Goal: Task Accomplishment & Management: Use online tool/utility

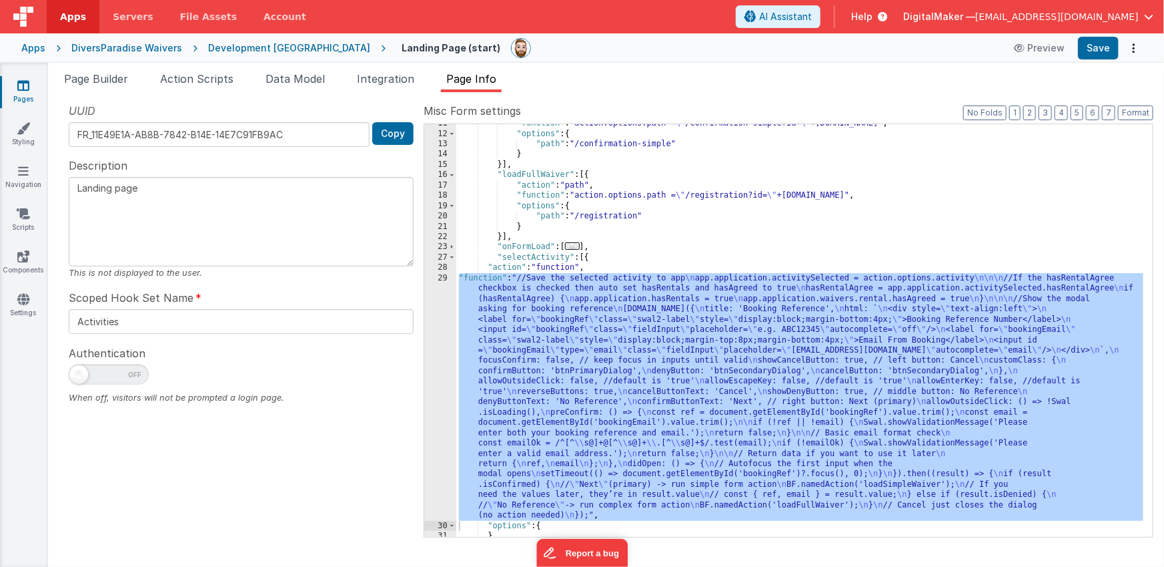
scroll to position [111, 0]
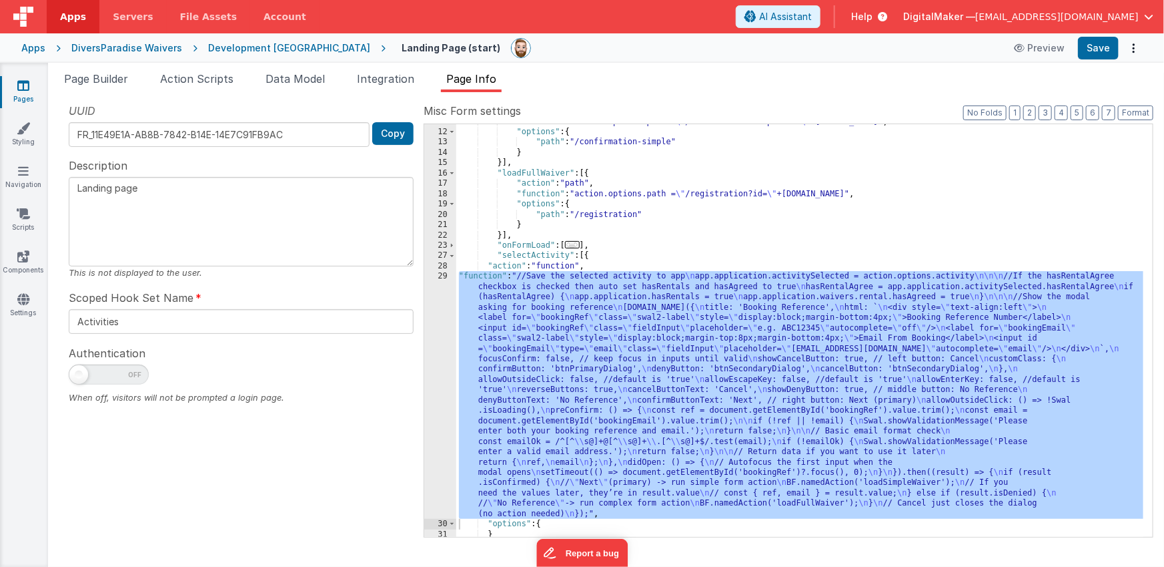
click at [588, 390] on div ""function" : "action.options.path = \" /confirmation-simple?id= \" +[DOMAIN_NAM…" at bounding box center [800, 333] width 688 height 433
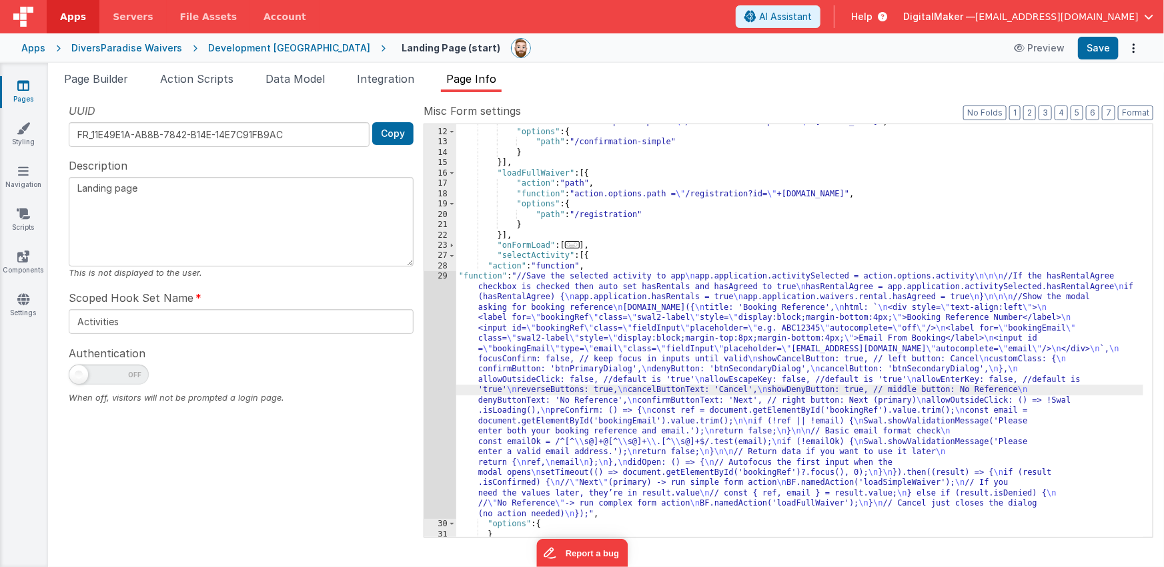
click at [445, 401] on div "29" at bounding box center [440, 395] width 32 height 248
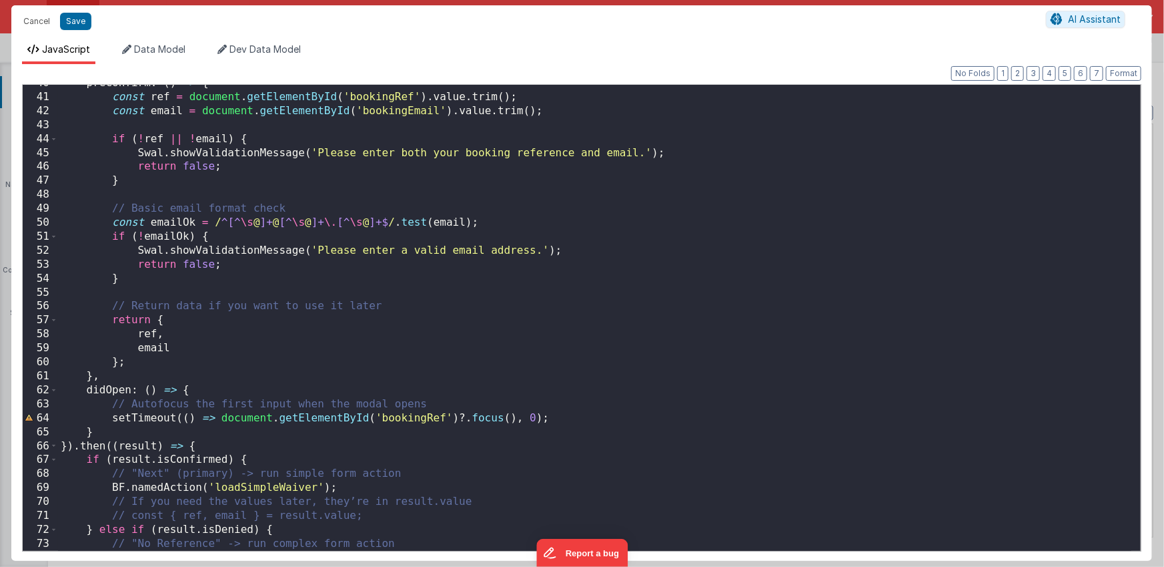
scroll to position [608, 0]
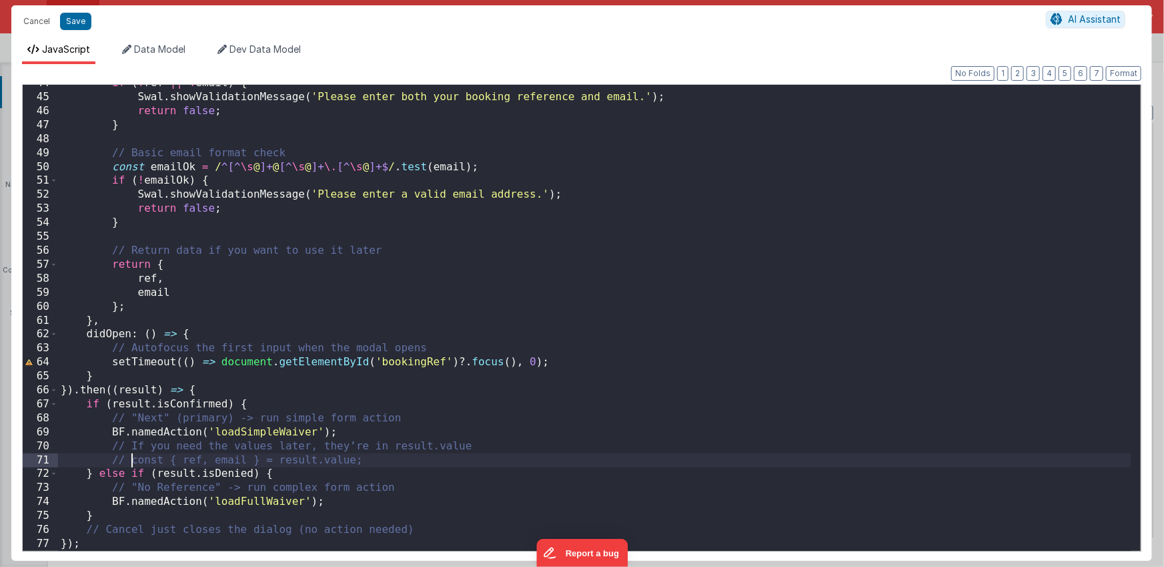
click at [132, 462] on div "if ( ! ref || ! email ) { Swal . showValidationMessage ( 'Please enter both you…" at bounding box center [595, 323] width 1074 height 494
click at [368, 462] on div "if ( ! ref || ! email ) { Swal . showValidationMessage ( 'Please enter both you…" at bounding box center [595, 323] width 1074 height 494
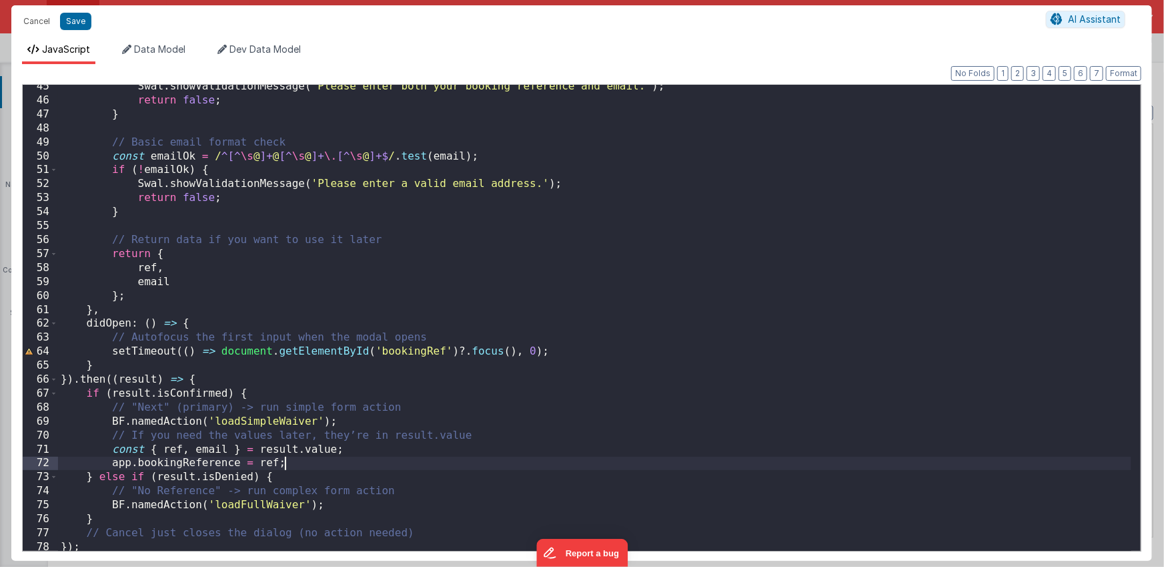
scroll to position [622, 0]
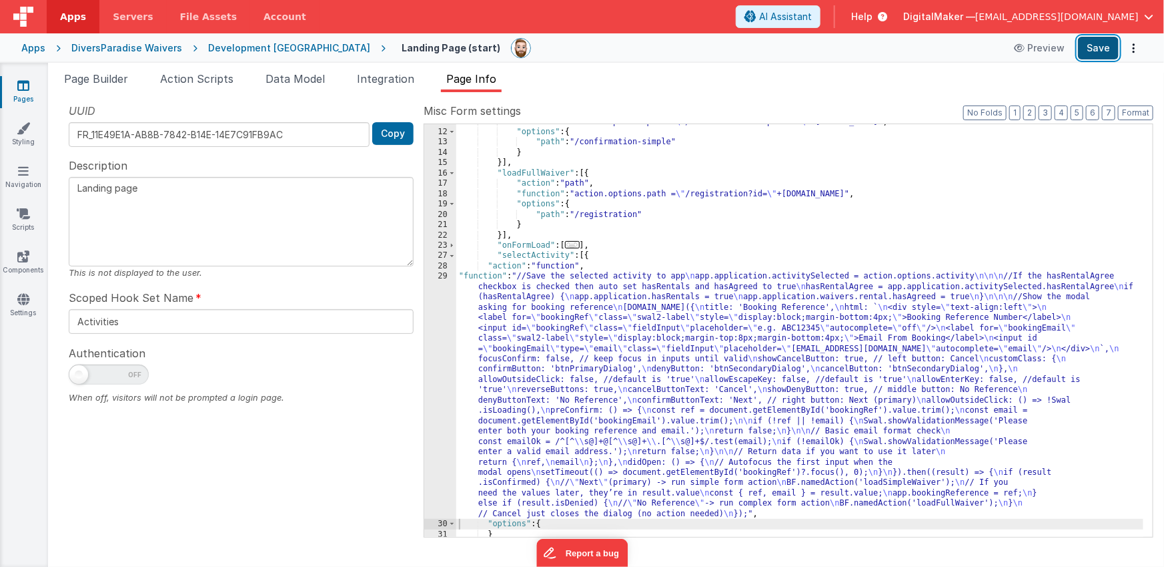
click at [1086, 44] on button "Save" at bounding box center [1098, 48] width 41 height 23
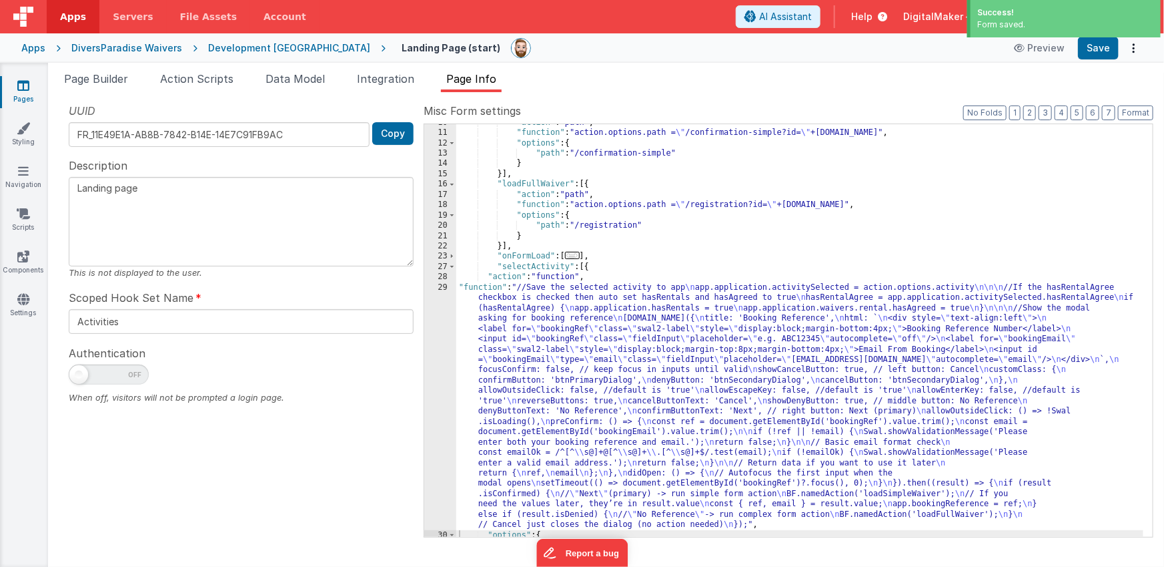
scroll to position [65, 0]
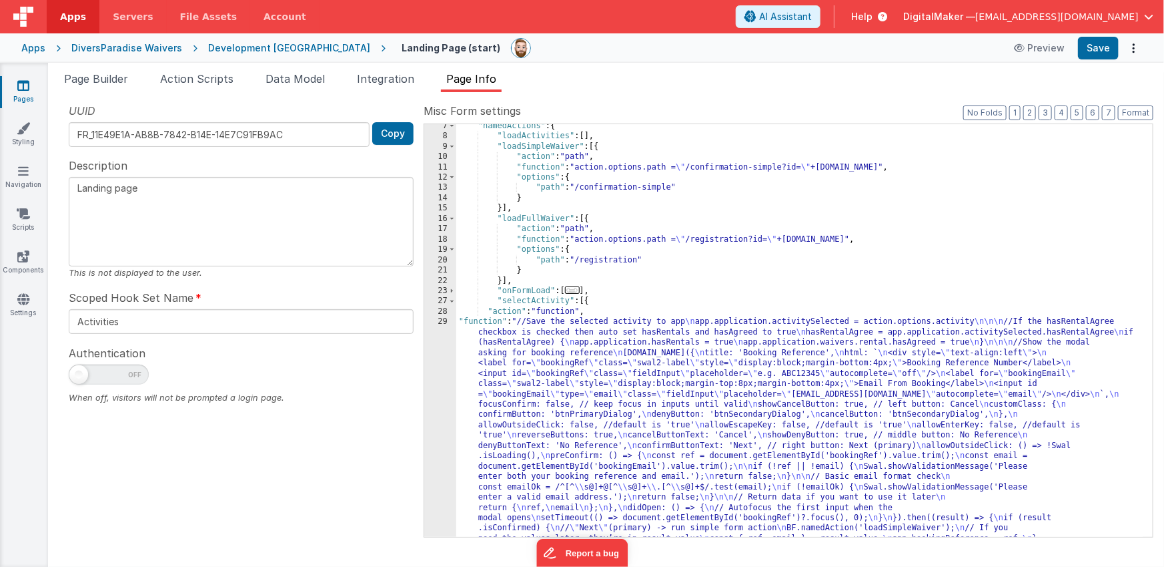
click at [26, 85] on icon at bounding box center [23, 85] width 12 height 13
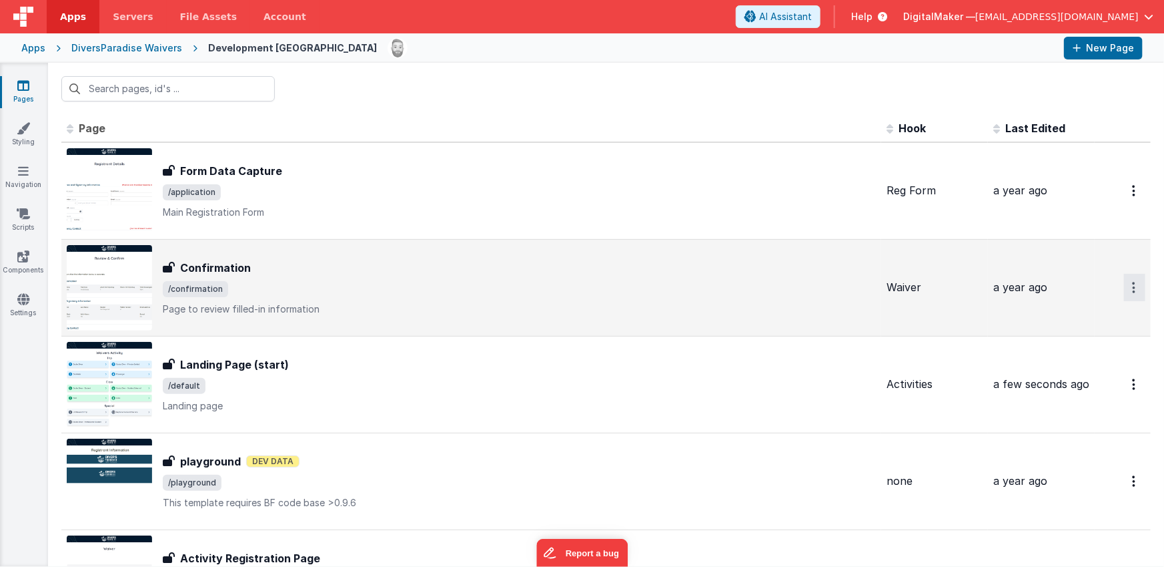
click at [1124, 284] on button "Options" at bounding box center [1134, 287] width 21 height 27
click at [1070, 337] on link "Duplicate" at bounding box center [1086, 342] width 117 height 25
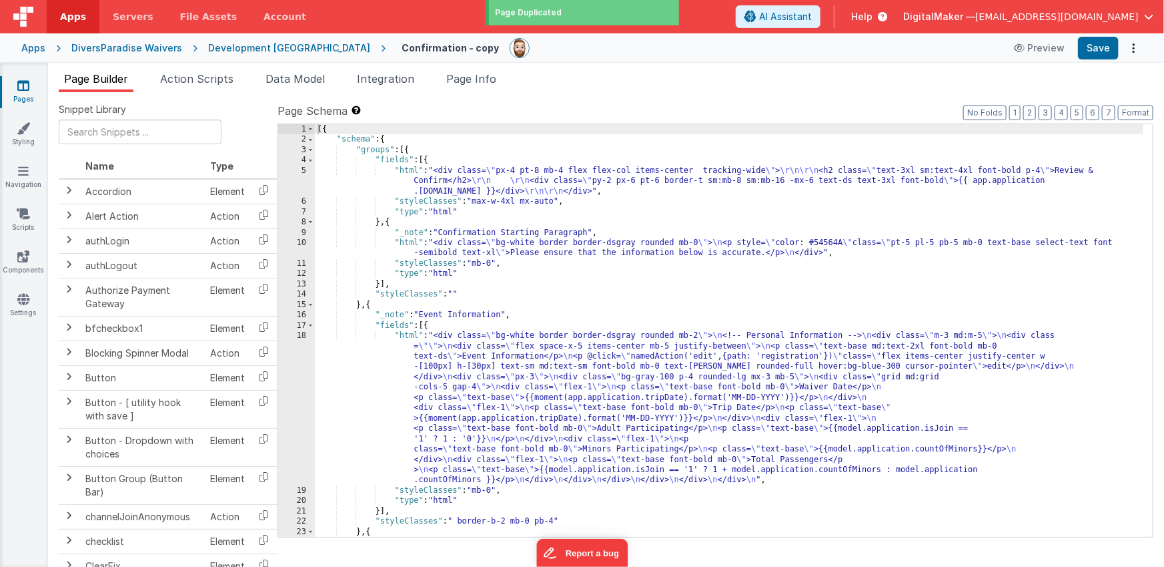
click at [412, 48] on h4 "Confirmation - copy" at bounding box center [450, 48] width 97 height 10
click at [402, 46] on h4 "Confirmation - copy" at bounding box center [450, 48] width 97 height 10
click at [410, 47] on input "Confirmation - copy" at bounding box center [468, 48] width 149 height 20
click at [403, 48] on input "Confirmation - copy" at bounding box center [468, 48] width 149 height 20
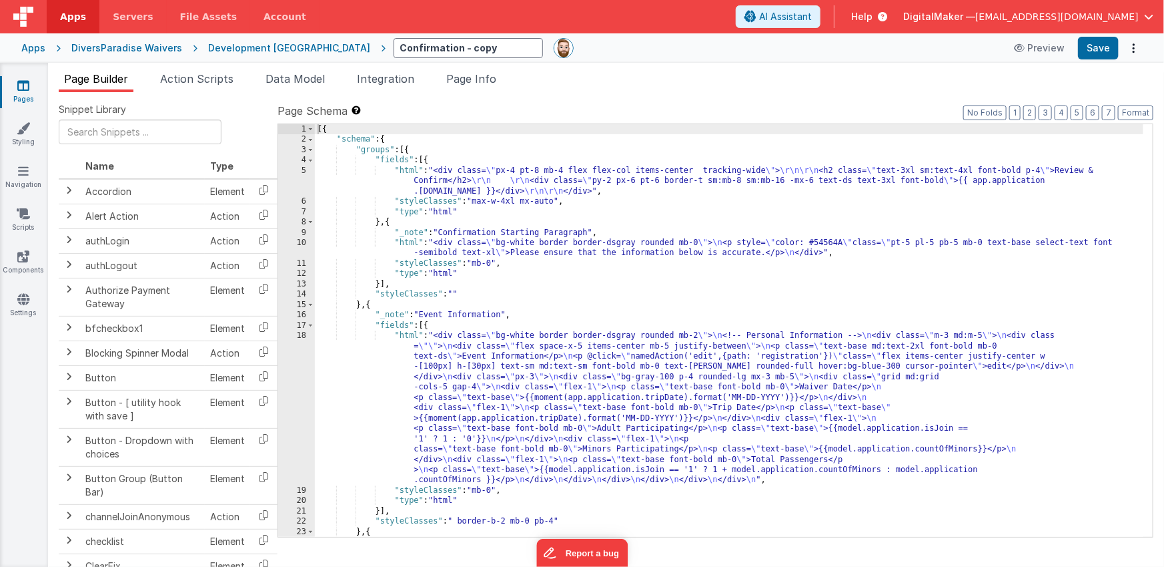
click at [402, 47] on input "Confirmation - copy" at bounding box center [468, 48] width 149 height 20
type input "Confirmation - Existing Booking"
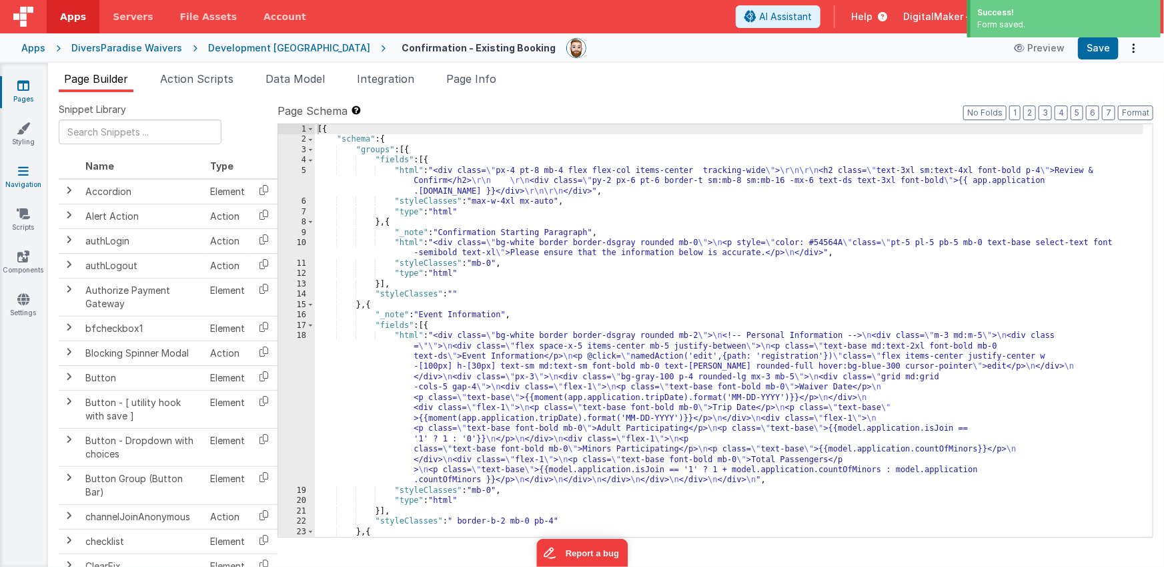
click at [27, 176] on icon at bounding box center [23, 170] width 11 height 13
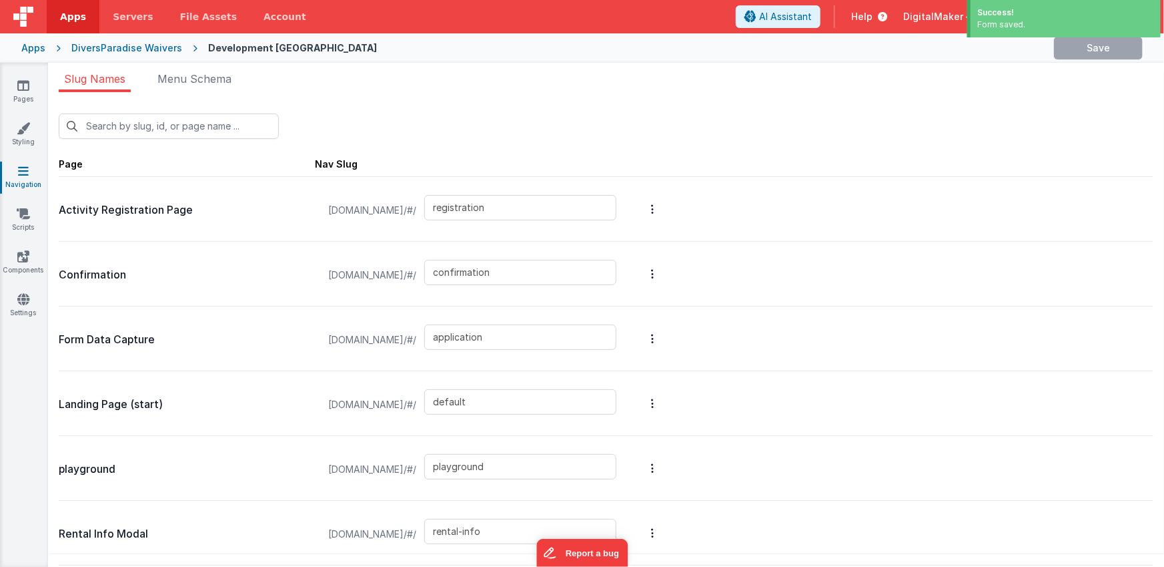
type input "application"
type input "default"
type input "playground"
type input "rental-info"
type input "thanks"
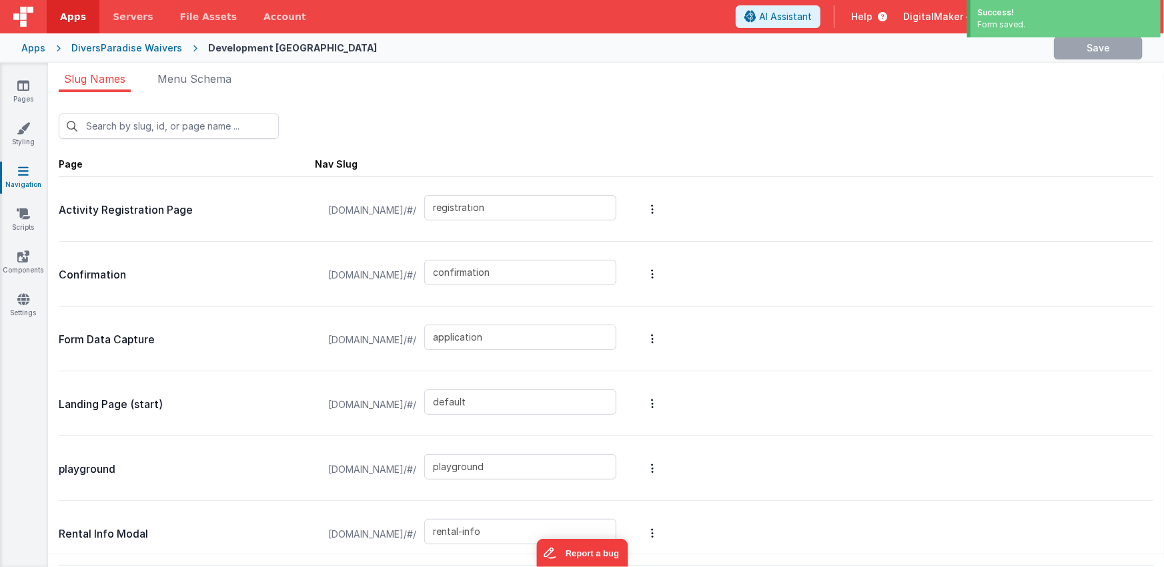
type input "waiver"
type input "waiver-minor"
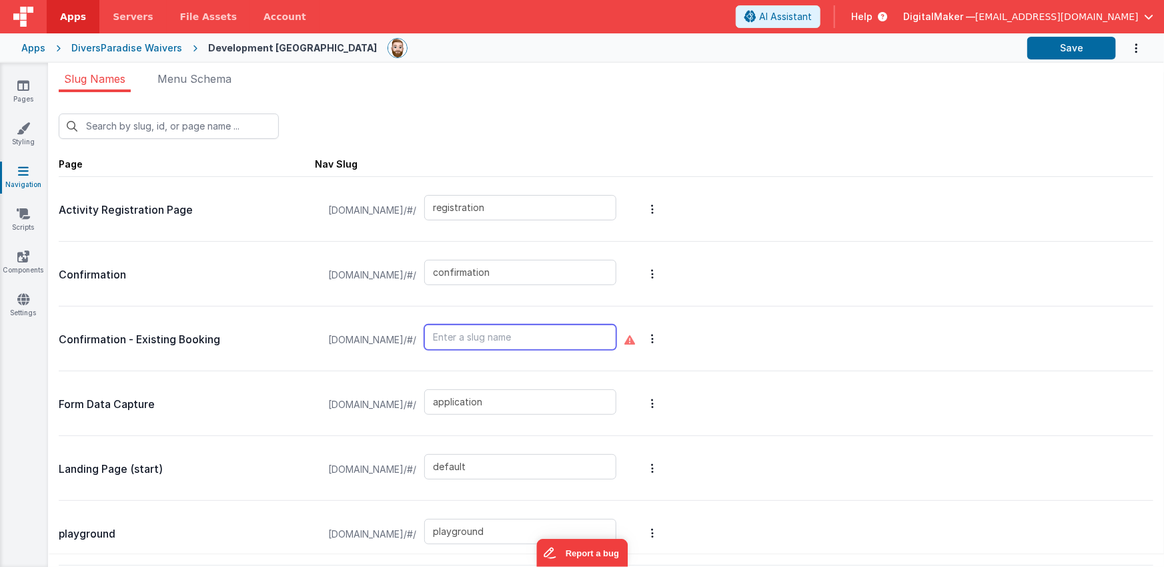
click at [577, 340] on input "text" at bounding box center [520, 336] width 192 height 25
type input "confirmation-existing-booking"
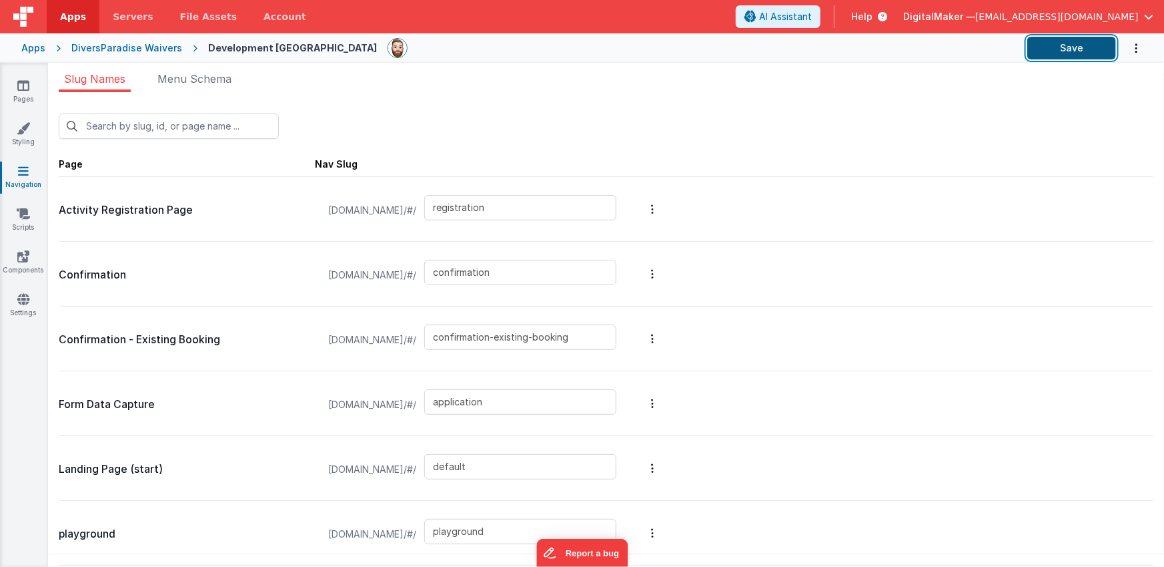
click at [1082, 45] on button "Save" at bounding box center [1072, 48] width 89 height 23
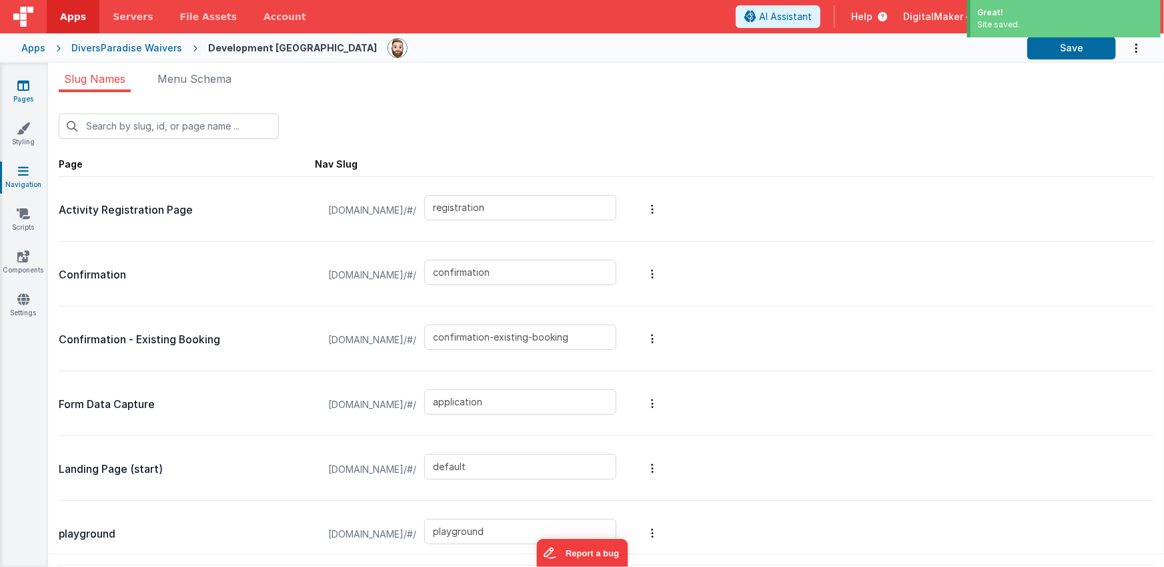
click at [21, 86] on icon at bounding box center [23, 85] width 12 height 13
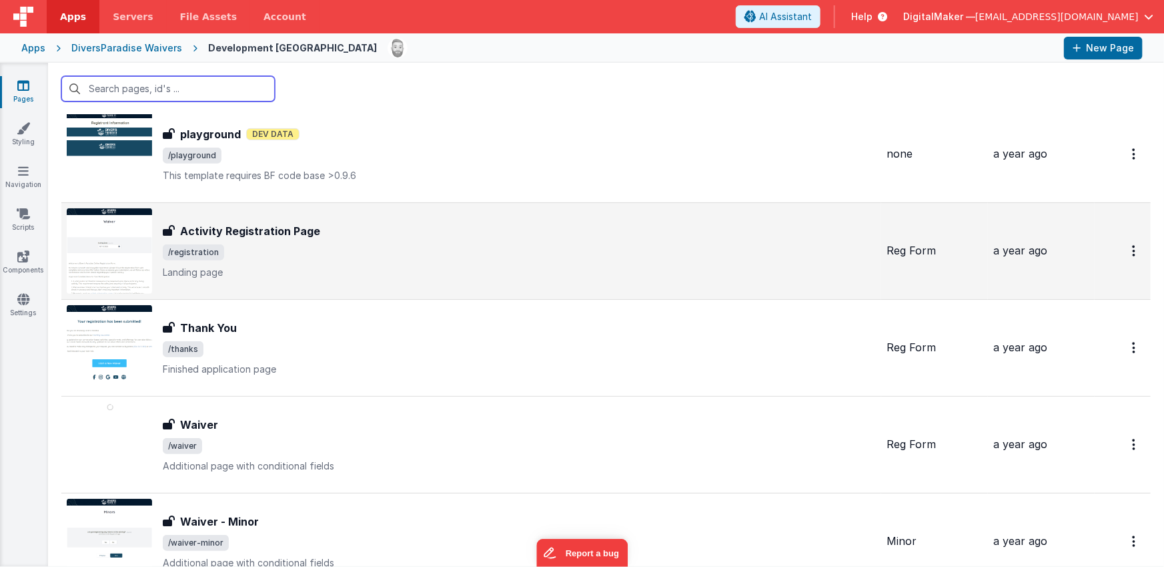
scroll to position [704, 0]
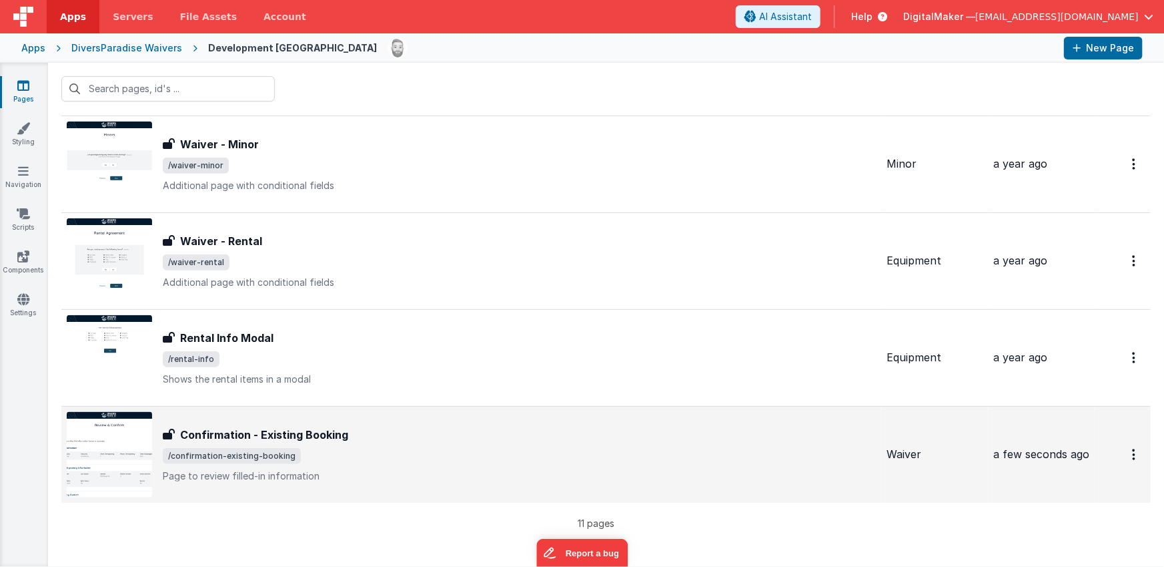
click at [302, 448] on span "/confirmation-existing-booking" at bounding box center [519, 456] width 713 height 16
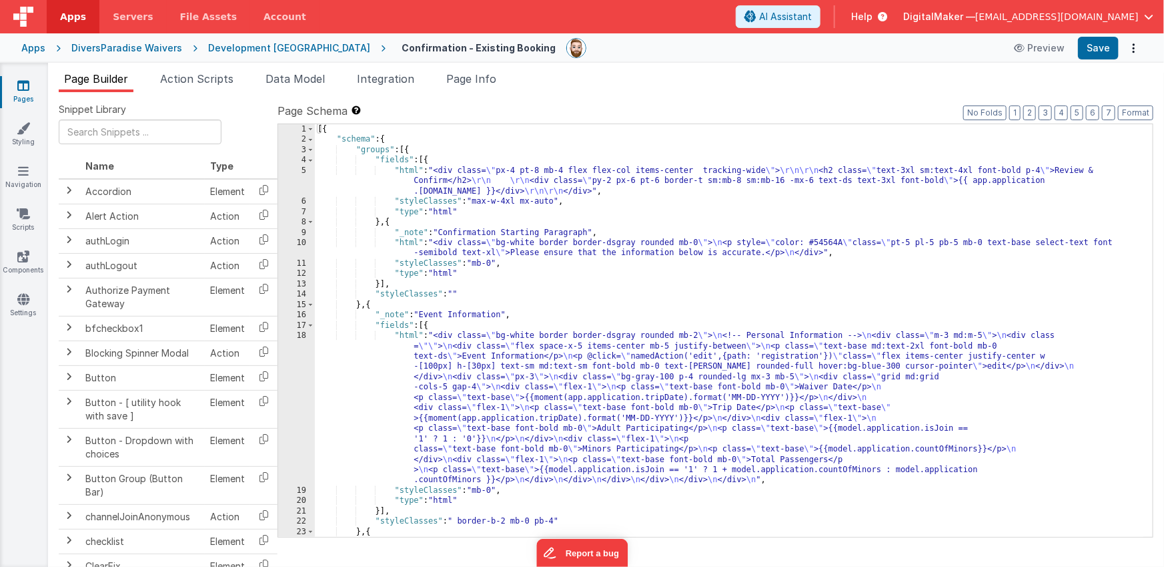
click at [25, 93] on link "Pages" at bounding box center [23, 92] width 48 height 27
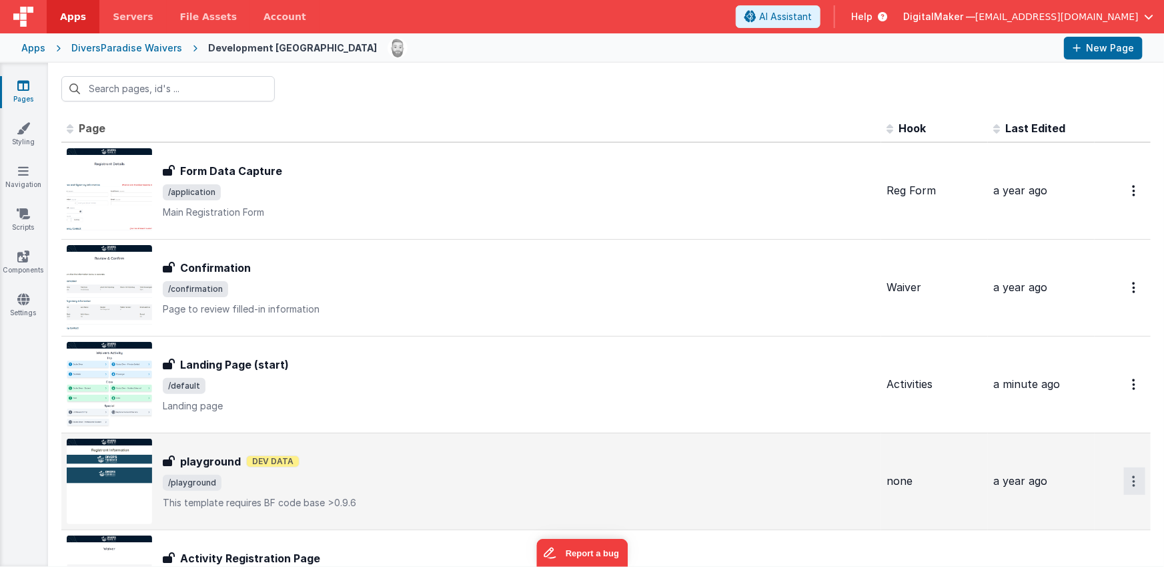
click at [1127, 480] on button "Options" at bounding box center [1134, 480] width 21 height 27
click at [1068, 552] on link "Delete" at bounding box center [1086, 561] width 117 height 24
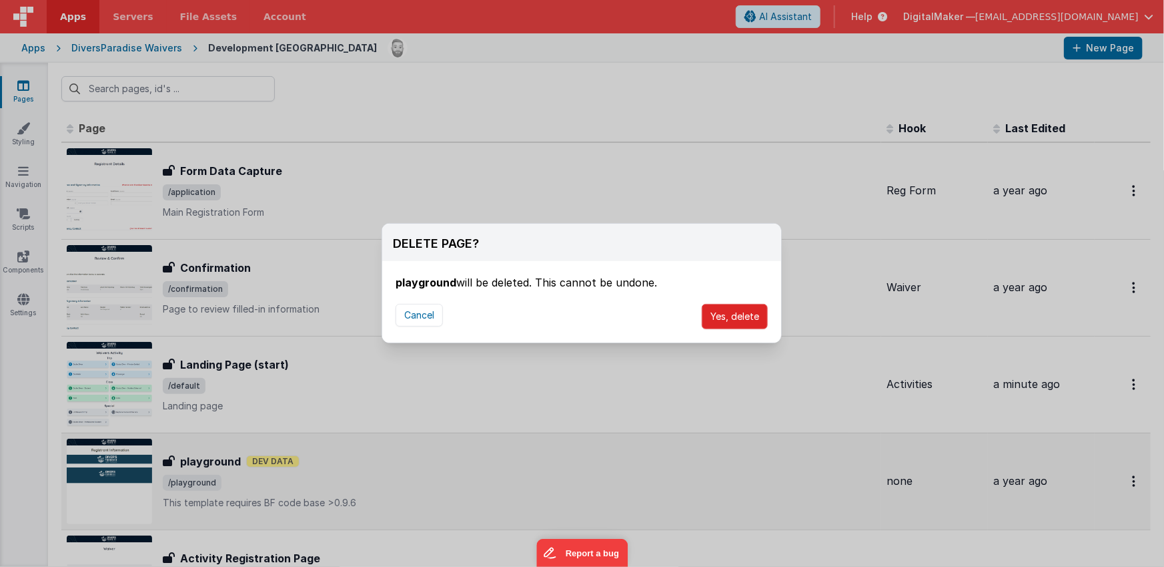
click at [737, 320] on button "Yes, delete" at bounding box center [735, 316] width 66 height 25
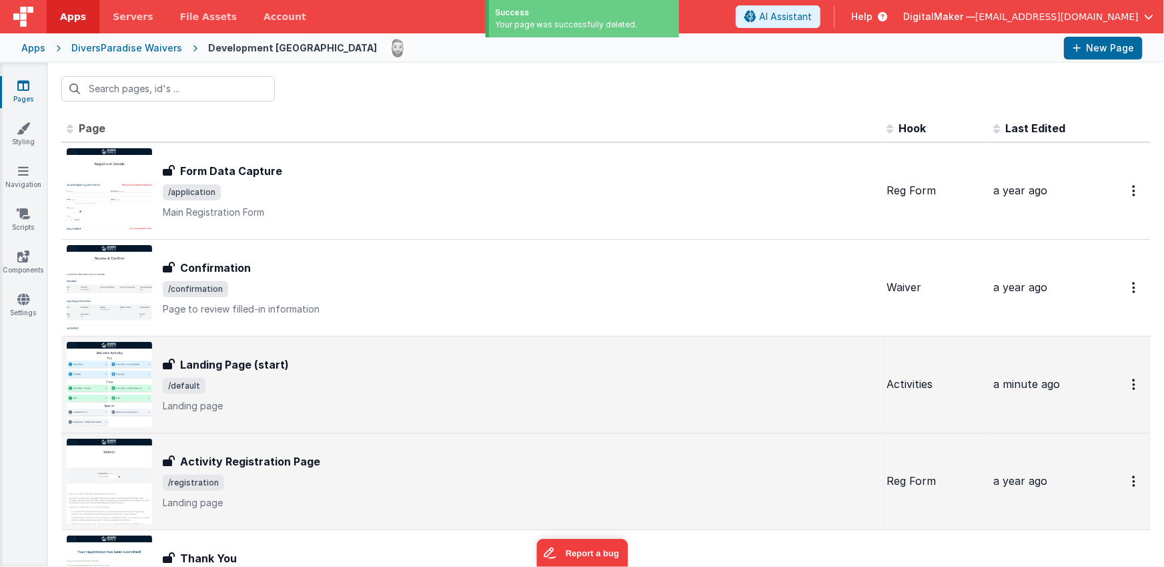
click at [326, 393] on div "Landing Page (start) Landing Page (start) /default Landing page" at bounding box center [519, 384] width 713 height 56
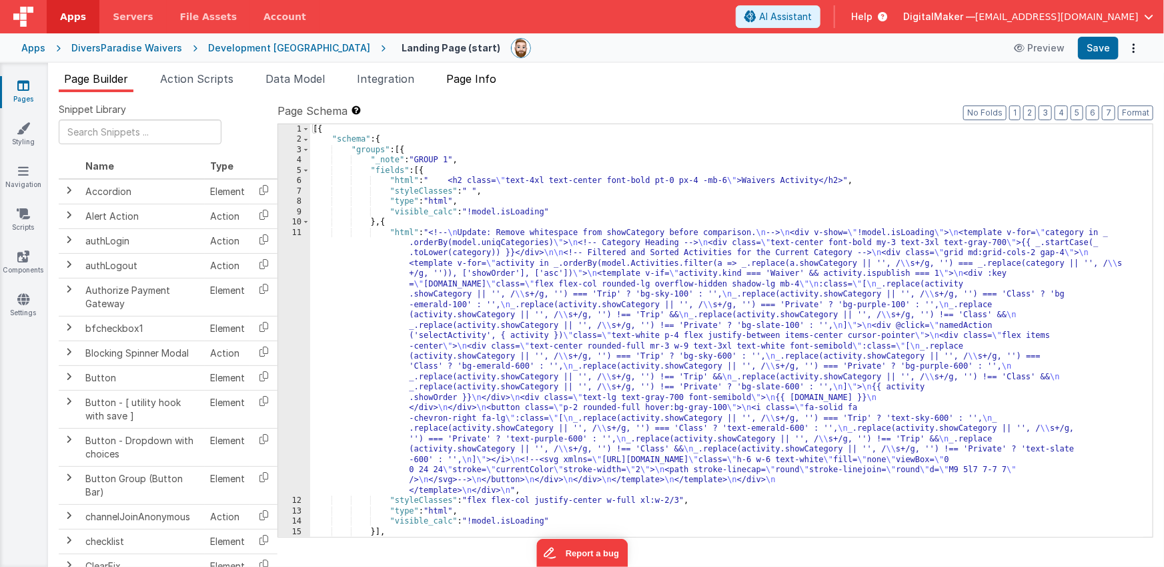
click at [473, 73] on span "Page Info" at bounding box center [471, 78] width 50 height 13
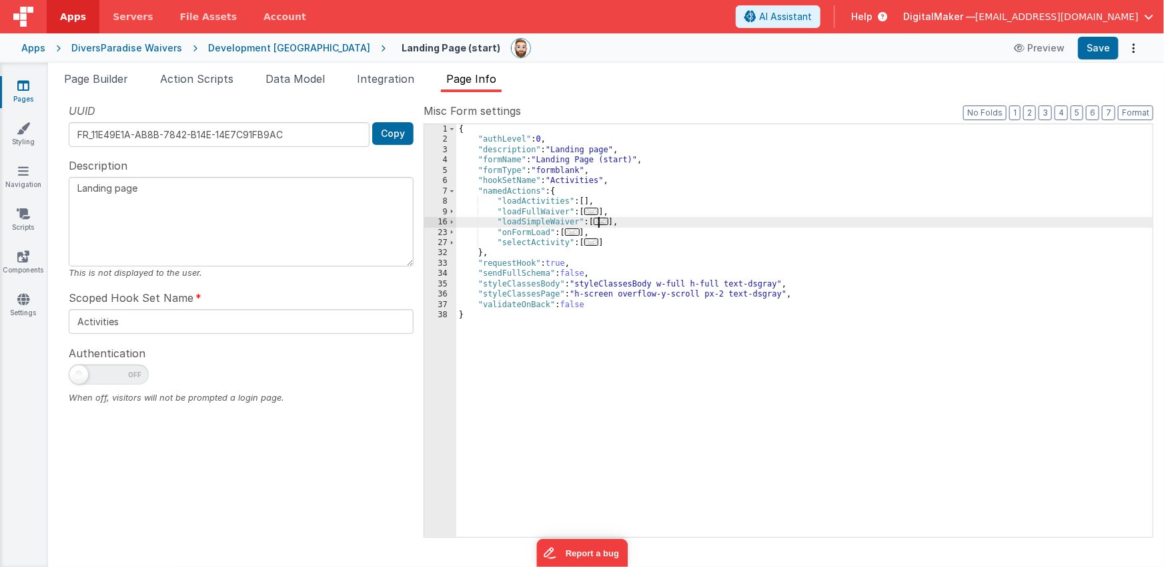
click at [605, 222] on span "..." at bounding box center [601, 221] width 15 height 7
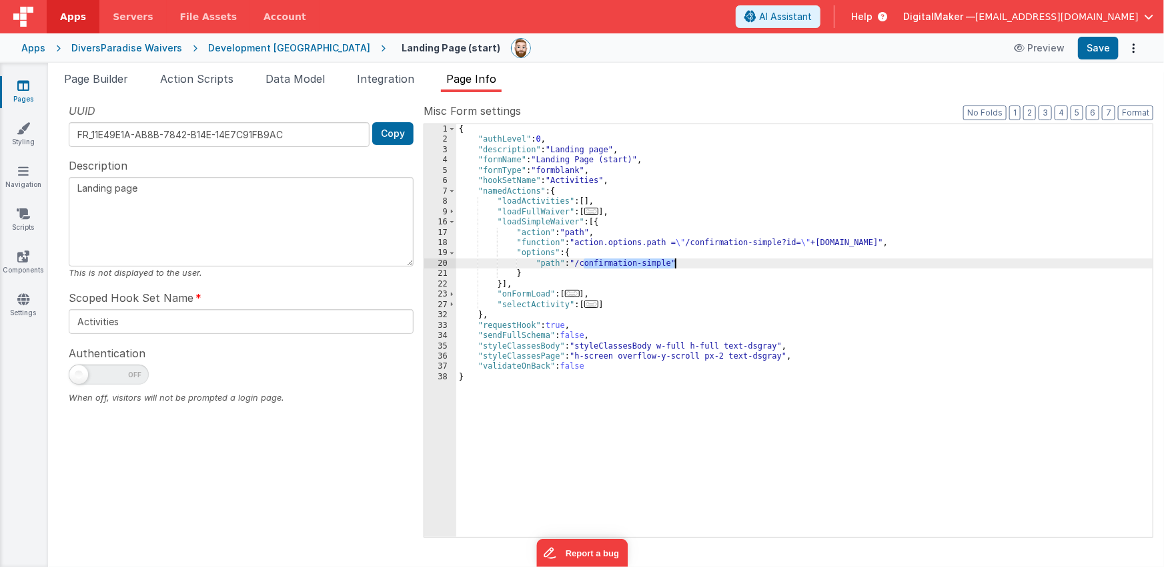
drag, startPoint x: 585, startPoint y: 264, endPoint x: 674, endPoint y: 261, distance: 89.5
click at [674, 261] on div "{ "authLevel" : 0 , "description" : "Landing page" , "formName" : "Landing Page…" at bounding box center [804, 340] width 697 height 433
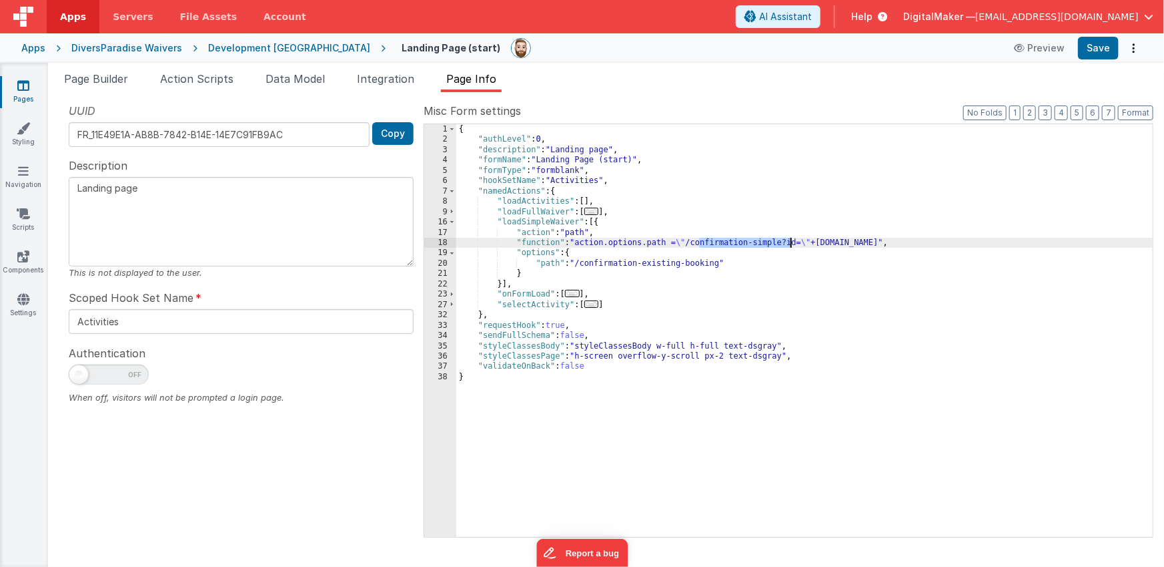
drag, startPoint x: 699, startPoint y: 244, endPoint x: 791, endPoint y: 239, distance: 91.5
click at [791, 239] on div "{ "authLevel" : 0 , "description" : "Landing page" , "formName" : "Landing Page…" at bounding box center [804, 340] width 697 height 433
click at [1100, 50] on button "Save" at bounding box center [1098, 48] width 41 height 23
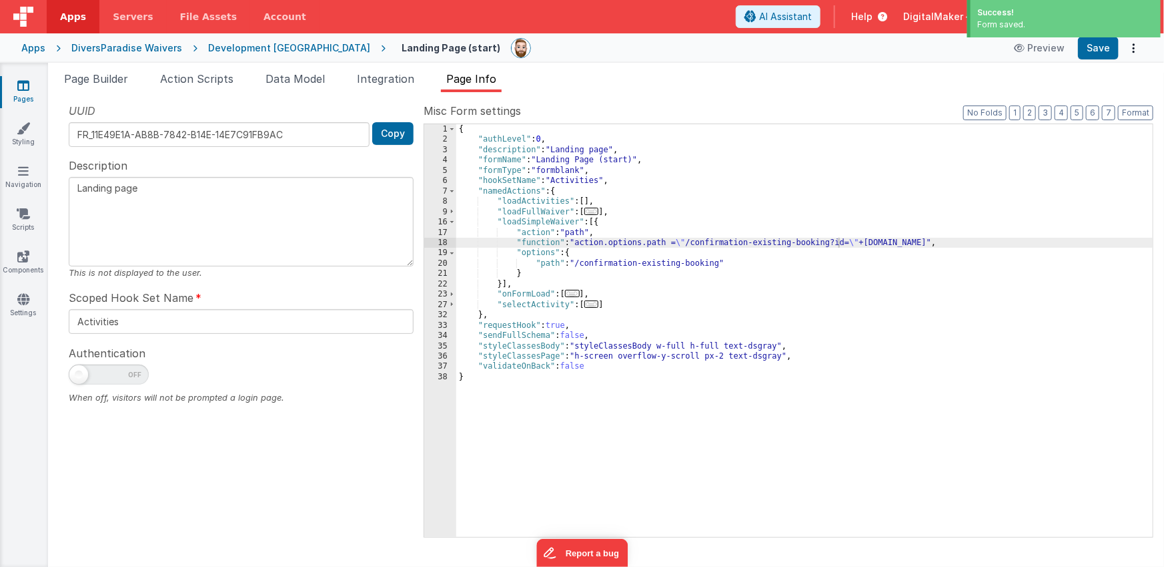
click at [25, 89] on icon at bounding box center [23, 85] width 12 height 13
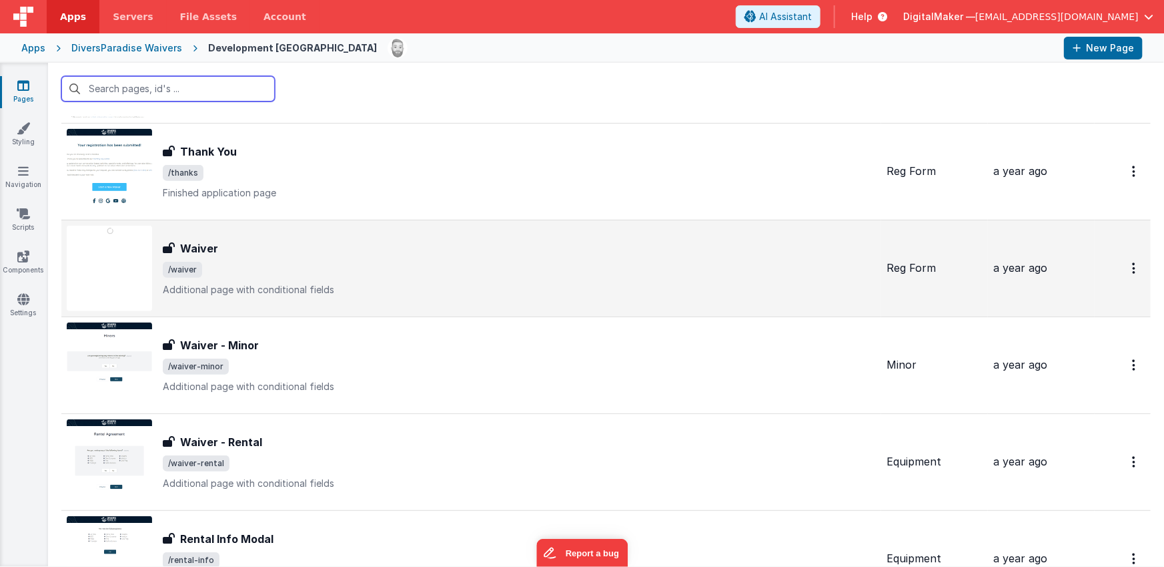
scroll to position [607, 0]
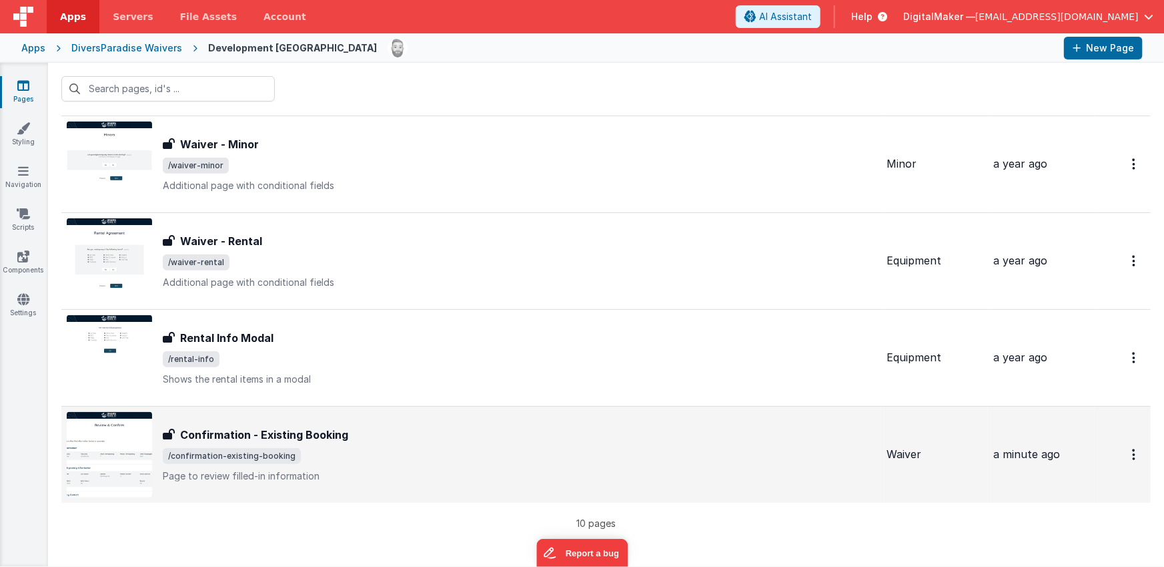
click at [412, 432] on div "Confirmation - Existing Booking" at bounding box center [519, 434] width 713 height 16
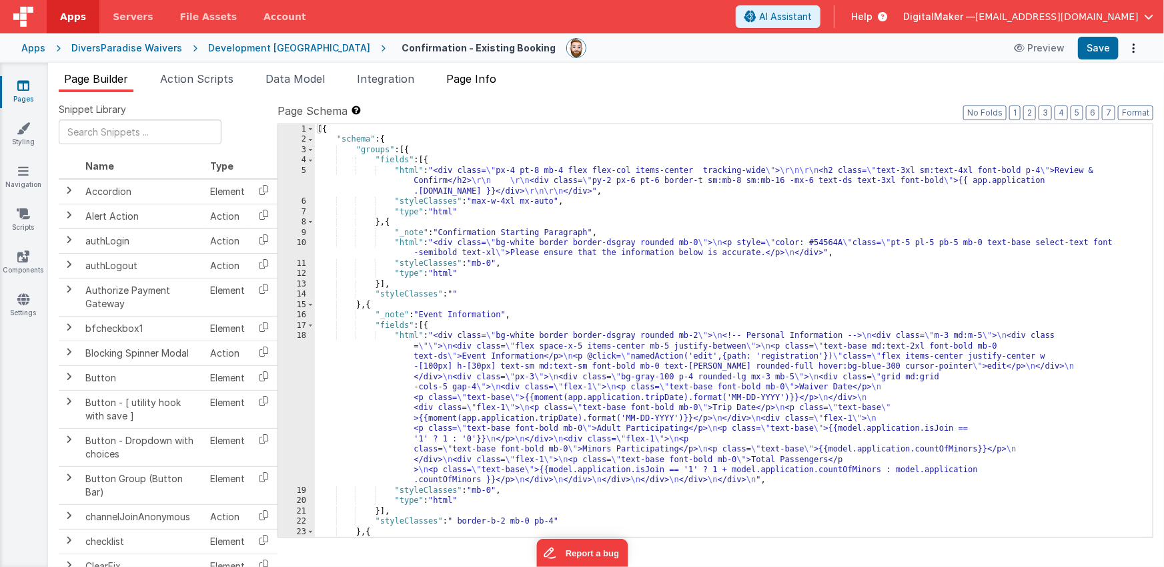
click at [454, 76] on span "Page Info" at bounding box center [471, 78] width 50 height 13
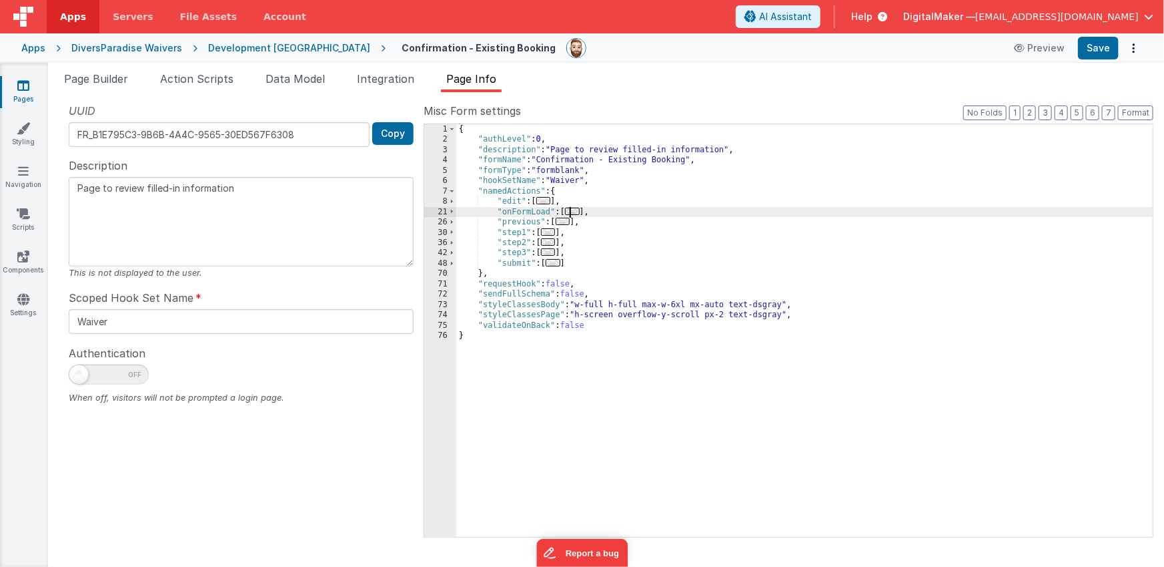
click at [574, 211] on span "..." at bounding box center [572, 211] width 15 height 7
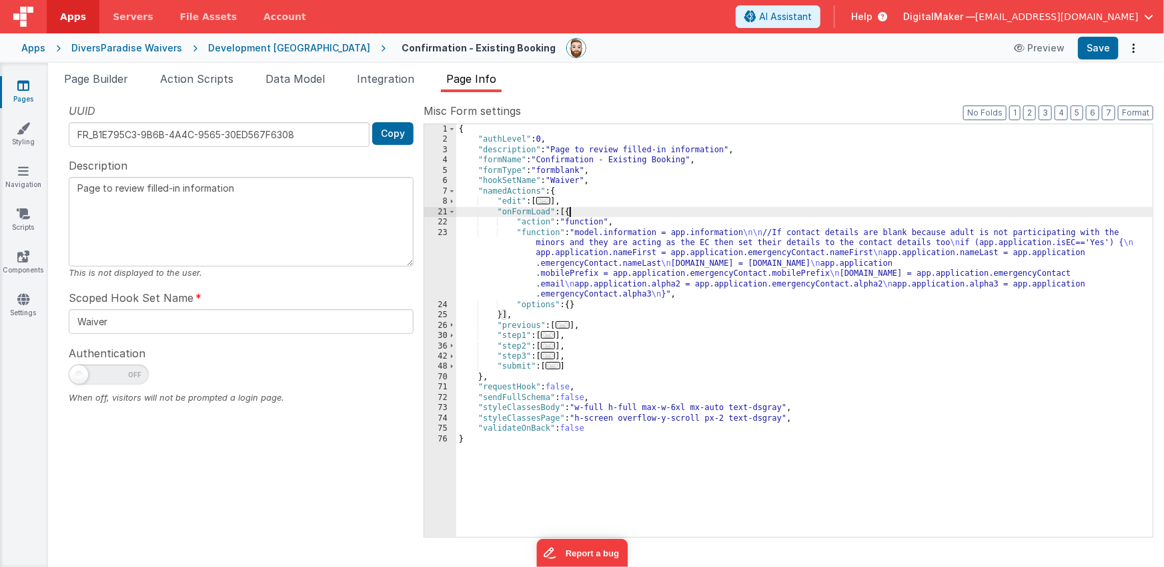
click at [626, 254] on div "{ "authLevel" : 0 , "description" : "Page to review filled-in information" , "f…" at bounding box center [804, 340] width 697 height 433
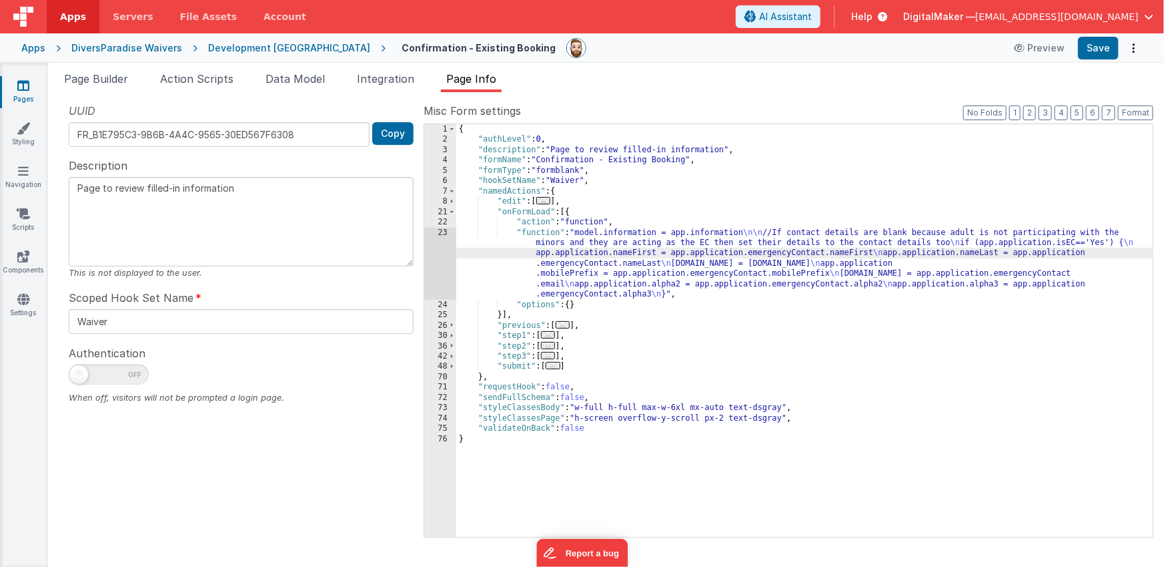
click at [438, 252] on div "23" at bounding box center [440, 264] width 32 height 72
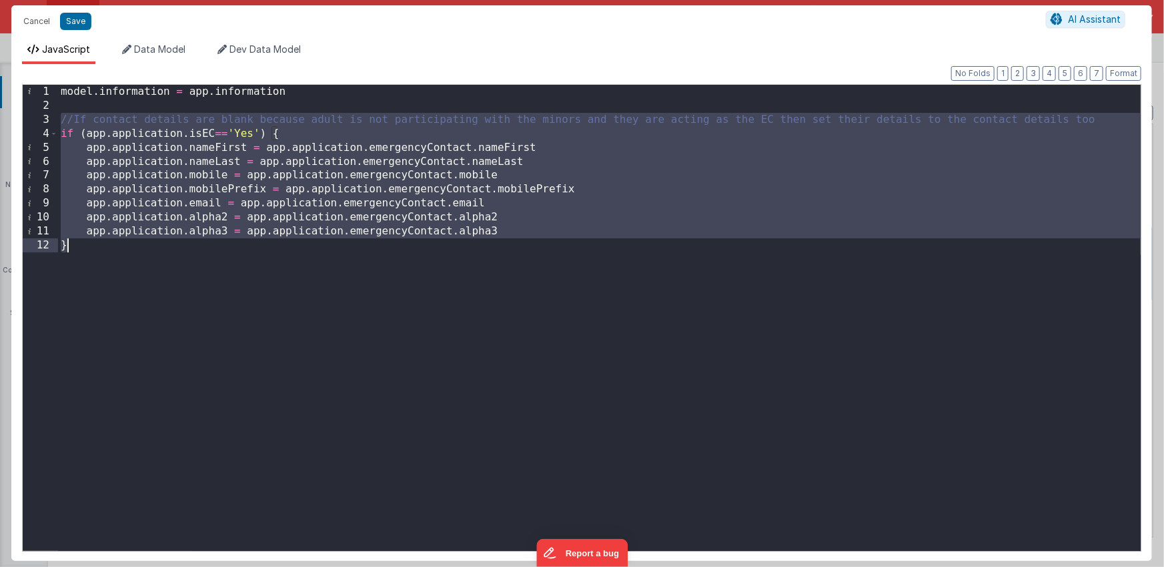
drag, startPoint x: 59, startPoint y: 116, endPoint x: 85, endPoint y: 248, distance: 134.7
click at [85, 248] on div "model . information = app . information //If contact details are blank because …" at bounding box center [599, 332] width 1083 height 494
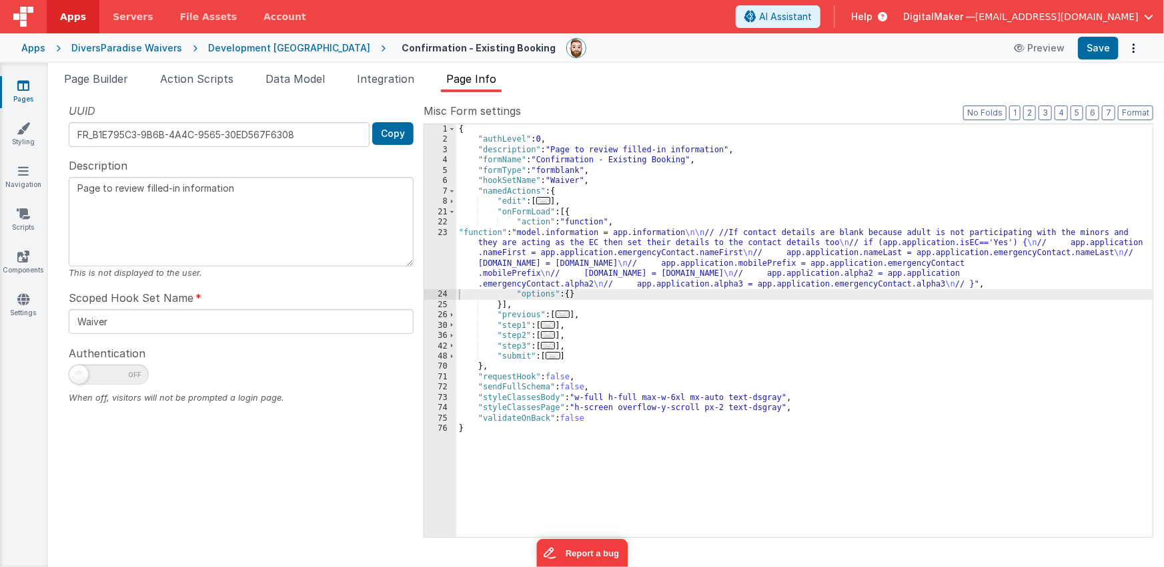
click at [500, 304] on div "{ "authLevel" : 0 , "description" : "Page to review filled-in information" , "f…" at bounding box center [804, 340] width 697 height 433
click at [506, 308] on div "{ "authLevel" : 0 , "description" : "Page to review filled-in information" , "f…" at bounding box center [804, 340] width 697 height 433
click at [504, 306] on div "{ "authLevel" : 0 , "description" : "Page to review filled-in information" , "f…" at bounding box center [804, 340] width 697 height 433
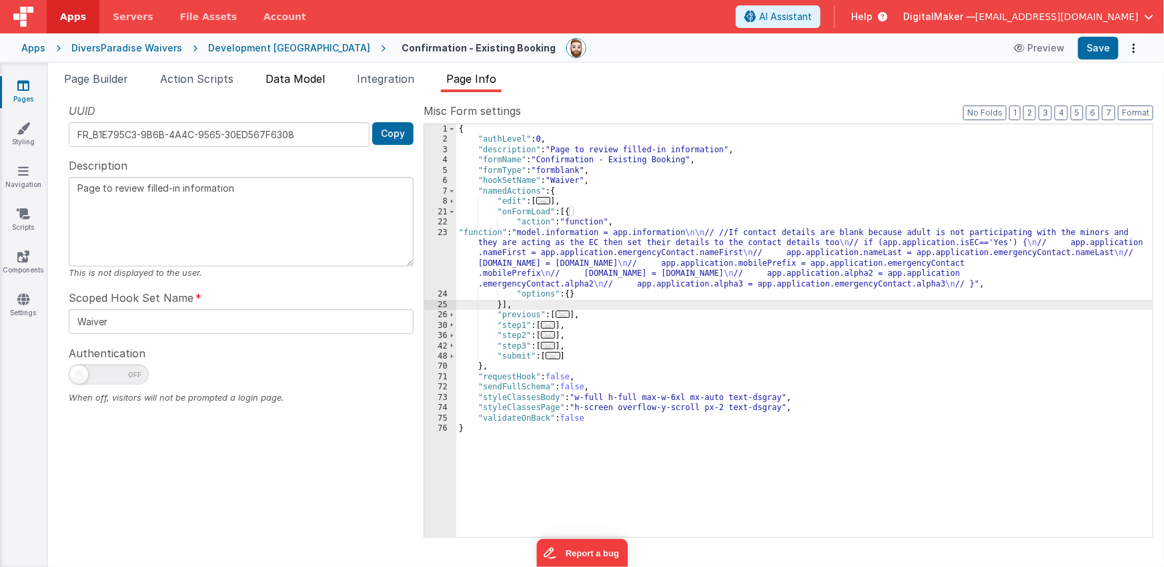
click at [281, 81] on span "Data Model" at bounding box center [295, 78] width 59 height 13
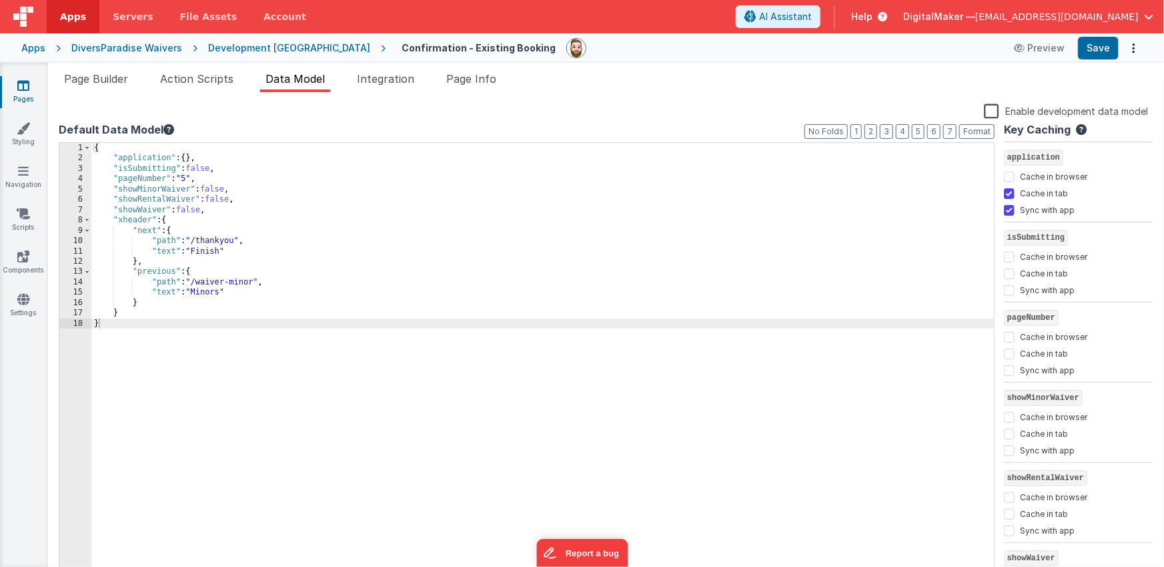
click at [139, 313] on div "{ "application" : { } , "isSubmitting" : false , "pageNumber" : "5" , "showMino…" at bounding box center [543, 371] width 904 height 456
click at [274, 312] on div "{ "application" : { } , "isSubmitting" : false , "pageNumber" : "5" , "showMino…" at bounding box center [543, 371] width 904 height 456
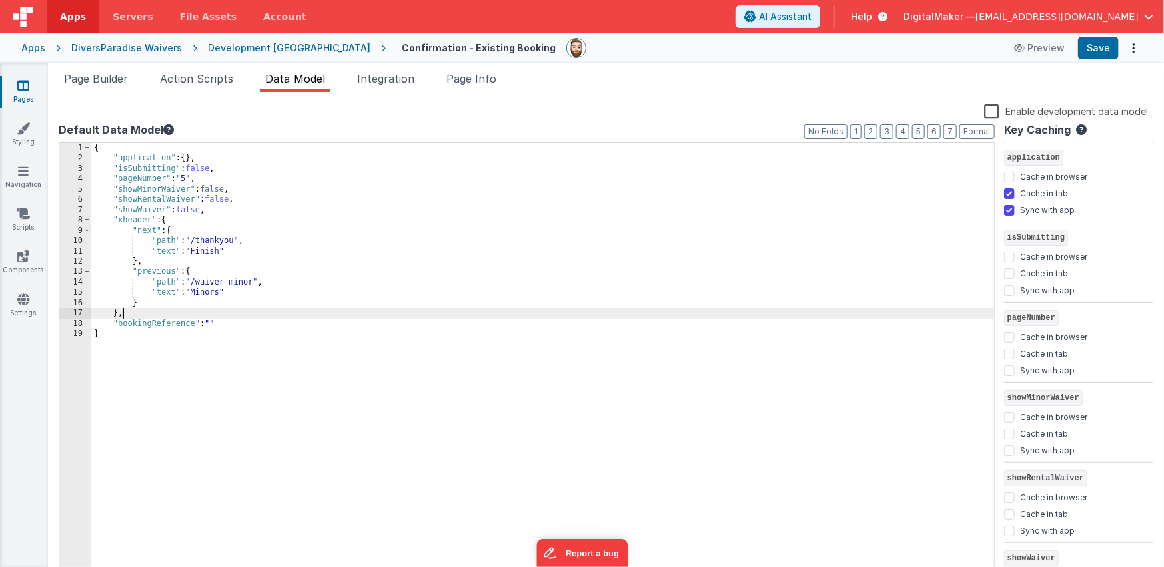
click at [243, 319] on div "{ "application" : { } , "isSubmitting" : false , "pageNumber" : "5" , "showMino…" at bounding box center [543, 371] width 904 height 456
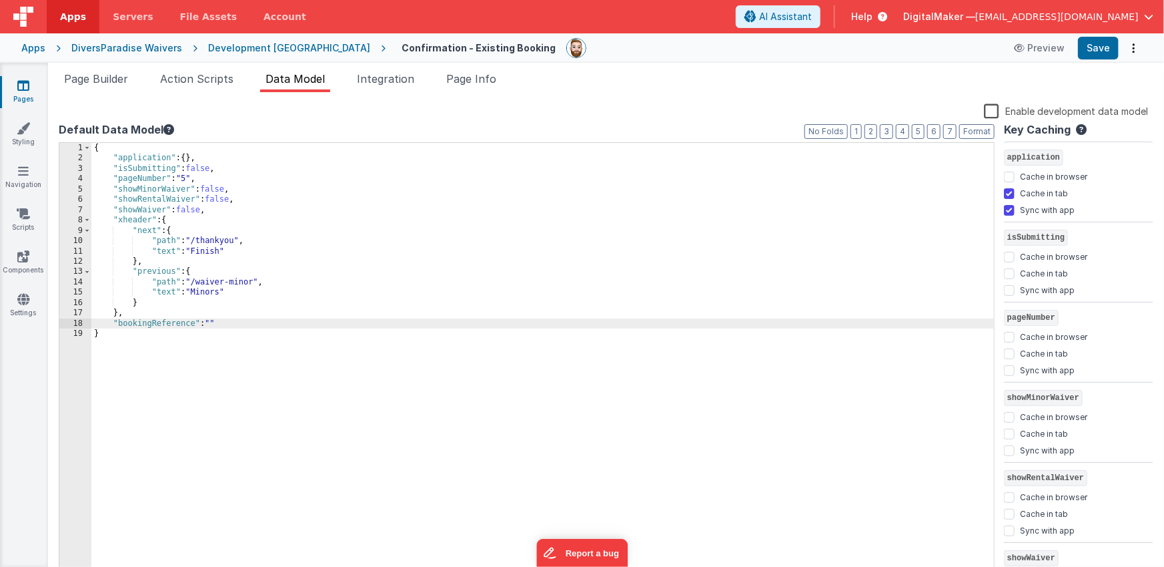
scroll to position [204, 0]
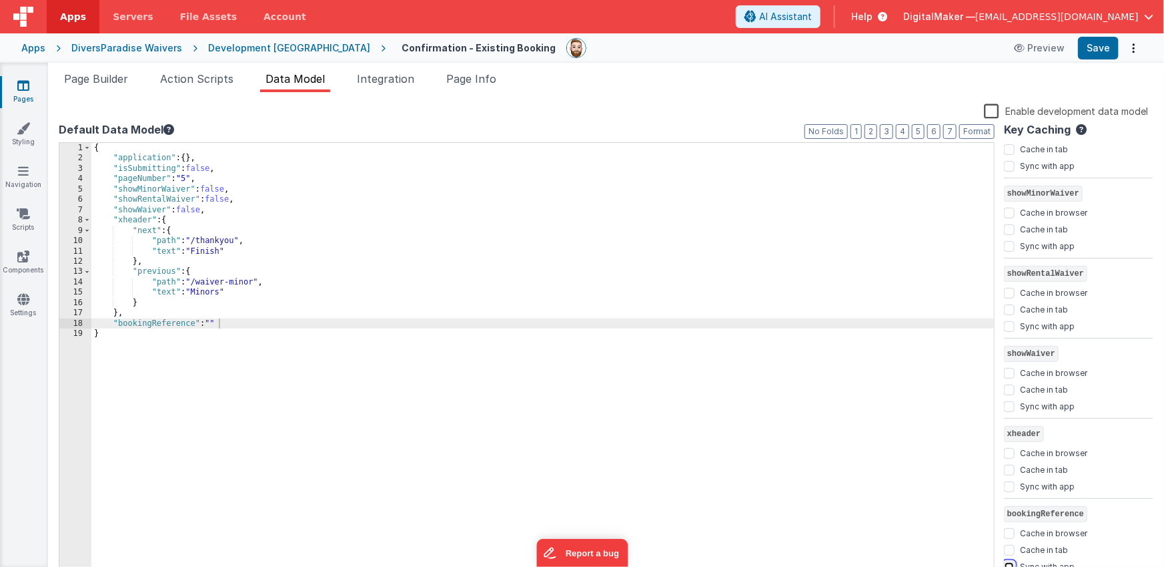
click at [1012, 562] on input "Sync with app" at bounding box center [1009, 566] width 11 height 11
checkbox input "true"
click at [731, 275] on div "{ "application" : { } , "isSubmitting" : false , "pageNumber" : "5" , "showMino…" at bounding box center [543, 371] width 904 height 456
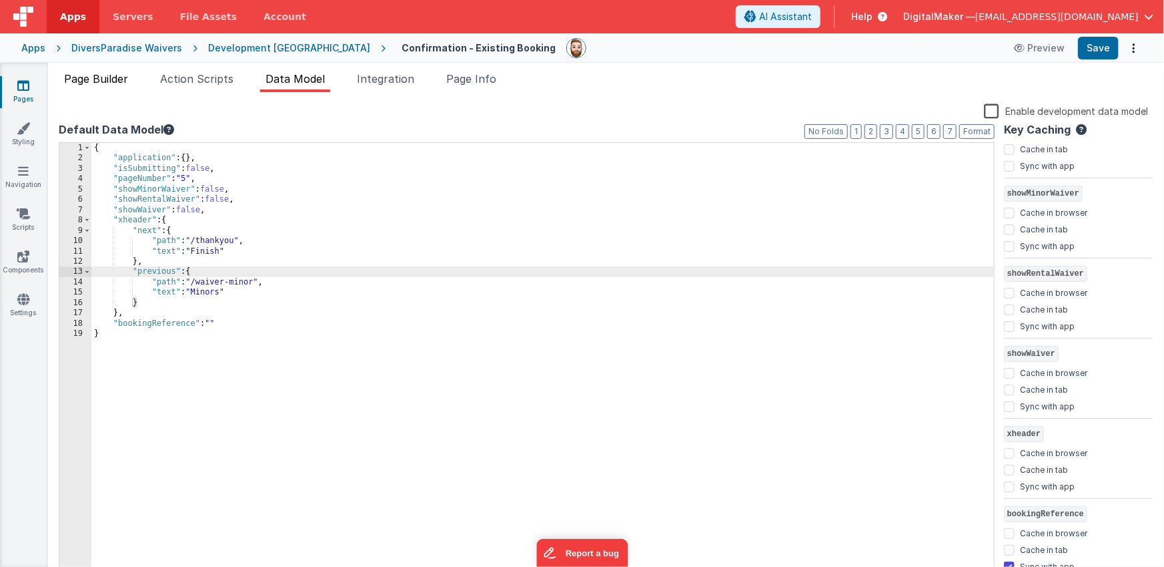
click at [99, 83] on span "Page Builder" at bounding box center [96, 78] width 64 height 13
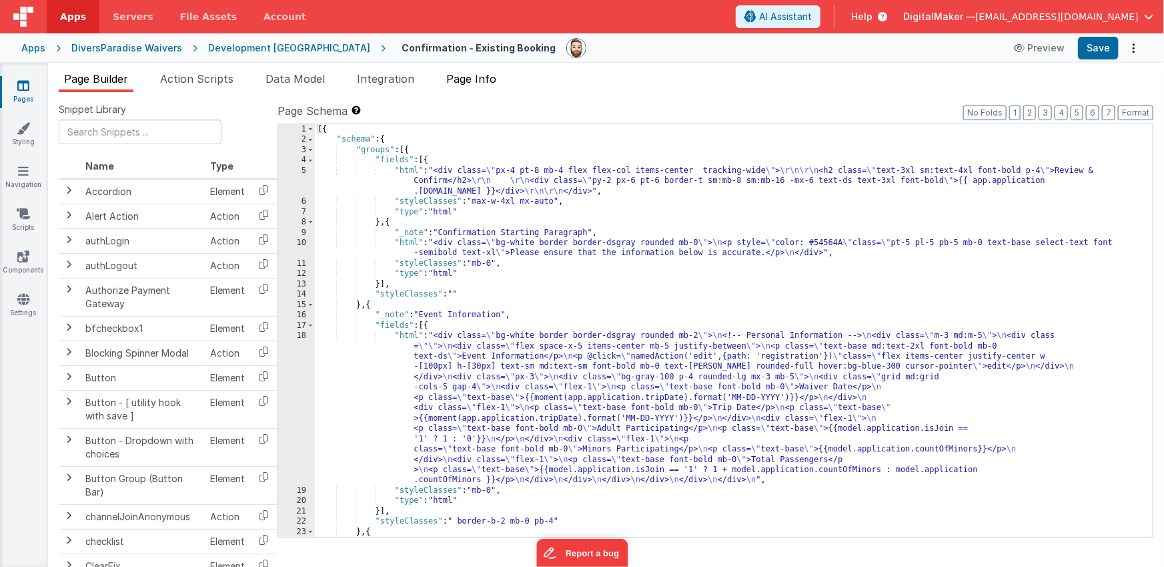
click at [475, 85] on li "Page Info" at bounding box center [471, 81] width 61 height 21
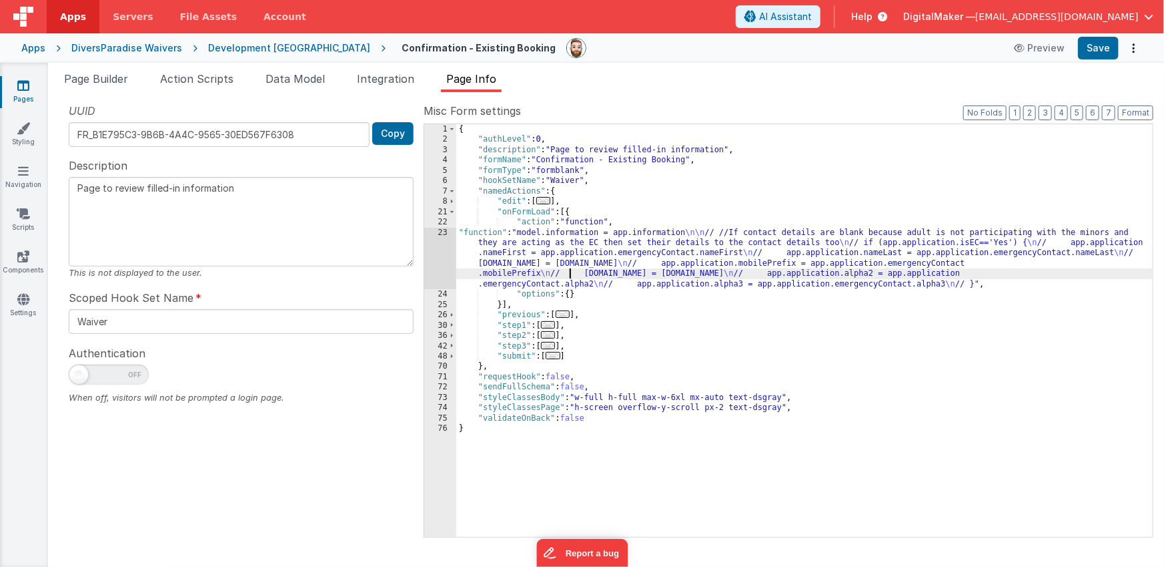
click at [569, 270] on div "{ "authLevel" : 0 , "description" : "Page to review filled-in information" , "f…" at bounding box center [804, 340] width 697 height 433
click at [501, 306] on div "{ "authLevel" : 0 , "description" : "Page to review filled-in information" , "f…" at bounding box center [804, 340] width 697 height 433
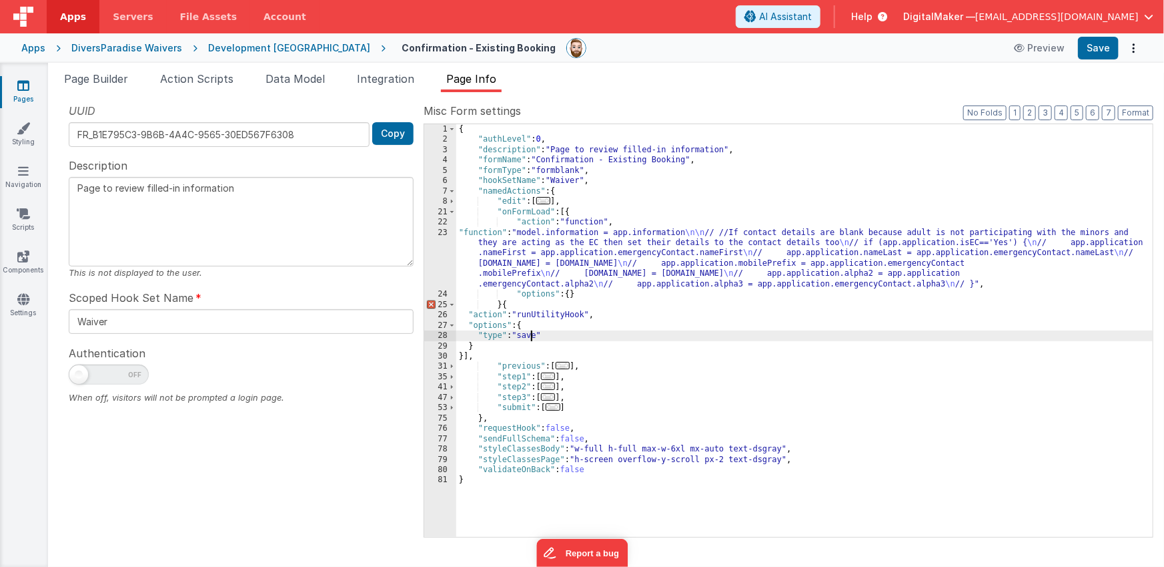
click at [533, 334] on div "{ "authLevel" : 0 , "description" : "Page to review filled-in information" , "f…" at bounding box center [804, 340] width 697 height 433
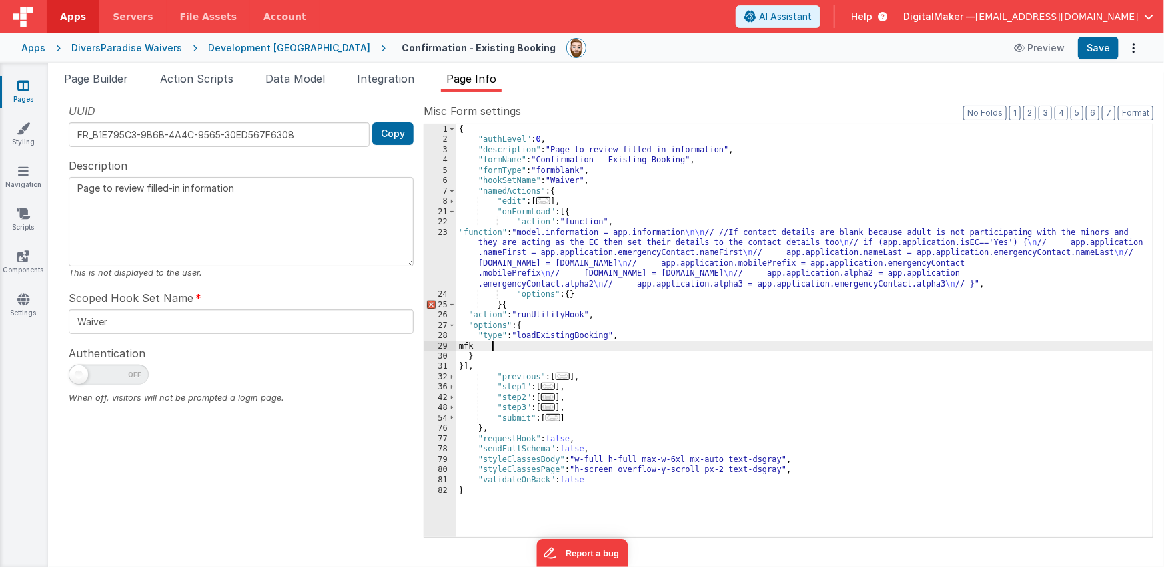
paste textarea
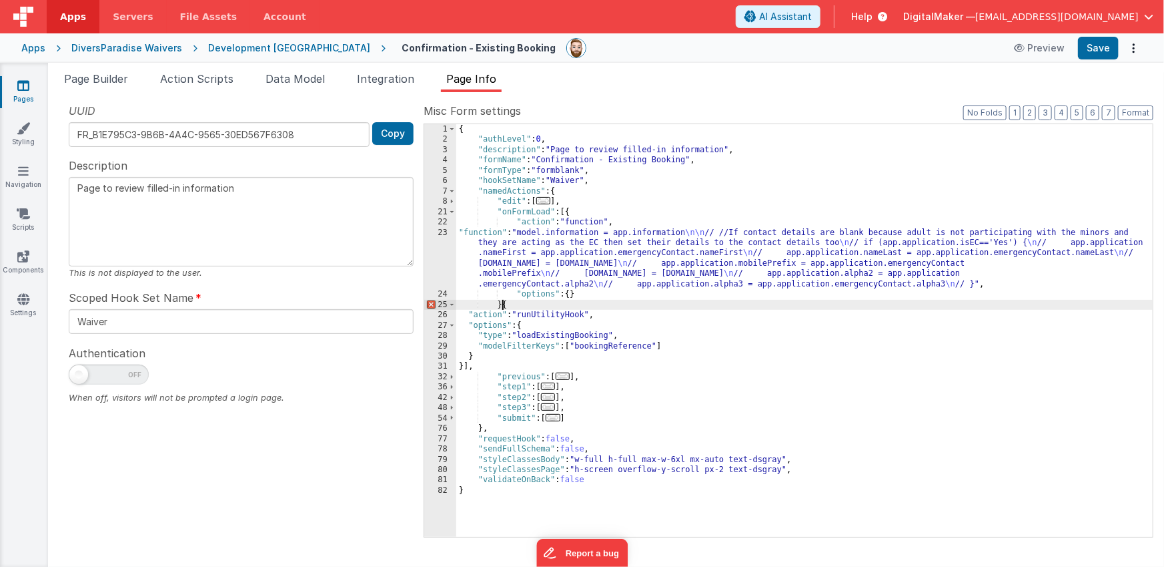
click at [502, 305] on div "{ "authLevel" : 0 , "description" : "Page to review filled-in information" , "f…" at bounding box center [804, 340] width 697 height 433
click at [554, 385] on span "..." at bounding box center [548, 385] width 15 height 7
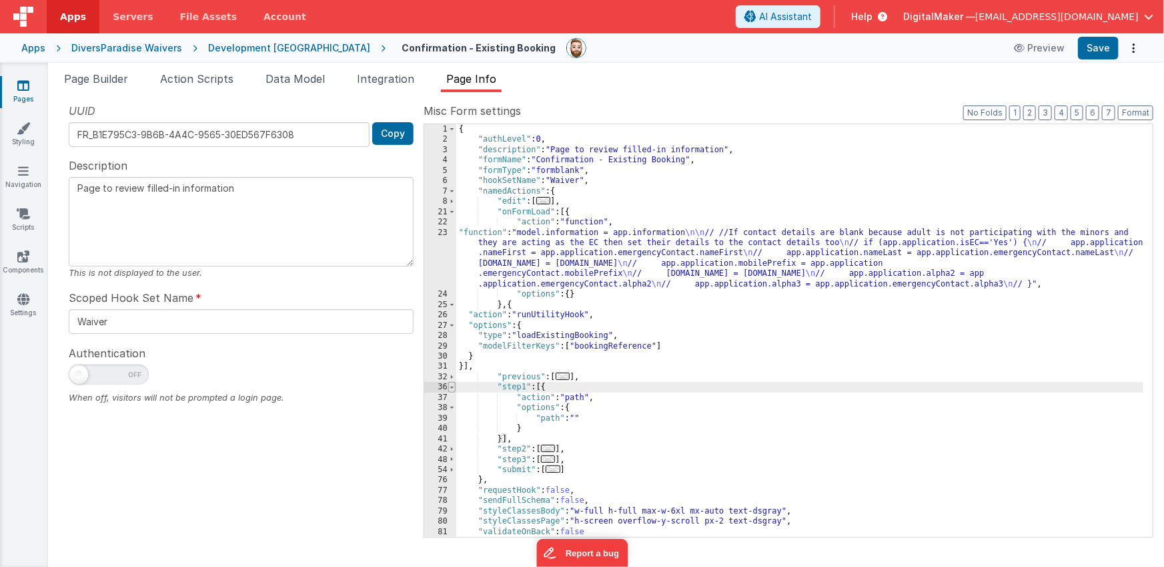
click at [454, 386] on span at bounding box center [451, 387] width 7 height 10
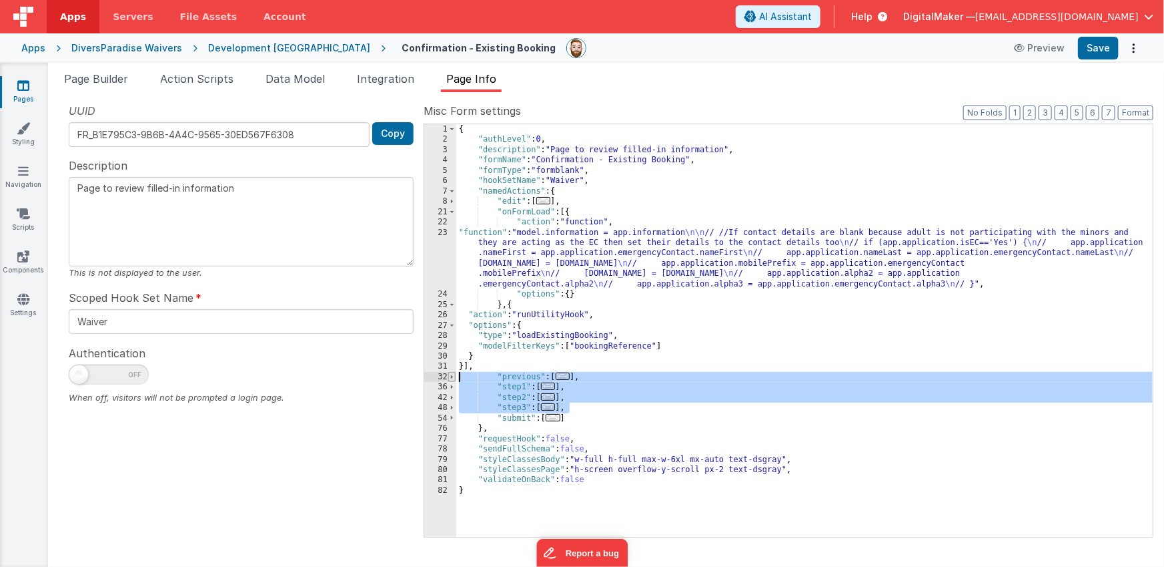
drag, startPoint x: 581, startPoint y: 405, endPoint x: 454, endPoint y: 379, distance: 128.8
click at [454, 379] on div "1 2 3 4 5 6 7 8 21 22 23 24 25 26 27 28 29 30 31 32 36 42 48 54 76 77 78 79 80 …" at bounding box center [789, 330] width 730 height 414
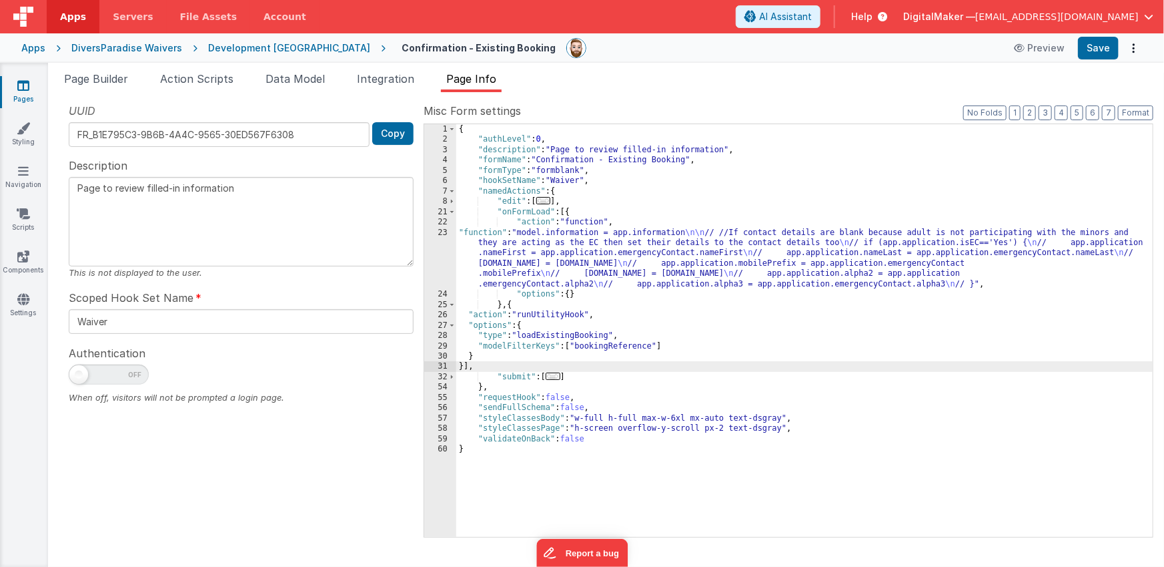
click at [547, 204] on span "..." at bounding box center [544, 200] width 15 height 7
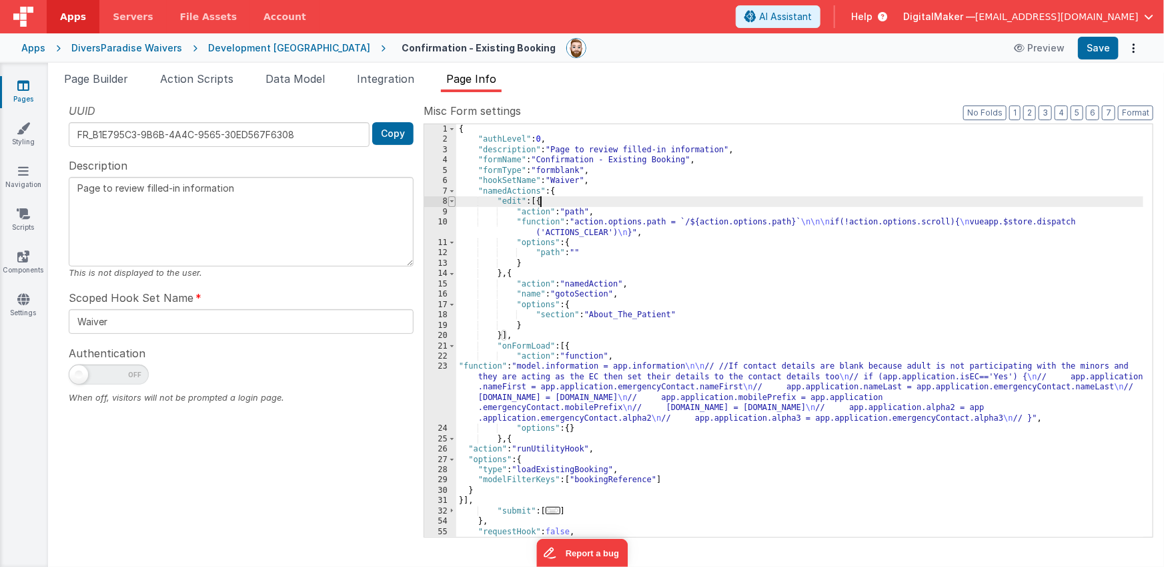
click at [450, 200] on span at bounding box center [451, 201] width 7 height 10
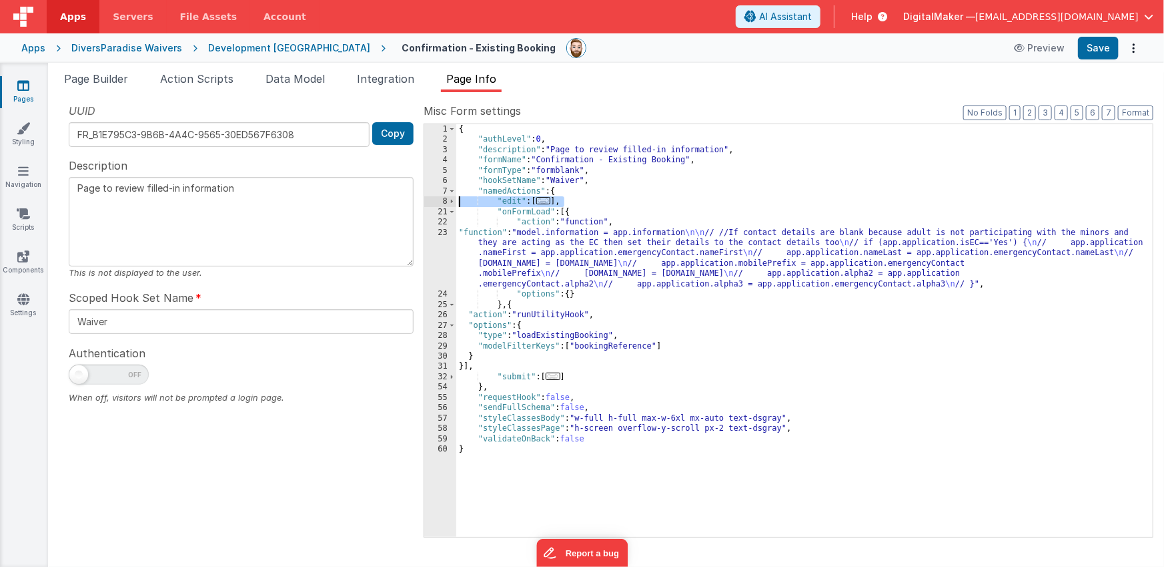
drag, startPoint x: 575, startPoint y: 202, endPoint x: 445, endPoint y: 204, distance: 130.2
click at [445, 204] on div "1 2 3 4 5 6 7 8 21 22 23 24 25 26 27 28 29 30 31 32 54 55 56 57 58 59 60 { "aut…" at bounding box center [789, 330] width 730 height 414
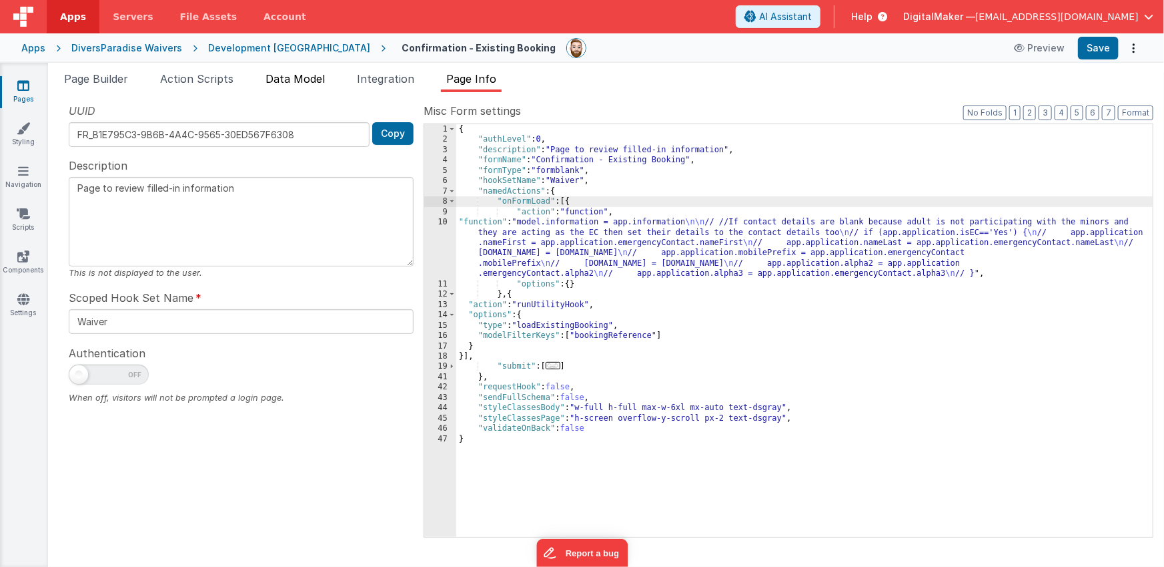
click at [296, 78] on span "Data Model" at bounding box center [295, 78] width 59 height 13
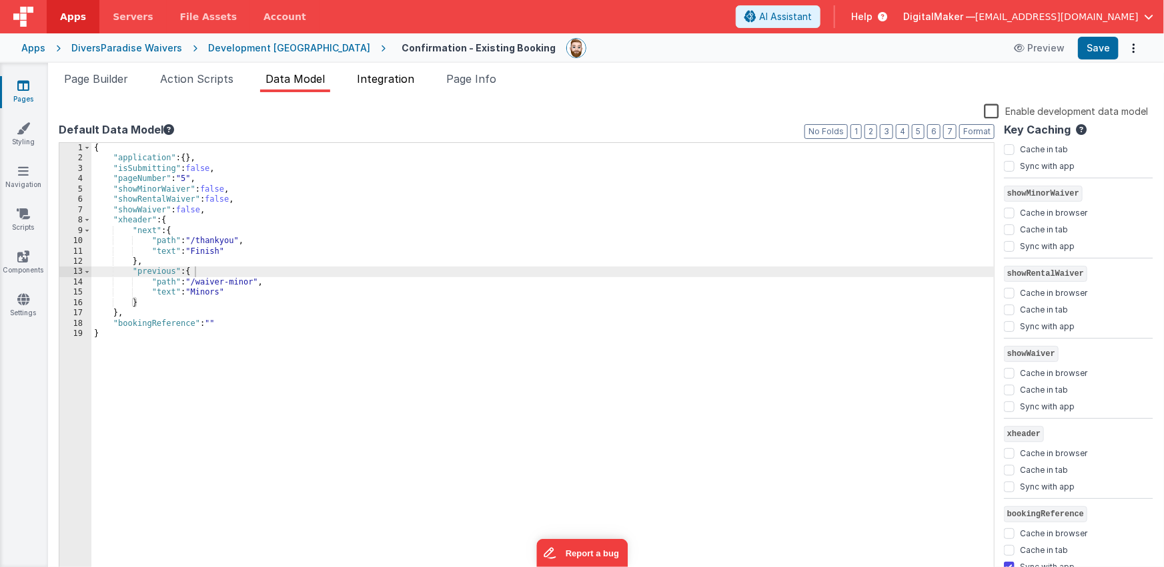
click at [370, 80] on span "Integration" at bounding box center [385, 78] width 57 height 13
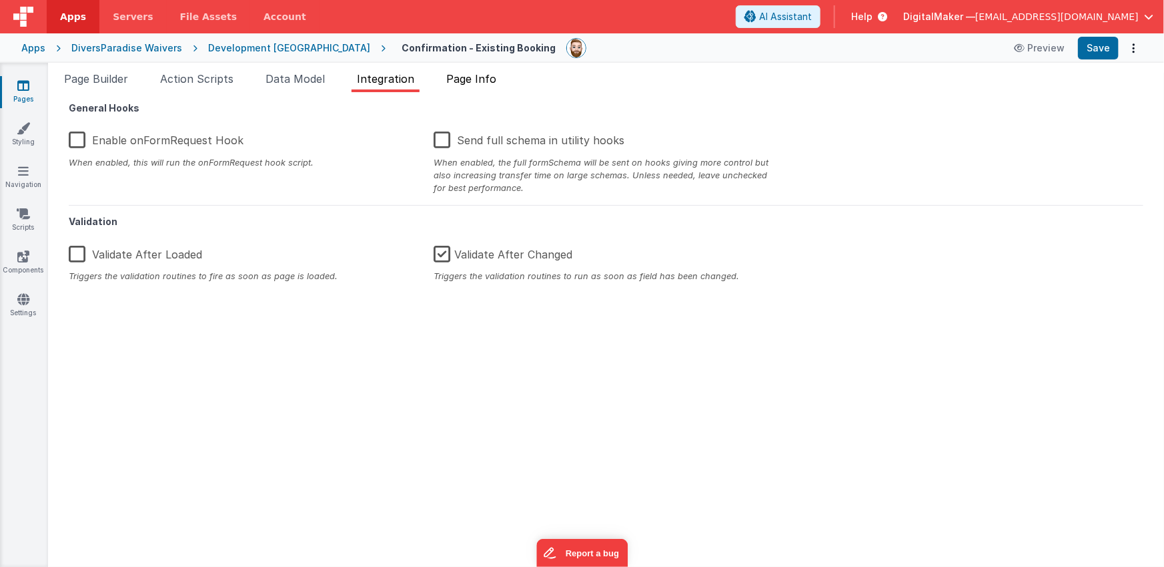
click at [472, 74] on span "Page Info" at bounding box center [471, 78] width 50 height 13
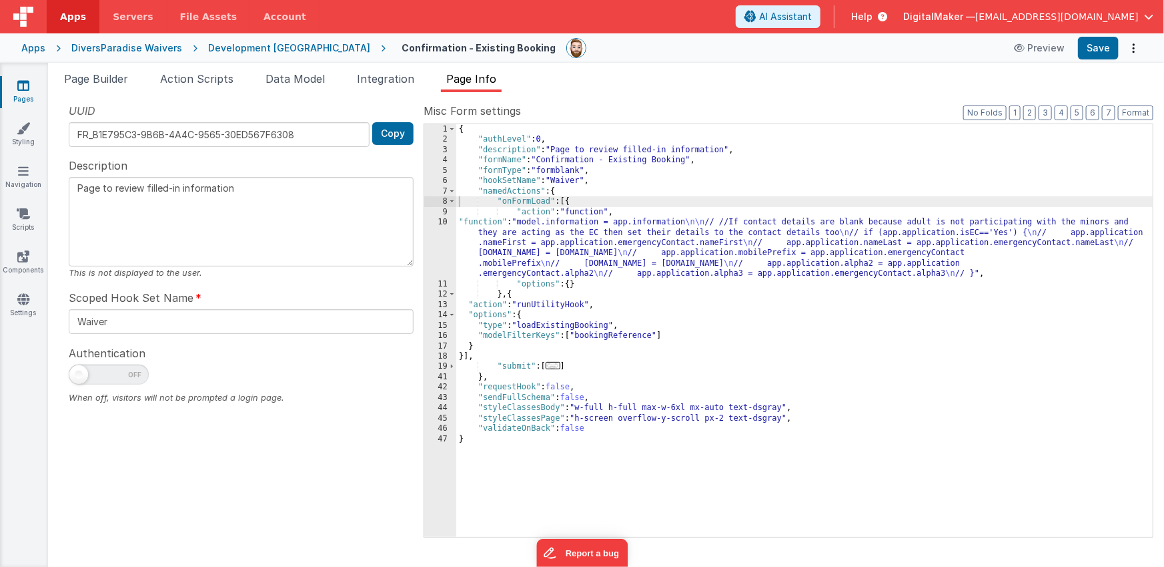
click at [558, 365] on span "..." at bounding box center [553, 365] width 15 height 7
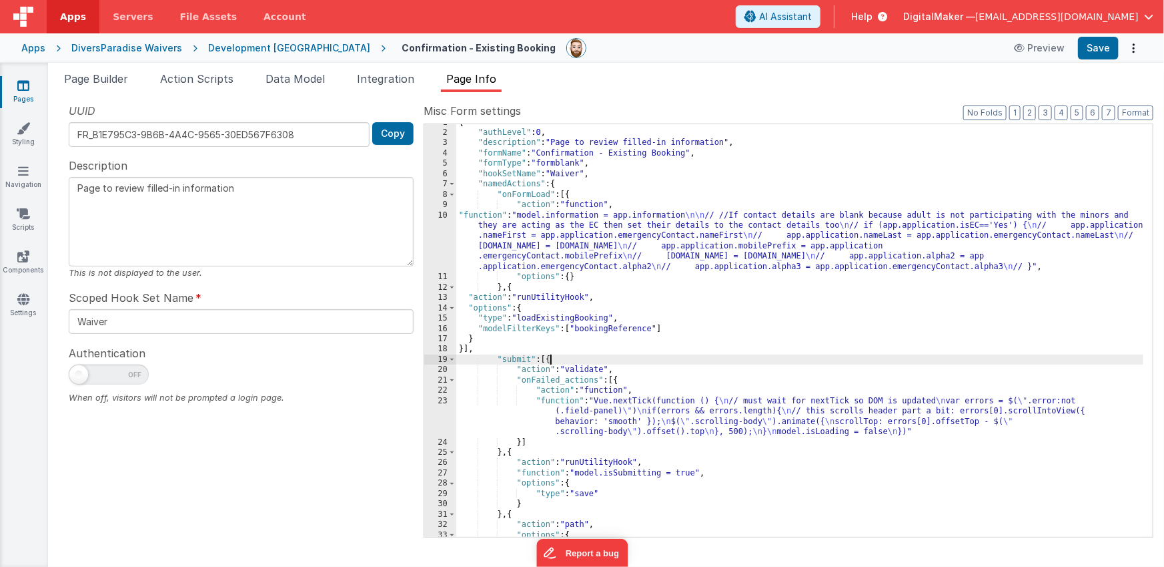
scroll to position [36, 0]
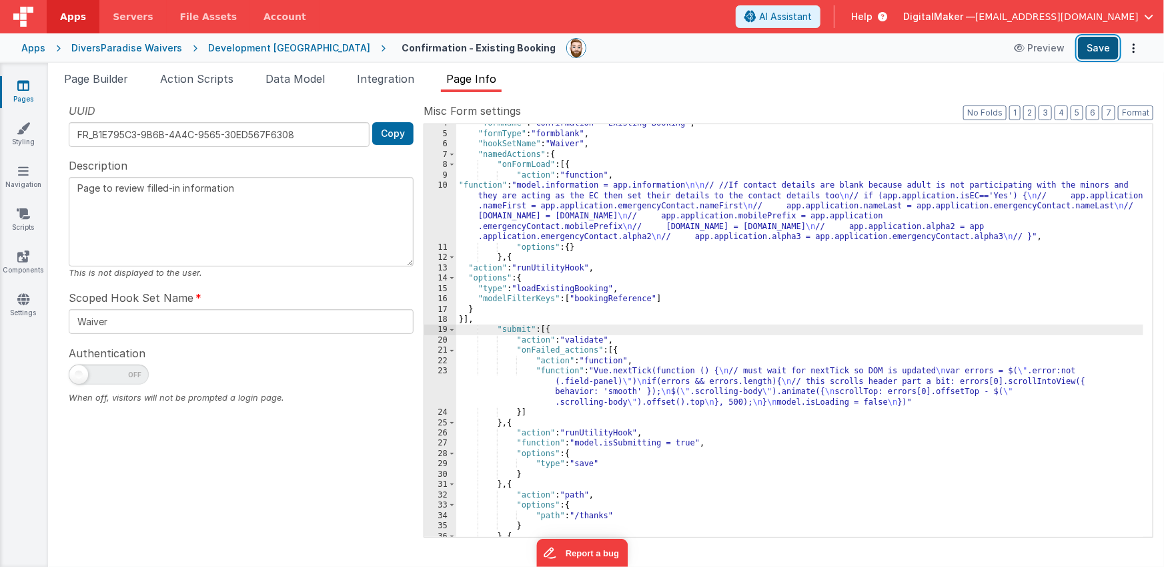
click at [1094, 53] on button "Save" at bounding box center [1098, 48] width 41 height 23
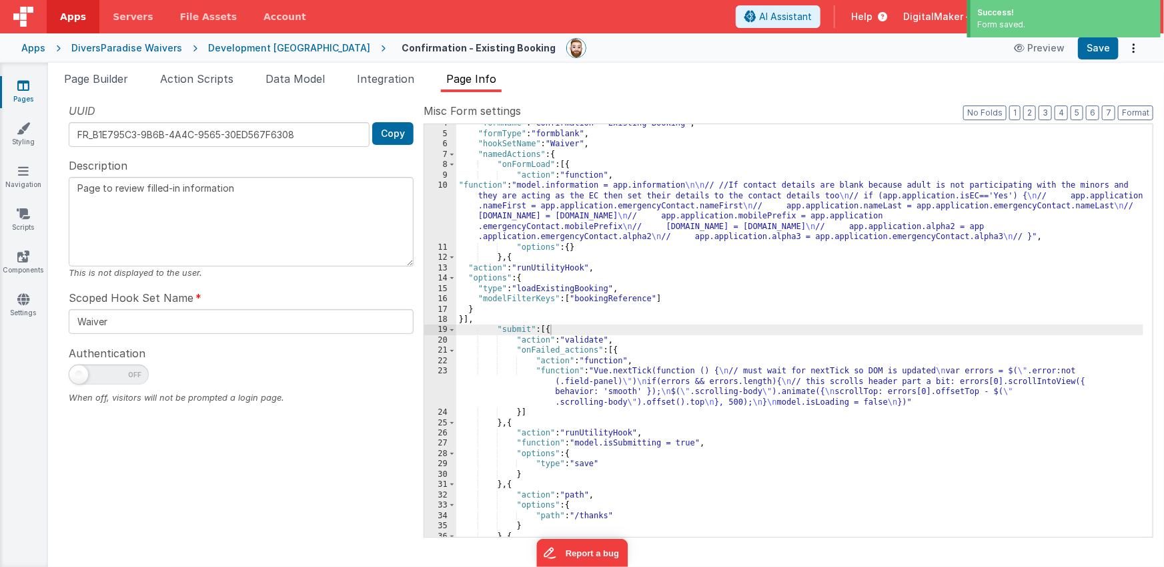
click at [246, 190] on textarea "Page to review filled-in information" at bounding box center [241, 221] width 345 height 89
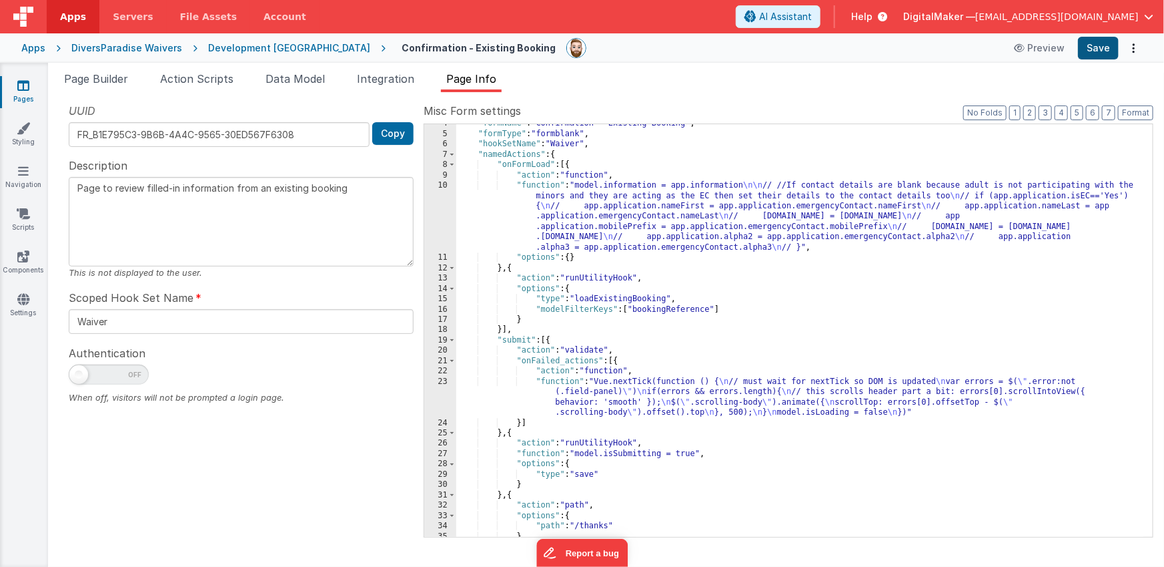
type textarea "Page to review filled-in information from an existing booking"
click at [1102, 49] on button "Save" at bounding box center [1098, 48] width 41 height 23
click at [308, 83] on span "Data Model" at bounding box center [295, 78] width 59 height 13
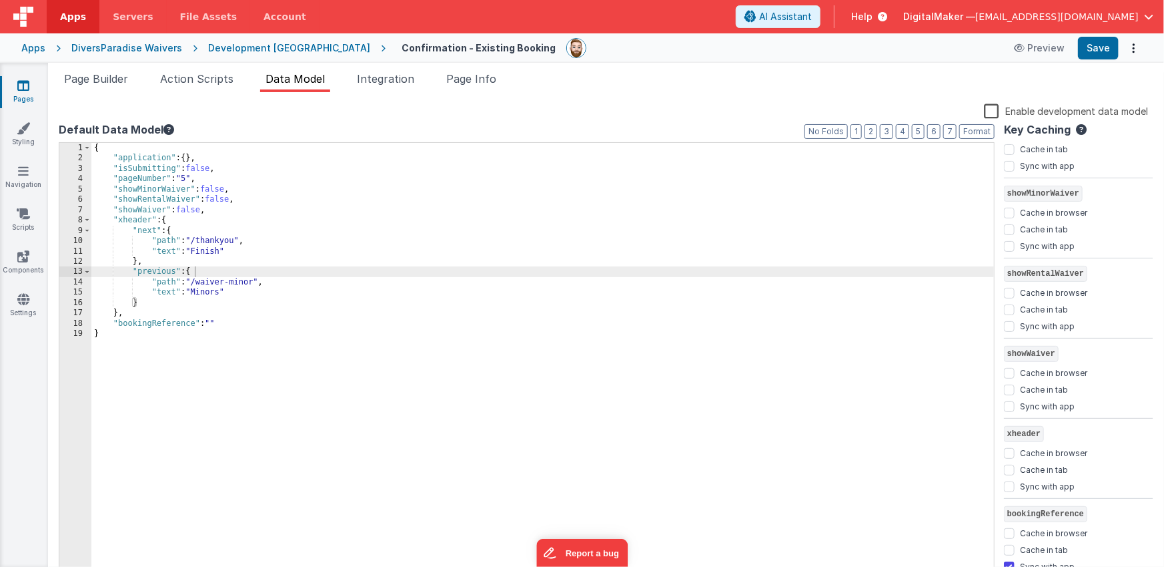
click at [218, 321] on div "{ "application" : { } , "isSubmitting" : false , "pageNumber" : "5" , "showMino…" at bounding box center [543, 371] width 904 height 456
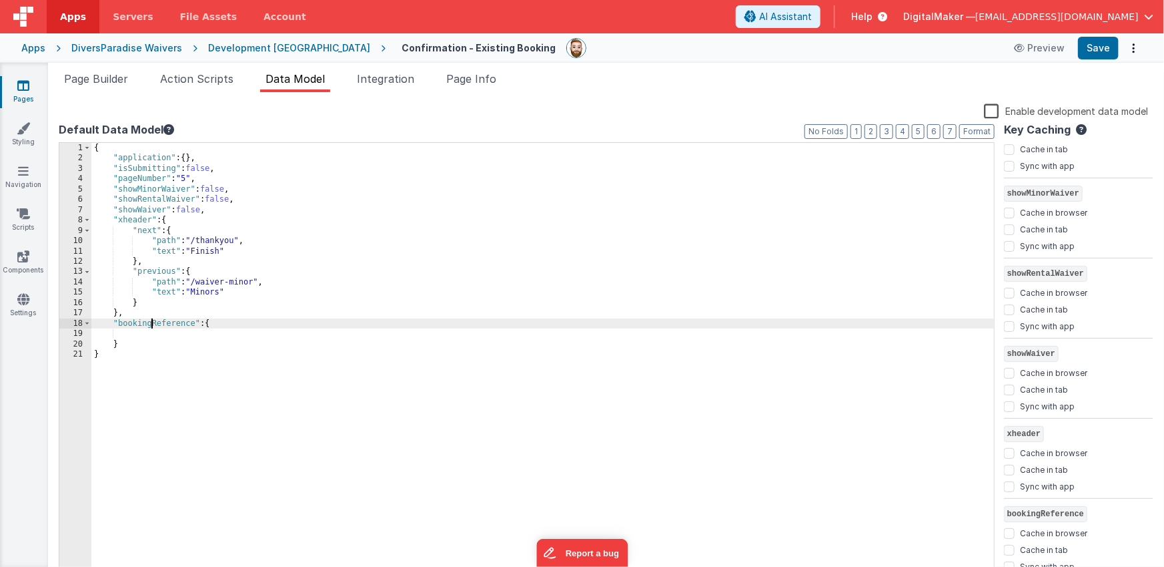
checkbox input "false"
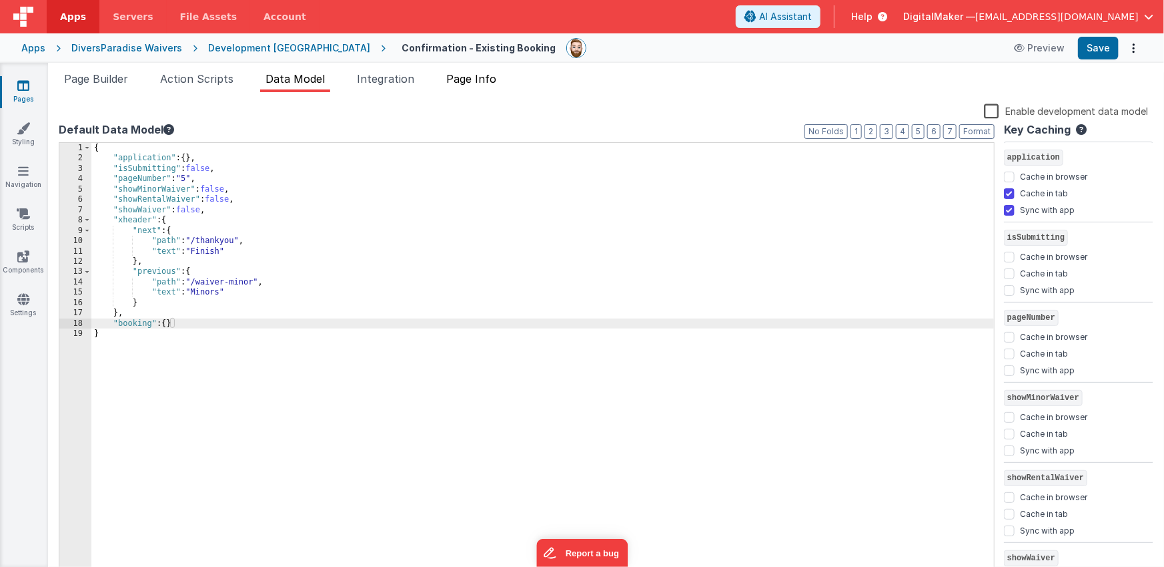
click at [489, 81] on span "Page Info" at bounding box center [471, 78] width 50 height 13
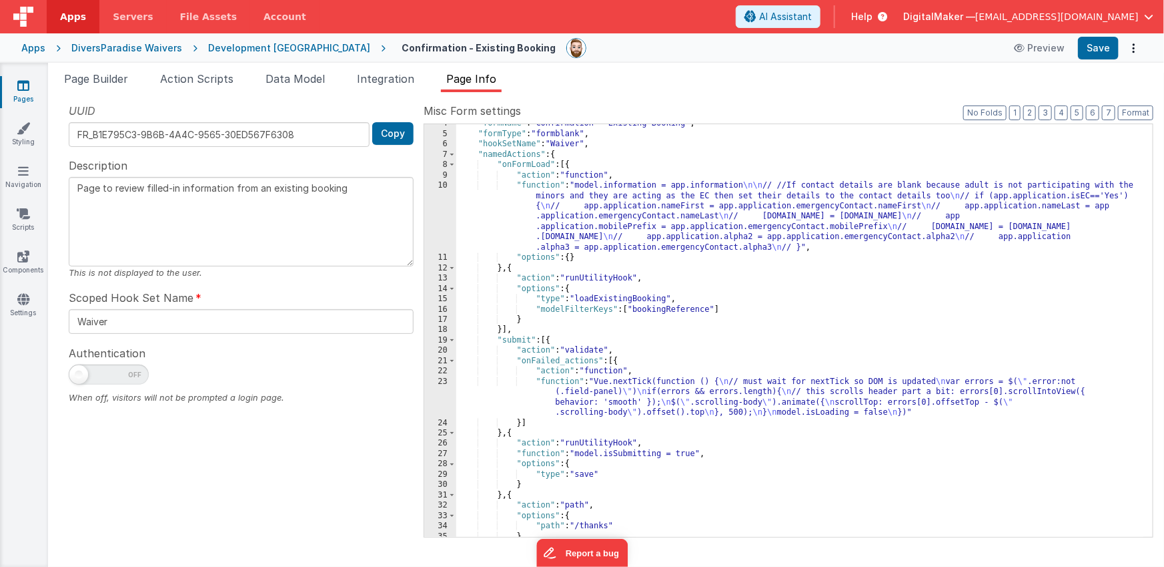
click at [613, 206] on div ""formName" : "Confirmation - Existing Booking" , "formType" : "formblank" , "ho…" at bounding box center [800, 334] width 688 height 433
click at [595, 216] on div ""formName" : "Confirmation - Existing Booking" , "formType" : "formblank" , "ho…" at bounding box center [800, 334] width 688 height 433
click at [439, 212] on div "10" at bounding box center [440, 216] width 32 height 72
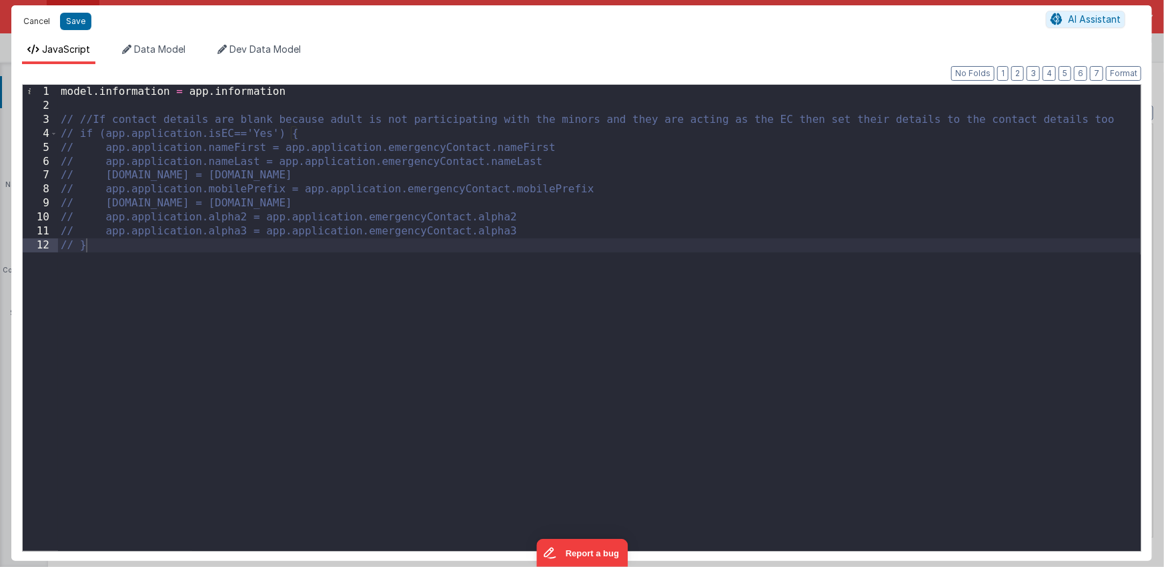
click at [45, 23] on button "Cancel" at bounding box center [37, 21] width 40 height 19
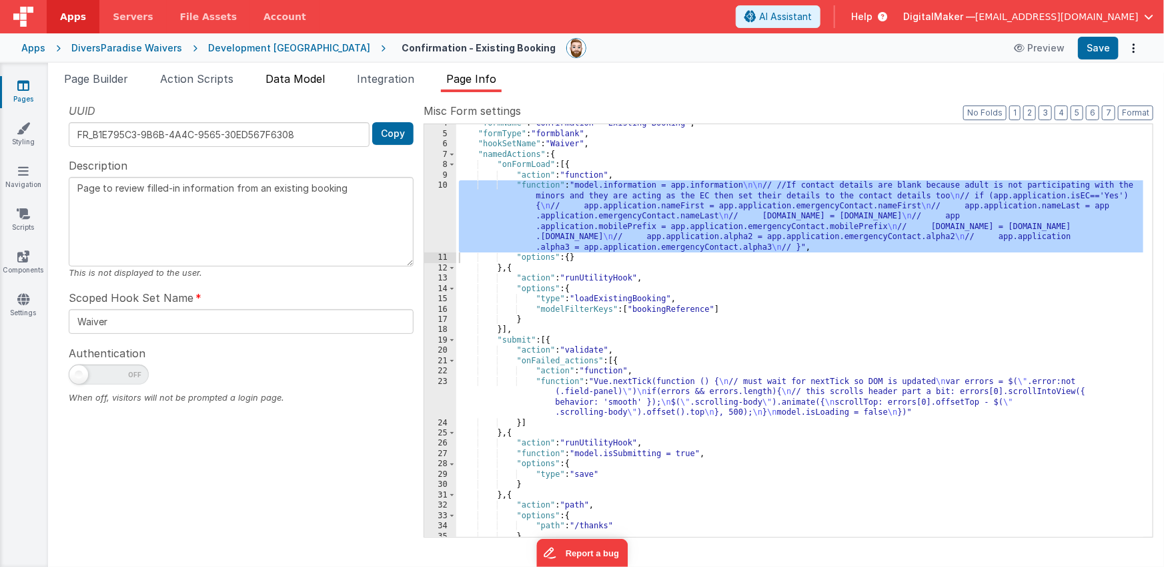
click at [291, 81] on span "Data Model" at bounding box center [295, 78] width 59 height 13
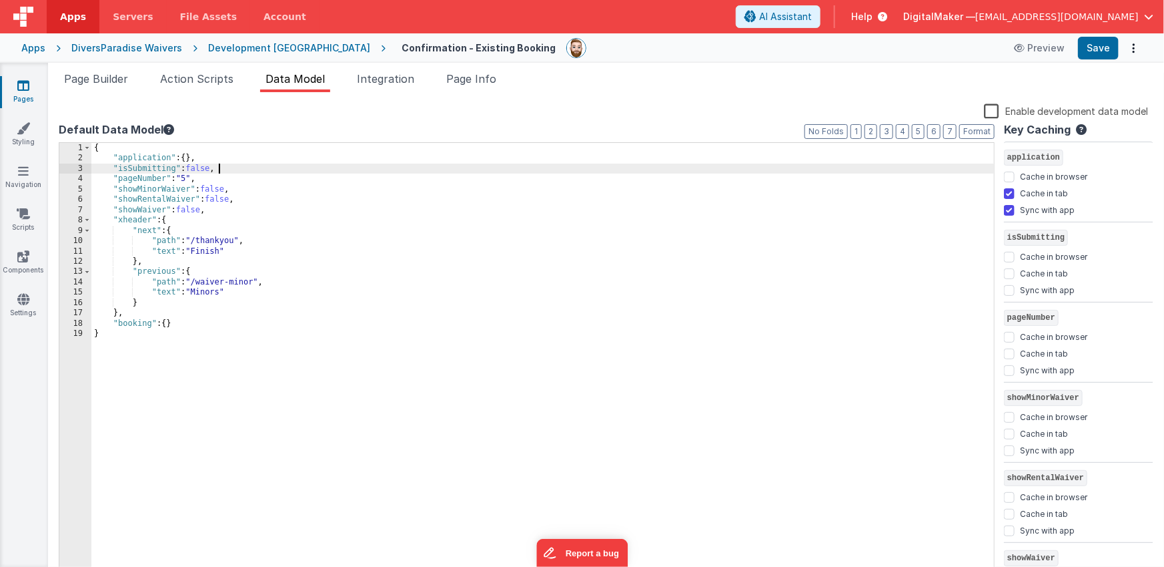
click at [240, 173] on div "{ "application" : { } , "isSubmitting" : false , "pageNumber" : "5" , "showMino…" at bounding box center [543, 371] width 904 height 456
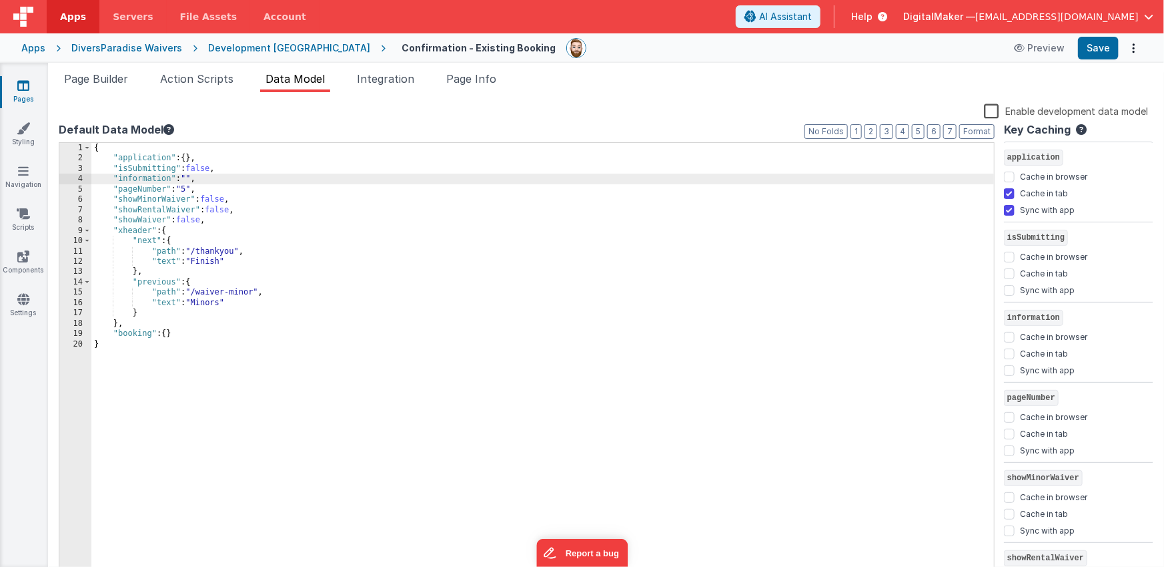
scroll to position [3, 0]
click at [1006, 366] on input "Sync with app" at bounding box center [1009, 367] width 11 height 11
checkbox input "true"
click at [685, 103] on div "Enable development data model" at bounding box center [604, 112] width 1090 height 19
click at [478, 79] on span "Page Info" at bounding box center [471, 78] width 50 height 13
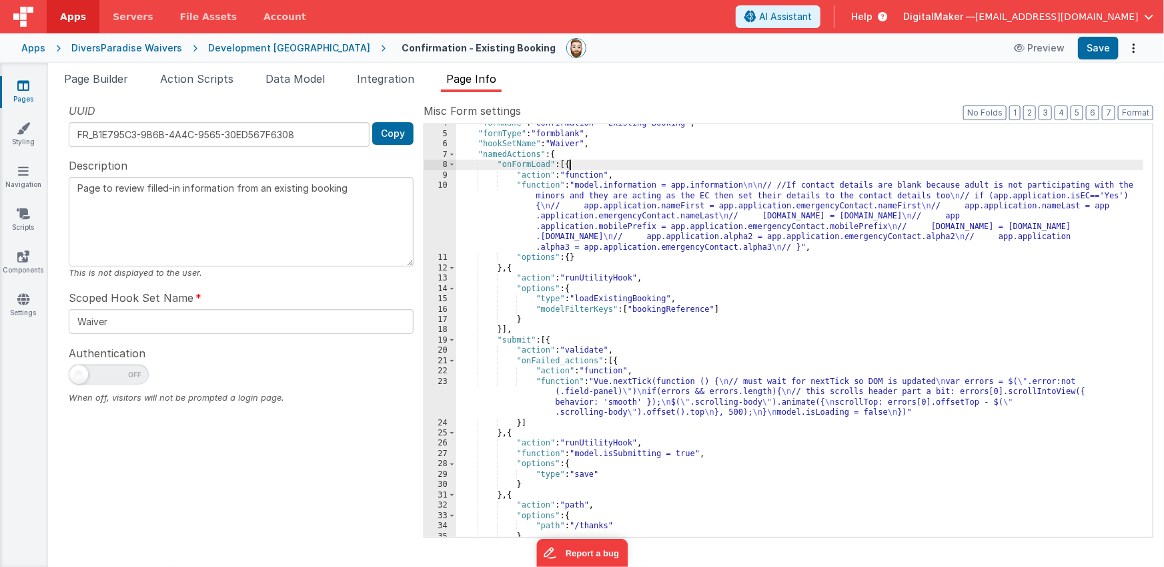
click at [570, 166] on div ""formName" : "Confirmation - Existing Booking" , "formType" : "formblank" , "ho…" at bounding box center [800, 334] width 688 height 433
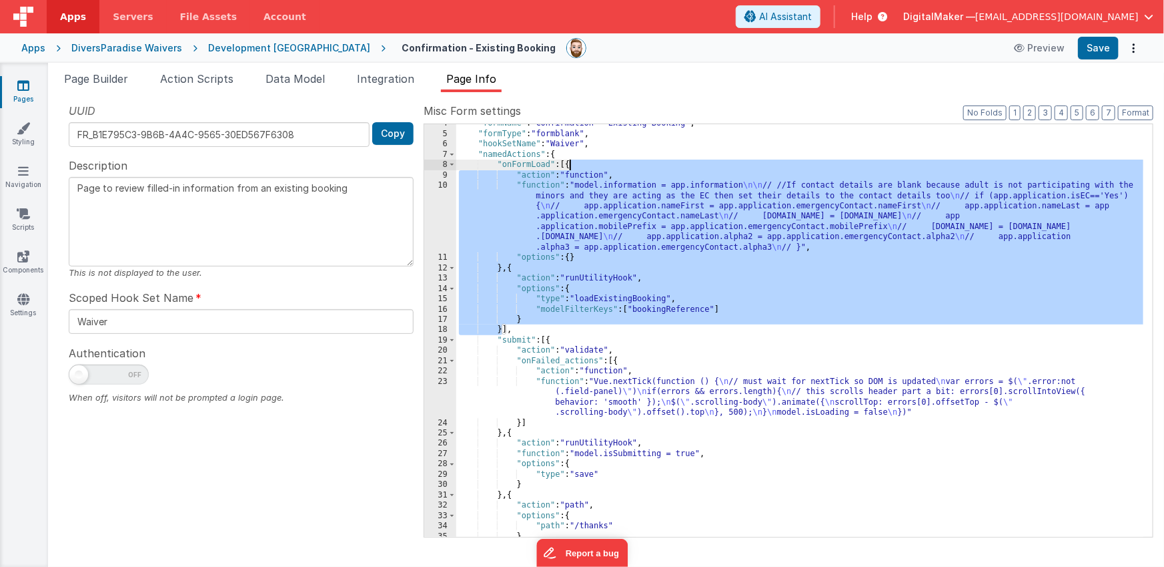
click at [570, 166] on div ""formName" : "Confirmation - Existing Booking" , "formType" : "formblank" , "ho…" at bounding box center [800, 334] width 688 height 433
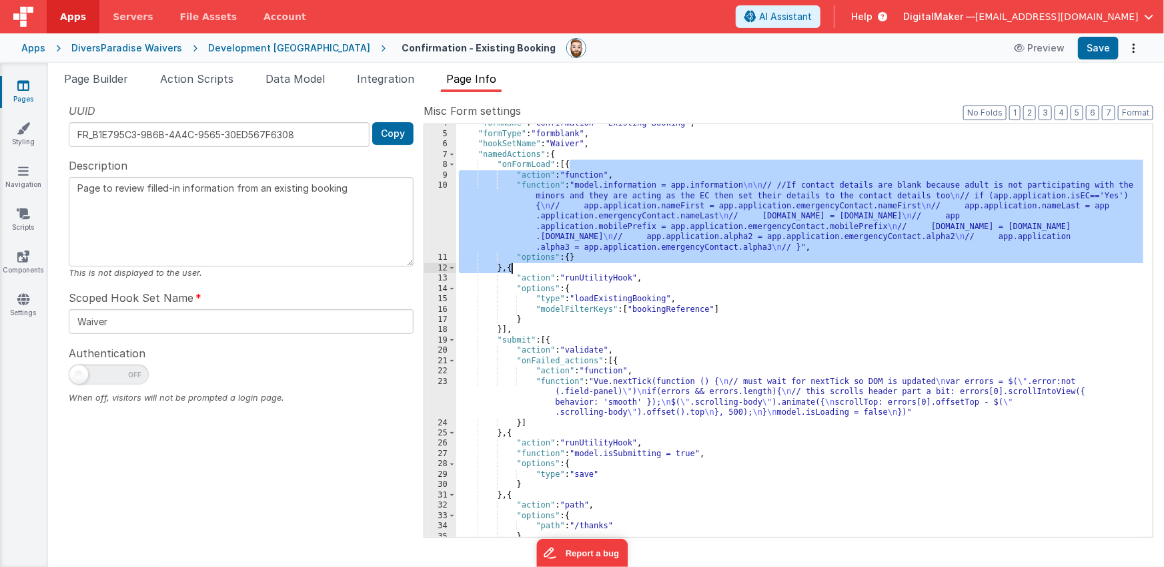
click at [511, 266] on div ""formName" : "Confirmation - Existing Booking" , "formType" : "formblank" , "ho…" at bounding box center [800, 334] width 688 height 433
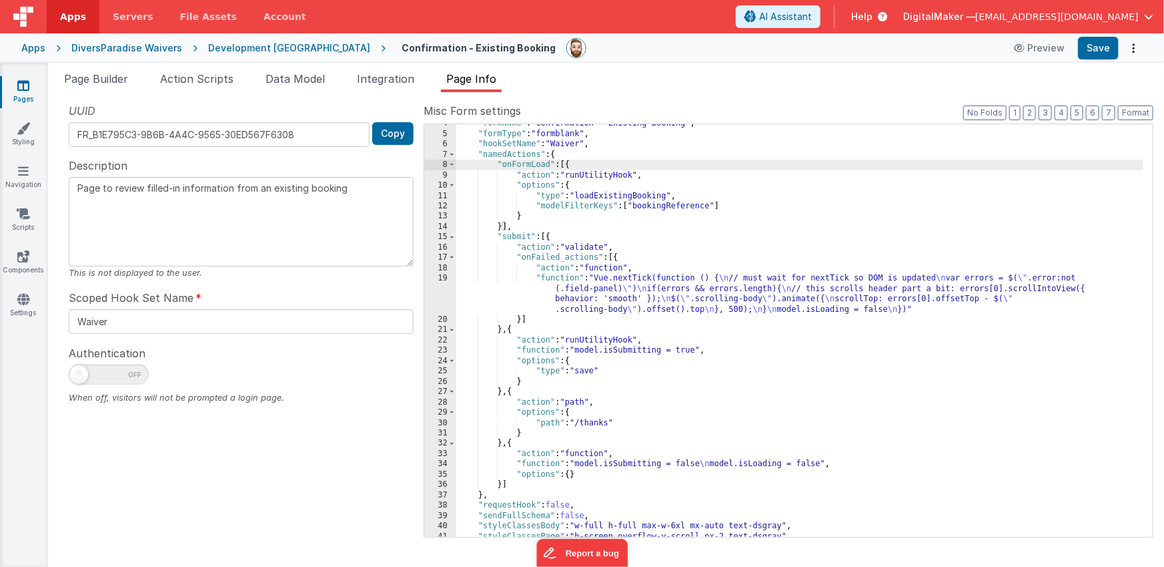
click at [670, 204] on div ""formName" : "Confirmation - Existing Booking" , "formType" : "formblank" , "ho…" at bounding box center [800, 334] width 688 height 433
click at [715, 205] on div ""formName" : "Confirmation - Existing Booking" , "formType" : "formblank" , "ho…" at bounding box center [800, 334] width 688 height 433
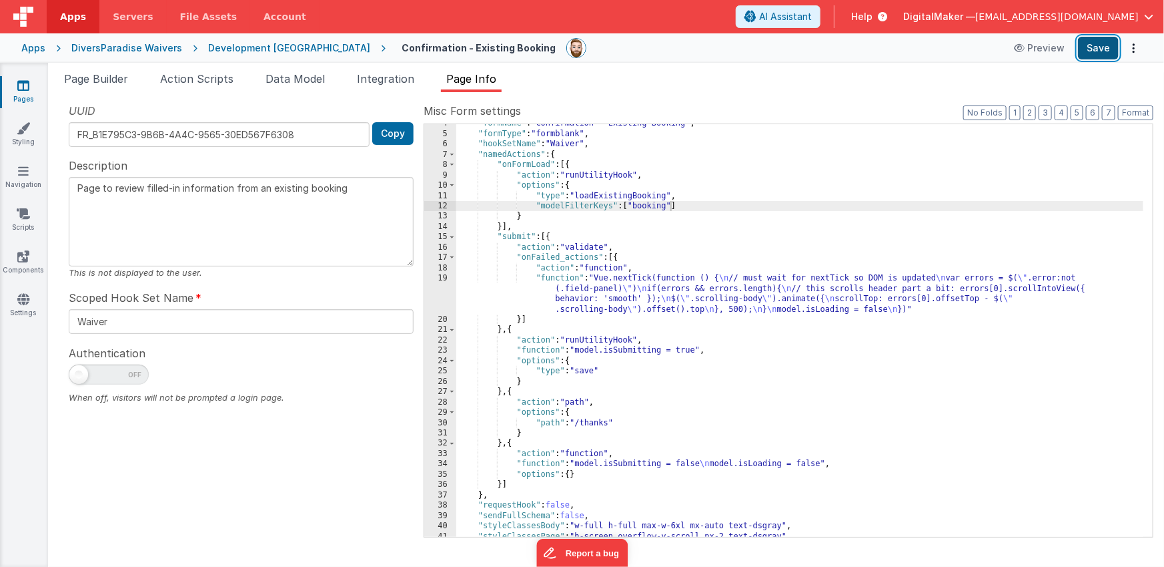
click at [1098, 47] on button "Save" at bounding box center [1098, 48] width 41 height 23
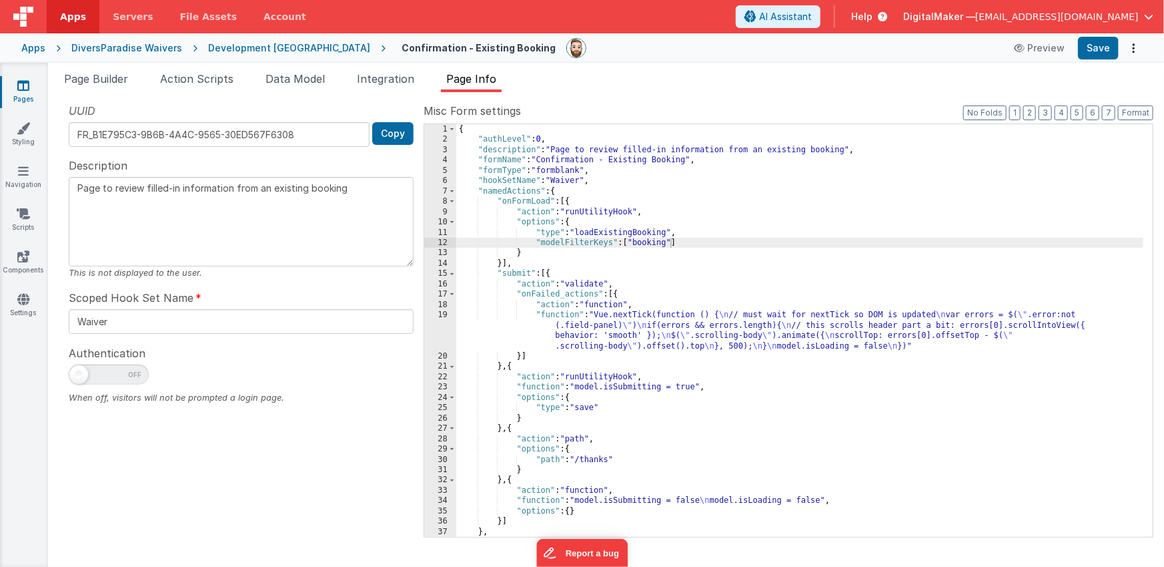
scroll to position [0, 0]
click at [672, 242] on div "{ "authLevel" : 0 , "description" : "Page to review filled-in information from …" at bounding box center [800, 340] width 688 height 433
click at [729, 242] on div "{ "authLevel" : 0 , "description" : "Page to review filled-in information from …" at bounding box center [800, 340] width 688 height 433
click at [728, 242] on div "{ "authLevel" : 0 , "description" : "Page to review filled-in information from …" at bounding box center [800, 340] width 688 height 433
click at [1089, 49] on button "Save" at bounding box center [1098, 48] width 41 height 23
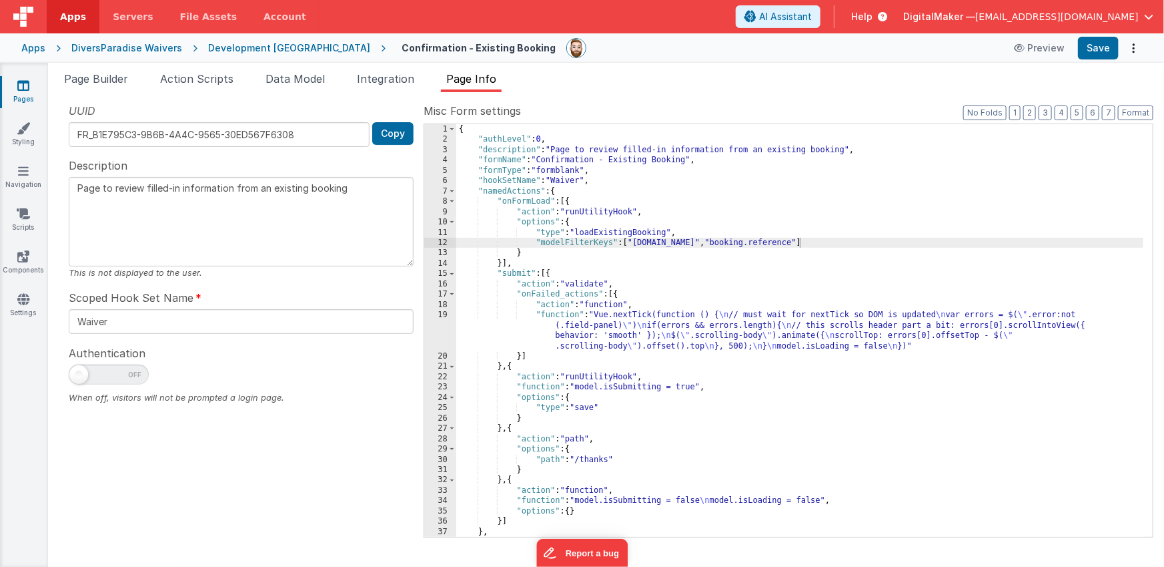
click at [815, 242] on div "{ "authLevel" : 0 , "description" : "Page to review filled-in information from …" at bounding box center [800, 340] width 688 height 433
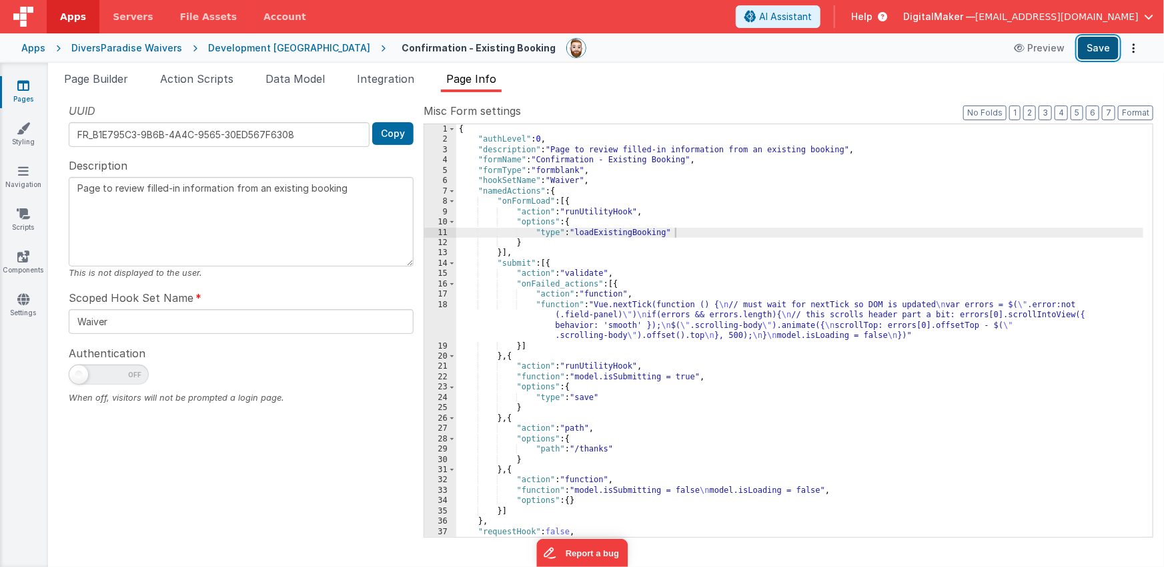
click at [1094, 49] on button "Save" at bounding box center [1098, 48] width 41 height 23
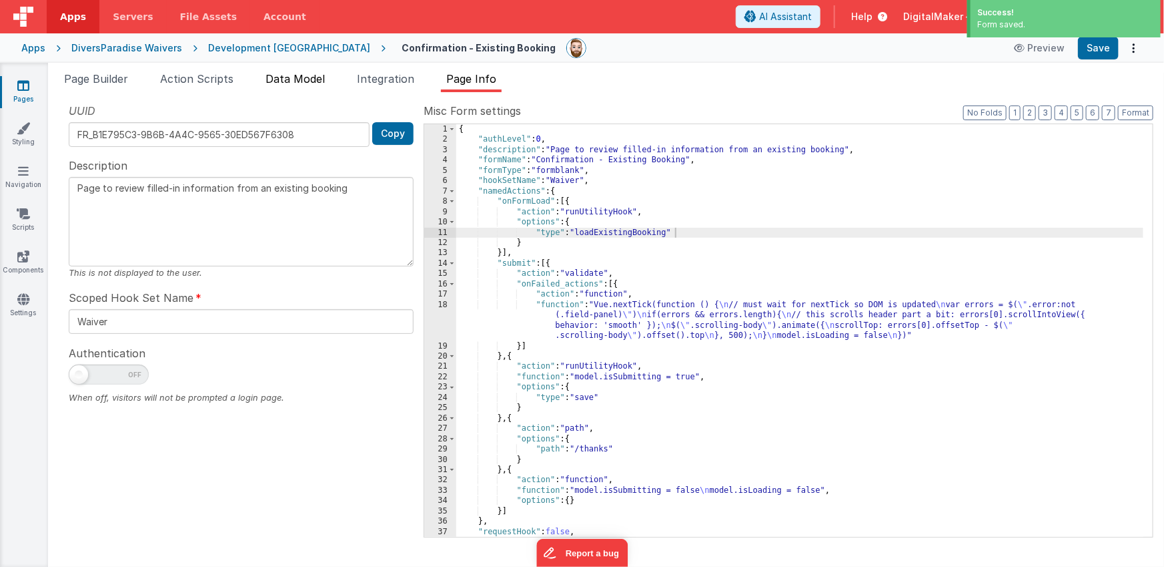
click at [284, 76] on span "Data Model" at bounding box center [295, 78] width 59 height 13
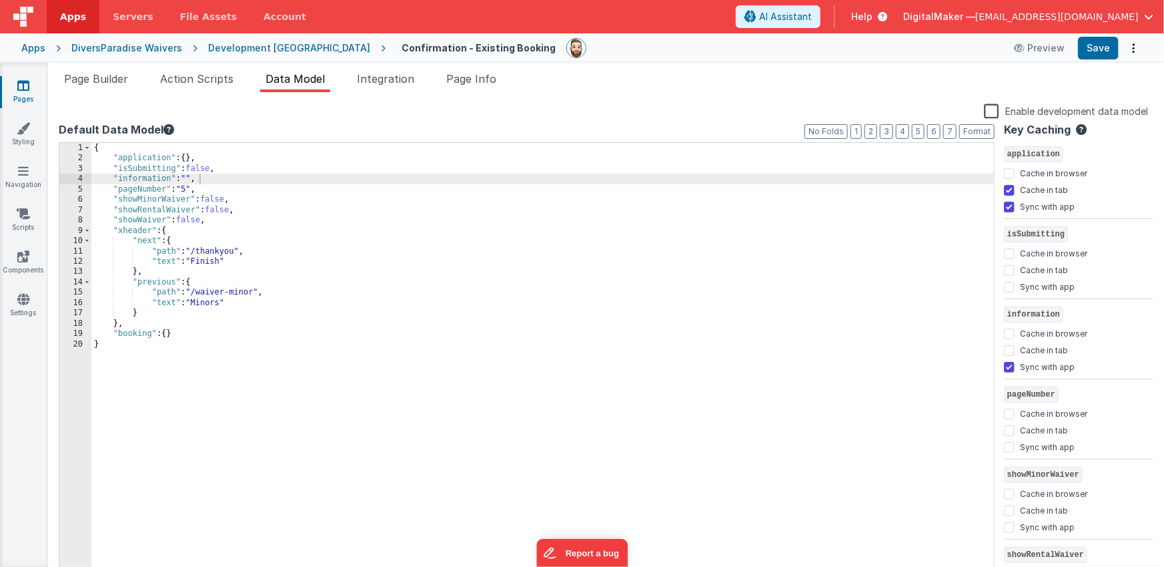
click at [174, 334] on div "{ "application" : { } , "isSubmitting" : false , "information" : "" , "pageNumb…" at bounding box center [543, 371] width 904 height 456
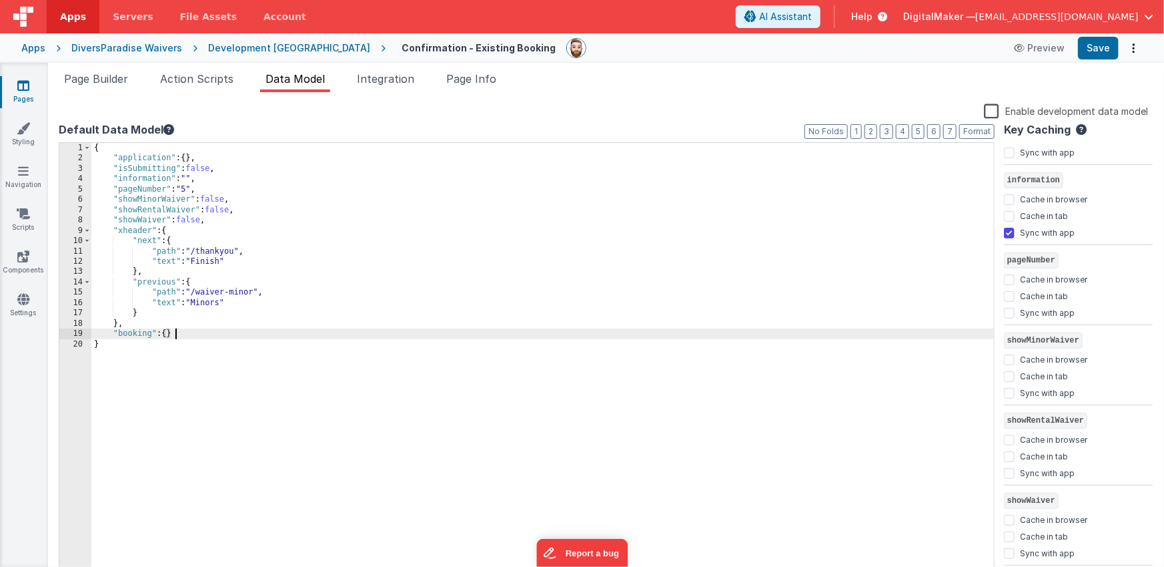
scroll to position [284, 0]
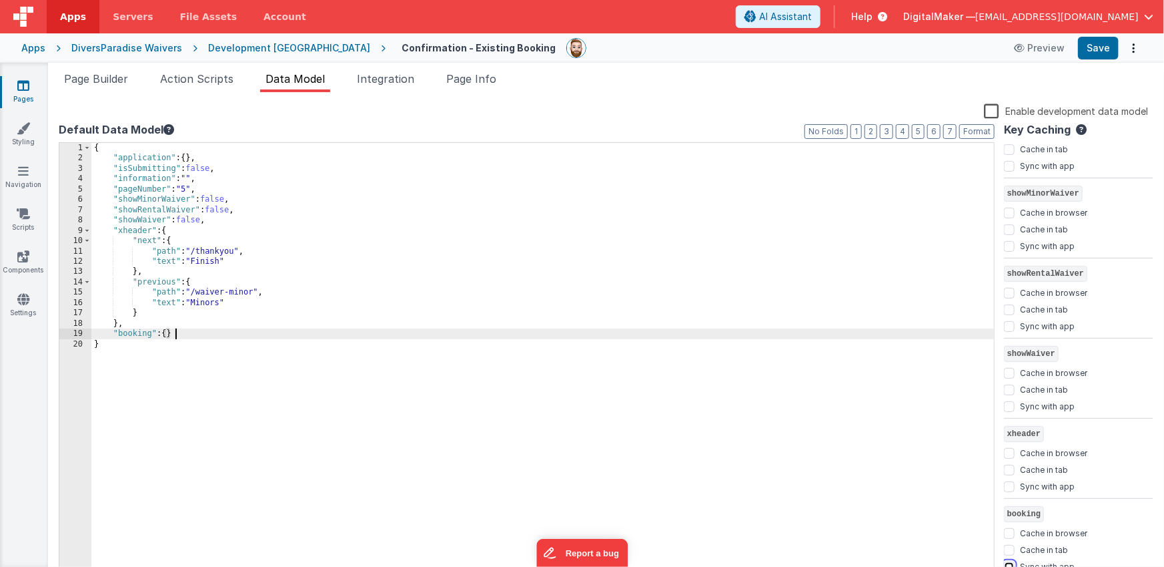
click at [1009, 563] on input "Sync with app" at bounding box center [1009, 566] width 11 height 11
checkbox input "true"
click at [666, 294] on div "{ "application" : { } , "isSubmitting" : false , "information" : "" , "pageNumb…" at bounding box center [543, 371] width 904 height 456
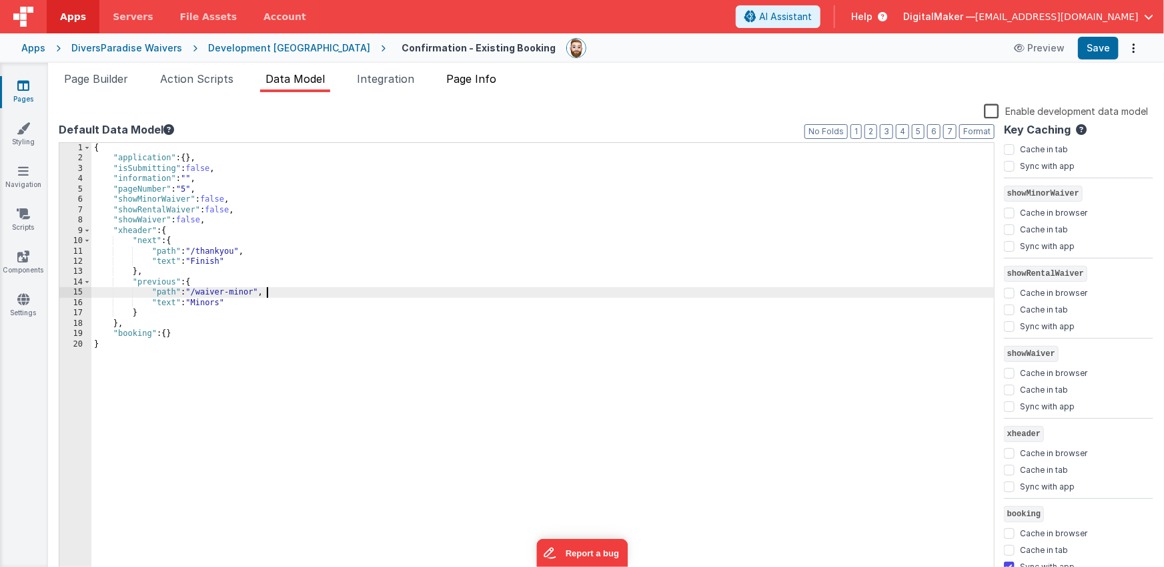
click at [464, 79] on span "Page Info" at bounding box center [471, 78] width 50 height 13
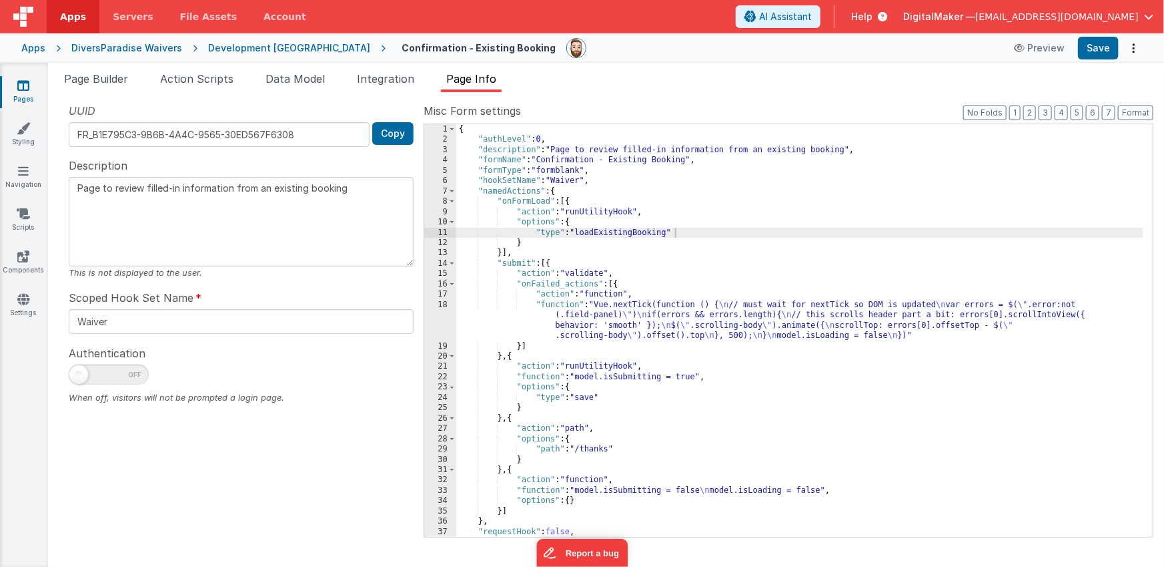
click at [666, 247] on div "{ "authLevel" : 0 , "description" : "Page to review filled-in information from …" at bounding box center [800, 340] width 688 height 433
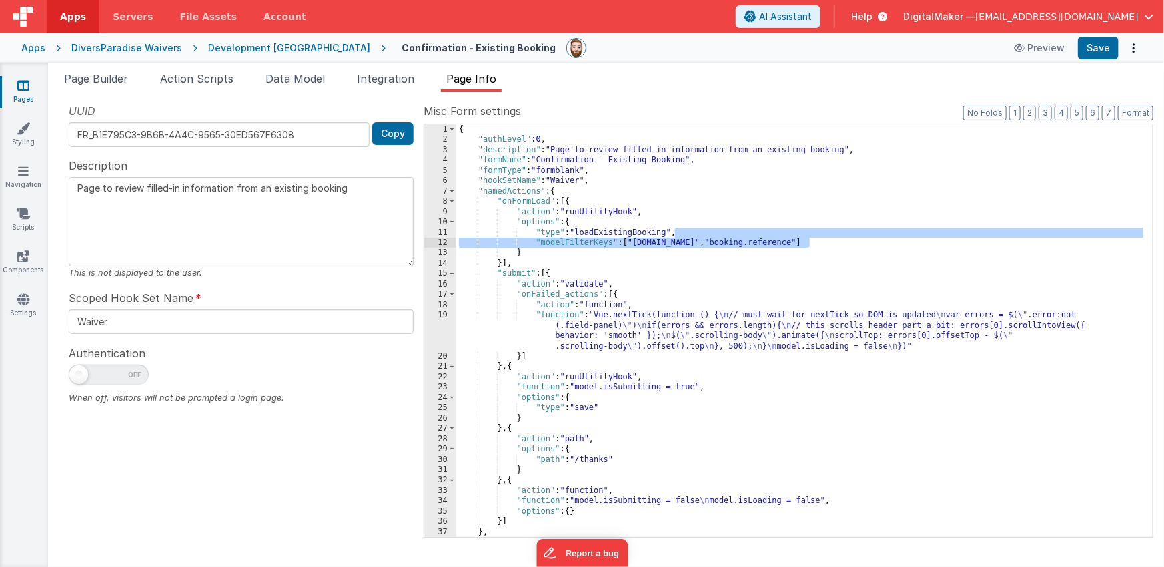
click at [675, 240] on div "{ "authLevel" : 0 , "description" : "Page to review filled-in information from …" at bounding box center [800, 340] width 688 height 433
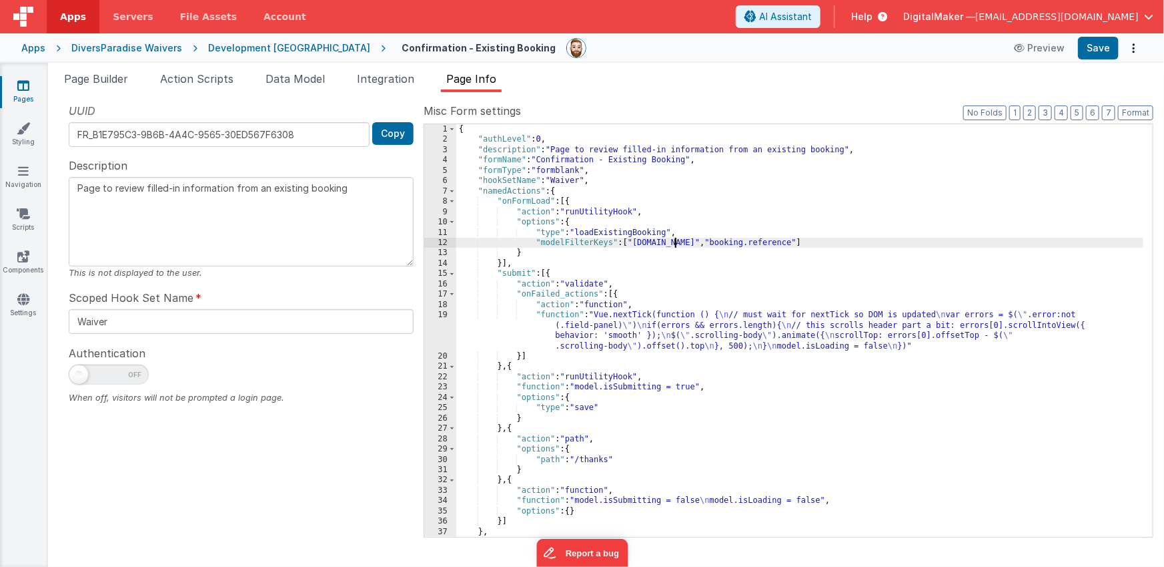
click at [799, 243] on div "{ "authLevel" : 0 , "description" : "Page to review filled-in information from …" at bounding box center [800, 340] width 688 height 433
click at [280, 76] on span "Data Model" at bounding box center [295, 78] width 59 height 13
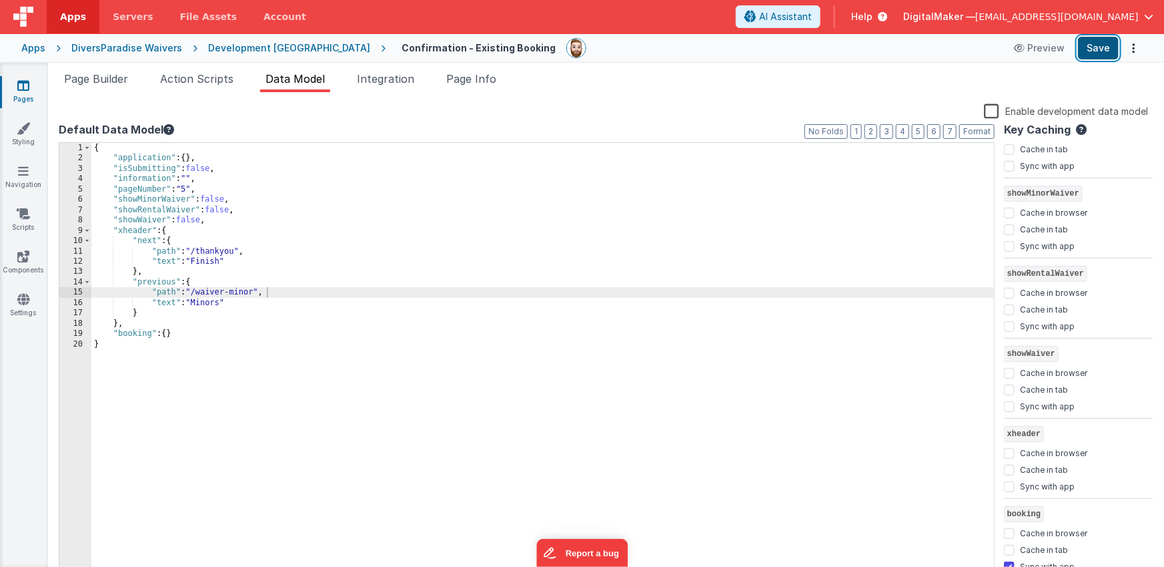
click at [1104, 43] on button "Save" at bounding box center [1098, 48] width 41 height 23
click at [101, 76] on span "Page Builder" at bounding box center [96, 78] width 64 height 13
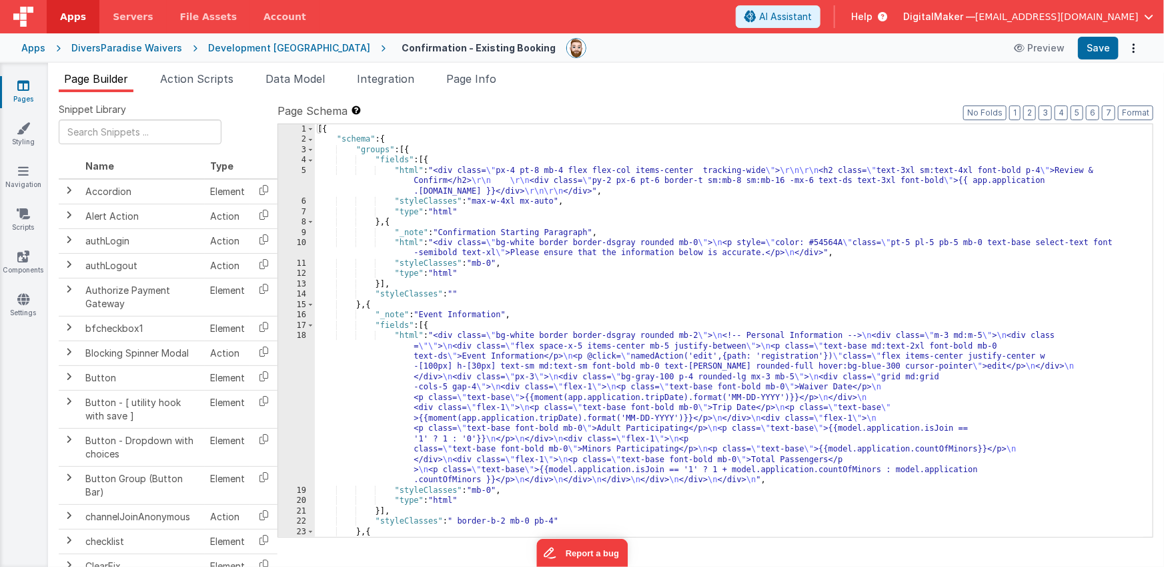
click at [556, 378] on div "[{ "schema" : { "groups" : [{ "fields" : [{ "html" : "<div class= \" px-4 pt-8 …" at bounding box center [729, 340] width 829 height 433
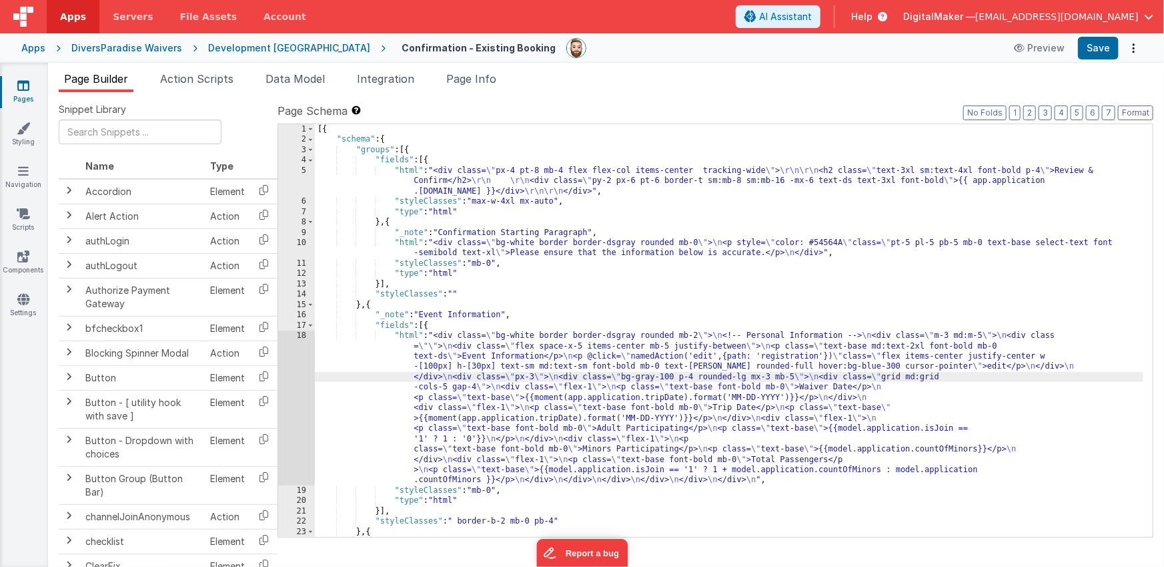
click at [292, 388] on div "18" at bounding box center [296, 407] width 37 height 155
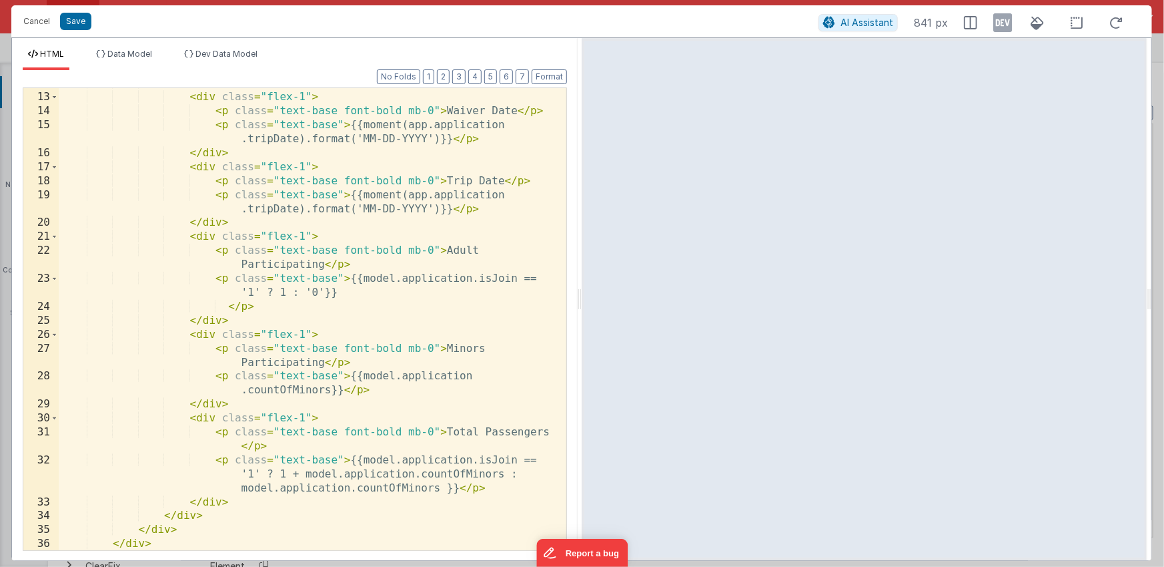
scroll to position [263, 0]
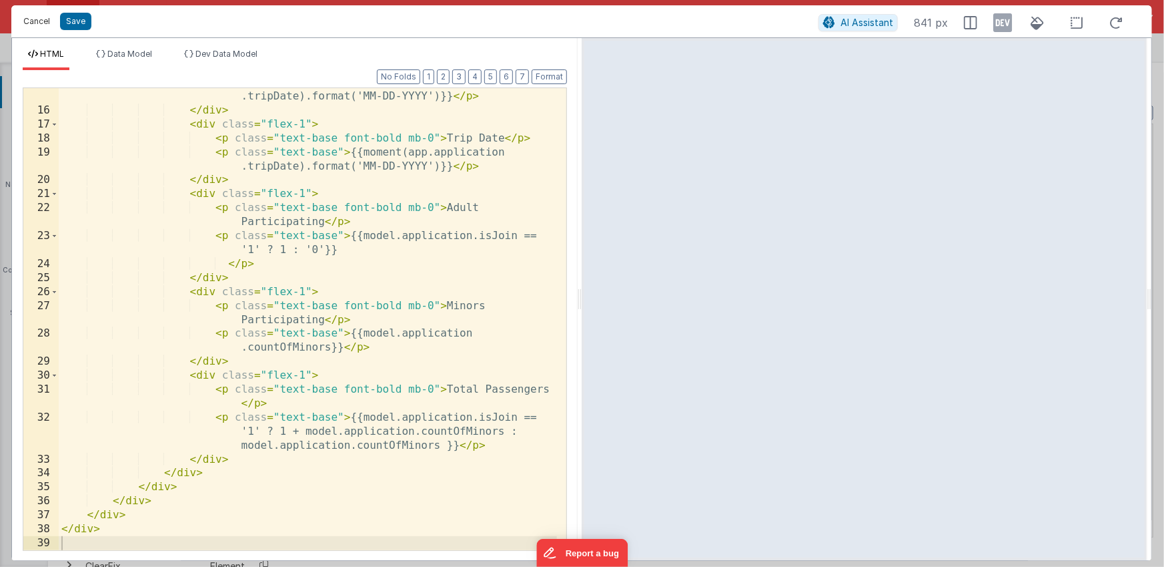
click at [33, 22] on button "Cancel" at bounding box center [37, 21] width 40 height 19
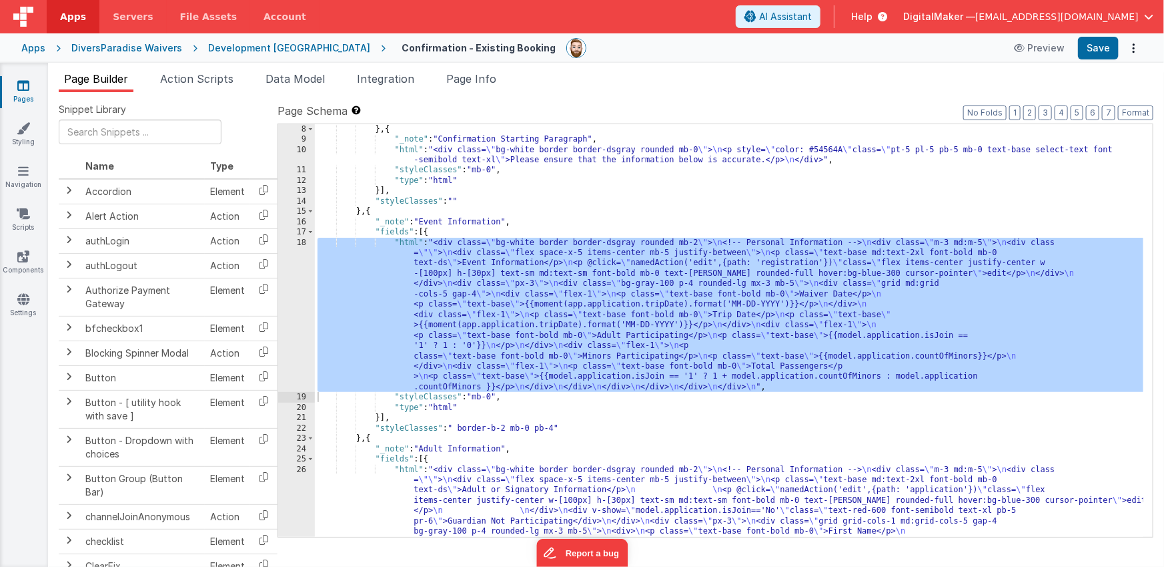
scroll to position [185, 0]
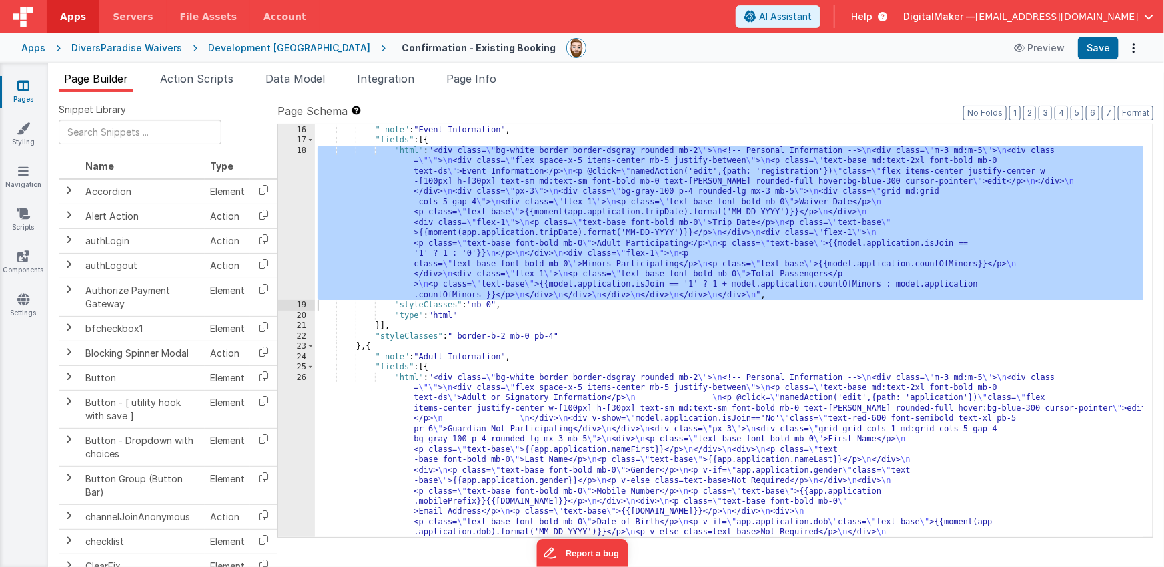
click at [442, 258] on div "} , { "_note" : "Event Information" , "fields" : [{ "html" : "<div class= \" bg…" at bounding box center [729, 444] width 829 height 660
click at [297, 248] on div "18" at bounding box center [296, 222] width 37 height 155
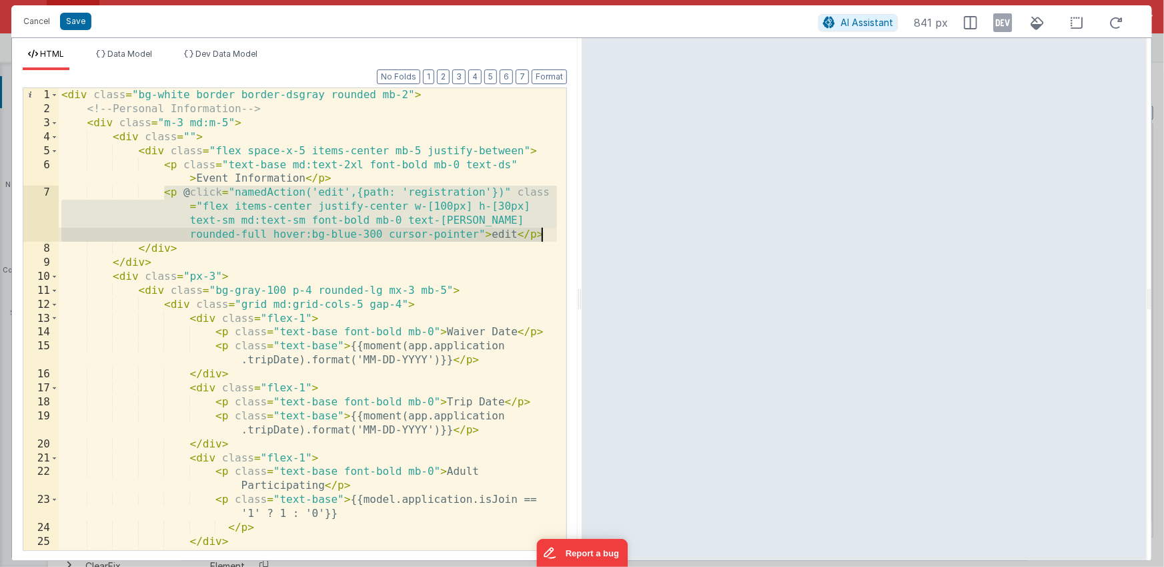
drag, startPoint x: 163, startPoint y: 194, endPoint x: 547, endPoint y: 236, distance: 386.0
click at [547, 236] on div "< div class = "bg-white border border-dsgray rounded mb-2" > <!-- Personal Info…" at bounding box center [308, 340] width 498 height 504
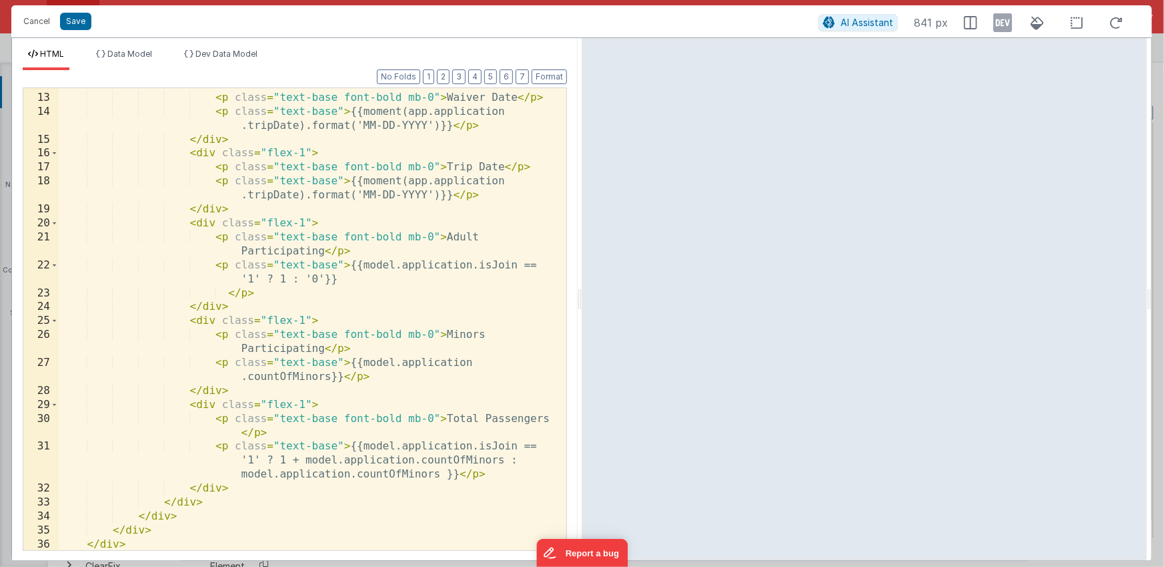
scroll to position [207, 0]
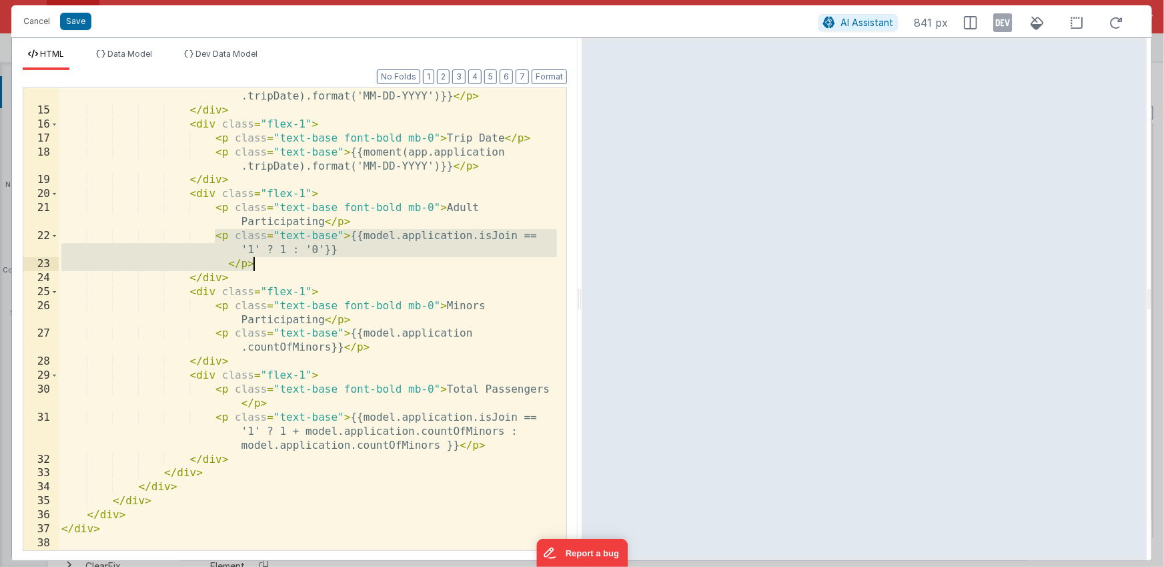
drag, startPoint x: 216, startPoint y: 236, endPoint x: 268, endPoint y: 260, distance: 57.3
click at [268, 260] on div "< p class = "text-base" > {{moment(app.application .tripDate).format('MM-DD-YYY…" at bounding box center [308, 327] width 498 height 504
click at [862, 21] on span "AI Assistant" at bounding box center [867, 22] width 53 height 11
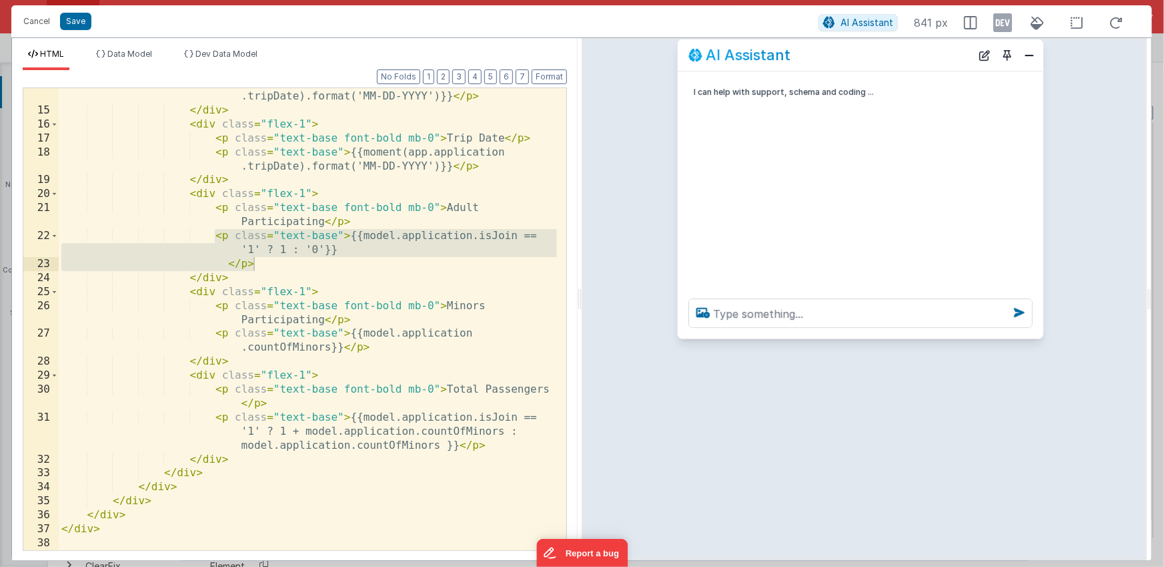
drag, startPoint x: 234, startPoint y: 271, endPoint x: 899, endPoint y: 57, distance: 698.9
click at [900, 52] on div "AI Assistant" at bounding box center [830, 55] width 283 height 16
click at [753, 309] on textarea at bounding box center [861, 312] width 344 height 29
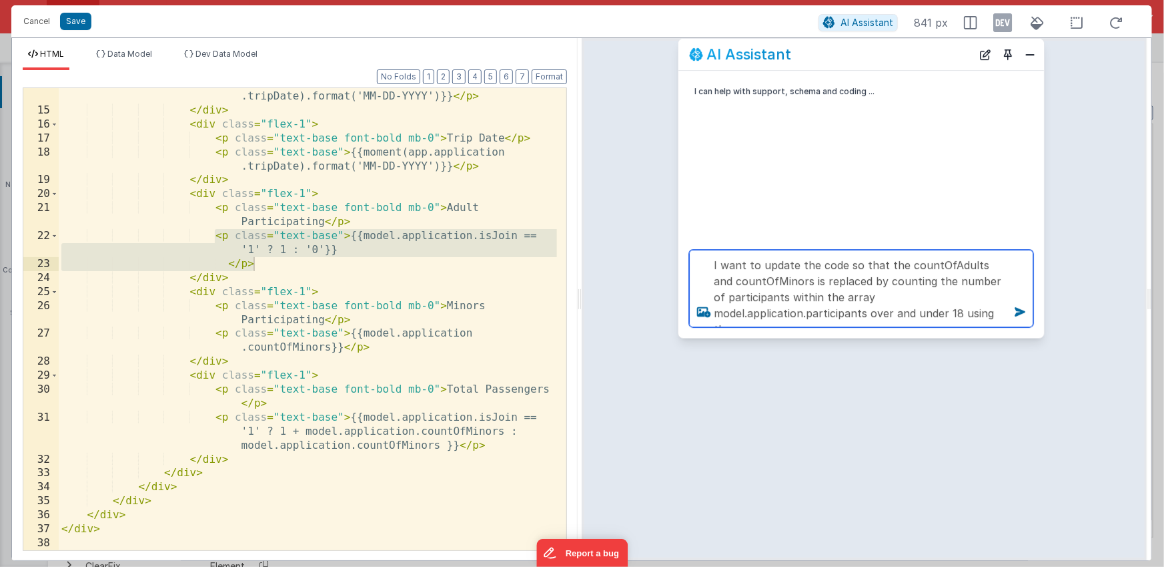
scroll to position [1, 0]
type textarea "I want to update the code so that the countOfAdults and countOfMinors is replac…"
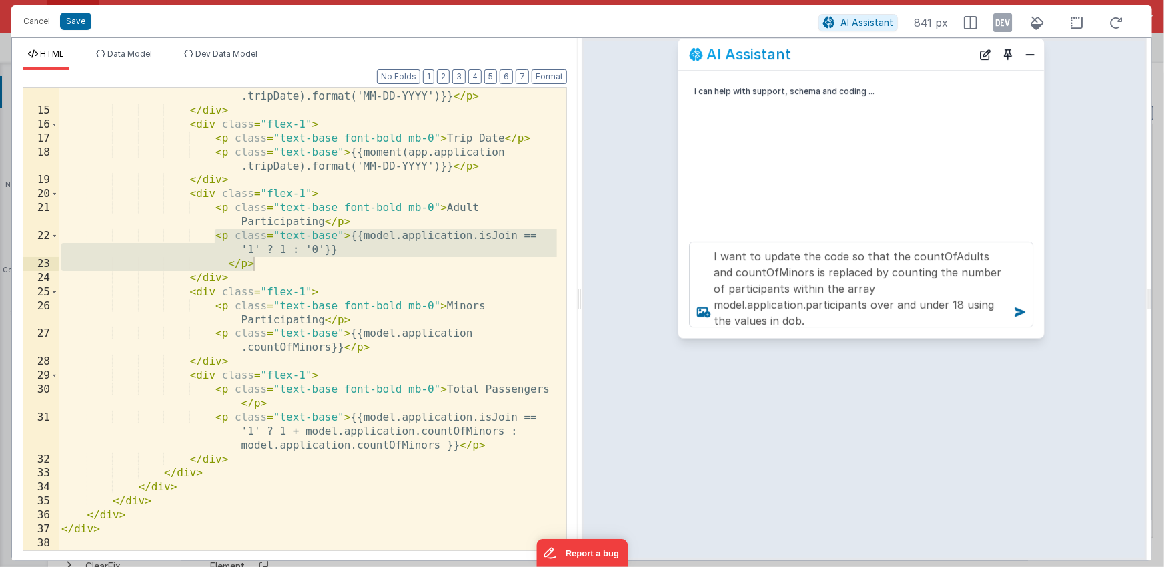
click at [420, 237] on div "< p class = "text-base" > {{moment(app.application .tripDate).format('MM-DD-YYY…" at bounding box center [308, 327] width 498 height 504
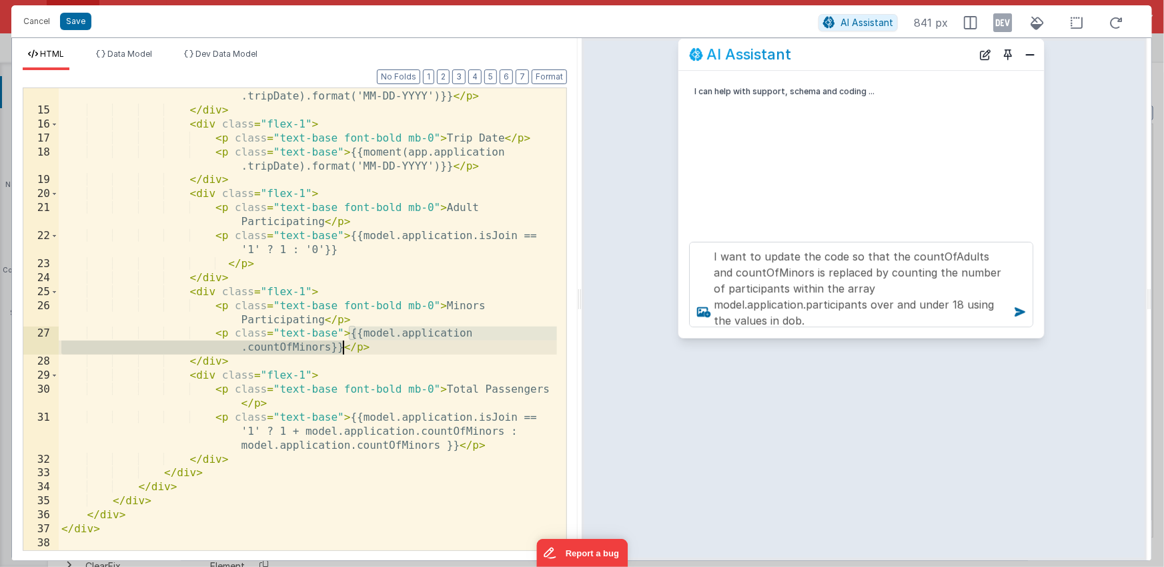
drag, startPoint x: 351, startPoint y: 332, endPoint x: 342, endPoint y: 349, distance: 19.1
click at [342, 349] on div "< p class = "text-base" > {{moment(app.application .tripDate).format('MM-DD-YYY…" at bounding box center [308, 327] width 498 height 504
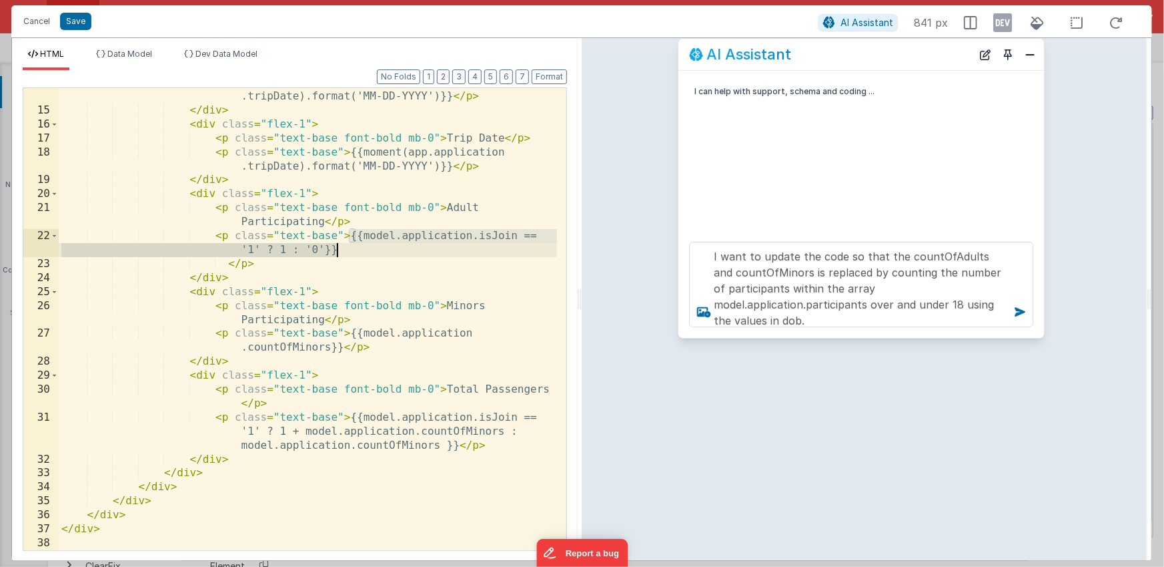
drag, startPoint x: 352, startPoint y: 236, endPoint x: 350, endPoint y: 252, distance: 15.5
click at [350, 252] on div "< p class = "text-base" > {{moment(app.application .tripDate).format('MM-DD-YYY…" at bounding box center [308, 327] width 498 height 504
click at [479, 206] on div "< p class = "text-base" > {{moment(app.application .tripDate).format('MM-DD-YYY…" at bounding box center [308, 327] width 498 height 504
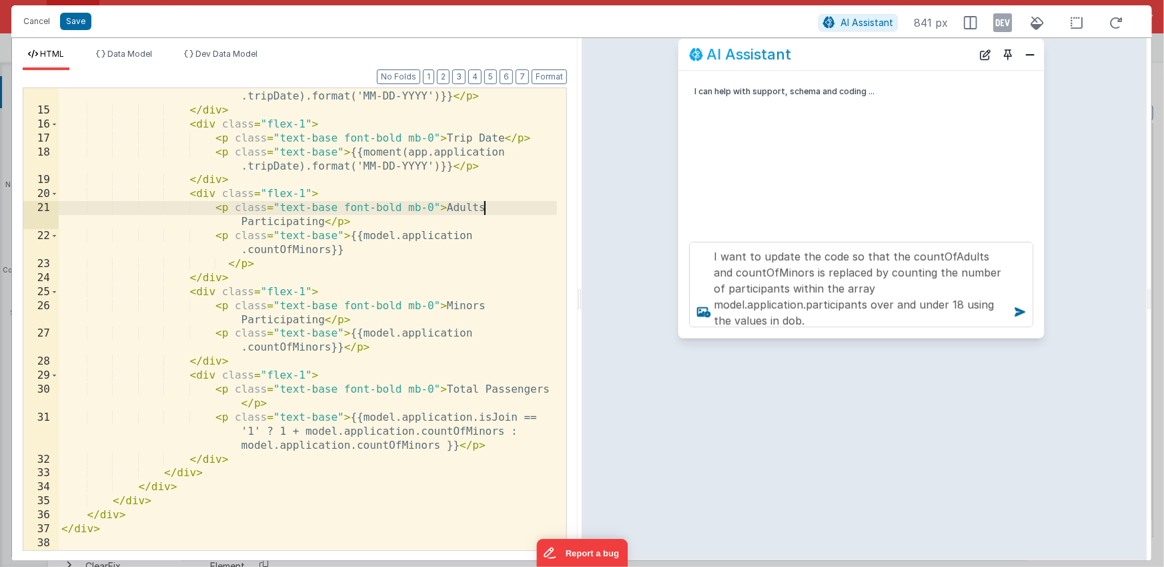
click at [325, 250] on div "< p class = "text-base" > {{moment(app.application .tripDate).format('MM-DD-YYY…" at bounding box center [308, 327] width 498 height 504
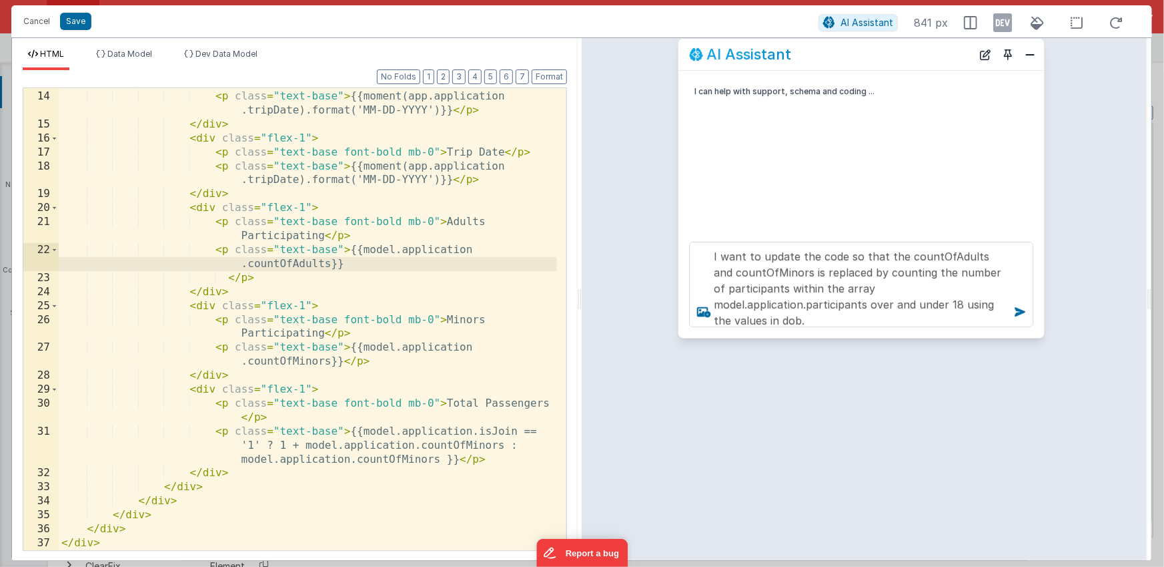
scroll to position [194, 0]
click at [1020, 308] on icon at bounding box center [1020, 311] width 21 height 21
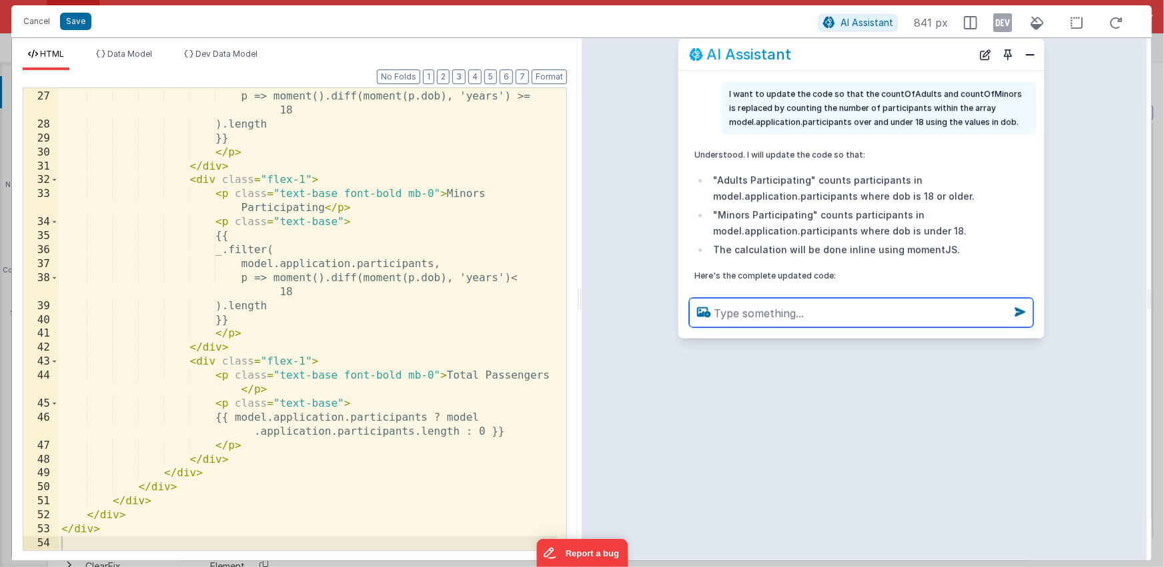
scroll to position [53, 0]
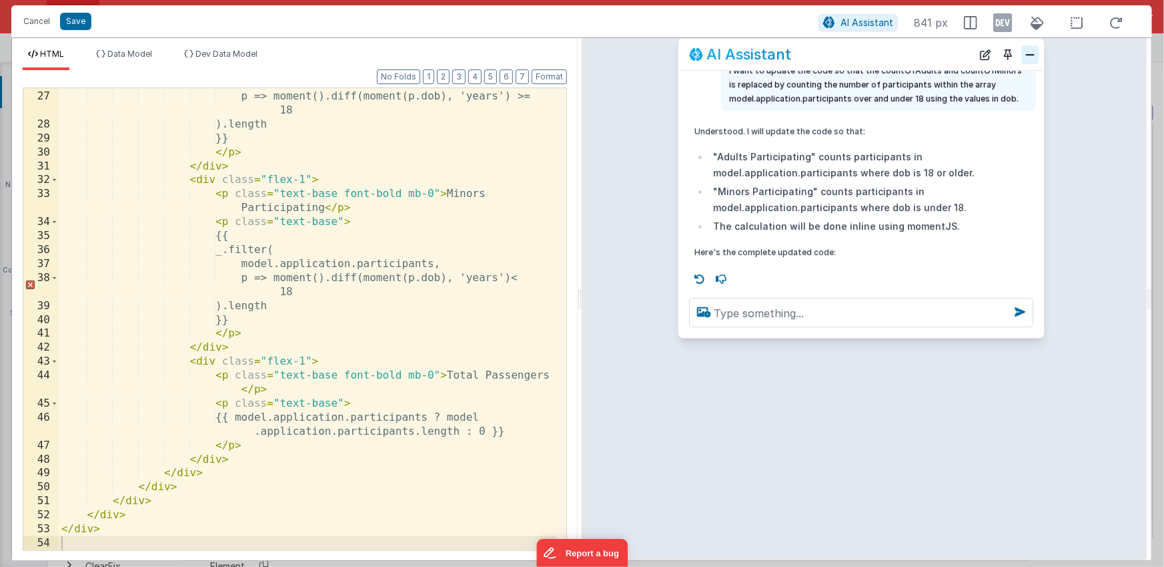
click at [1026, 55] on button "Close" at bounding box center [1030, 54] width 17 height 19
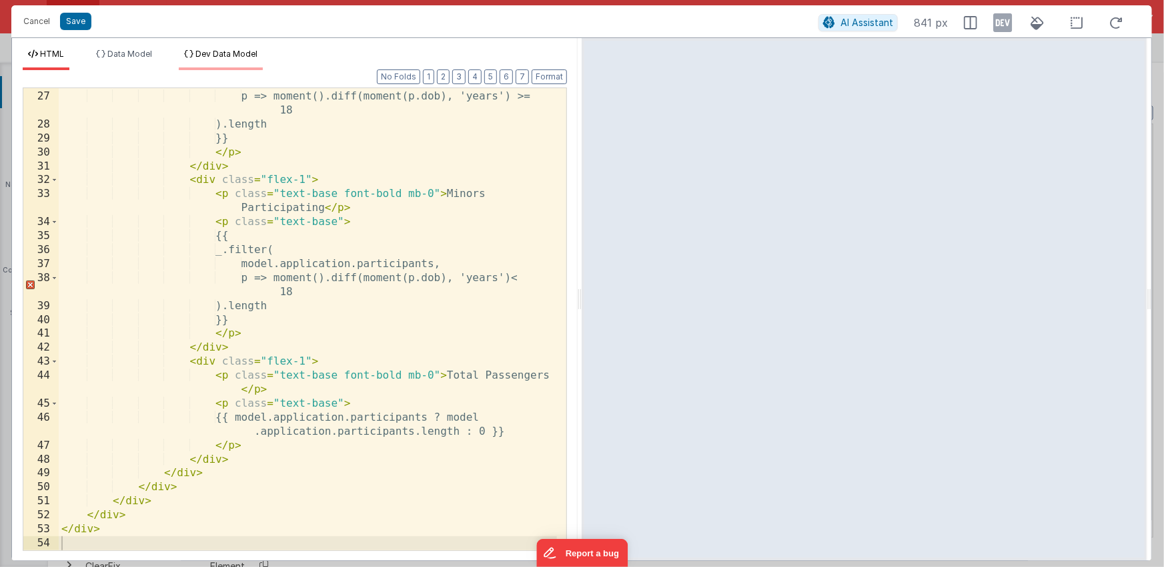
click at [222, 53] on span "Dev Data Model" at bounding box center [227, 54] width 62 height 10
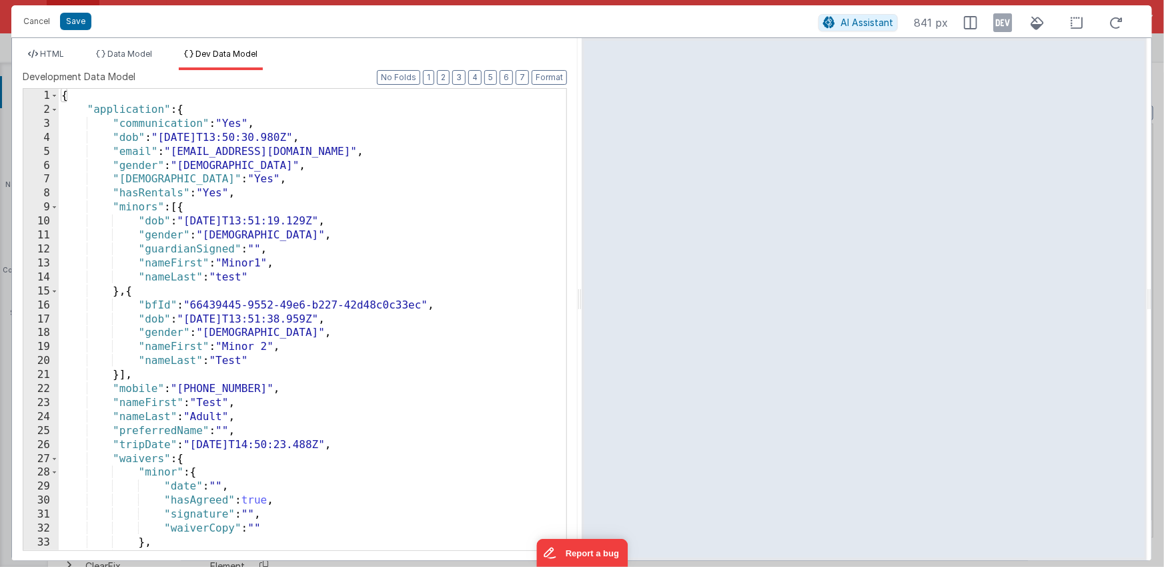
click at [292, 196] on div "{ "application" : { "communication" : "Yes" , "dob" : "[DEMOGRAPHIC_DATA]T13:50…" at bounding box center [308, 333] width 498 height 489
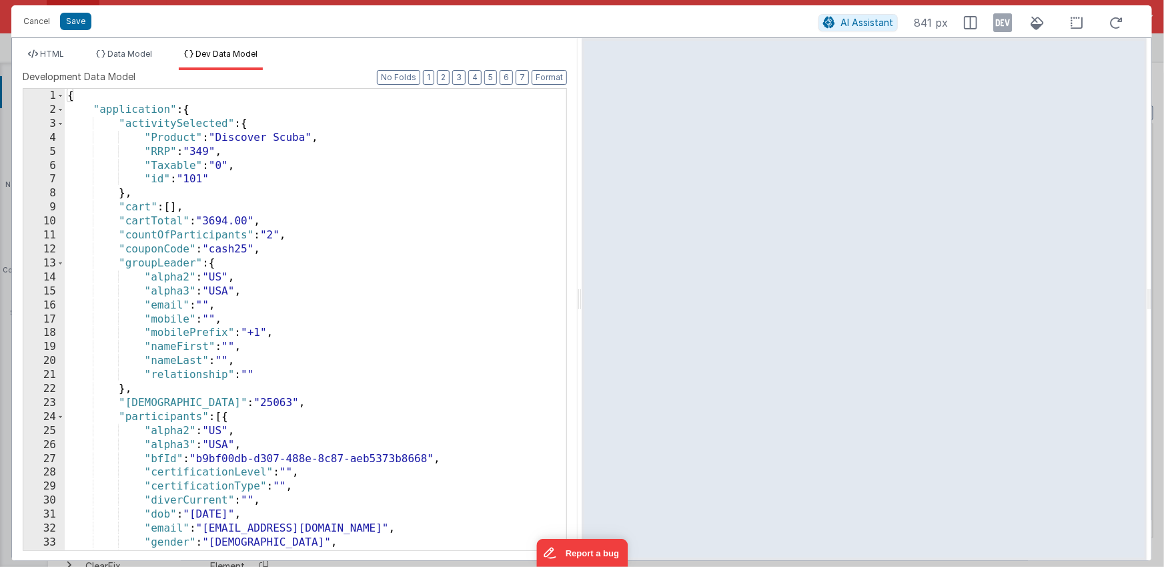
scroll to position [0, 0]
click at [59, 53] on span "HTML" at bounding box center [52, 54] width 24 height 10
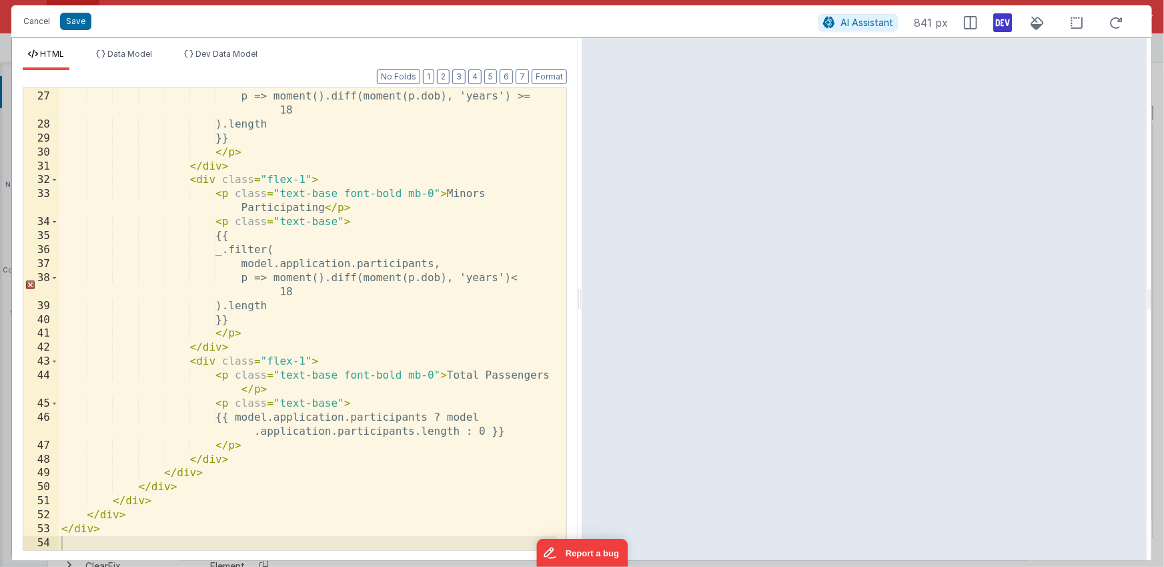
click at [1003, 23] on icon at bounding box center [1003, 22] width 19 height 21
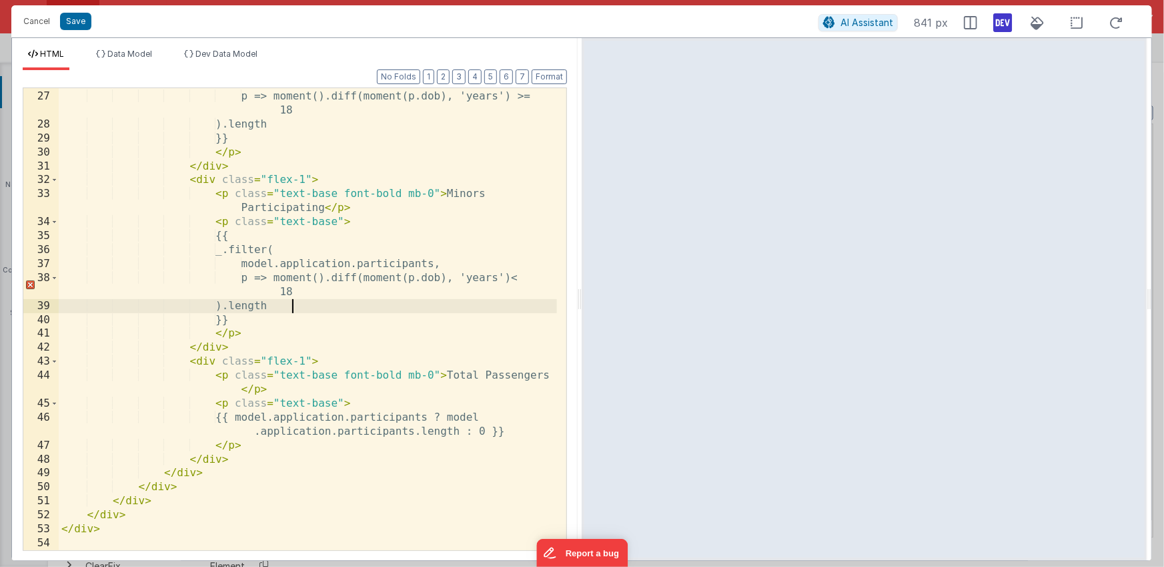
click at [389, 307] on div "model.application.participants, p => moment().diff(moment(p.dob), 'years') >= 1…" at bounding box center [308, 320] width 498 height 490
click at [1008, 21] on icon at bounding box center [1003, 22] width 19 height 21
click at [404, 245] on div "model.application.participants, p => moment().diff(moment(p.dob), 'years') >= 1…" at bounding box center [308, 320] width 498 height 490
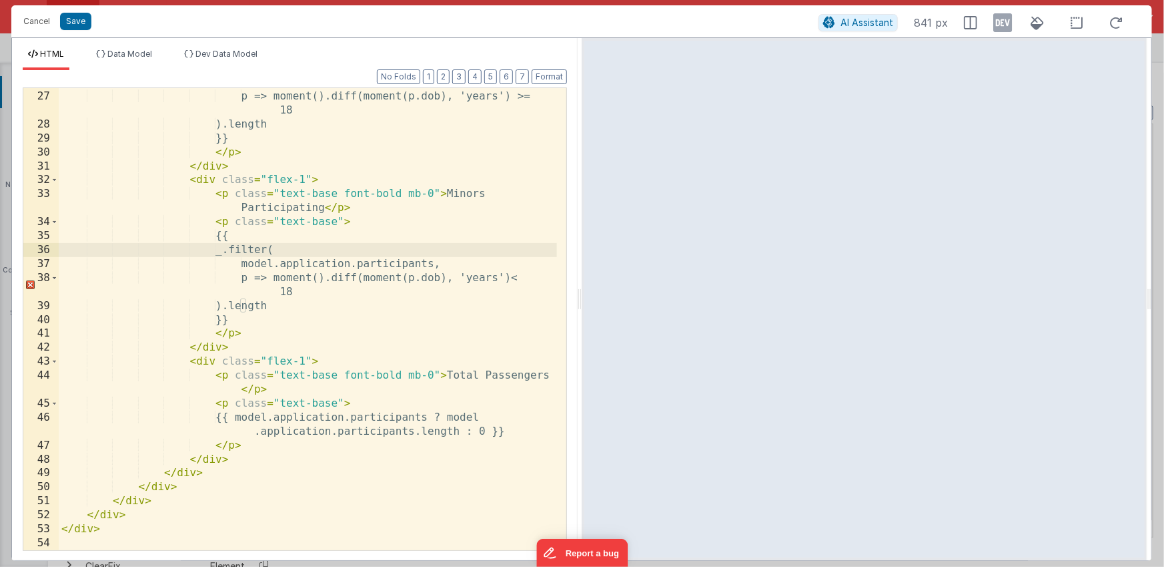
click at [394, 342] on div "model.application.participants, p => moment().diff(moment(p.dob), 'years') >= 1…" at bounding box center [308, 320] width 498 height 490
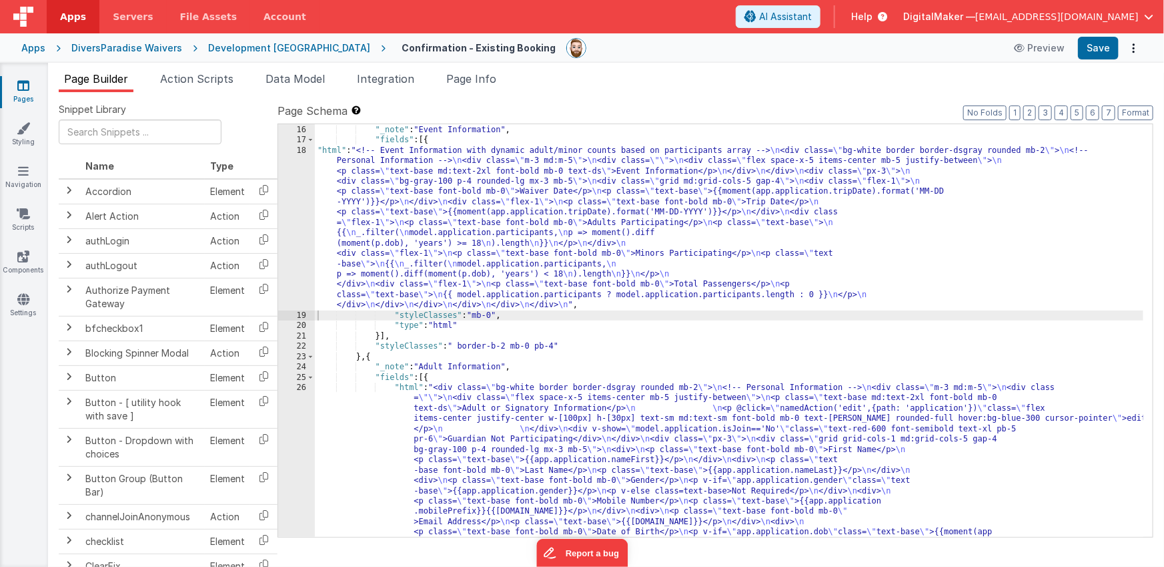
click at [293, 228] on div "18" at bounding box center [296, 227] width 37 height 165
click at [306, 217] on div "18" at bounding box center [296, 227] width 37 height 165
click at [298, 216] on div "18" at bounding box center [296, 227] width 37 height 165
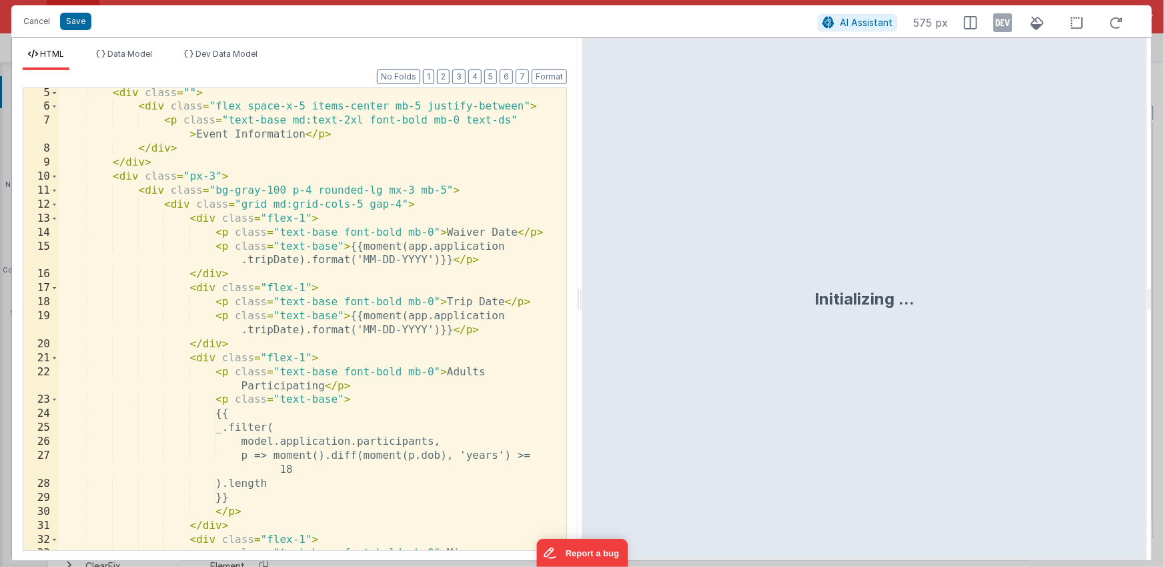
scroll to position [72, 0]
click at [433, 315] on div "< div class = "" > < div class = "flex space-x-5 items-center mb-5 justify-betw…" at bounding box center [308, 338] width 498 height 504
click at [394, 340] on div "< div class = "" > < div class = "flex space-x-5 items-center mb-5 justify-betw…" at bounding box center [308, 338] width 498 height 504
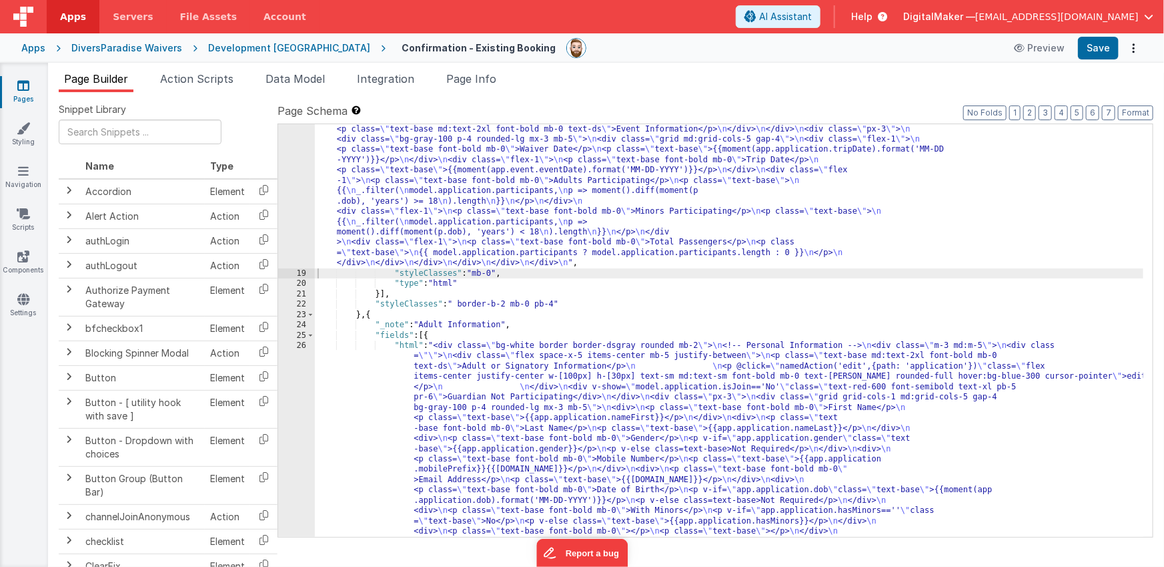
scroll to position [375, 0]
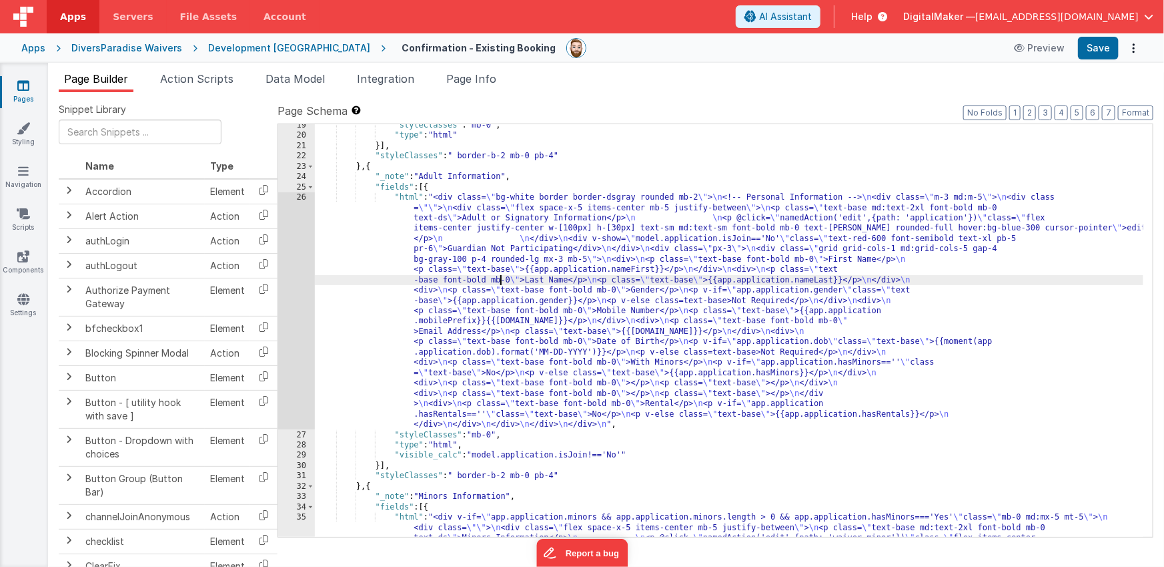
click at [500, 282] on div ""styleClasses" : "mb-0" , "type" : "html" }] , "styleClasses" : " border-b-2 mb…" at bounding box center [729, 398] width 829 height 557
click at [294, 282] on div "26" at bounding box center [296, 310] width 37 height 237
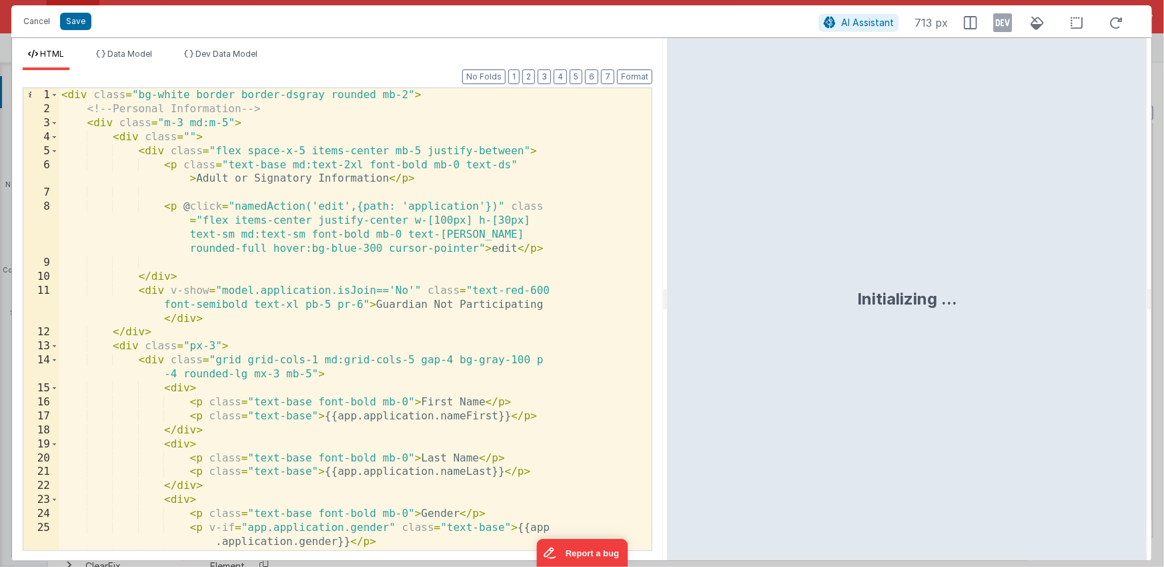
drag, startPoint x: 578, startPoint y: 294, endPoint x: 677, endPoint y: 292, distance: 99.4
click at [677, 292] on html "Cancel Save AI Assistant 713 px HTML Data Model Dev Data Model Format 7 6 5 4 3…" at bounding box center [582, 283] width 1164 height 567
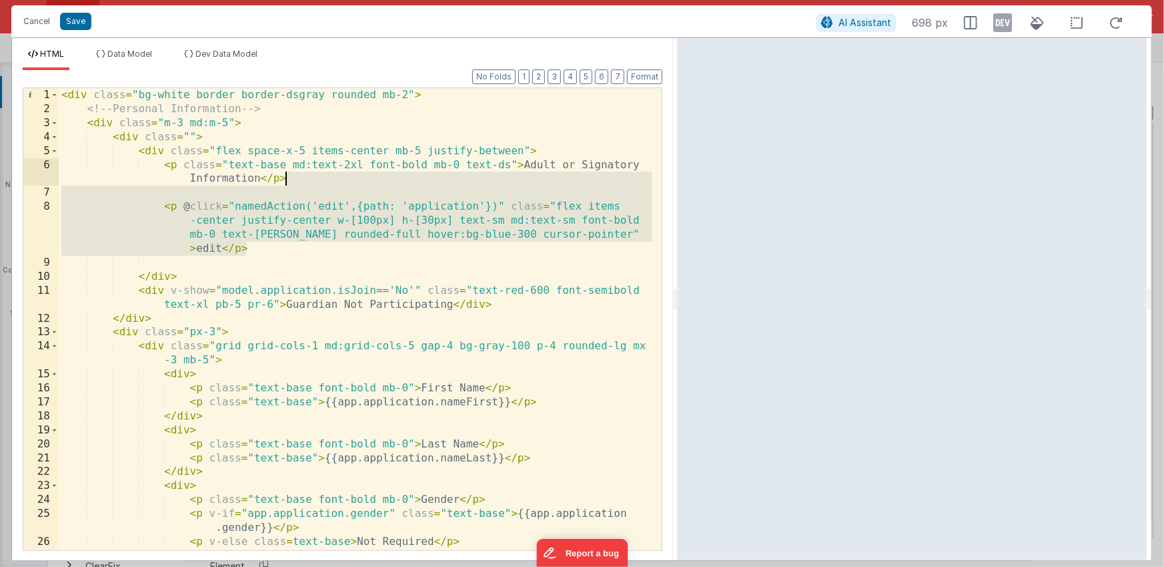
drag, startPoint x: 255, startPoint y: 247, endPoint x: 290, endPoint y: 184, distance: 71.7
click at [290, 184] on div "< div class = "bg-white border border-dsgray rounded mb-2" > <!-- Personal Info…" at bounding box center [356, 333] width 594 height 490
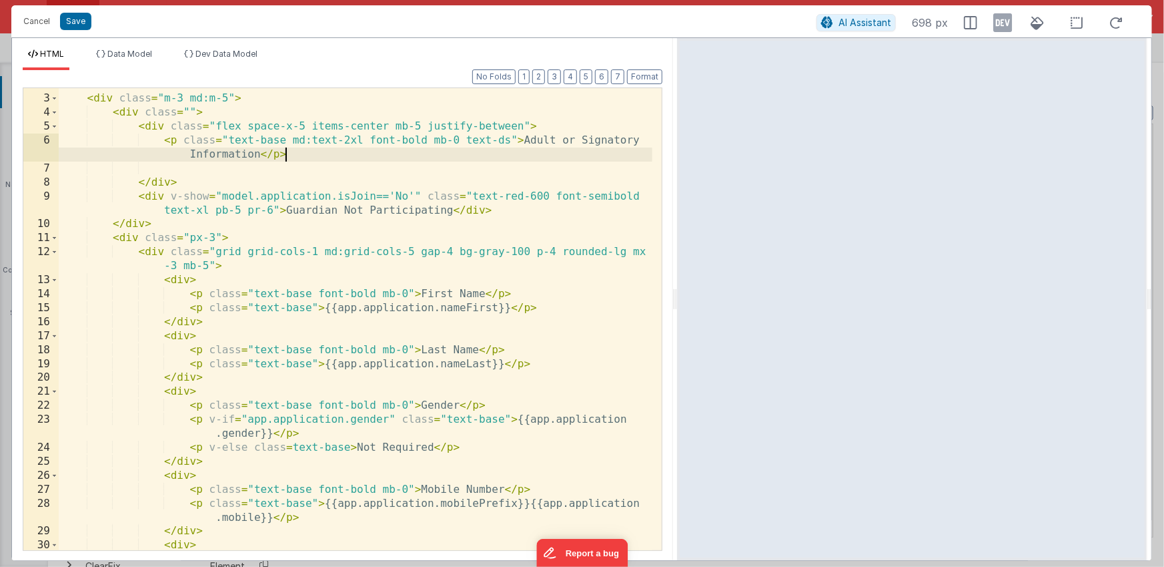
scroll to position [24, 0]
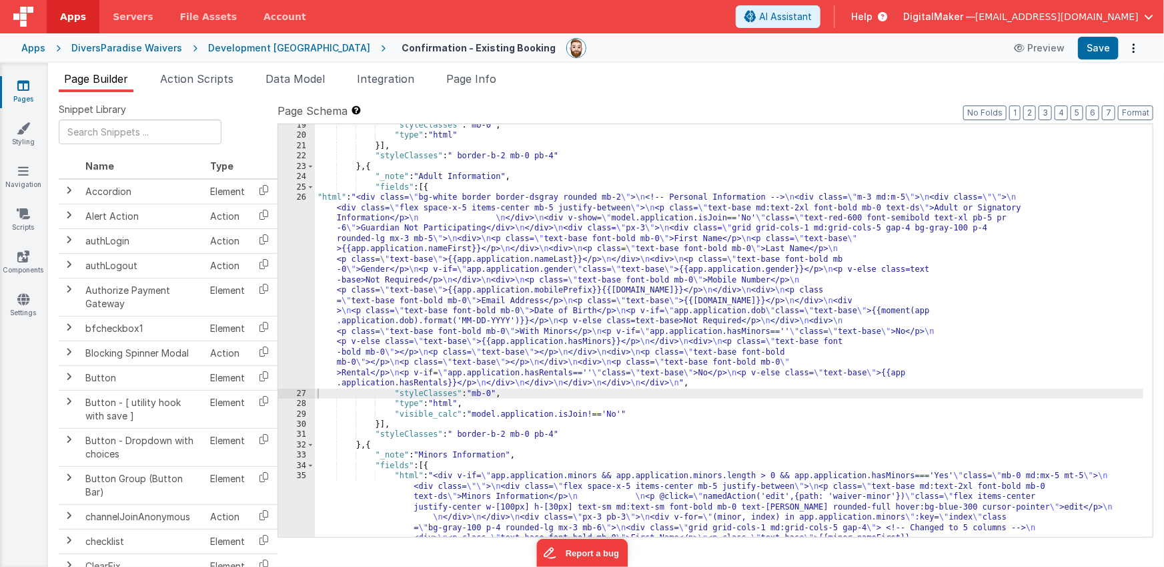
click at [479, 245] on div ""styleClasses" : "mb-0" , "type" : "html" }] , "styleClasses" : " border-b-2 mb…" at bounding box center [729, 398] width 829 height 557
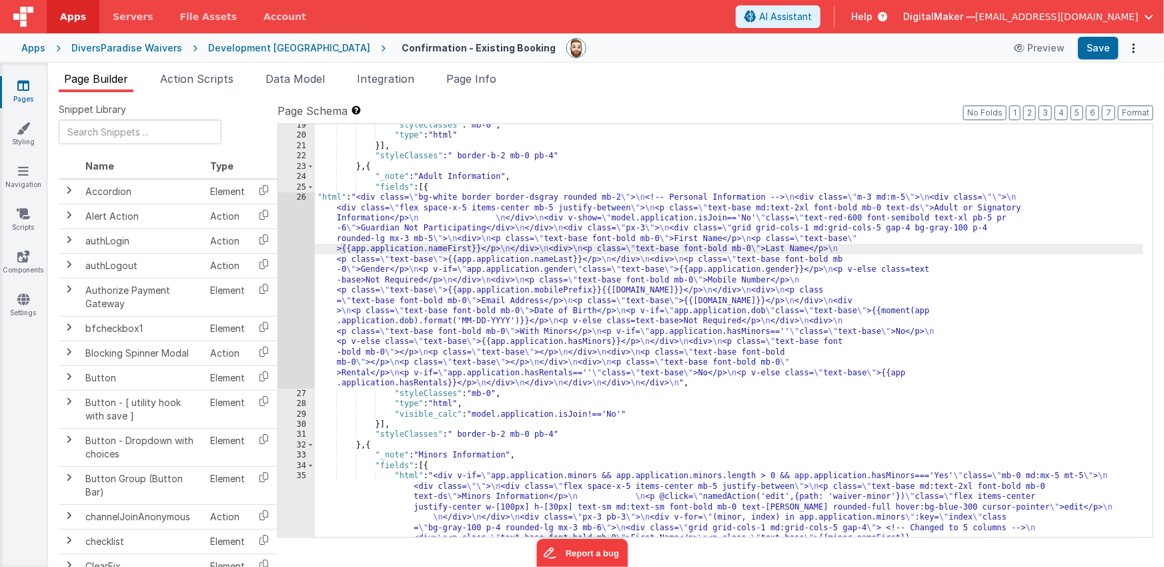
click at [295, 275] on div "26" at bounding box center [296, 290] width 37 height 196
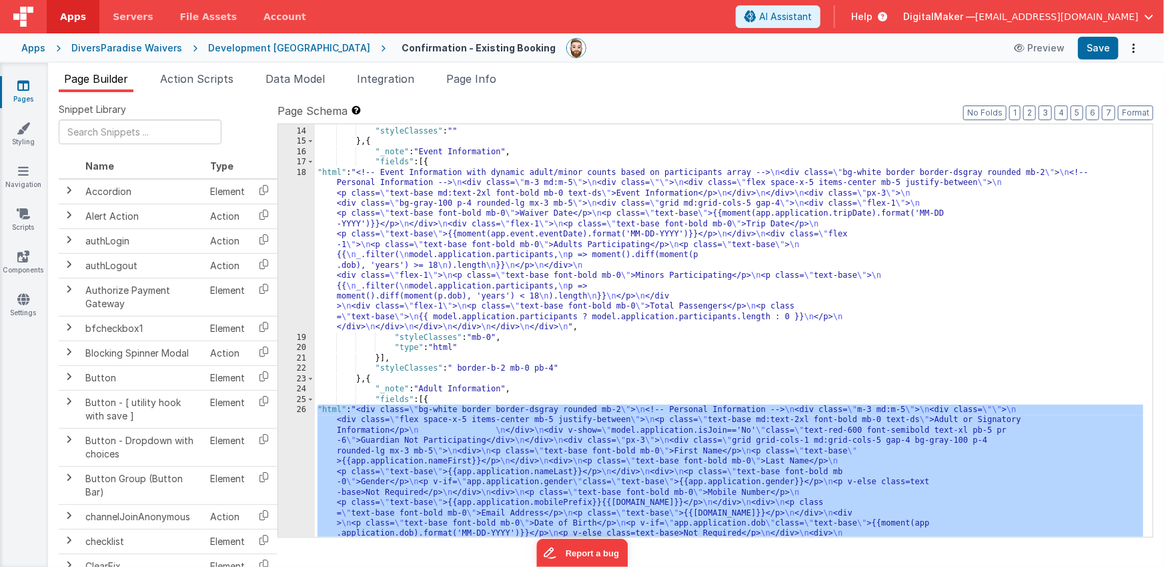
scroll to position [163, 0]
click at [554, 250] on div "}] , "styleClasses" : "" } , { "_note" : "Event Information" , "fields" : [{ "h…" at bounding box center [729, 424] width 829 height 619
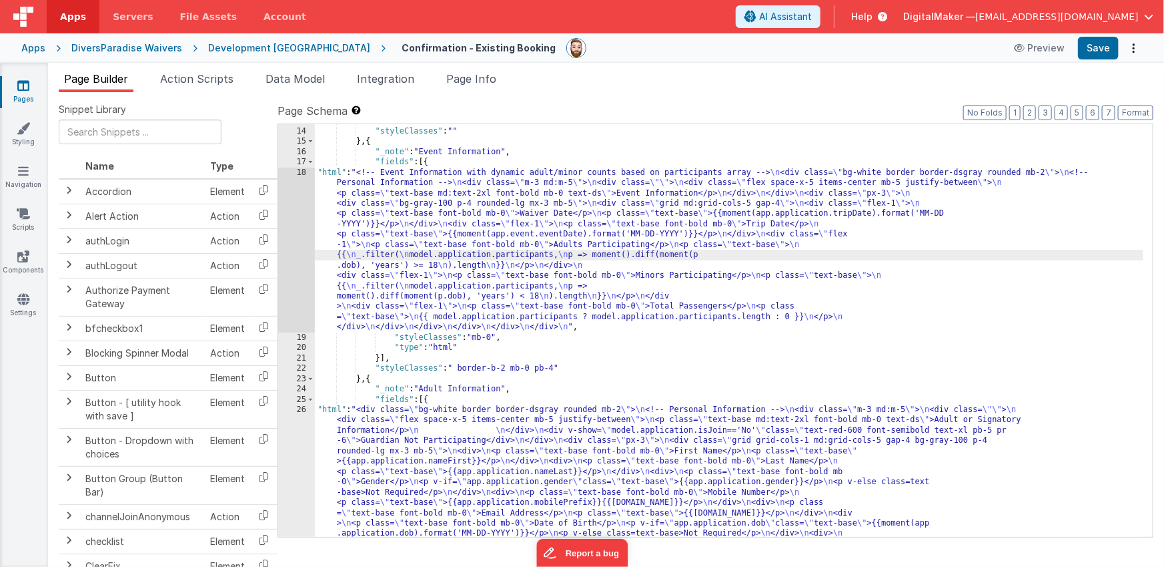
click at [292, 252] on div "18" at bounding box center [296, 249] width 37 height 165
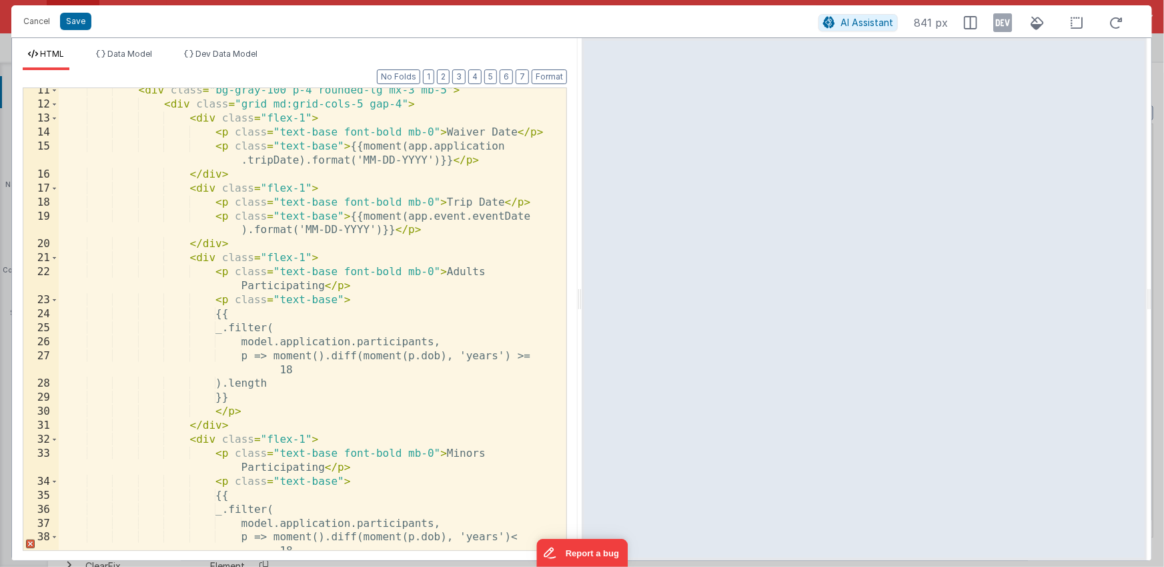
scroll to position [174, 0]
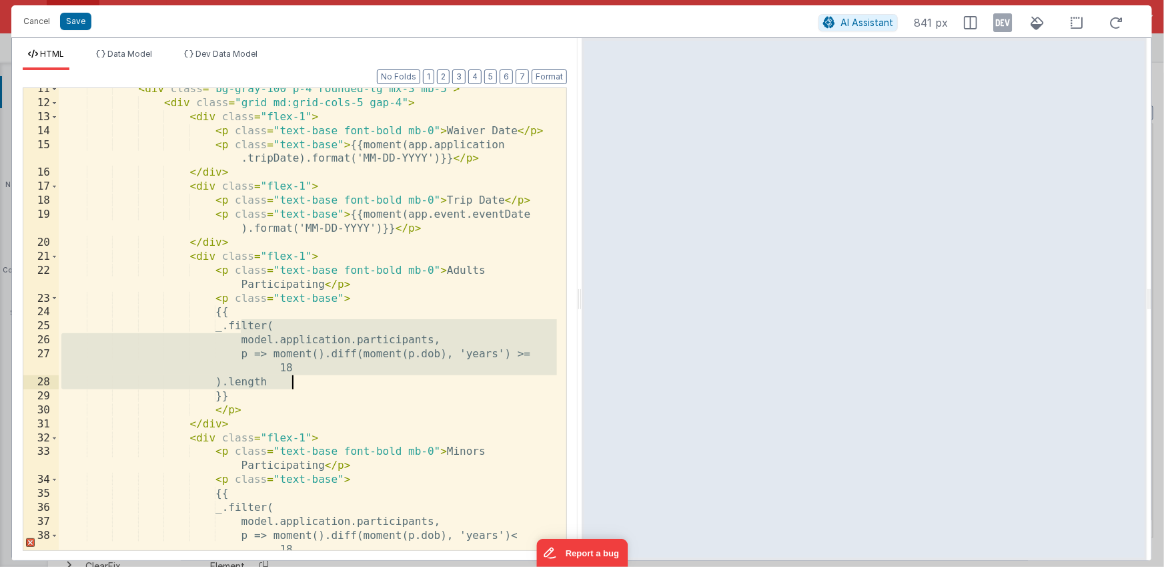
drag, startPoint x: 240, startPoint y: 327, endPoint x: 300, endPoint y: 382, distance: 82.2
click at [300, 382] on div "< div class = "bg-gray-100 p-4 rounded-lg mx-3 mb-5" > < div class = "grid md:g…" at bounding box center [308, 327] width 498 height 490
click at [38, 25] on button "Cancel" at bounding box center [37, 21] width 40 height 19
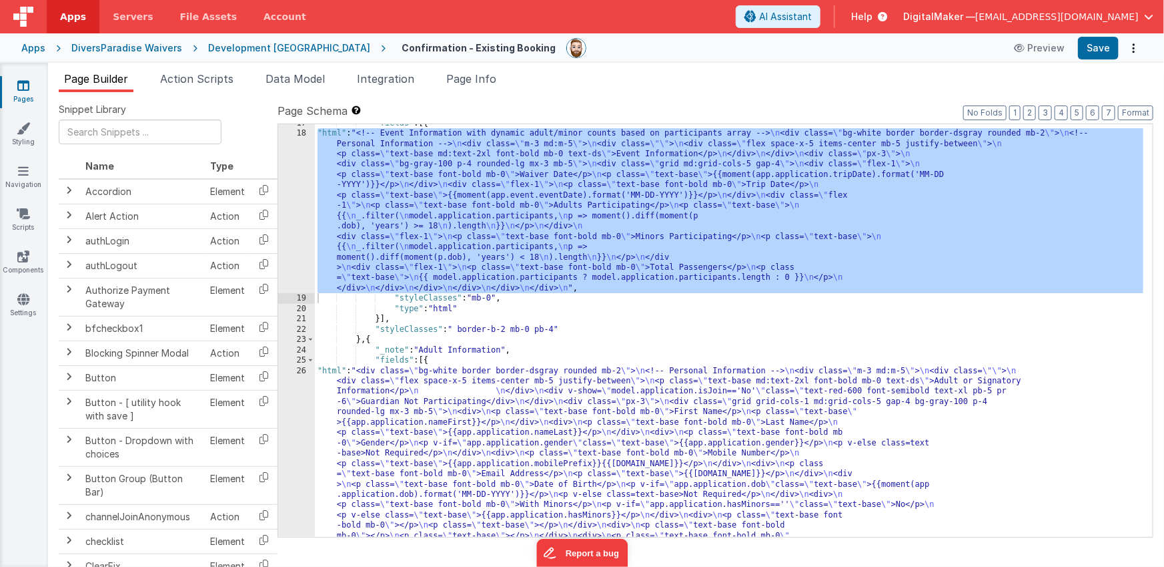
scroll to position [290, 0]
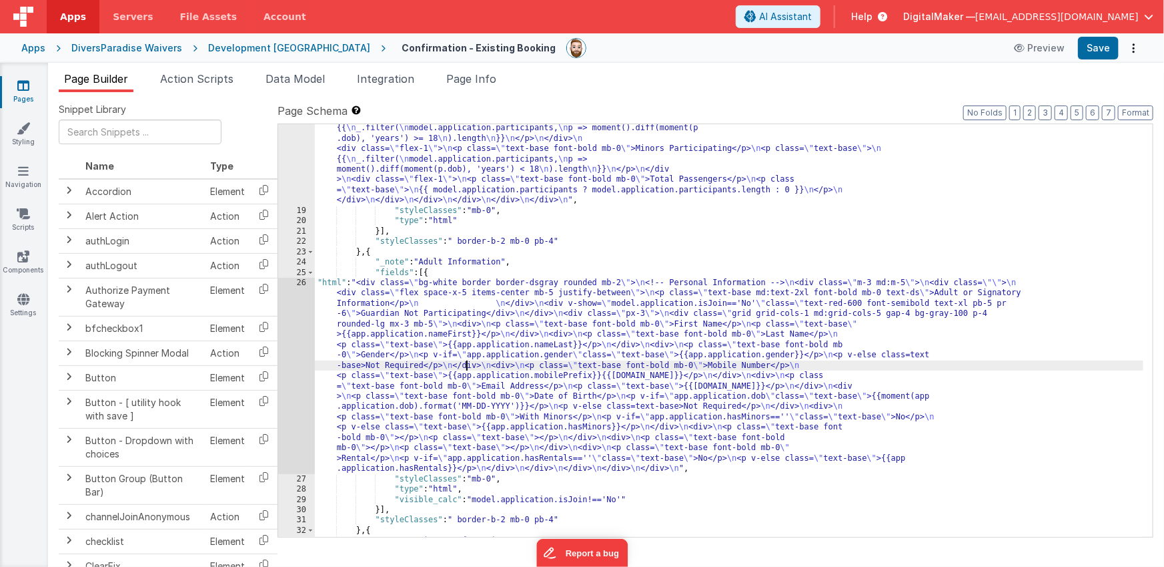
click at [466, 365] on div ""html" : "<!-- Event Information with dynamic adult/minor counts based on parti…" at bounding box center [729, 335] width 829 height 588
click at [296, 371] on div "26" at bounding box center [296, 376] width 37 height 196
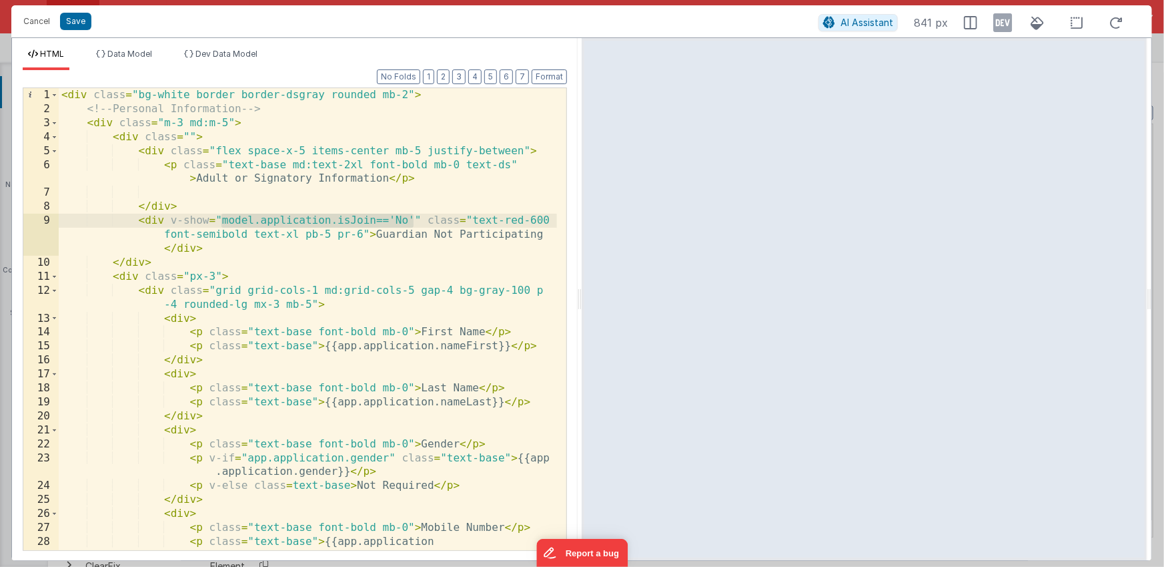
drag, startPoint x: 222, startPoint y: 220, endPoint x: 416, endPoint y: 217, distance: 194.9
click at [416, 217] on div "< div class = "bg-white border border-dsgray rounded mb-2" > <!-- Personal Info…" at bounding box center [308, 333] width 498 height 490
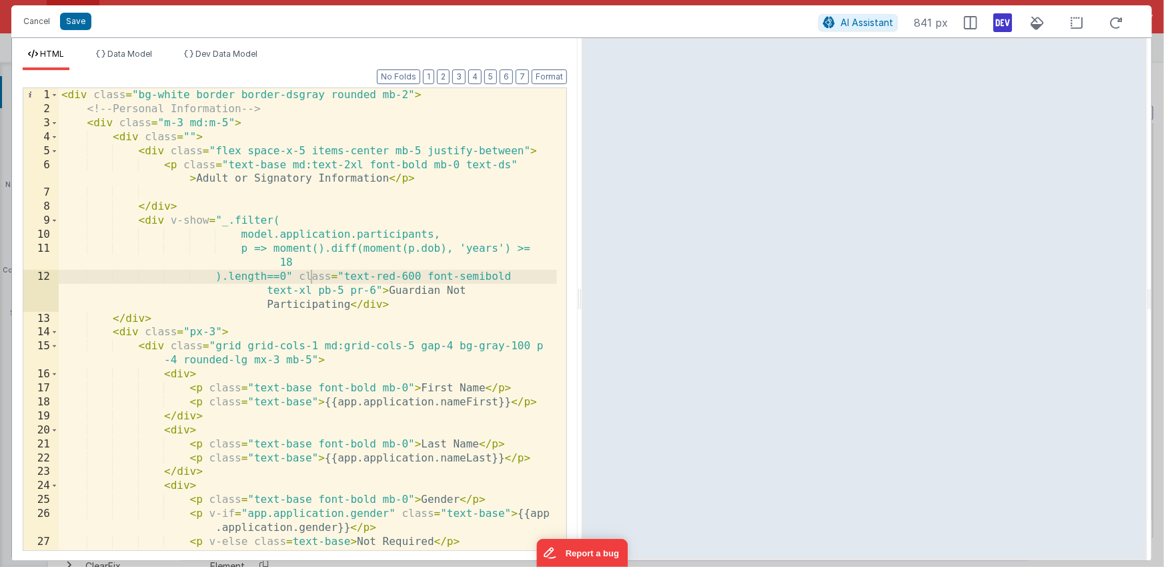
click at [1000, 21] on icon at bounding box center [1003, 22] width 19 height 21
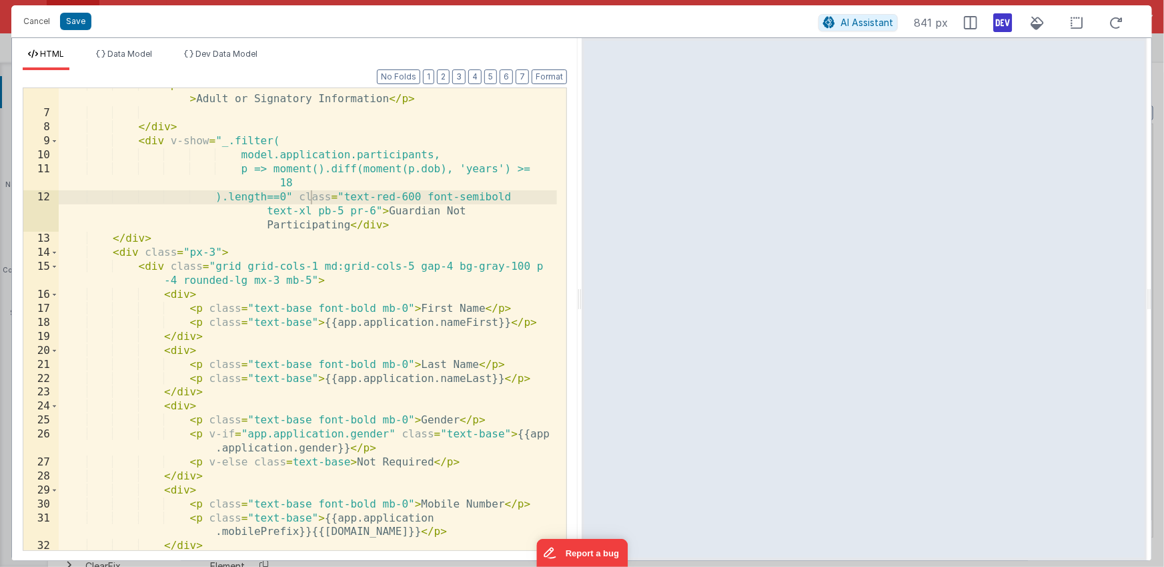
scroll to position [0, 0]
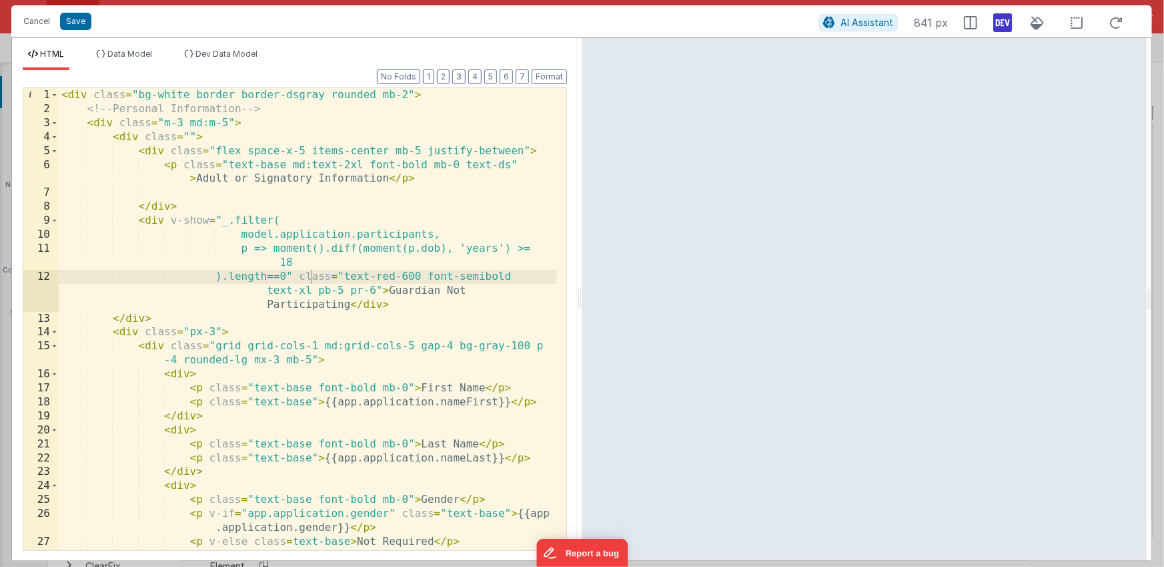
click at [188, 136] on div "< div class = "bg-white border border-dsgray rounded mb-2" > <!-- Personal Info…" at bounding box center [308, 333] width 498 height 490
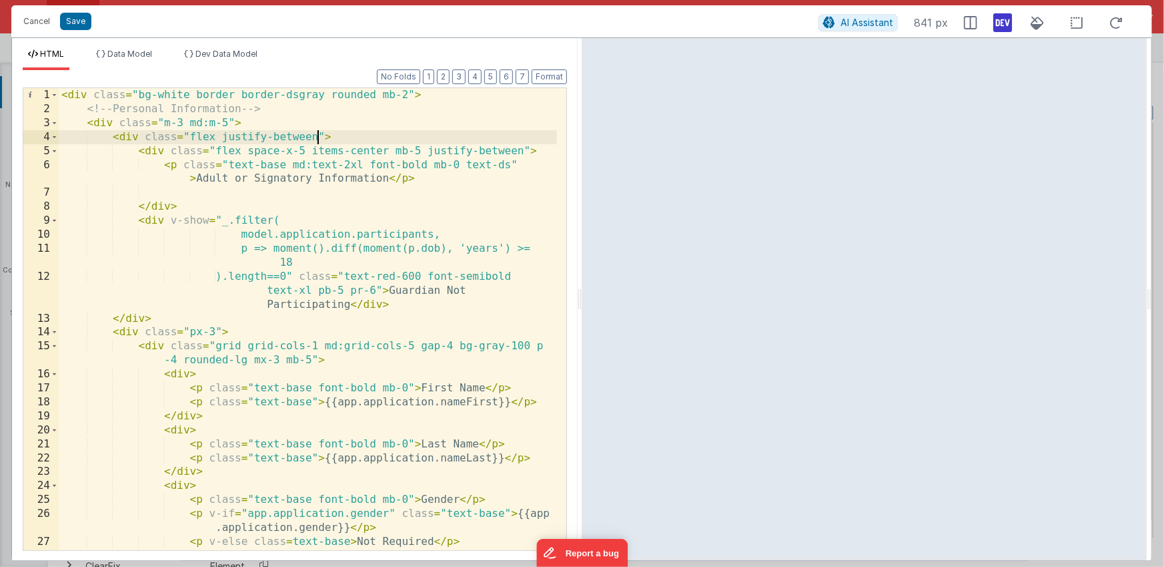
click at [311, 275] on div "< div class = "bg-white border border-dsgray rounded mb-2" > <!-- Personal Info…" at bounding box center [308, 333] width 498 height 490
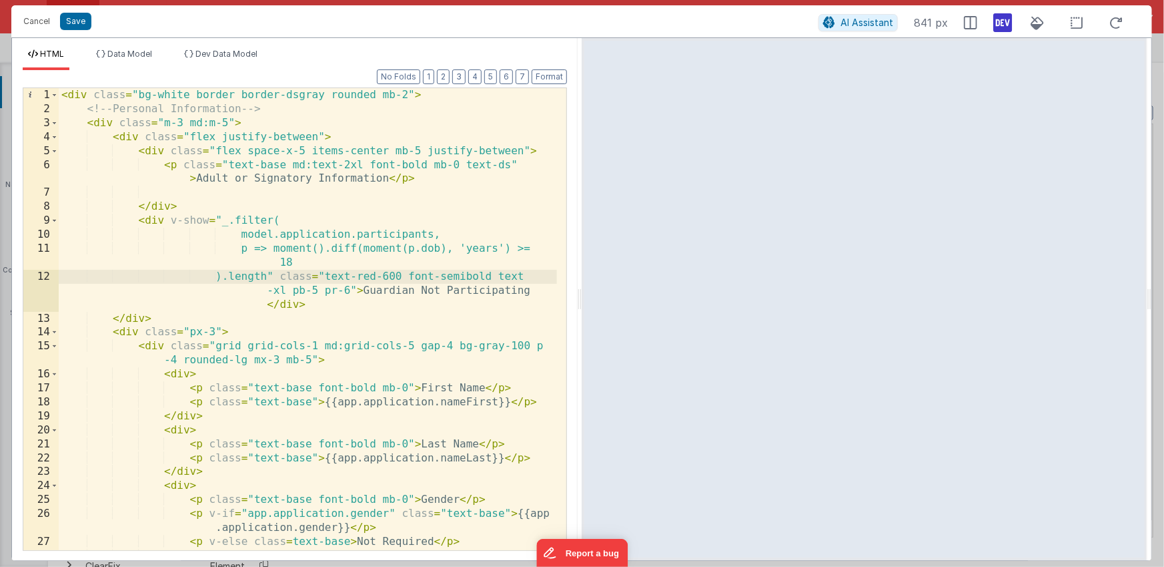
click at [318, 136] on div "< div class = "bg-white border border-dsgray rounded mb-2" > <!-- Personal Info…" at bounding box center [308, 333] width 498 height 490
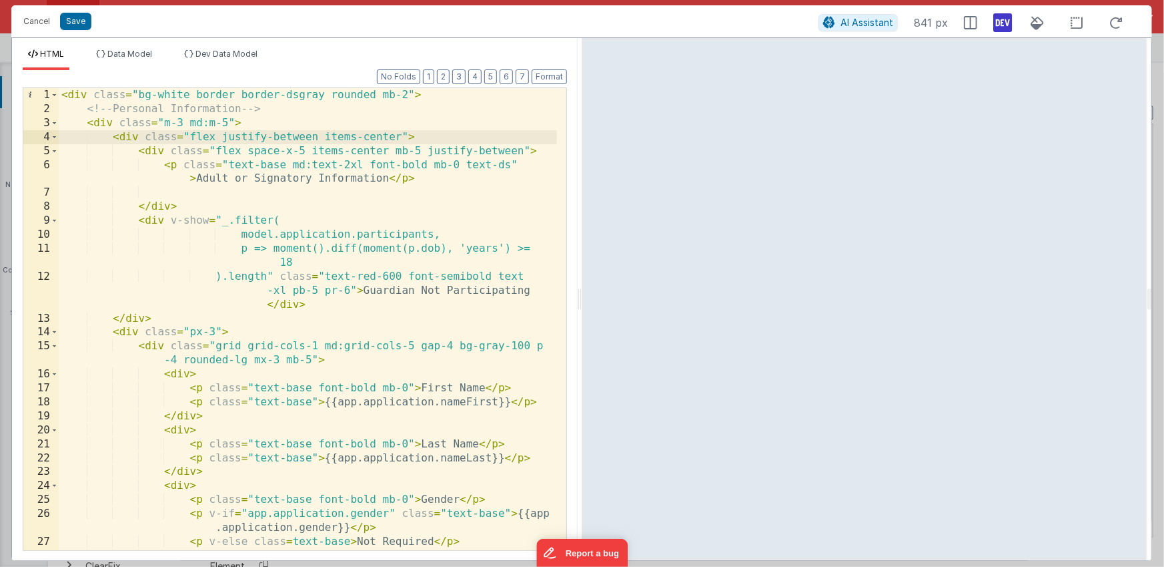
click at [293, 276] on div "< div class = "bg-white border border-dsgray rounded mb-2" > <!-- Personal Info…" at bounding box center [308, 333] width 498 height 490
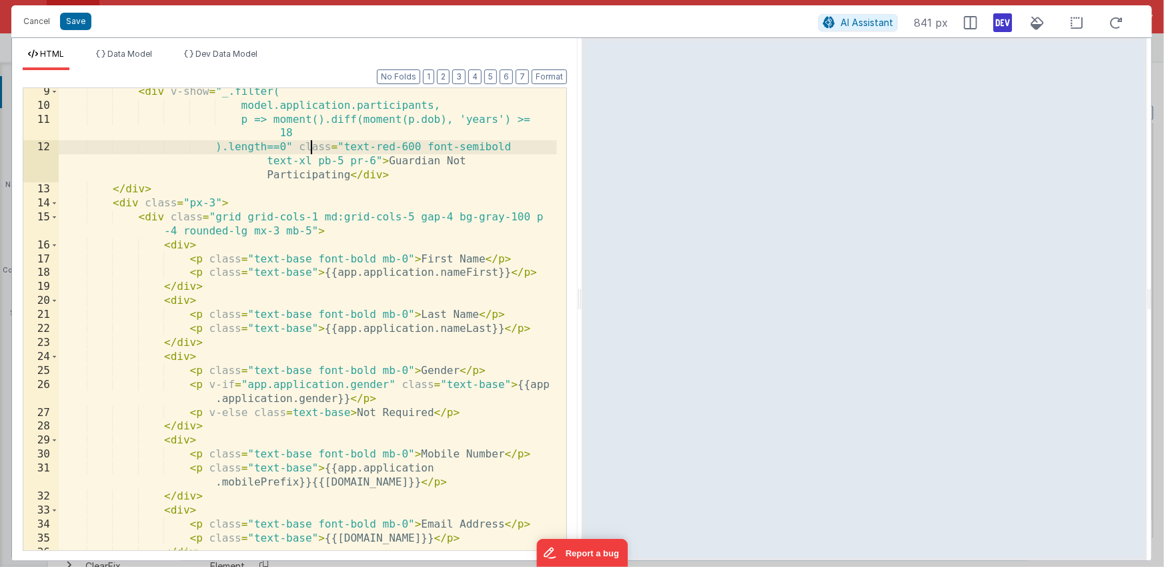
scroll to position [116, 0]
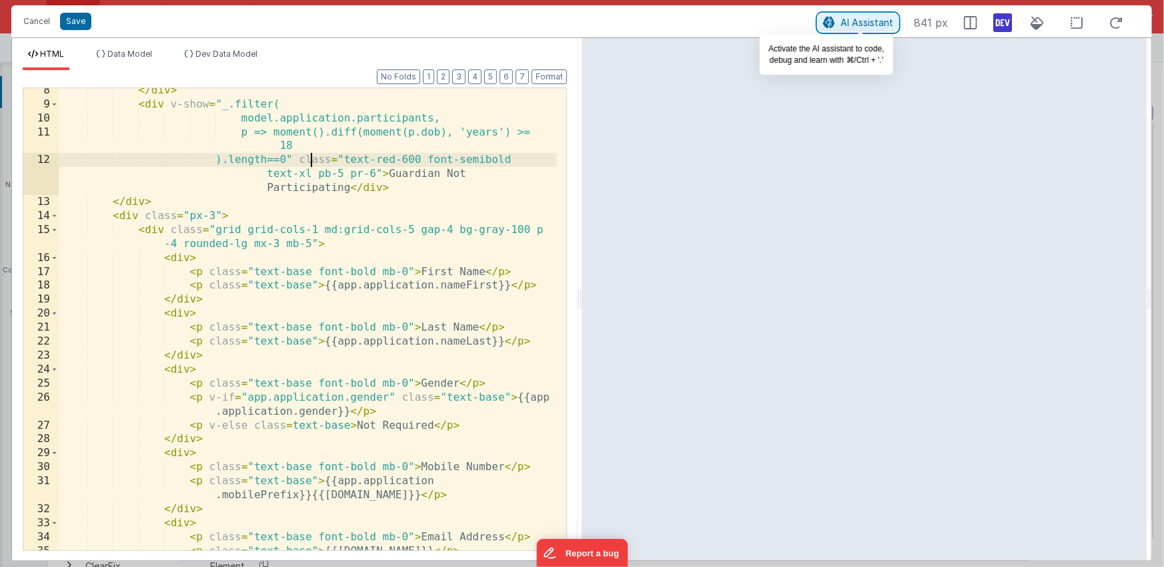
click at [859, 23] on span "AI Assistant" at bounding box center [867, 22] width 53 height 11
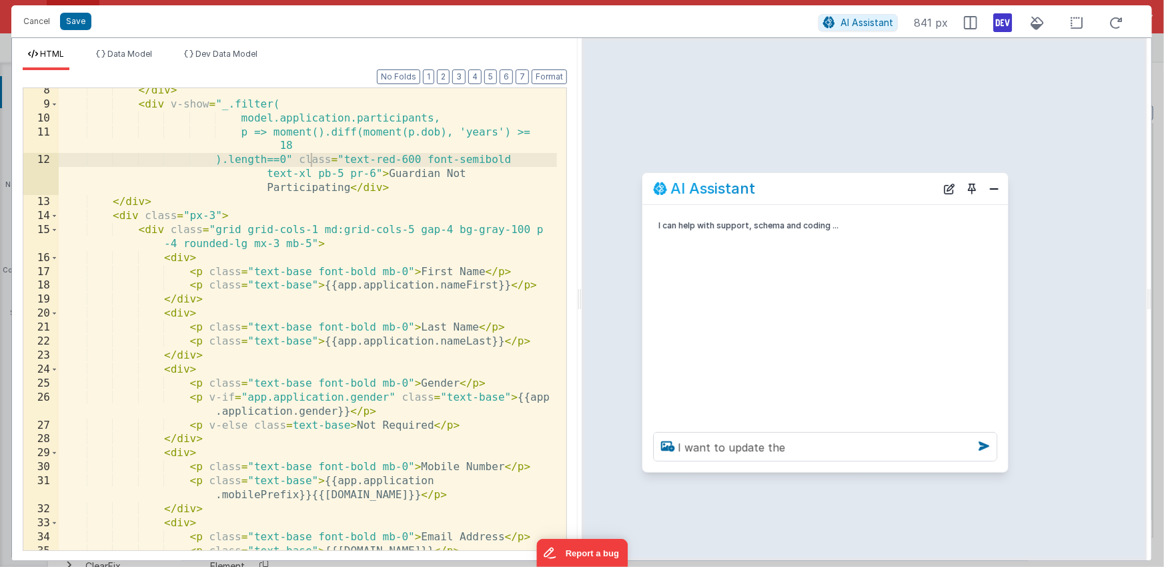
drag, startPoint x: 226, startPoint y: 278, endPoint x: 857, endPoint y: 194, distance: 636.9
click at [857, 194] on div "AI Assistant" at bounding box center [794, 188] width 283 height 16
click at [807, 448] on textarea "I want to update the" at bounding box center [825, 446] width 344 height 29
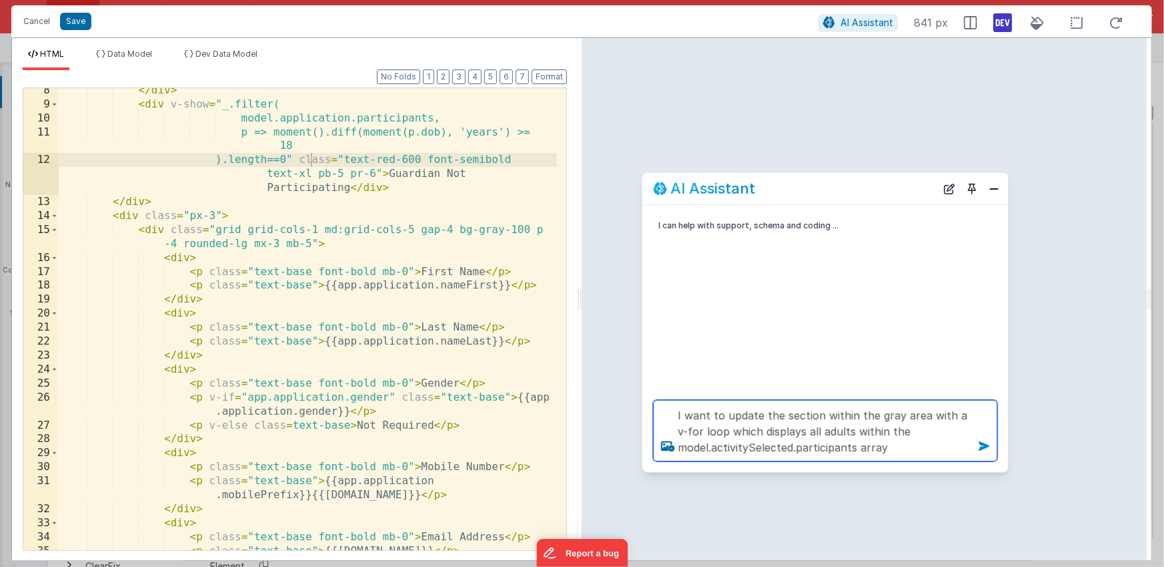
type textarea "I want to update the section within the gray area with a v-for loop which displ…"
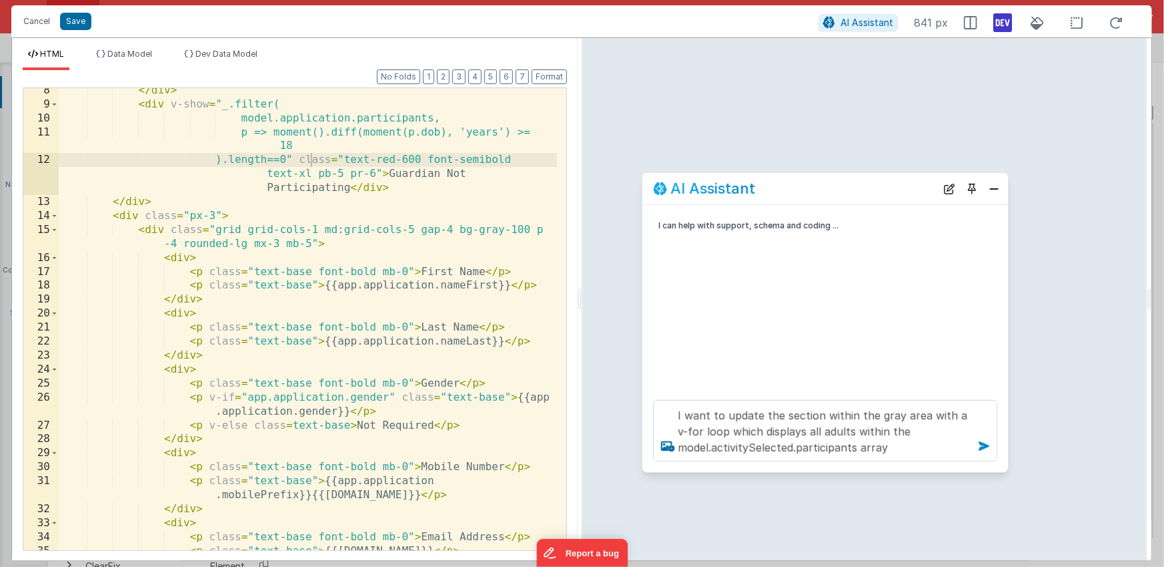
click at [984, 450] on icon at bounding box center [984, 445] width 21 height 21
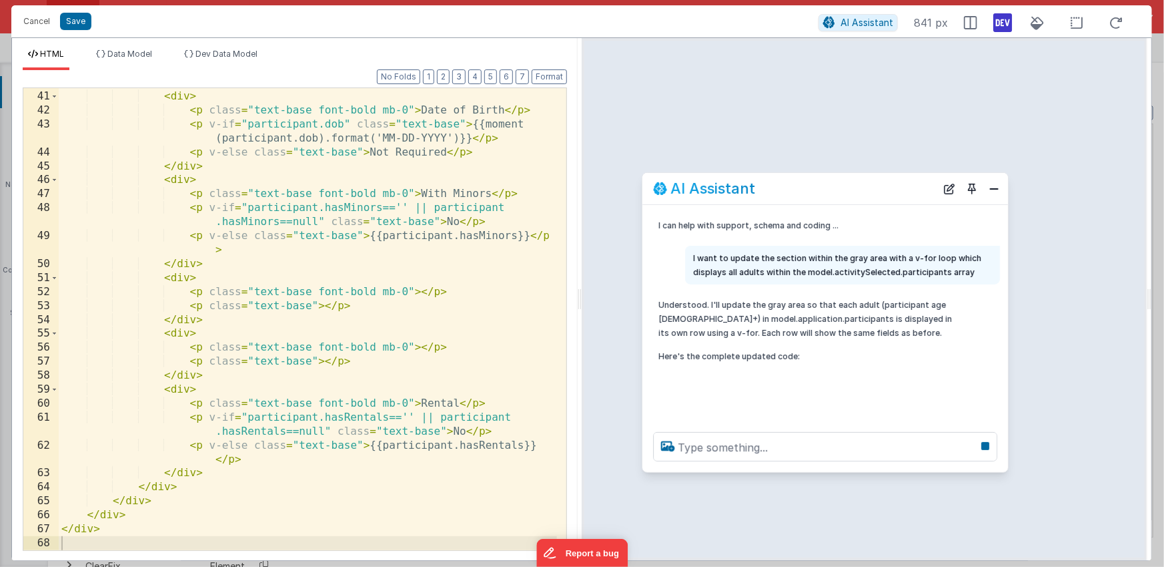
scroll to position [681, 0]
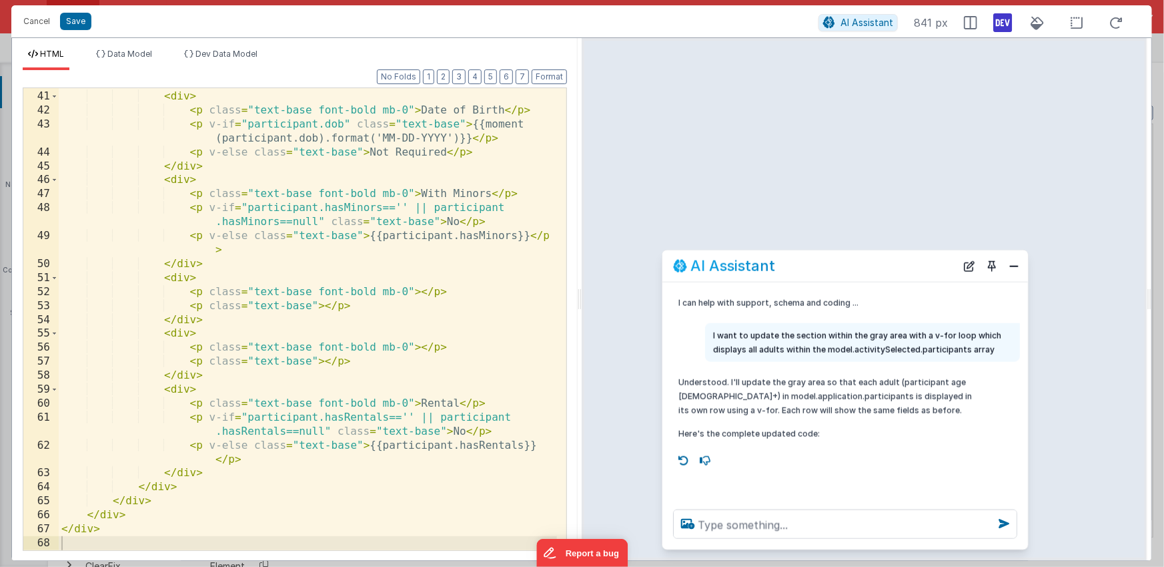
drag, startPoint x: 842, startPoint y: 193, endPoint x: 862, endPoint y: 270, distance: 80.0
click at [862, 270] on div "AI Assistant" at bounding box center [814, 266] width 283 height 16
click at [241, 56] on span "Dev Data Model" at bounding box center [227, 54] width 62 height 10
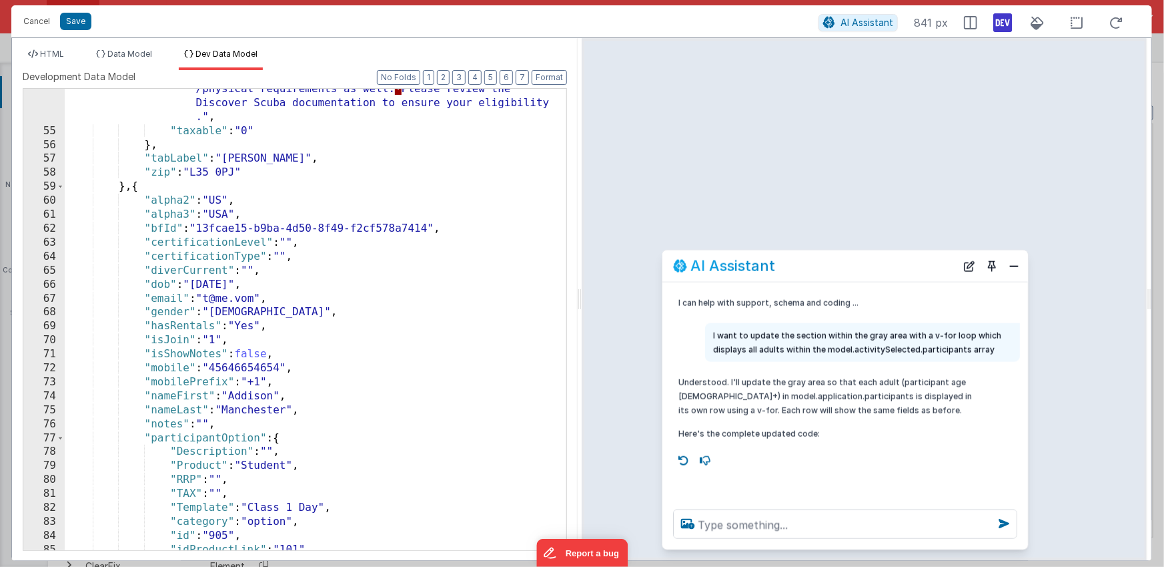
scroll to position [880, 0]
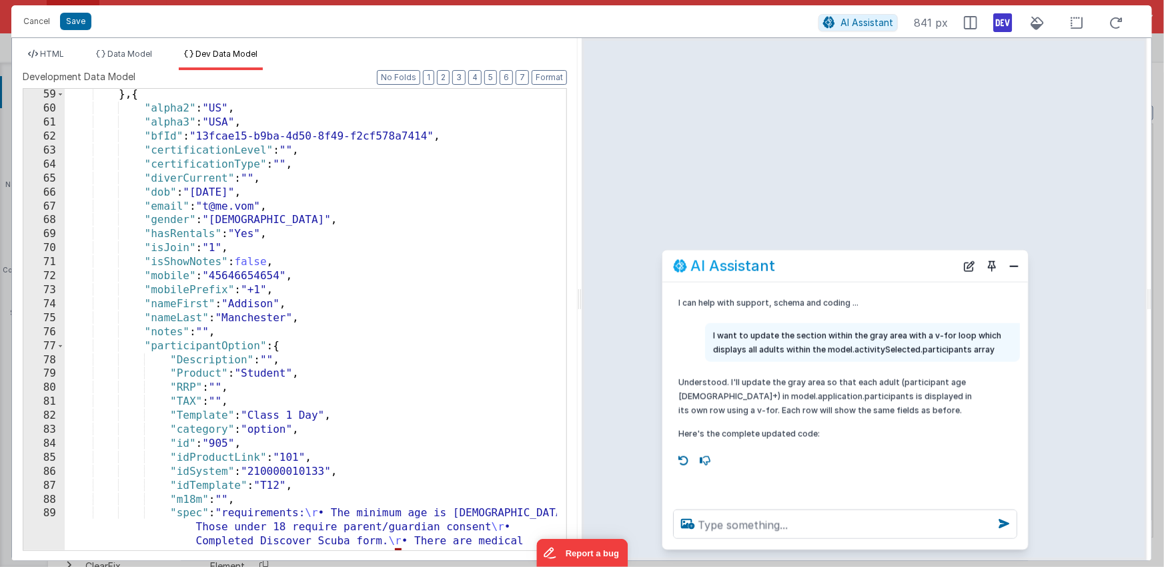
click at [252, 192] on div "} , { "alpha2" : "US" , "alpha3" : "USA" , "bfId" : "13fcae15-b9ba-4d50-8f49-f2…" at bounding box center [311, 366] width 492 height 559
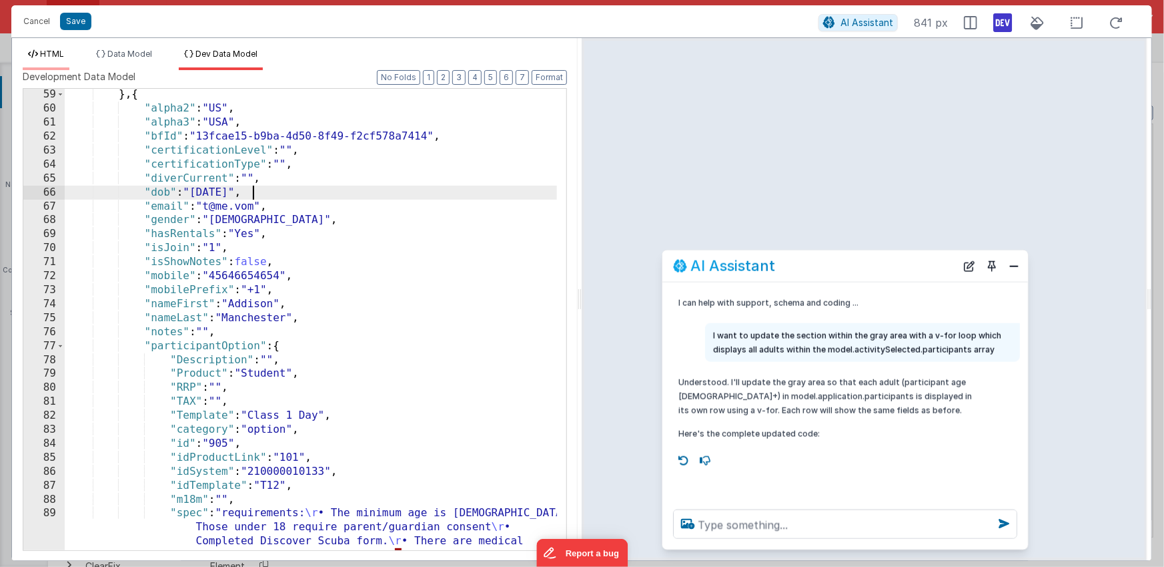
click at [59, 55] on span "HTML" at bounding box center [52, 54] width 24 height 10
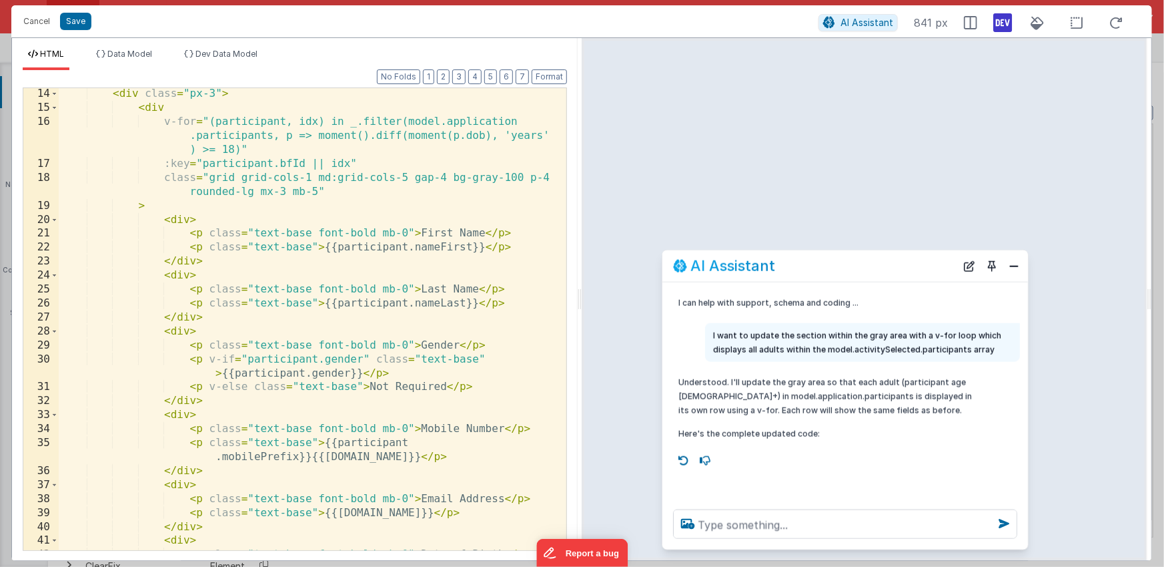
scroll to position [234, 0]
click at [406, 180] on div "</ div > < div class = "px-3" > < div v-for = "(participant, idx) in _.filter(m…" at bounding box center [308, 322] width 498 height 490
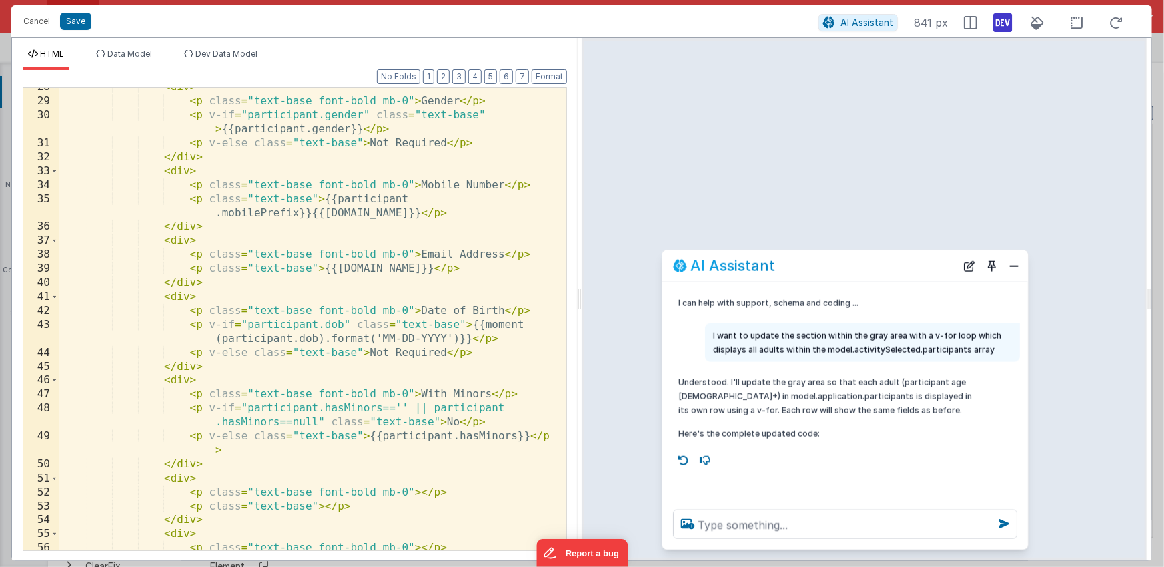
scroll to position [559, 0]
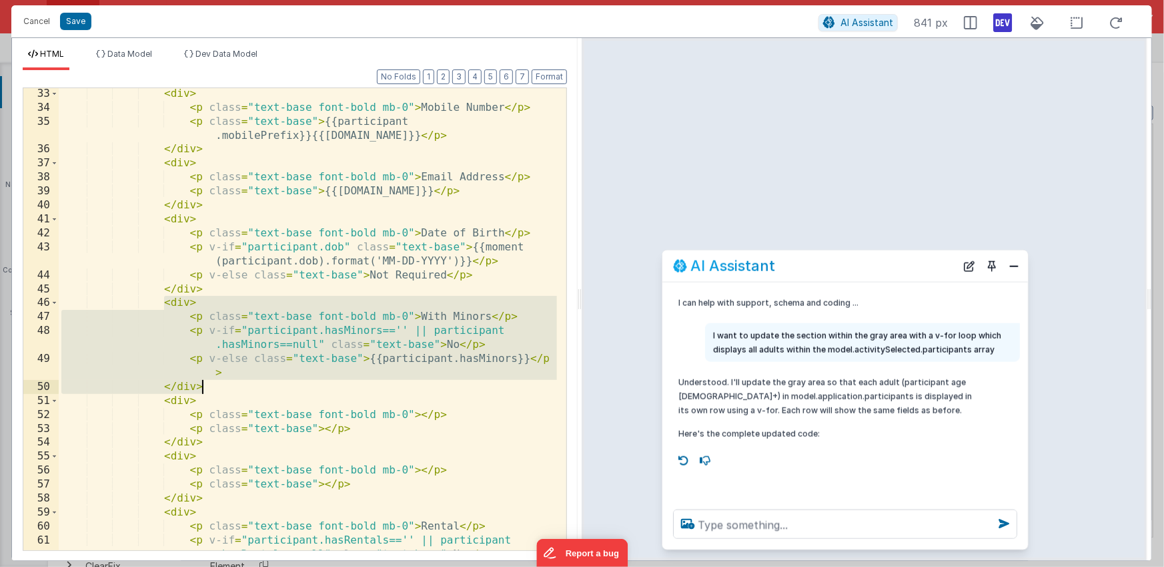
drag, startPoint x: 165, startPoint y: 303, endPoint x: 216, endPoint y: 383, distance: 94.8
click at [216, 383] on div "< div > < p class = "text-base font-bold mb-0" > Mobile Number </ p > < p class…" at bounding box center [308, 339] width 498 height 504
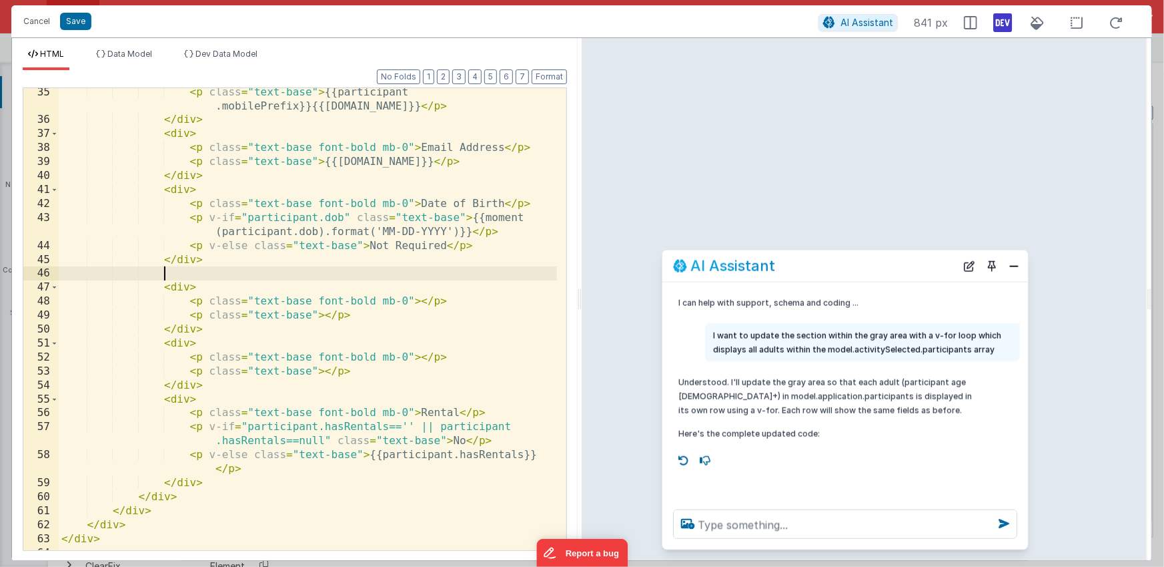
scroll to position [598, 0]
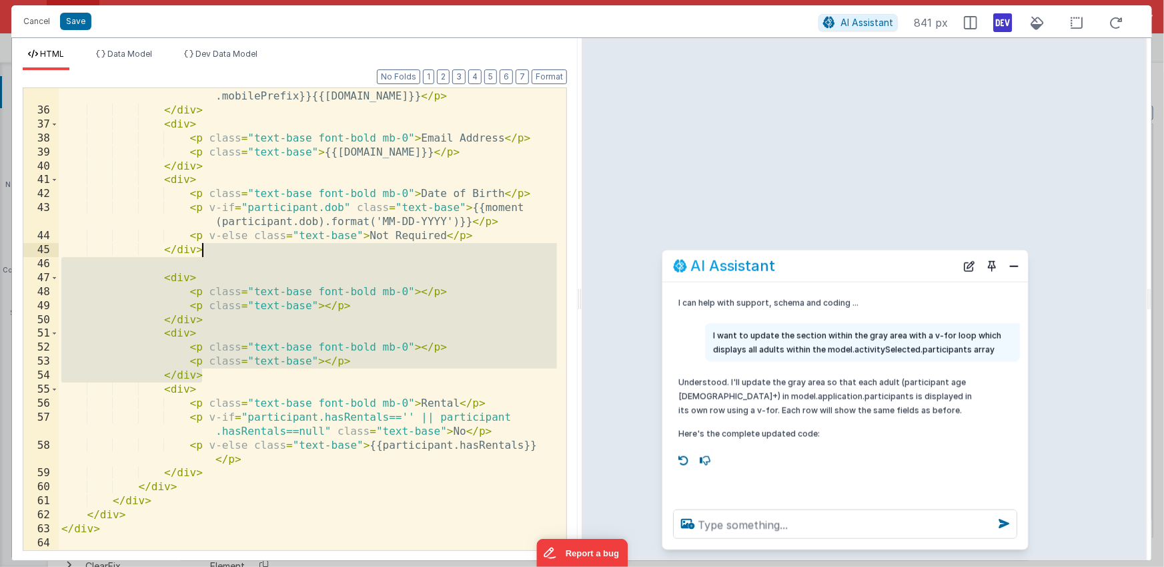
drag, startPoint x: 206, startPoint y: 374, endPoint x: 207, endPoint y: 251, distance: 123.5
click at [207, 251] on div "< p class = "text-base" > {{participant .mobilePrefix}}{{[DOMAIN_NAME]}} </ p >…" at bounding box center [308, 327] width 498 height 504
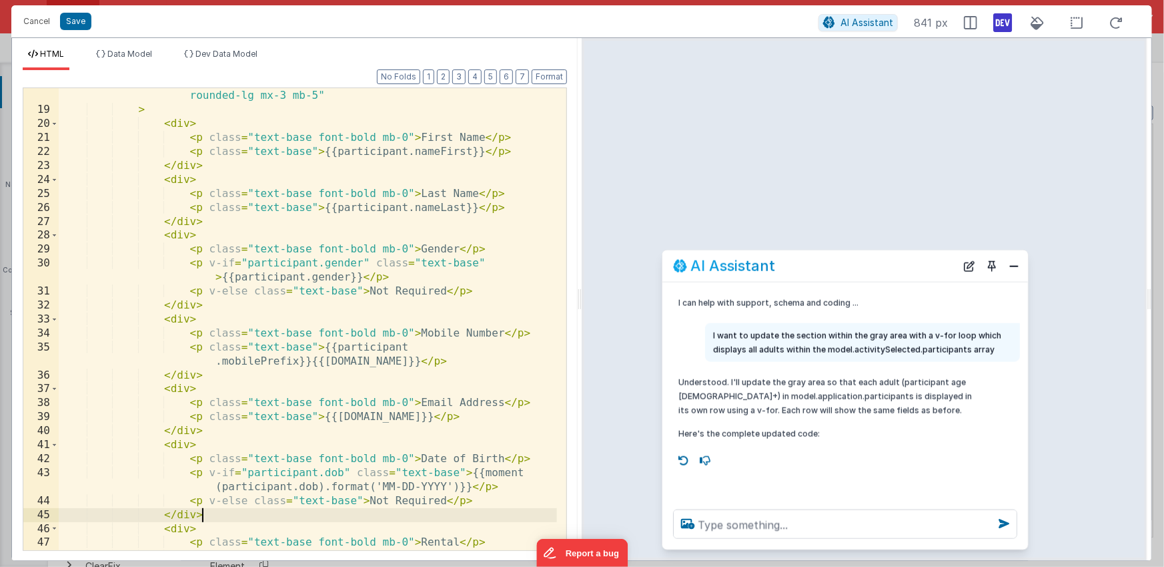
scroll to position [334, 0]
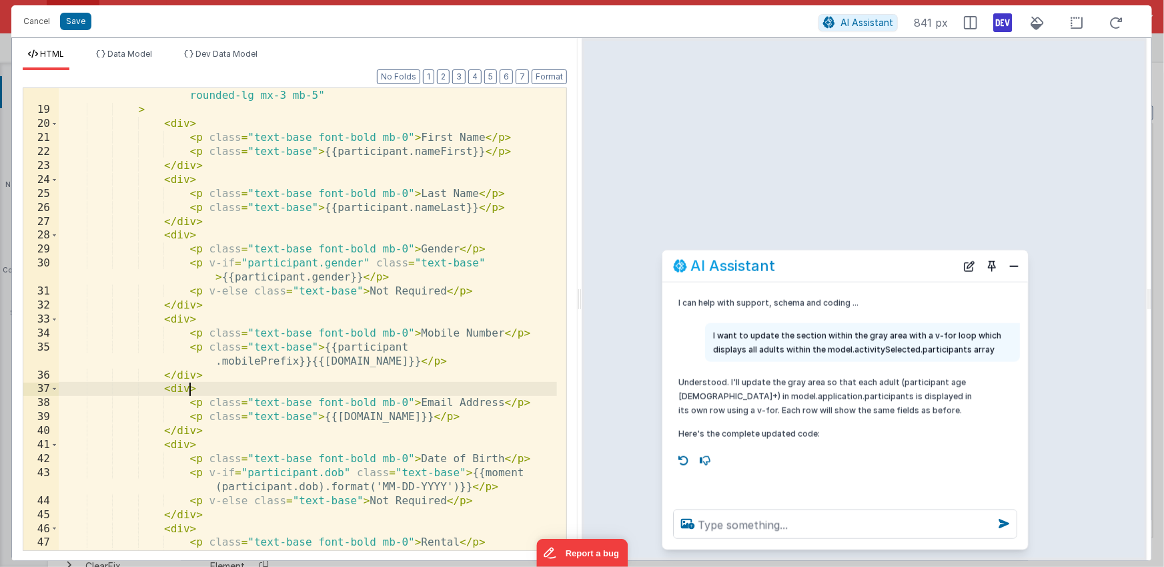
click at [189, 388] on div "class = "grid grid-cols-1 md:grid-cols-4 gap-4 bg-gray-100 p-4 rounded-lg mx-3 …" at bounding box center [308, 334] width 498 height 518
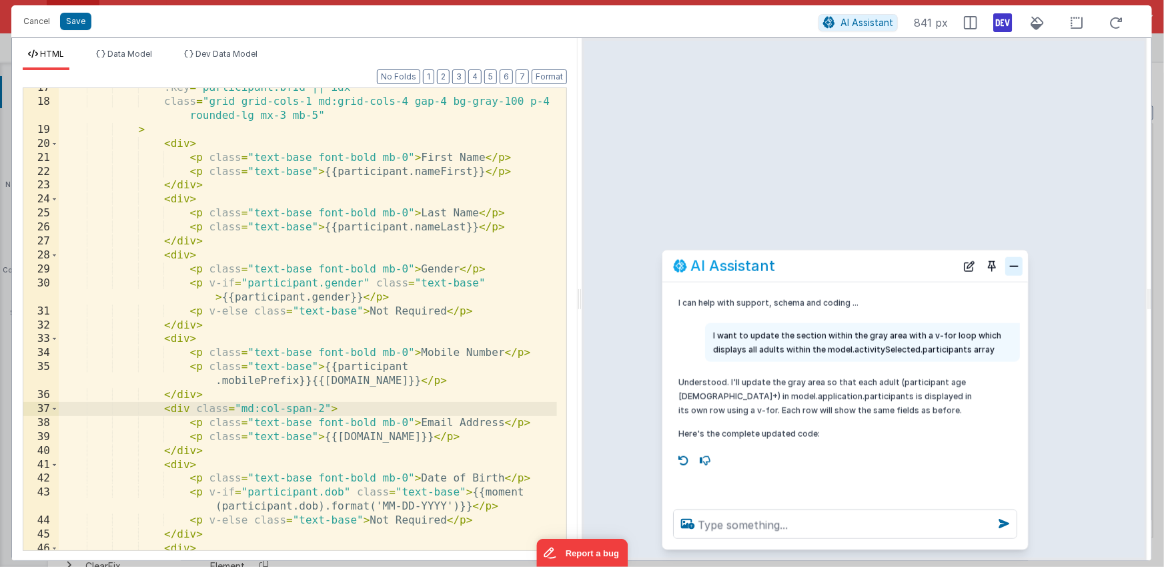
click at [1017, 265] on button "Close" at bounding box center [1014, 265] width 17 height 19
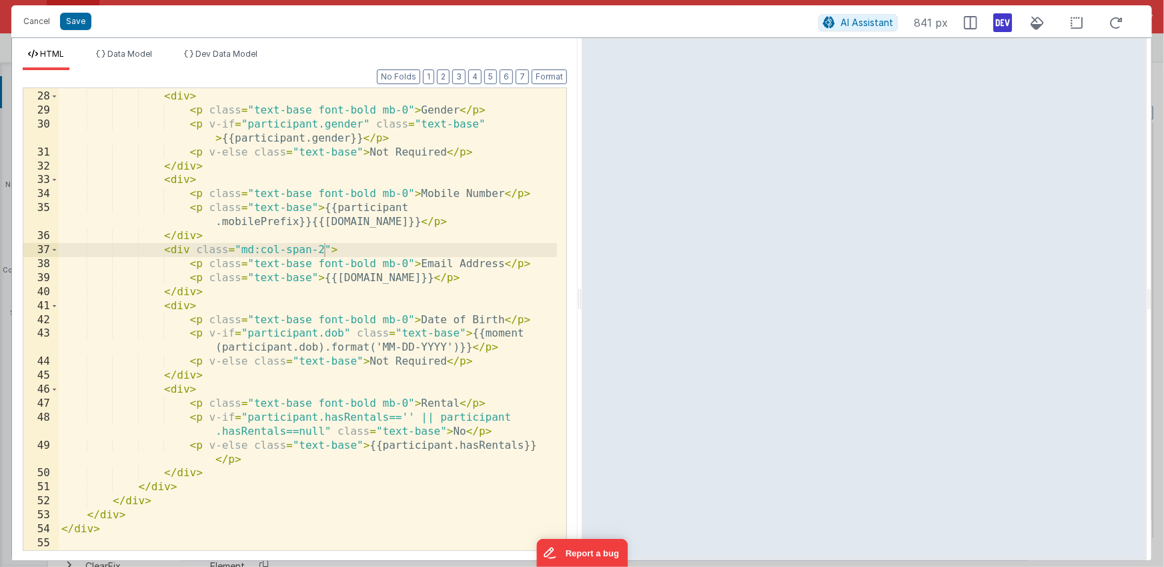
scroll to position [461, 0]
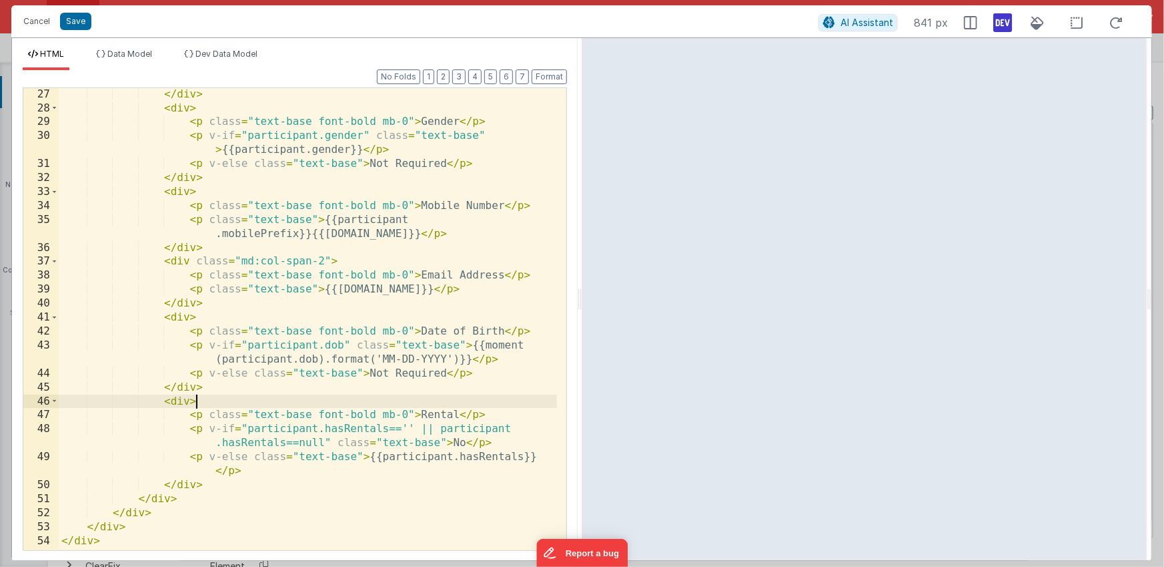
click at [332, 396] on div "</ div > < div > < p class = "text-base font-bold mb-0" > Gender </ p > < p v-i…" at bounding box center [308, 332] width 498 height 490
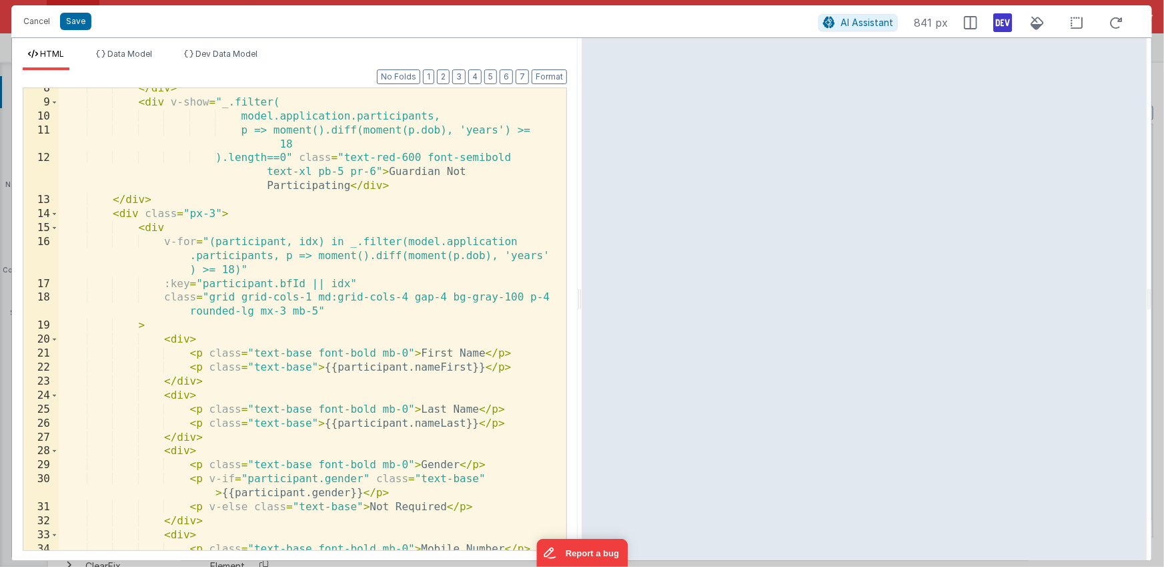
scroll to position [0, 0]
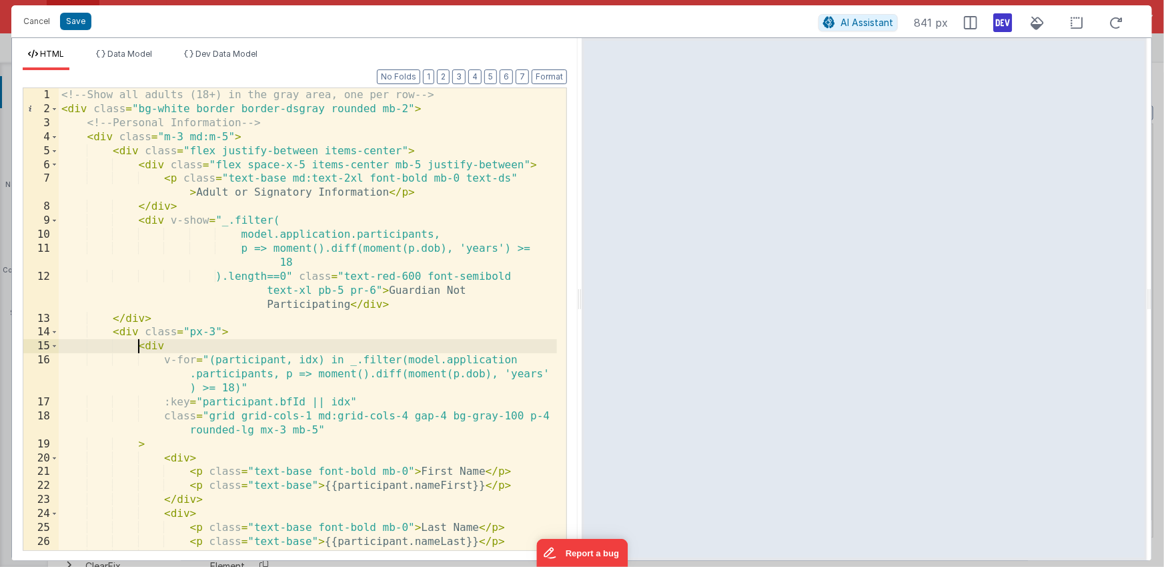
click at [137, 346] on div "<!-- Show all adults (18+) in the gray area, one per row --> < div class = "bg-…" at bounding box center [308, 333] width 498 height 490
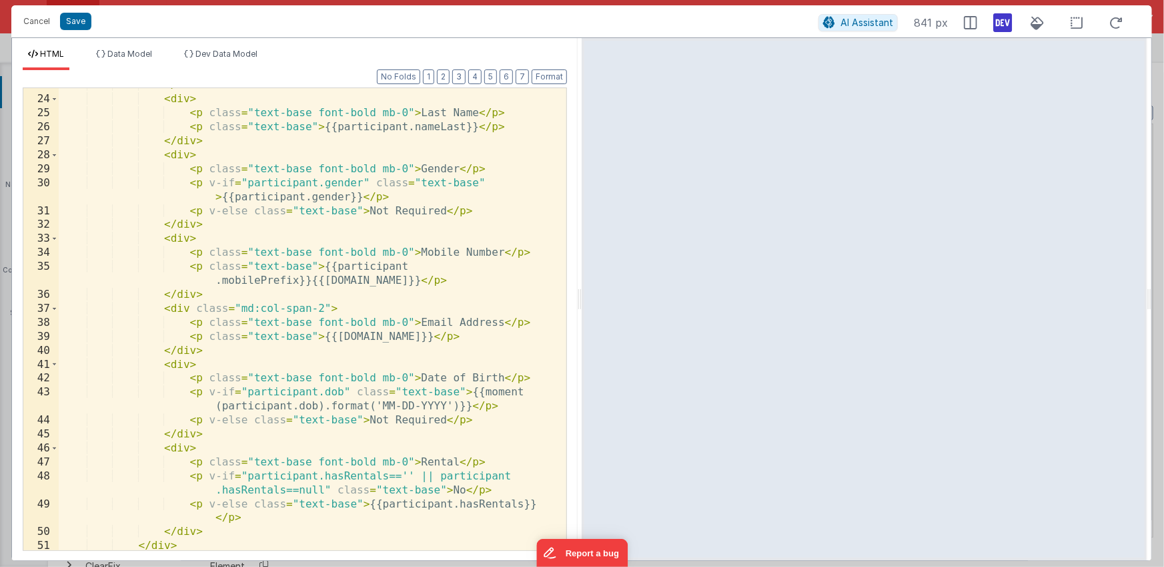
scroll to position [472, 0]
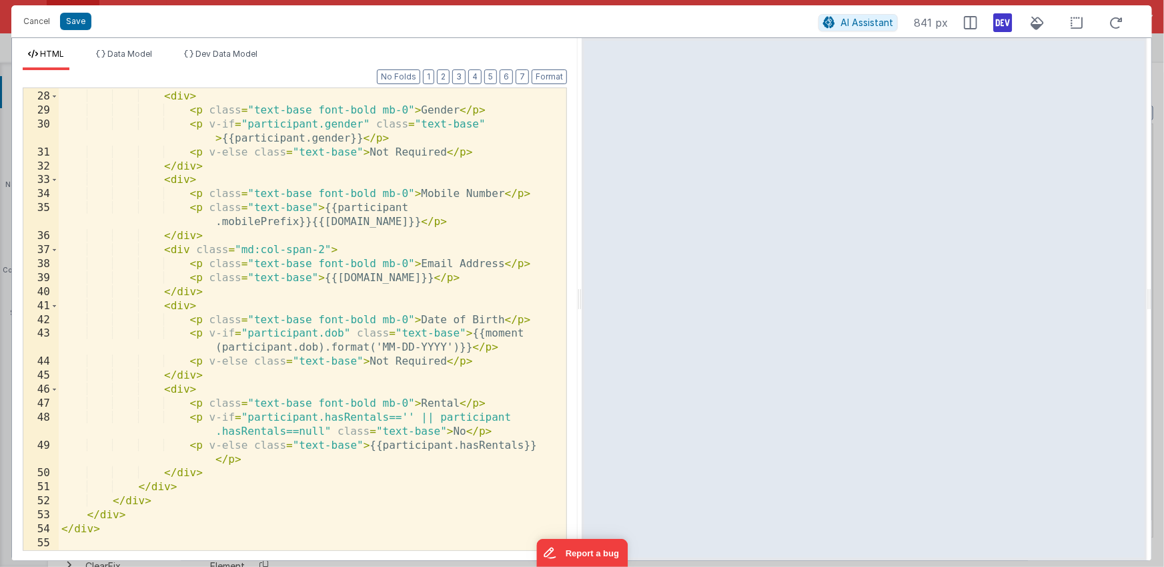
click at [182, 487] on div "</ div > < div > < p class = "text-base font-bold mb-0" > Gender </ p > < p v-i…" at bounding box center [308, 320] width 498 height 490
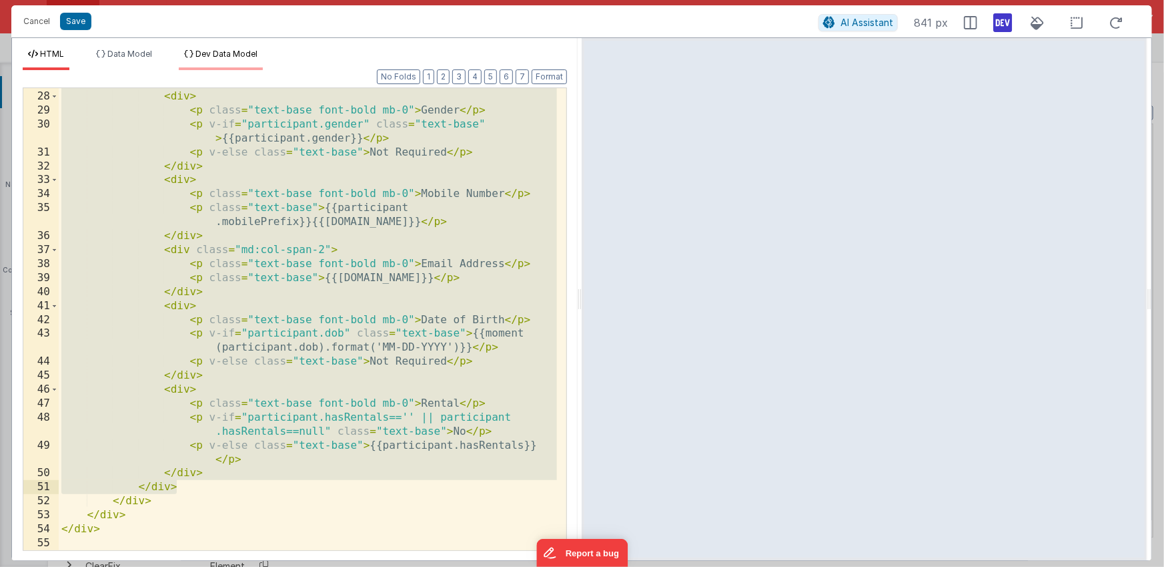
click at [228, 57] on span "Dev Data Model" at bounding box center [227, 54] width 62 height 10
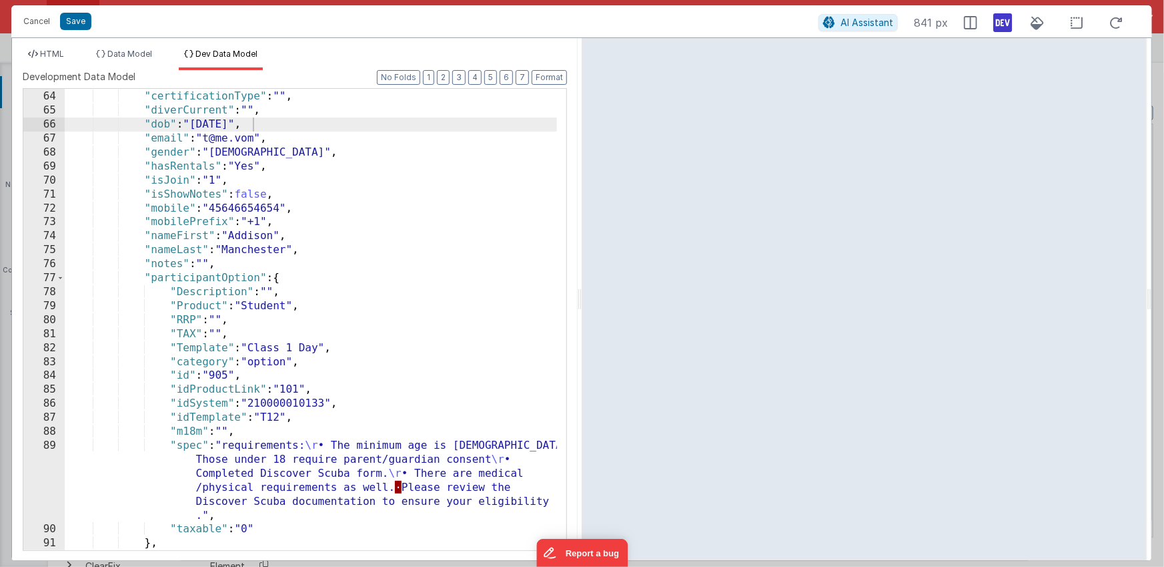
scroll to position [839, 0]
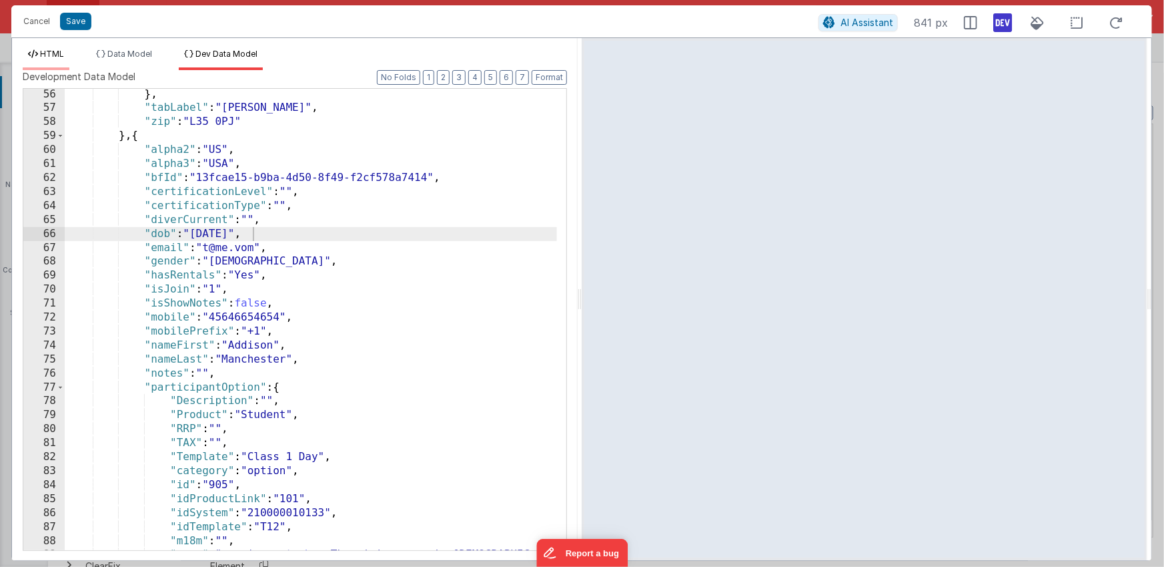
click at [59, 55] on span "HTML" at bounding box center [52, 54] width 24 height 10
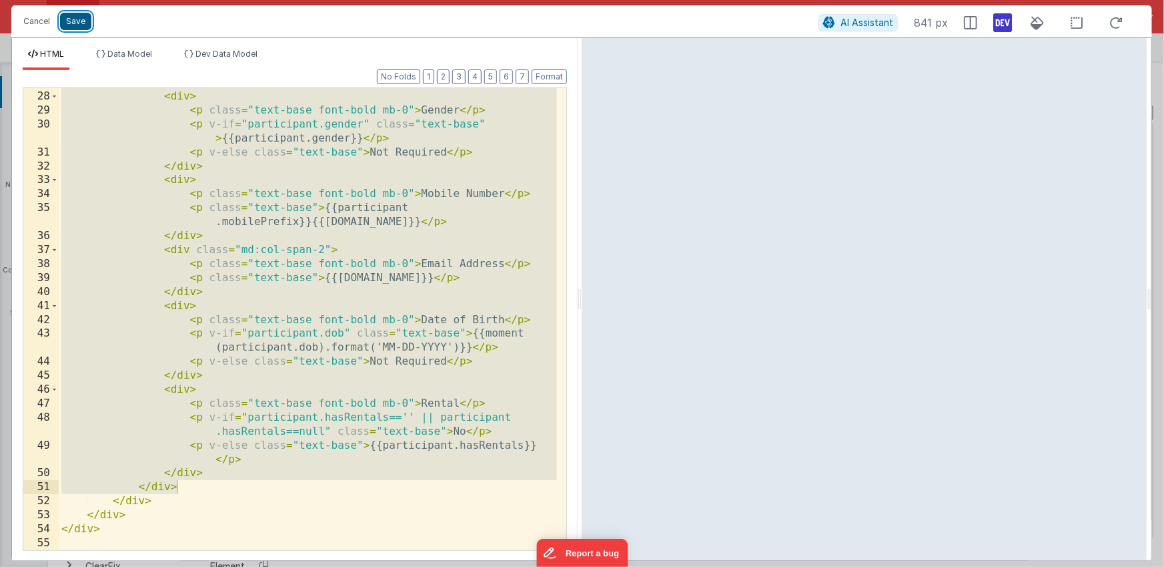
click at [81, 24] on button "Save" at bounding box center [75, 21] width 31 height 17
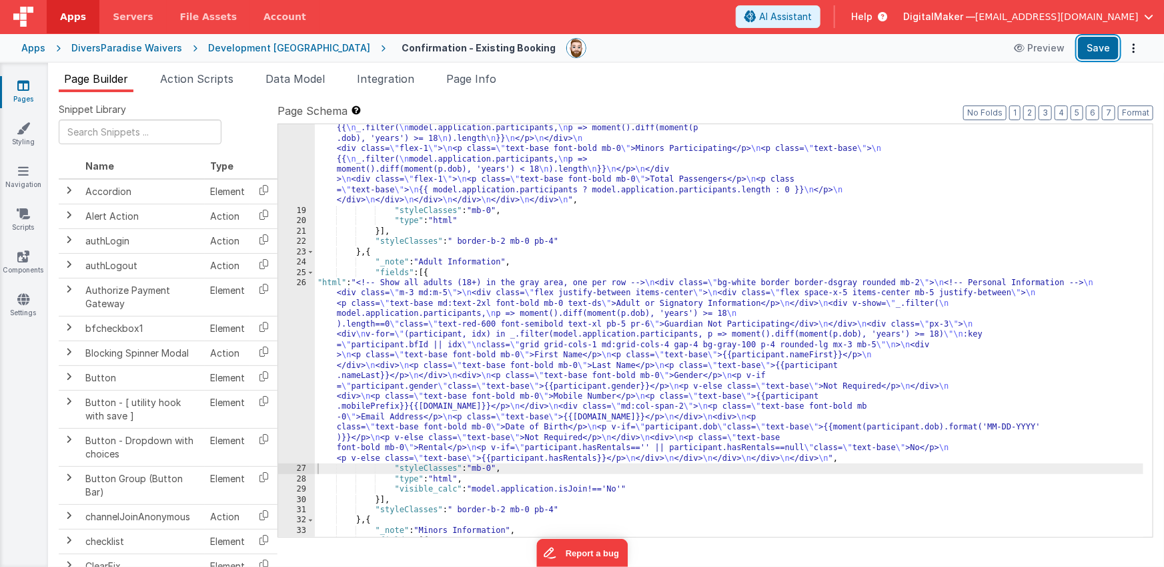
drag, startPoint x: 1090, startPoint y: 48, endPoint x: 1051, endPoint y: 62, distance: 41.8
click at [1090, 47] on button "Save" at bounding box center [1098, 48] width 41 height 23
click at [443, 362] on div ""html" : "<!-- Event Information with dynamic adult/minor counts based on parti…" at bounding box center [729, 335] width 829 height 588
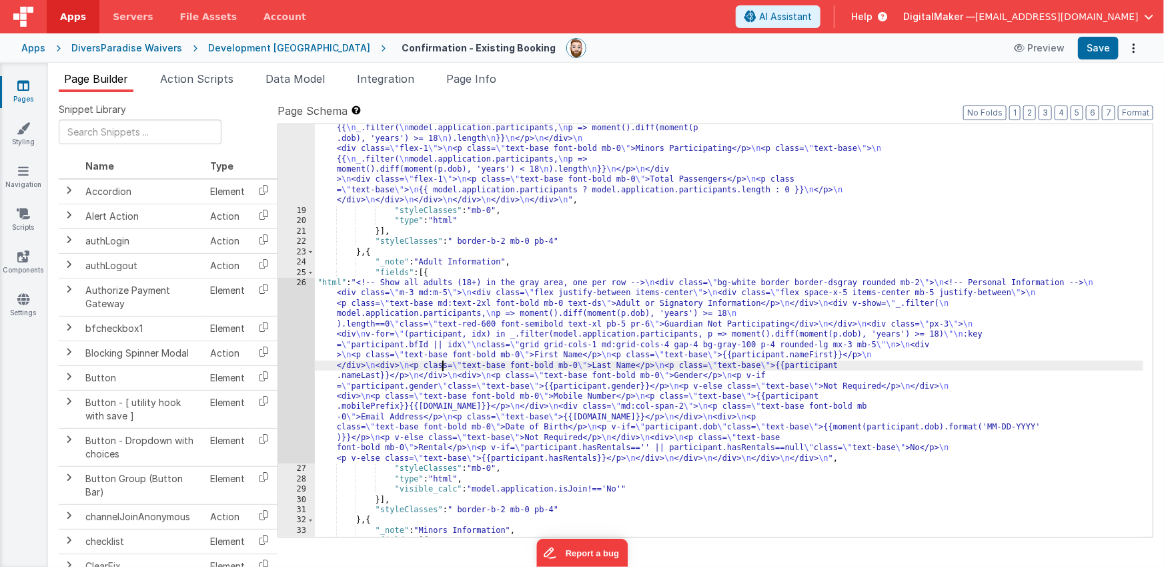
click at [300, 366] on div "26" at bounding box center [296, 371] width 37 height 186
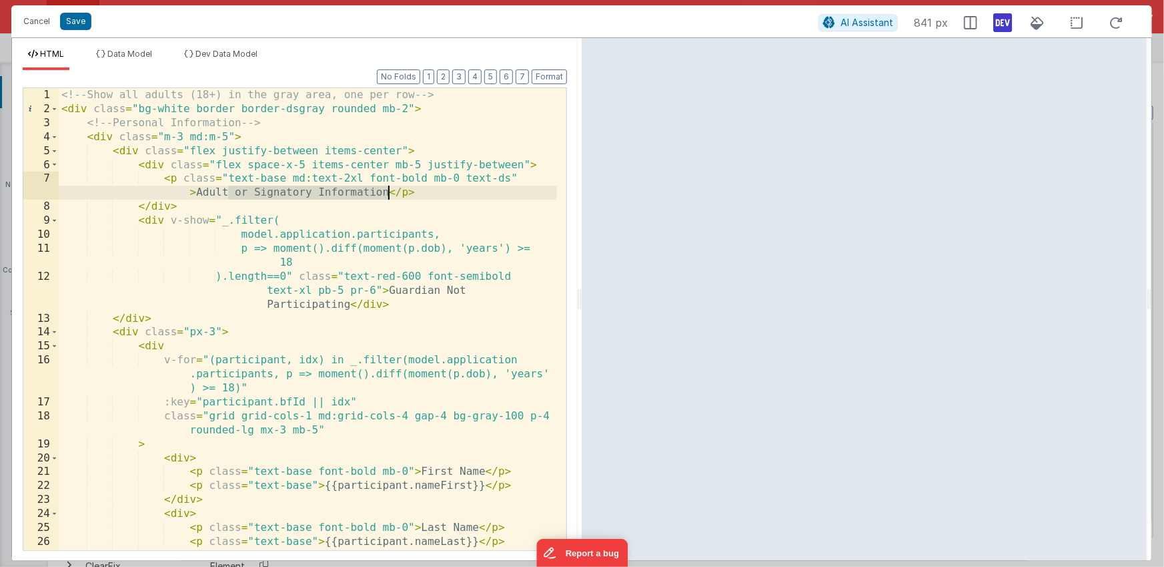
drag, startPoint x: 231, startPoint y: 195, endPoint x: 388, endPoint y: 190, distance: 156.9
click at [388, 190] on div "<!-- Show all adults (18+) in the gray area, one per row --> < div class = "bg-…" at bounding box center [308, 333] width 498 height 490
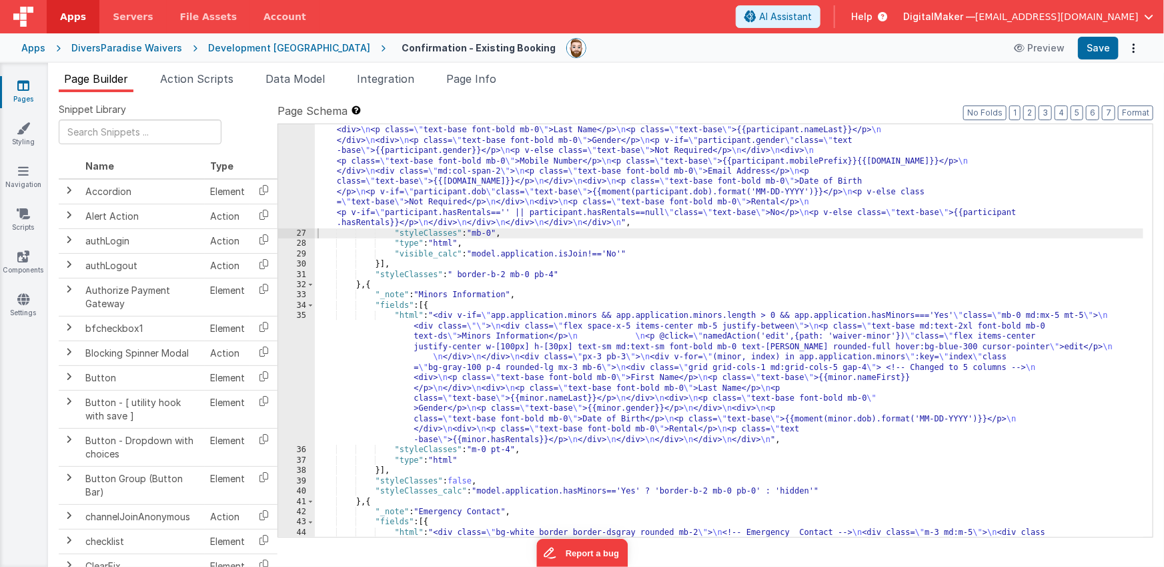
scroll to position [438, 0]
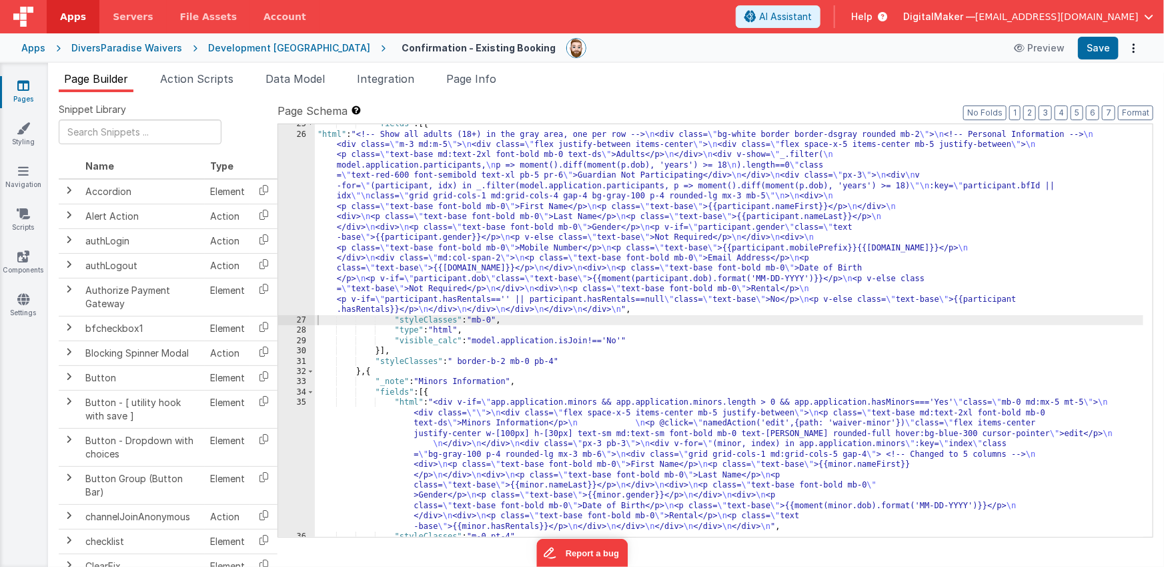
click at [535, 248] on div ""fields" : [{ "html" : "<!-- Show all adults (18+) in the gray area, one per ro…" at bounding box center [729, 335] width 829 height 433
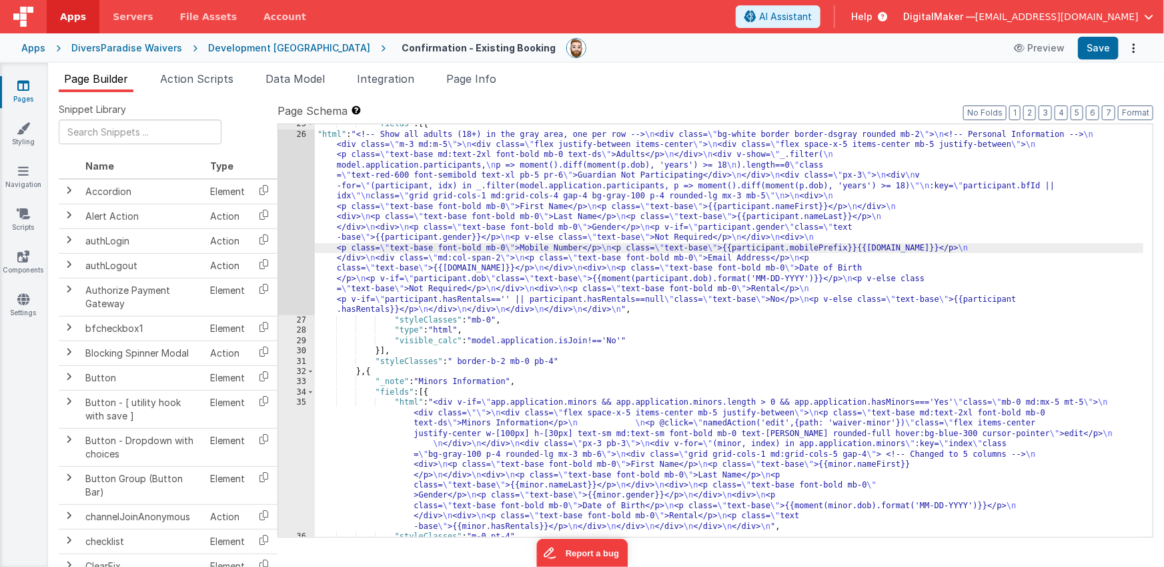
click at [304, 233] on div "26" at bounding box center [296, 222] width 37 height 186
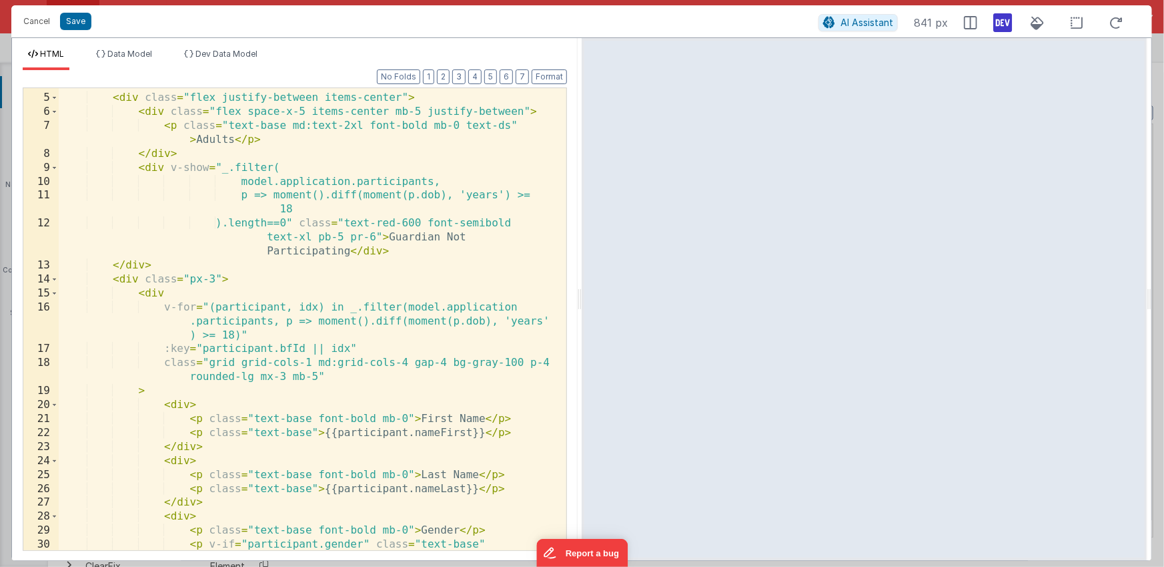
scroll to position [53, 0]
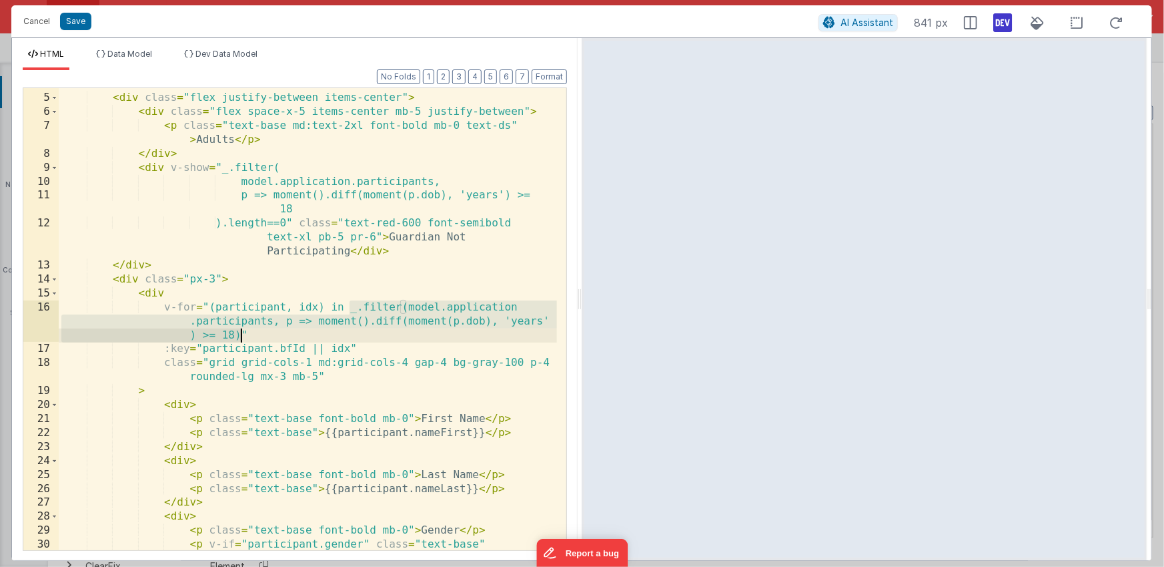
drag, startPoint x: 350, startPoint y: 307, endPoint x: 242, endPoint y: 334, distance: 112.2
click at [242, 334] on div "< div class = "m-3 md:m-5" > < div class = "flex justify-between items-center" …" at bounding box center [308, 329] width 498 height 504
drag, startPoint x: 45, startPoint y: 22, endPoint x: 88, endPoint y: 53, distance: 53.1
click at [45, 22] on button "Cancel" at bounding box center [37, 21] width 40 height 19
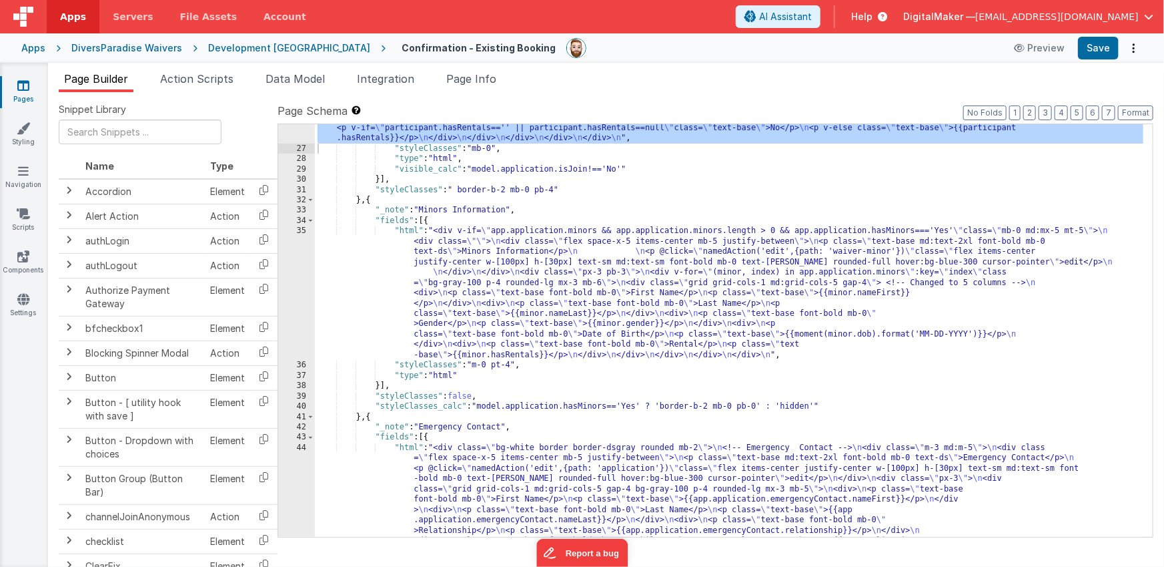
scroll to position [609, 0]
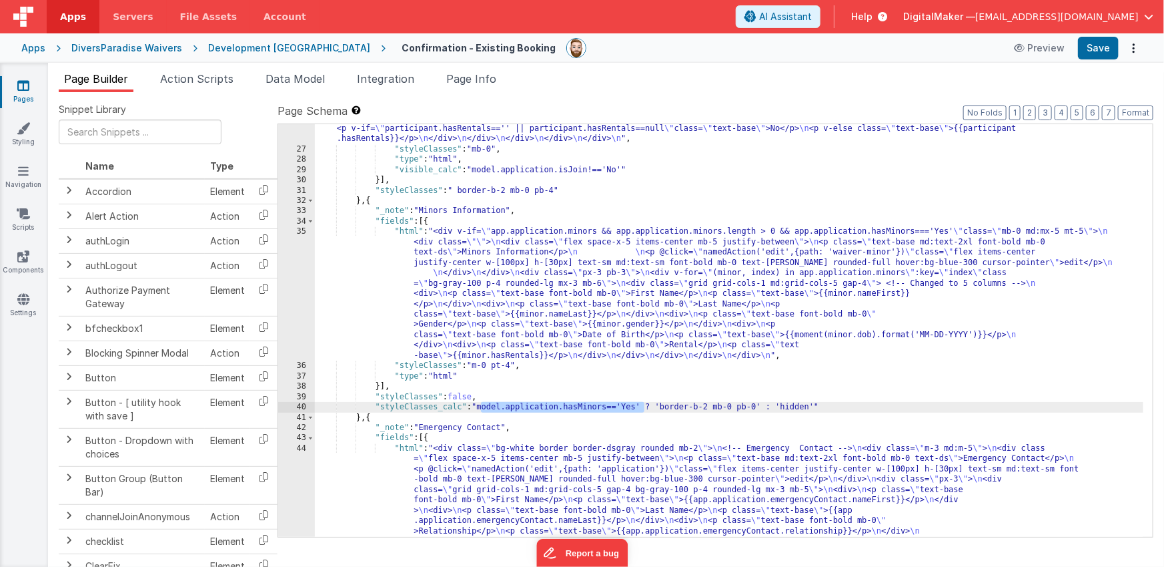
drag, startPoint x: 481, startPoint y: 406, endPoint x: 643, endPoint y: 402, distance: 162.2
click at [643, 402] on div ""html" : "<!-- Show all adults (18+) in the gray area, one per row --> \n <div …" at bounding box center [729, 325] width 829 height 732
click at [890, 408] on div ""html" : "<!-- Show all adults (18+) in the gray area, one per row --> \n <div …" at bounding box center [729, 325] width 829 height 732
click at [1098, 46] on button "Save" at bounding box center [1098, 48] width 41 height 23
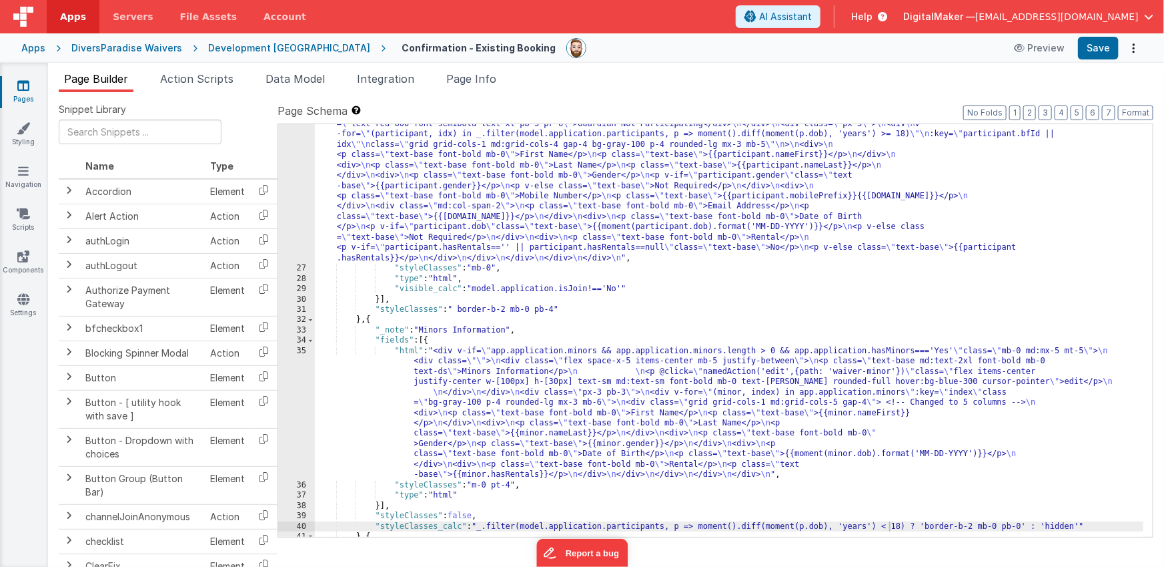
scroll to position [416, 0]
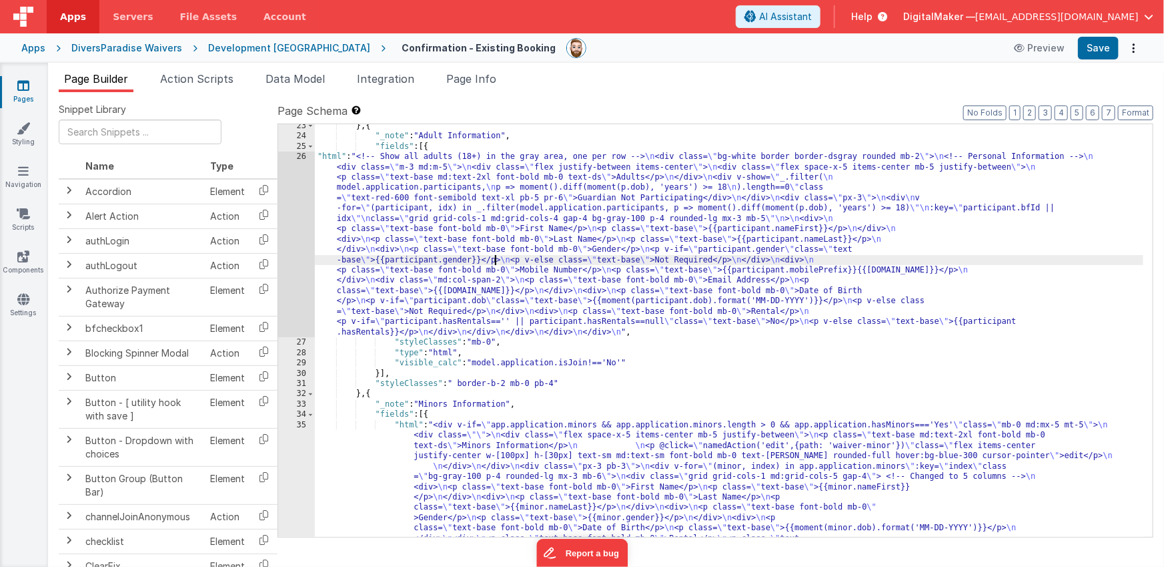
click at [497, 262] on div "} , { "_note" : "Adult Information" , "fields" : [{ "html" : "<!-- Show all adu…" at bounding box center [729, 399] width 829 height 557
click at [510, 478] on div "} , { "_note" : "Adult Information" , "fields" : [{ "html" : "<!-- Show all adu…" at bounding box center [729, 399] width 829 height 557
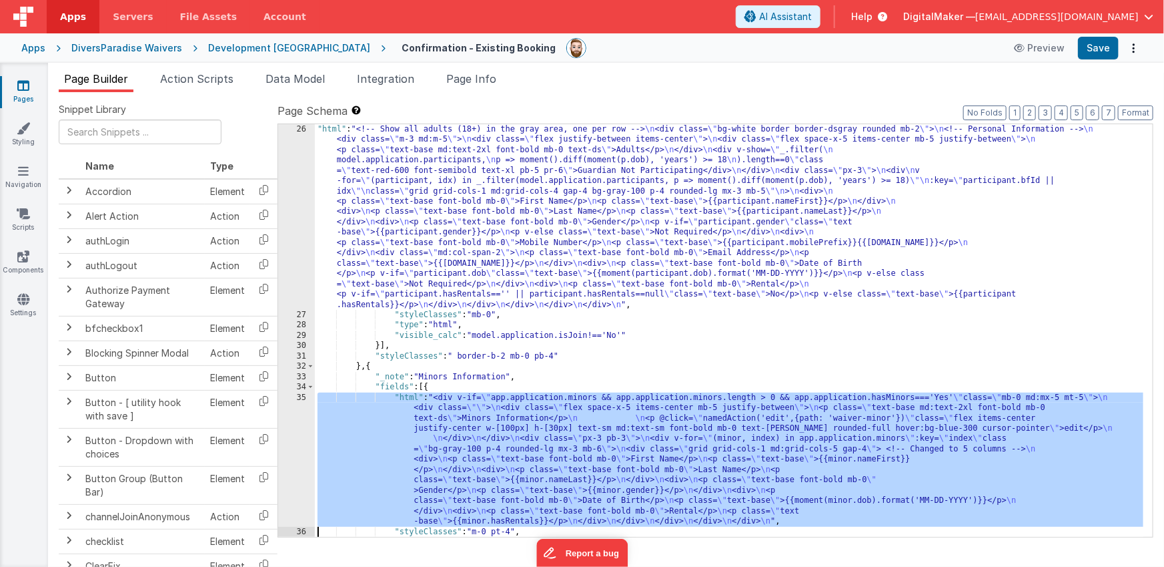
click at [302, 464] on div "26 27 28 29 30 31 32 33 34 35 36 37 38" at bounding box center [296, 428] width 37 height 609
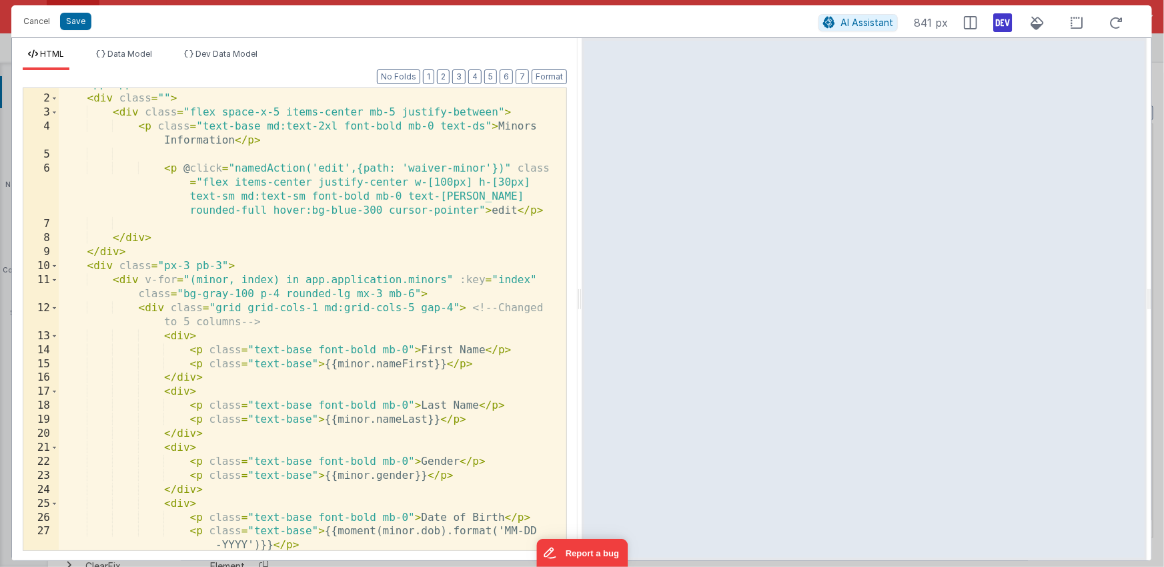
scroll to position [0, 0]
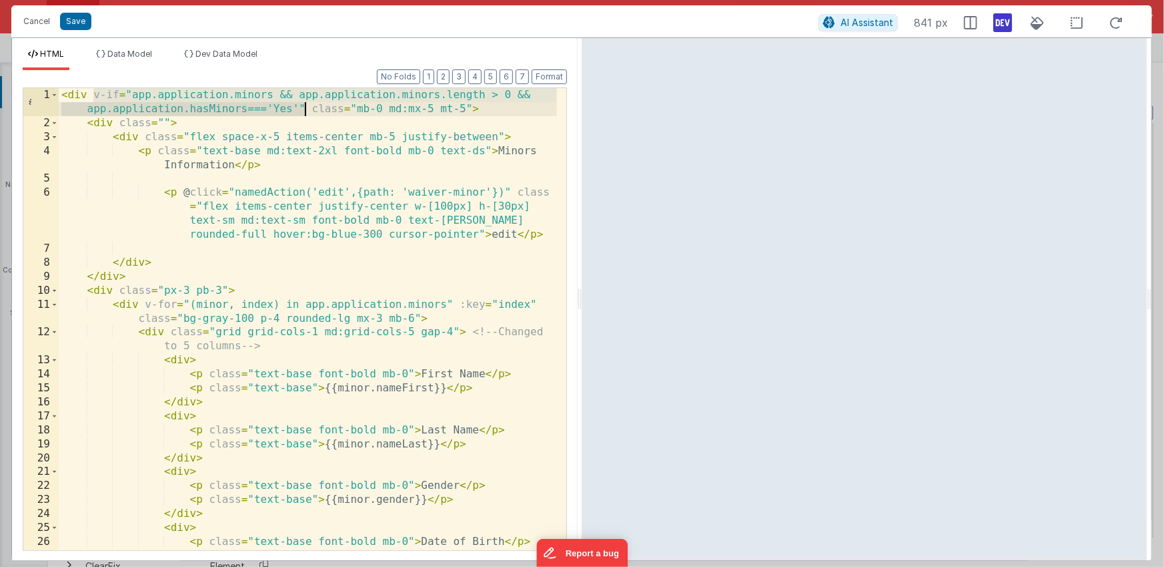
drag, startPoint x: 93, startPoint y: 93, endPoint x: 304, endPoint y: 105, distance: 210.6
click at [304, 105] on div "< div v-if = "app.application.minors && app.application.minors.length > 0 && ap…" at bounding box center [308, 347] width 498 height 518
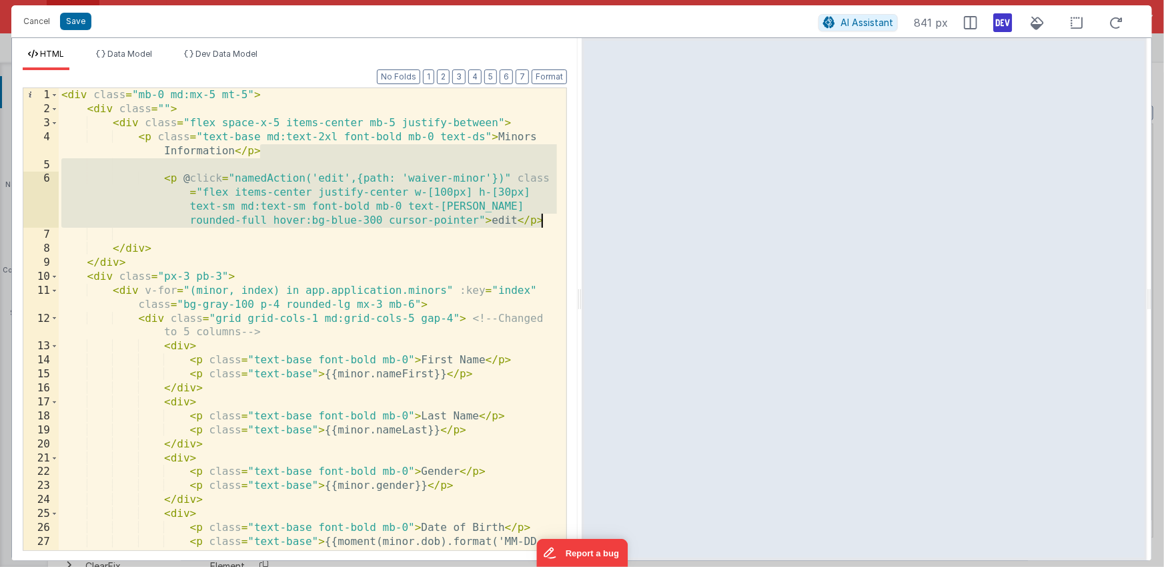
drag, startPoint x: 269, startPoint y: 150, endPoint x: 544, endPoint y: 224, distance: 284.6
click at [544, 224] on div "< div class = "mb-0 md:mx-5 mt-5" > < div class = "" > < div class = "flex spac…" at bounding box center [308, 333] width 498 height 490
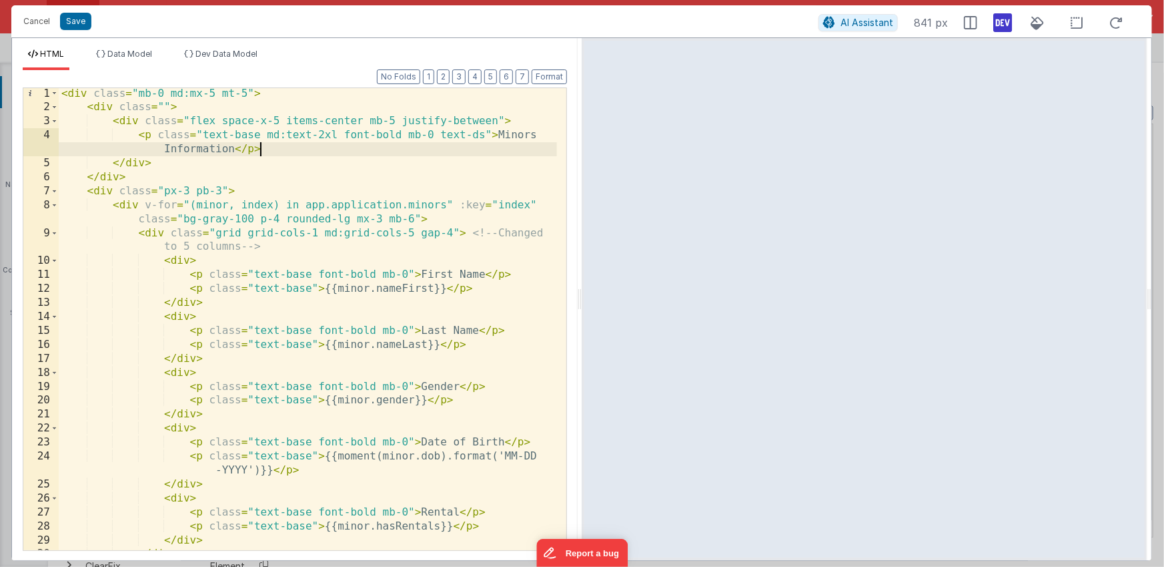
scroll to position [1, 0]
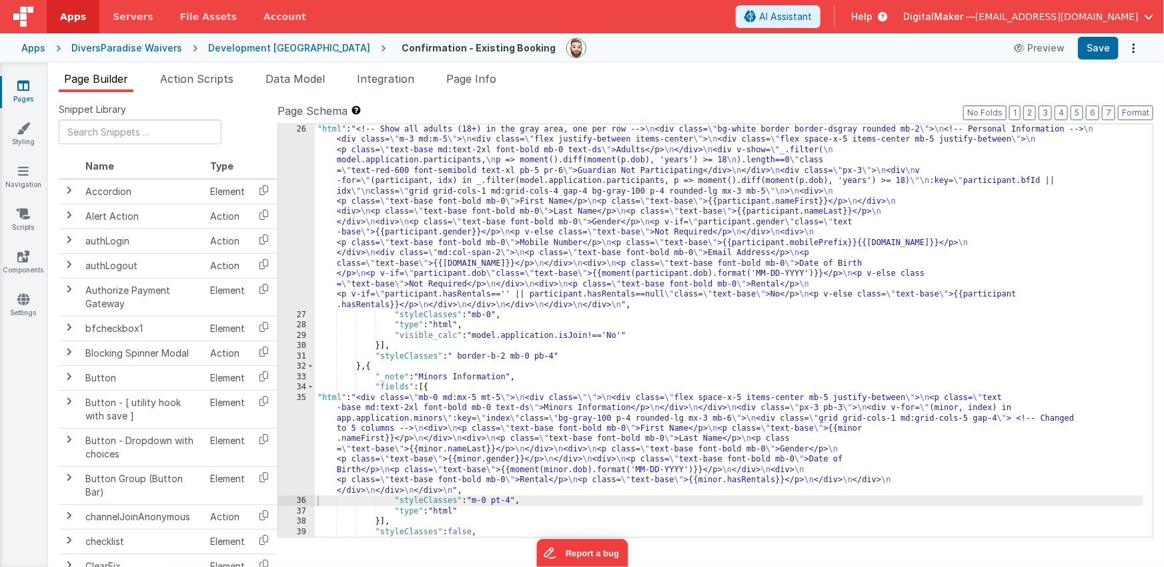
click at [533, 216] on div ""html" : "<!-- Show all adults (18+) in the gray area, one per row --> \n <div …" at bounding box center [729, 428] width 829 height 609
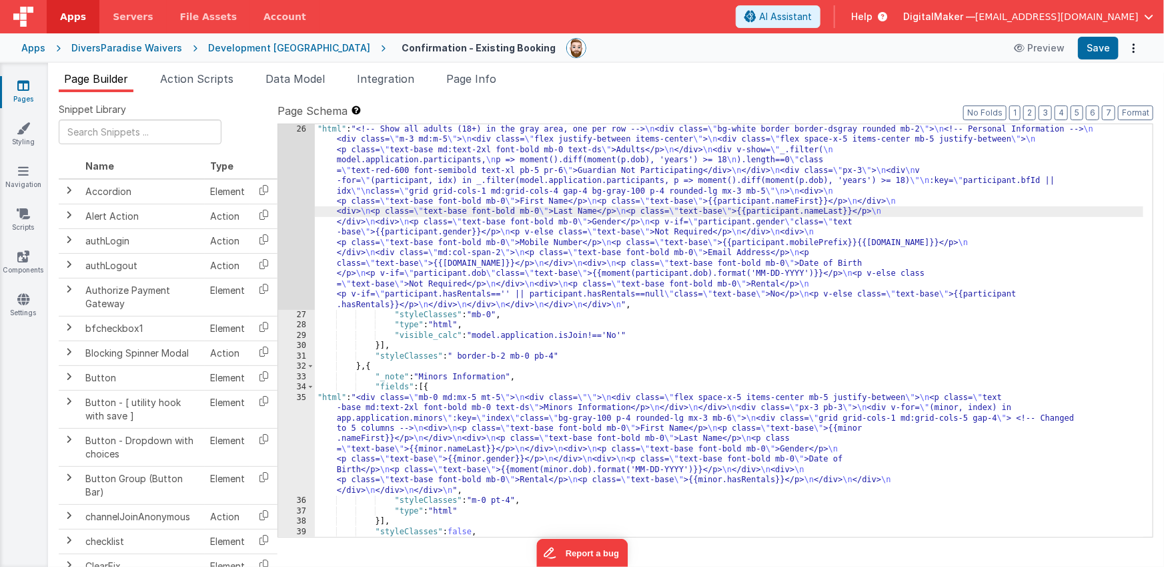
click at [290, 211] on div "26" at bounding box center [296, 217] width 37 height 186
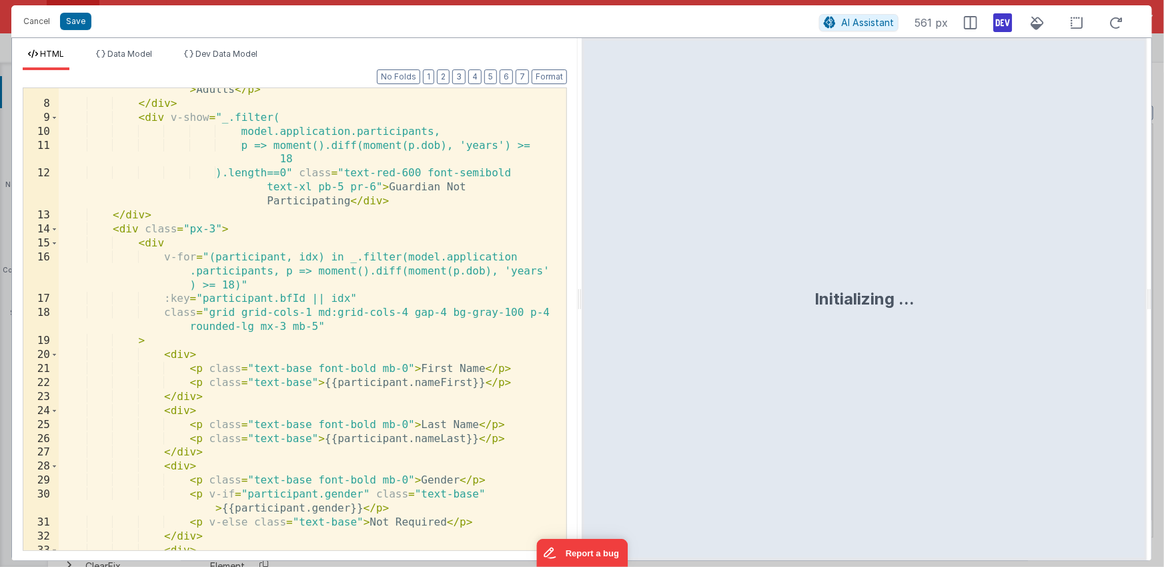
scroll to position [148, 0]
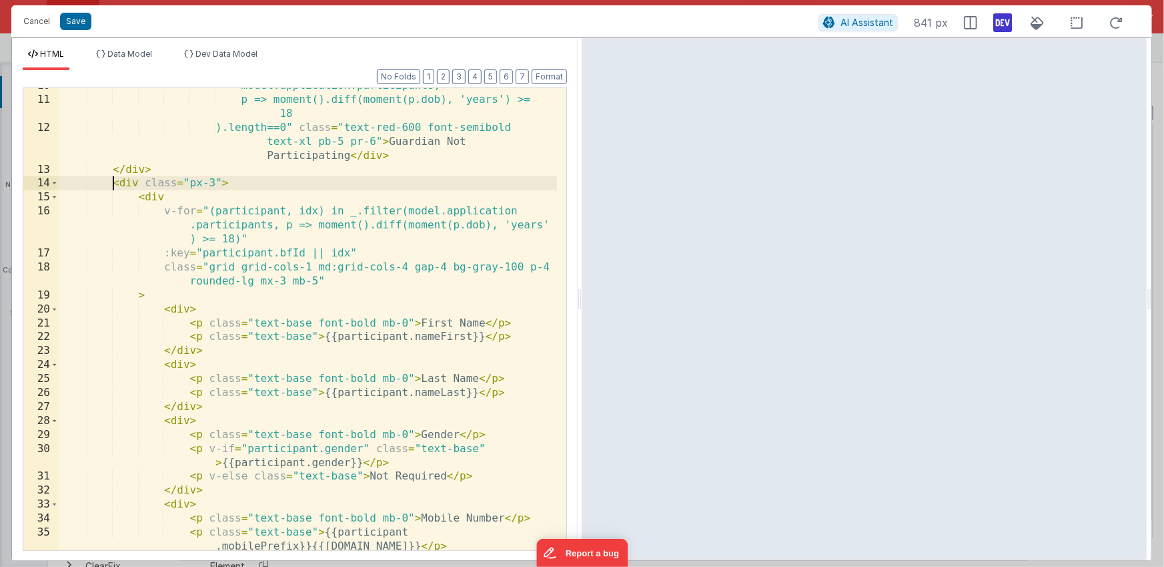
click at [110, 181] on div "model.application.participants, p => moment().diff(moment(p.dob), 'years') >= 1…" at bounding box center [308, 324] width 498 height 490
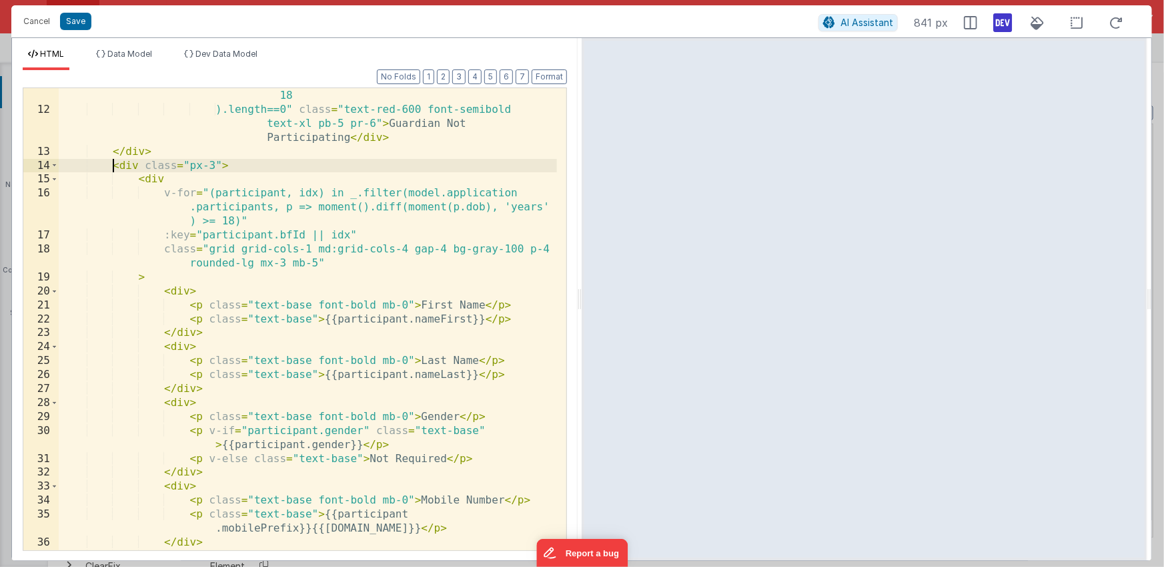
scroll to position [161, 0]
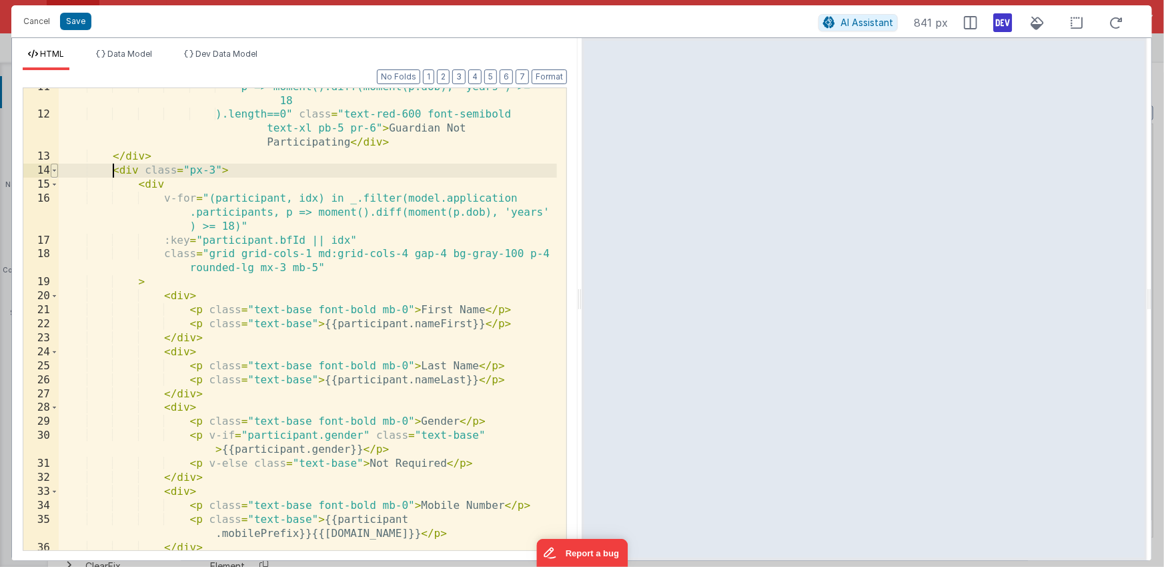
click at [53, 169] on span at bounding box center [54, 170] width 7 height 14
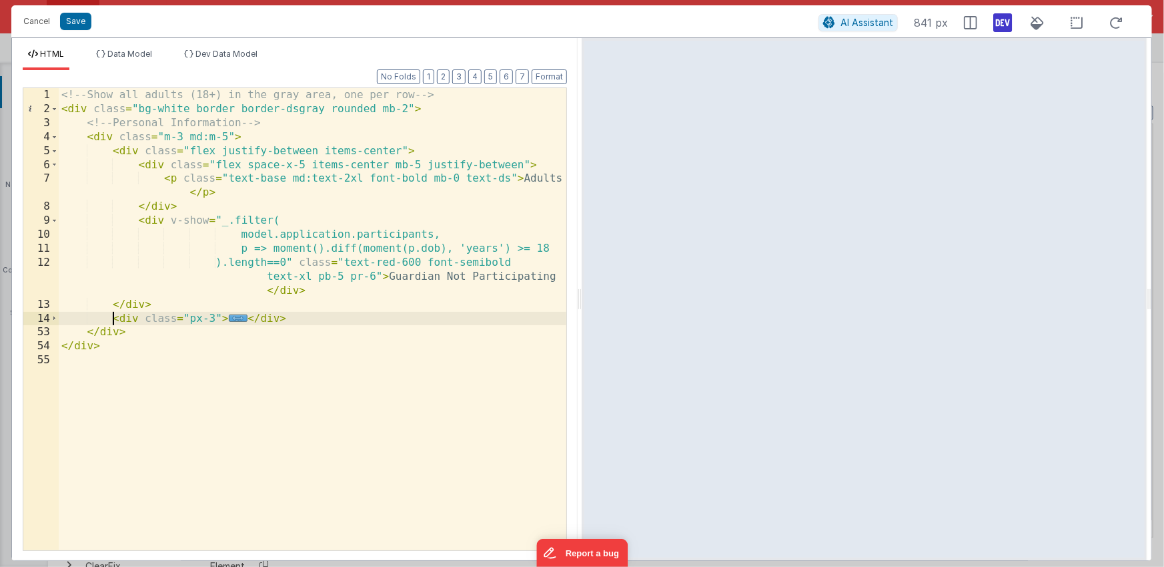
click at [315, 314] on div "<!-- Show all adults (18+) in the gray area, one per row --> < div class = "bg-…" at bounding box center [313, 333] width 508 height 490
click at [35, 22] on button "Cancel" at bounding box center [37, 21] width 40 height 19
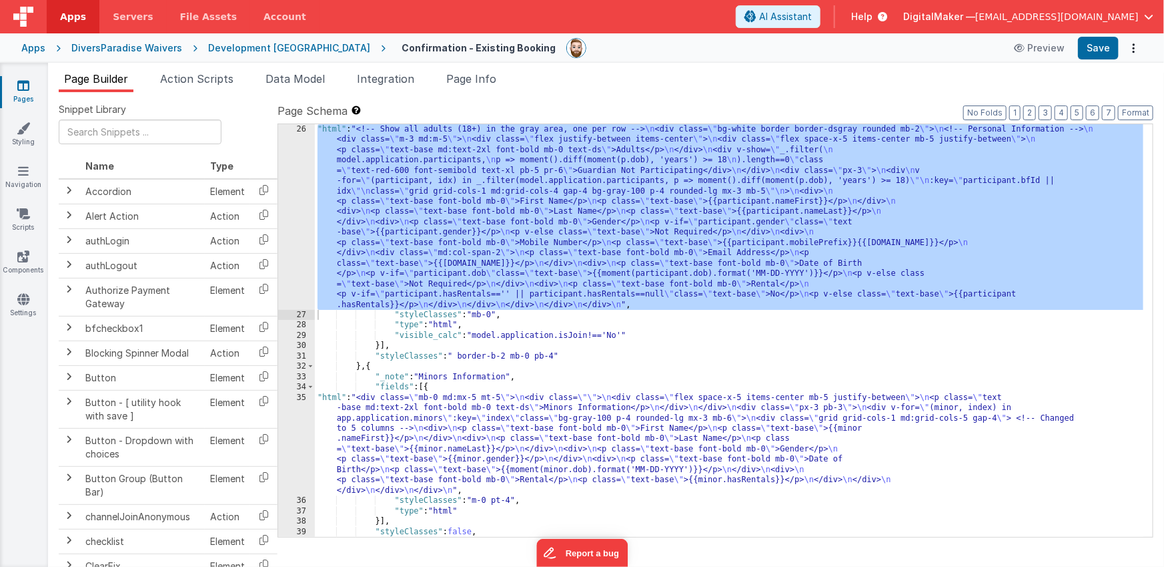
click at [474, 452] on div ""html" : "<!-- Show all adults (18+) in the gray area, one per row --> \n <div …" at bounding box center [729, 428] width 829 height 609
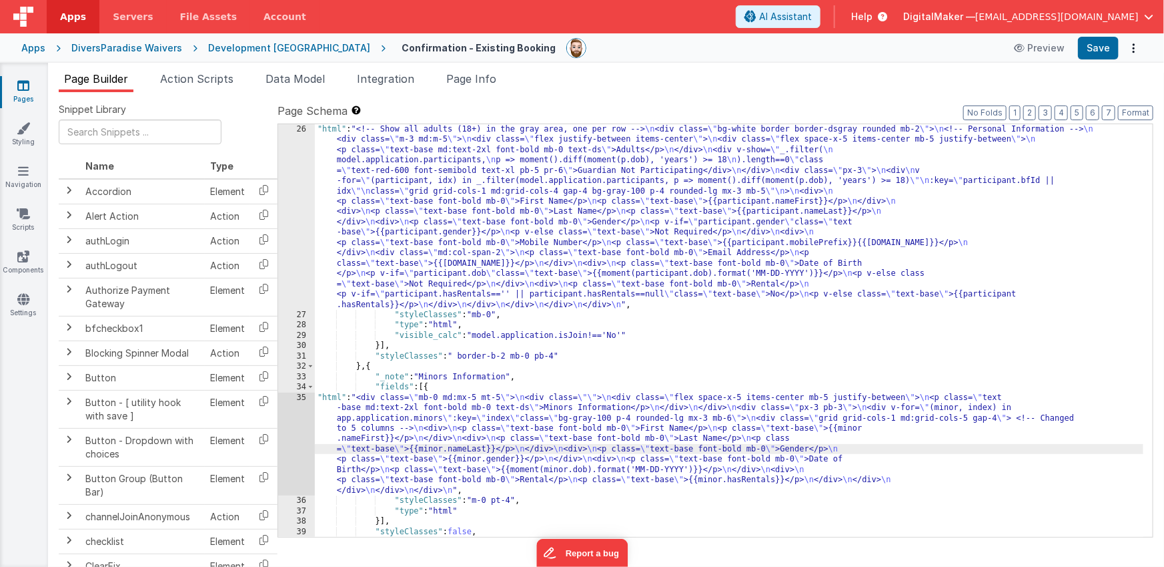
click at [299, 438] on div "35" at bounding box center [296, 443] width 37 height 103
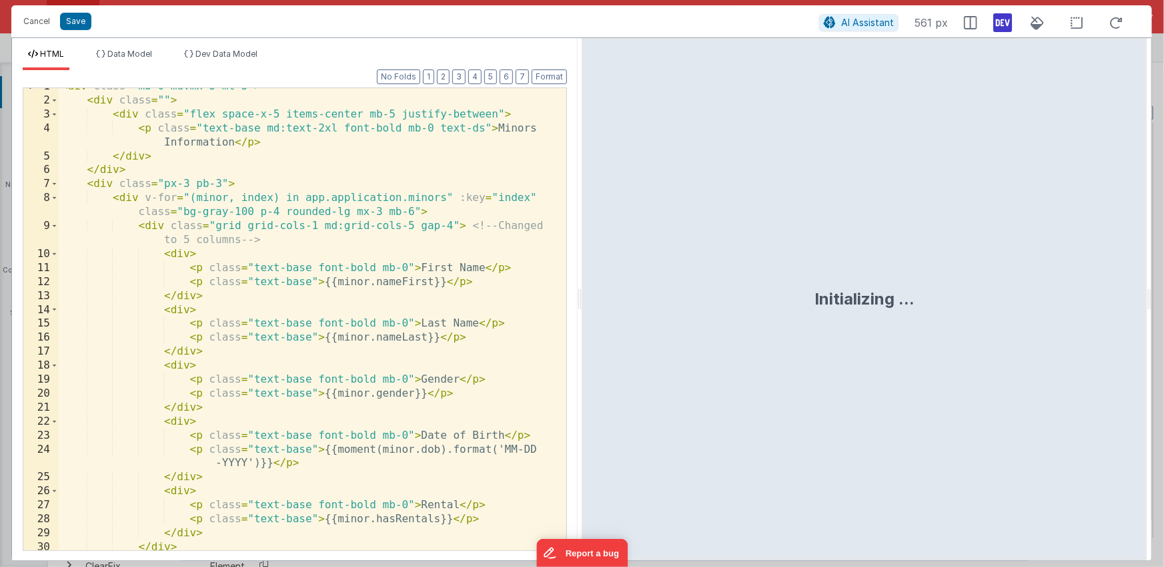
scroll to position [9, 0]
click at [179, 171] on div "< div class = "mb-0 md:mx-5 mt-5" > < div class = "" > < div class = "flex spac…" at bounding box center [308, 324] width 498 height 490
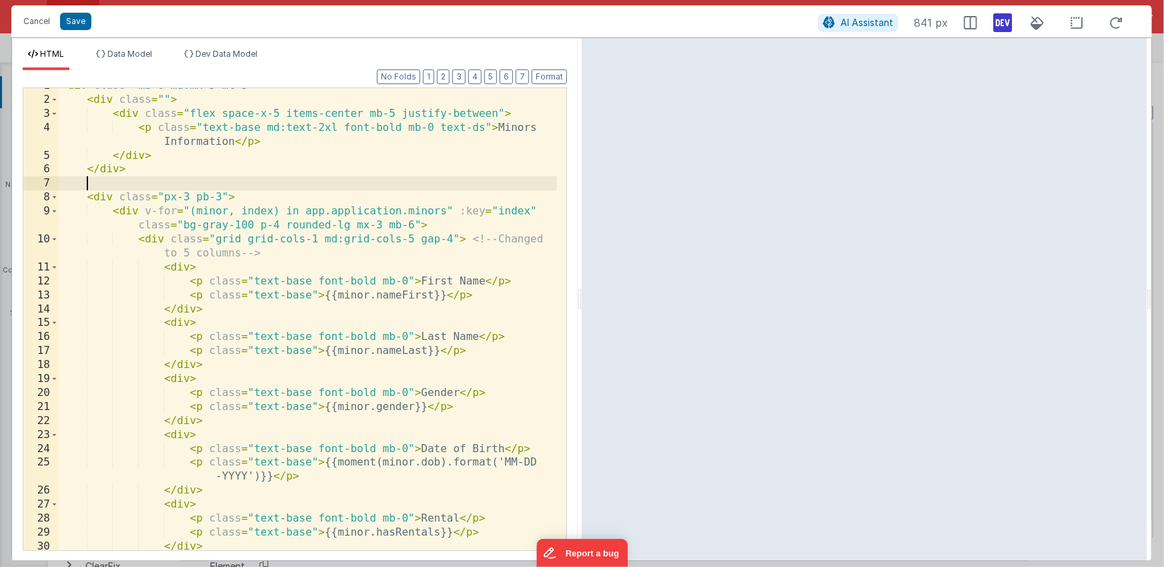
paste textarea
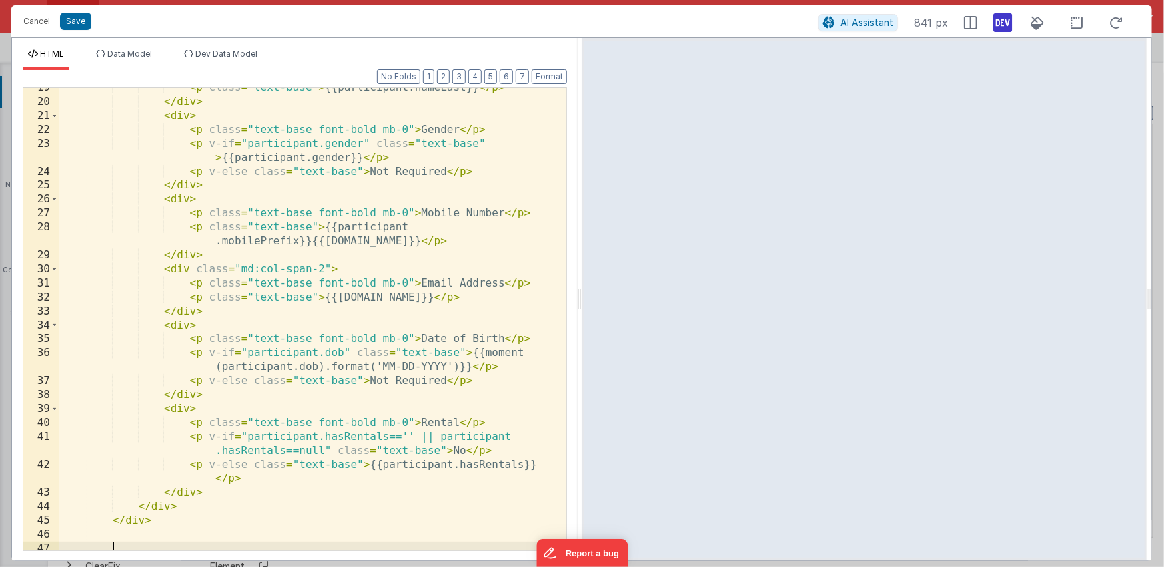
scroll to position [0, 0]
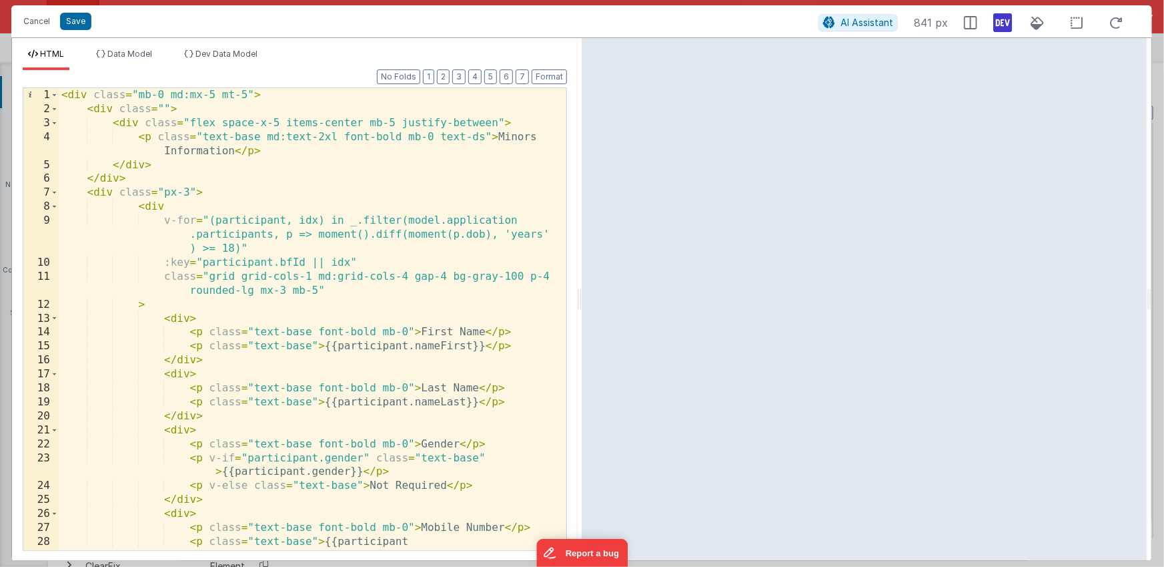
click at [215, 249] on div "< div class = "mb-0 md:mx-5 mt-5" > < div class = "" > < div class = "flex spac…" at bounding box center [308, 333] width 498 height 490
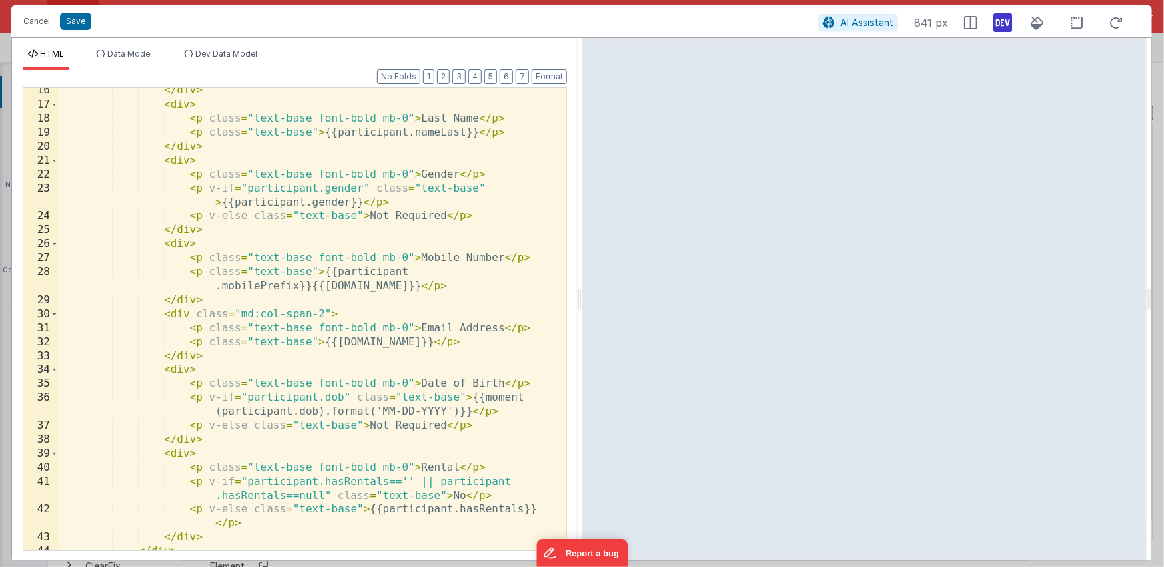
scroll to position [269, 0]
click at [163, 244] on div "</ div > < div > < p class = "text-base font-bold mb-0" > Last Name </ p > < p …" at bounding box center [308, 328] width 498 height 490
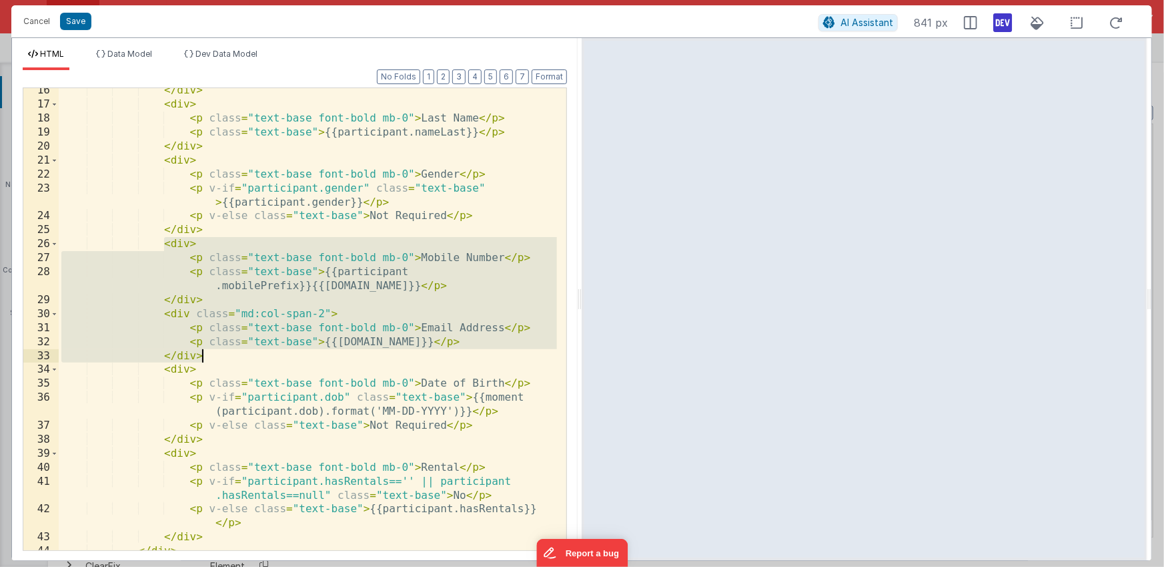
click at [214, 359] on div "</ div > < div > < p class = "text-base font-bold mb-0" > Last Name </ p > < p …" at bounding box center [308, 328] width 498 height 490
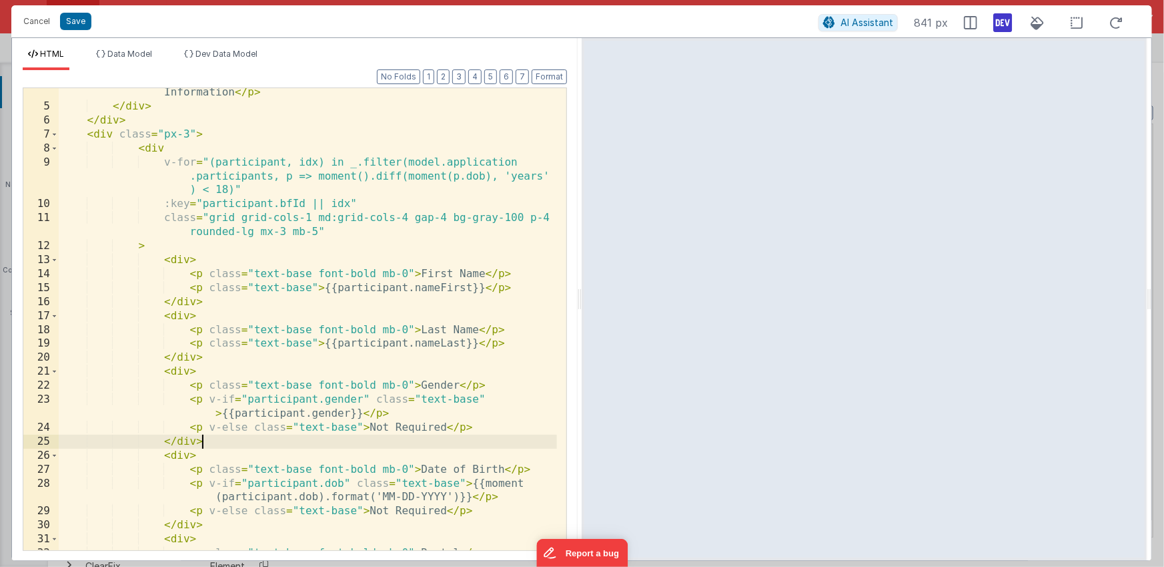
scroll to position [58, 0]
click at [407, 217] on div "< p class = "text-base md:text-2xl font-bold mb-0 text-ds" > Minors Information…" at bounding box center [308, 330] width 498 height 518
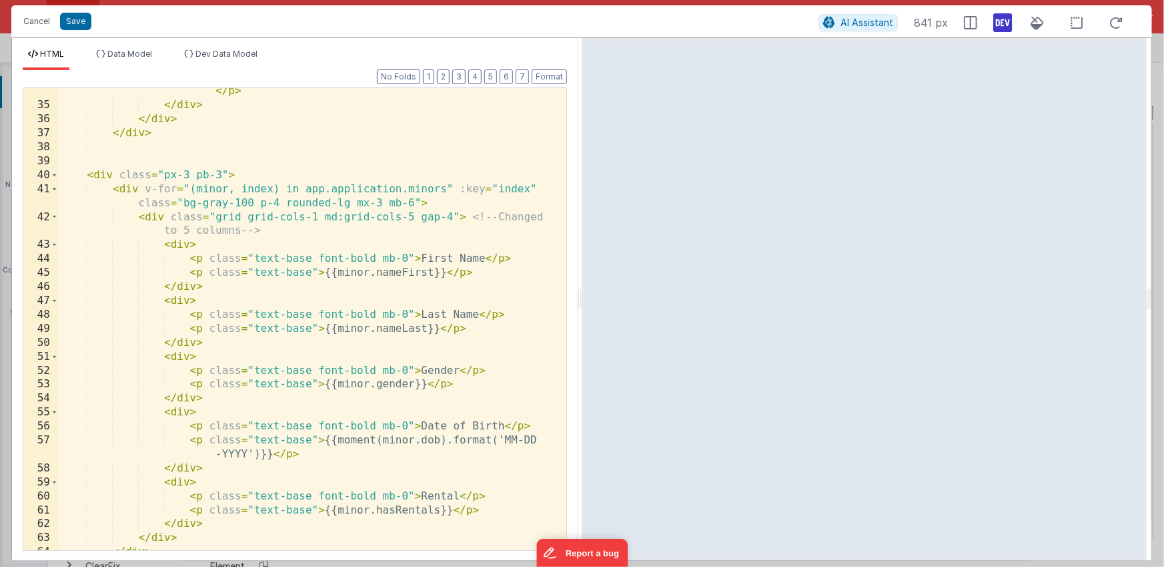
scroll to position [500, 0]
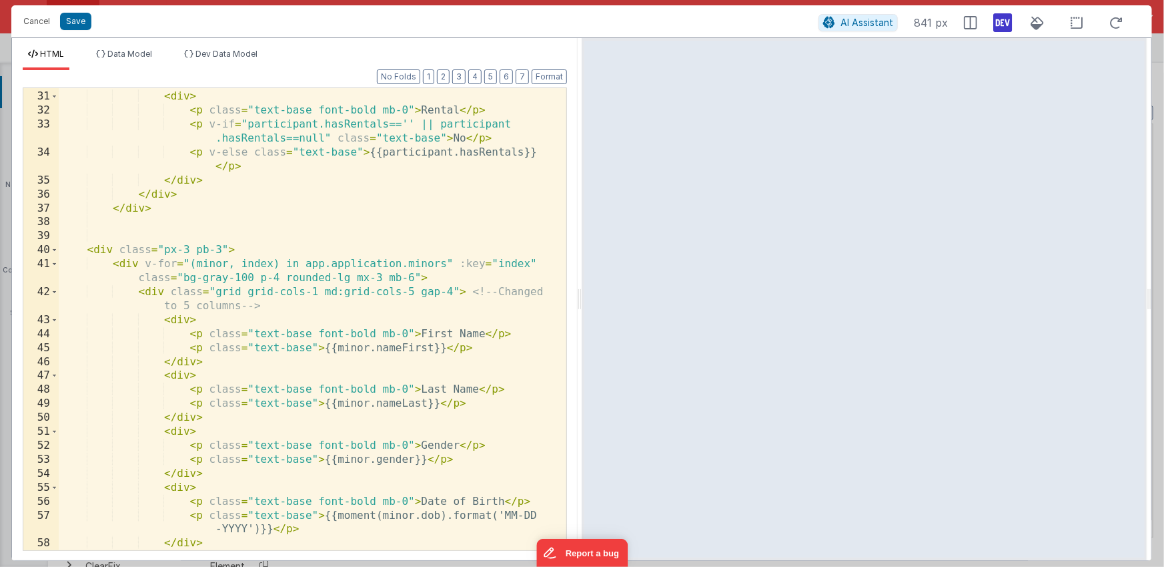
click at [53, 248] on span at bounding box center [54, 250] width 7 height 14
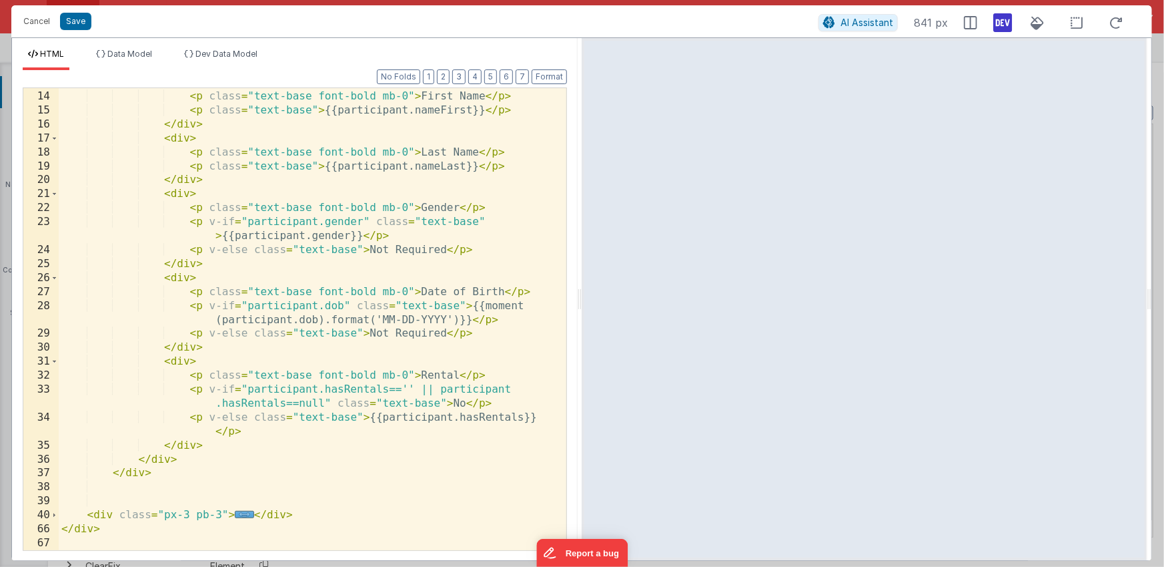
scroll to position [235, 0]
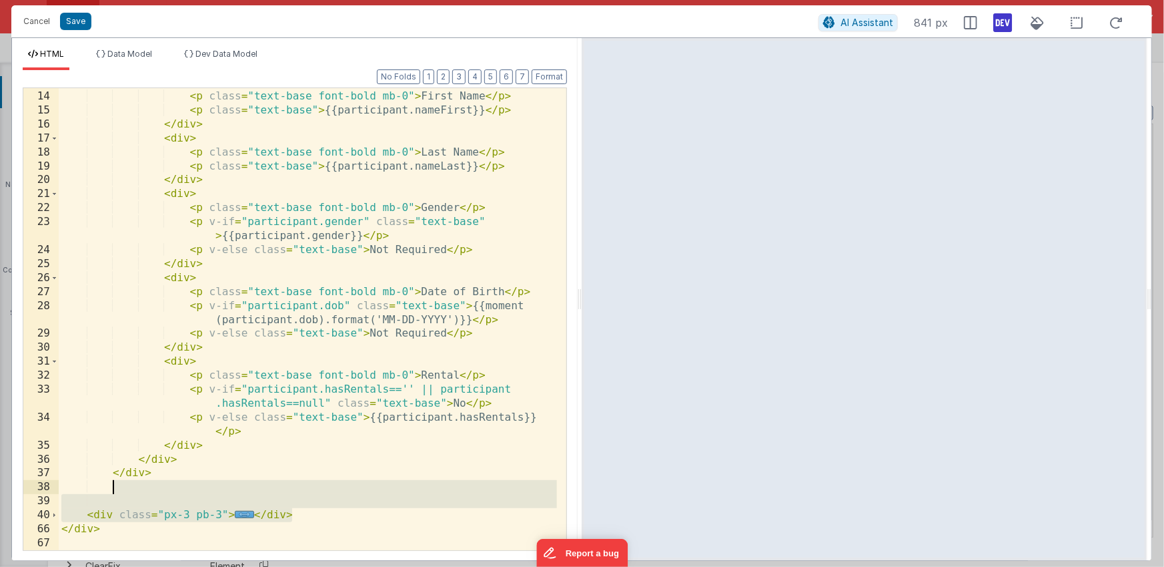
drag, startPoint x: 305, startPoint y: 517, endPoint x: 294, endPoint y: 486, distance: 32.5
click at [294, 486] on div "< div > < p class = "text-base font-bold mb-0" > First Name </ p > < p class = …" at bounding box center [308, 320] width 498 height 490
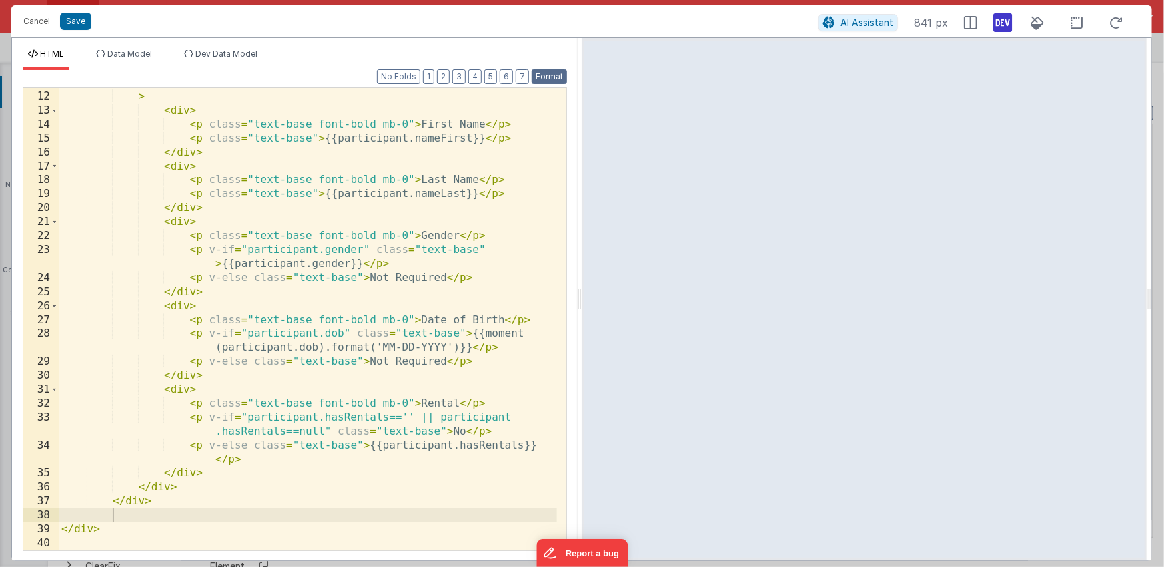
click at [546, 79] on button "Format" at bounding box center [549, 76] width 35 height 15
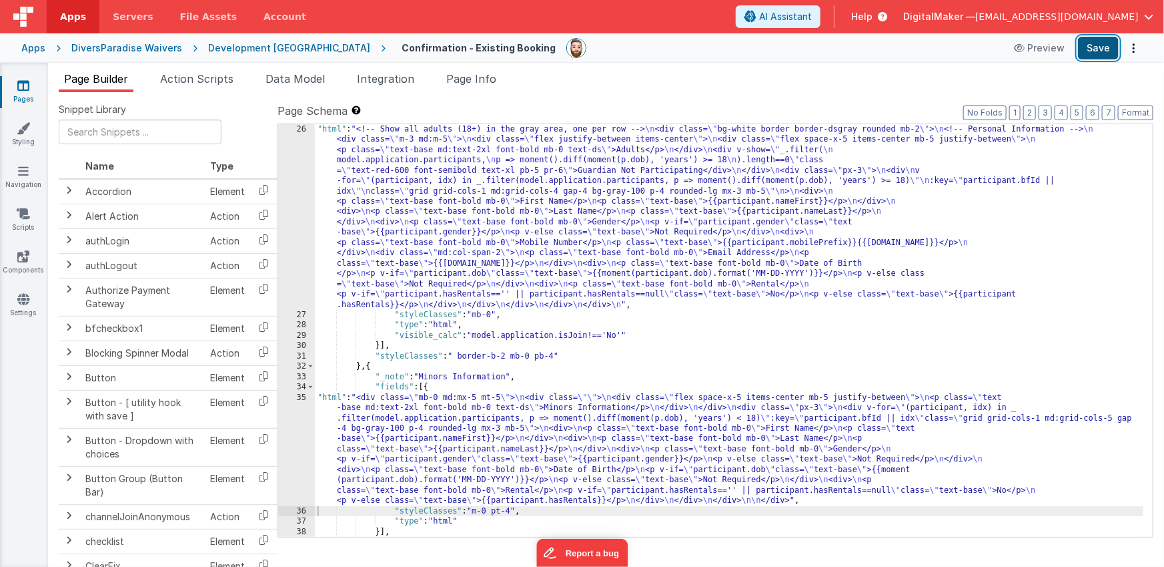
click at [1094, 49] on button "Save" at bounding box center [1098, 48] width 41 height 23
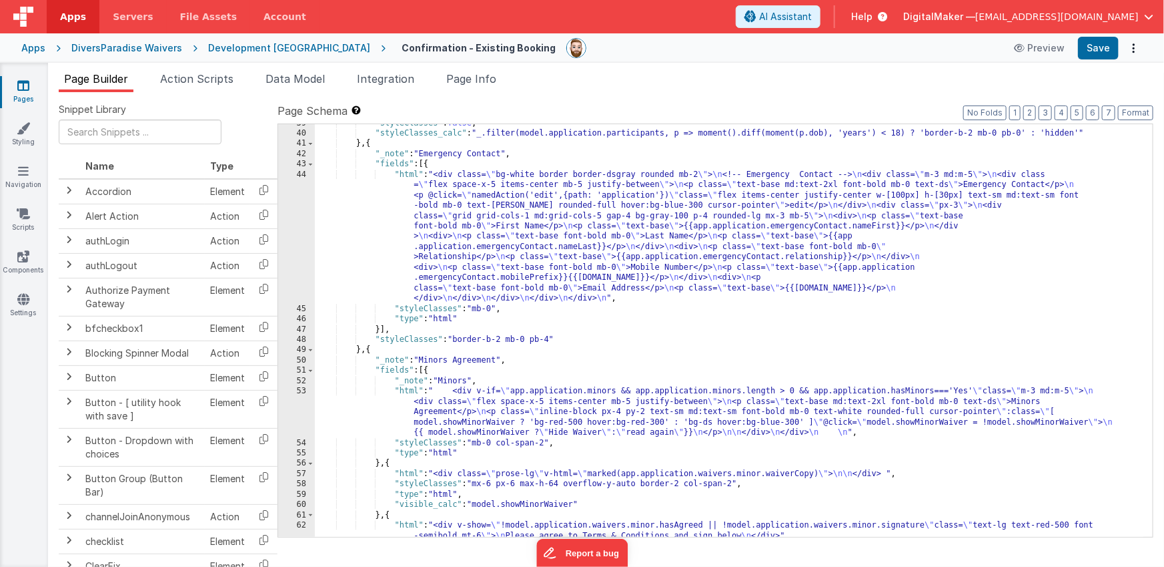
scroll to position [868, 0]
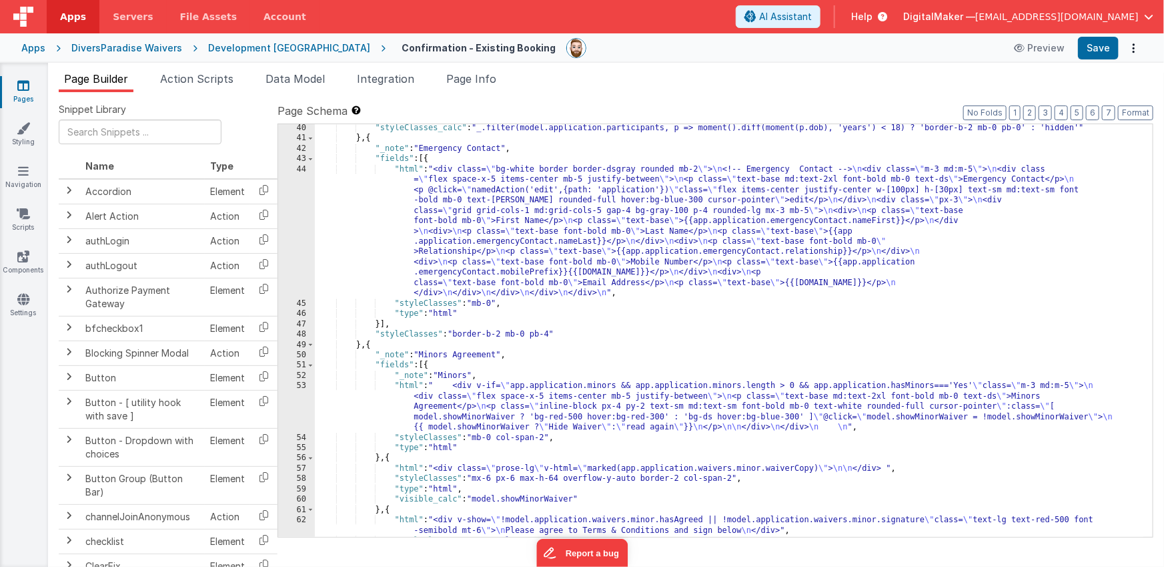
click at [482, 227] on div ""styleClasses_calc" : "_.filter(model.application.participants, p => moment().d…" at bounding box center [729, 339] width 829 height 433
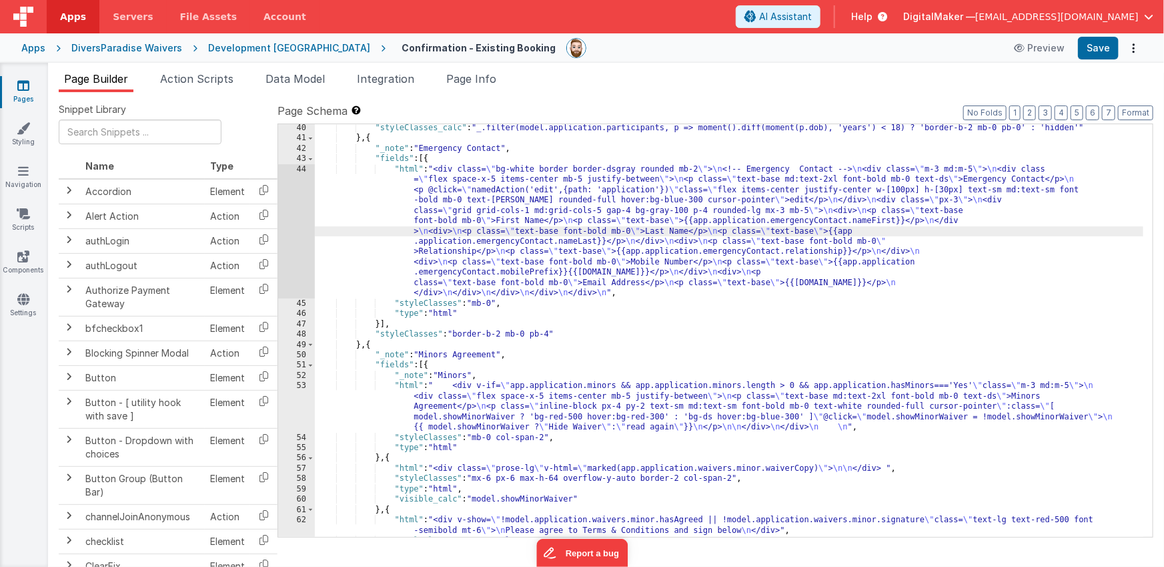
click at [298, 230] on div "44" at bounding box center [296, 231] width 37 height 134
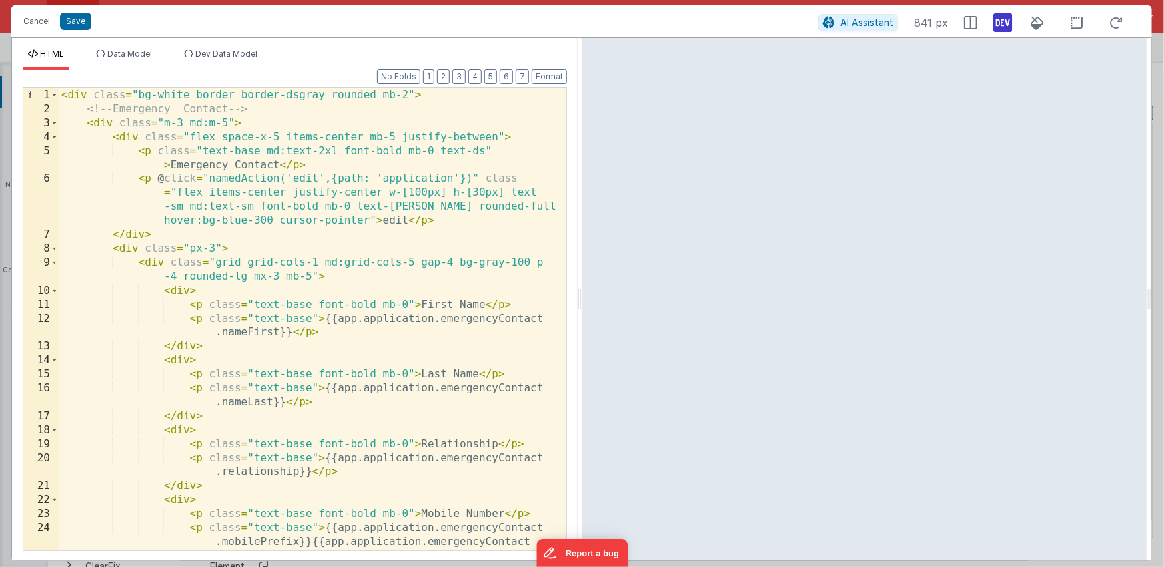
click at [188, 109] on div "< div class = "bg-white border border-dsgray rounded mb-2" > <!-- Emergency Con…" at bounding box center [308, 333] width 498 height 490
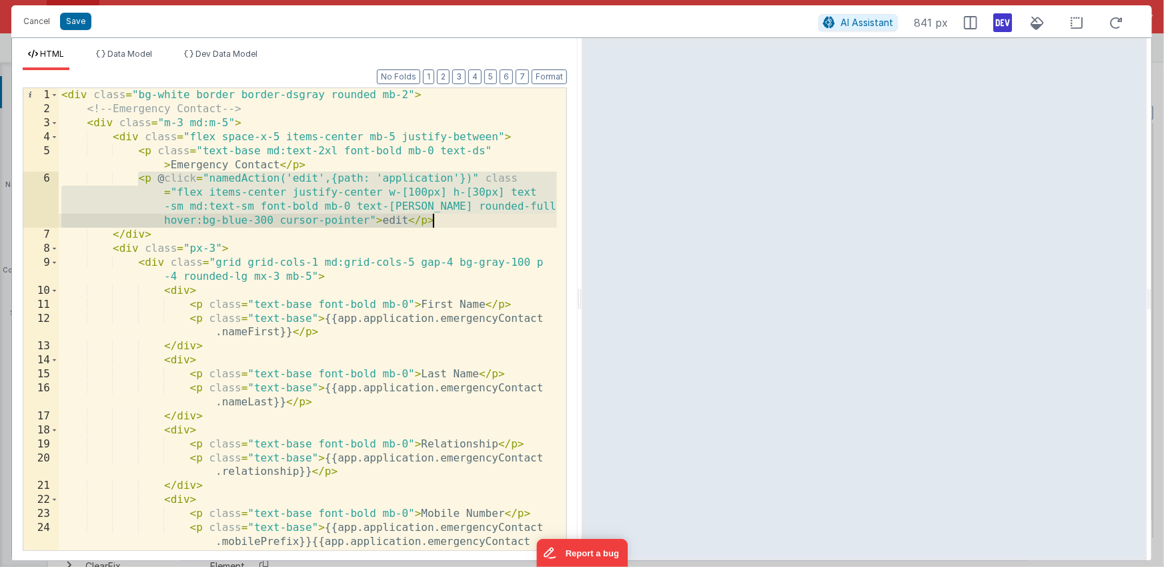
drag, startPoint x: 139, startPoint y: 178, endPoint x: 457, endPoint y: 217, distance: 320.7
click at [457, 217] on div "< div class = "bg-white border border-dsgray rounded mb-2" > <!-- Emergency Con…" at bounding box center [308, 333] width 498 height 490
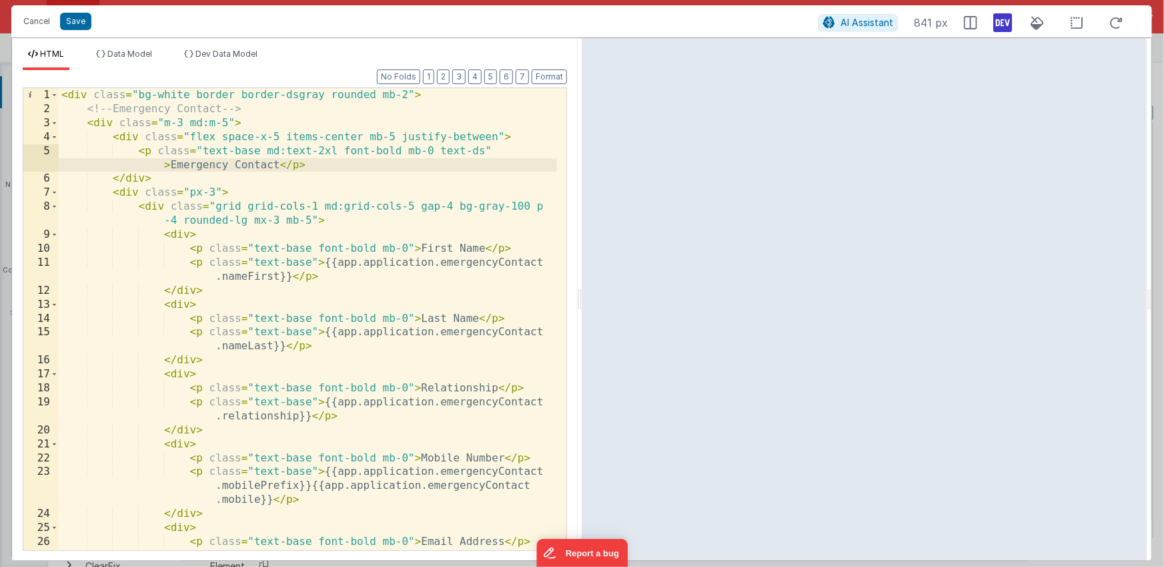
click at [384, 264] on div "< div class = "bg-white border border-dsgray rounded mb-2" > <!-- Emergency Con…" at bounding box center [308, 340] width 498 height 504
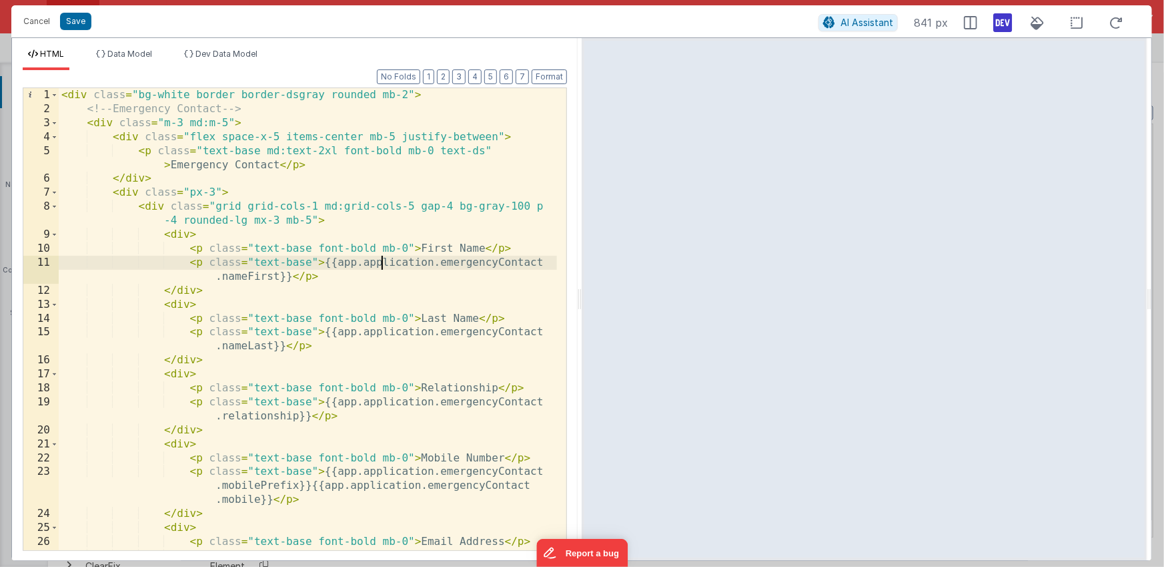
click at [384, 264] on div "< div class = "bg-white border border-dsgray rounded mb-2" > <!-- Emergency Con…" at bounding box center [308, 340] width 498 height 504
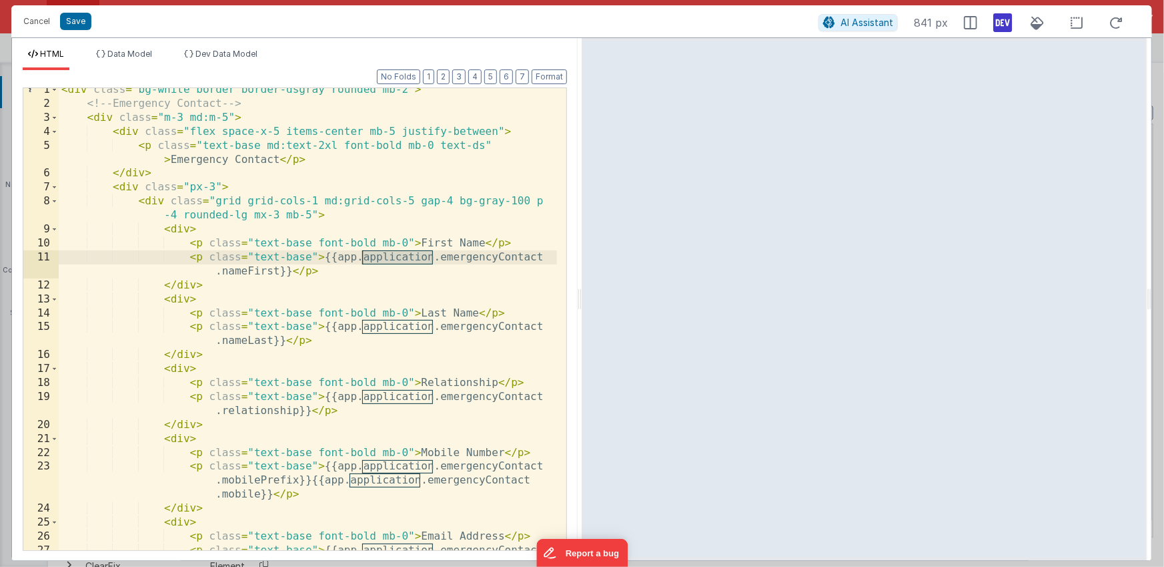
scroll to position [0, 0]
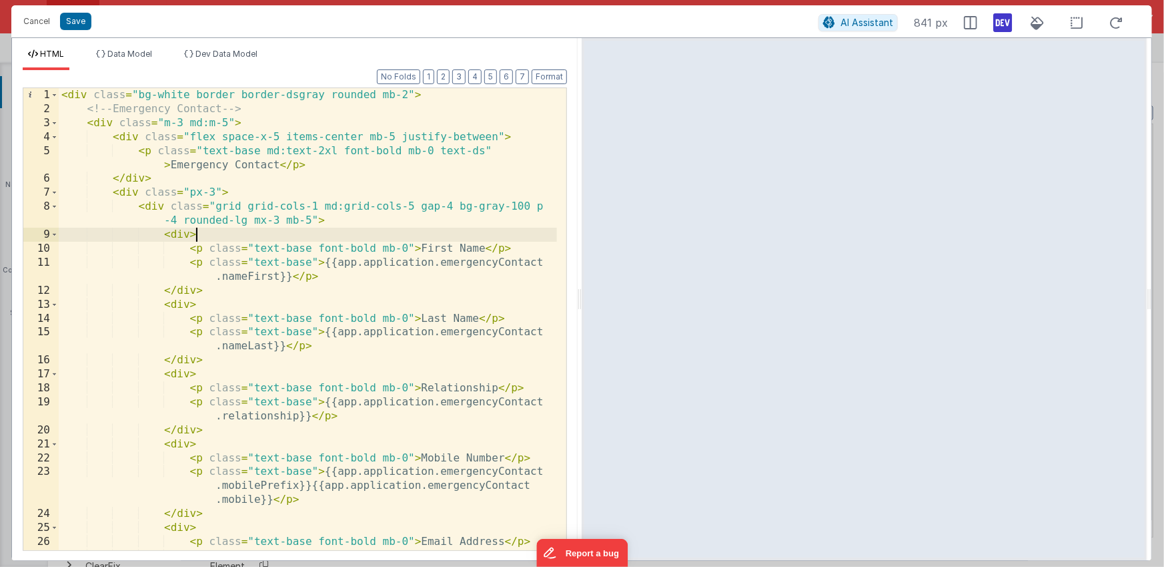
click at [313, 231] on div "< div class = "bg-white border border-dsgray rounded mb-2" > <!-- Emergency Con…" at bounding box center [308, 340] width 498 height 504
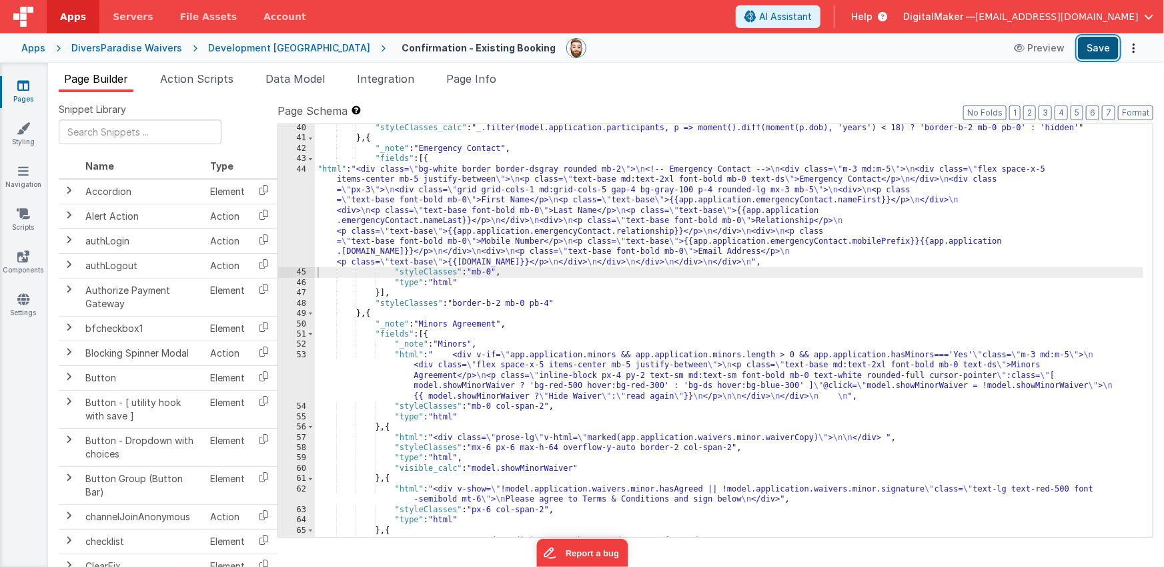
click at [1094, 49] on button "Save" at bounding box center [1098, 48] width 41 height 23
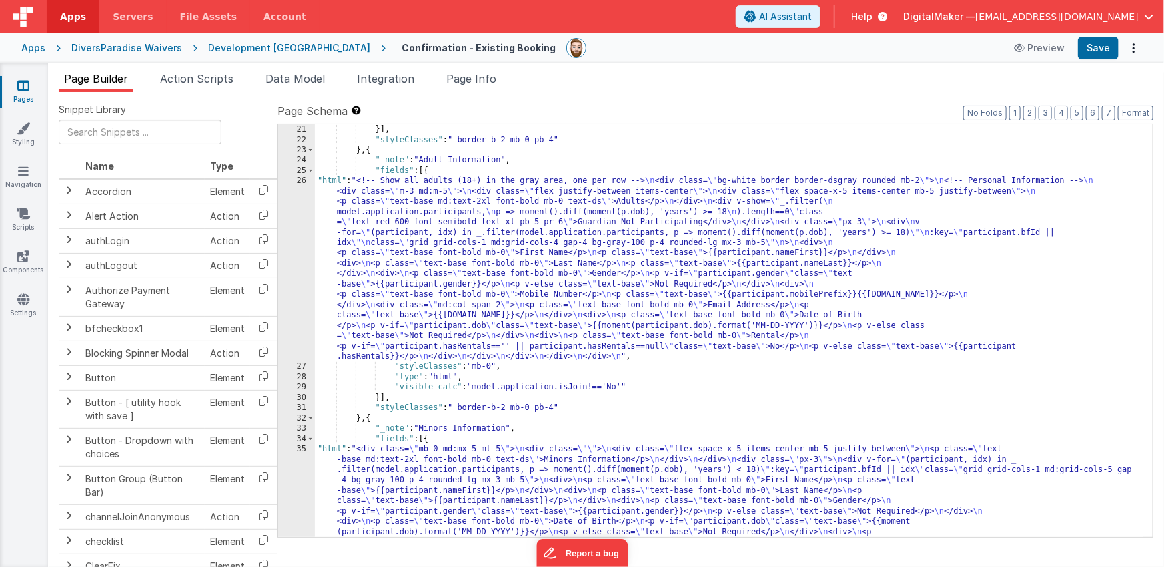
scroll to position [392, 0]
click at [711, 201] on div ""type" : "html" }] , "styleClasses" : " border-b-2 mb-0 pb-4" } , { "_note" : "…" at bounding box center [729, 382] width 829 height 536
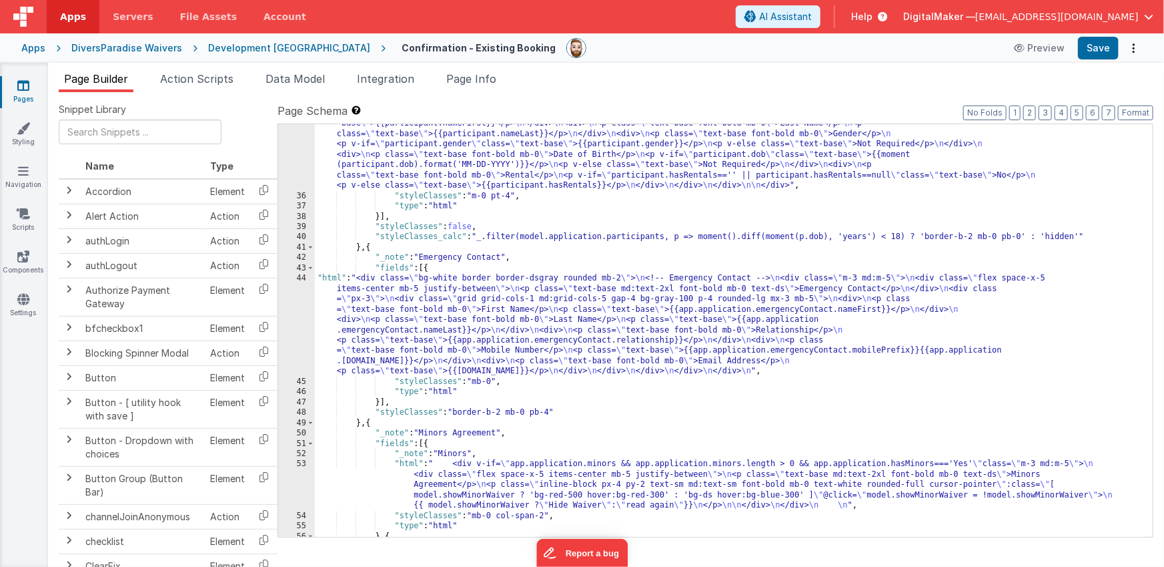
scroll to position [761, 0]
click at [460, 322] on div ""html" : "<div class= \" mb-0 md:mx-5 mt-5 \" > \n <div class= \"\" > \n <div c…" at bounding box center [729, 342] width 829 height 536
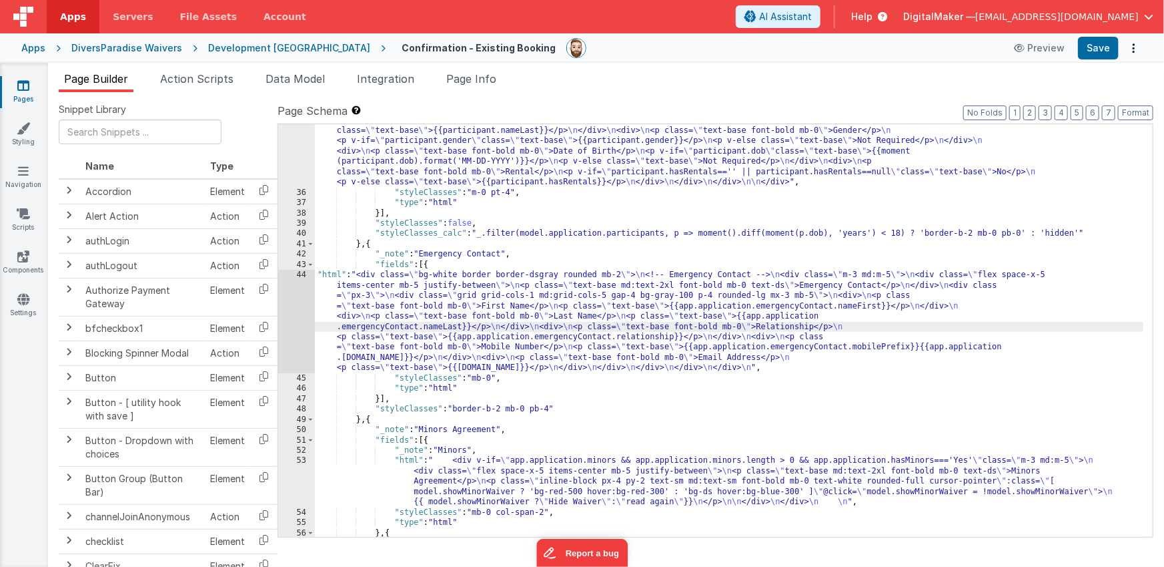
click at [290, 324] on div "44" at bounding box center [296, 321] width 37 height 103
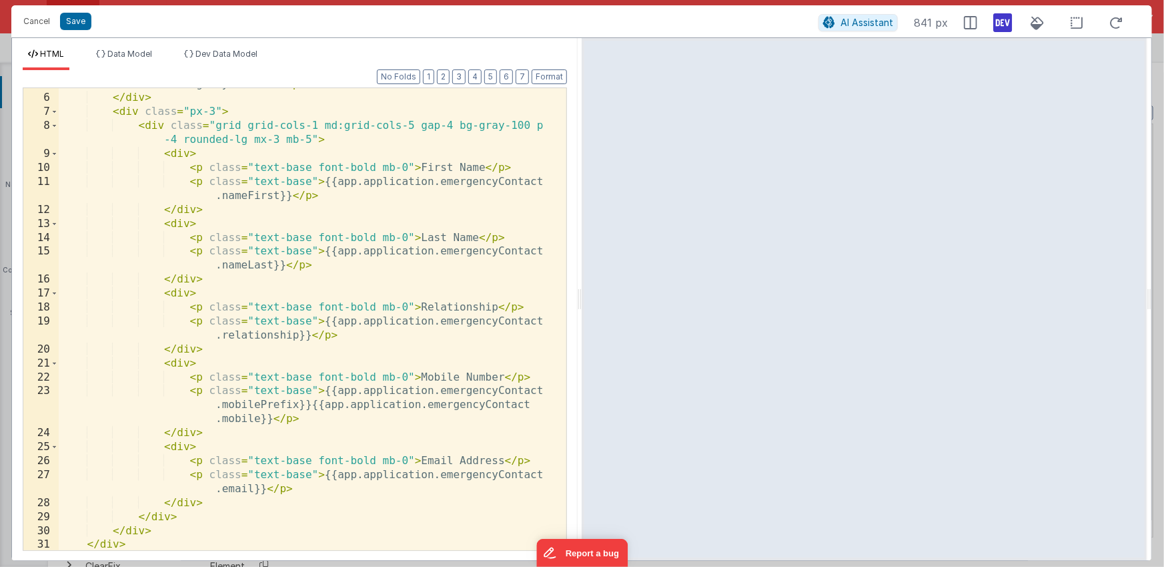
scroll to position [109, 0]
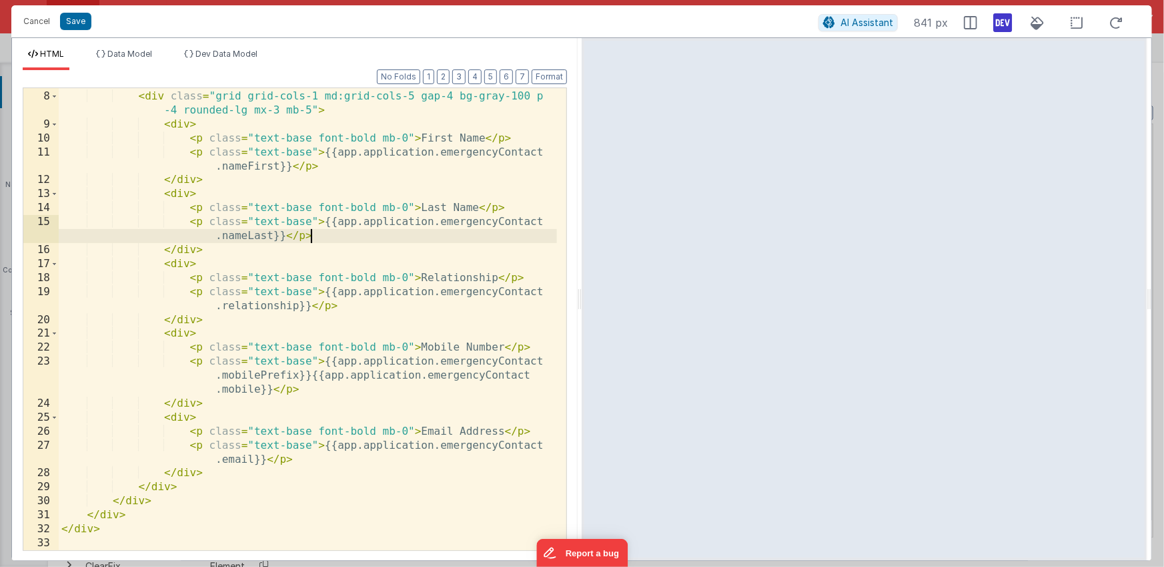
click at [391, 242] on div "< div class = "px-3" > < div class = "grid grid-cols-1 md:grid-cols-5 gap-4 bg-…" at bounding box center [308, 320] width 498 height 490
click at [47, 20] on button "Cancel" at bounding box center [37, 21] width 40 height 19
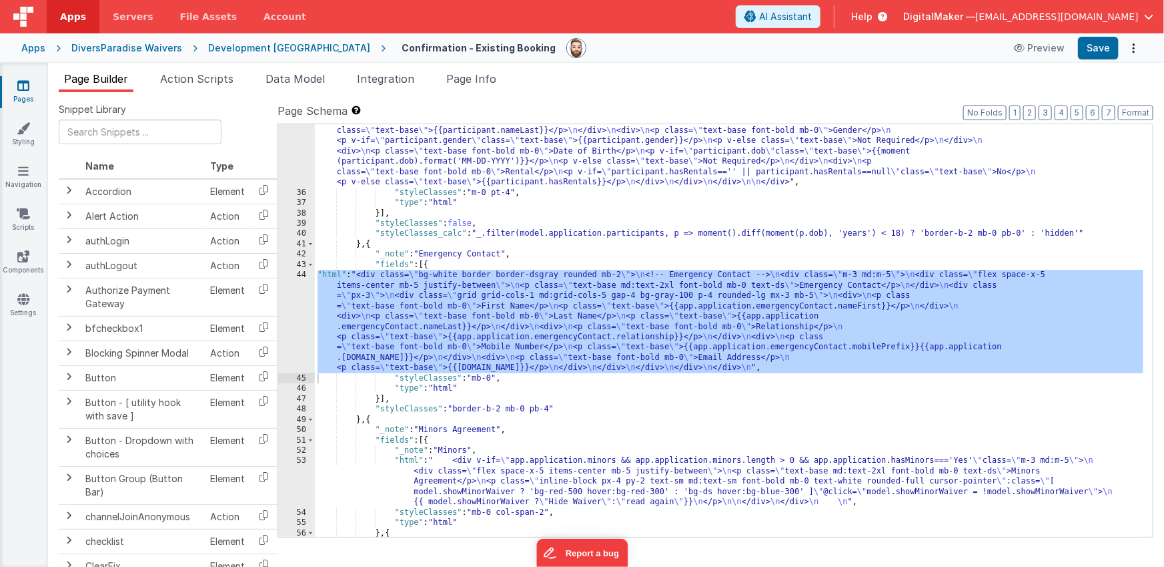
click at [472, 333] on div ""html" : "<div class= \" mb-0 md:mx-5 mt-5 \" > \n <div class= \"\" > \n <div c…" at bounding box center [729, 342] width 829 height 536
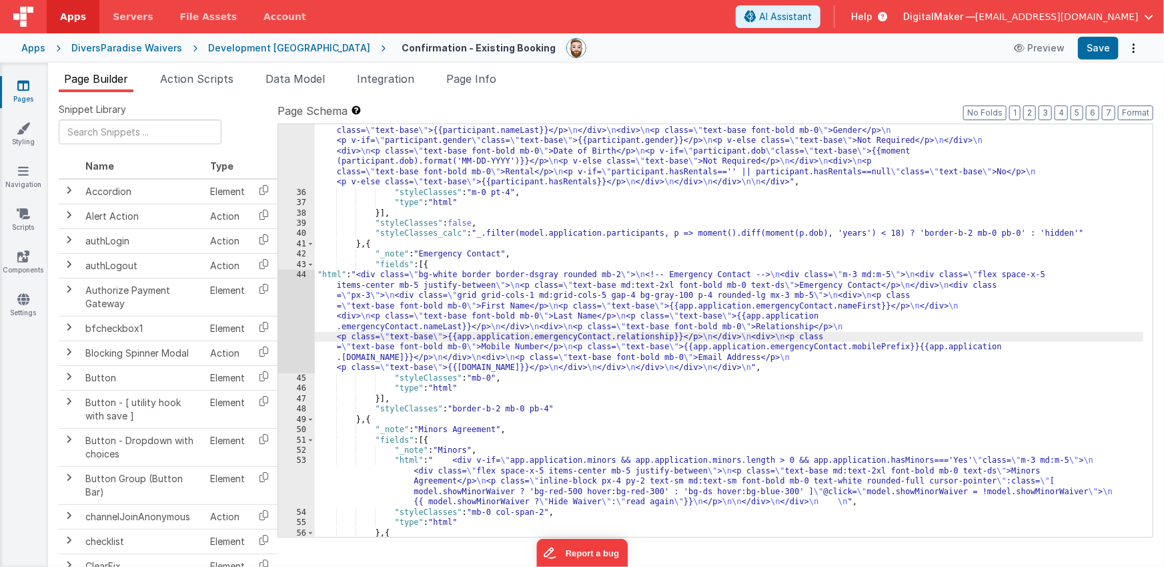
click at [482, 66] on div "Page Builder Action Scripts Data Model Integration Page Info Snippet Library Na…" at bounding box center [606, 315] width 1116 height 504
click at [480, 77] on span "Page Info" at bounding box center [471, 78] width 50 height 13
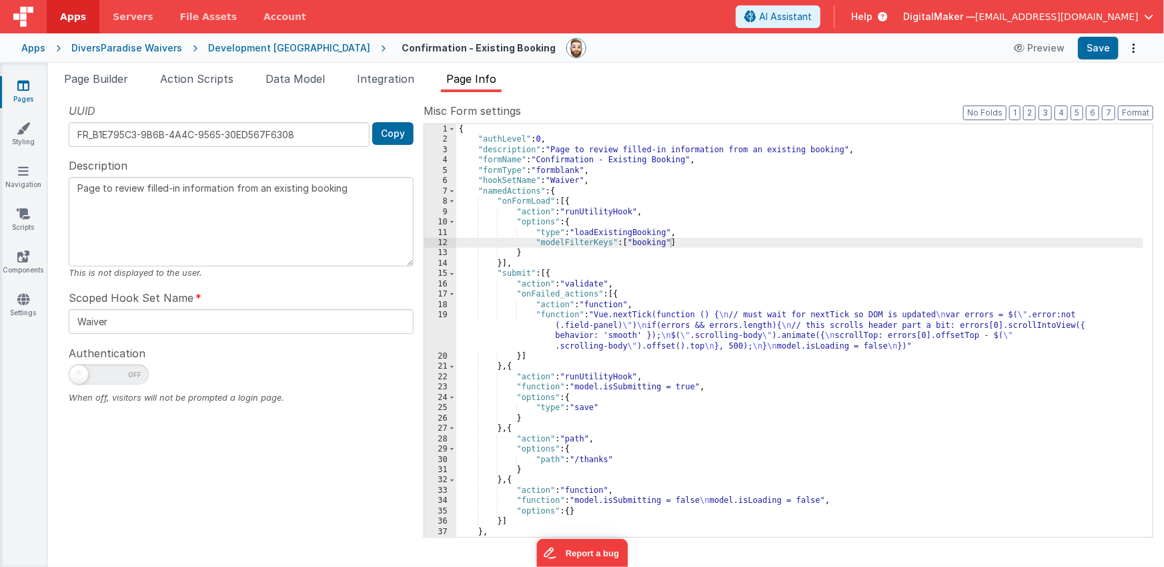
scroll to position [31, 0]
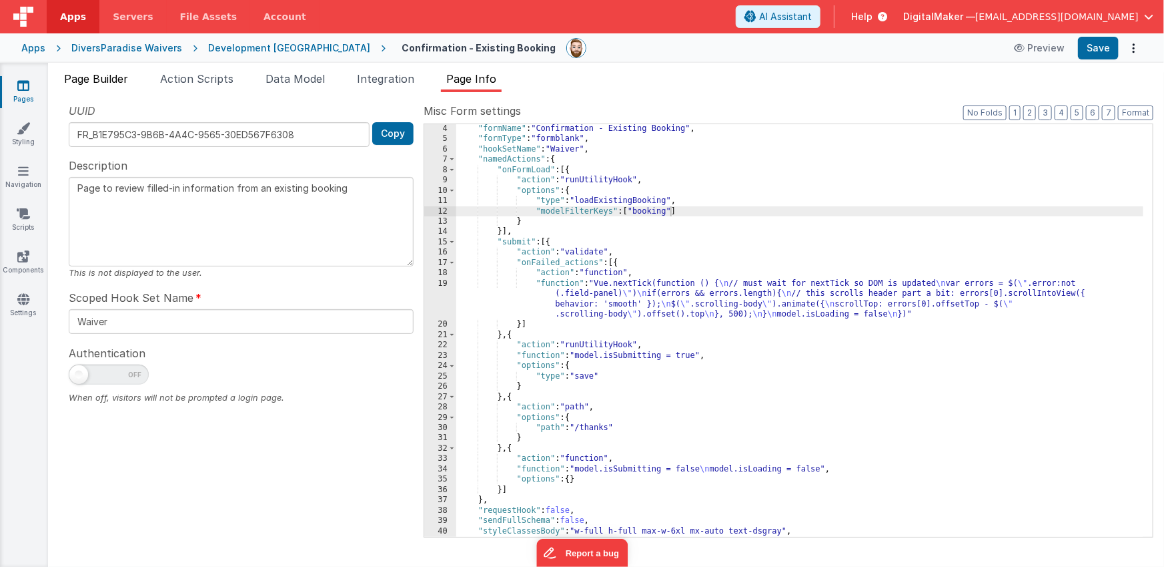
click at [102, 72] on span "Page Builder" at bounding box center [96, 78] width 64 height 13
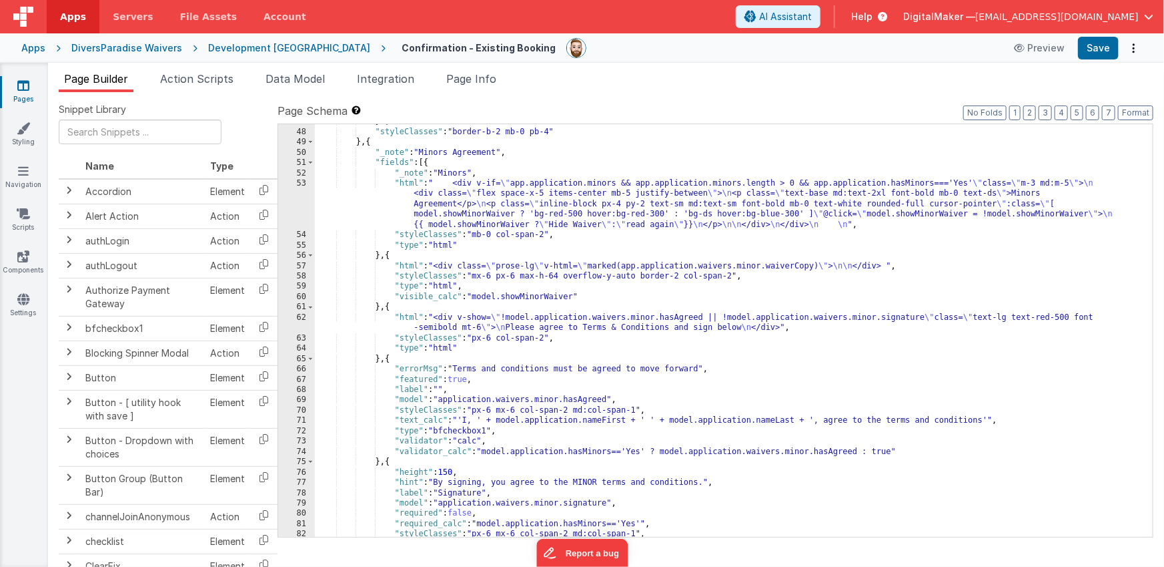
scroll to position [996, 0]
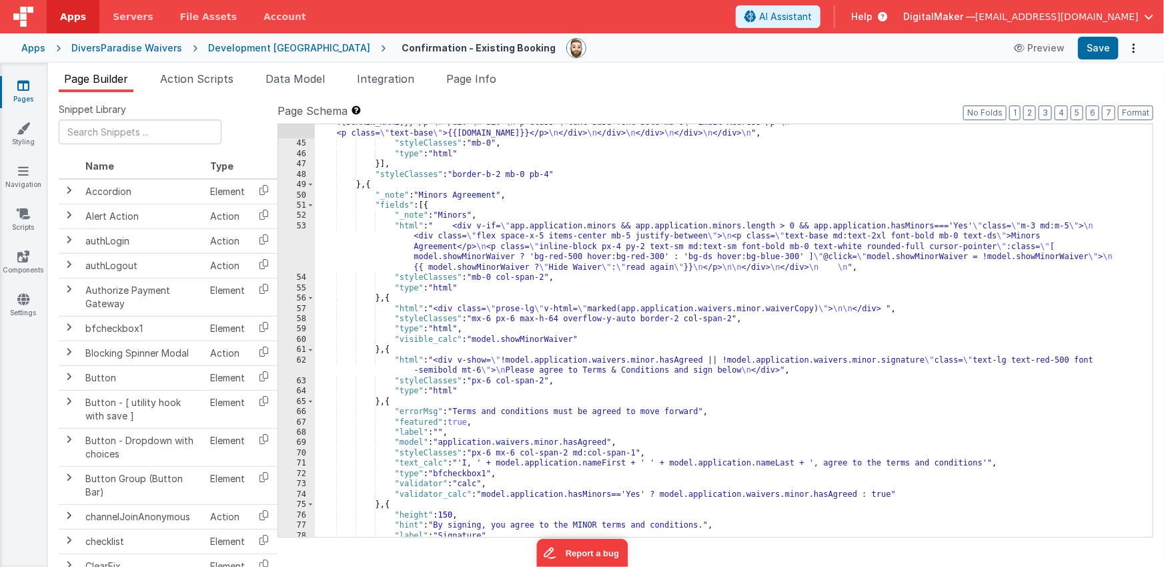
click at [498, 236] on div ""html" : "<div class= \" bg-white border border-dsgray rounded mb-2 \" > \n <!-…" at bounding box center [729, 298] width 829 height 526
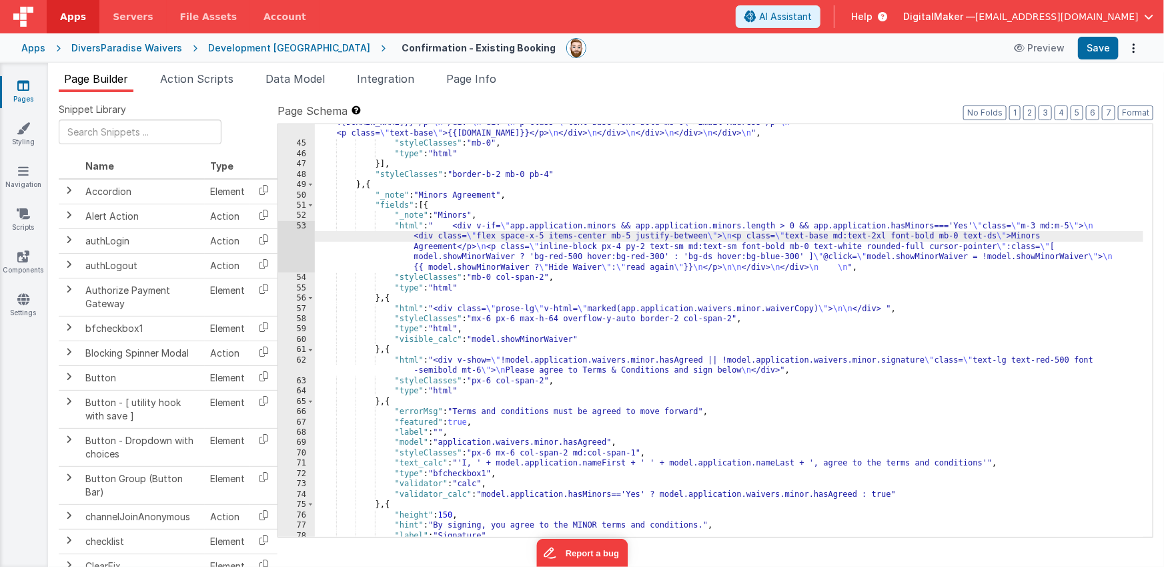
click at [299, 247] on div "53" at bounding box center [296, 246] width 37 height 51
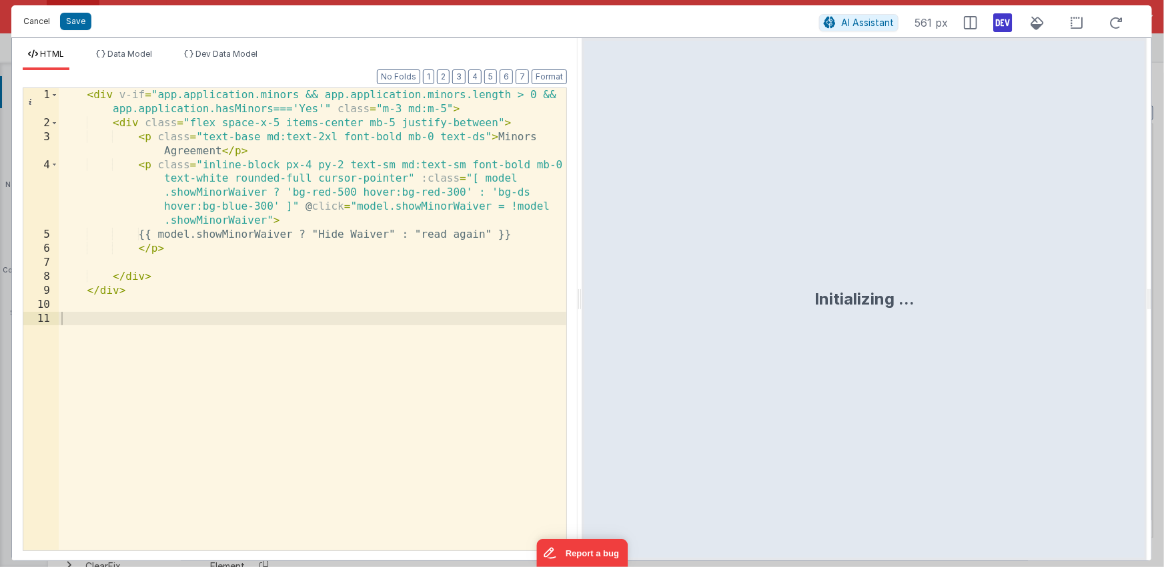
click at [37, 28] on button "Cancel" at bounding box center [37, 21] width 40 height 19
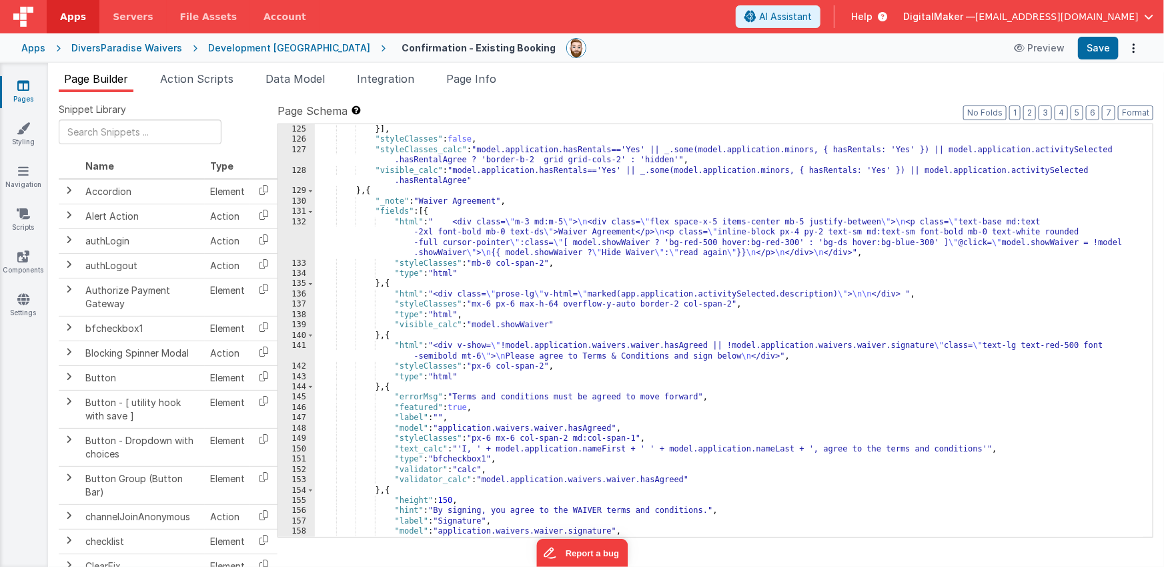
scroll to position [1980, 0]
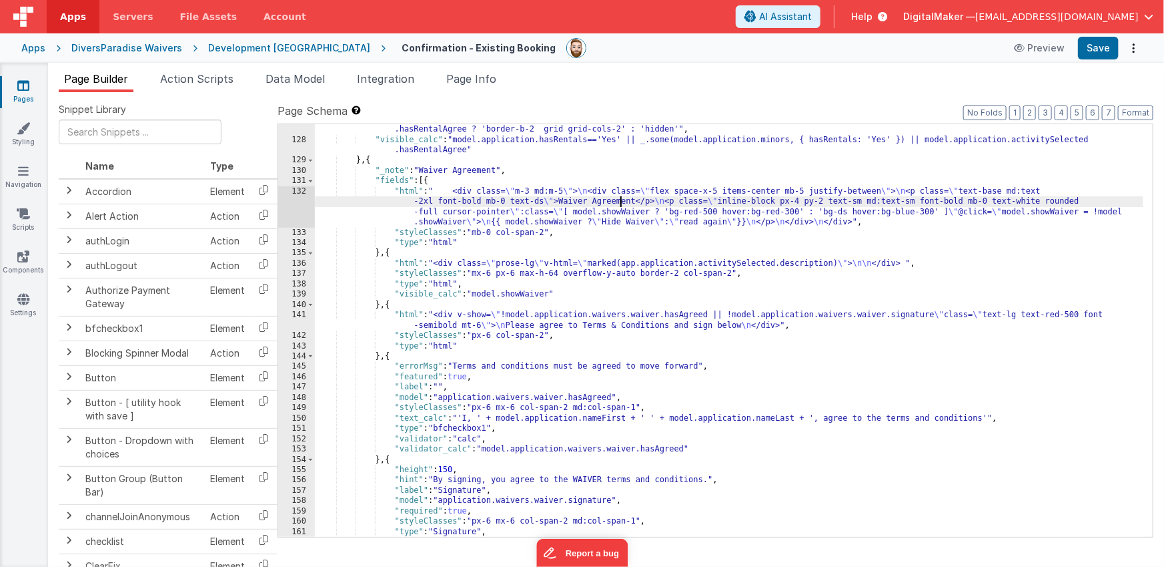
click at [623, 203] on div ""styleClasses_calc" : "model.application.hasRentals=='Yes' || _.some(model.appl…" at bounding box center [729, 335] width 829 height 443
click at [297, 210] on div "132" at bounding box center [296, 206] width 37 height 41
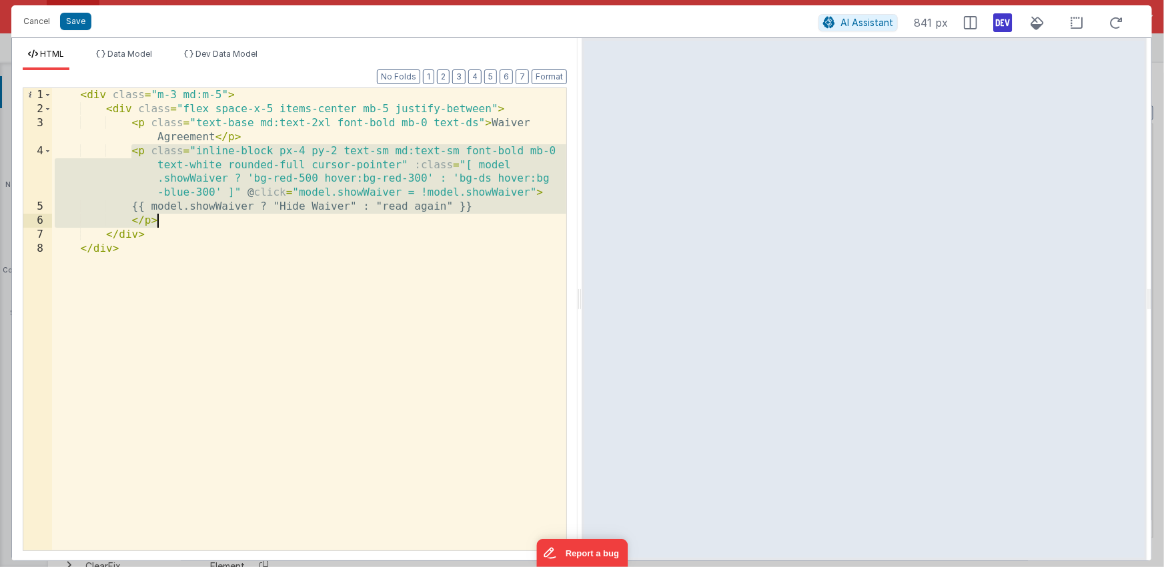
drag, startPoint x: 131, startPoint y: 150, endPoint x: 168, endPoint y: 216, distance: 75.9
click at [168, 216] on div "< div class = "m-3 md:m-5" > < div class = "flex space-x-5 items-center mb-5 ju…" at bounding box center [309, 333] width 514 height 490
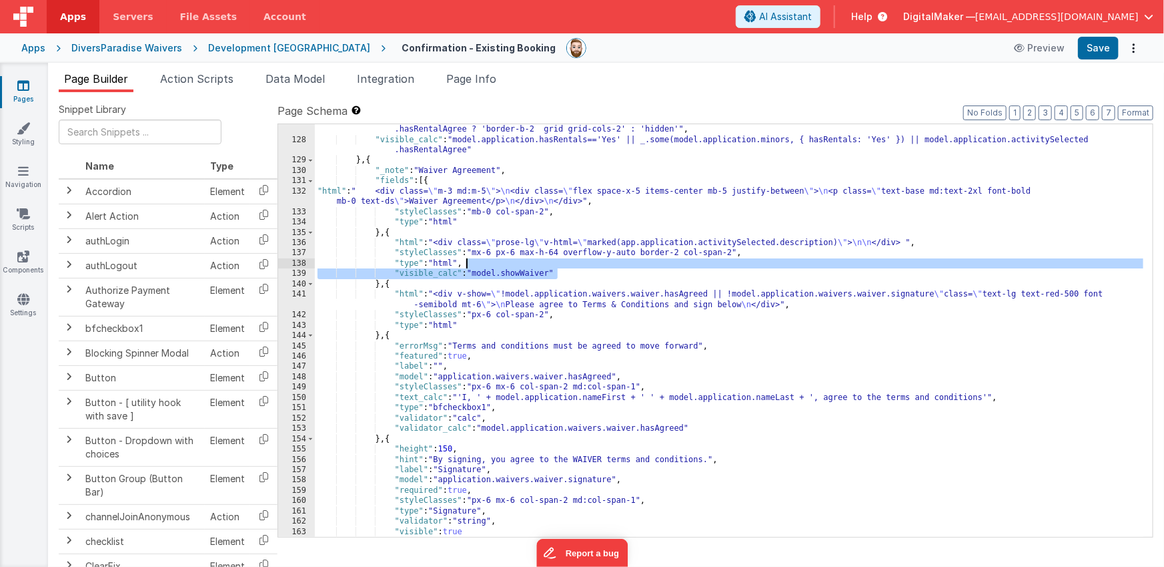
drag, startPoint x: 560, startPoint y: 274, endPoint x: 553, endPoint y: 266, distance: 10.9
click at [553, 266] on div ""styleClasses_calc" : "model.application.hasRentals=='Yes' || _.some(model.appl…" at bounding box center [729, 335] width 829 height 443
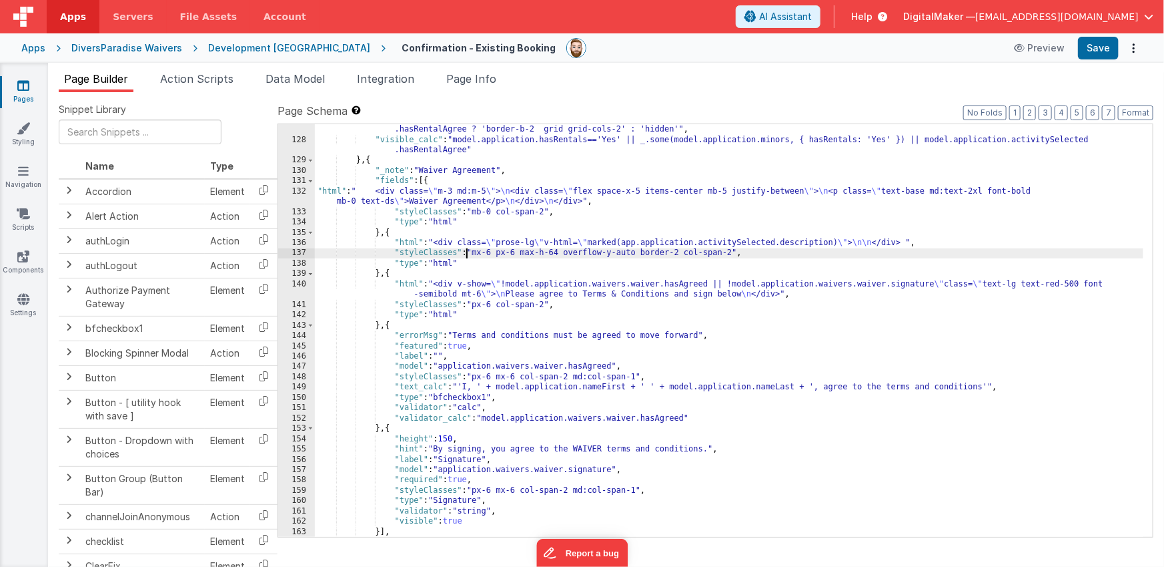
click at [467, 255] on div ""styleClasses_calc" : "model.application.hasRentals=='Yes' || _.some(model.appl…" at bounding box center [729, 335] width 829 height 443
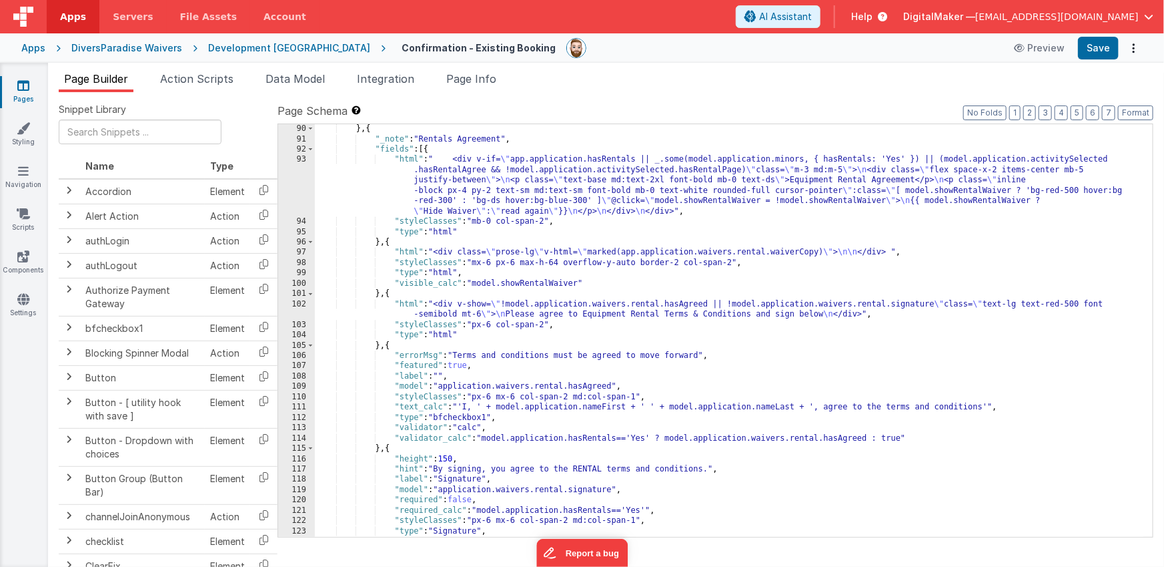
scroll to position [1527, 0]
click at [520, 180] on div "} , { "_note" : "Rentals Agreement" , "fields" : [{ "html" : " <div v-if= \" ap…" at bounding box center [729, 339] width 829 height 433
click at [297, 188] on div "93" at bounding box center [296, 184] width 37 height 62
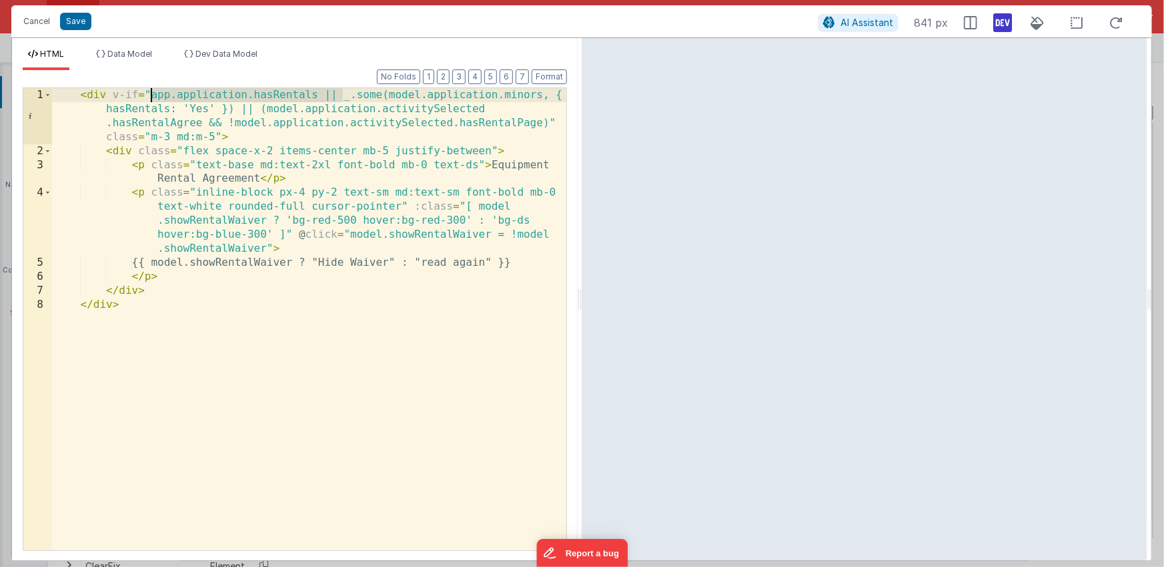
drag, startPoint x: 342, startPoint y: 95, endPoint x: 152, endPoint y: 99, distance: 190.2
click at [152, 99] on div "< div v-if = "app.application.hasRentals || _.some(model.application.minors, { …" at bounding box center [309, 354] width 514 height 532
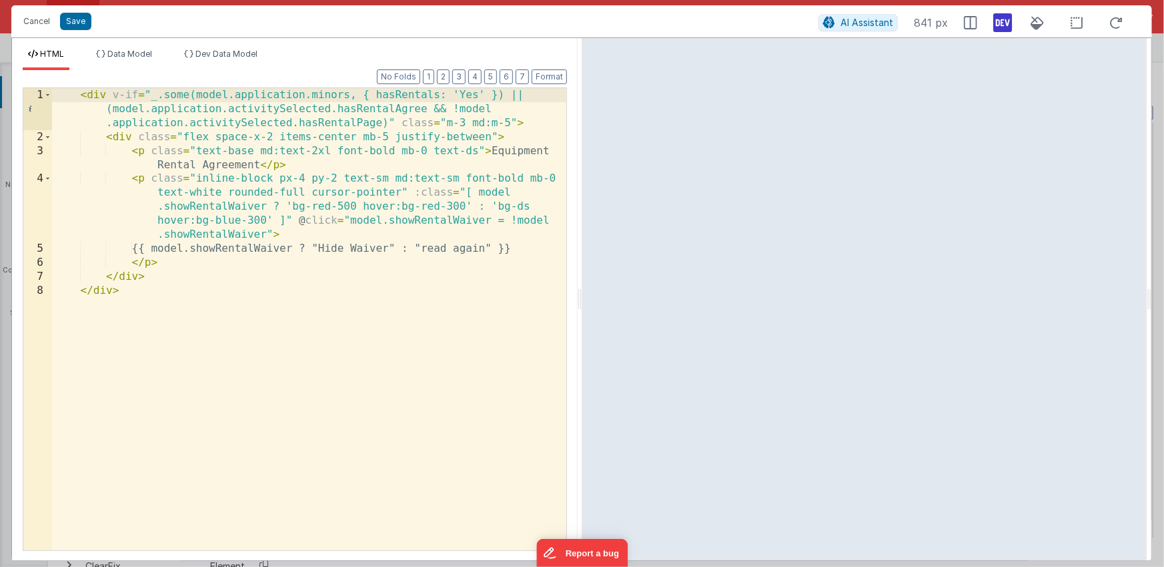
click at [318, 95] on div "< div v-if = "_.some(model.application.minors, { hasRentals: 'Yes' }) || (model…" at bounding box center [309, 347] width 514 height 518
click at [543, 94] on div "< div v-if = "_.some(model.application.participants, { hasRentals: 'Yes' }) || …" at bounding box center [309, 347] width 514 height 518
click at [393, 123] on div "< div v-if = "_.some(model.application.participants, { hasRentals: 'Yes' }) || …" at bounding box center [309, 347] width 514 height 518
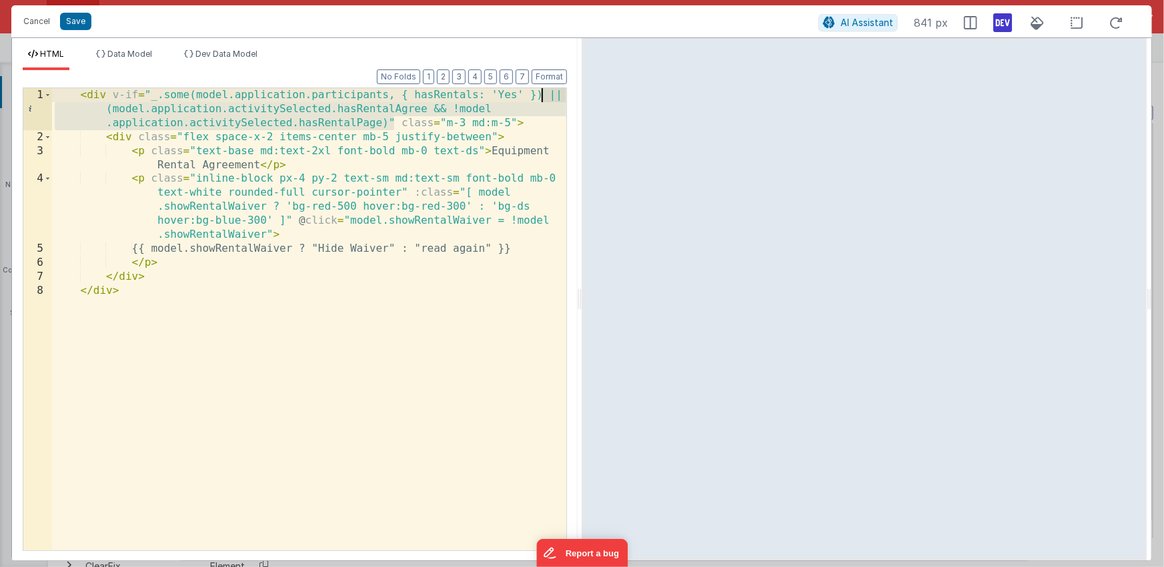
click at [542, 95] on div "< div v-if = "_.some(model.application.participants, { hasRentals: 'Yes' }) || …" at bounding box center [309, 347] width 514 height 518
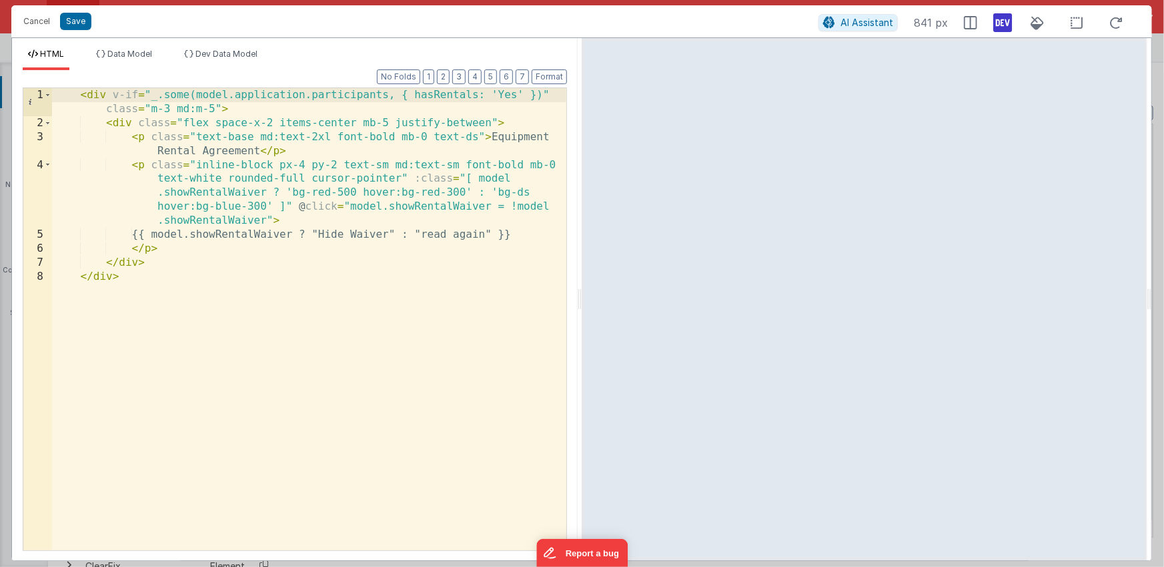
click at [132, 163] on div "< div v-if = "_.some(model.application.participants, { hasRentals: 'Yes' })" cl…" at bounding box center [309, 340] width 514 height 504
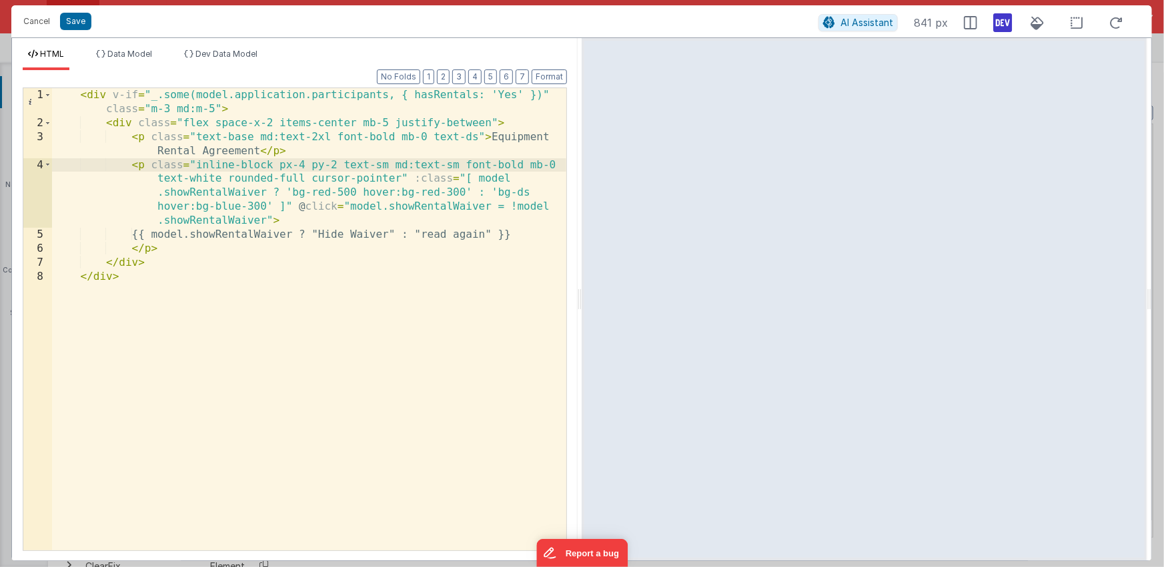
click at [184, 247] on div "< div v-if = "_.some(model.application.participants, { hasRentals: 'Yes' })" cl…" at bounding box center [309, 340] width 514 height 504
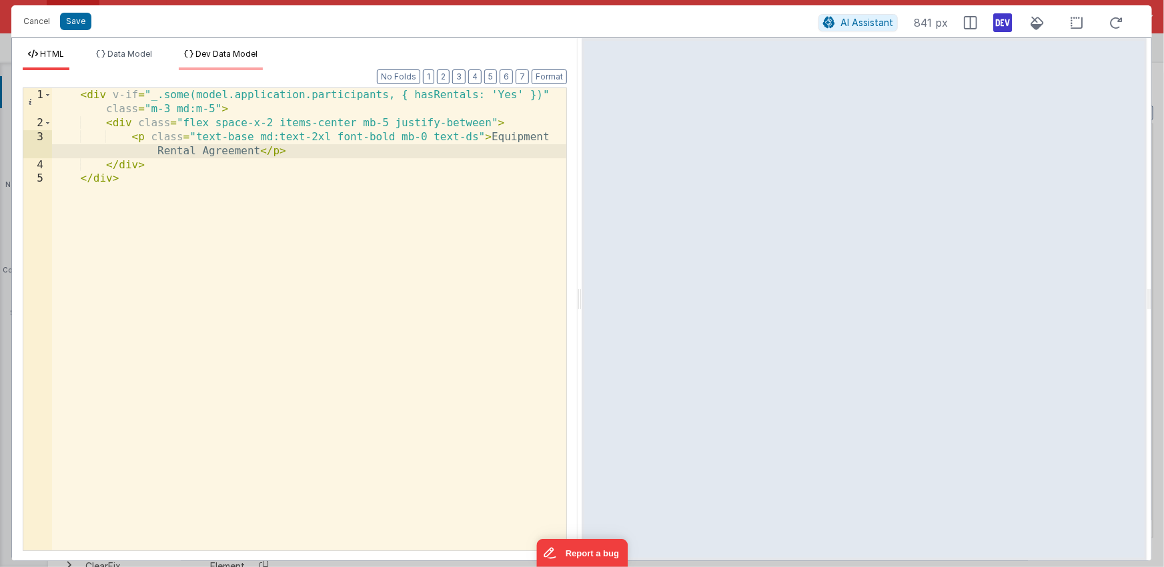
click at [218, 58] on span "Dev Data Model" at bounding box center [227, 54] width 62 height 10
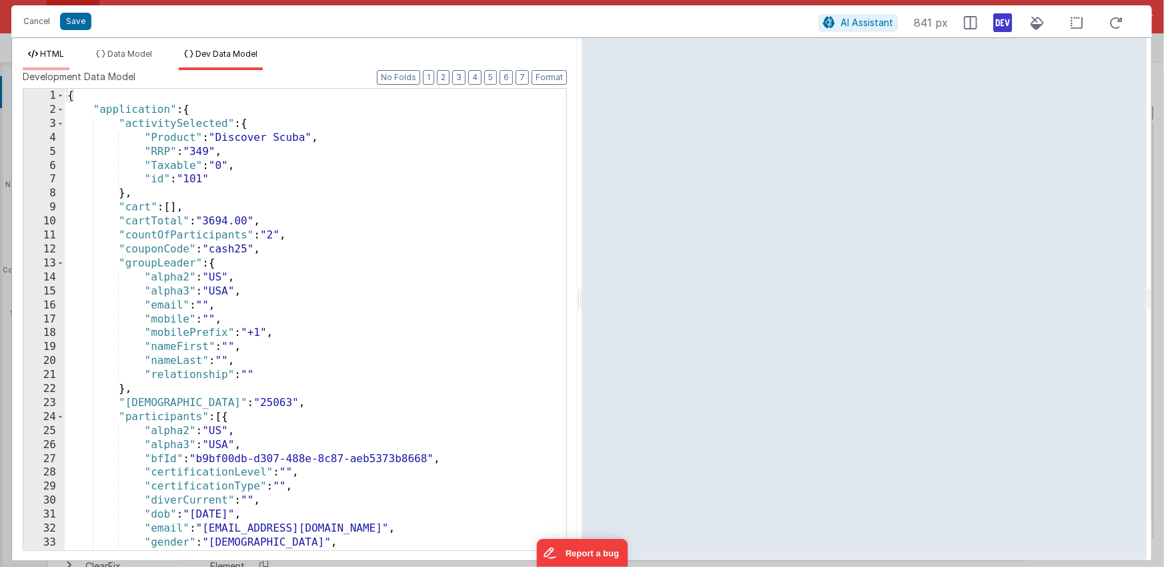
click at [60, 53] on span "HTML" at bounding box center [52, 54] width 24 height 10
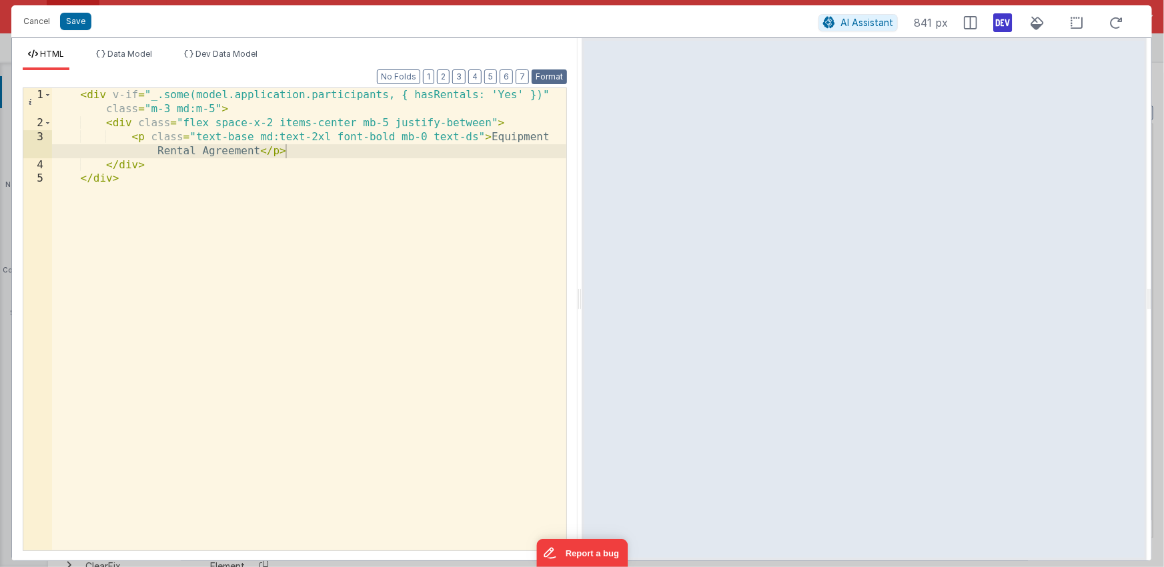
click at [553, 79] on button "Format" at bounding box center [549, 76] width 35 height 15
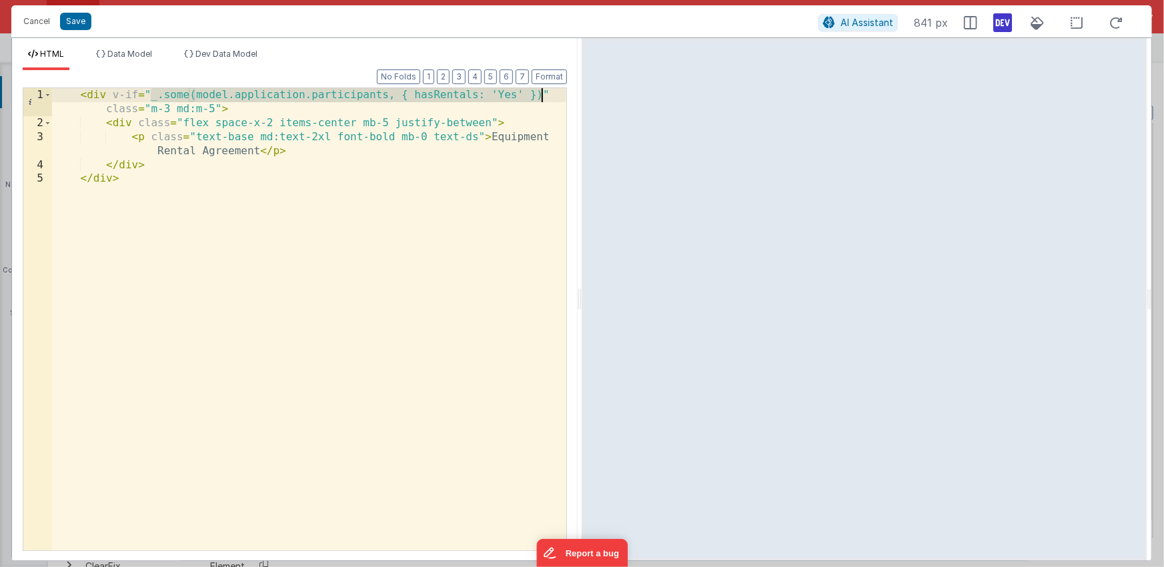
drag, startPoint x: 155, startPoint y: 96, endPoint x: 544, endPoint y: 95, distance: 388.4
click at [544, 95] on div "< div v-if = "_.some(model.application.participants, { hasRentals: 'Yes' })" cl…" at bounding box center [309, 340] width 514 height 504
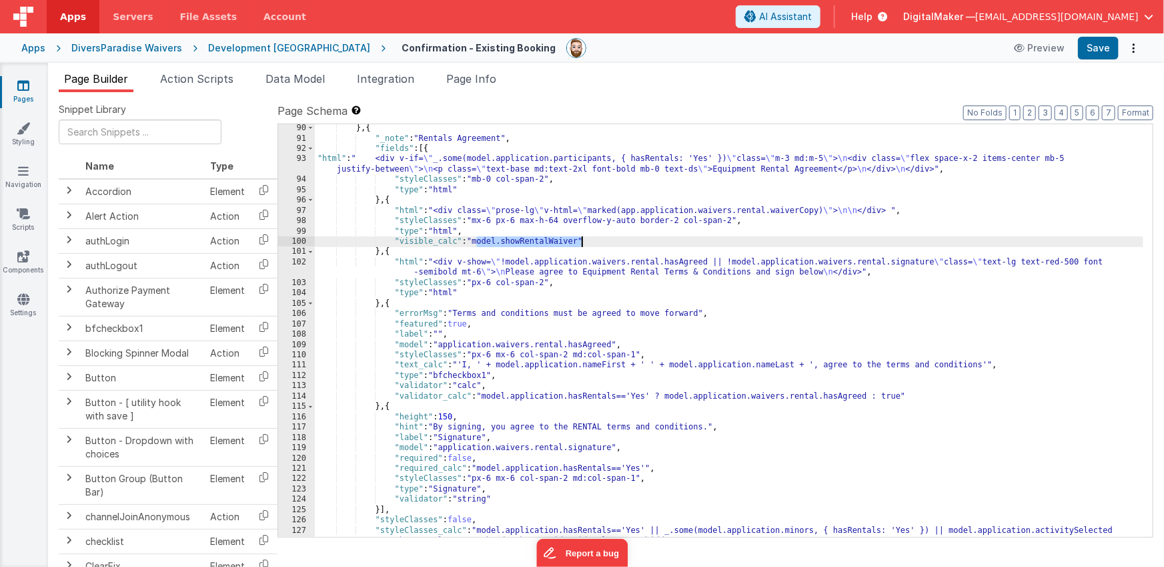
drag, startPoint x: 483, startPoint y: 240, endPoint x: 582, endPoint y: 240, distance: 98.8
click at [582, 240] on div "} , { "_note" : "Rentals Agreement" , "fields" : [{ "html" : " <div v-if= \" _.…" at bounding box center [729, 344] width 829 height 443
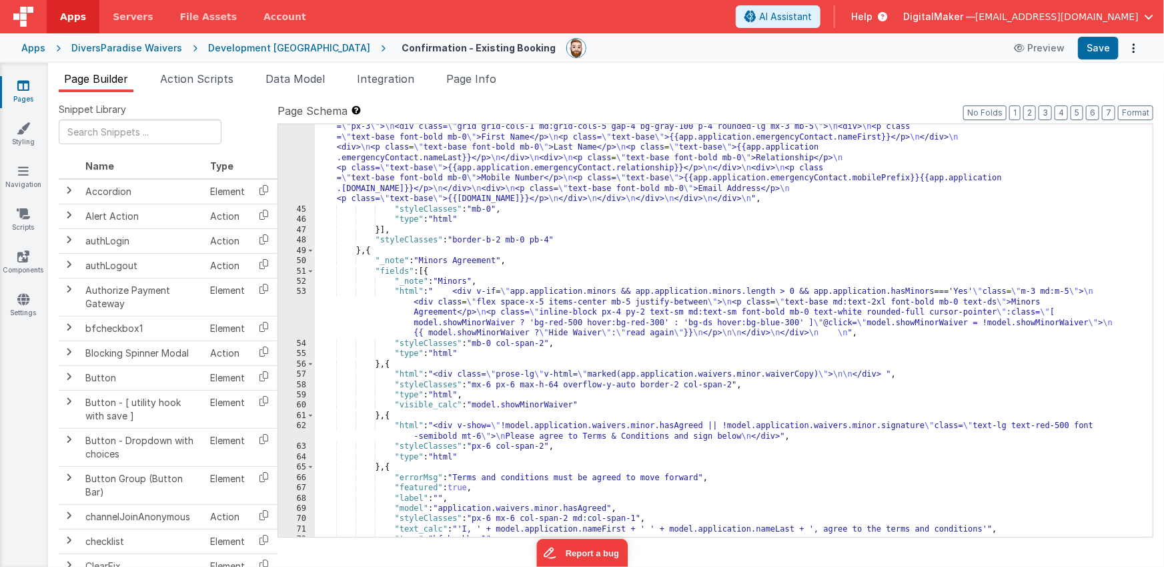
scroll to position [930, 0]
click at [498, 312] on div ""html" : "<div class= \" bg-white border border-dsgray rounded mb-2 \" > \n <!-…" at bounding box center [729, 364] width 829 height 526
click at [297, 316] on div "53" at bounding box center [296, 311] width 37 height 51
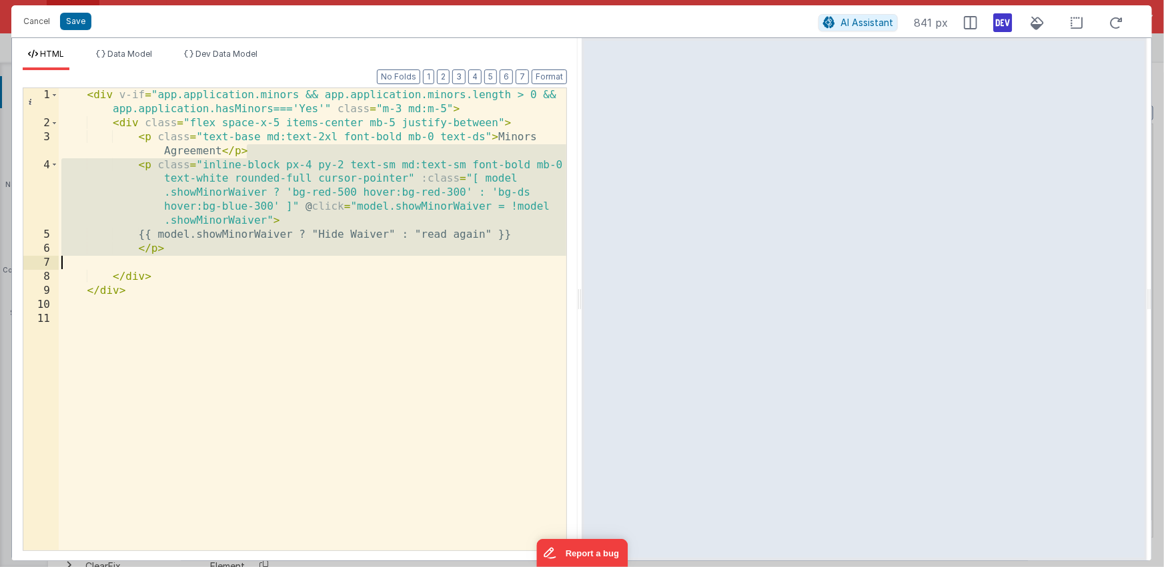
drag, startPoint x: 254, startPoint y: 161, endPoint x: 250, endPoint y: 260, distance: 98.2
click at [250, 260] on div "< div v-if = "app.application.minors && app.application.minors.length > 0 && ap…" at bounding box center [313, 340] width 508 height 504
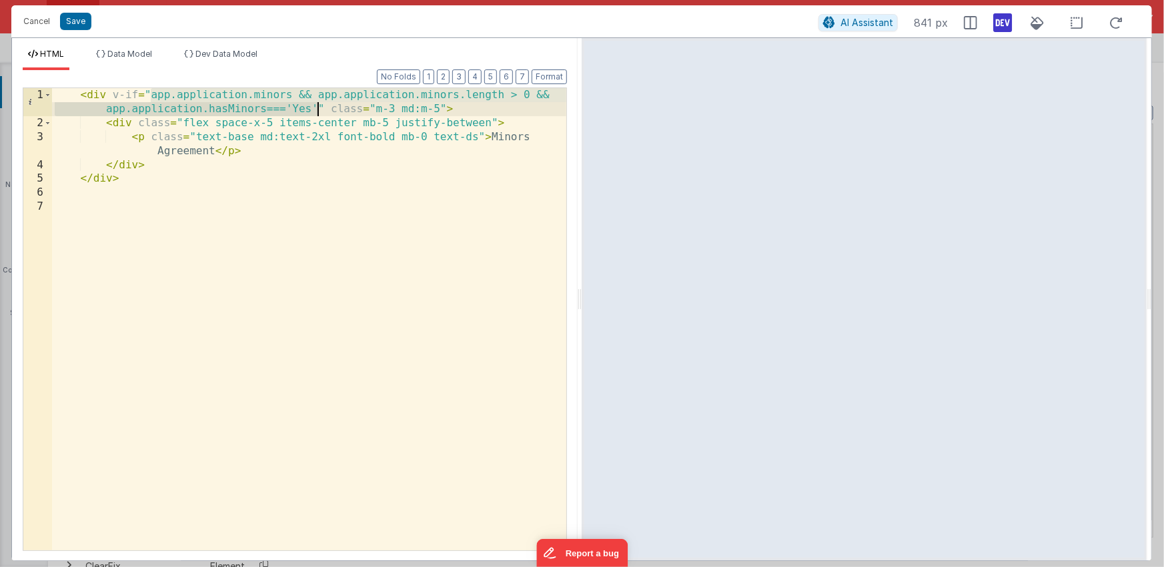
drag, startPoint x: 151, startPoint y: 94, endPoint x: 320, endPoint y: 107, distance: 168.7
click at [320, 107] on div "< div v-if = "app.application.minors && app.application.minors.length > 0 && ap…" at bounding box center [309, 340] width 514 height 504
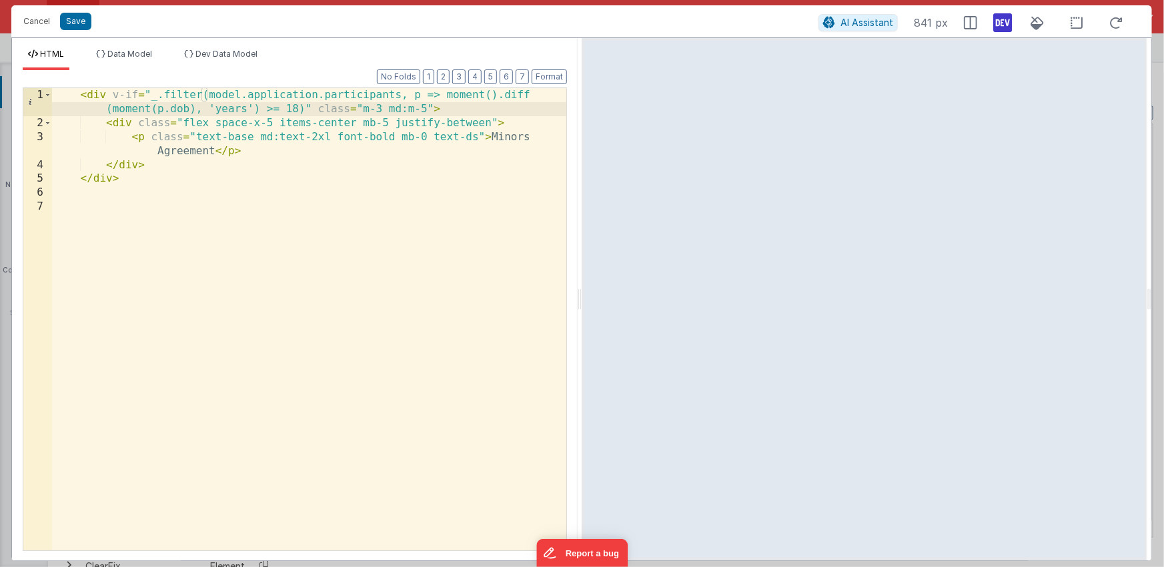
click at [279, 109] on div "< div v-if = "_.filter(model.application.participants, p => moment().diff (mome…" at bounding box center [309, 340] width 514 height 504
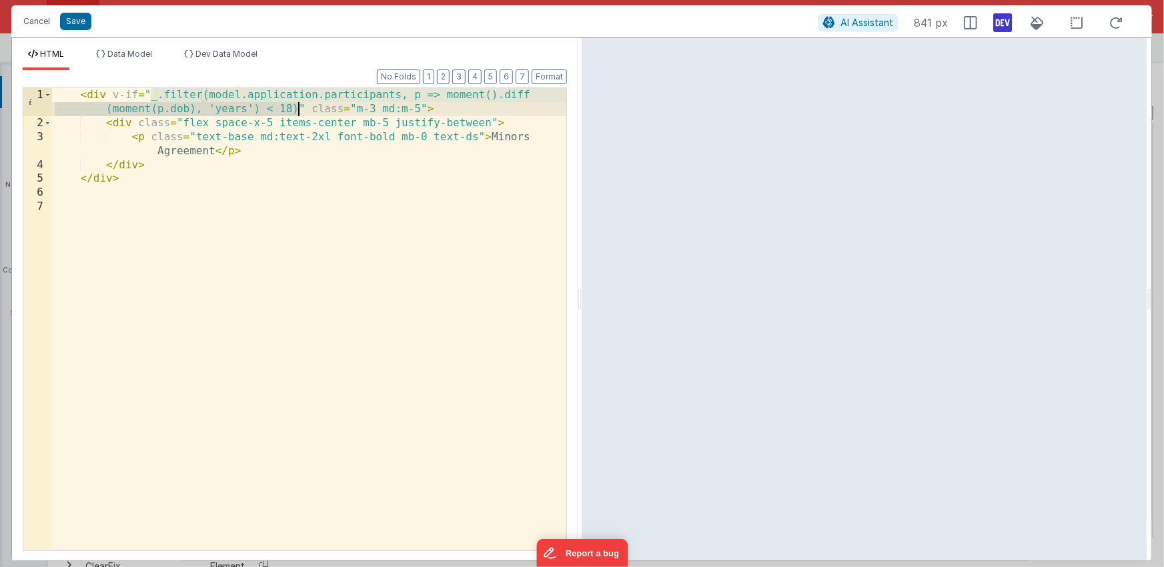
drag, startPoint x: 184, startPoint y: 97, endPoint x: 299, endPoint y: 109, distance: 116.1
click at [299, 109] on div "< div v-if = "_.filter(model.application.participants, p => moment().diff (mome…" at bounding box center [309, 340] width 514 height 504
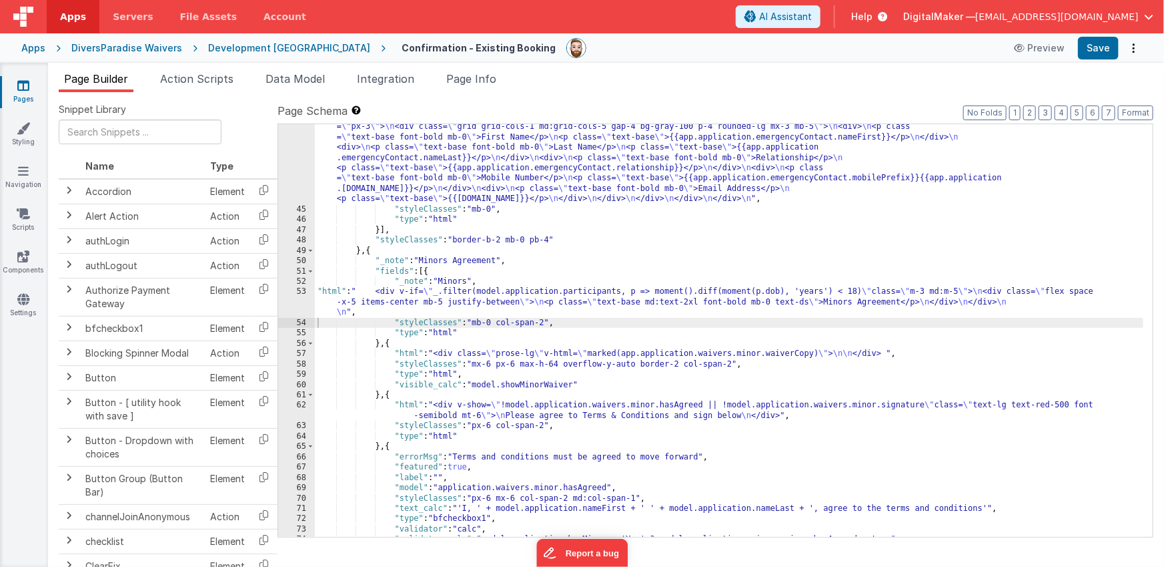
scroll to position [946, 0]
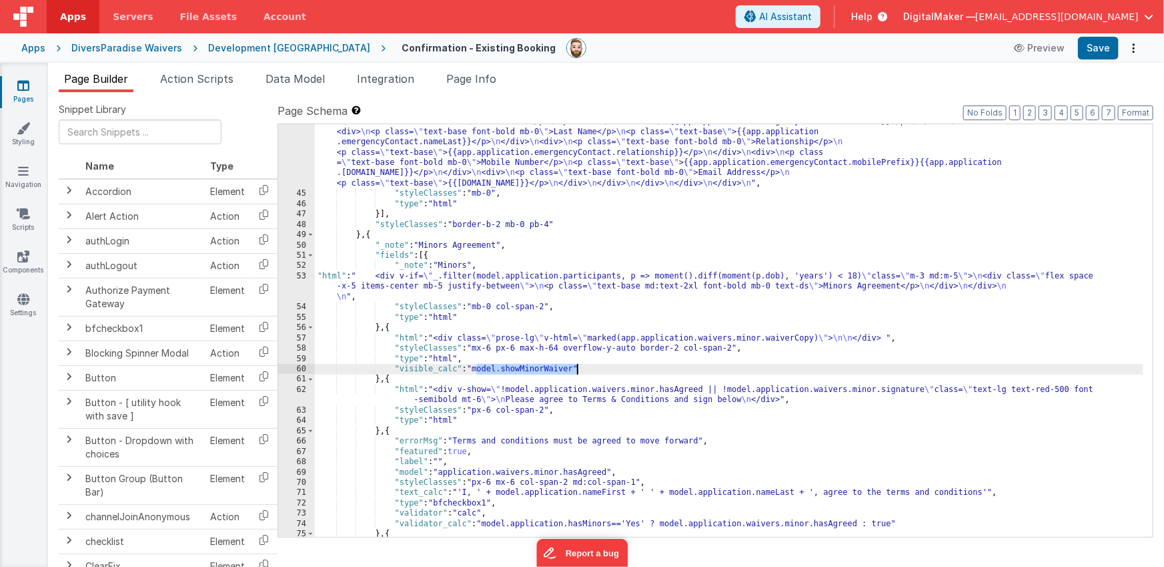
drag, startPoint x: 476, startPoint y: 368, endPoint x: 577, endPoint y: 368, distance: 101.4
click at [577, 368] on div ""html" : "<div class= \" bg-white border border-dsgray rounded mb-2 \" > \n <!-…" at bounding box center [729, 348] width 829 height 526
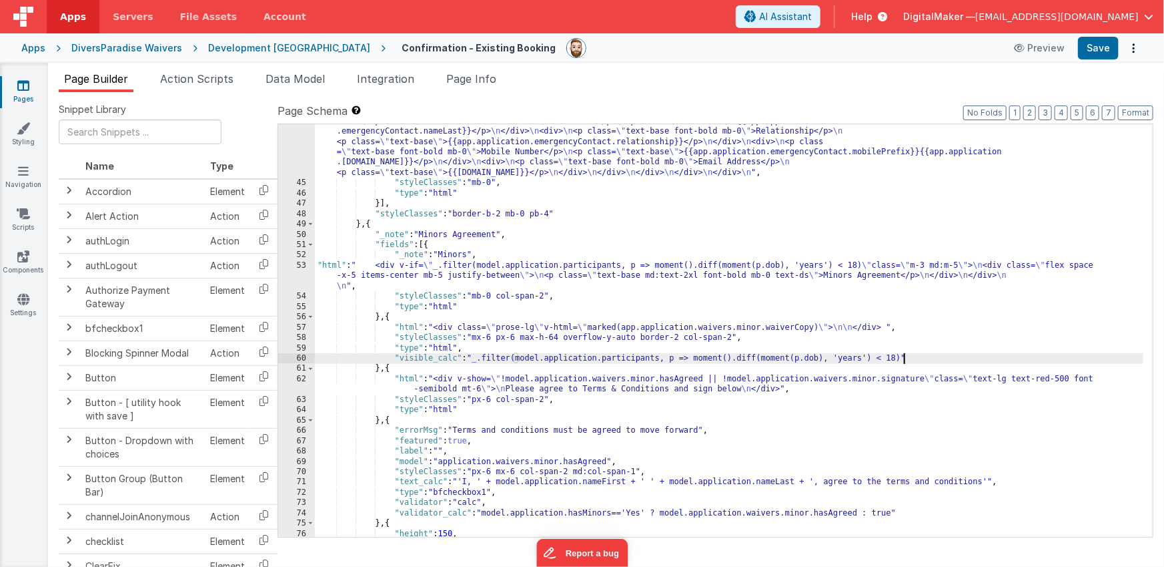
scroll to position [967, 0]
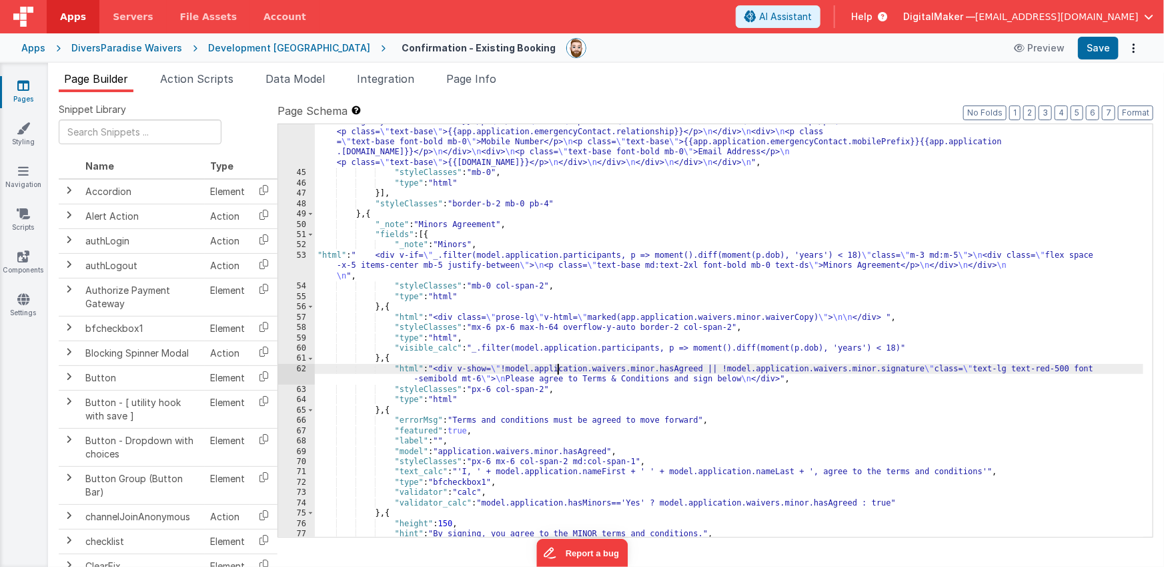
click at [559, 369] on div ""html" : "<div class= \" bg-white border border-dsgray rounded mb-2 \" > \n <!-…" at bounding box center [729, 328] width 829 height 526
click at [292, 372] on div "62" at bounding box center [296, 374] width 37 height 21
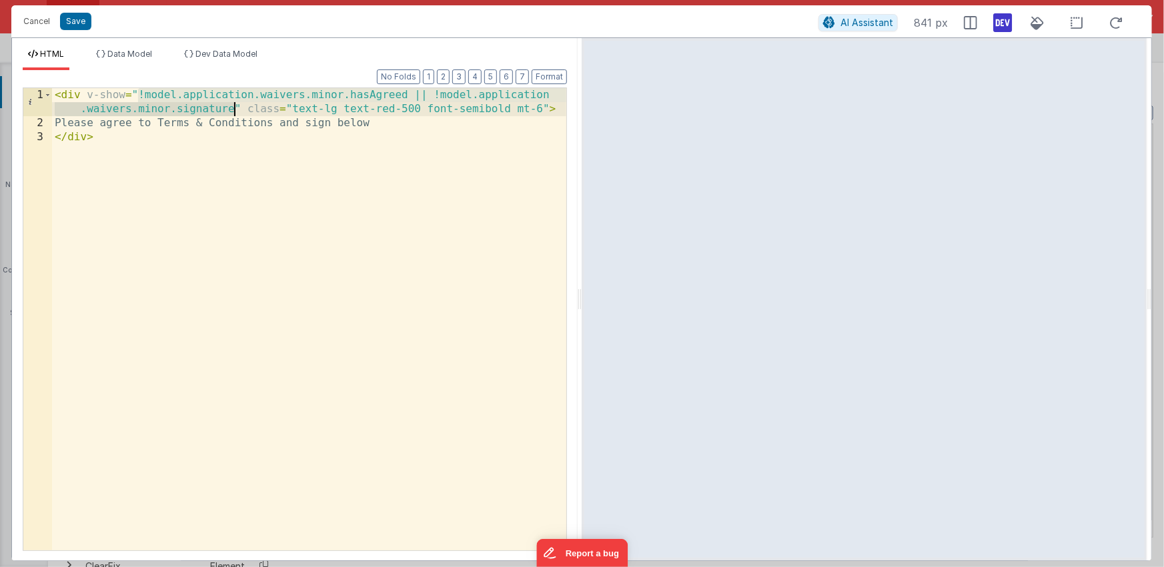
drag, startPoint x: 139, startPoint y: 95, endPoint x: 232, endPoint y: 109, distance: 94.5
click at [232, 109] on div "< div v-show = "!model.application.waivers.minor.hasAgreed || !model.applicatio…" at bounding box center [309, 340] width 514 height 504
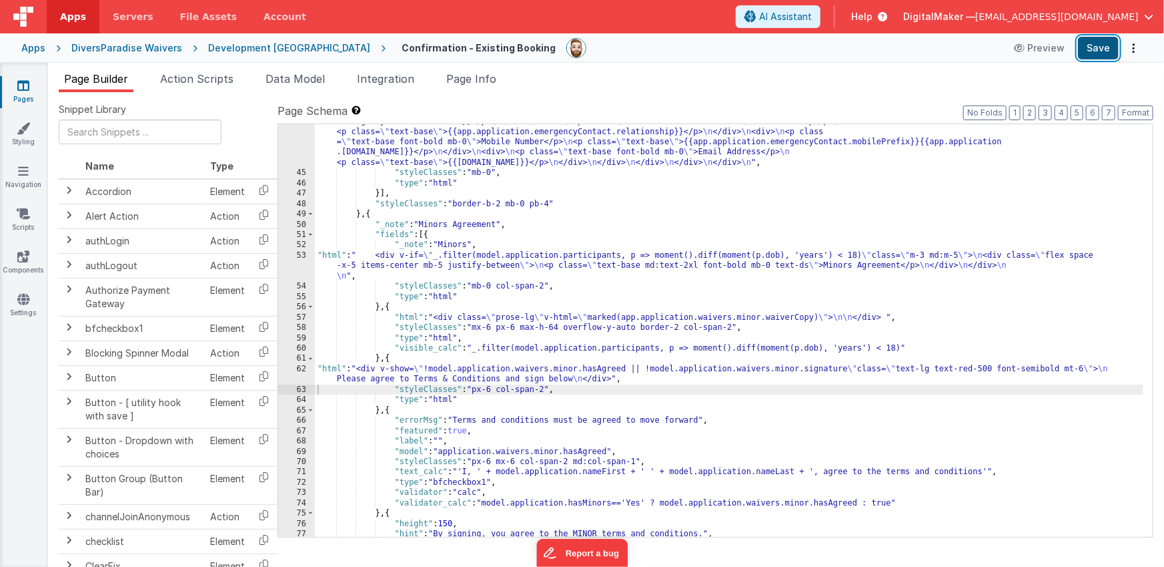
click at [1096, 51] on button "Save" at bounding box center [1098, 48] width 41 height 23
click at [484, 81] on span "Page Info" at bounding box center [471, 78] width 50 height 13
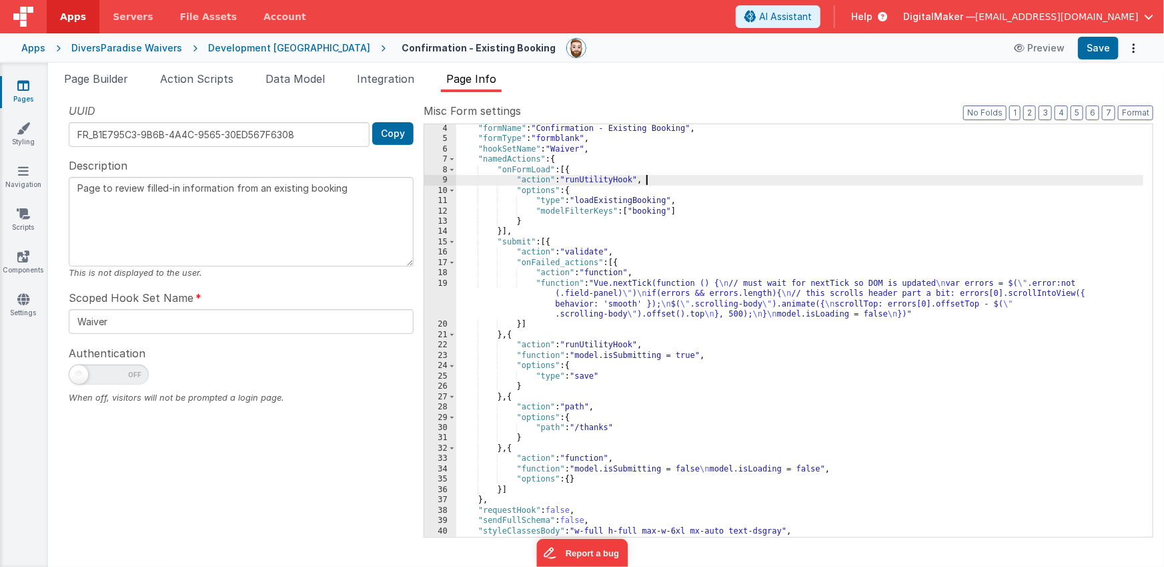
click at [662, 181] on div ""formName" : "Confirmation - Existing Booking" , "formType" : "formblank" , "ho…" at bounding box center [800, 339] width 688 height 433
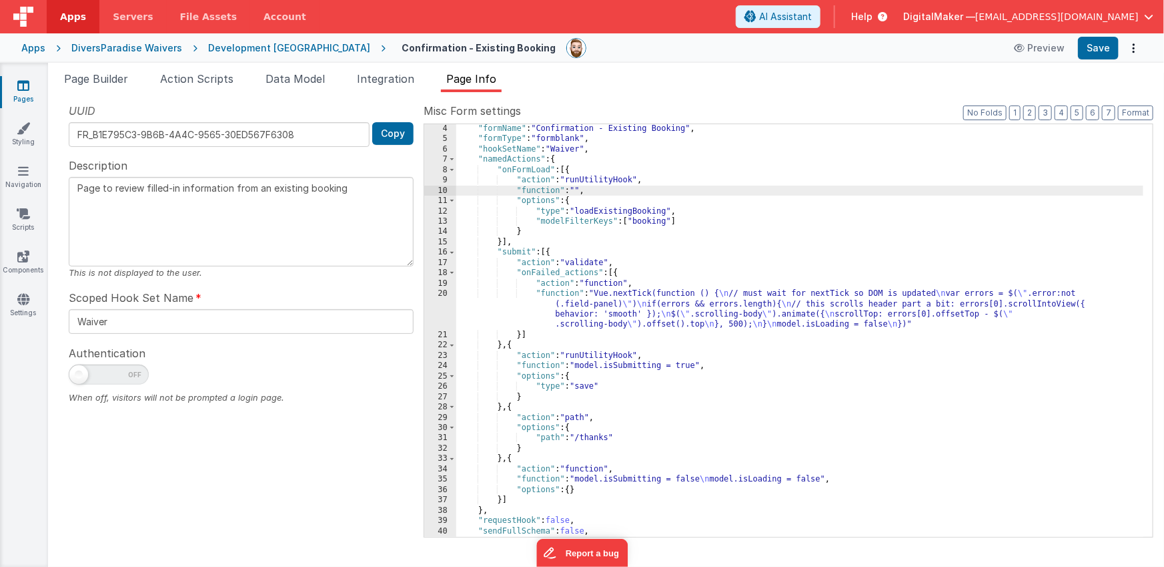
click at [583, 188] on div ""formName" : "Confirmation - Existing Booking" , "formType" : "formblank" , "ho…" at bounding box center [800, 339] width 688 height 433
click at [579, 191] on div ""formName" : "Confirmation - Existing Booking" , "formType" : "formblank" , "ho…" at bounding box center [800, 339] width 688 height 433
click at [689, 191] on div ""formName" : "Confirmation - Existing Booking" , "formType" : "formblank" , "ho…" at bounding box center [800, 339] width 688 height 433
click at [626, 188] on div ""formName" : "Confirmation - Existing Booking" , "formType" : "formblank" , "ho…" at bounding box center [800, 339] width 688 height 433
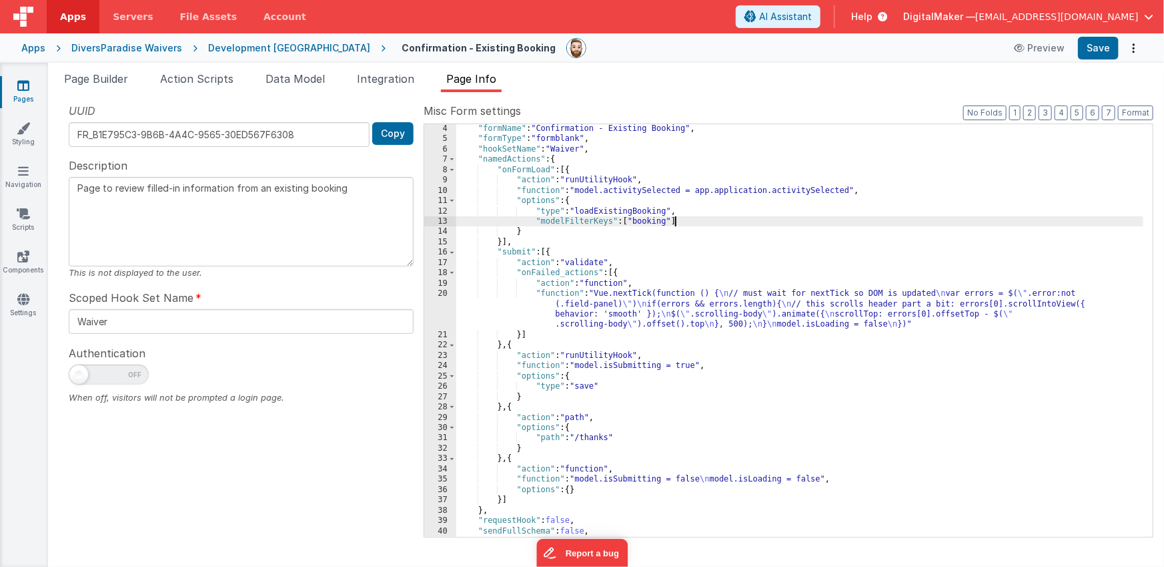
click at [676, 220] on div ""formName" : "Confirmation - Existing Booking" , "formType" : "formblank" , "ho…" at bounding box center [800, 339] width 688 height 433
paste textarea
click at [730, 222] on div ""formName" : "Confirmation - Existing Booking" , "formType" : "formblank" , "ho…" at bounding box center [800, 339] width 688 height 433
click at [1104, 48] on button "Save" at bounding box center [1098, 48] width 41 height 23
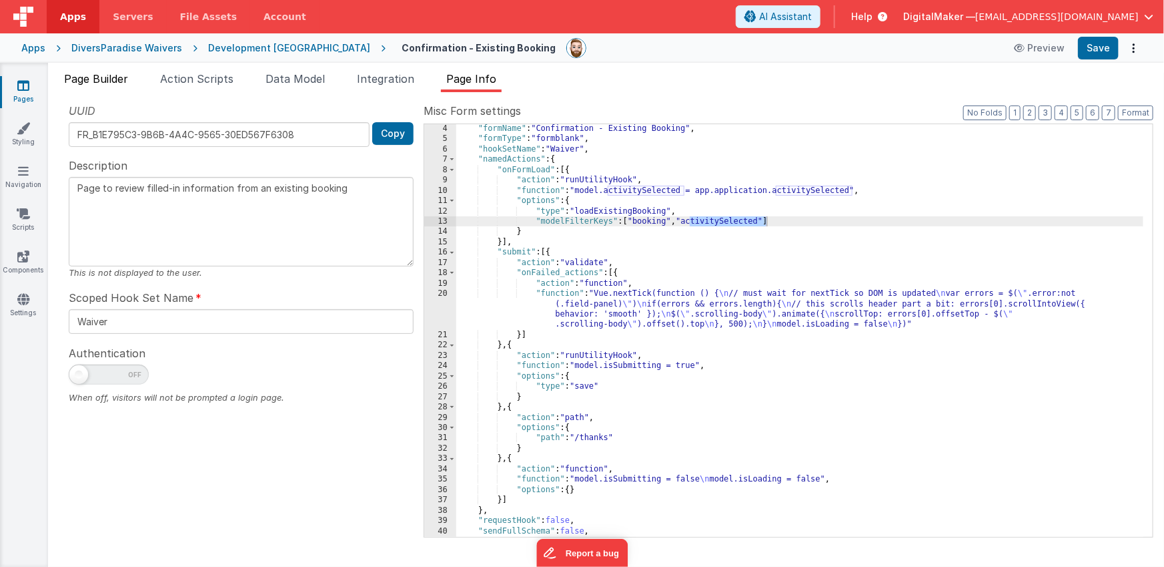
click at [113, 78] on span "Page Builder" at bounding box center [96, 78] width 64 height 13
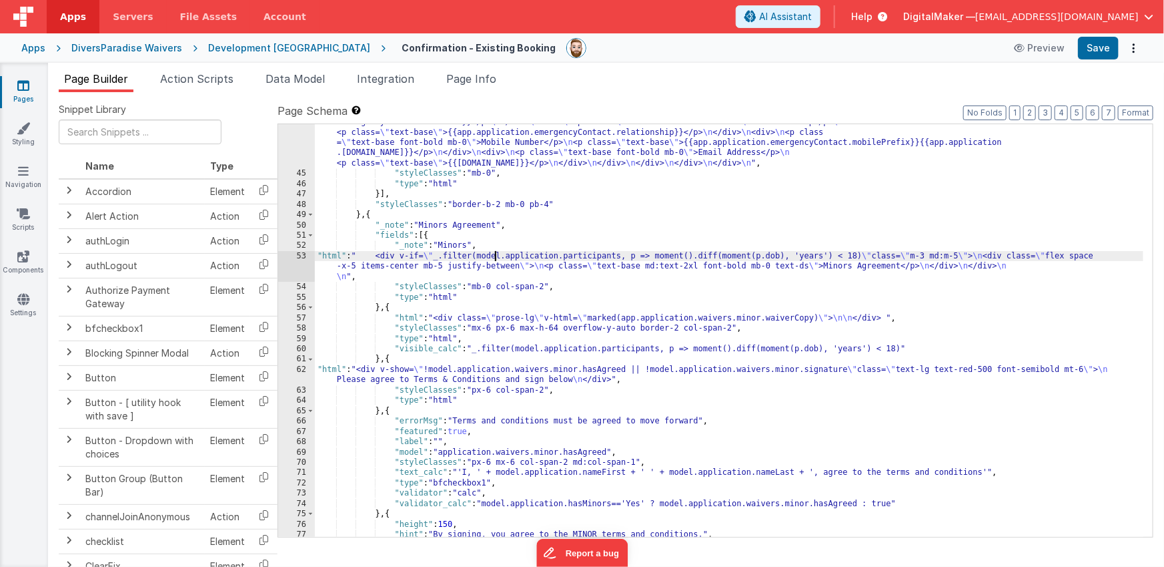
click at [494, 256] on div ""html" : "<div class= \" bg-white border border-dsgray rounded mb-2 \" > \n <!-…" at bounding box center [729, 328] width 829 height 526
click at [300, 79] on span "Data Model" at bounding box center [295, 78] width 59 height 13
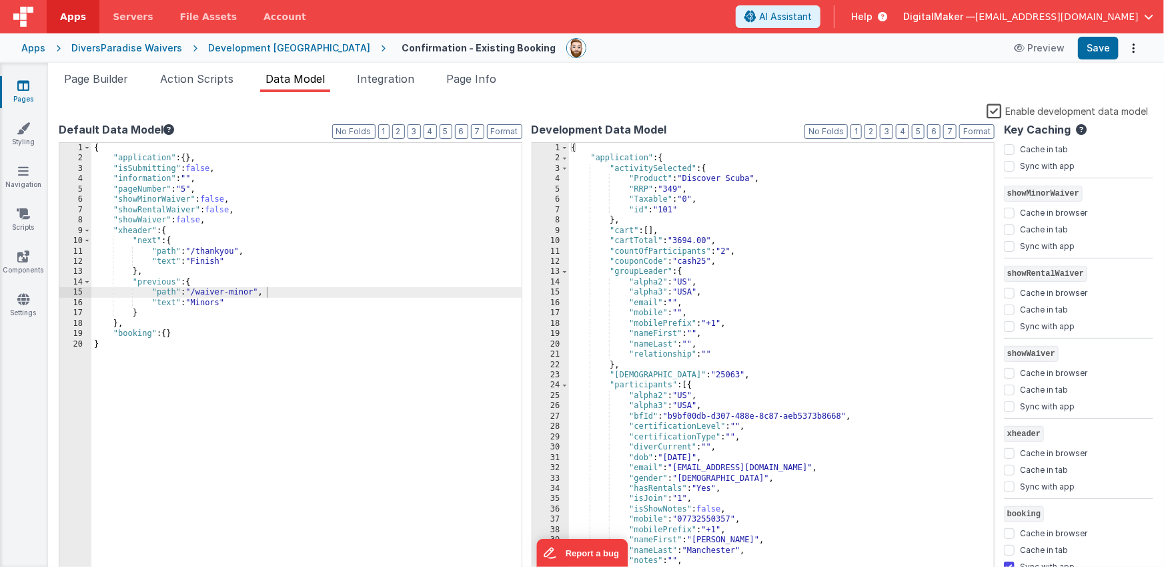
click at [692, 244] on div "{ "application" : { "activitySelected" : { "Product" : "Discover Scuba" , "RRP"…" at bounding box center [777, 371] width 416 height 456
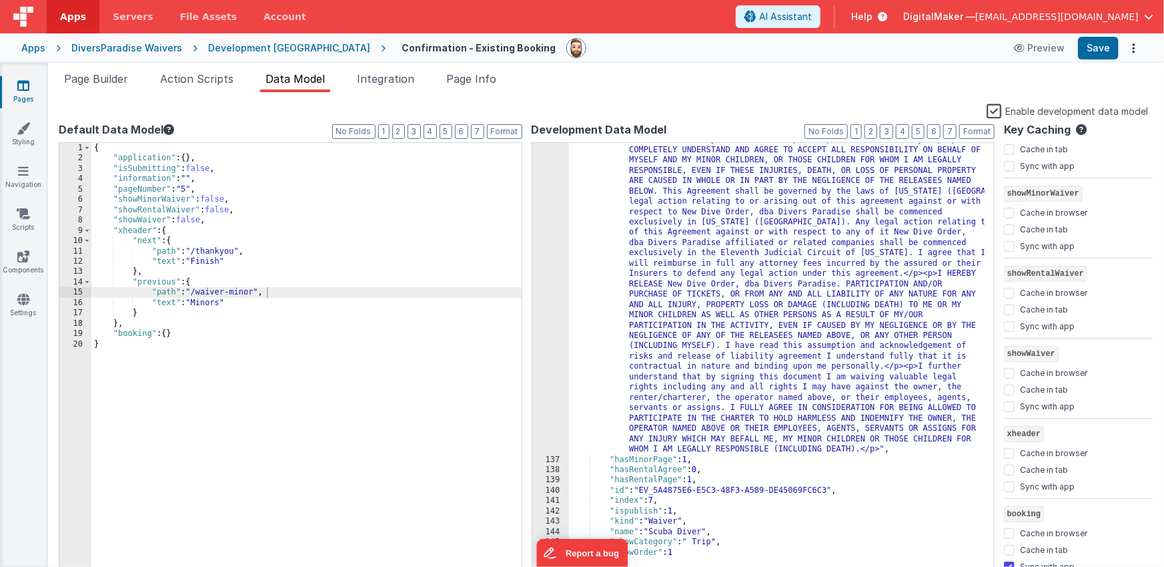
scroll to position [5536, 0]
click at [123, 81] on span "Page Builder" at bounding box center [96, 78] width 64 height 13
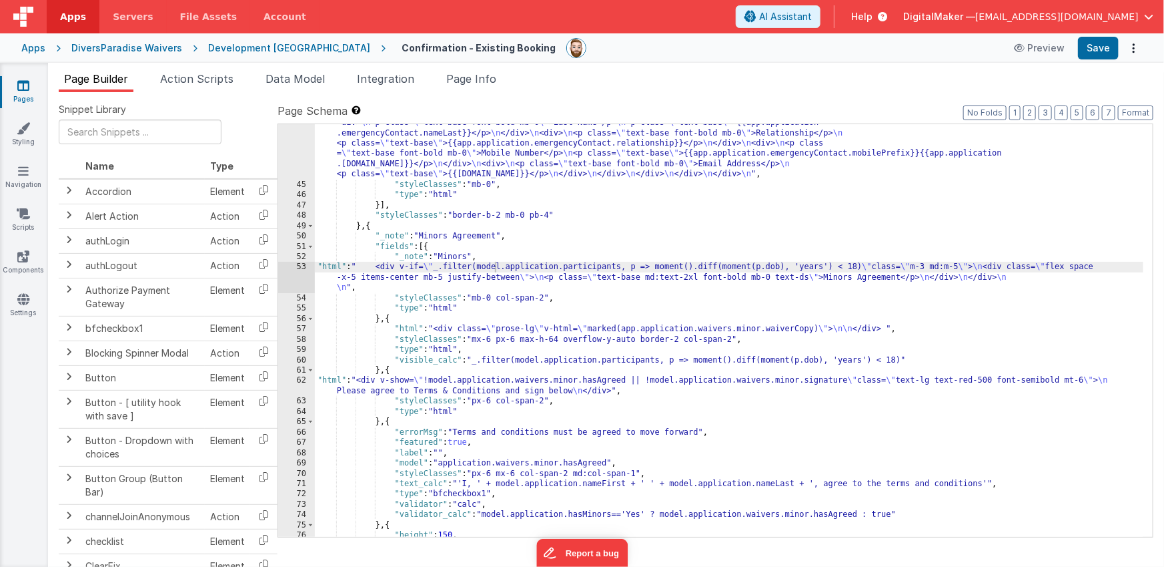
scroll to position [924, 0]
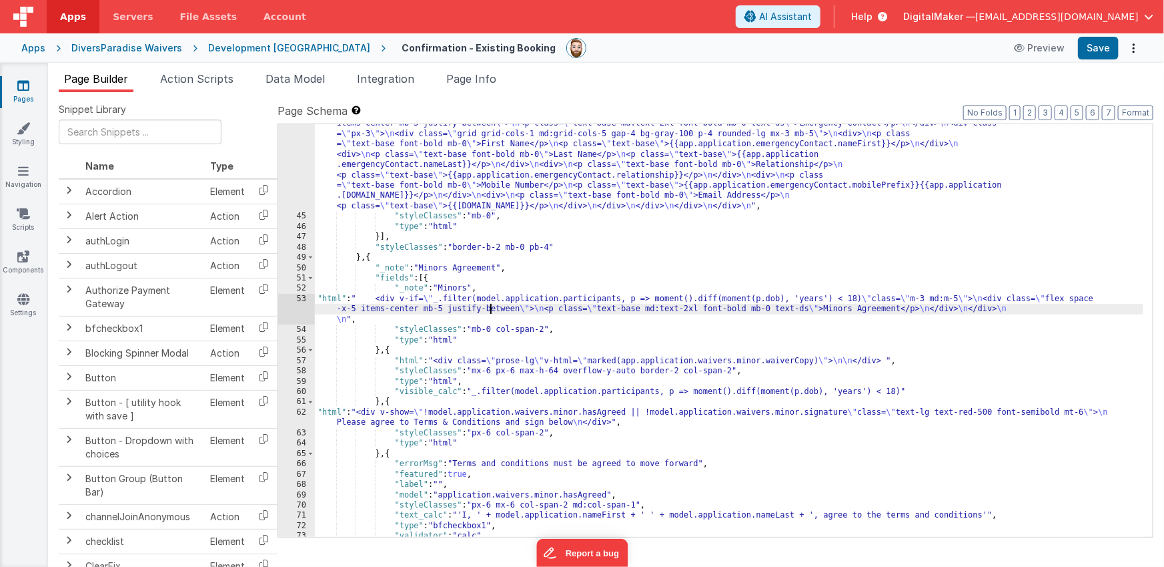
click at [492, 304] on div ""html" : "<div class= \" bg-white border border-dsgray rounded mb-2 \" > \n <!-…" at bounding box center [729, 371] width 829 height 526
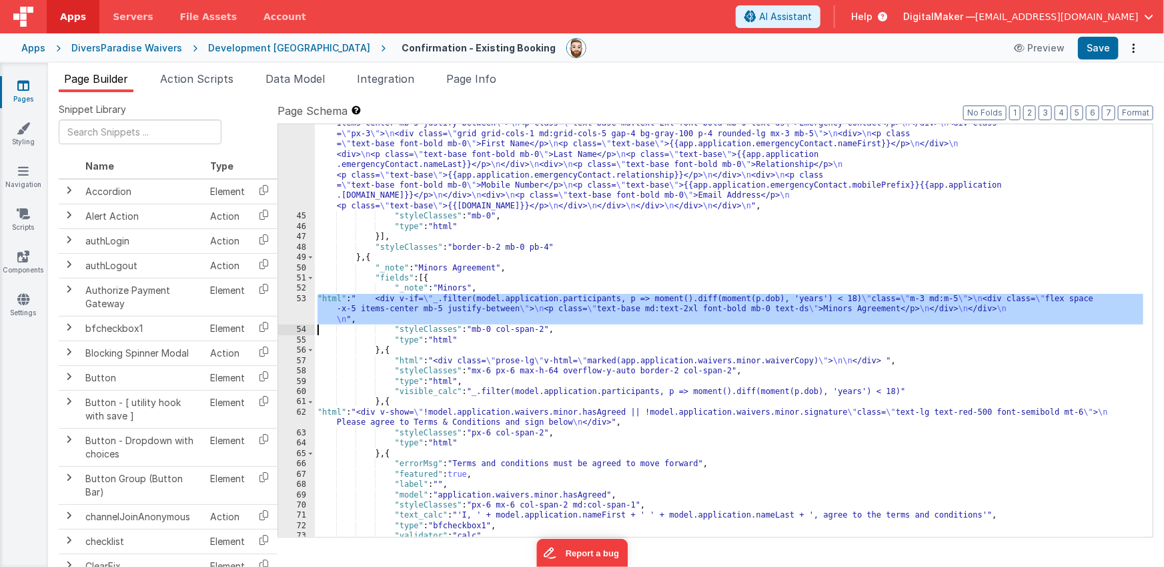
click at [301, 304] on div "53" at bounding box center [296, 309] width 37 height 31
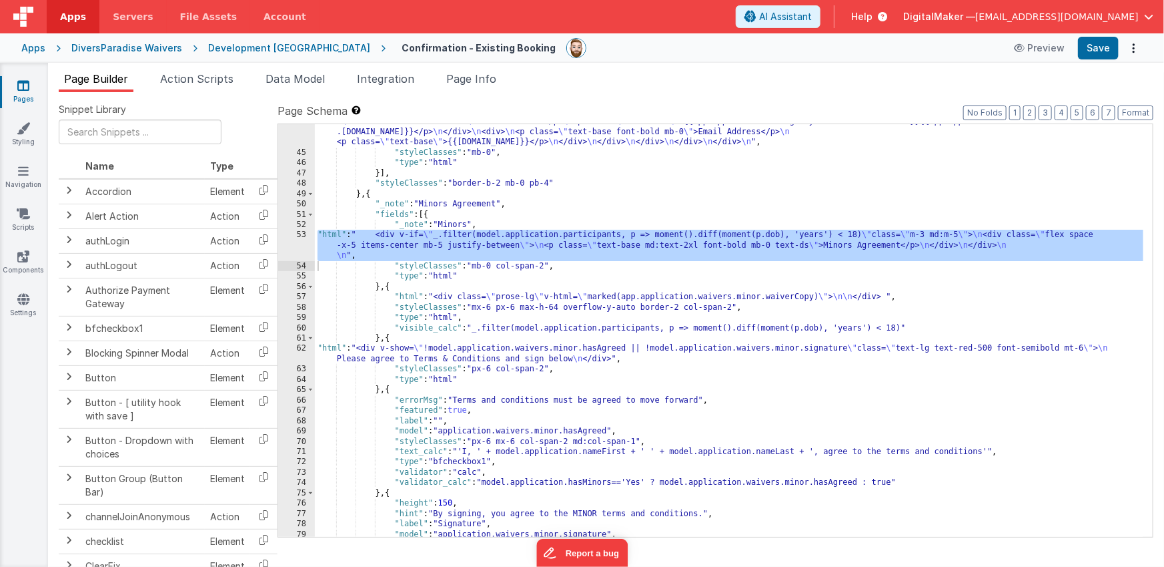
scroll to position [999, 0]
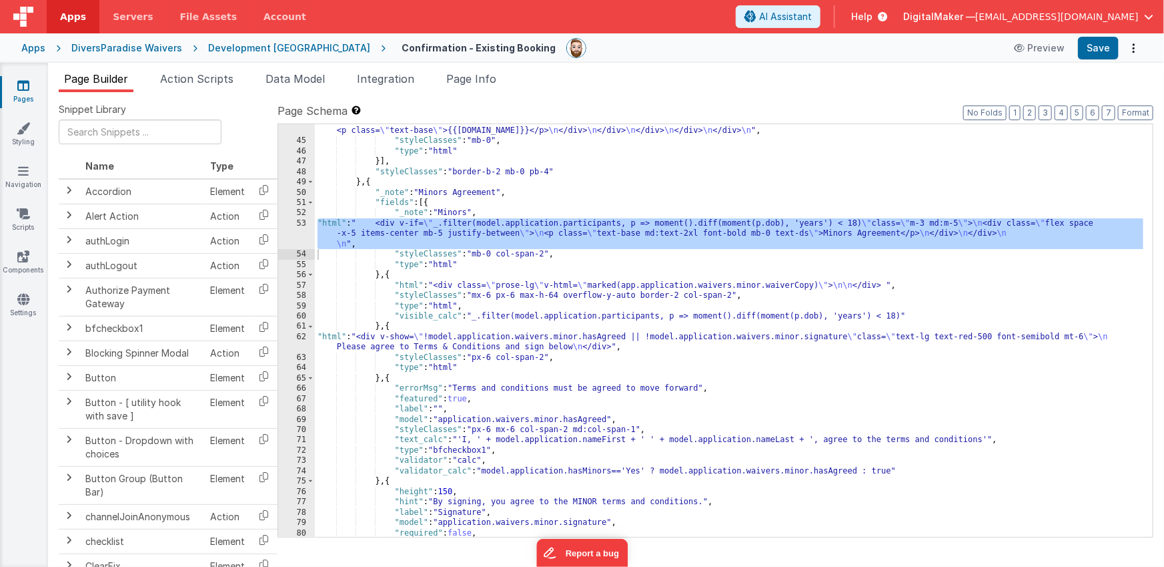
click at [552, 340] on div ""html" : "<div class= \" bg-white border border-dsgray rounded mb-2 \" > \n <!-…" at bounding box center [729, 296] width 829 height 526
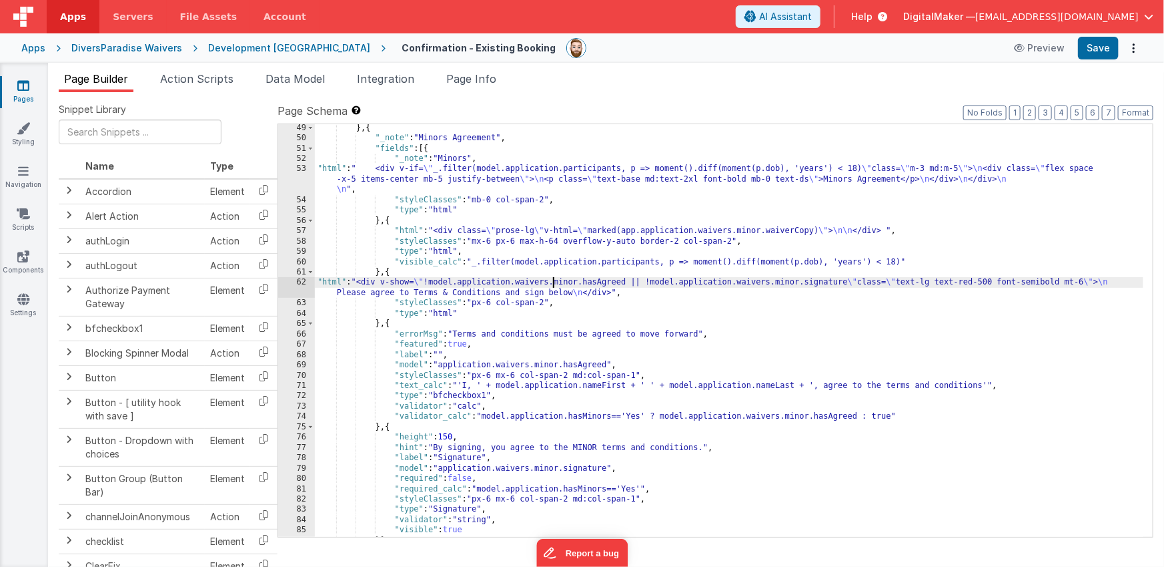
scroll to position [1054, 0]
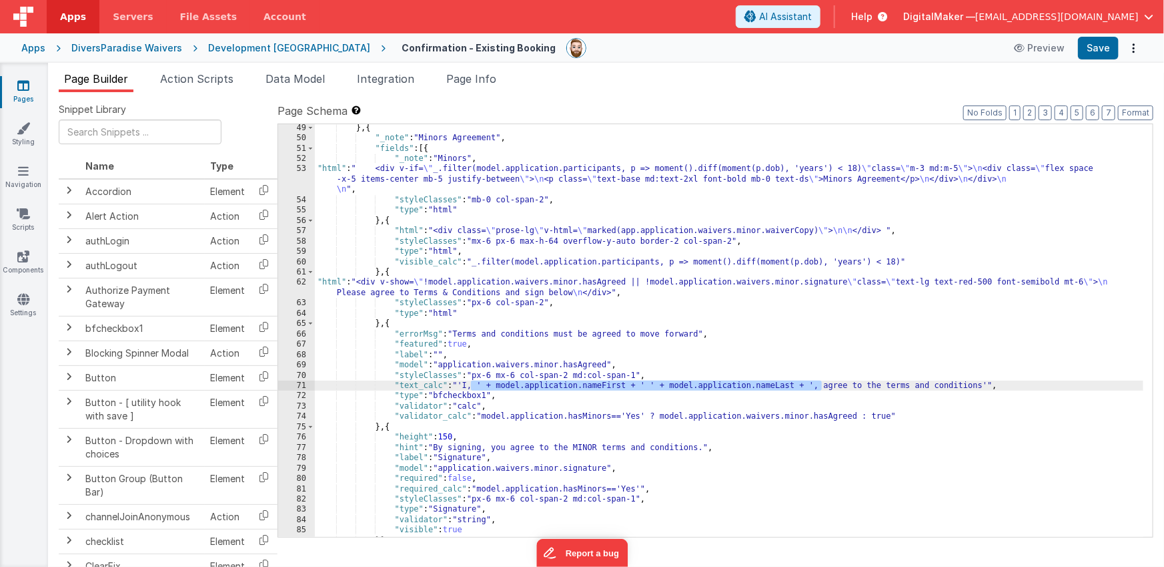
drag, startPoint x: 472, startPoint y: 386, endPoint x: 820, endPoint y: 384, distance: 348.3
click at [820, 384] on div "} , { "_note" : "Minors Agreement" , "fields" : [{ "_note" : "Minors" , "html" …" at bounding box center [729, 339] width 829 height 433
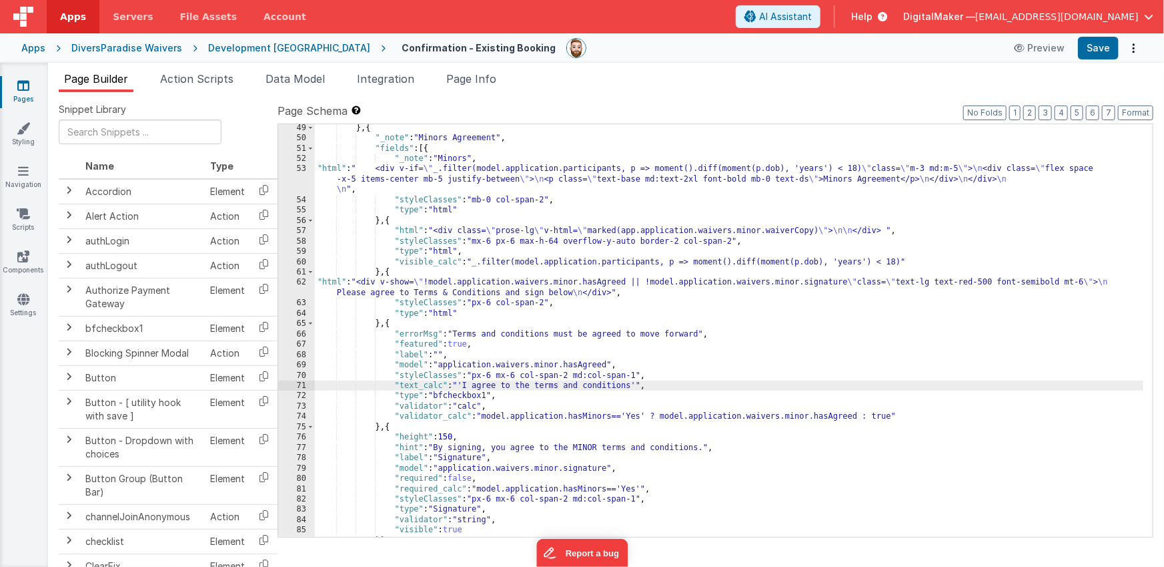
click at [443, 384] on div "} , { "_note" : "Minors Agreement" , "fields" : [{ "_note" : "Minors" , "html" …" at bounding box center [729, 339] width 829 height 433
click at [616, 384] on div "} , { "_note" : "Minors Agreement" , "fields" : [{ "_note" : "Minors" , "html" …" at bounding box center [729, 339] width 829 height 433
click at [440, 382] on div "} , { "_note" : "Minors Agreement" , "fields" : [{ "_note" : "Minors" , "html" …" at bounding box center [729, 339] width 829 height 433
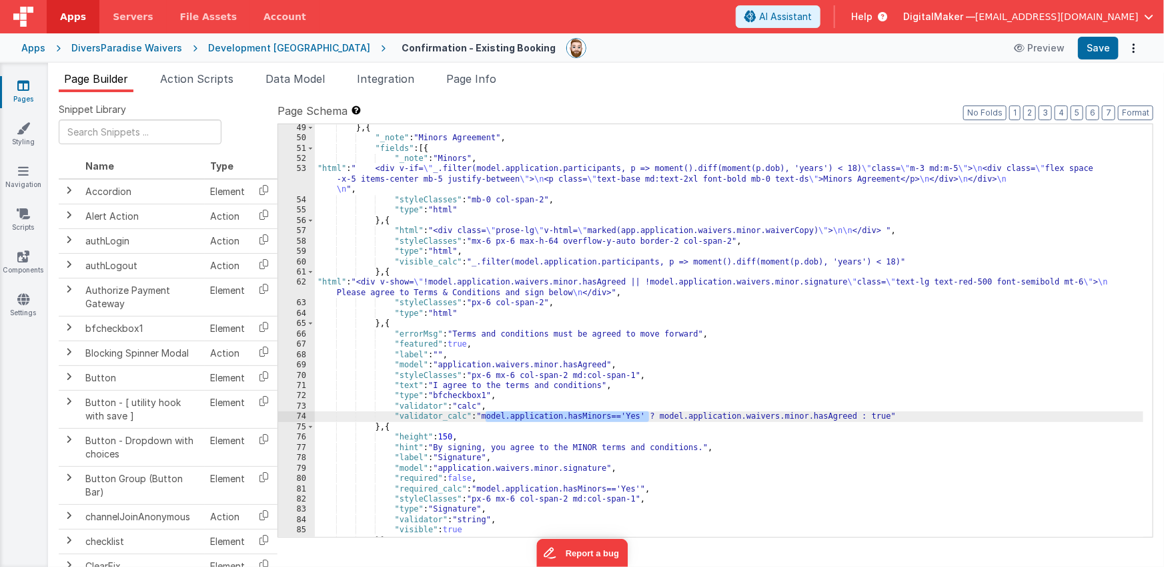
drag, startPoint x: 485, startPoint y: 417, endPoint x: 648, endPoint y: 415, distance: 162.8
click at [648, 415] on div "} , { "_note" : "Minors Agreement" , "fields" : [{ "_note" : "Minors" , "html" …" at bounding box center [729, 339] width 829 height 433
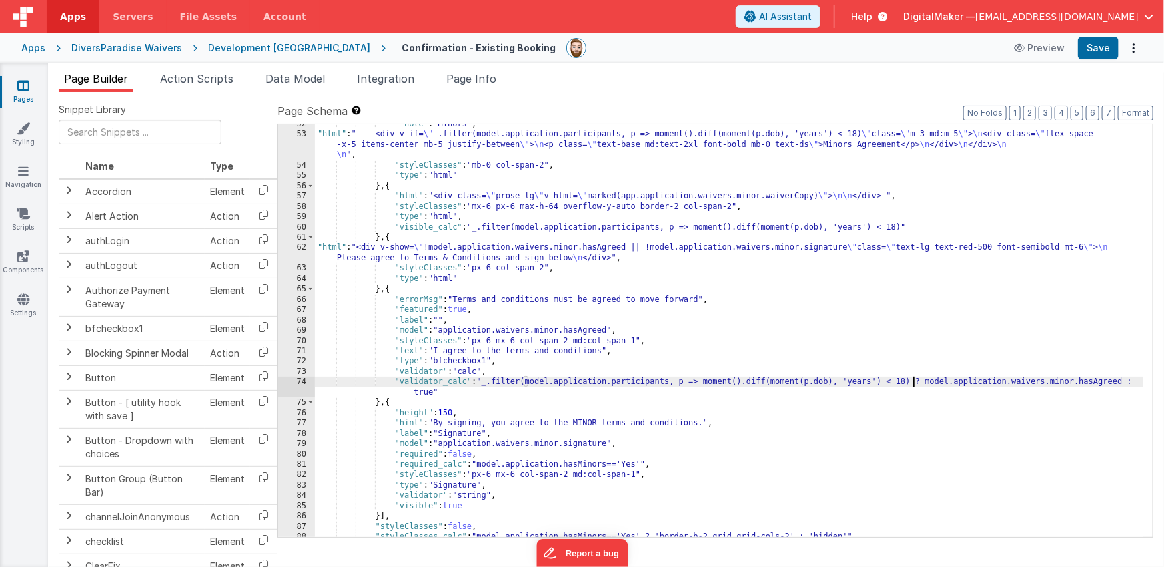
scroll to position [1088, 0]
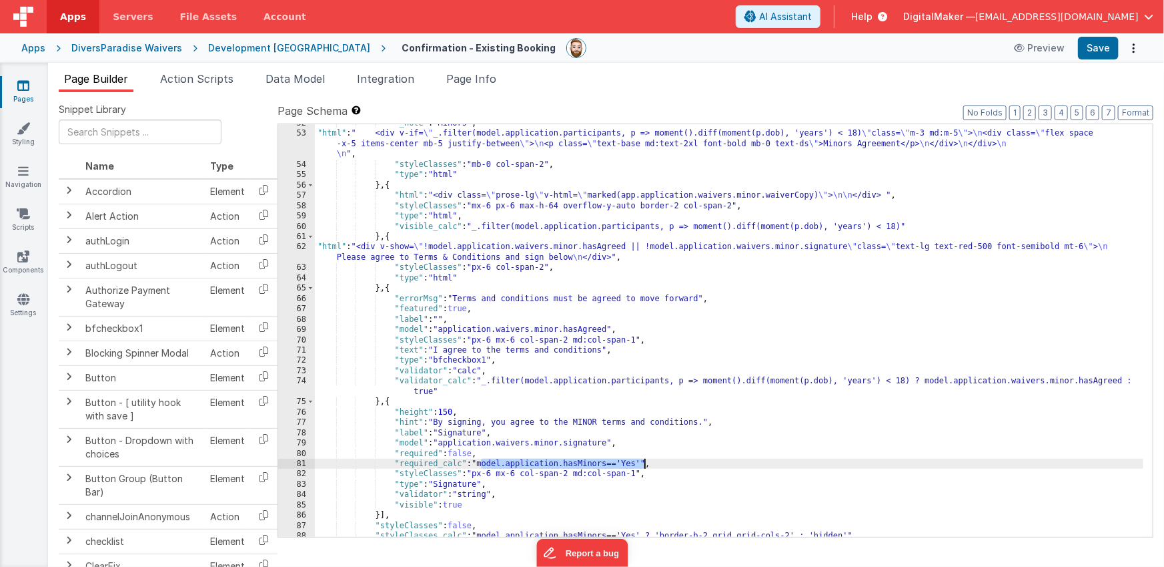
drag, startPoint x: 480, startPoint y: 462, endPoint x: 643, endPoint y: 461, distance: 162.2
click at [643, 461] on div ""_note" : "Minors" , "html" : " <div v-if= \" _.filter(model.application.partic…" at bounding box center [729, 334] width 829 height 433
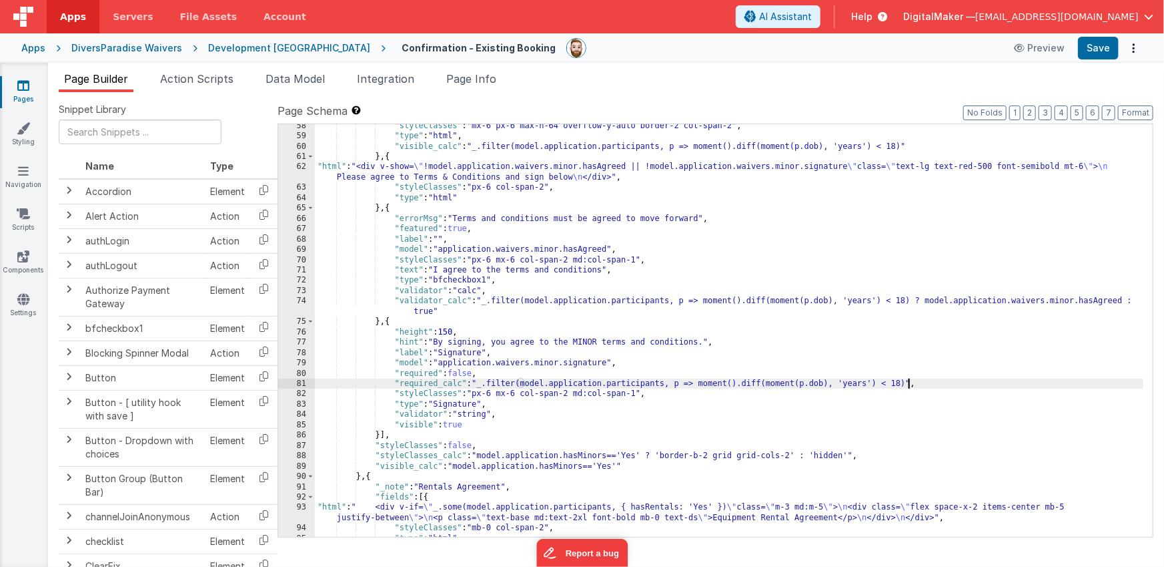
scroll to position [1168, 0]
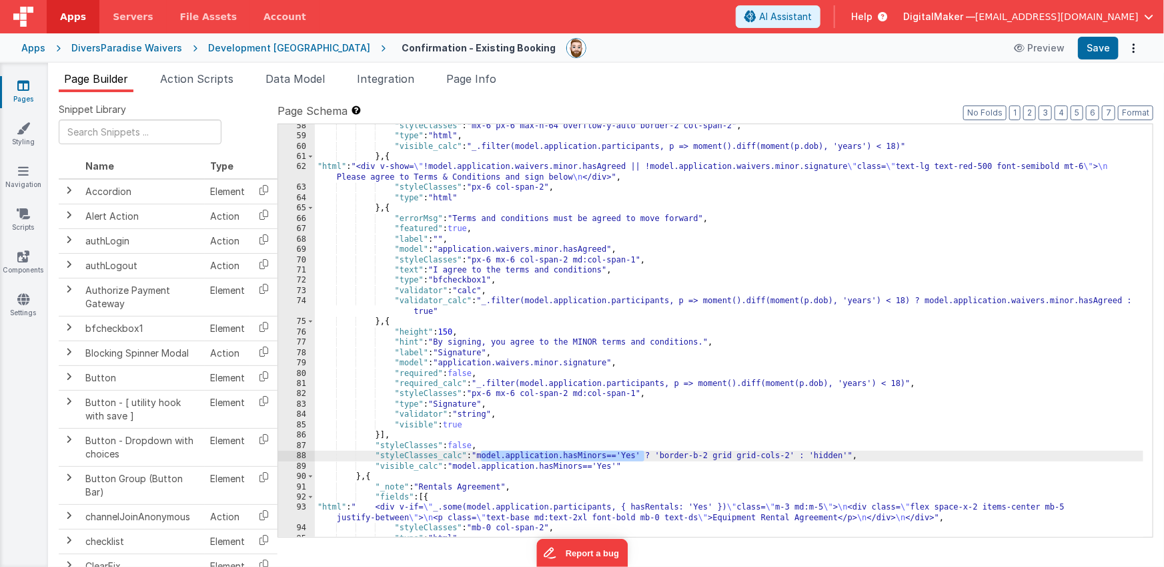
drag, startPoint x: 481, startPoint y: 454, endPoint x: 643, endPoint y: 454, distance: 162.2
click at [643, 454] on div ""styleClasses" : "mx-6 px-6 max-h-64 overflow-y-auto border-2 col-span-2" , "ty…" at bounding box center [729, 337] width 829 height 433
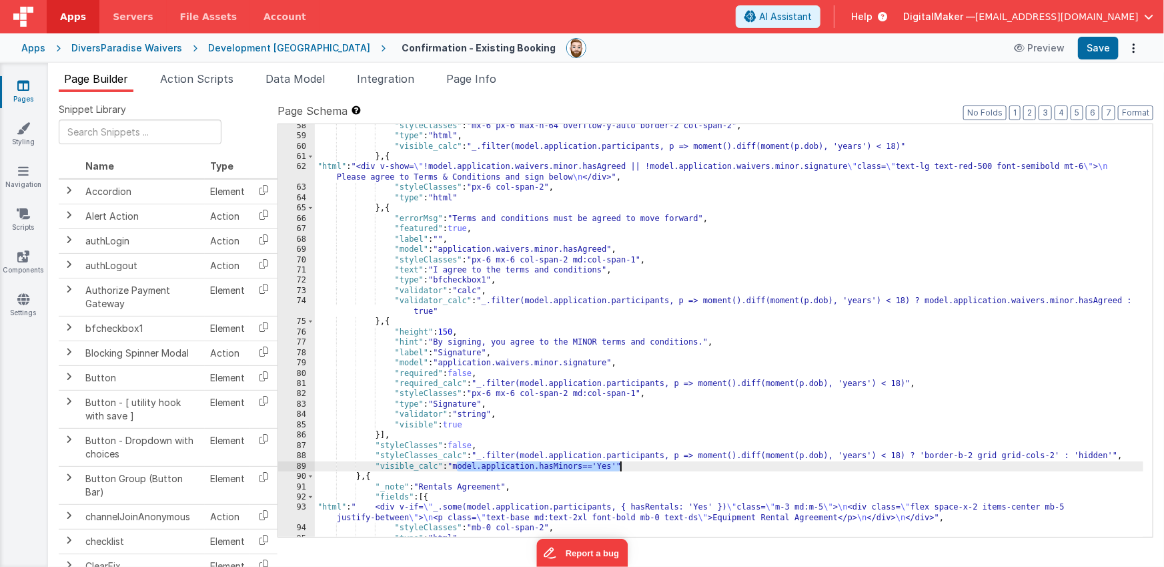
drag, startPoint x: 457, startPoint y: 464, endPoint x: 620, endPoint y: 462, distance: 162.8
click at [620, 462] on div ""styleClasses" : "mx-6 px-6 max-h-64 overflow-y-auto border-2 col-span-2" , "ty…" at bounding box center [729, 337] width 829 height 433
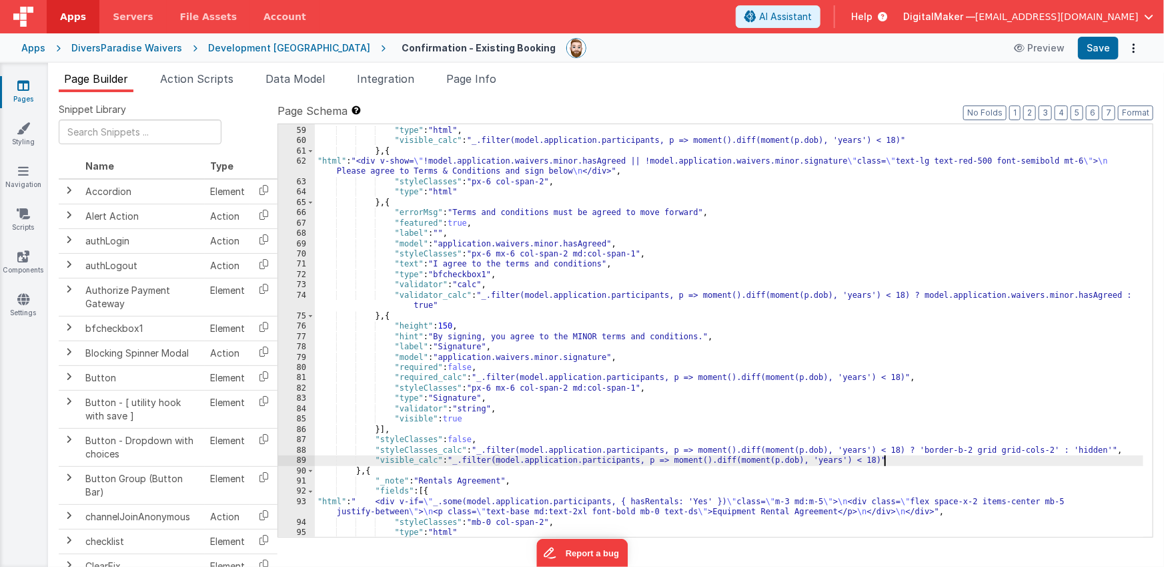
scroll to position [1200, 0]
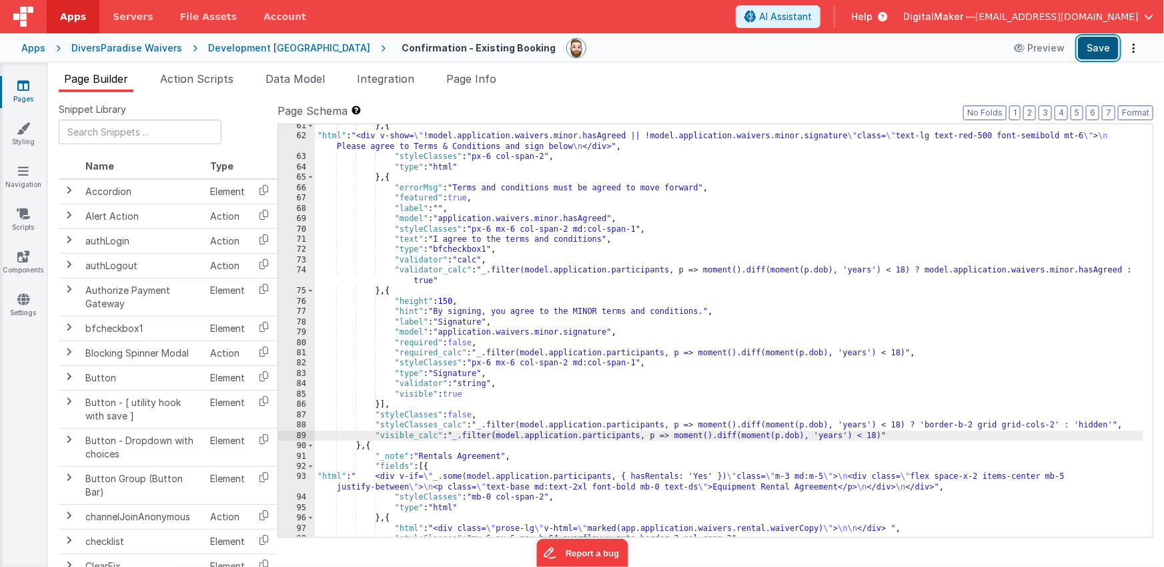
click at [1096, 51] on button "Save" at bounding box center [1098, 48] width 41 height 23
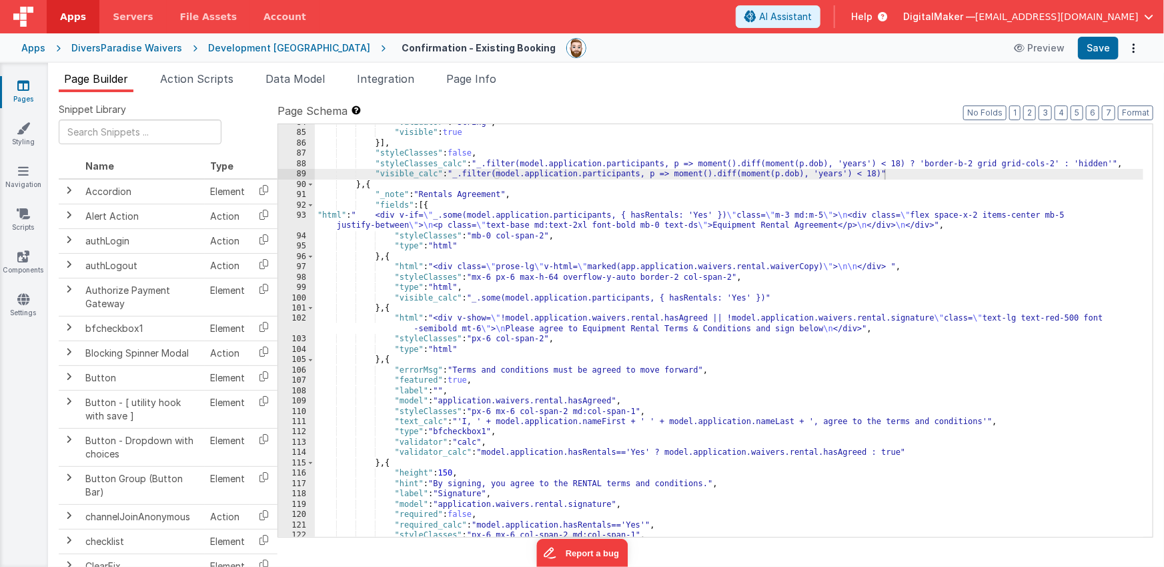
scroll to position [1461, 0]
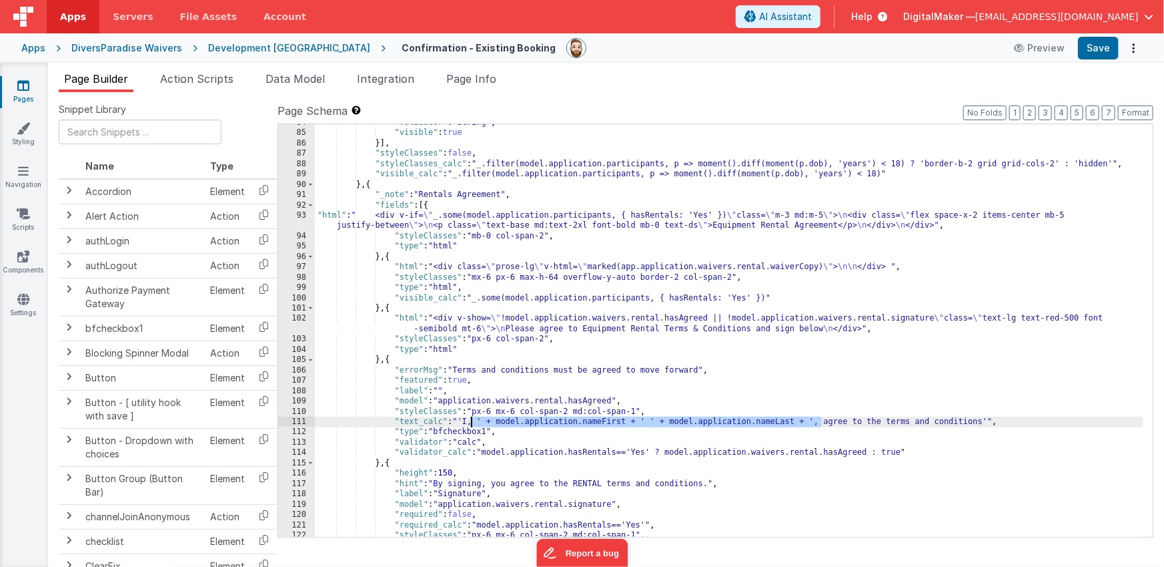
drag, startPoint x: 821, startPoint y: 422, endPoint x: 473, endPoint y: 418, distance: 348.4
click at [473, 418] on div ""validator" : "string" , "visible" : true }] , "styleClasses" : false , "styleC…" at bounding box center [729, 333] width 829 height 433
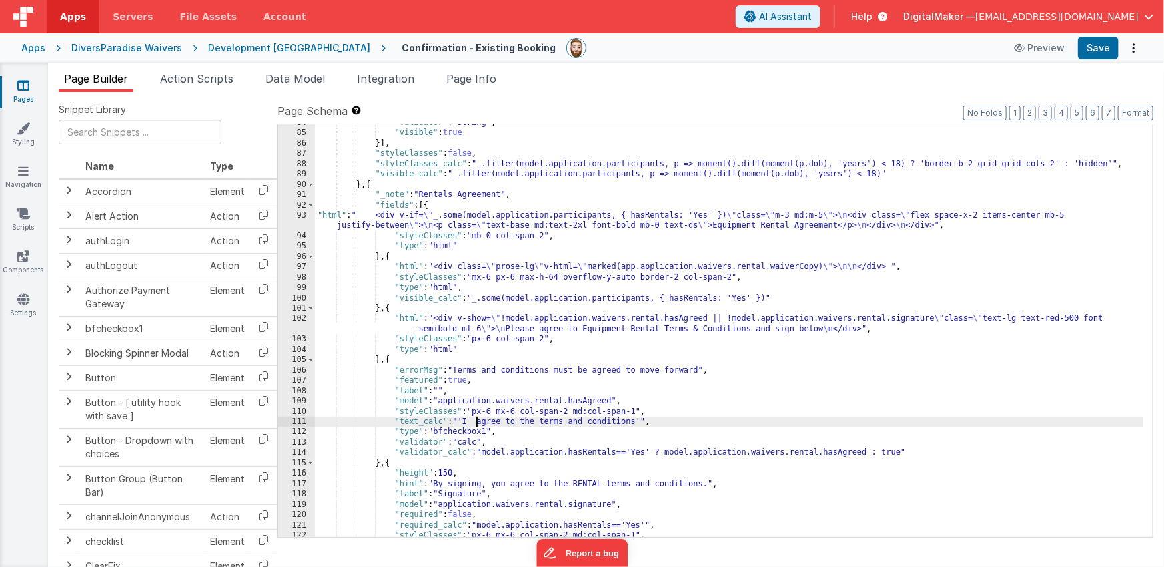
drag, startPoint x: 446, startPoint y: 419, endPoint x: 454, endPoint y: 424, distance: 9.6
click at [446, 419] on div ""validator" : "string" , "visible" : true }] , "styleClasses" : false , "styleC…" at bounding box center [729, 333] width 829 height 433
click at [443, 420] on div ""validator" : "string" , "visible" : true }] , "styleClasses" : false , "styleC…" at bounding box center [729, 333] width 829 height 433
click at [615, 420] on div ""validator" : "string" , "visible" : true }] , "styleClasses" : false , "styleC…" at bounding box center [729, 333] width 829 height 433
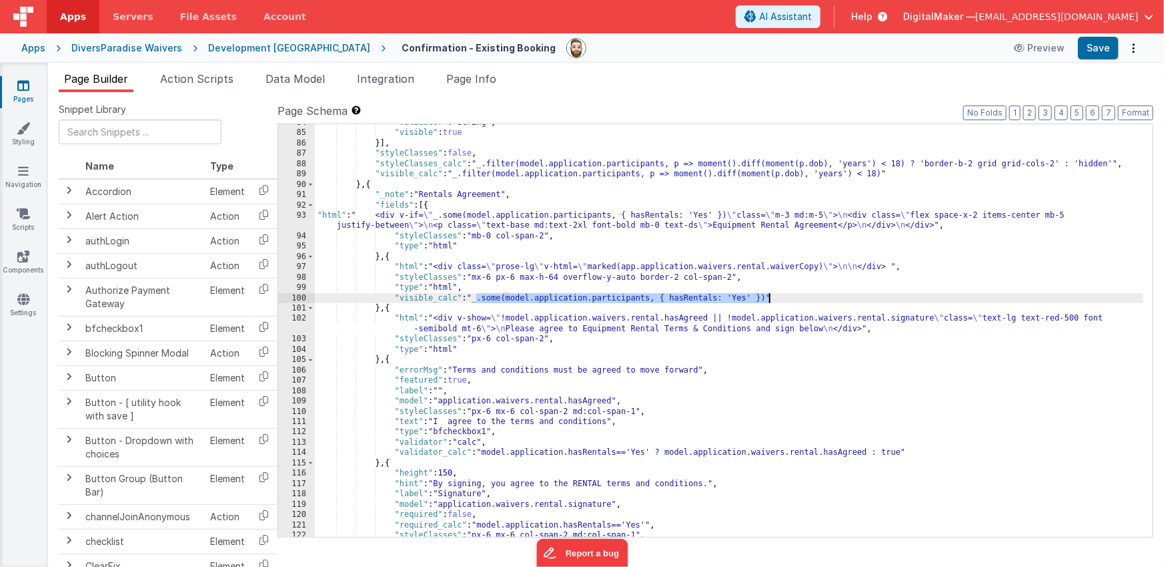
drag, startPoint x: 476, startPoint y: 296, endPoint x: 770, endPoint y: 294, distance: 293.6
click at [770, 294] on div ""validator" : "string" , "visible" : true }] , "styleClasses" : false , "styleC…" at bounding box center [729, 333] width 829 height 433
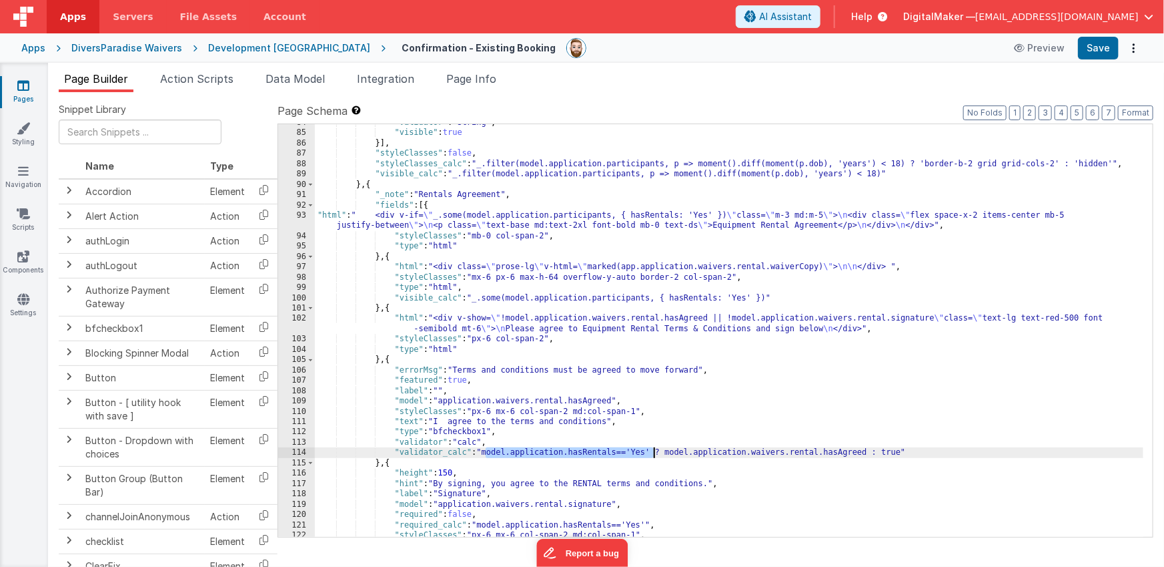
drag, startPoint x: 486, startPoint y: 453, endPoint x: 654, endPoint y: 449, distance: 167.5
click at [654, 449] on div ""validator" : "string" , "visible" : true }] , "styleClasses" : false , "styleC…" at bounding box center [729, 333] width 829 height 433
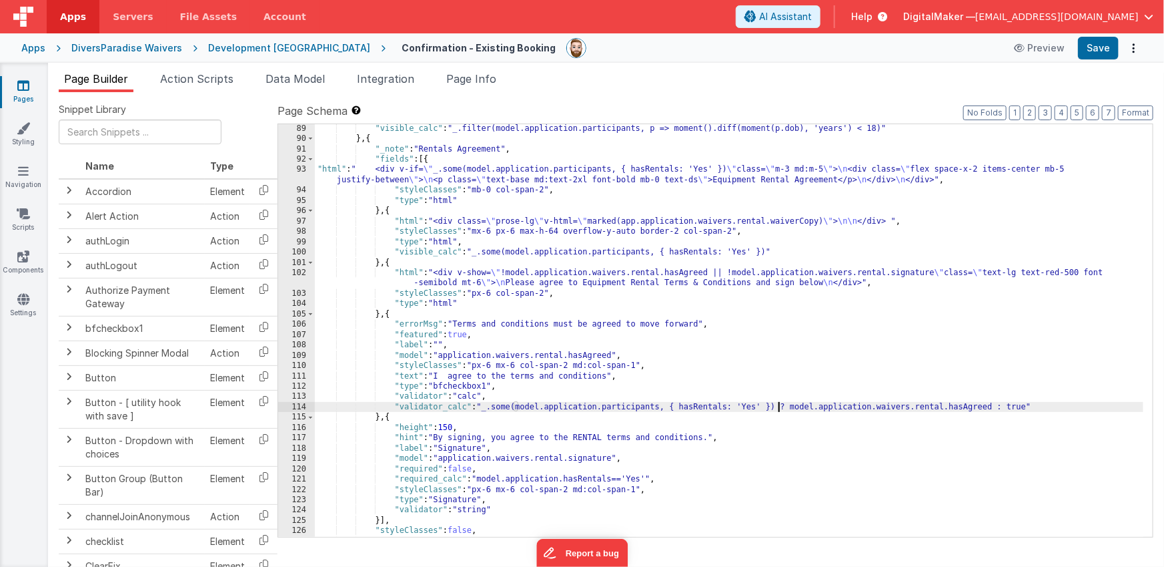
scroll to position [1507, 0]
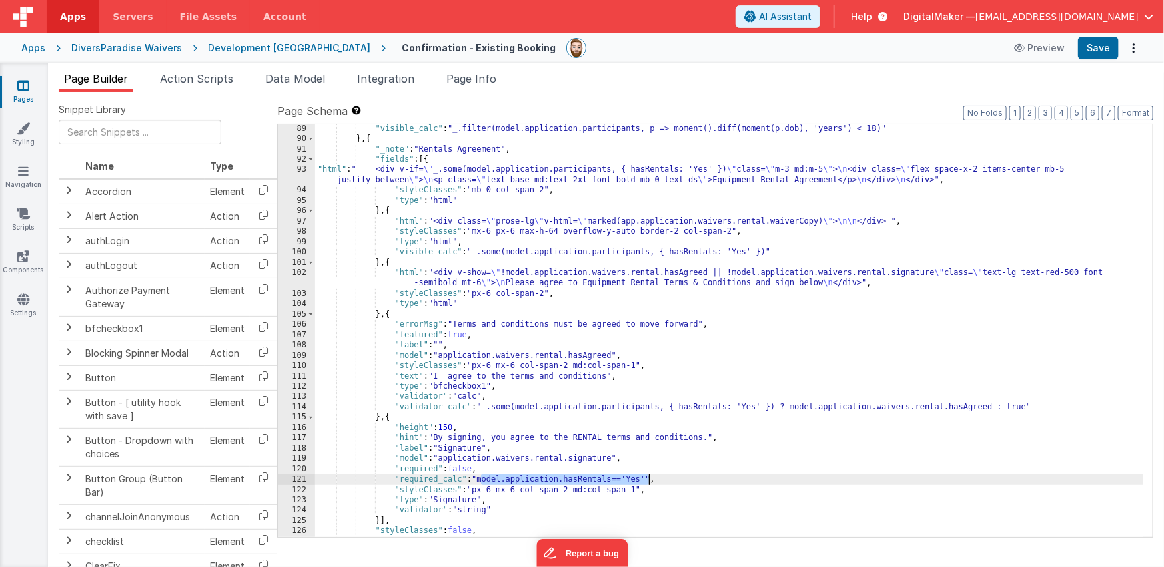
drag, startPoint x: 482, startPoint y: 478, endPoint x: 647, endPoint y: 477, distance: 165.5
click at [647, 477] on div ""visible_calc" : "_.filter(model.application.participants, p => moment().diff(m…" at bounding box center [729, 344] width 829 height 443
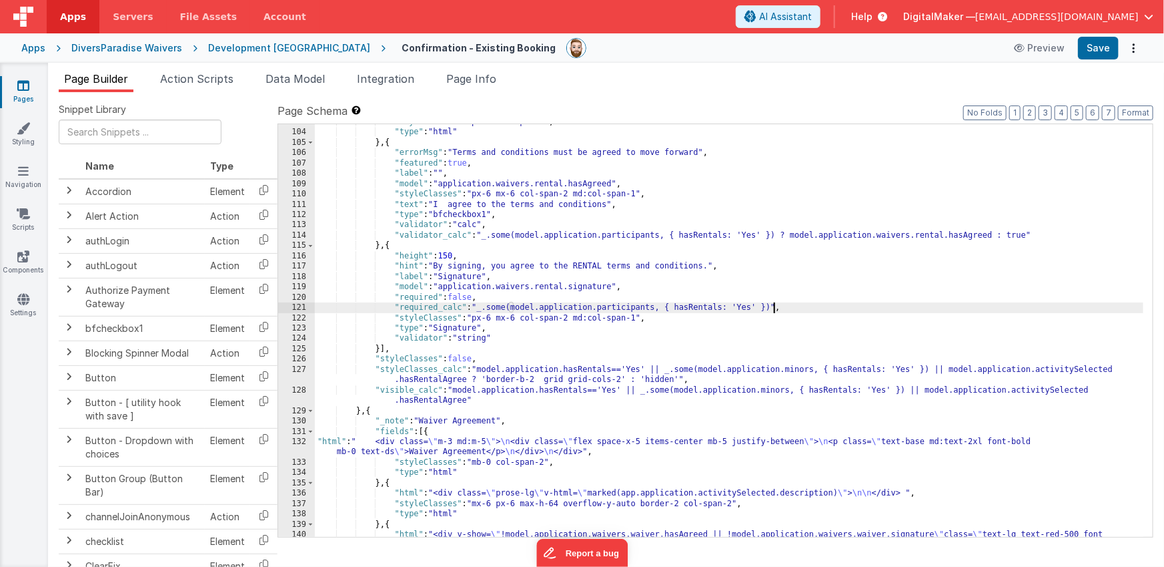
scroll to position [1722, 0]
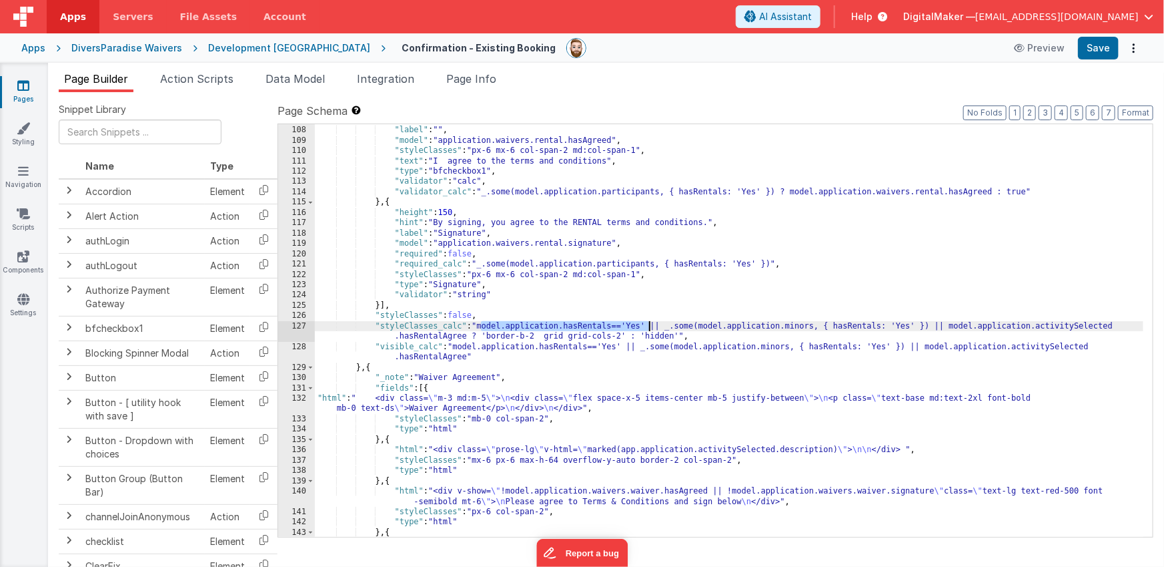
drag, startPoint x: 481, startPoint y: 326, endPoint x: 649, endPoint y: 326, distance: 167.5
click at [649, 326] on div ""featured" : true , "label" : "" , "model" : "application.waivers.rental.hasAgr…" at bounding box center [729, 331] width 829 height 433
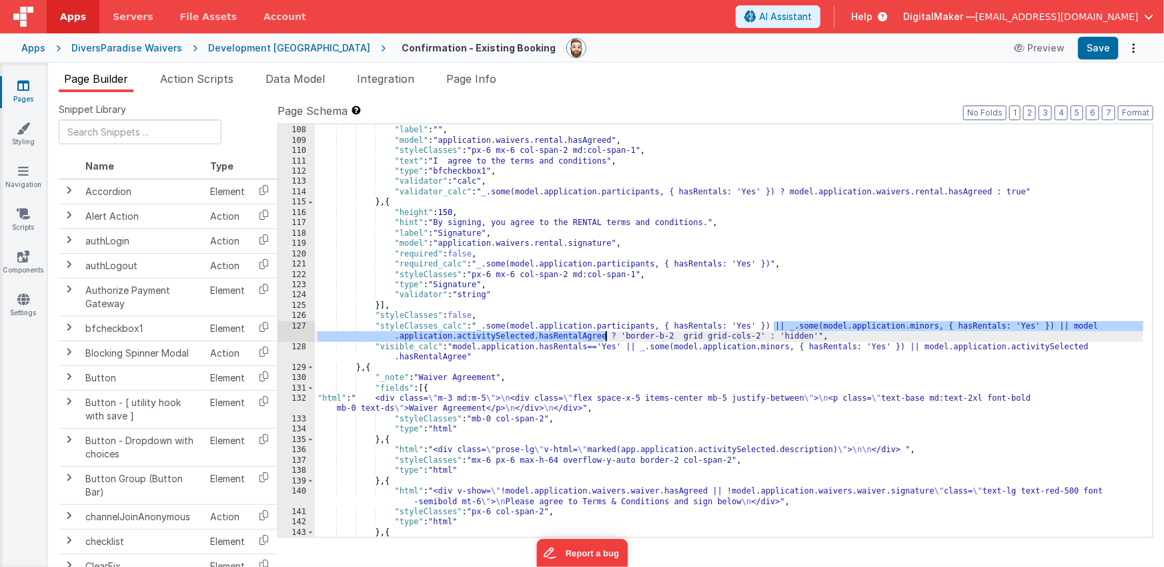
click at [606, 337] on div ""featured" : true , "label" : "" , "model" : "application.waivers.rental.hasAgr…" at bounding box center [729, 331] width 829 height 433
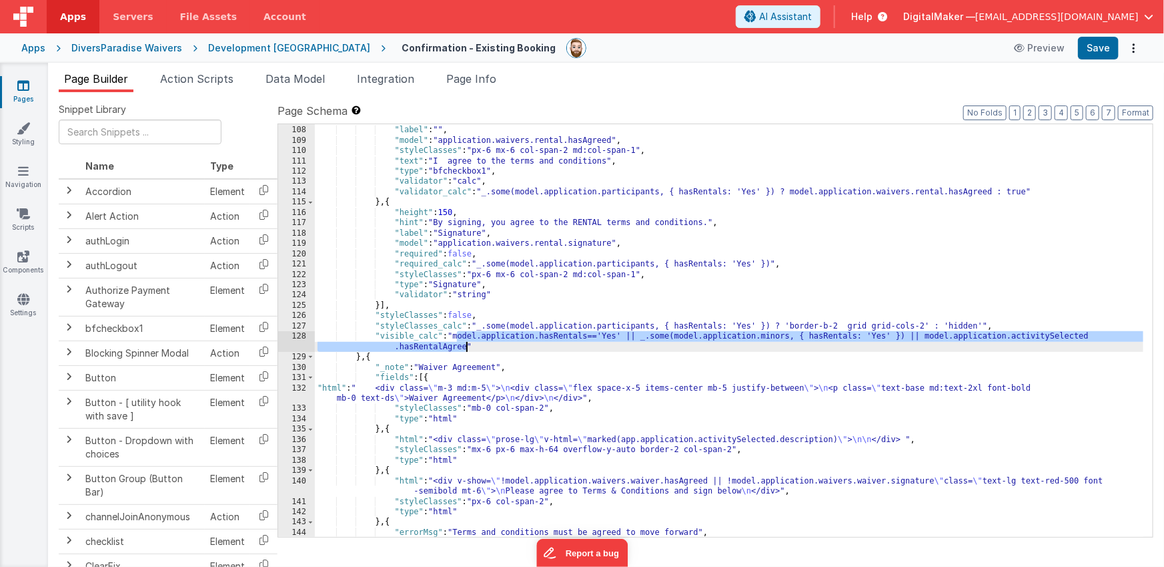
drag, startPoint x: 456, startPoint y: 336, endPoint x: 467, endPoint y: 345, distance: 13.8
click at [467, 345] on div ""featured" : true , "label" : "" , "model" : "application.waivers.rental.hasAgr…" at bounding box center [729, 331] width 829 height 433
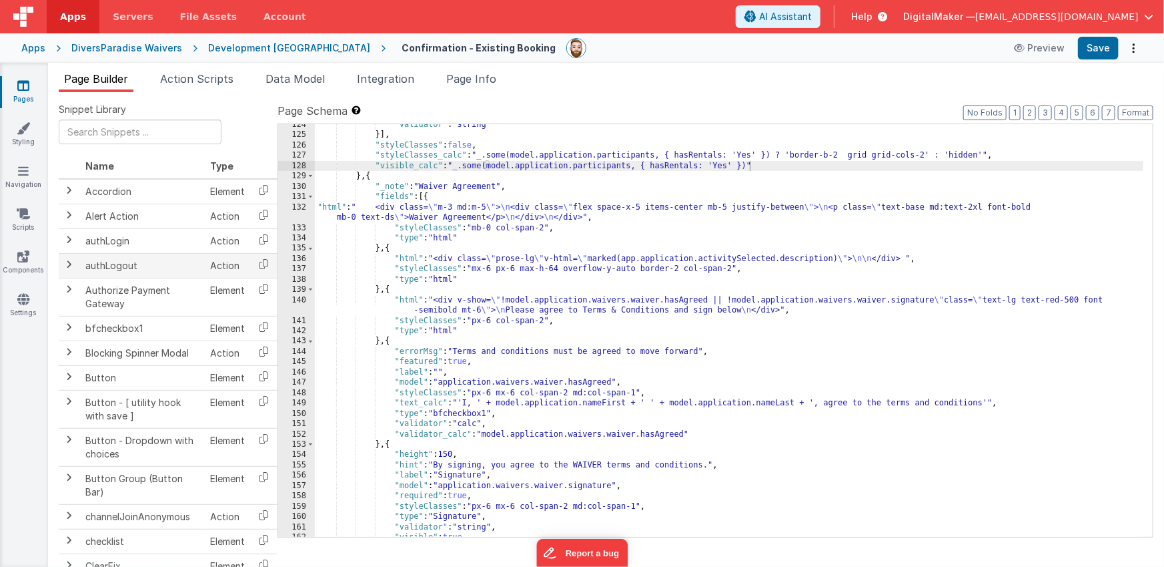
scroll to position [1905, 0]
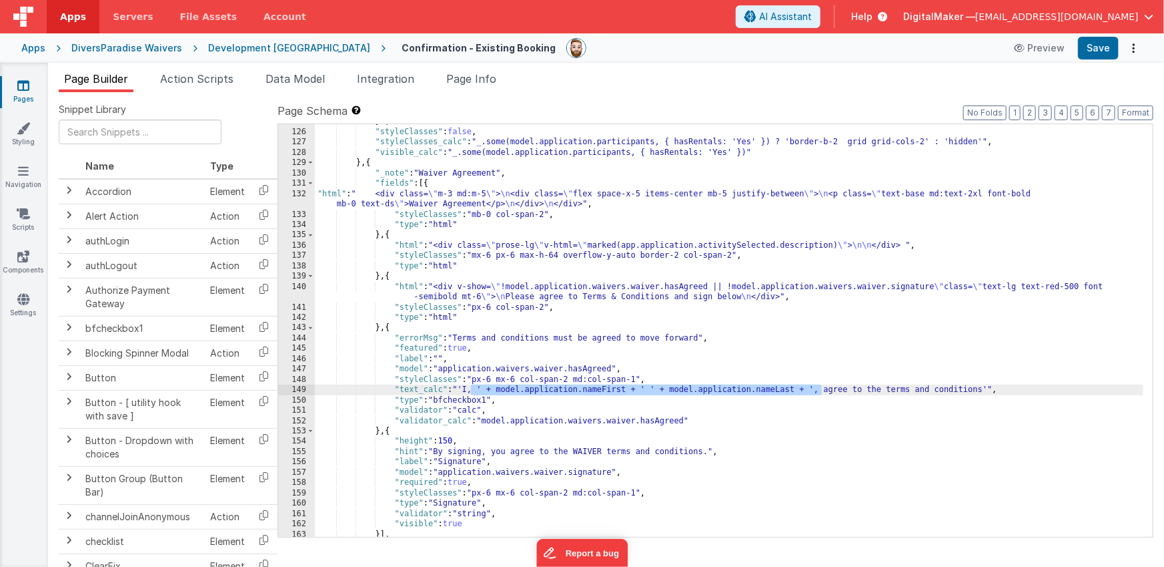
drag, startPoint x: 472, startPoint y: 390, endPoint x: 822, endPoint y: 392, distance: 350.3
click at [822, 392] on div "}] , "styleClasses" : false , "styleClasses_calc" : "_.some(model.application.p…" at bounding box center [729, 332] width 829 height 433
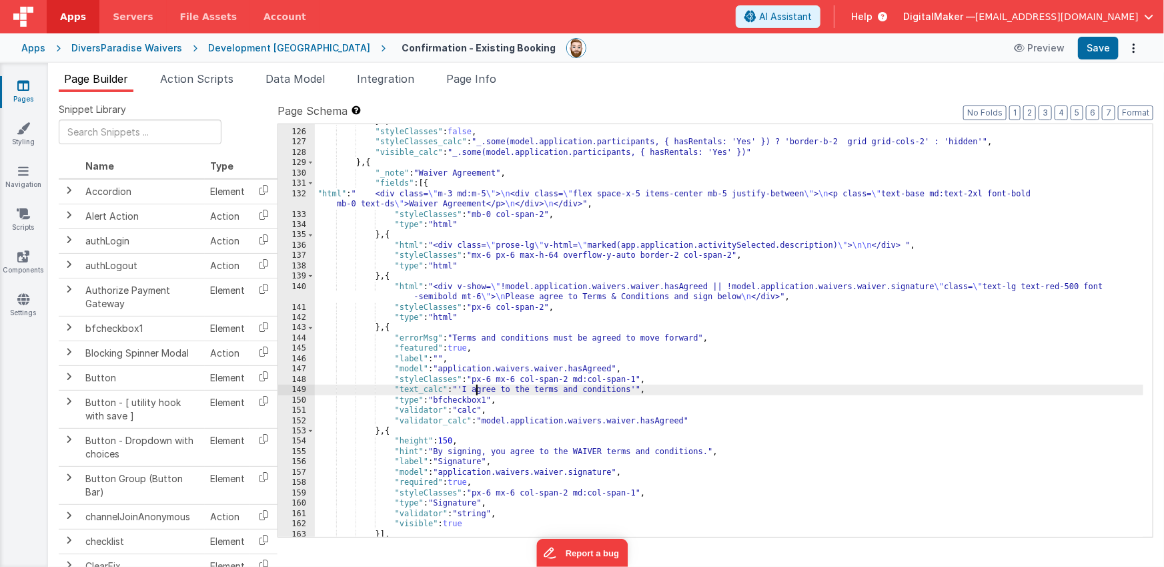
click at [440, 388] on div "}] , "styleClasses" : false , "styleClasses_calc" : "_.some(model.application.p…" at bounding box center [729, 332] width 829 height 433
click at [442, 387] on div "}] , "styleClasses" : false , "styleClasses_calc" : "_.some(model.application.p…" at bounding box center [729, 332] width 829 height 433
click at [610, 388] on div "}] , "styleClasses" : false , "styleClasses_calc" : "_.some(model.application.p…" at bounding box center [729, 332] width 829 height 433
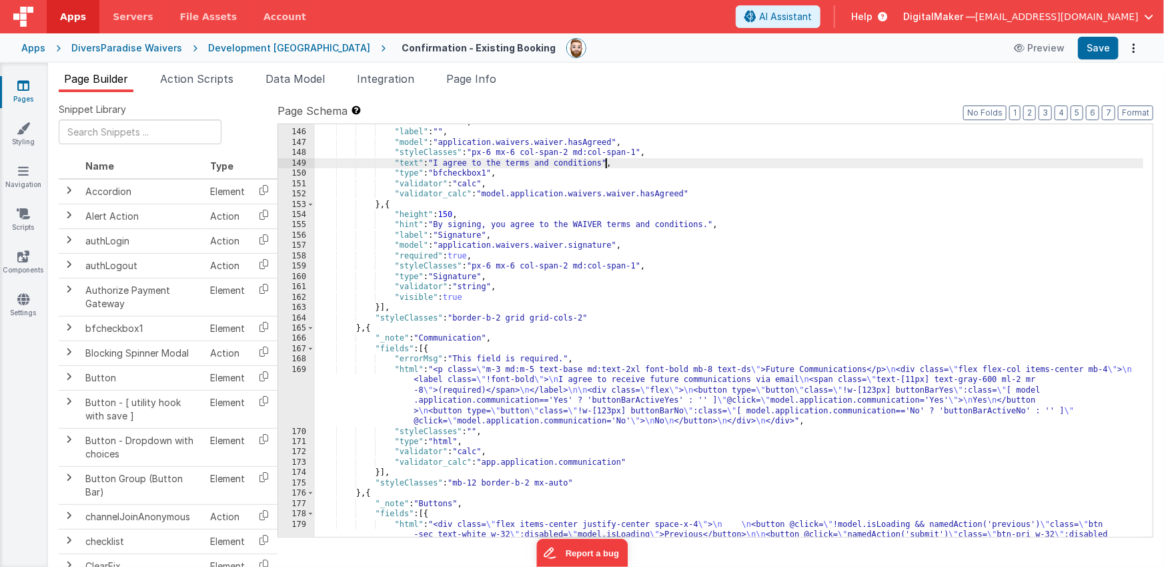
scroll to position [2186, 0]
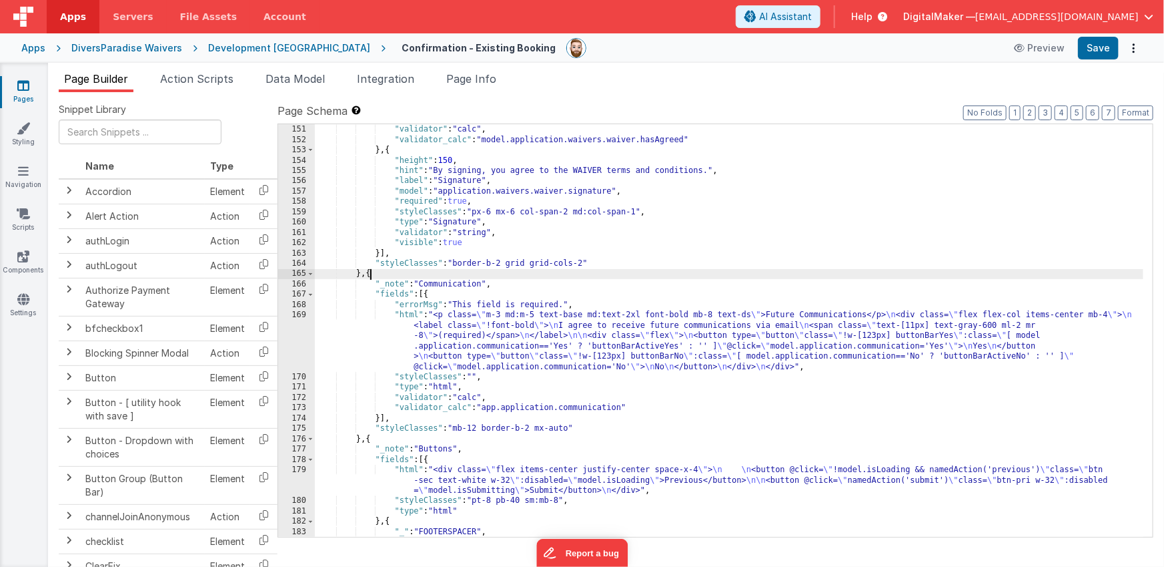
click at [370, 270] on div ""type" : "bfcheckbox1" , "validator" : "calc" , "validator_calc" : "model.appli…" at bounding box center [729, 330] width 829 height 433
click at [364, 440] on div ""type" : "bfcheckbox1" , "validator" : "calc" , "validator_calc" : "model.appli…" at bounding box center [729, 330] width 829 height 433
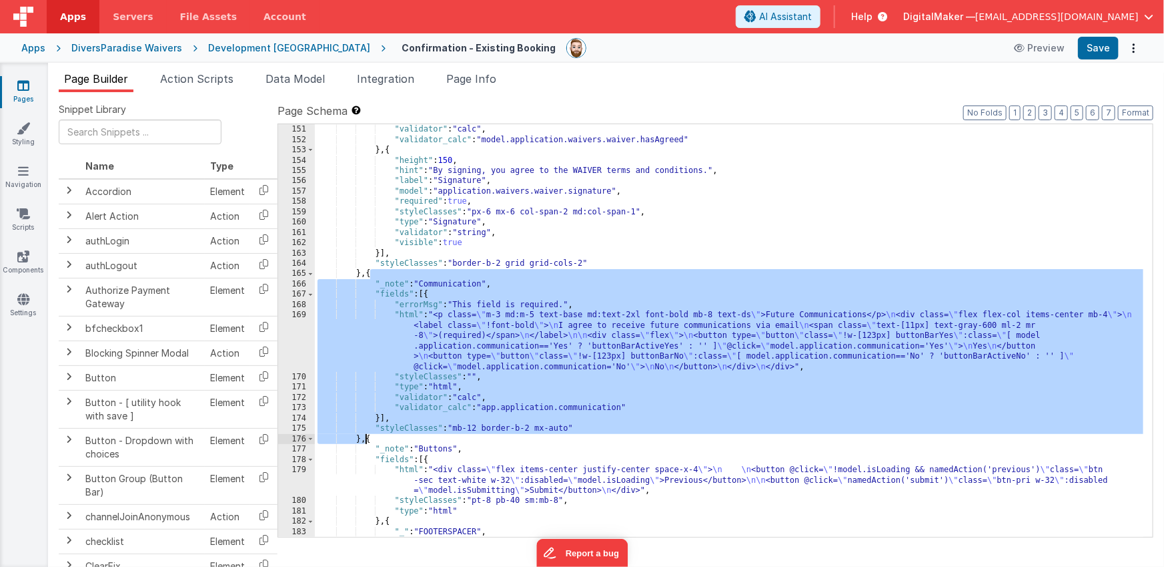
scroll to position [2103, 0]
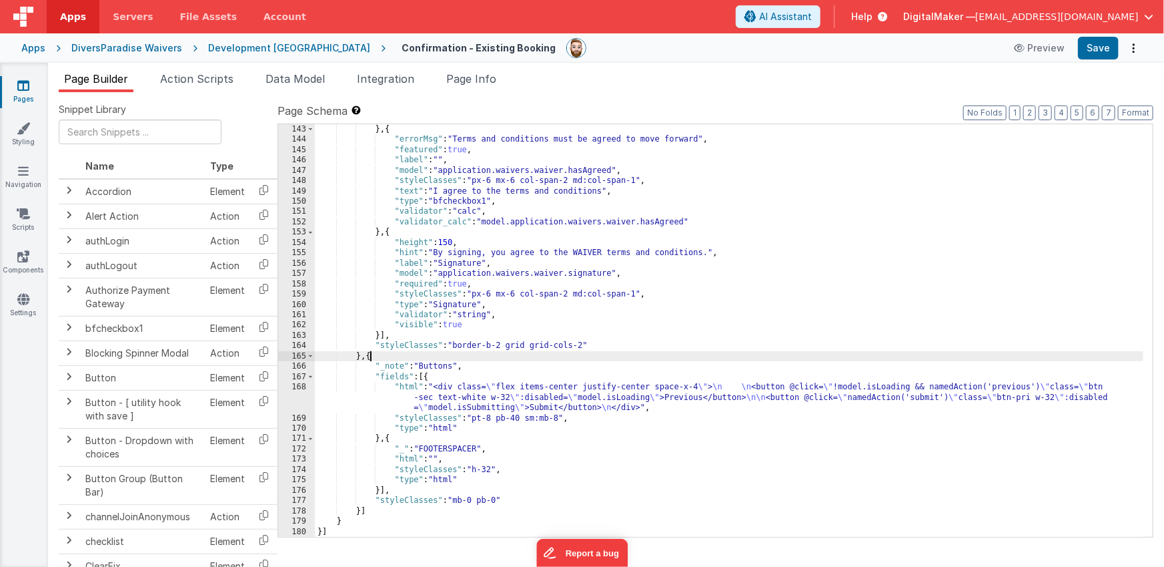
click at [484, 396] on div "} , { "errorMsg" : "Terms and conditions must be agreed to move forward" , "fea…" at bounding box center [729, 340] width 829 height 433
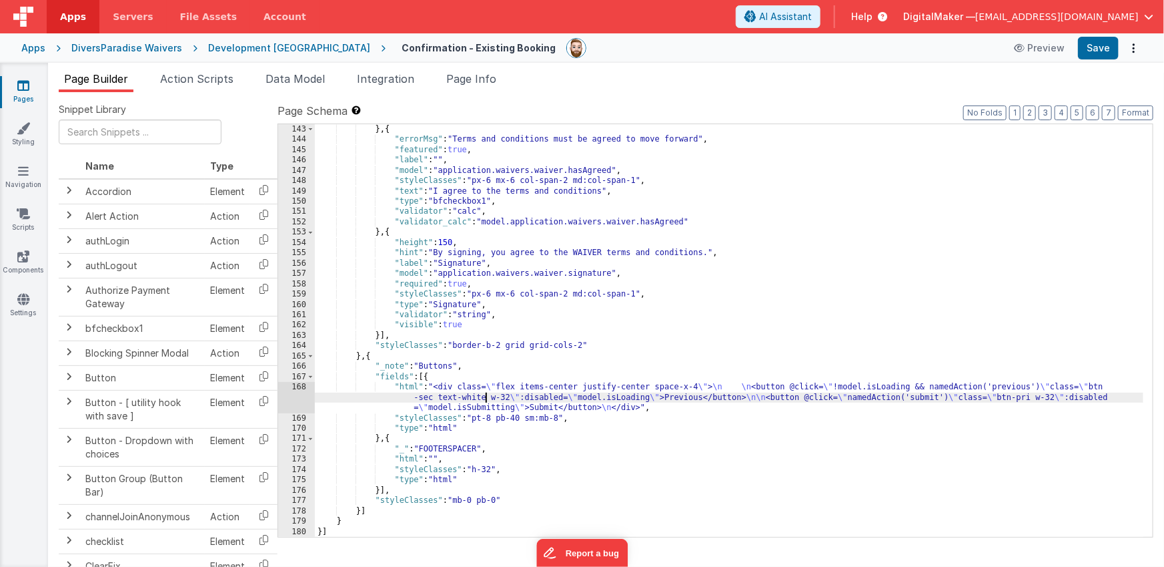
click at [292, 401] on div "168" at bounding box center [296, 397] width 37 height 31
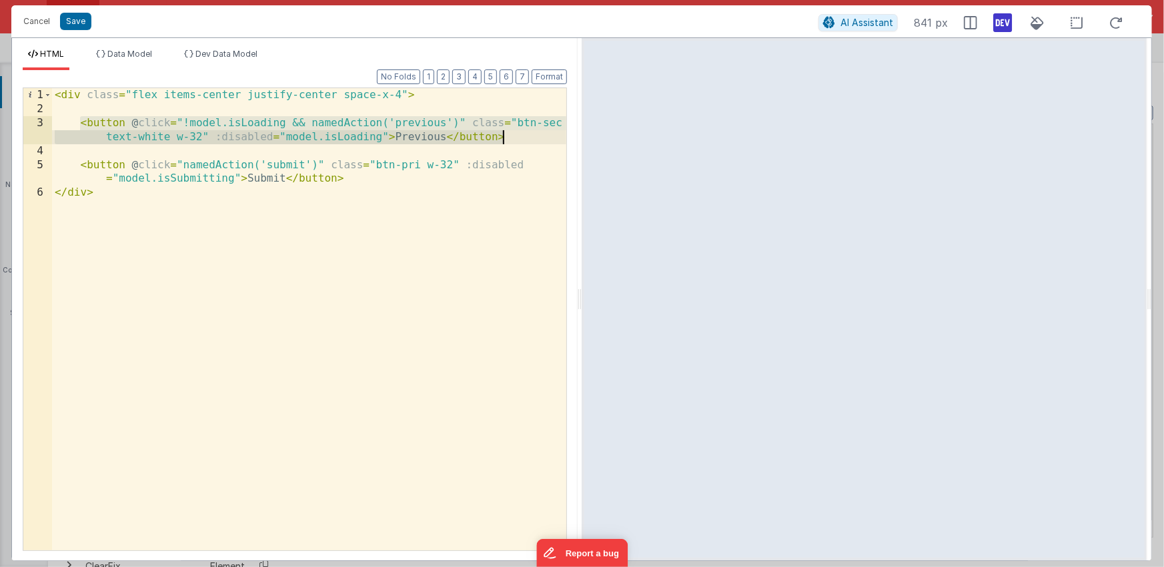
drag, startPoint x: 81, startPoint y: 123, endPoint x: 515, endPoint y: 141, distance: 434.8
click at [515, 141] on div "< div class = "flex items-center justify-center space-x-4" > < button @ click =…" at bounding box center [309, 333] width 514 height 490
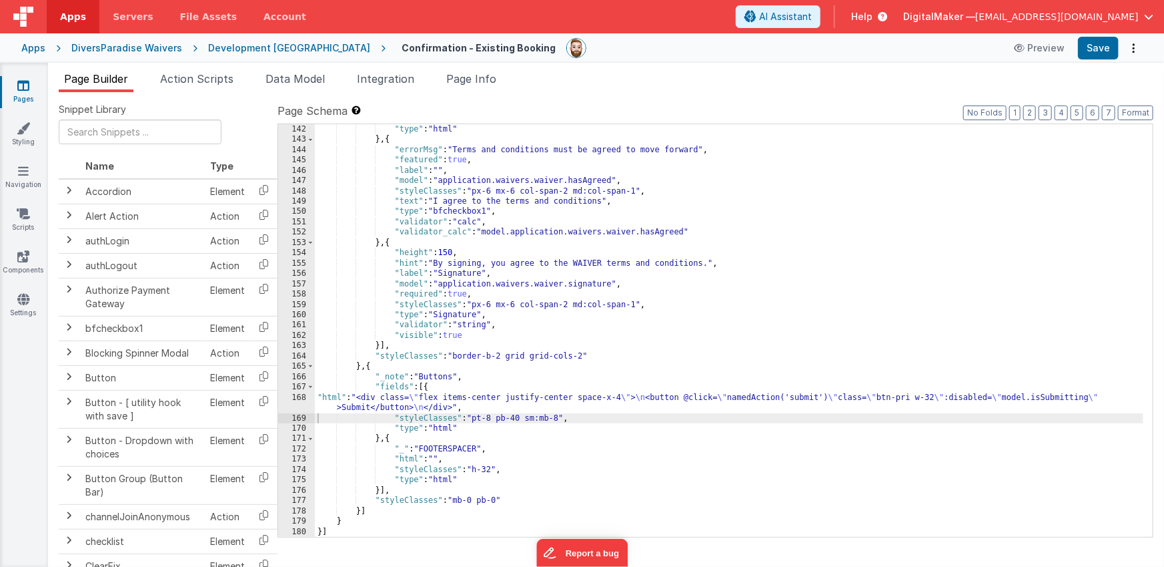
scroll to position [2093, 0]
click at [1098, 49] on button "Save" at bounding box center [1098, 48] width 41 height 23
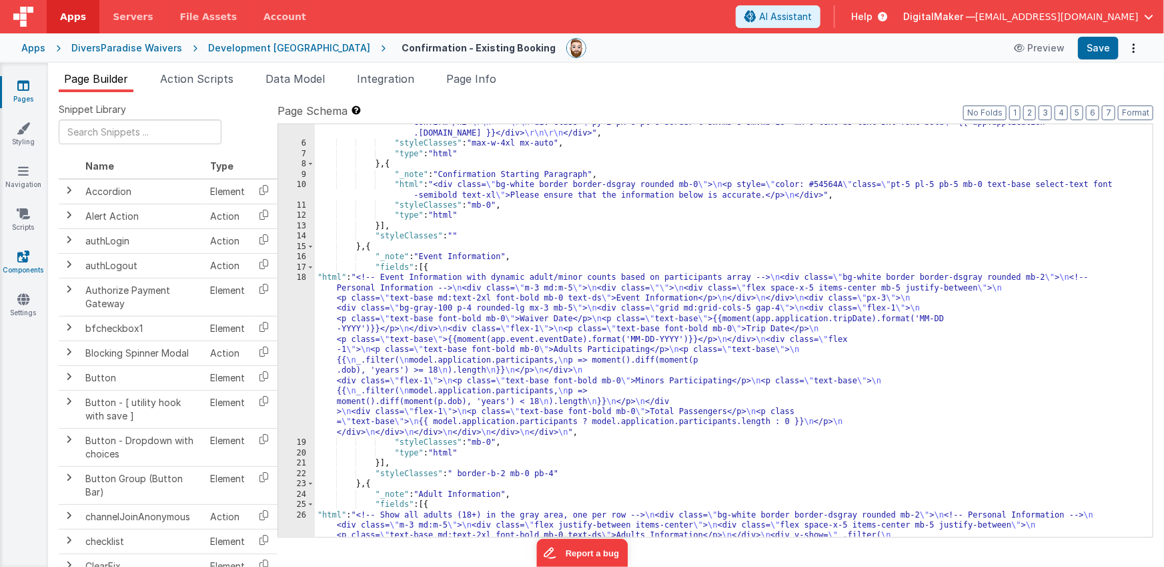
scroll to position [0, 0]
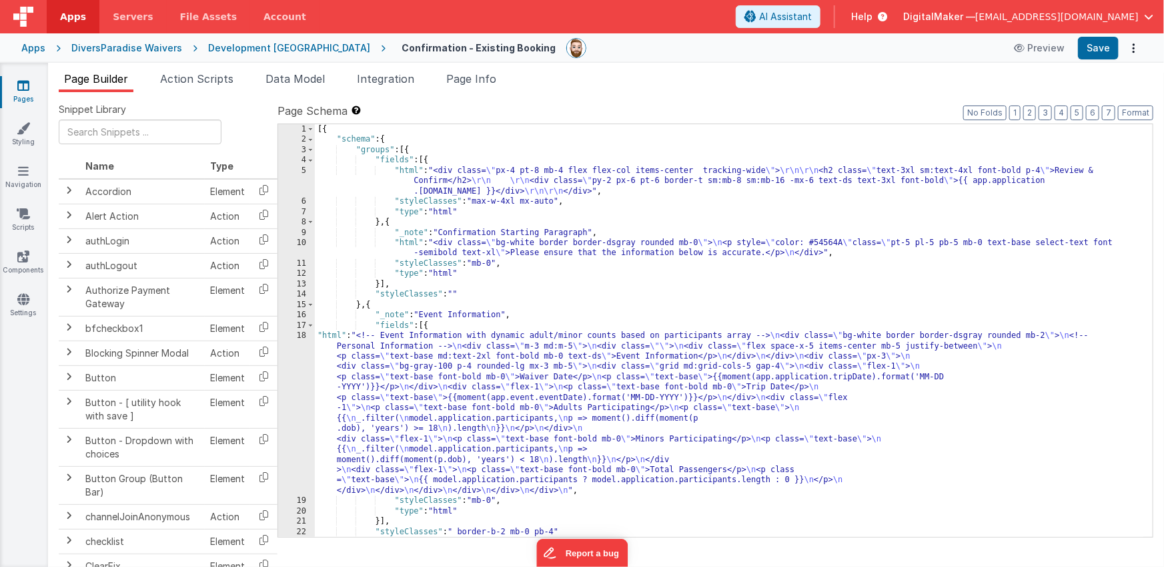
click at [1081, 169] on div "[{ "schema" : { "groups" : [{ "fields" : [{ "html" : "<div class= \" px-4 pt-8 …" at bounding box center [729, 340] width 829 height 433
click at [447, 179] on div "[{ "schema" : { "groups" : [{ "fields" : [{ "html" : "<div class= \" px-4 pt-8 …" at bounding box center [729, 340] width 829 height 433
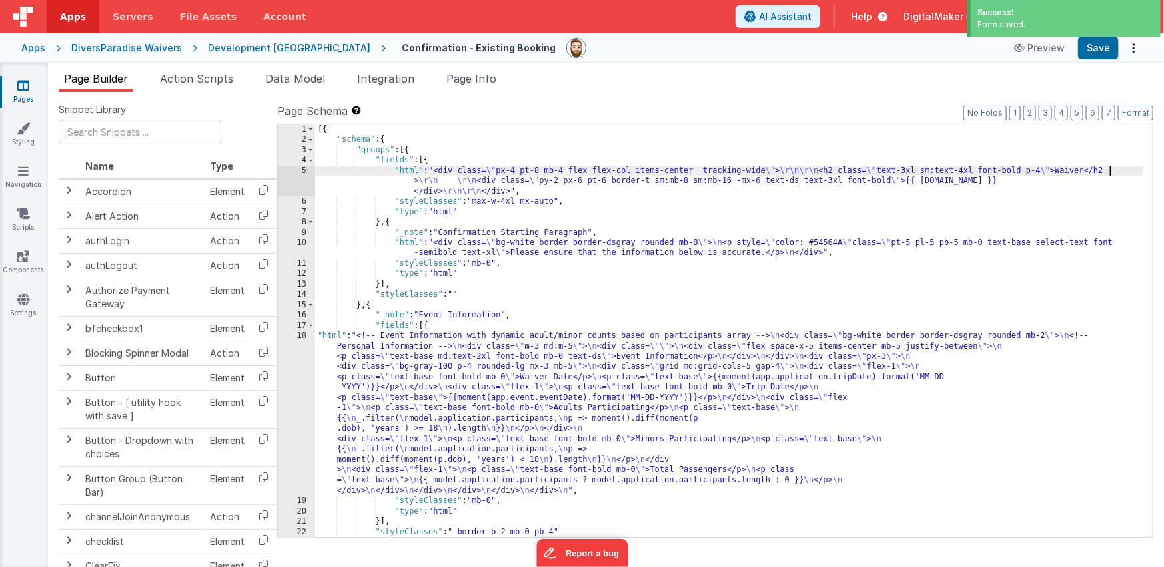
click at [1110, 169] on div "[{ "schema" : { "groups" : [{ "fields" : [{ "html" : "<div class= \" px-4 pt-8 …" at bounding box center [729, 340] width 829 height 433
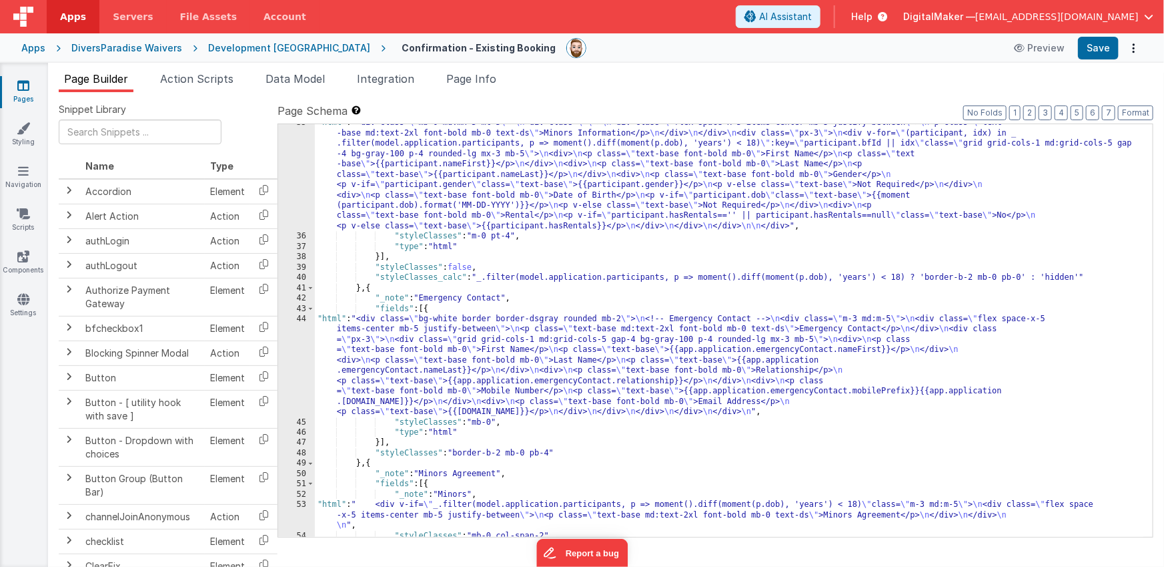
scroll to position [719, 0]
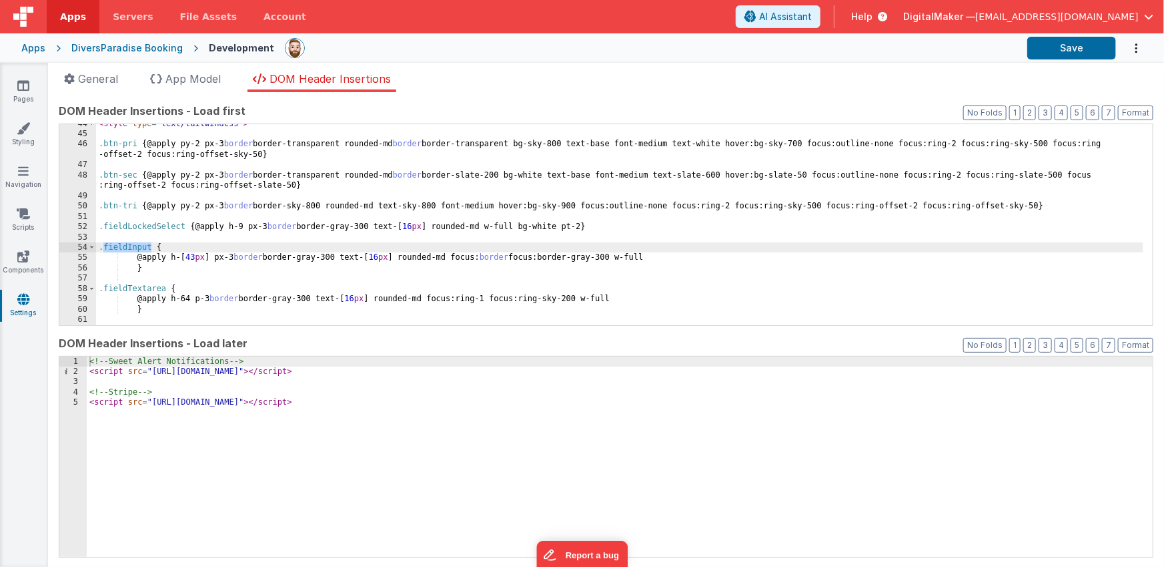
scroll to position [448, 0]
click at [25, 83] on icon at bounding box center [23, 85] width 12 height 13
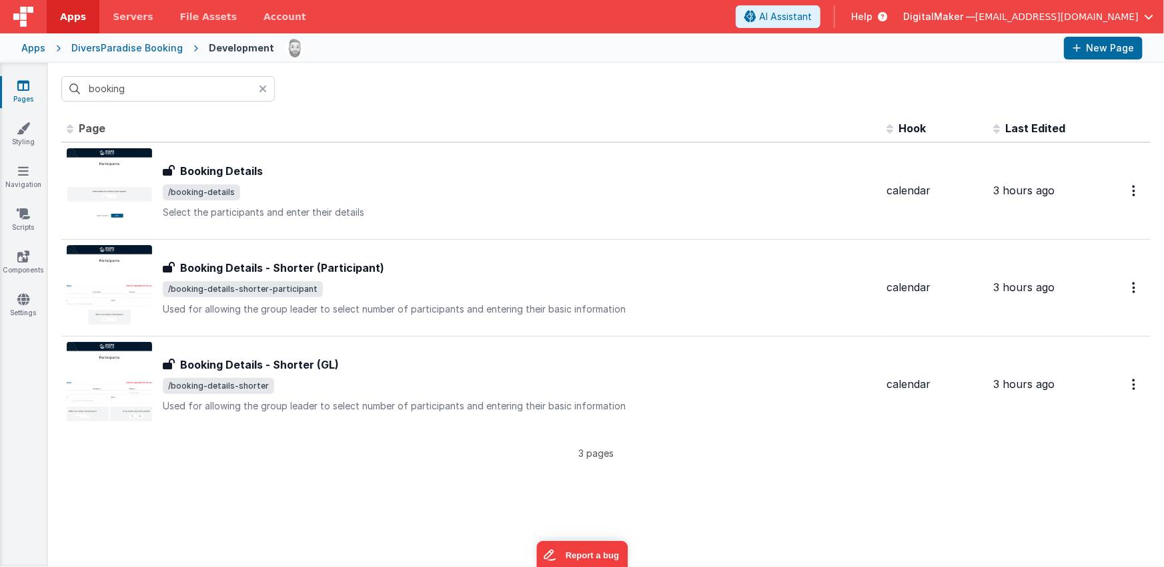
click at [28, 47] on div "Apps" at bounding box center [33, 47] width 24 height 13
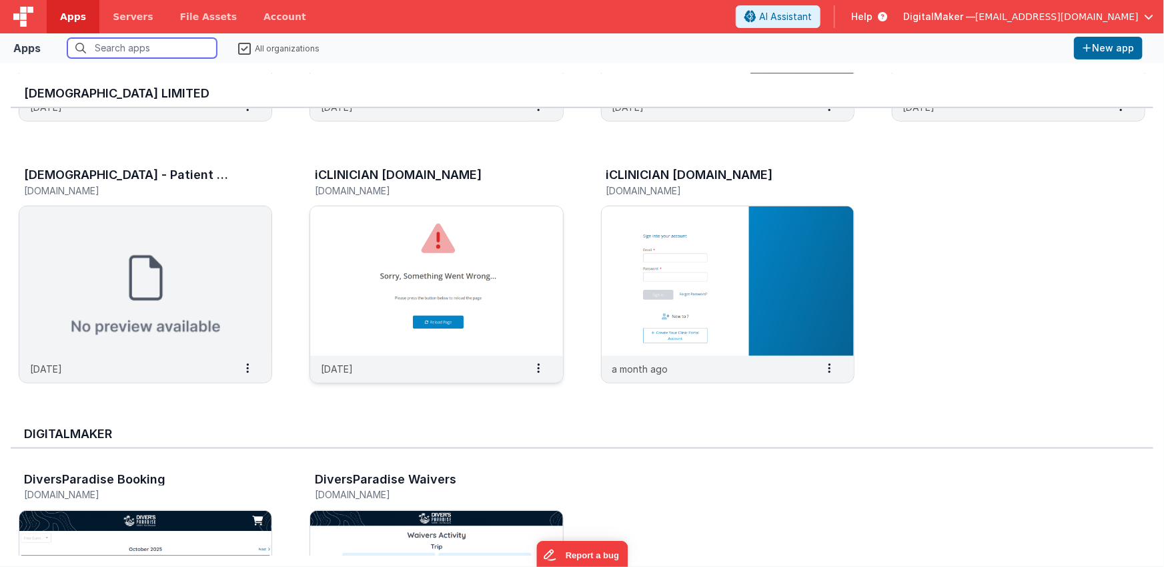
scroll to position [739, 0]
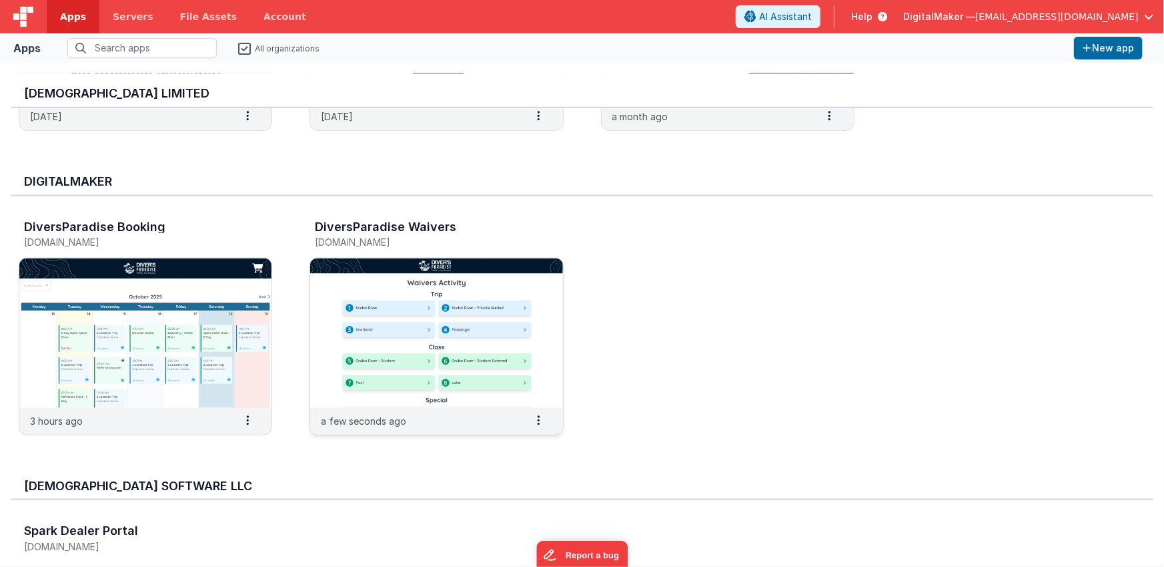
click at [366, 325] on img at bounding box center [436, 332] width 252 height 149
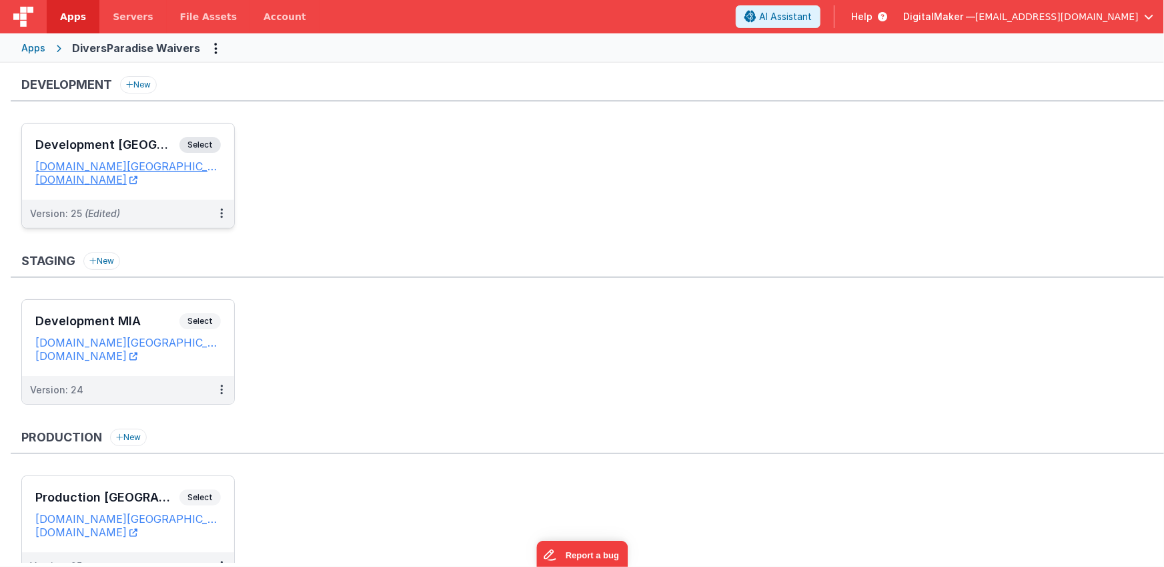
click at [148, 131] on div "Development Dublin Select URLs waiversalpha.diversparadise.miami dpwaivers.fmbe…" at bounding box center [128, 161] width 212 height 76
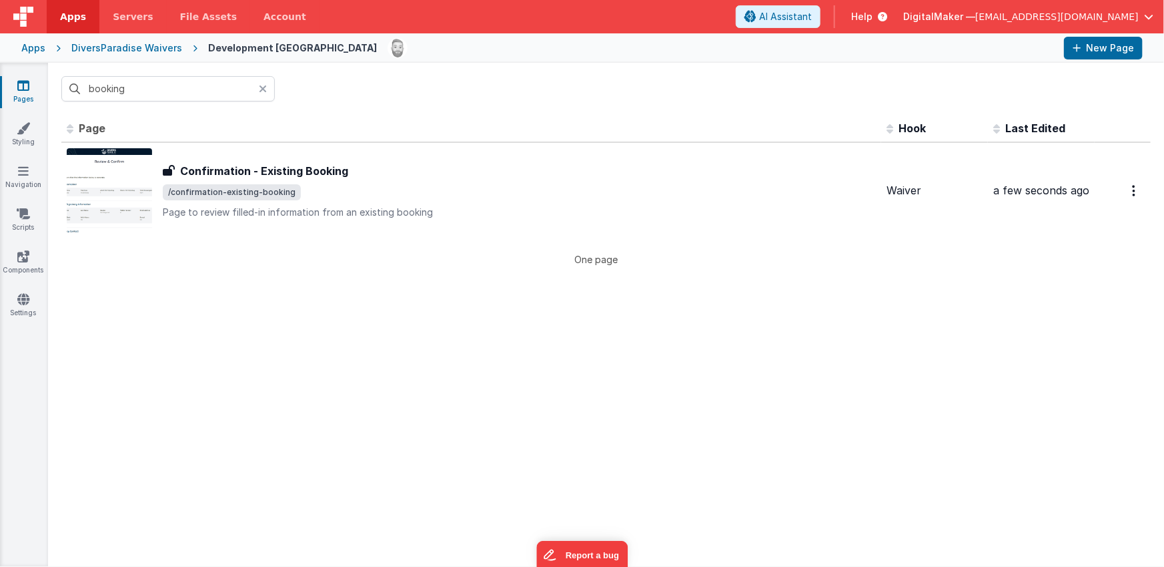
click at [261, 87] on icon at bounding box center [263, 88] width 8 height 11
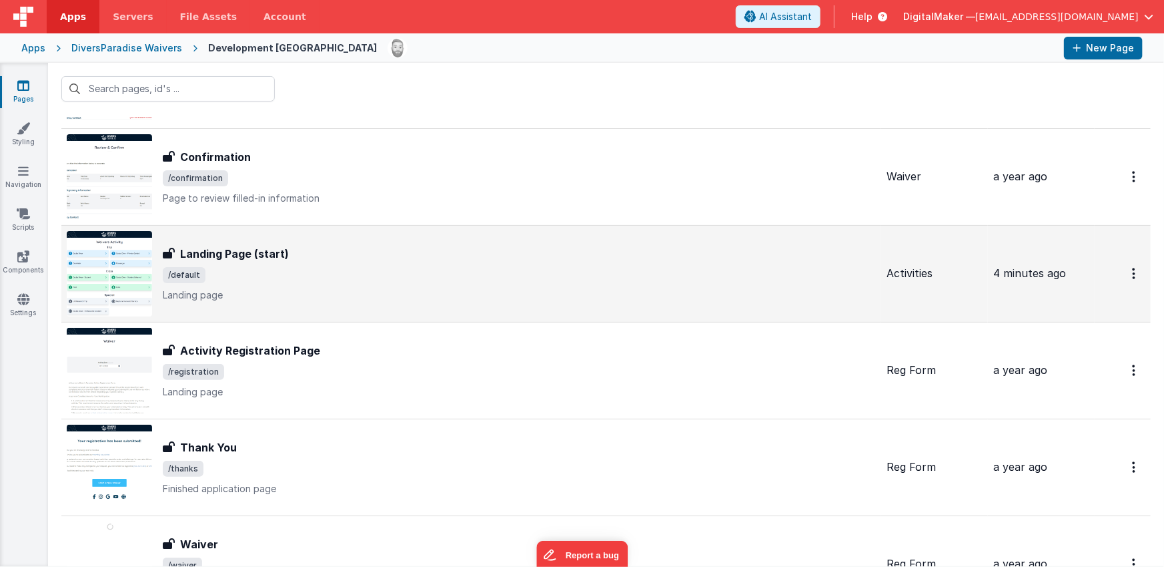
scroll to position [81, 0]
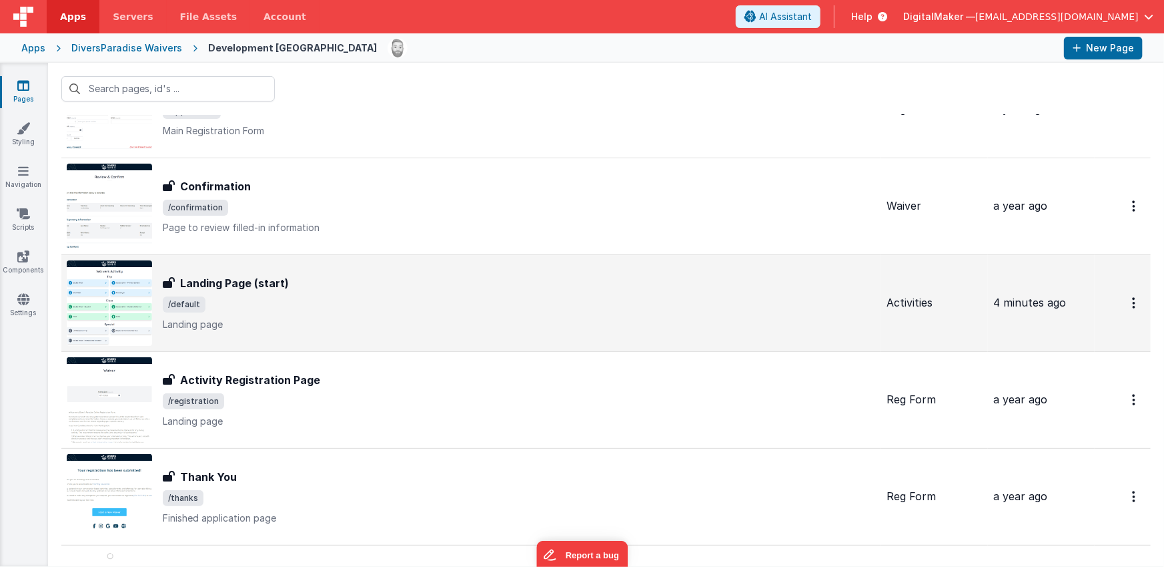
click at [322, 294] on div "Landing Page (start) Landing Page (start) /default Landing page" at bounding box center [519, 303] width 713 height 56
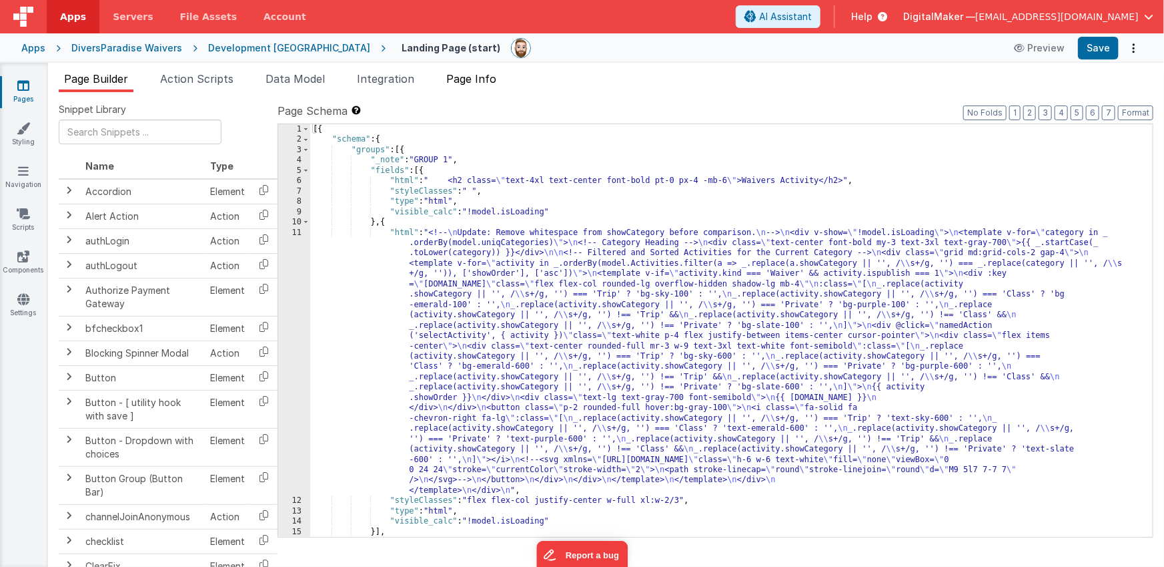
click at [477, 81] on span "Page Info" at bounding box center [471, 78] width 50 height 13
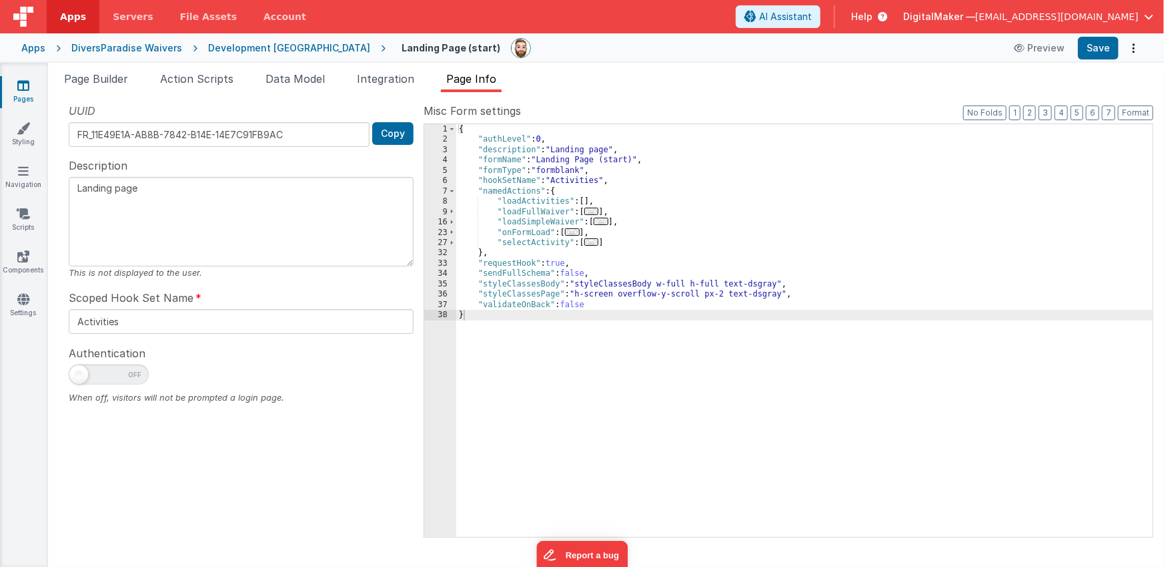
click at [595, 240] on span "..." at bounding box center [592, 241] width 15 height 7
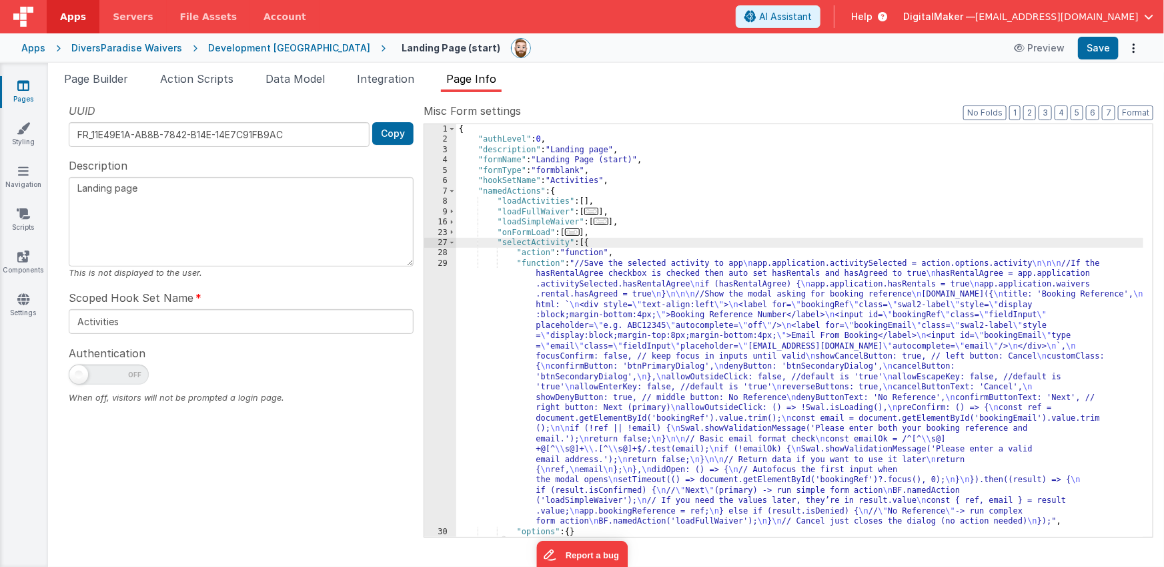
drag, startPoint x: 601, startPoint y: 316, endPoint x: 567, endPoint y: 324, distance: 35.8
click at [601, 316] on div "{ "authLevel" : 0 , "description" : "Landing page" , "formName" : "Landing Page…" at bounding box center [800, 340] width 688 height 433
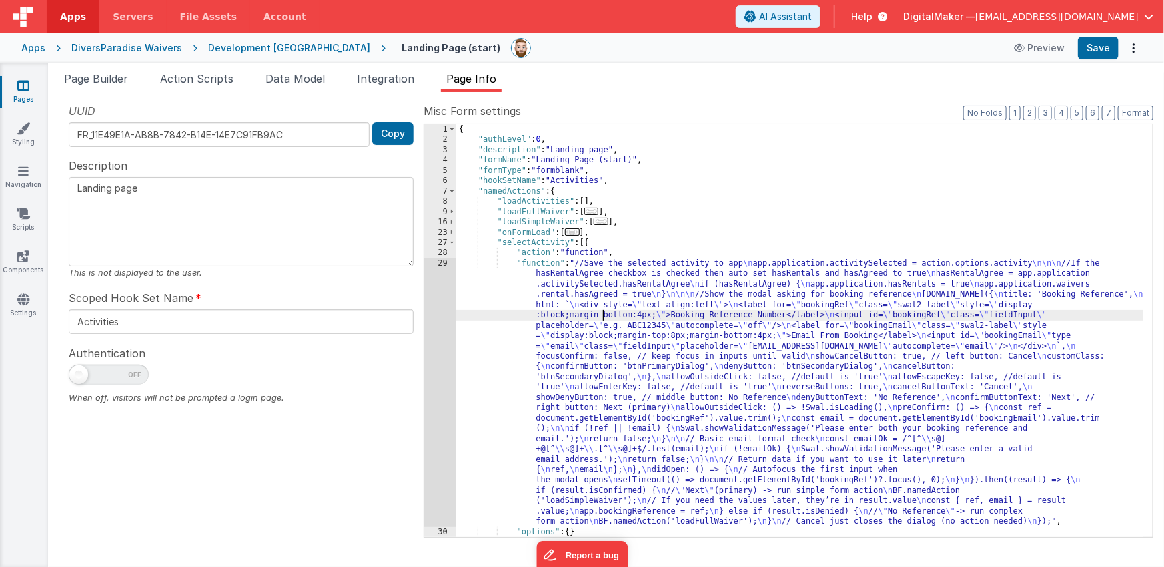
click at [435, 339] on div "29" at bounding box center [440, 392] width 32 height 268
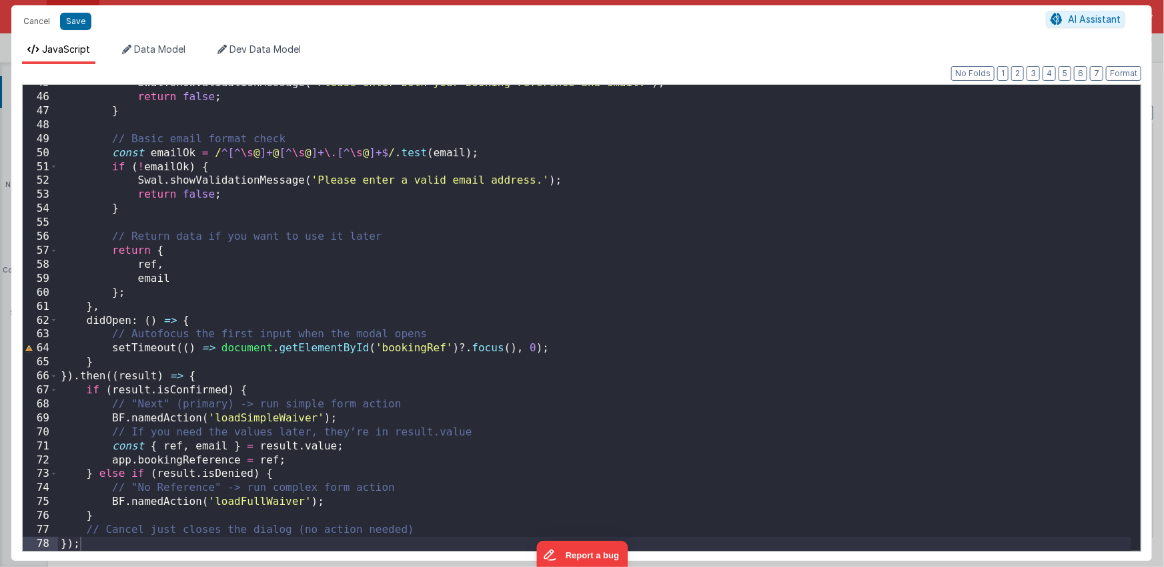
scroll to position [617, 0]
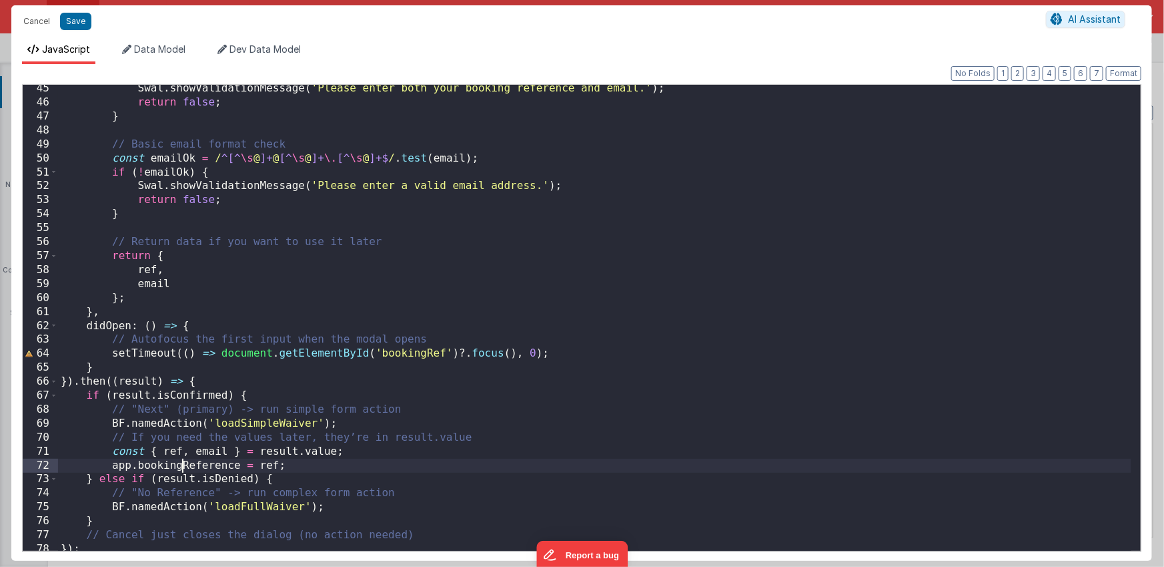
click at [184, 465] on div "Swal . showValidationMessage ( 'Please enter both your booking reference and em…" at bounding box center [595, 328] width 1074 height 494
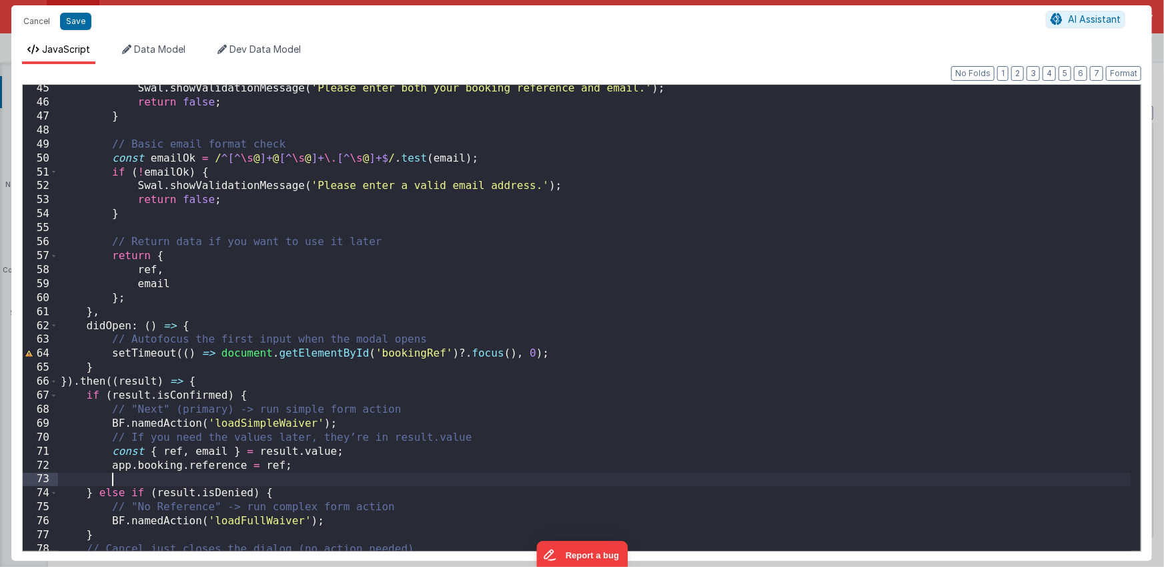
paste textarea
click at [228, 478] on div "Swal . showValidationMessage ( 'Please enter both your booking reference and em…" at bounding box center [595, 328] width 1074 height 494
click at [251, 480] on div "Swal . showValidationMessage ( 'Please enter both your booking reference and em…" at bounding box center [595, 328] width 1074 height 494
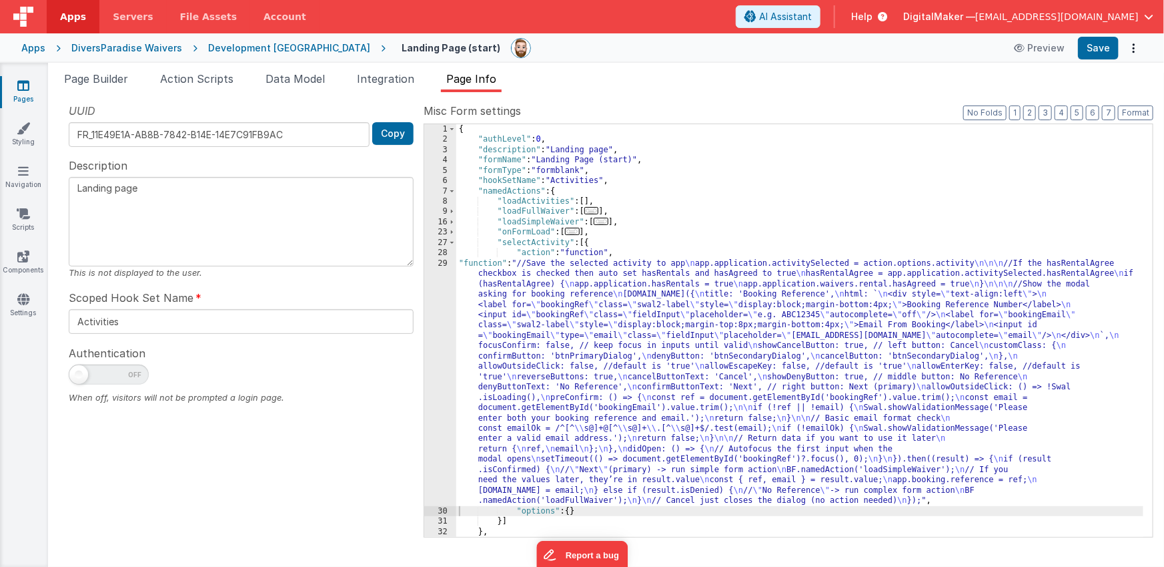
click at [595, 212] on span "..." at bounding box center [592, 210] width 15 height 7
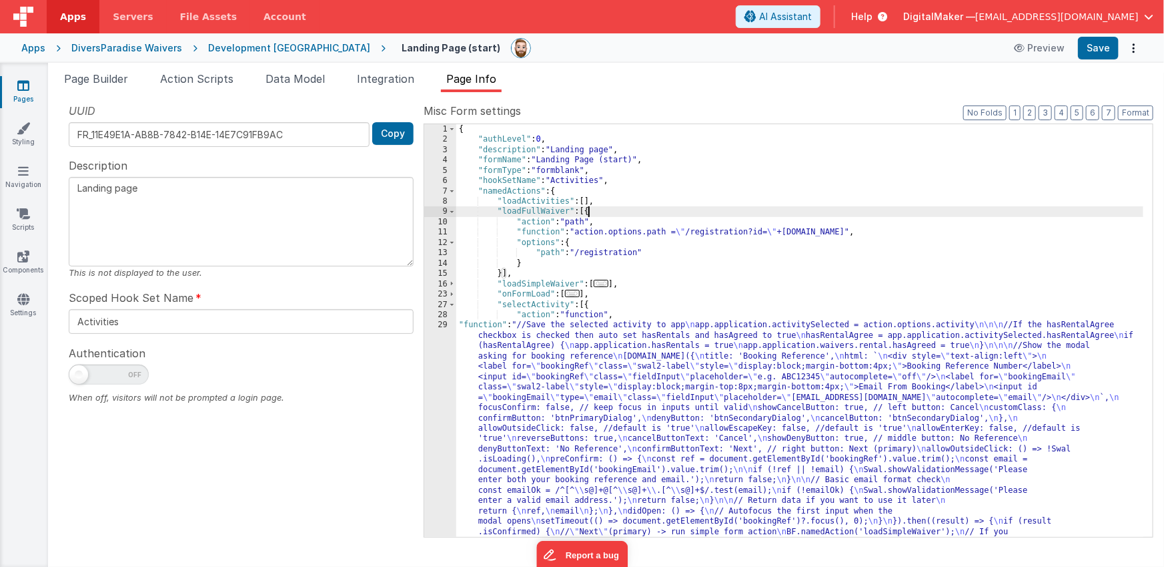
click at [605, 284] on span "..." at bounding box center [601, 283] width 15 height 7
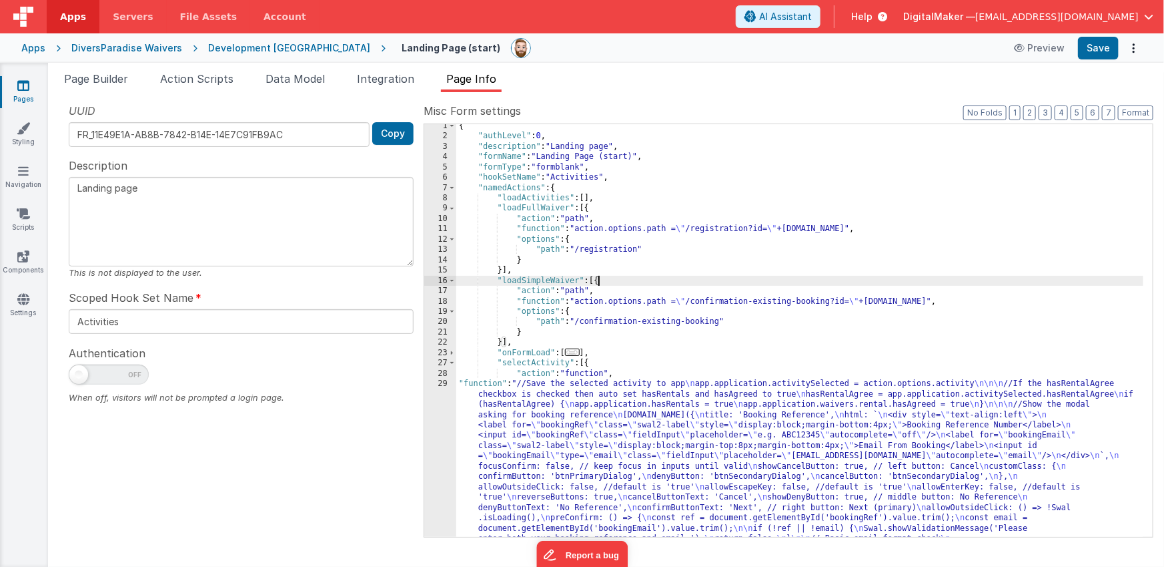
scroll to position [10, 0]
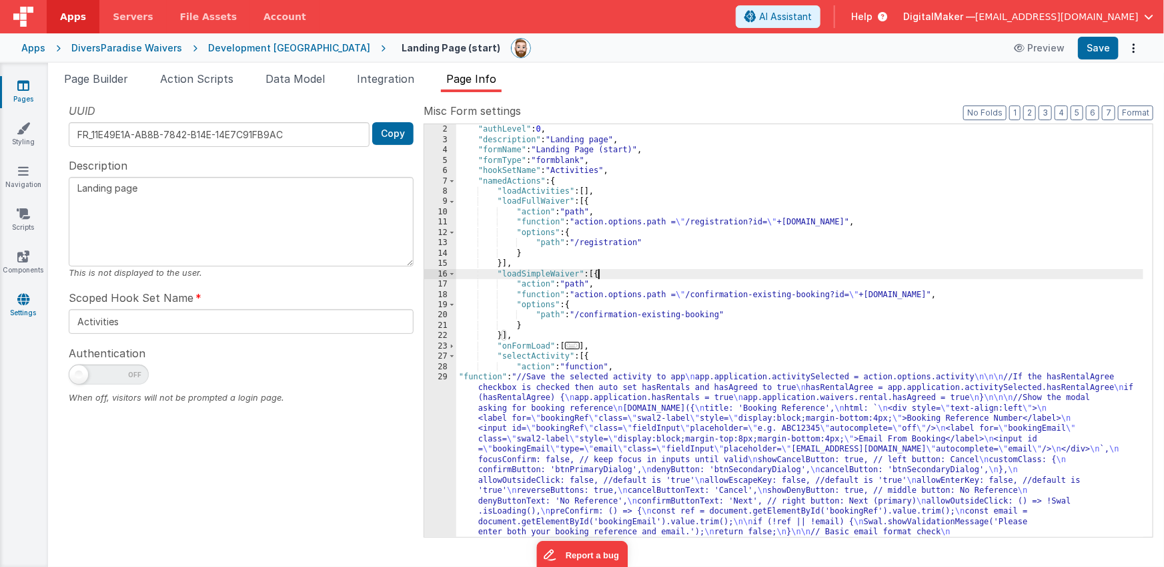
click at [25, 300] on icon at bounding box center [23, 298] width 12 height 13
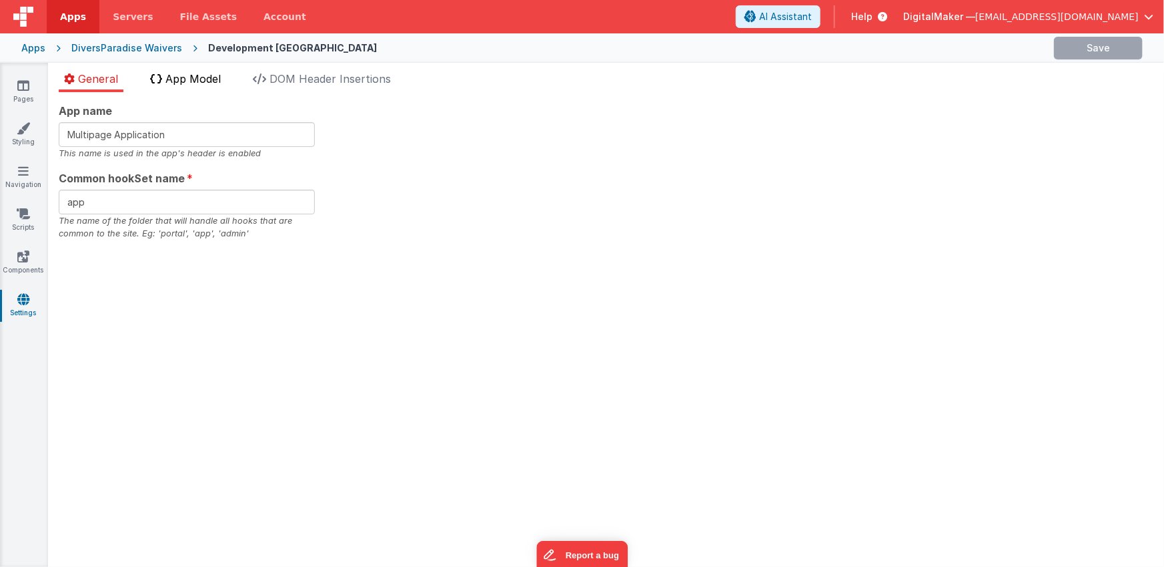
click at [195, 81] on span "App Model" at bounding box center [192, 78] width 55 height 13
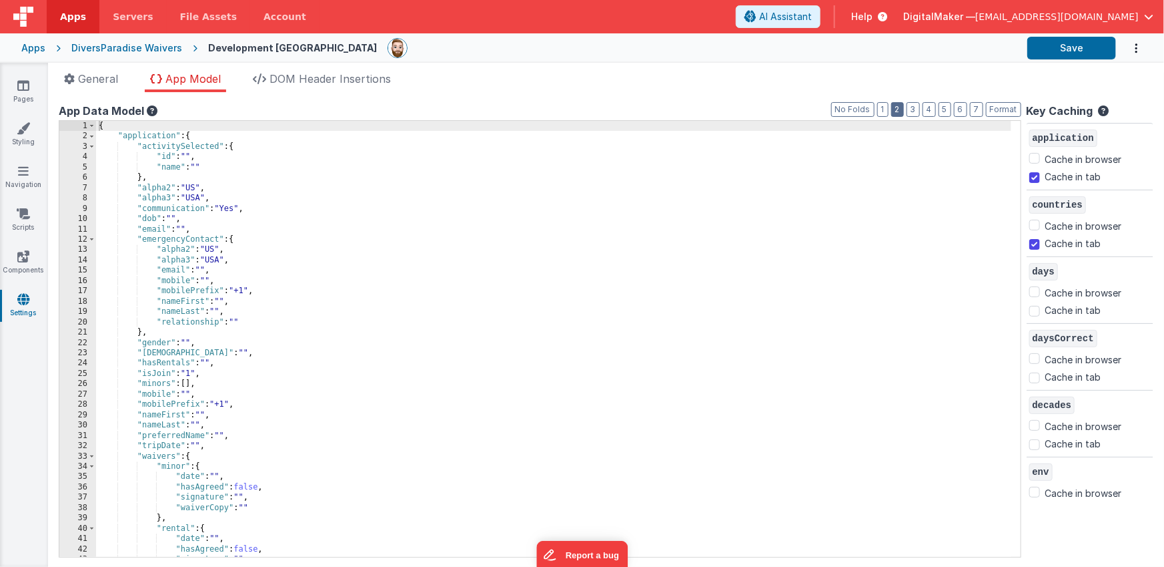
click at [892, 109] on button "2" at bounding box center [898, 109] width 13 height 15
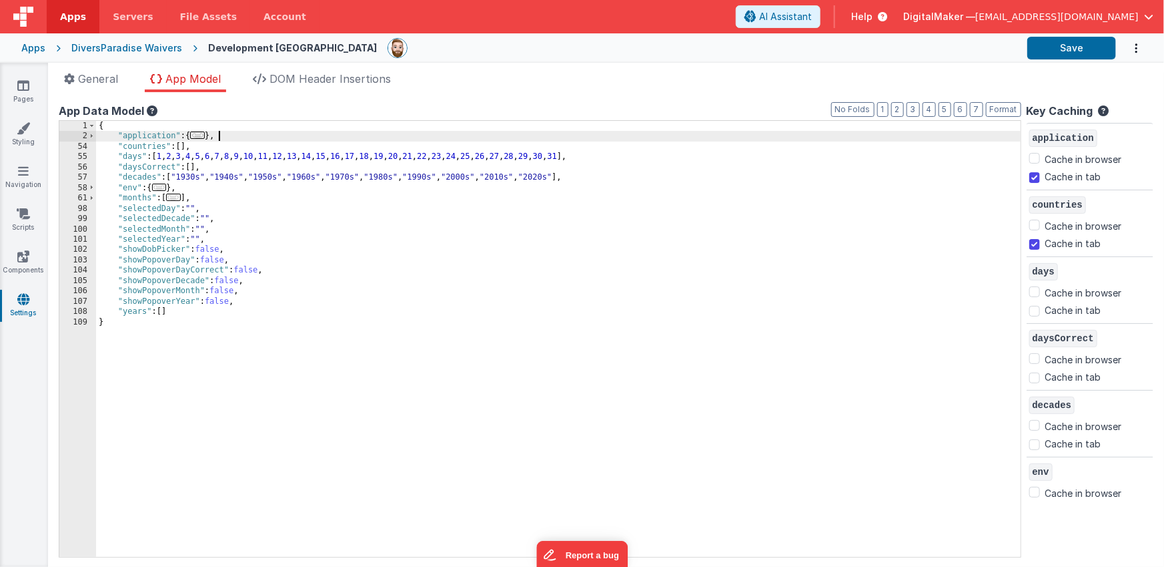
click at [271, 135] on div "{ "application" : { ... } , "countries" : [ ] , "days" : [ 1 , 2 , 3 , 4 , 5 , …" at bounding box center [558, 349] width 925 height 456
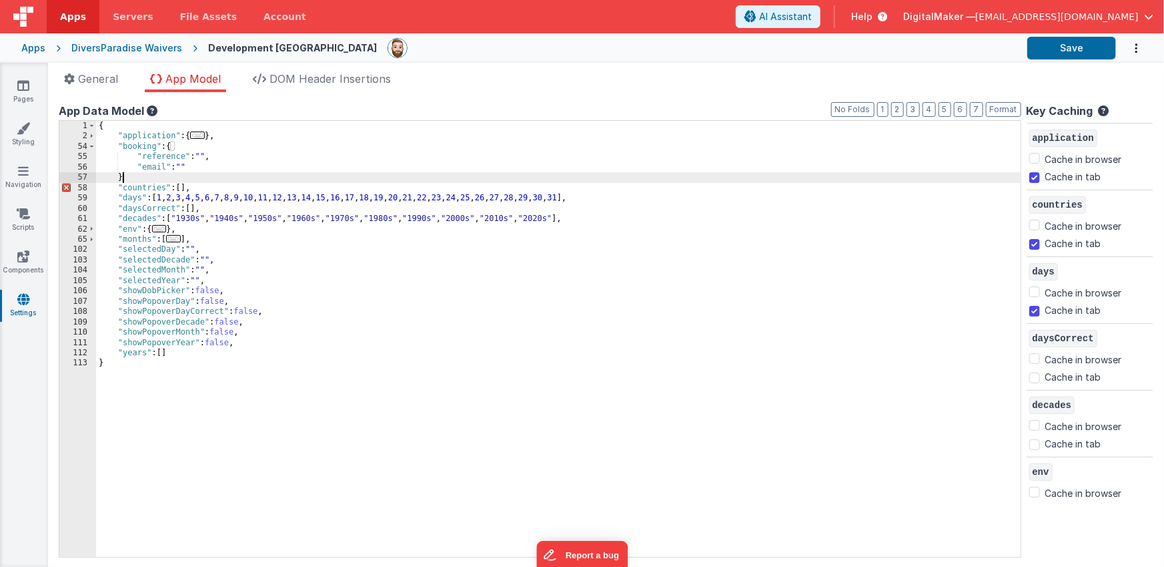
checkbox input "false"
checkbox input "true"
click at [1079, 53] on button "Save" at bounding box center [1072, 48] width 89 height 23
click at [16, 85] on link "Pages" at bounding box center [23, 92] width 48 height 27
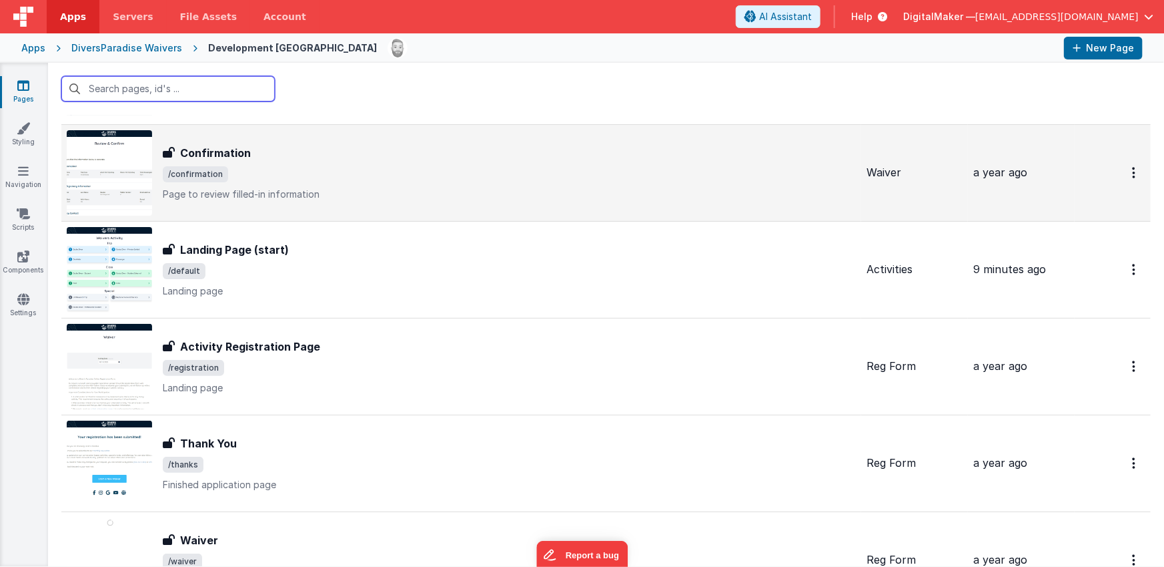
scroll to position [86, 0]
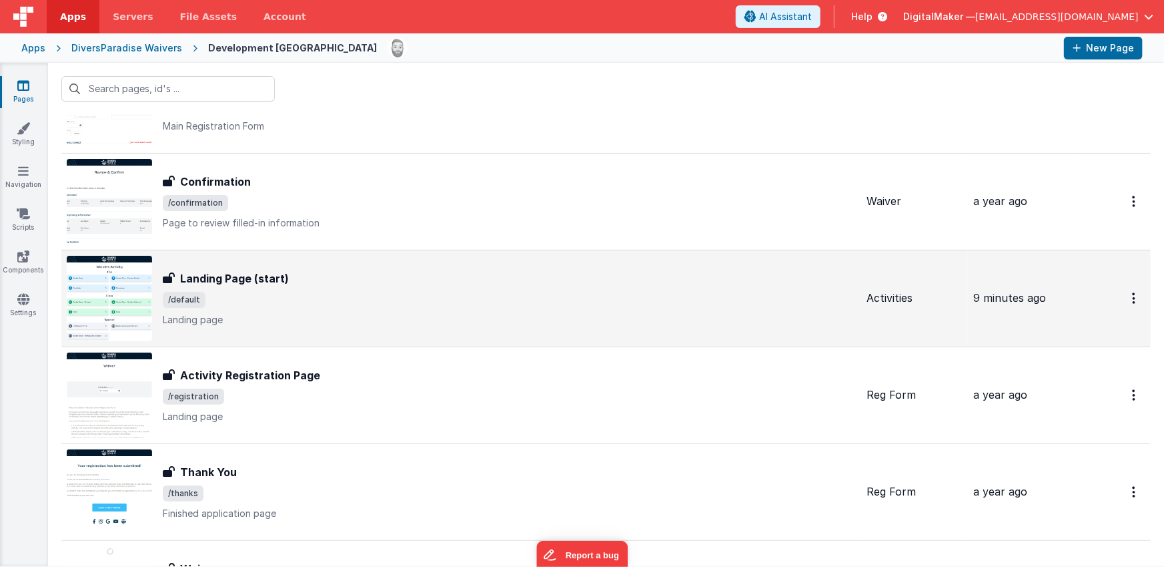
click at [275, 295] on span "/default" at bounding box center [509, 300] width 693 height 16
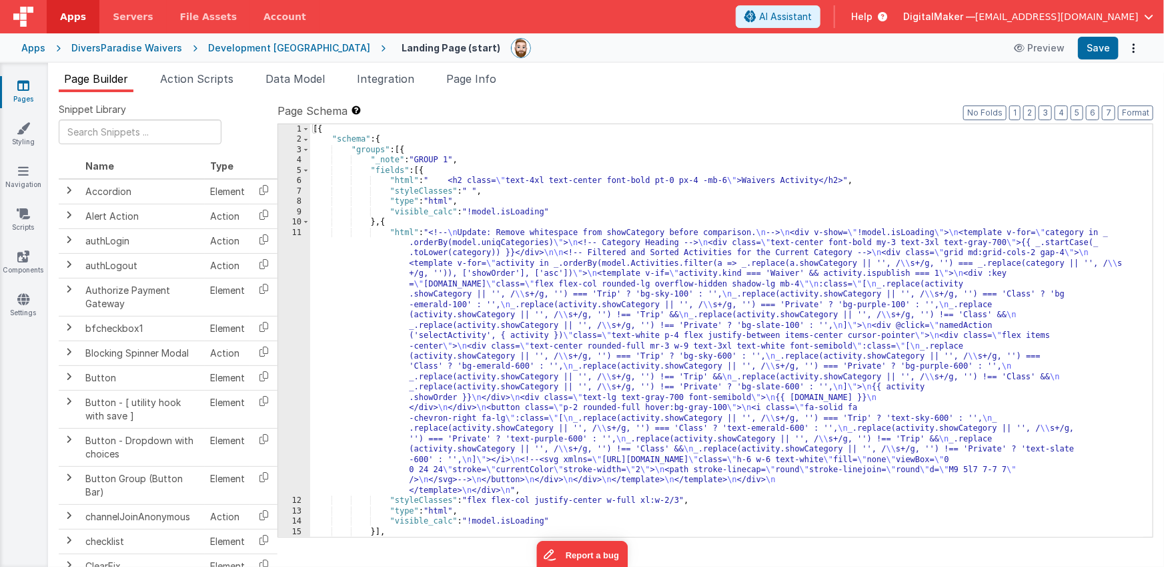
click at [546, 318] on div "[{ "schema" : { "groups" : [{ "_note" : "GROUP 1" , "fields" : [{ "html" : " <h…" at bounding box center [727, 340] width 834 height 433
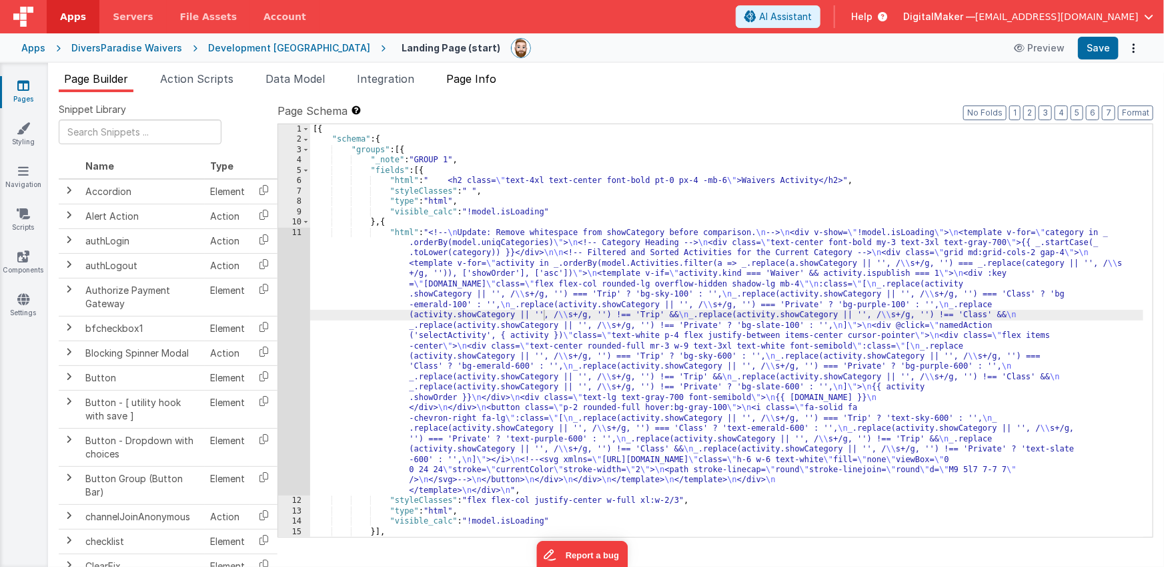
click at [478, 81] on span "Page Info" at bounding box center [471, 78] width 50 height 13
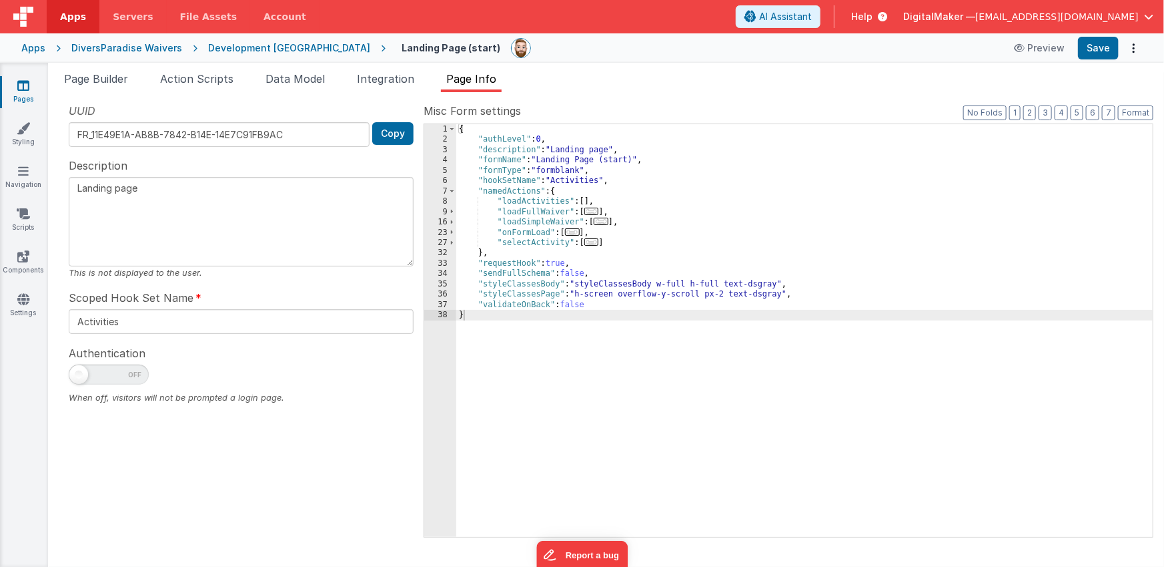
click at [608, 221] on span "..." at bounding box center [601, 221] width 15 height 7
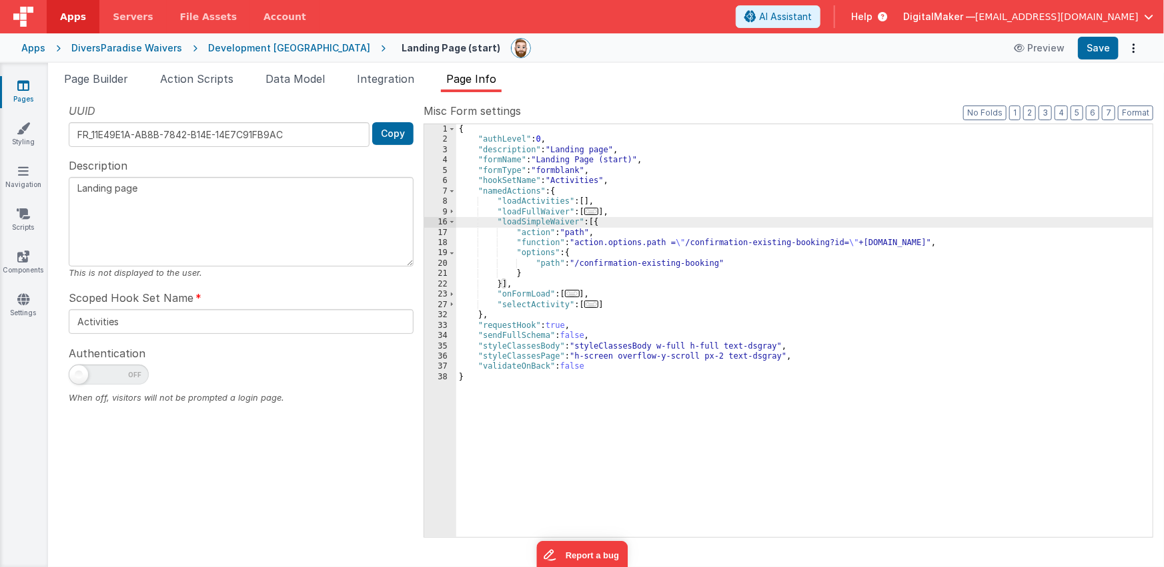
click at [580, 293] on span "..." at bounding box center [572, 293] width 15 height 7
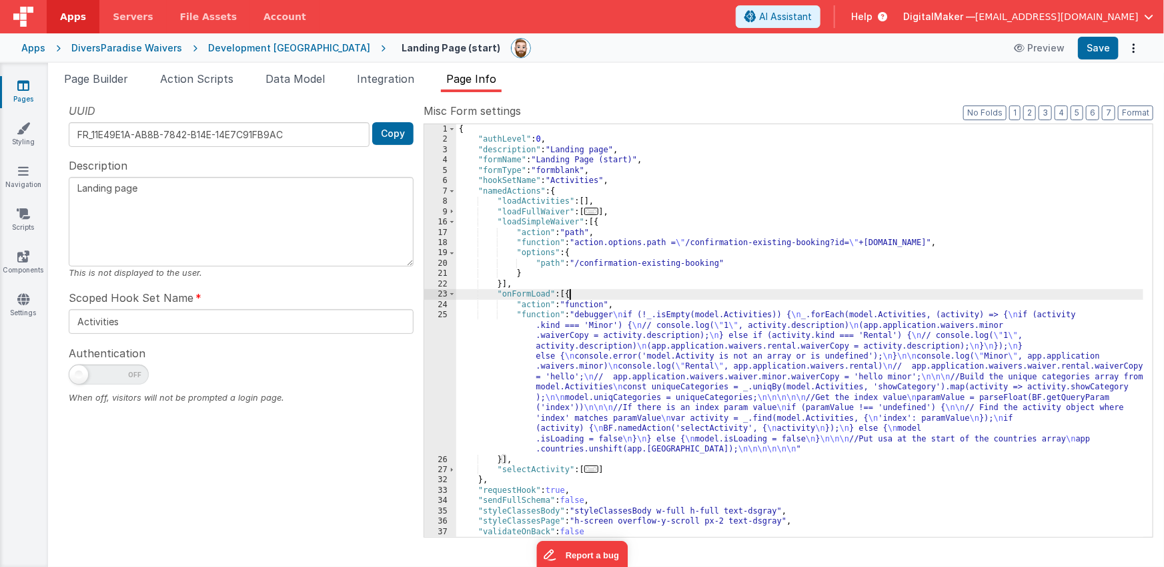
click at [625, 380] on div "{ "authLevel" : 0 , "description" : "Landing page" , "formName" : "Landing Page…" at bounding box center [800, 340] width 688 height 433
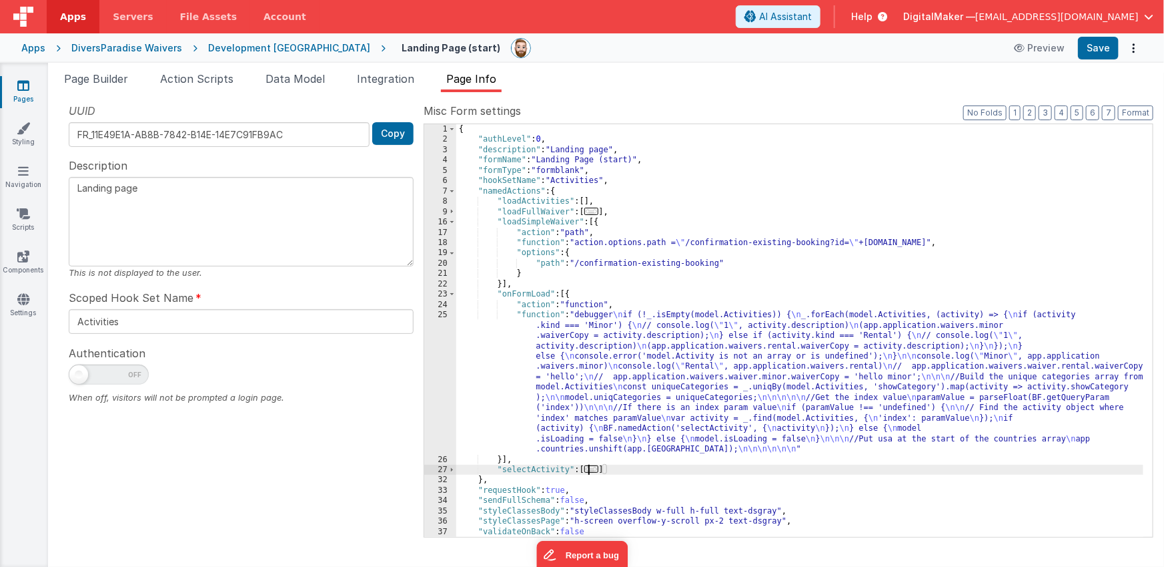
click at [595, 466] on span "..." at bounding box center [592, 468] width 15 height 7
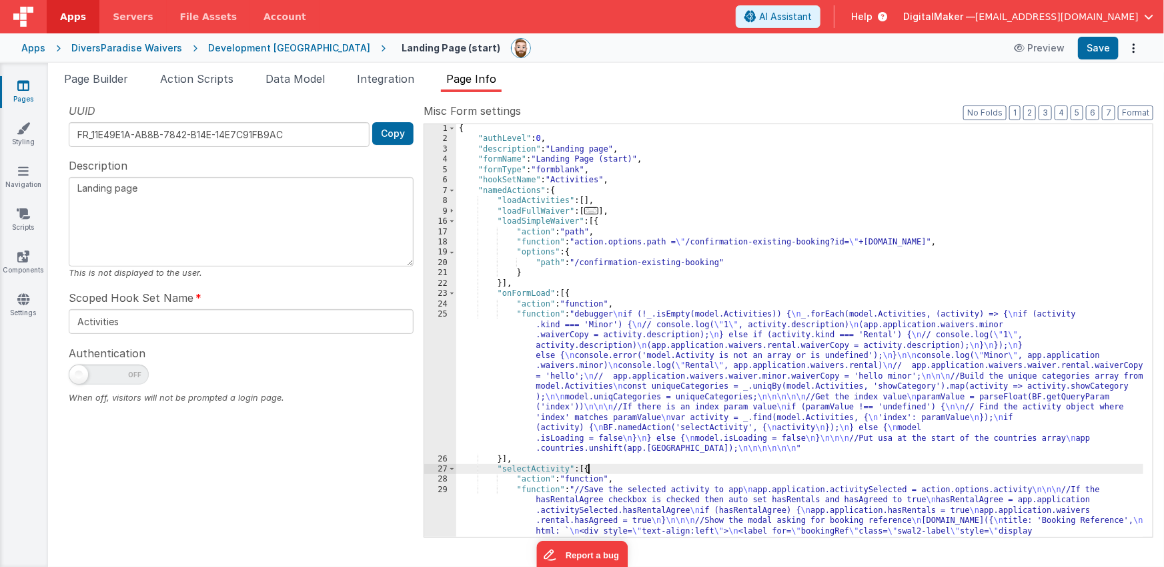
scroll to position [227, 0]
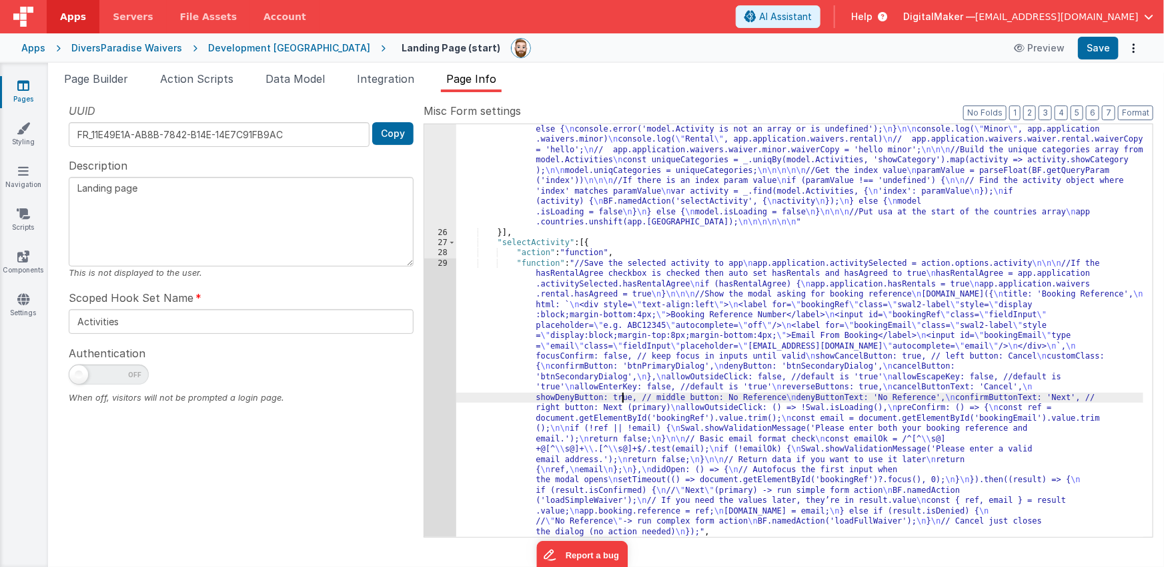
click at [624, 400] on div ""function" : "debugger \n if (!_.isEmpty(model.Activities)) { \n _.forEach(mode…" at bounding box center [800, 366] width 688 height 567
click at [441, 375] on div "29" at bounding box center [440, 397] width 32 height 278
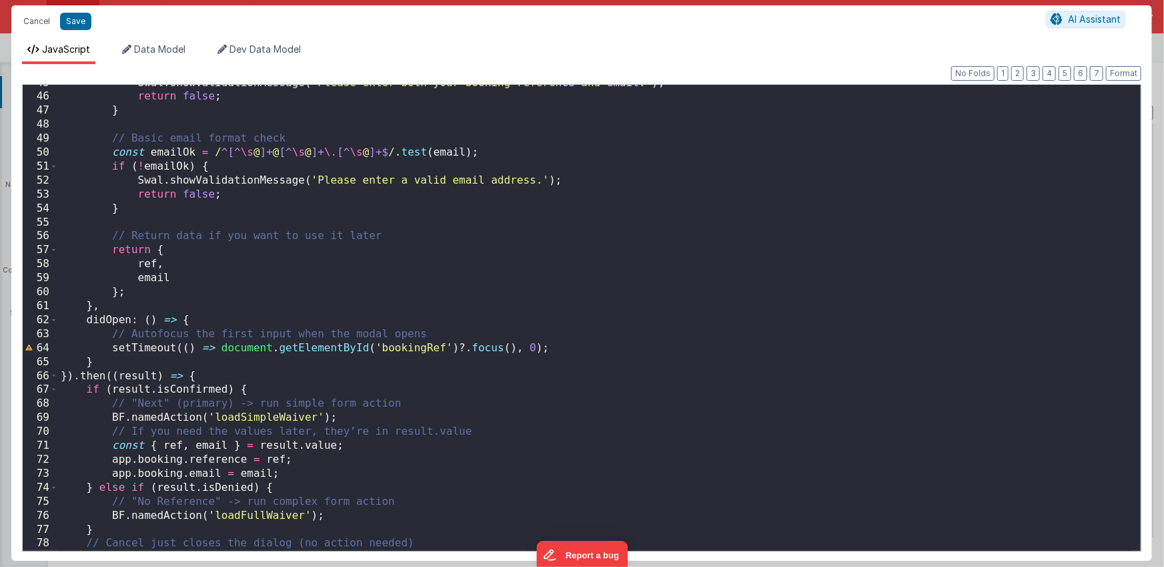
scroll to position [636, 0]
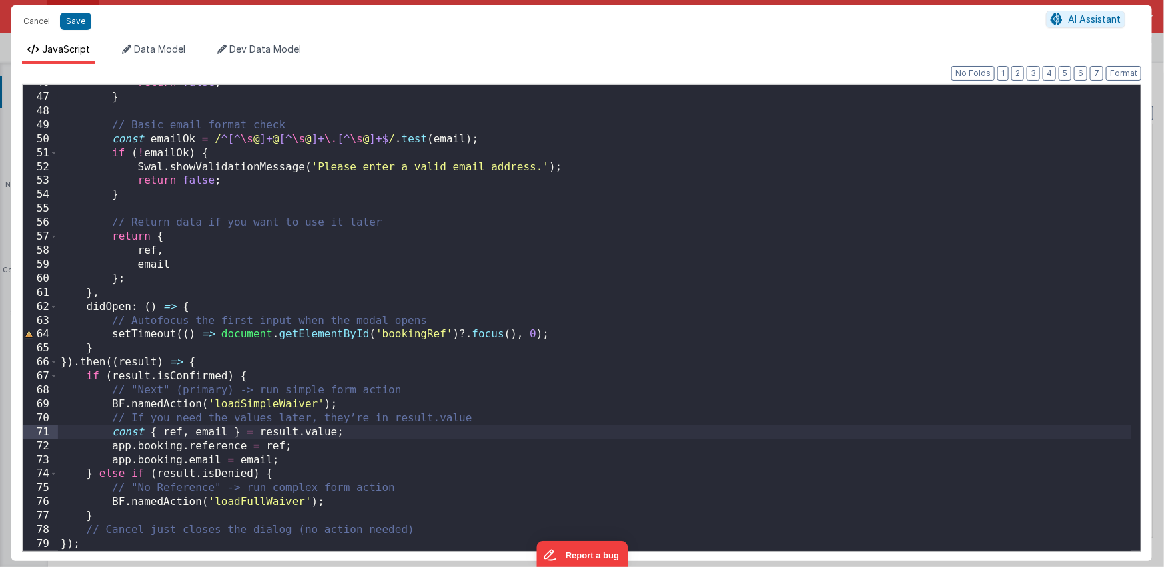
click at [114, 432] on div "return false ; } // Basic email format check const emailOk = / ^[^ \s @ ]+ @ [^…" at bounding box center [595, 323] width 1074 height 494
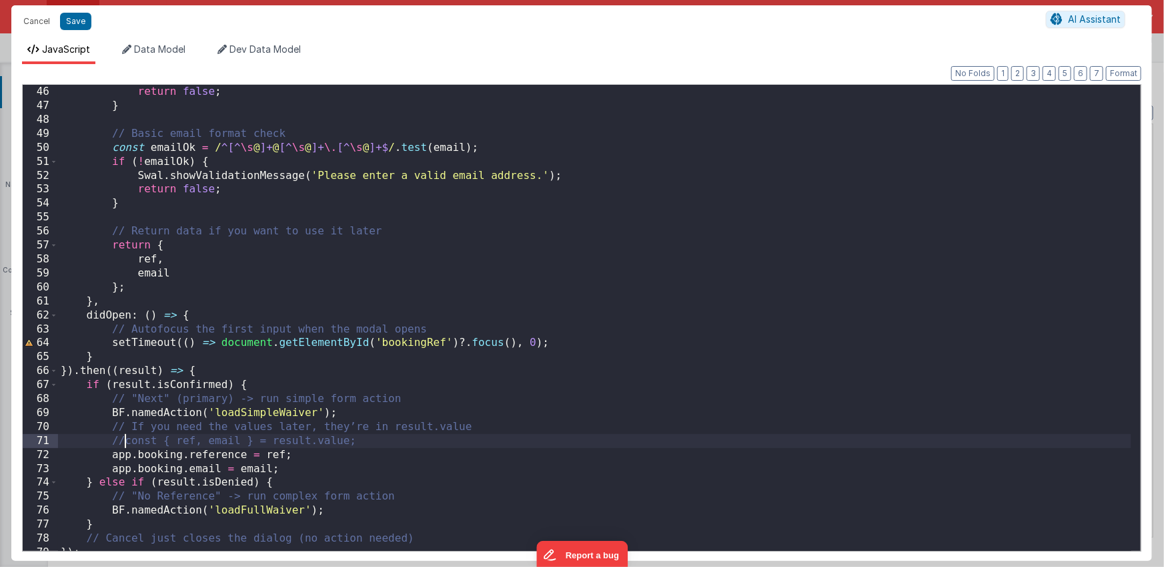
scroll to position [627, 0]
click at [179, 286] on div "Swal . showValidationMessage ( 'Please enter both your booking reference and em…" at bounding box center [595, 318] width 1074 height 494
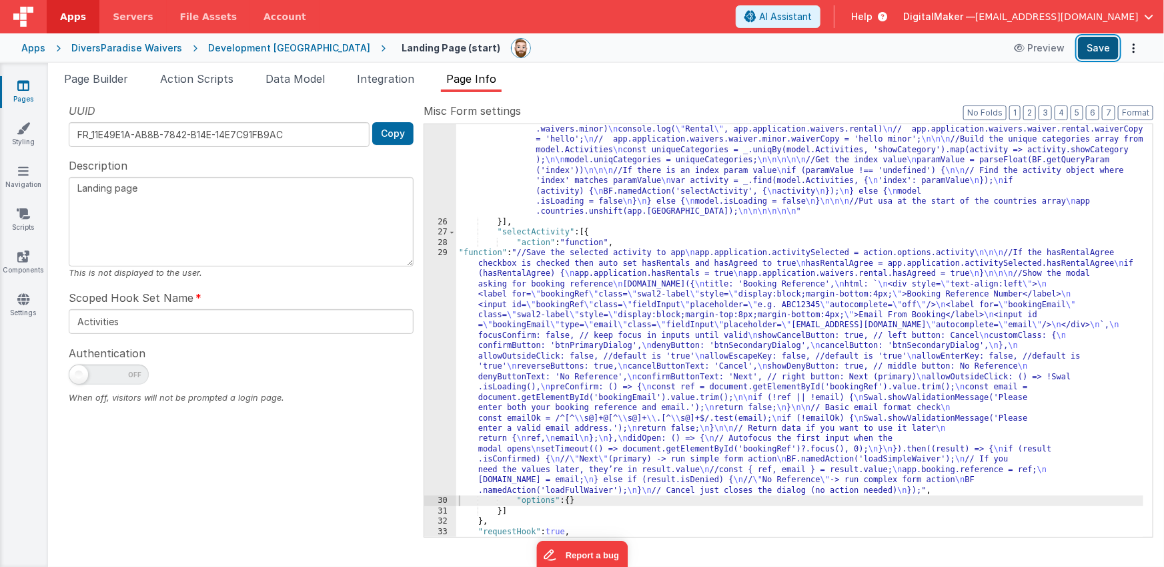
click at [1092, 50] on button "Save" at bounding box center [1098, 48] width 41 height 23
click at [432, 360] on div "29" at bounding box center [440, 372] width 32 height 248
click at [440, 358] on div "29" at bounding box center [440, 372] width 32 height 248
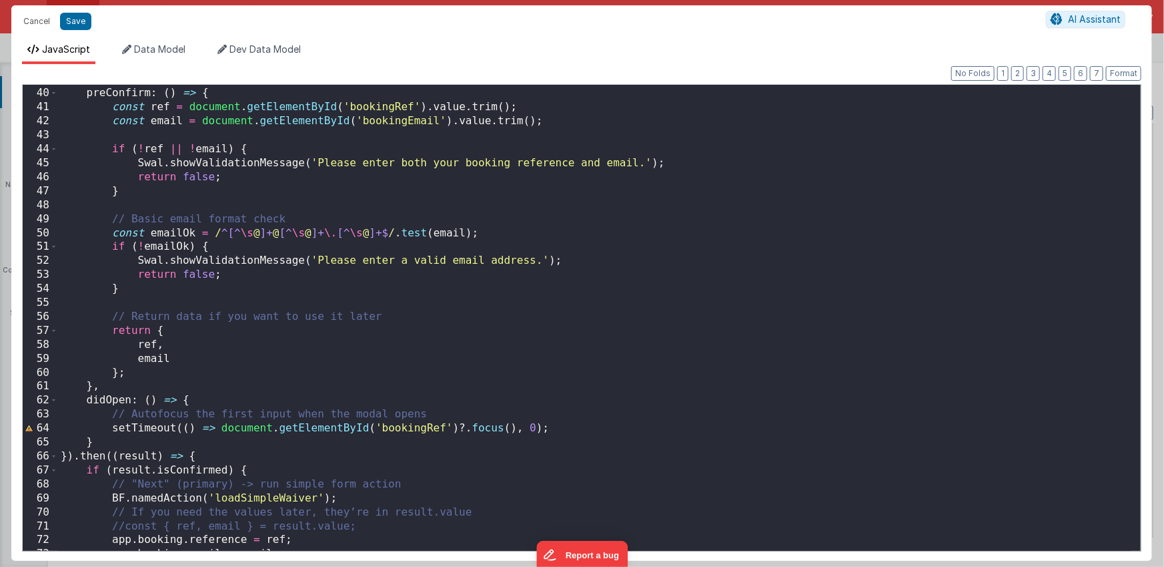
scroll to position [636, 0]
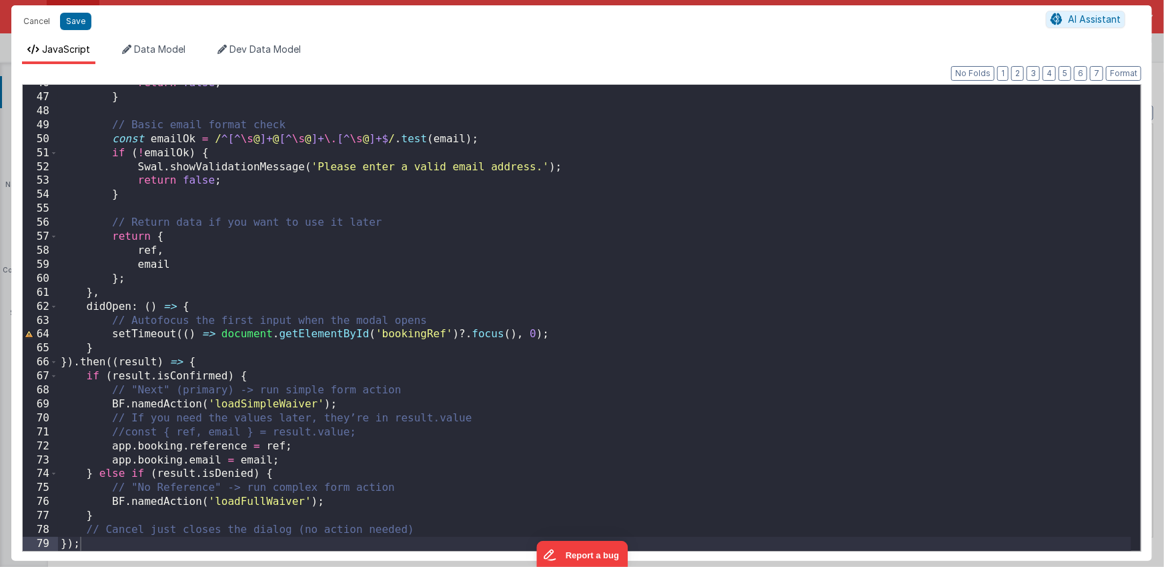
click at [252, 365] on div "return false ; } // Basic email format check const emailOk = / ^[^ \s @ ]+ @ [^…" at bounding box center [595, 323] width 1074 height 494
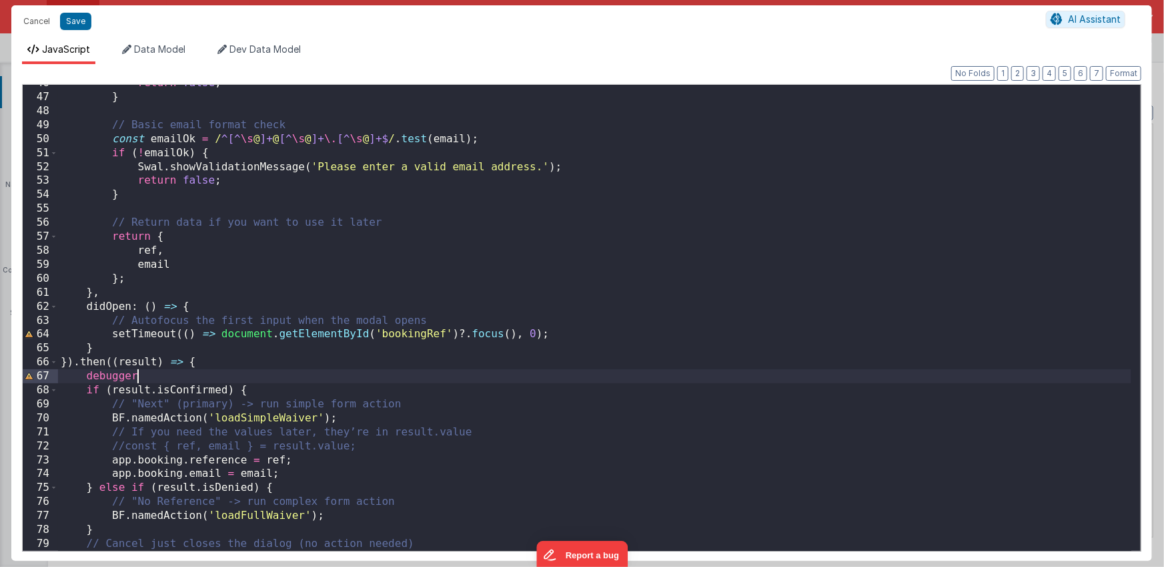
scroll to position [650, 0]
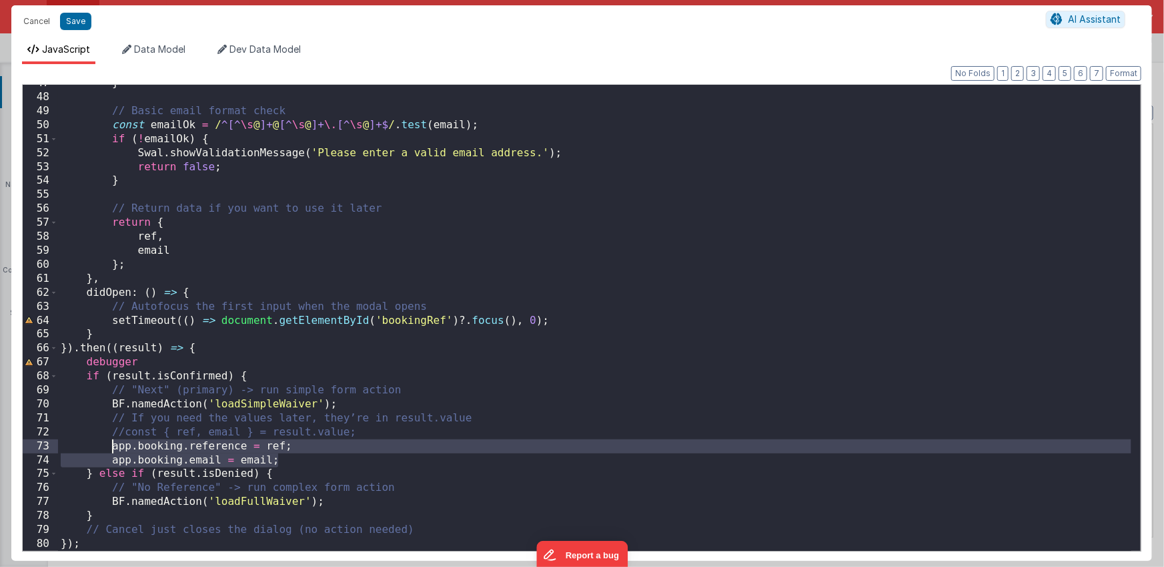
drag, startPoint x: 282, startPoint y: 462, endPoint x: 111, endPoint y: 445, distance: 171.0
click at [111, 445] on div "} // Basic email format check const emailOk = / ^[^ \s @ ]+ @ [^ \s @ ]+ \. [^ …" at bounding box center [595, 323] width 1074 height 494
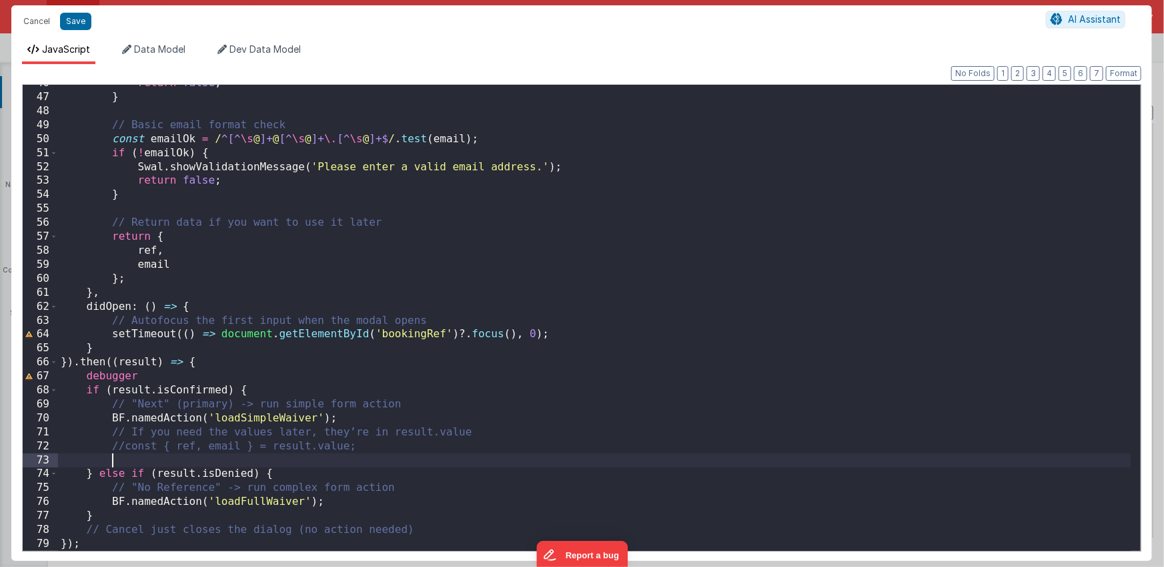
scroll to position [636, 0]
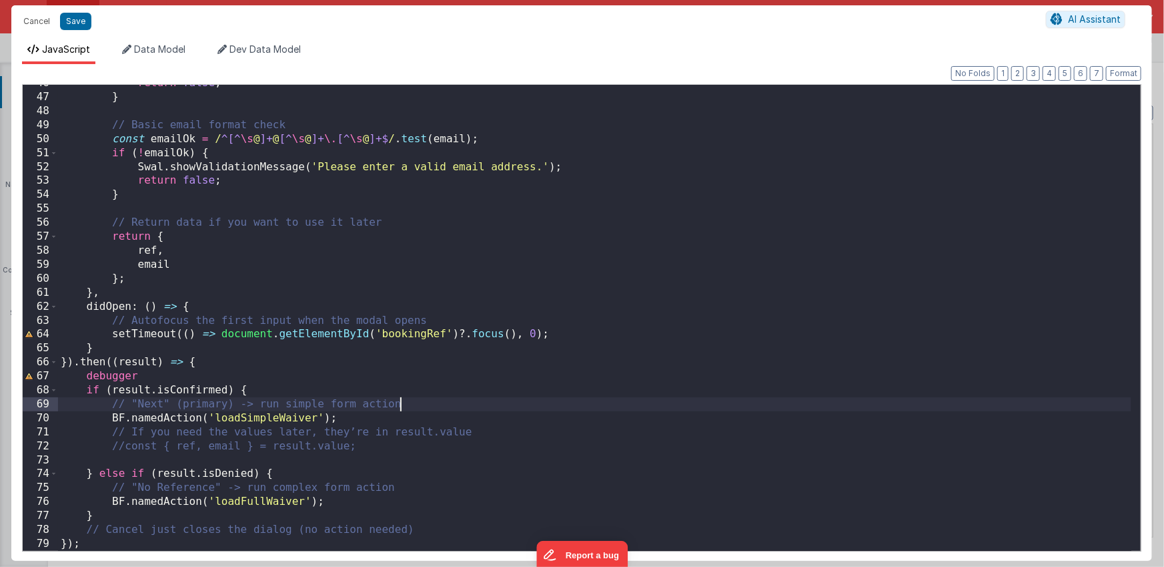
click at [422, 406] on div "return false ; } // Basic email format check const emailOk = / ^[^ \s @ ]+ @ [^…" at bounding box center [595, 323] width 1074 height 494
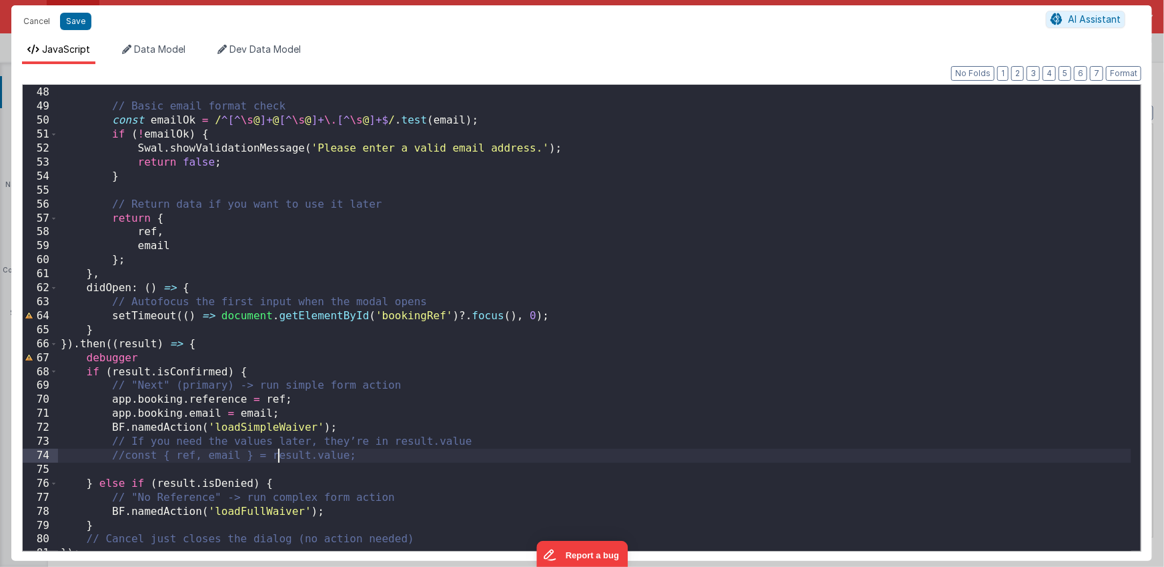
scroll to position [664, 0]
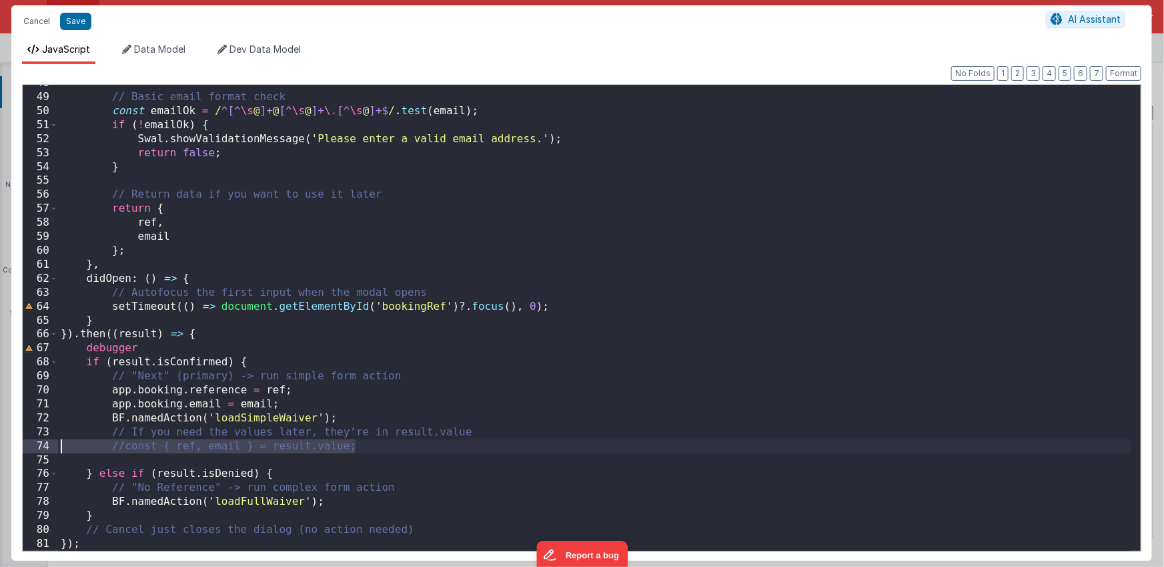
drag, startPoint x: 366, startPoint y: 445, endPoint x: 10, endPoint y: 440, distance: 356.4
click at [10, 440] on div "Cancel Save AI Assistant JavaScript Data Model Dev Data Model Format 7 6 5 4 3 …" at bounding box center [582, 283] width 1164 height 567
click at [368, 445] on div "// Basic email format check const emailOk = / ^[^ \s @ ]+ @ [^ \s @ ]+ \. [^ \s…" at bounding box center [595, 323] width 1074 height 494
click at [363, 419] on div "// Basic email format check const emailOk = / ^[^ \s @ ]+ @ [^ \s @ ]+ \. [^ \s…" at bounding box center [595, 323] width 1074 height 494
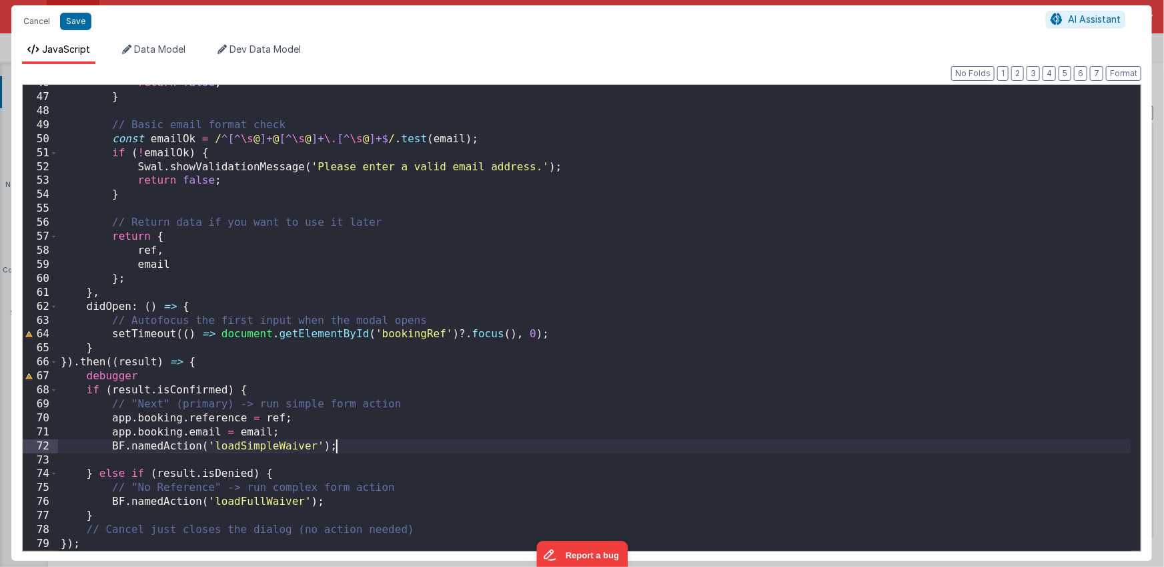
scroll to position [636, 0]
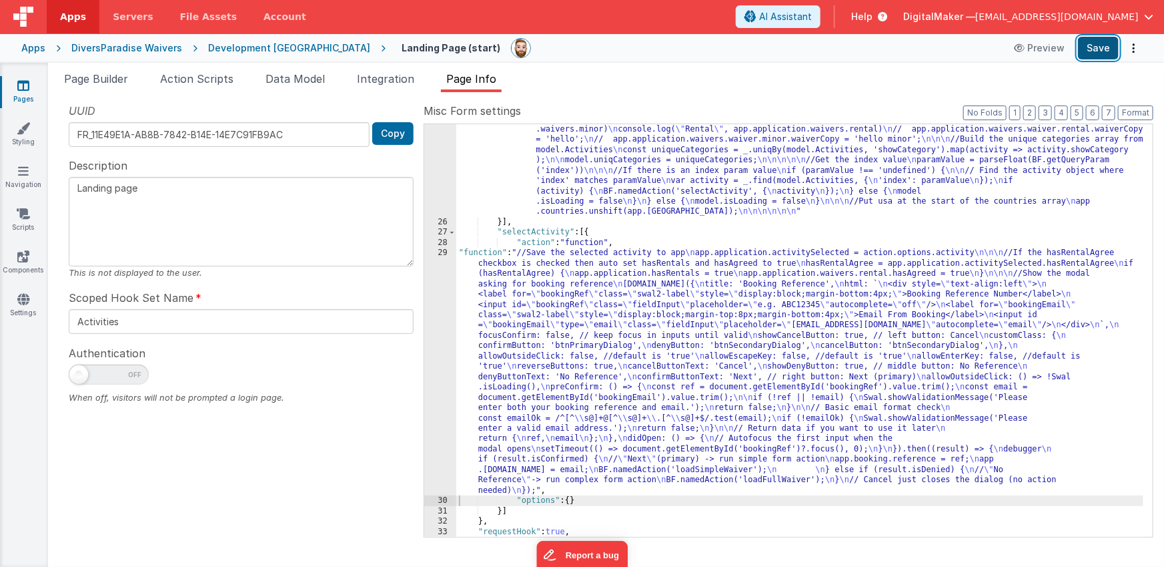
click at [1096, 48] on button "Save" at bounding box center [1098, 48] width 41 height 23
click at [538, 386] on div ""function" : "debugger \n if (!_.isEmpty(model.Activities)) { \n _.forEach(mode…" at bounding box center [800, 356] width 688 height 567
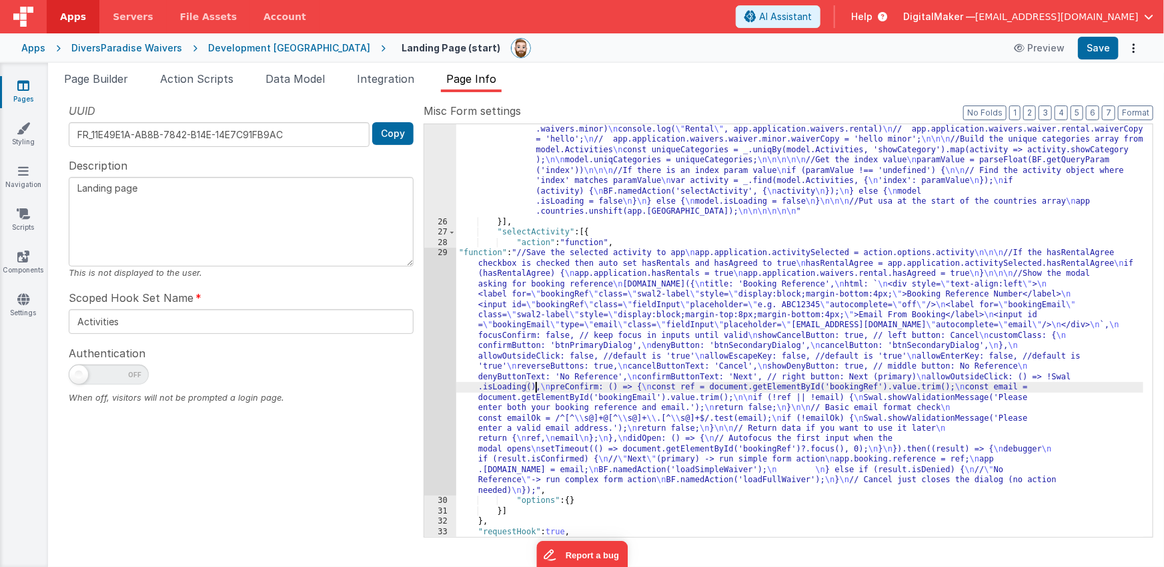
click at [439, 386] on div "29" at bounding box center [440, 372] width 32 height 248
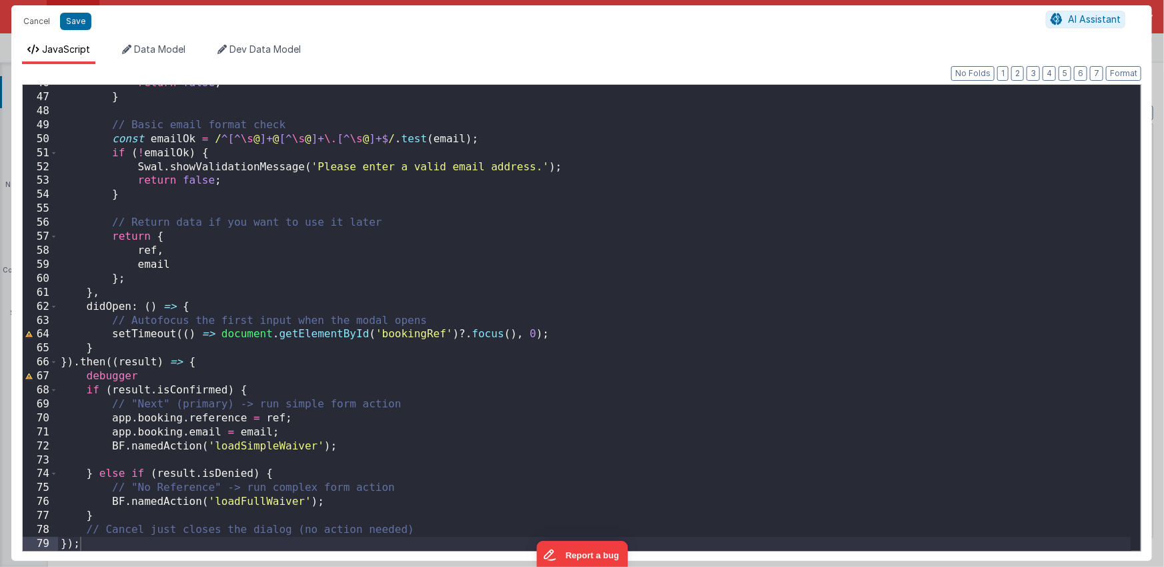
click at [266, 416] on div "return false ; } // Basic email format check const emailOk = / ^[^ \s @ ]+ @ [^…" at bounding box center [595, 323] width 1074 height 494
click at [268, 418] on div "return false ; } // Basic email format check const emailOk = / ^[^ \s @ ]+ @ [^…" at bounding box center [595, 323] width 1074 height 494
click at [241, 432] on div "return false ; } // Basic email format check const emailOk = / ^[^ \s @ ]+ @ [^…" at bounding box center [595, 323] width 1074 height 494
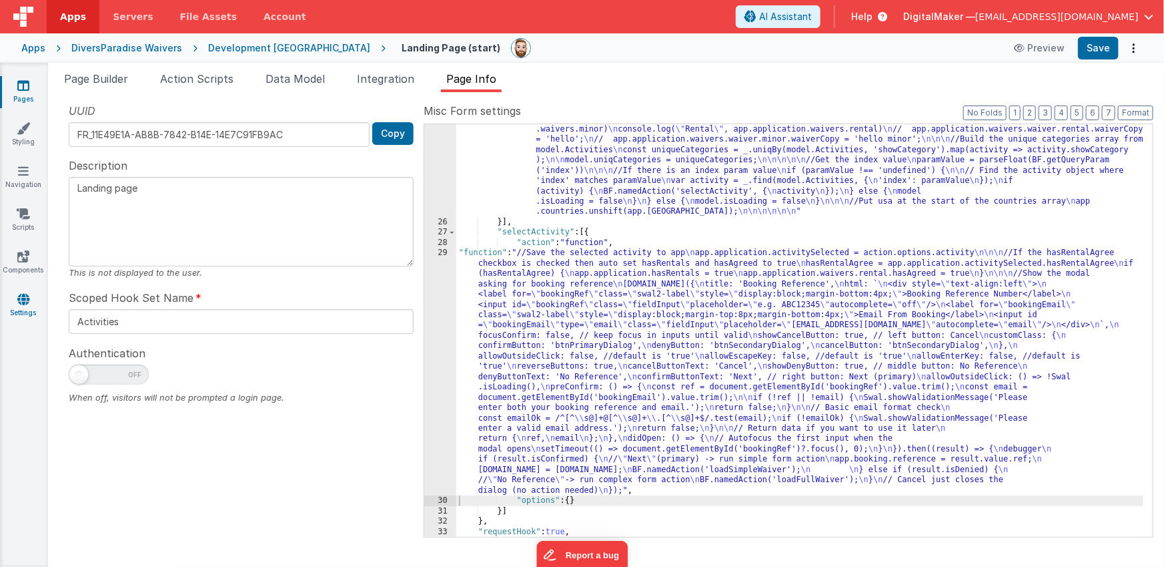
click at [26, 302] on icon at bounding box center [23, 298] width 12 height 13
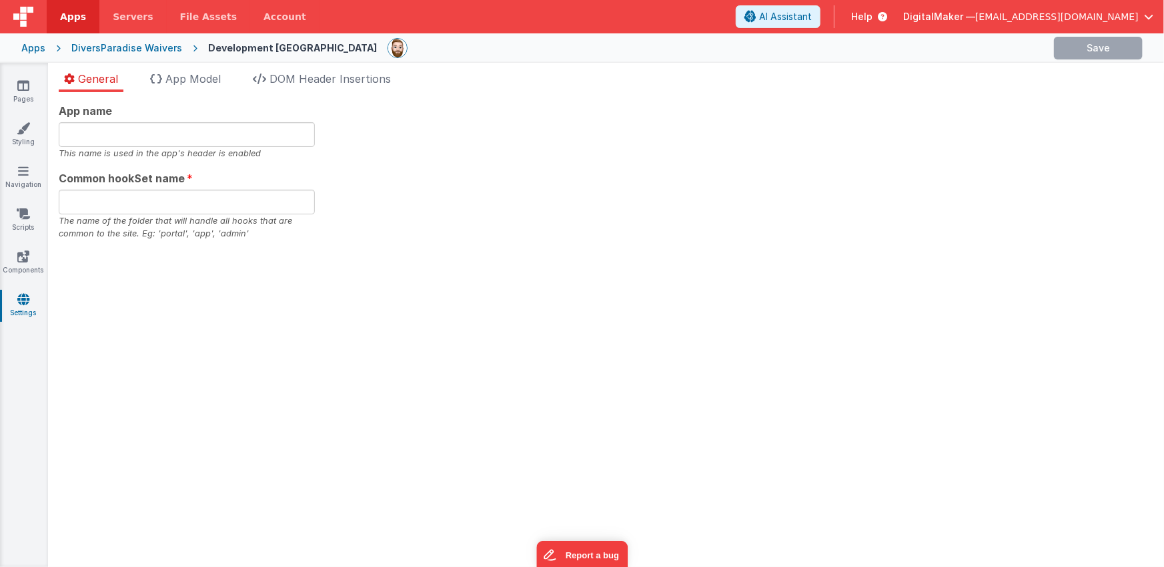
type input "Multipage Application"
type input "app"
click at [189, 74] on span "App Model" at bounding box center [192, 78] width 55 height 13
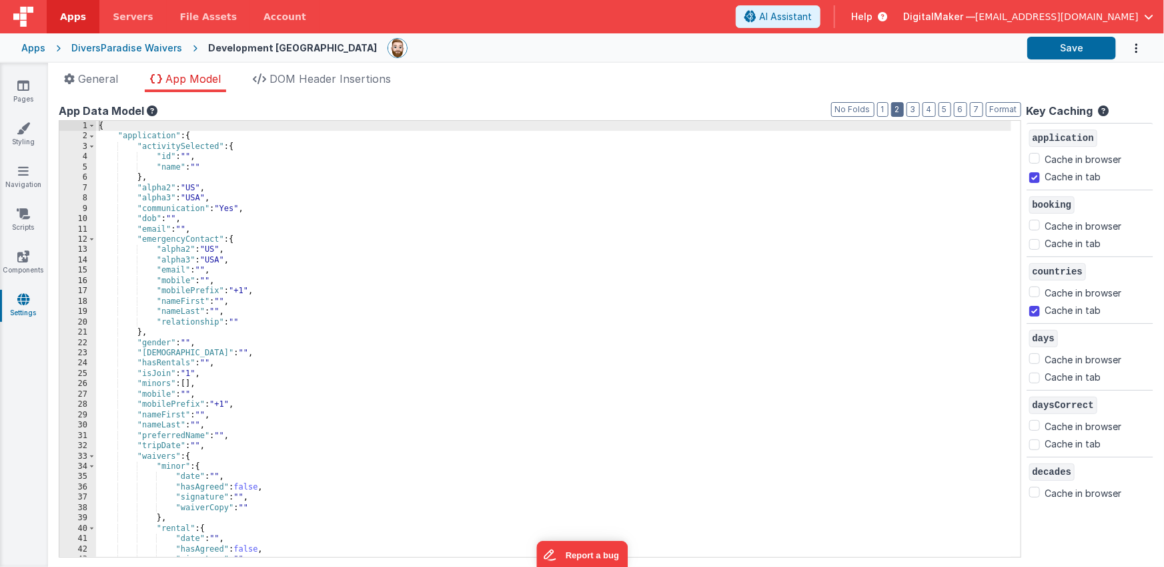
click at [895, 108] on button "2" at bounding box center [898, 109] width 13 height 15
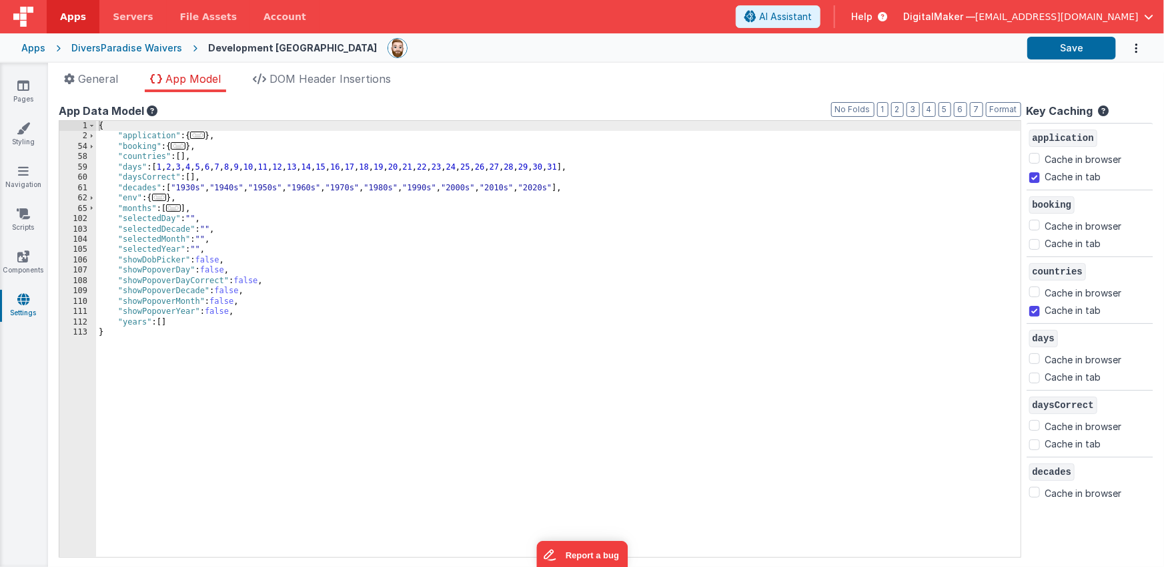
click at [630, 190] on div "{ "application" : { ... } , "booking" : { ... } , "countries" : [ ] , "days" : …" at bounding box center [558, 349] width 925 height 456
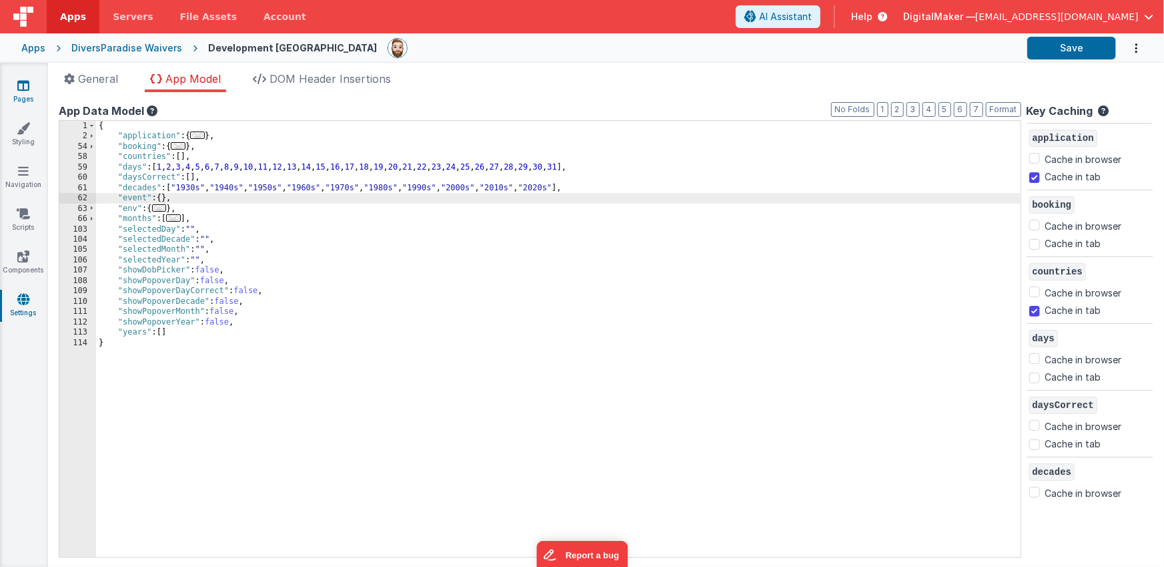
click at [19, 81] on icon at bounding box center [23, 85] width 12 height 13
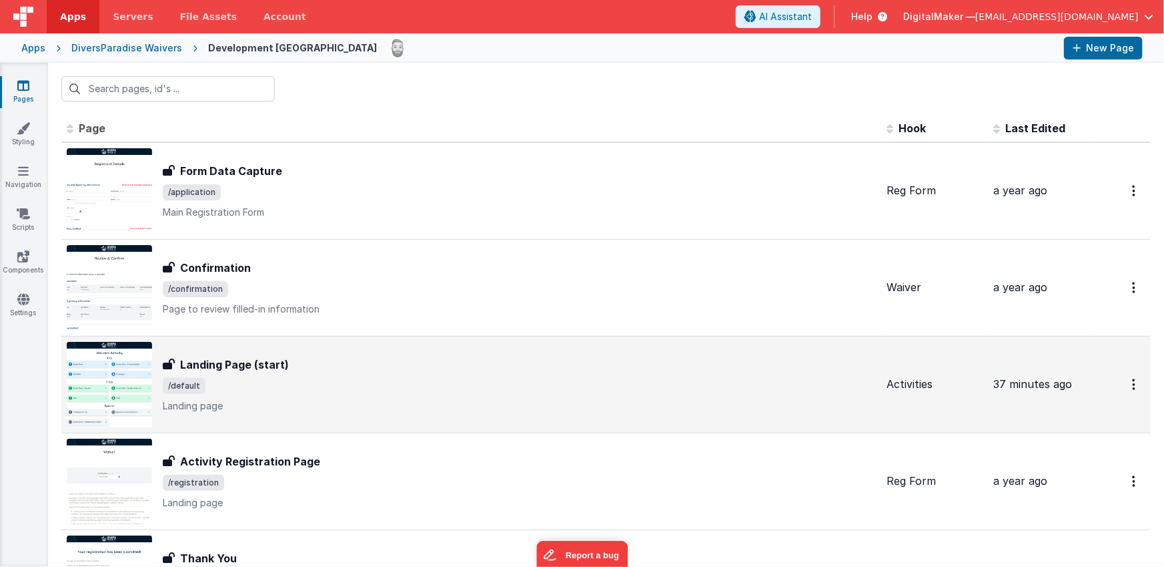
click at [302, 370] on div "Landing Page (start)" at bounding box center [519, 364] width 713 height 16
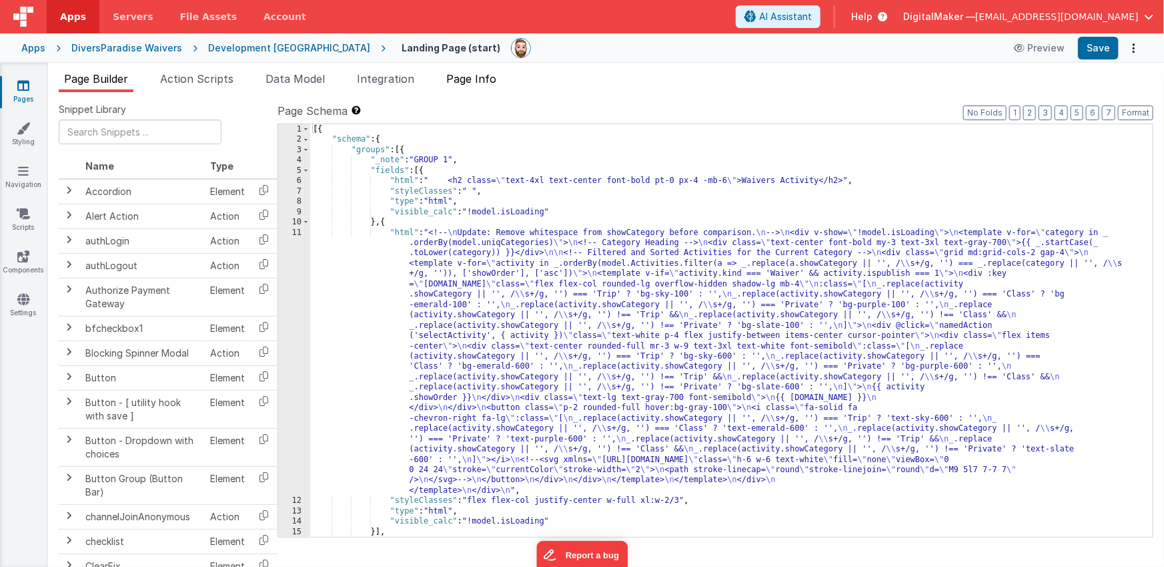
click at [479, 81] on span "Page Info" at bounding box center [471, 78] width 50 height 13
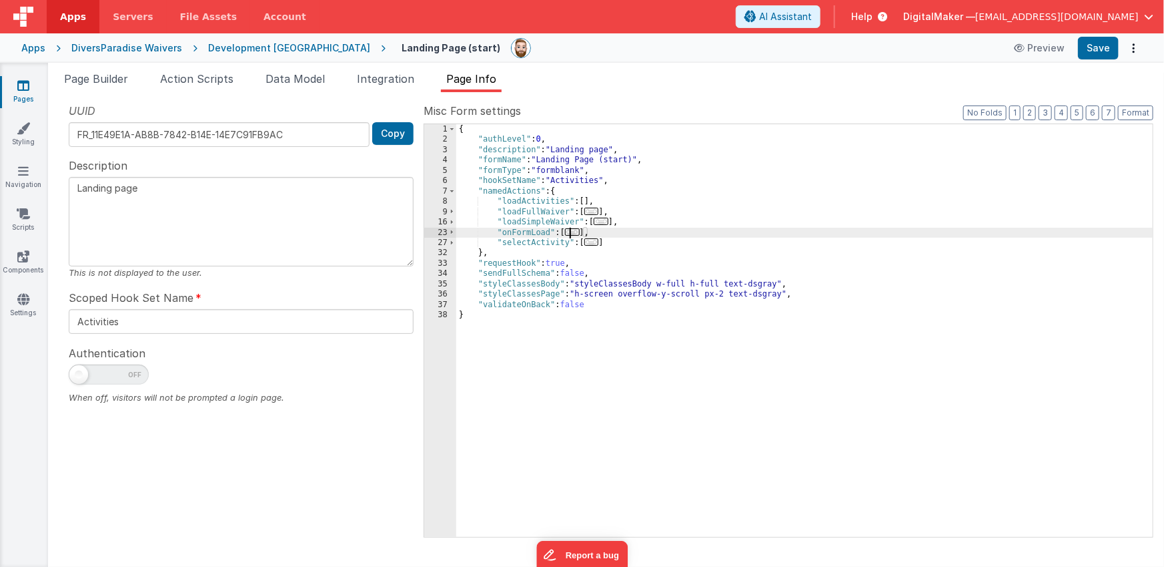
click at [577, 232] on span "..." at bounding box center [572, 231] width 15 height 7
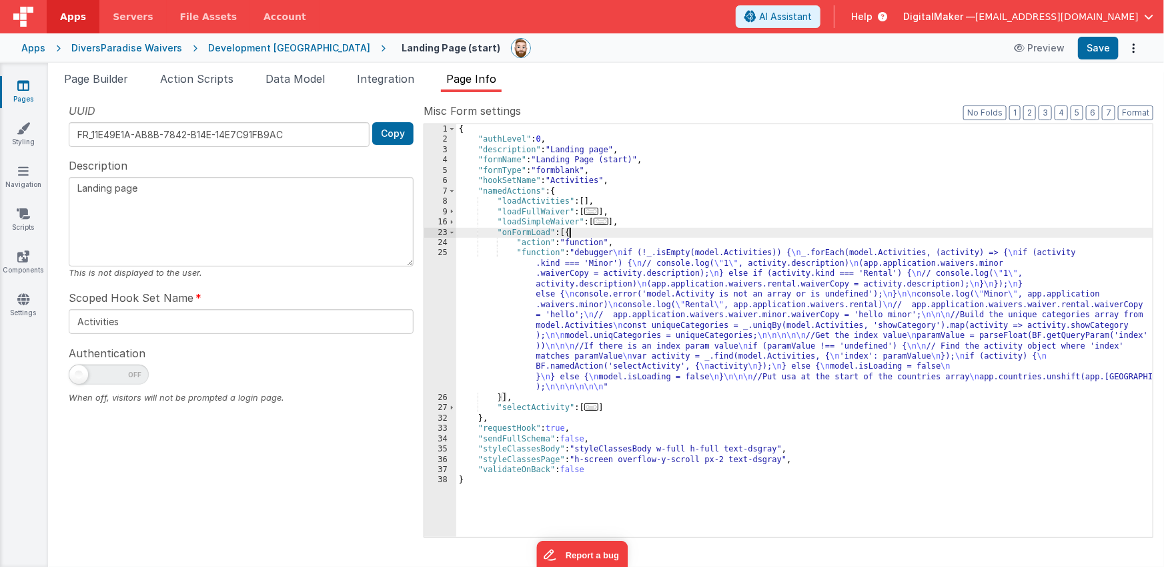
click at [630, 298] on div "{ "authLevel" : 0 , "description" : "Landing page" , "formName" : "Landing Page…" at bounding box center [804, 340] width 697 height 433
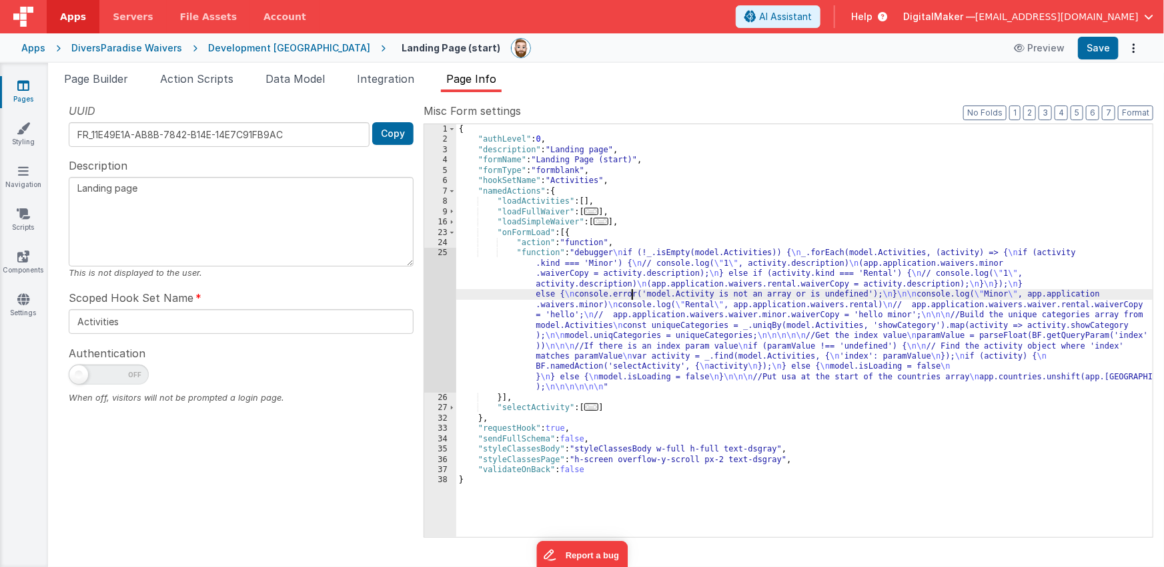
click at [438, 308] on div "25" at bounding box center [440, 320] width 32 height 144
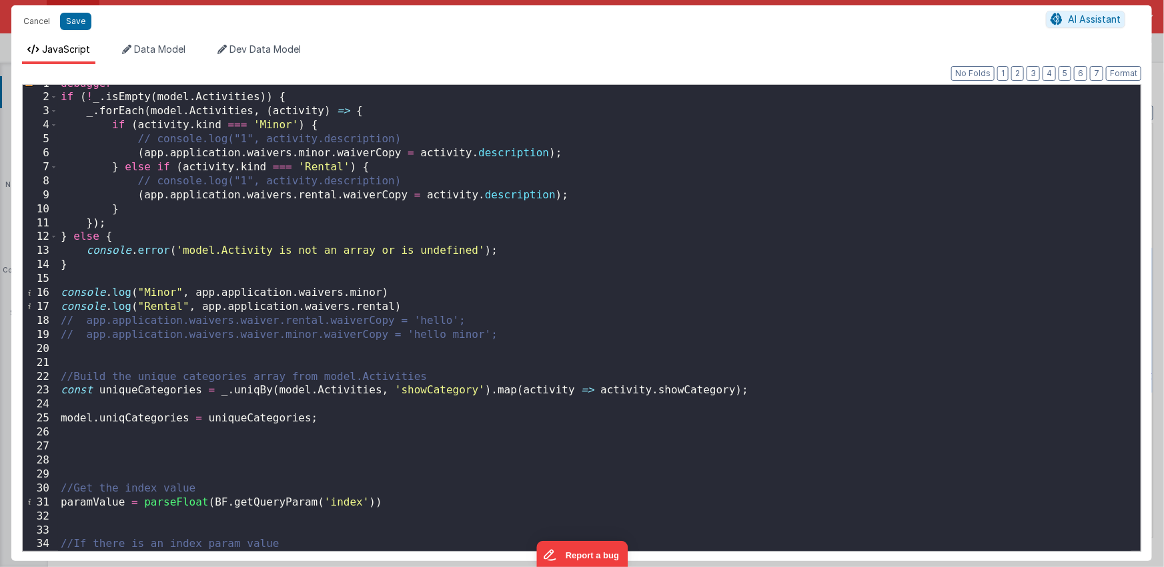
scroll to position [10, 0]
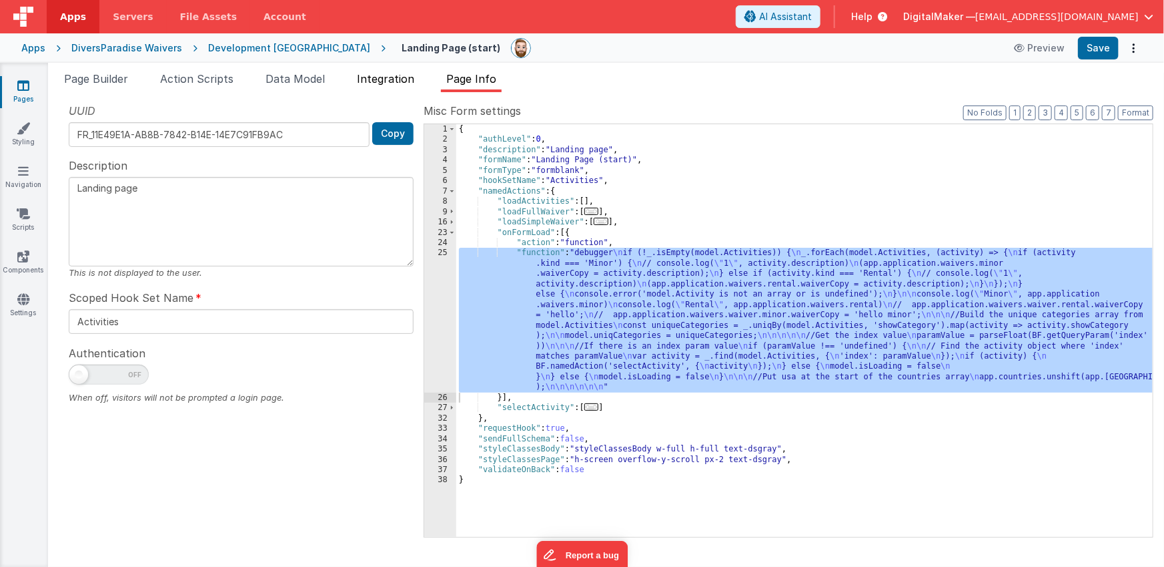
click at [386, 76] on span "Integration" at bounding box center [385, 78] width 57 height 13
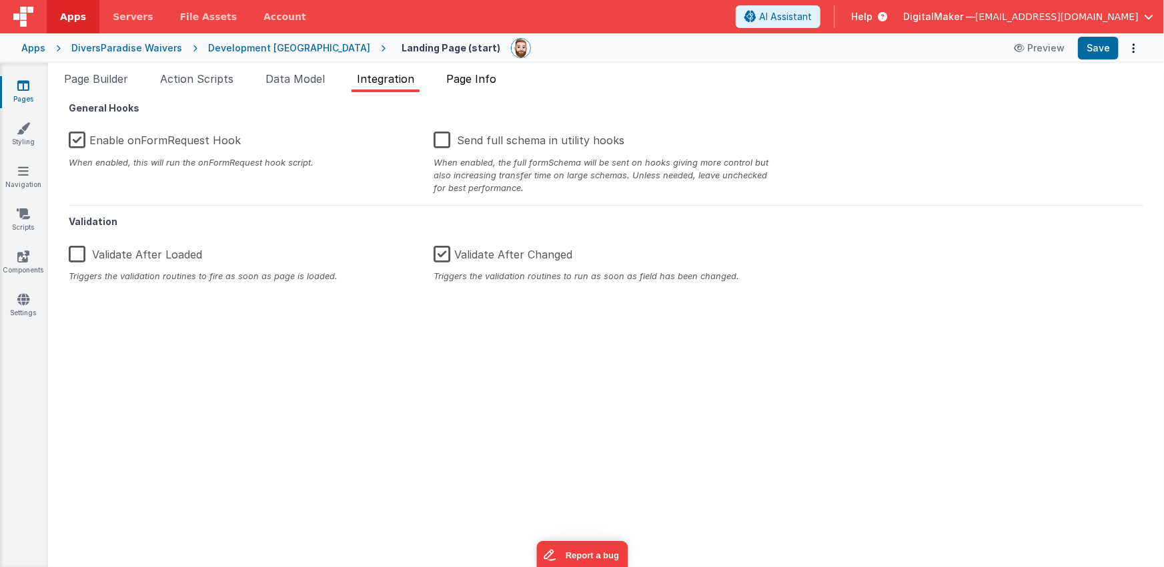
click at [467, 83] on span "Page Info" at bounding box center [471, 78] width 50 height 13
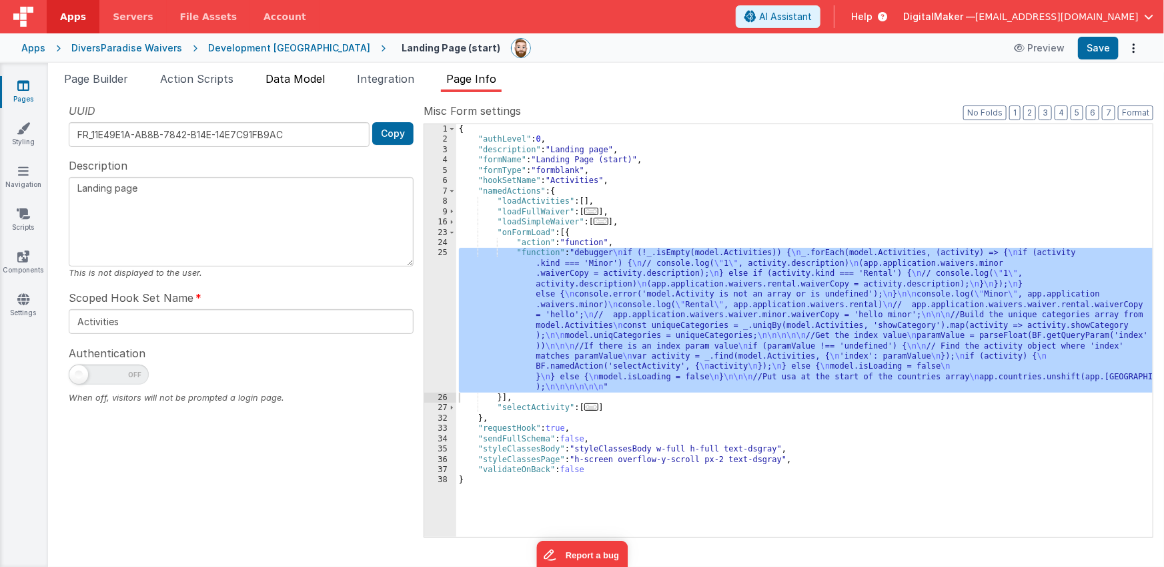
click at [302, 75] on span "Data Model" at bounding box center [295, 78] width 59 height 13
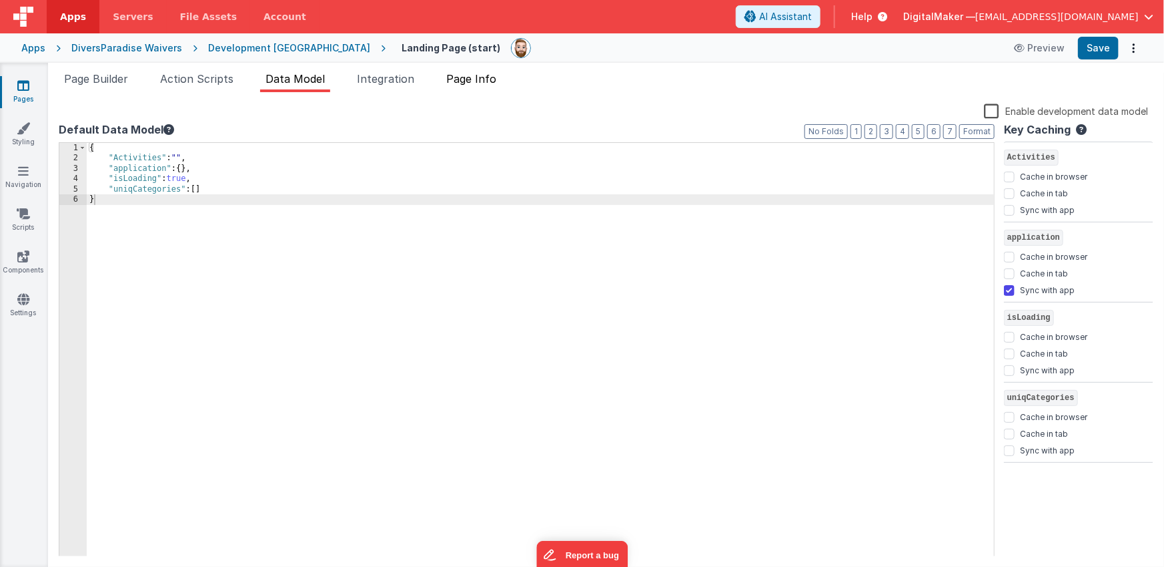
click at [464, 77] on span "Page Info" at bounding box center [471, 78] width 50 height 13
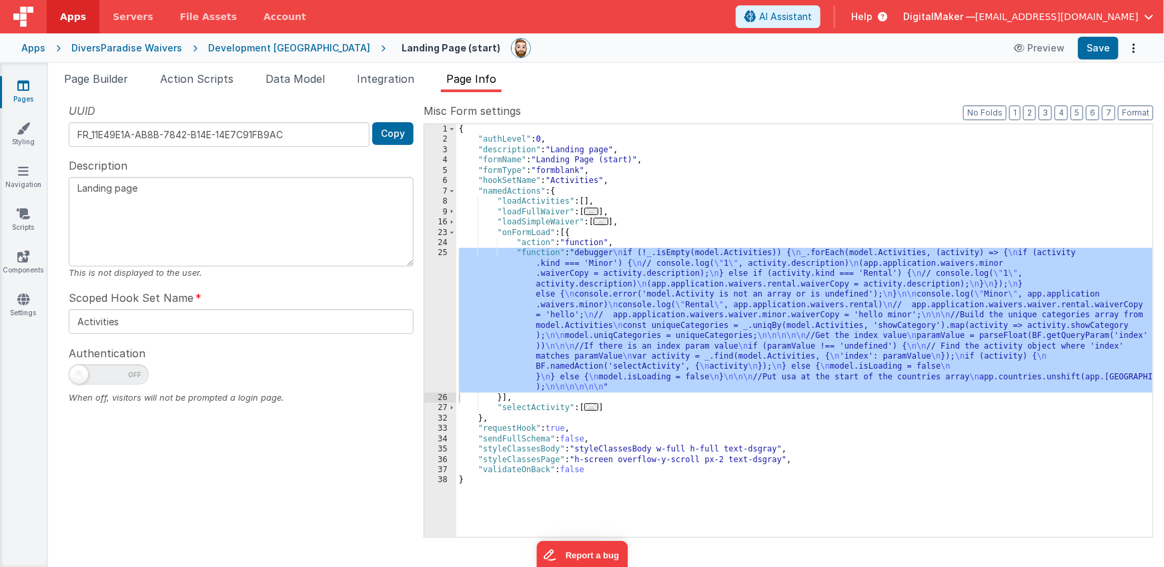
click at [441, 322] on div "25" at bounding box center [440, 320] width 32 height 144
click at [595, 408] on span "..." at bounding box center [592, 406] width 15 height 7
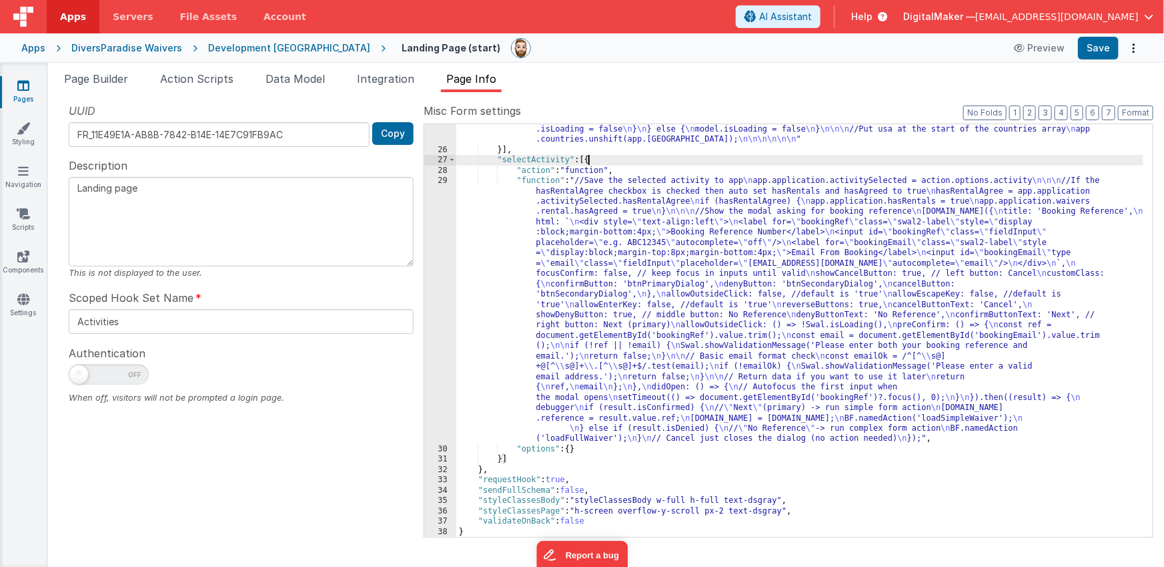
scroll to position [247, 0]
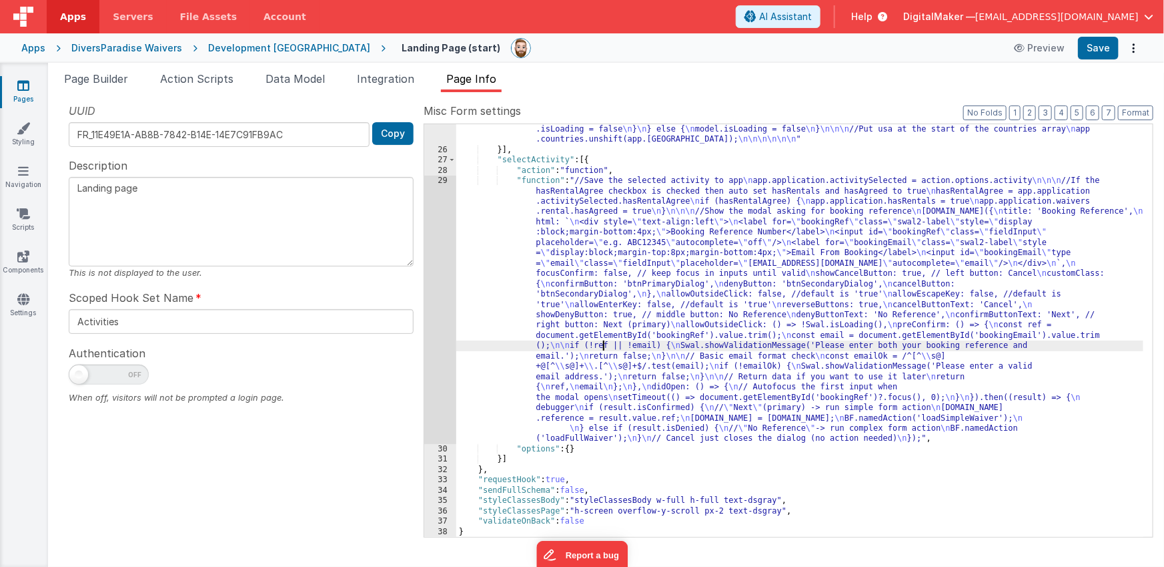
click at [603, 346] on div ""function" : "debugger \n if (!_.isEmpty(model.Activities)) { \n _.forEach(mode…" at bounding box center [800, 283] width 688 height 567
click at [443, 320] on div "29" at bounding box center [440, 310] width 32 height 268
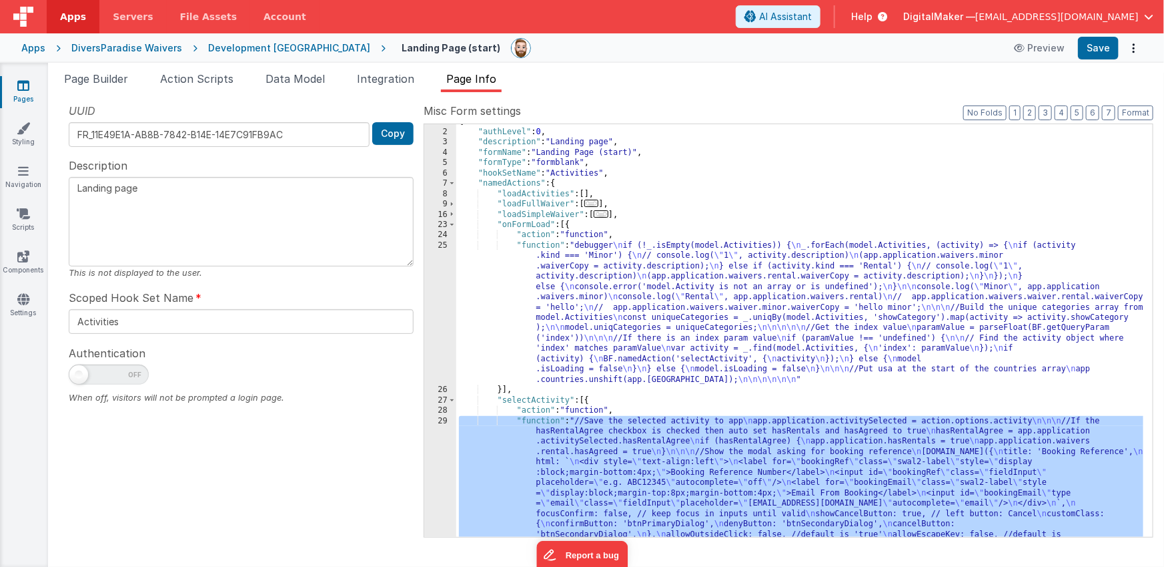
scroll to position [0, 0]
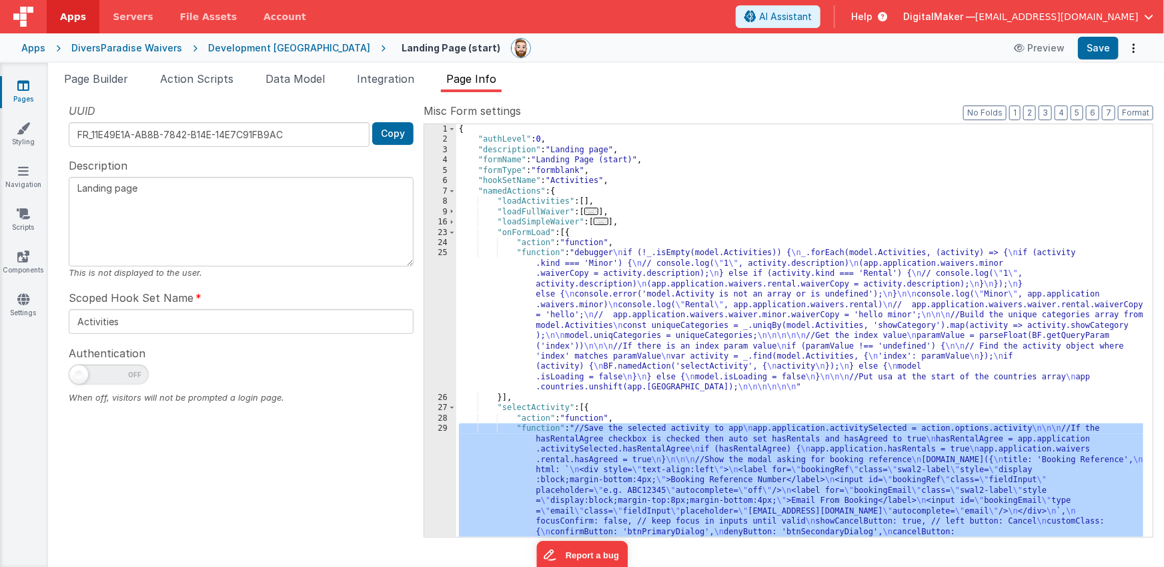
click at [605, 223] on span "..." at bounding box center [601, 221] width 15 height 7
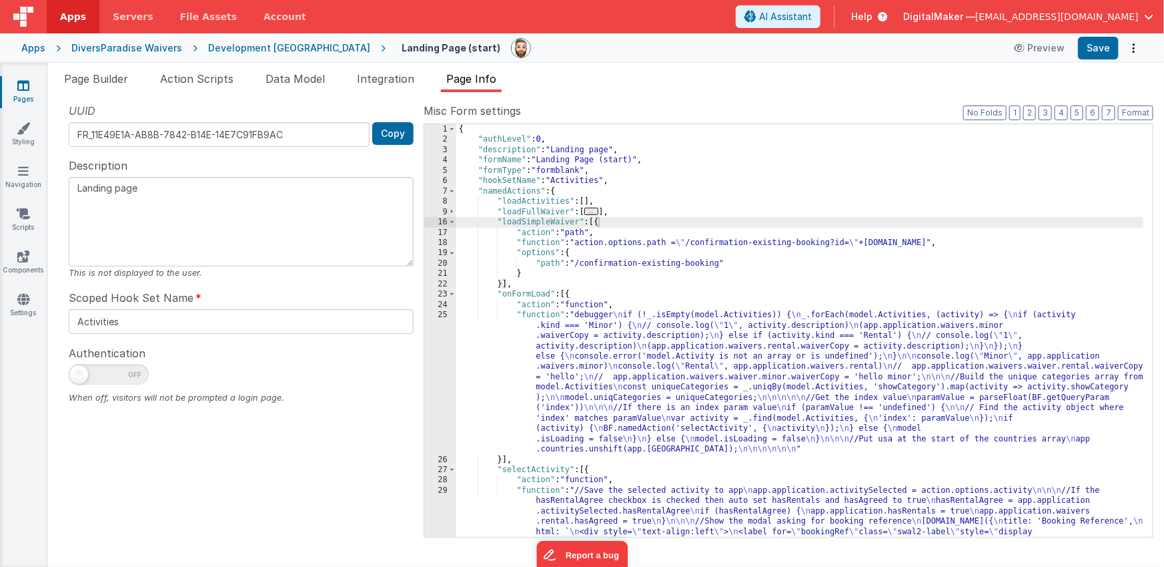
click at [21, 83] on icon at bounding box center [23, 85] width 12 height 13
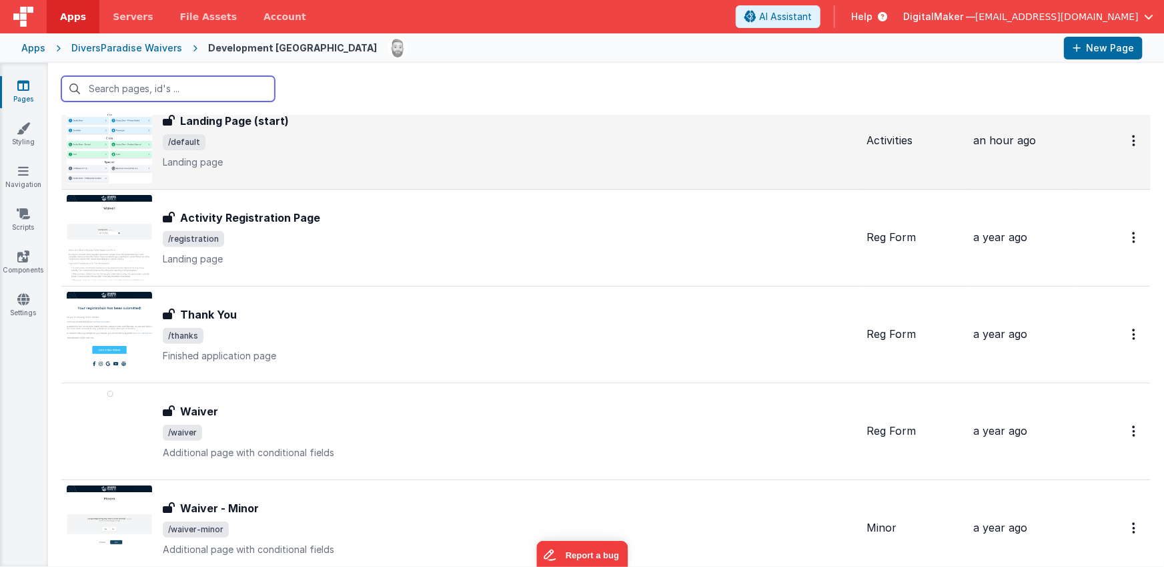
scroll to position [273, 0]
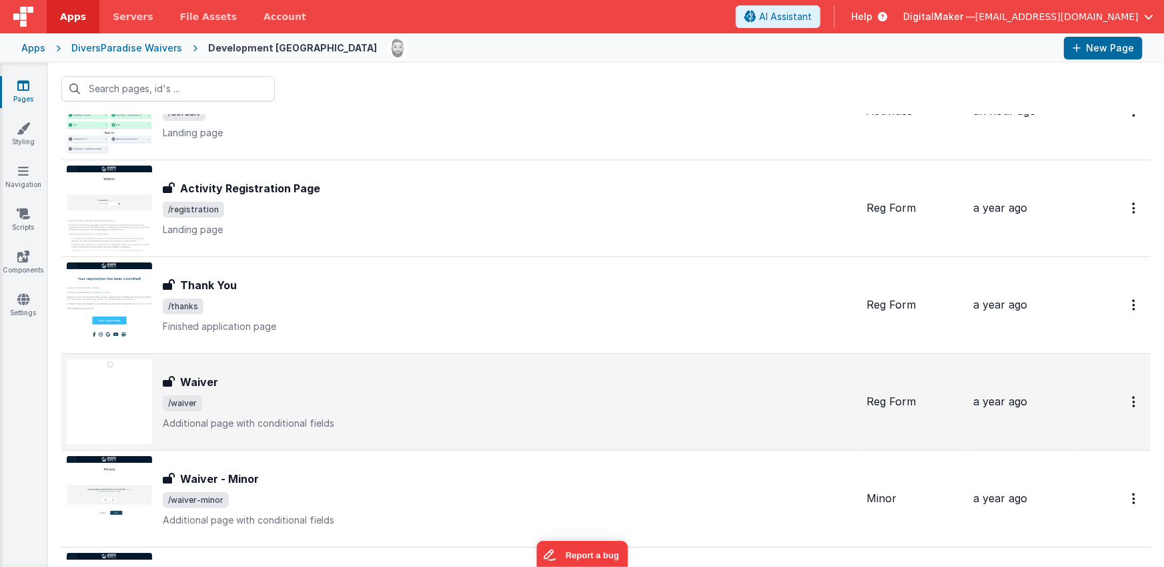
click at [373, 385] on div "Waiver" at bounding box center [509, 382] width 693 height 16
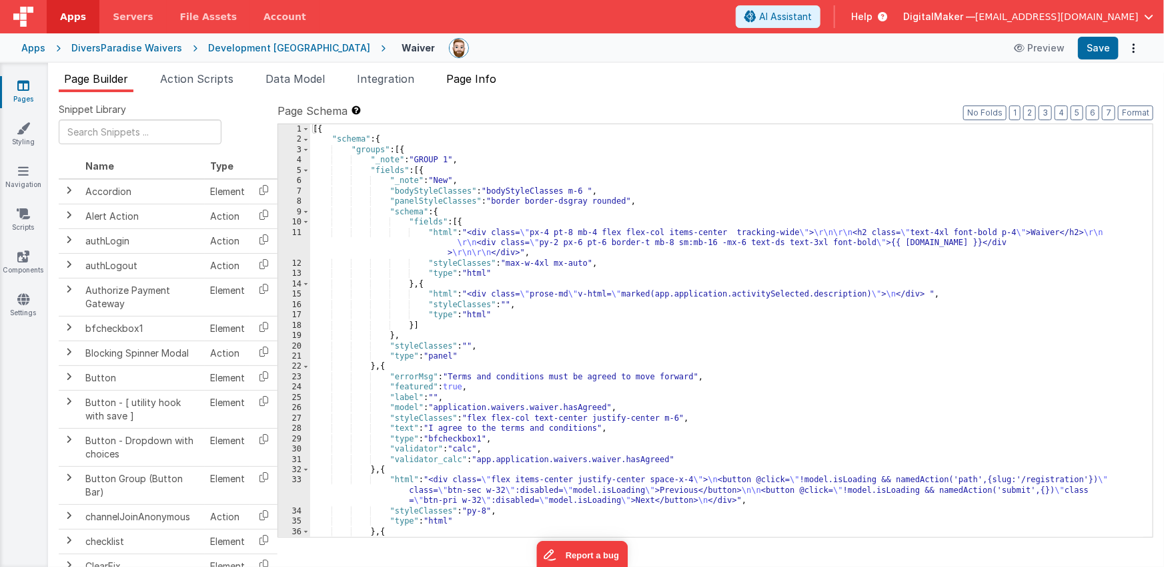
click at [474, 85] on span "Page Info" at bounding box center [471, 78] width 50 height 13
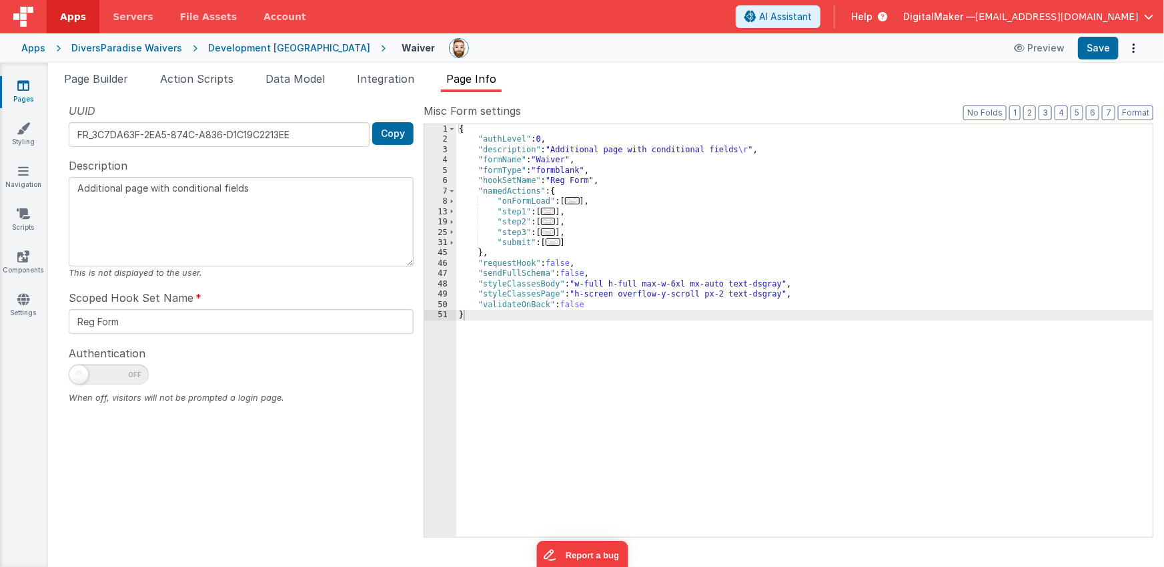
click at [577, 201] on span "..." at bounding box center [572, 200] width 15 height 7
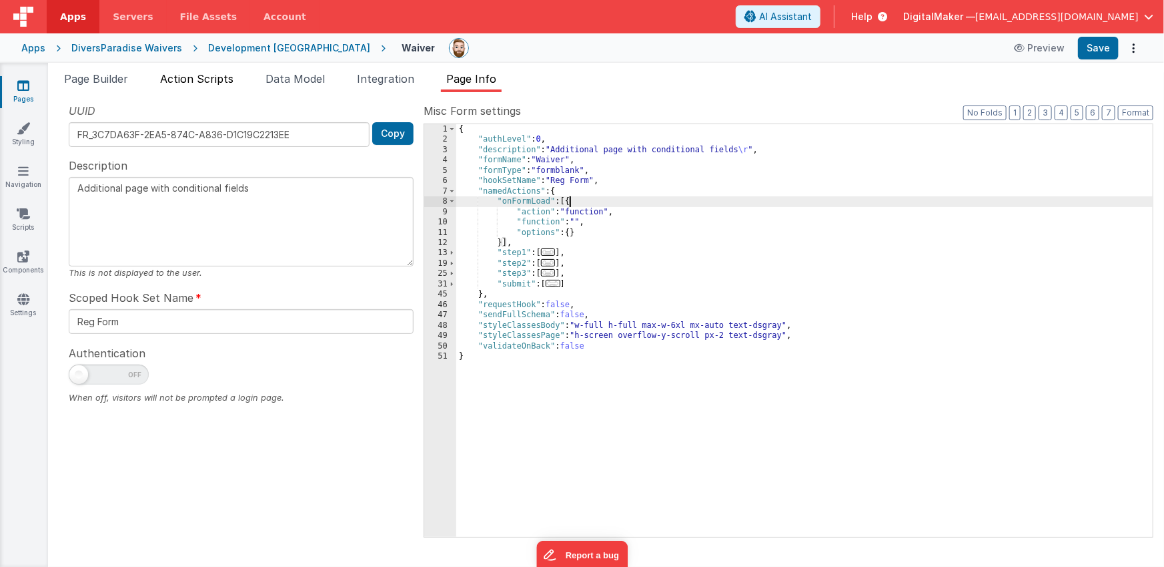
click at [190, 75] on span "Action Scripts" at bounding box center [196, 78] width 73 height 13
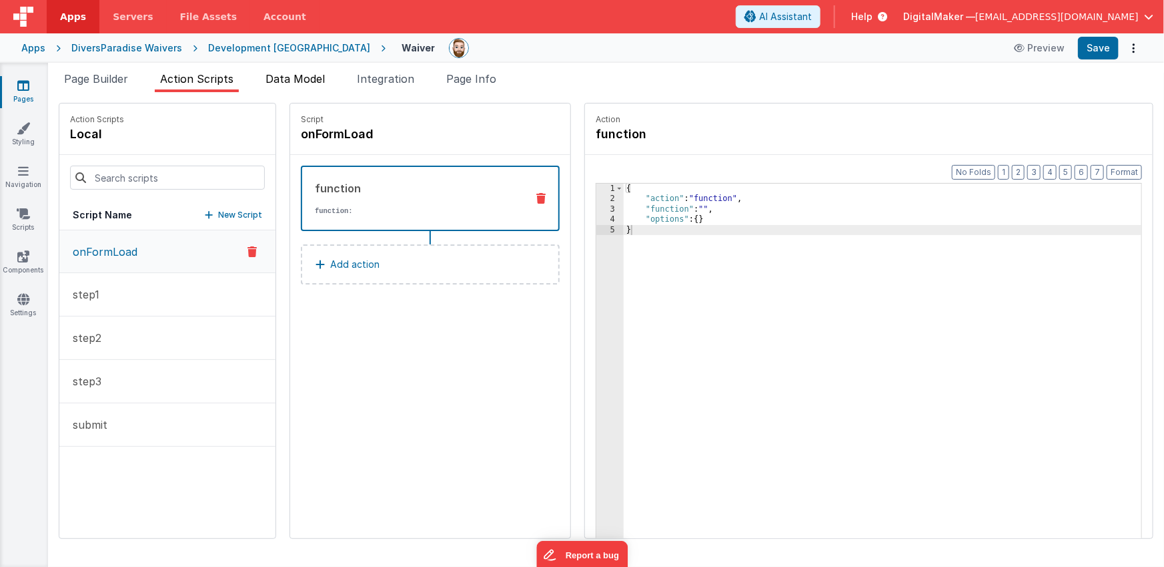
click at [322, 74] on span "Data Model" at bounding box center [295, 78] width 59 height 13
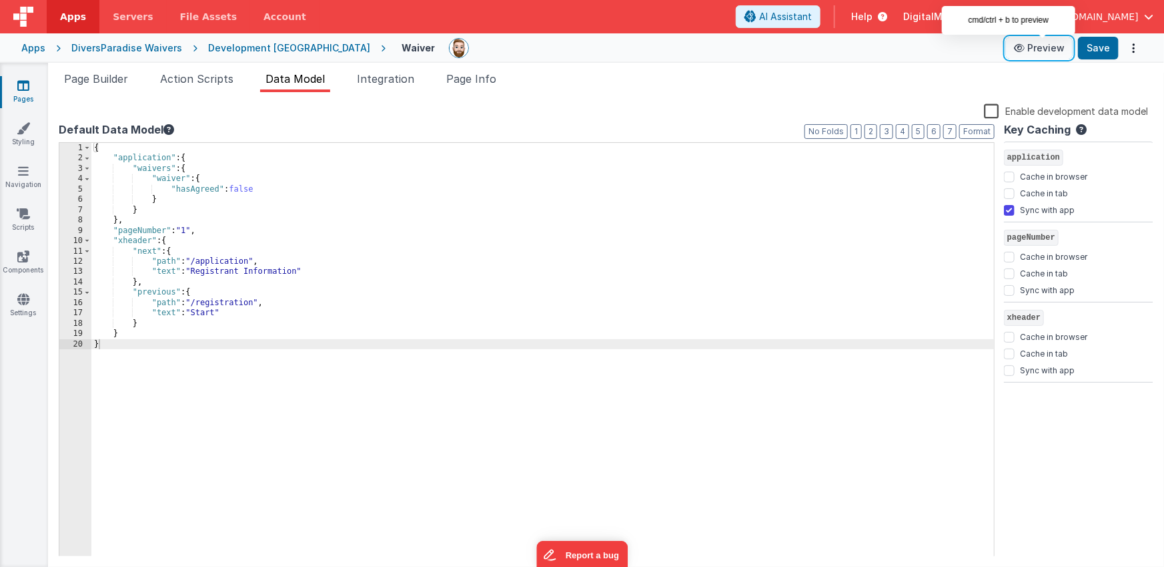
click at [1046, 44] on button "Preview" at bounding box center [1039, 47] width 67 height 21
click at [22, 83] on icon at bounding box center [23, 85] width 12 height 13
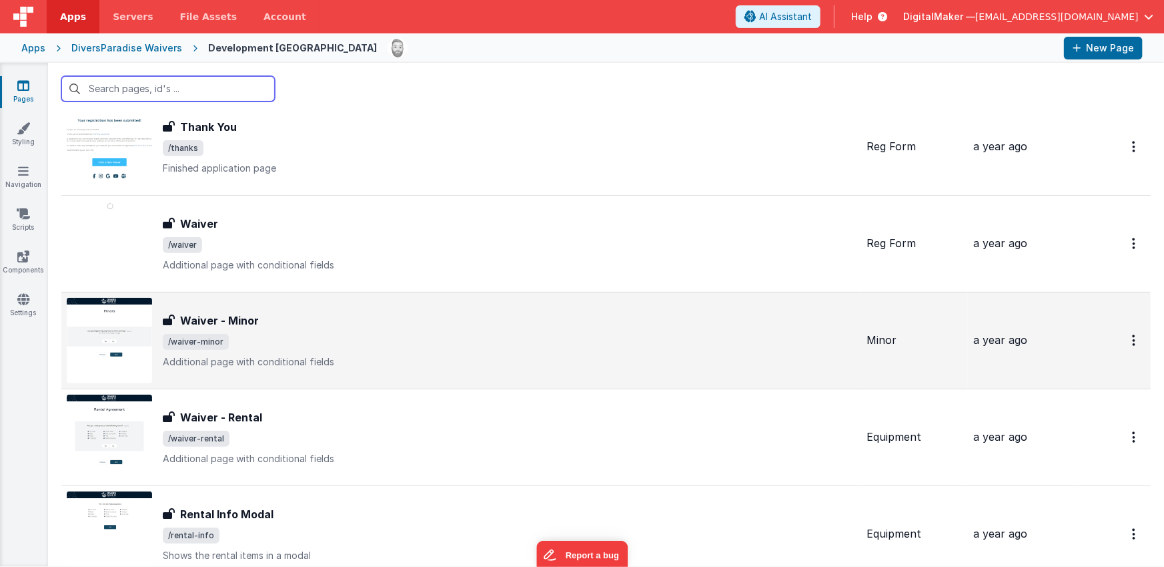
scroll to position [427, 0]
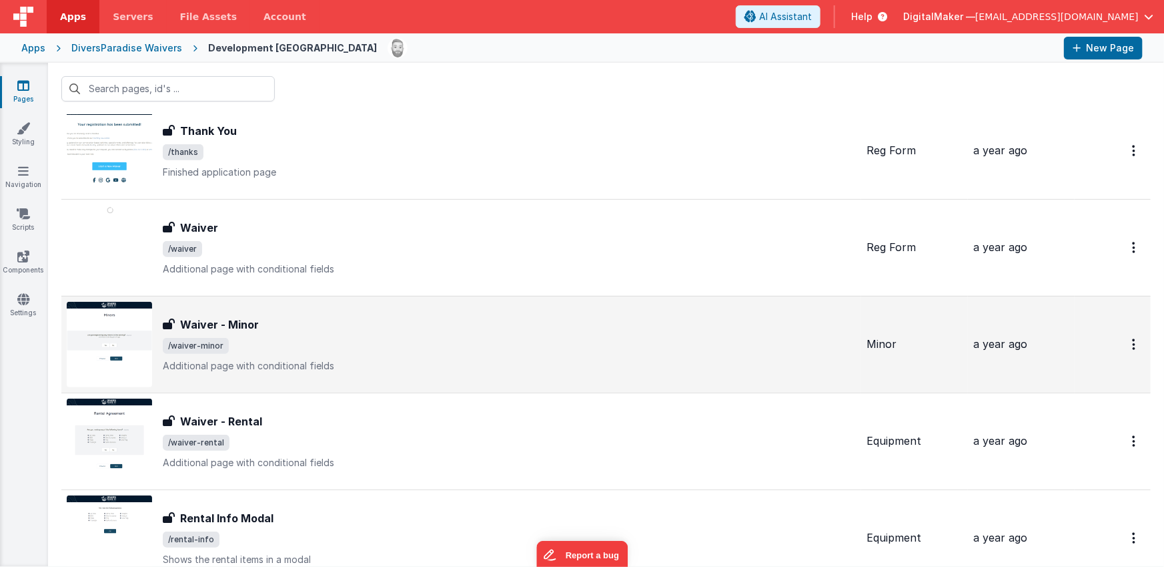
click at [333, 338] on span "/waiver-minor" at bounding box center [509, 346] width 693 height 16
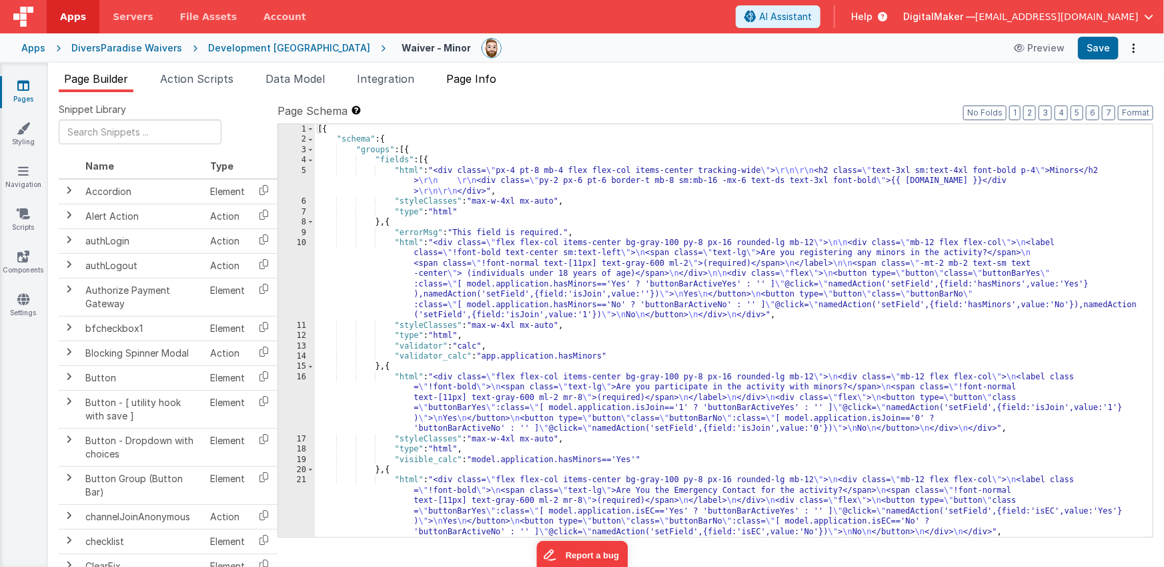
click at [478, 84] on span "Page Info" at bounding box center [471, 78] width 50 height 13
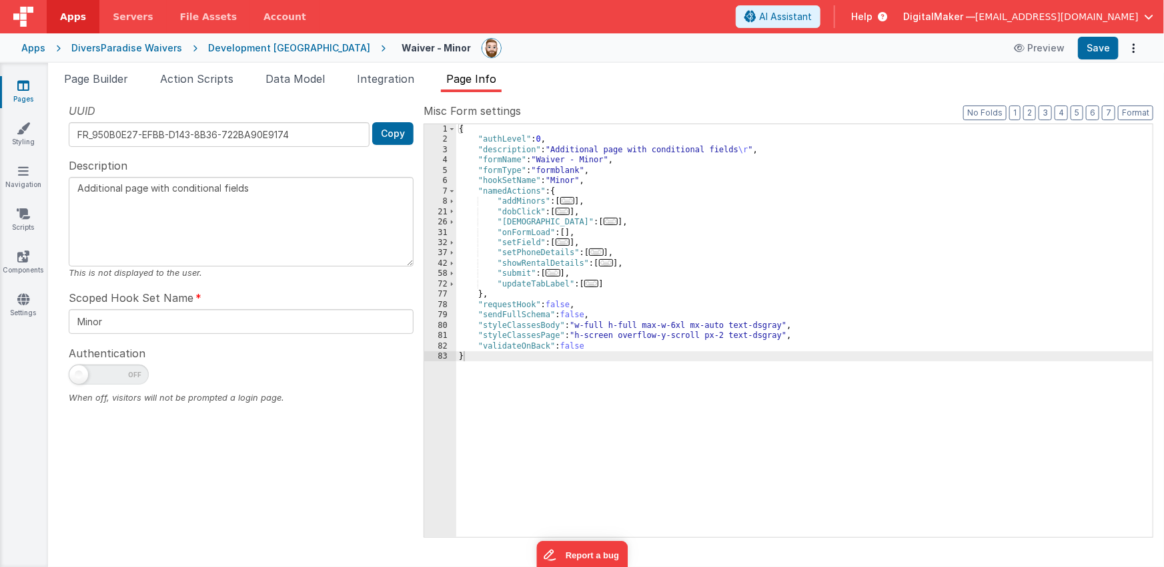
click at [287, 68] on div "Page Builder Action Scripts Data Model Integration Page Info Snippet Library Na…" at bounding box center [606, 315] width 1116 height 504
click at [299, 75] on span "Data Model" at bounding box center [295, 78] width 59 height 13
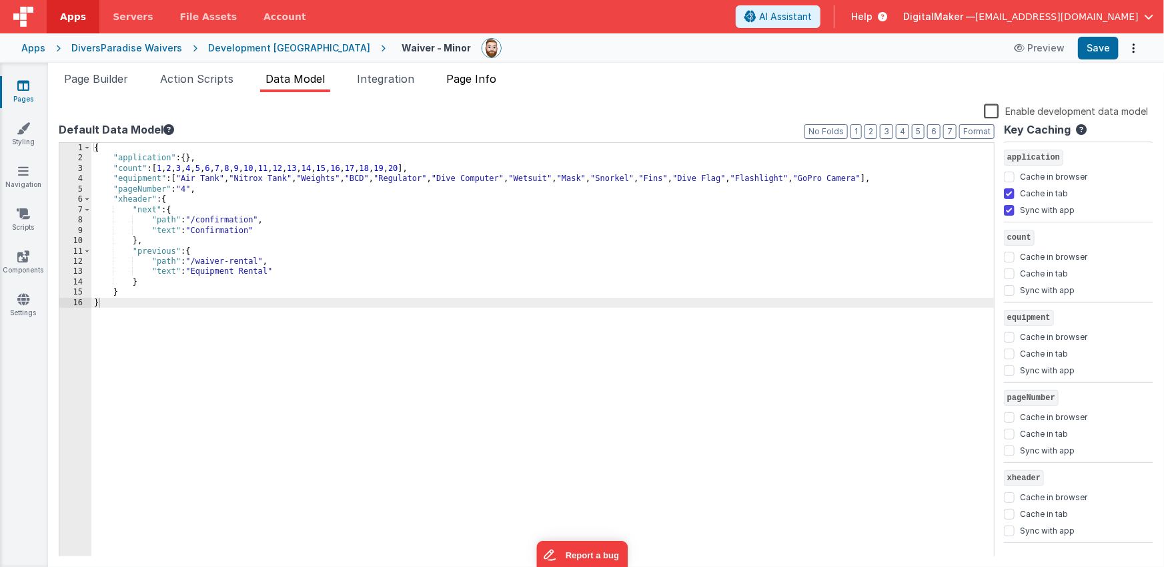
click at [489, 74] on span "Page Info" at bounding box center [471, 78] width 50 height 13
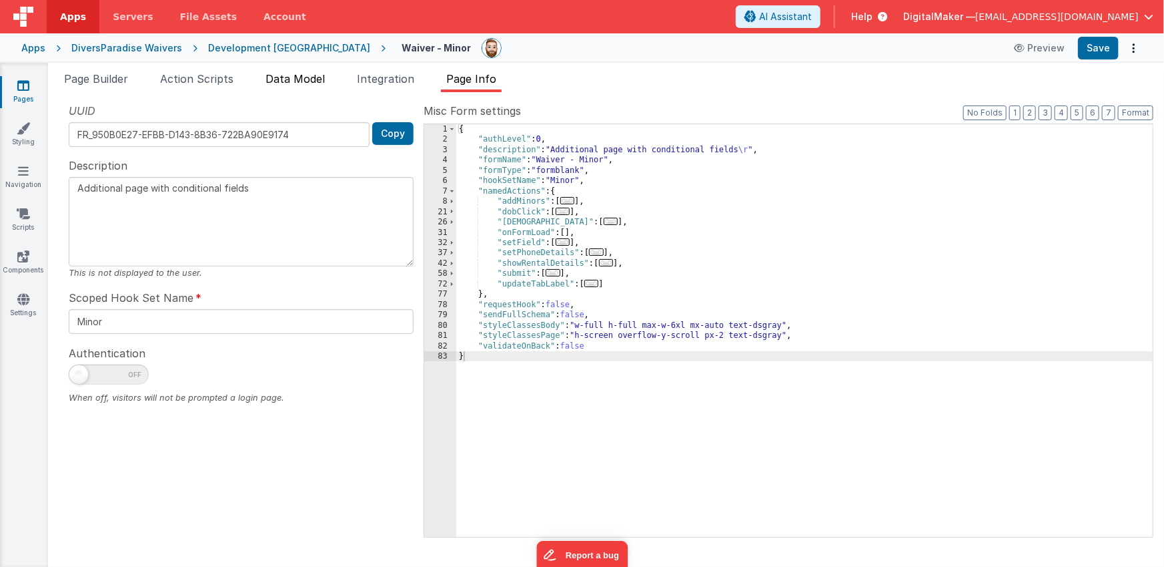
click at [308, 71] on li "Data Model" at bounding box center [295, 81] width 70 height 21
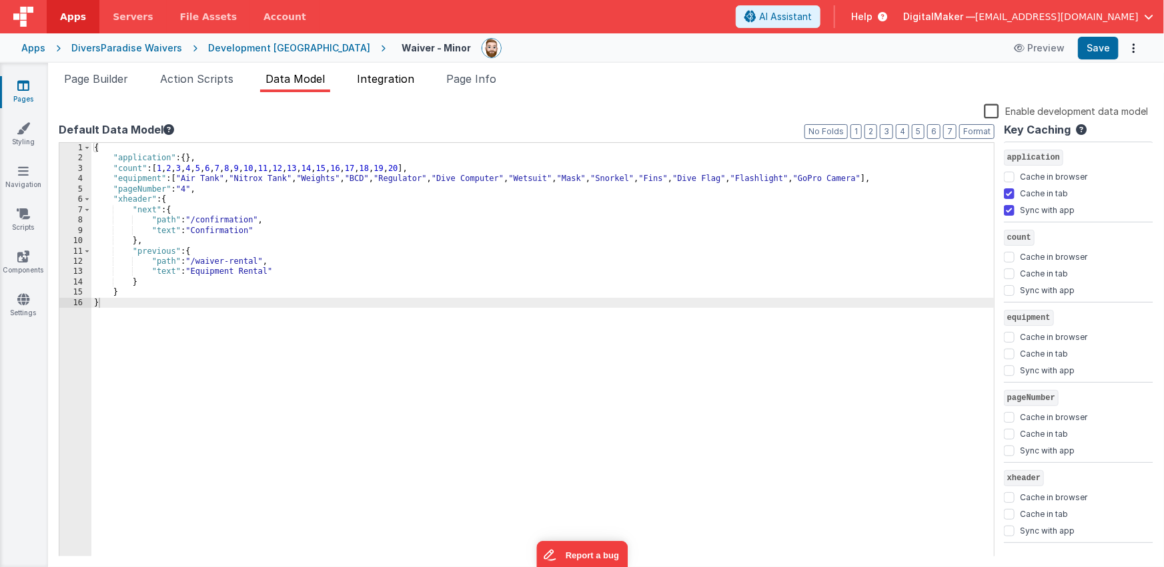
click at [393, 73] on span "Integration" at bounding box center [385, 78] width 57 height 13
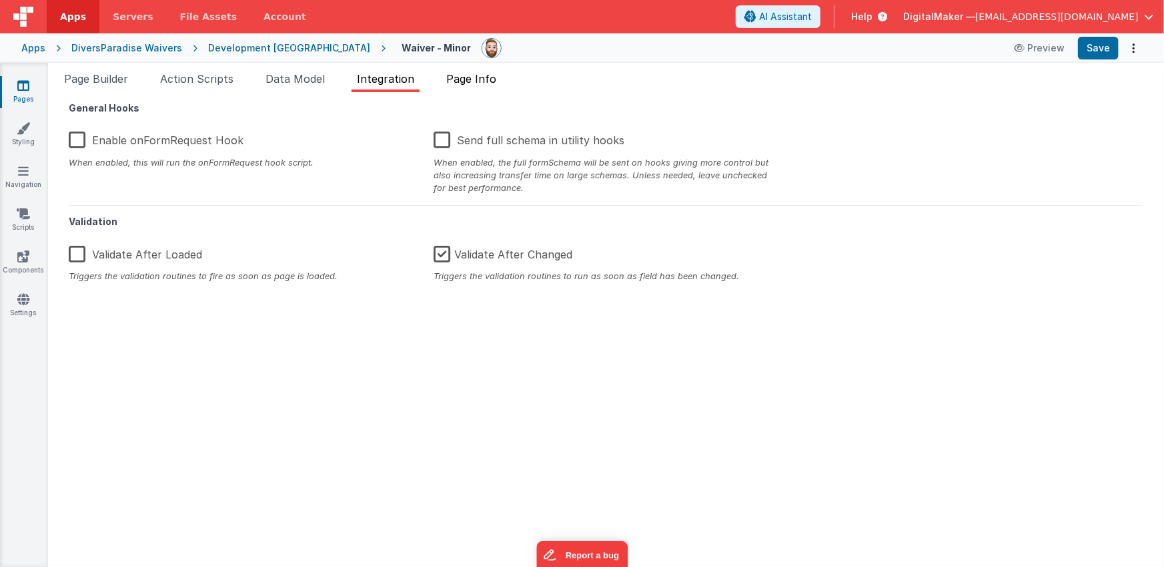
click at [464, 76] on span "Page Info" at bounding box center [471, 78] width 50 height 13
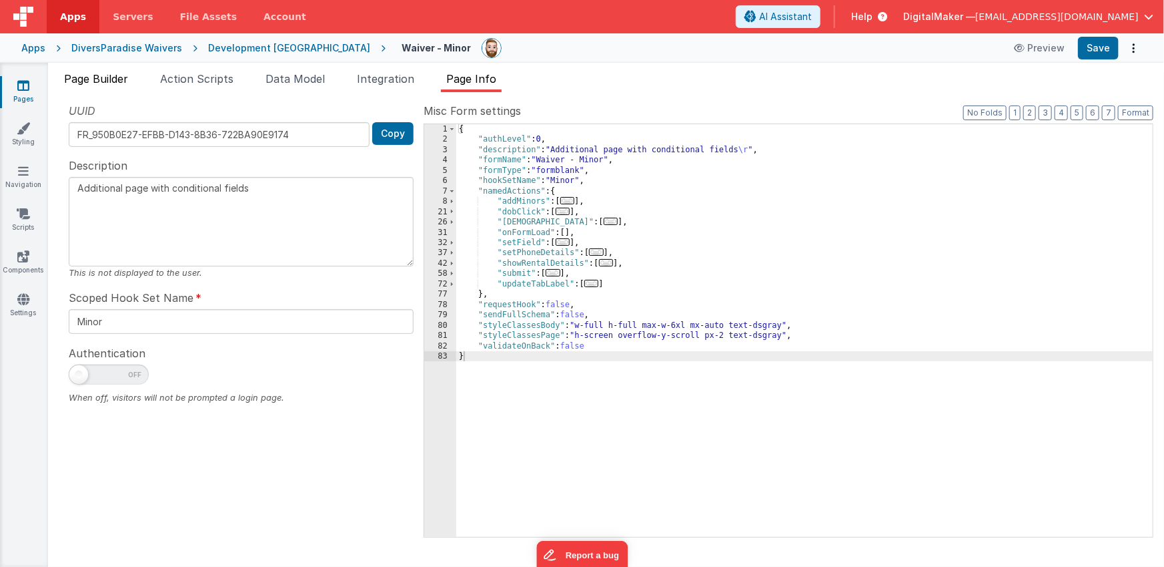
click at [107, 75] on span "Page Builder" at bounding box center [96, 78] width 64 height 13
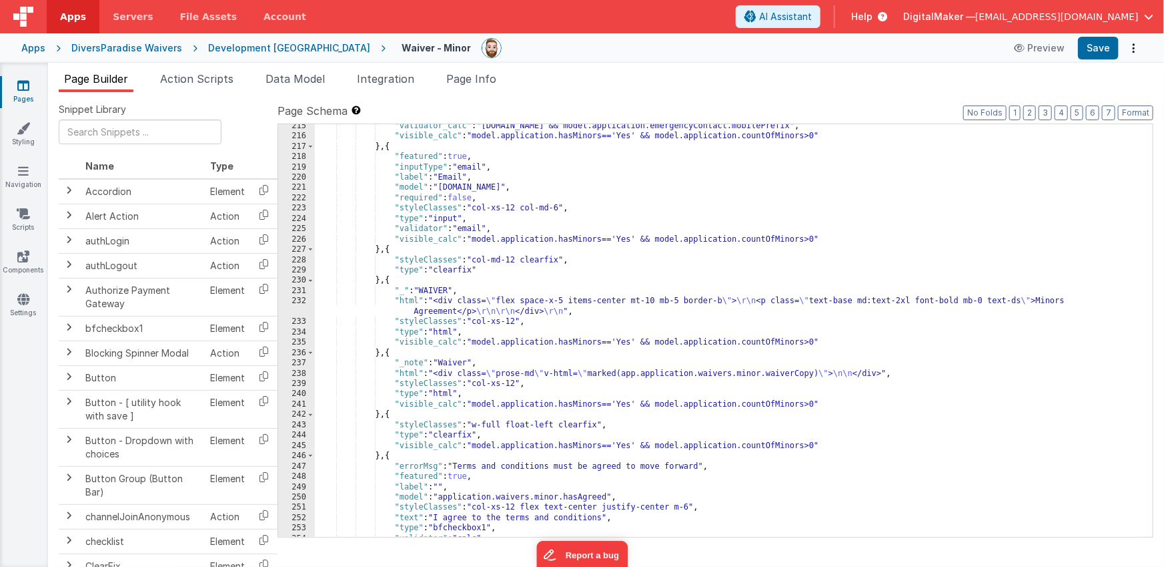
scroll to position [3229, 0]
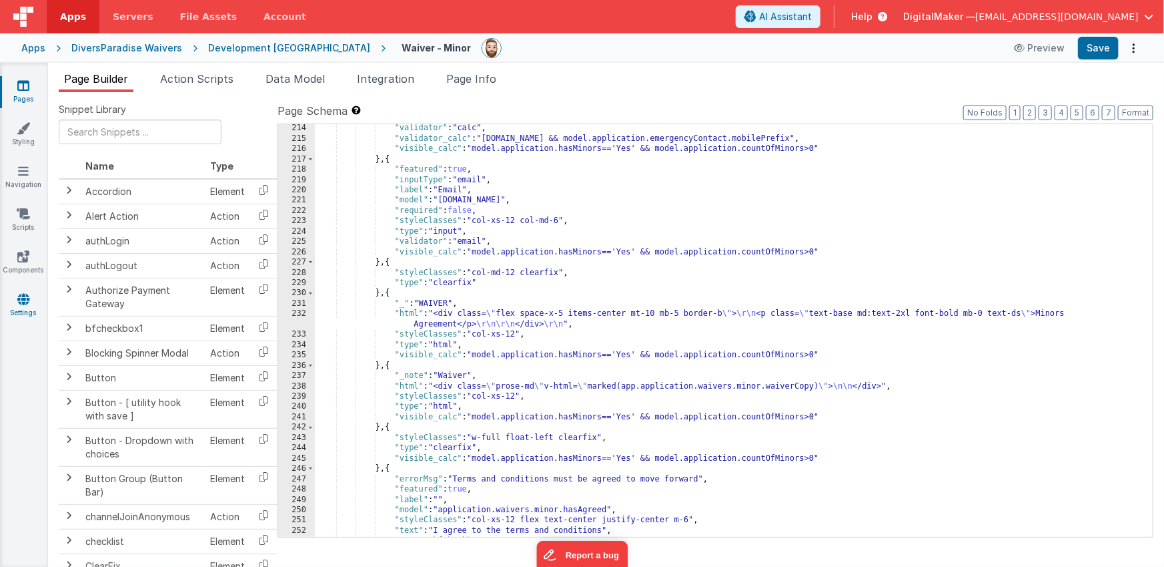
click at [23, 306] on link "Settings" at bounding box center [23, 305] width 48 height 27
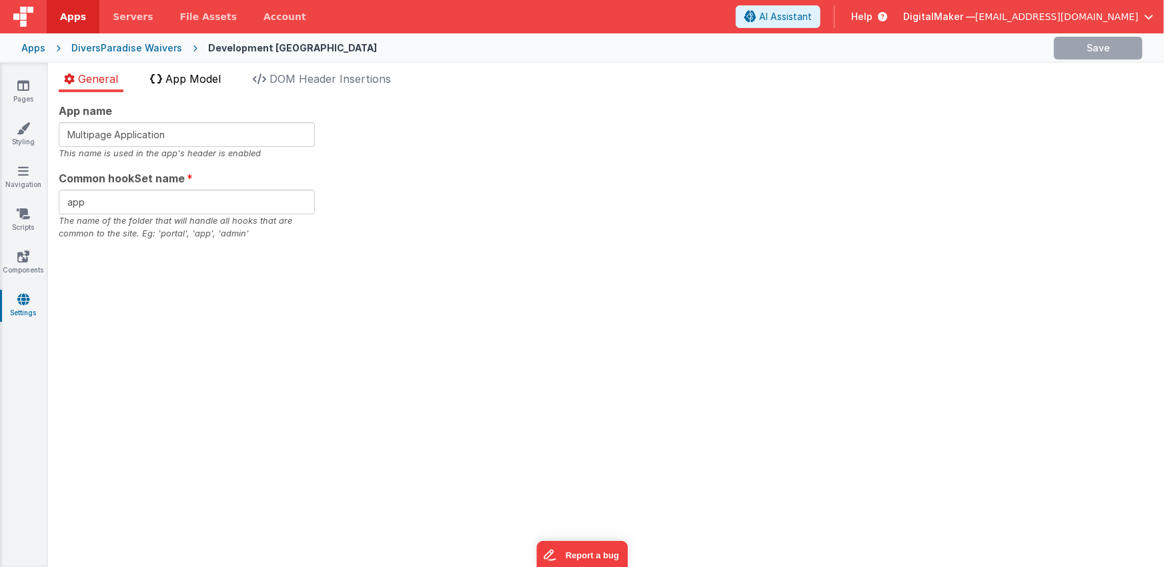
click at [204, 83] on span "App Model" at bounding box center [192, 78] width 55 height 13
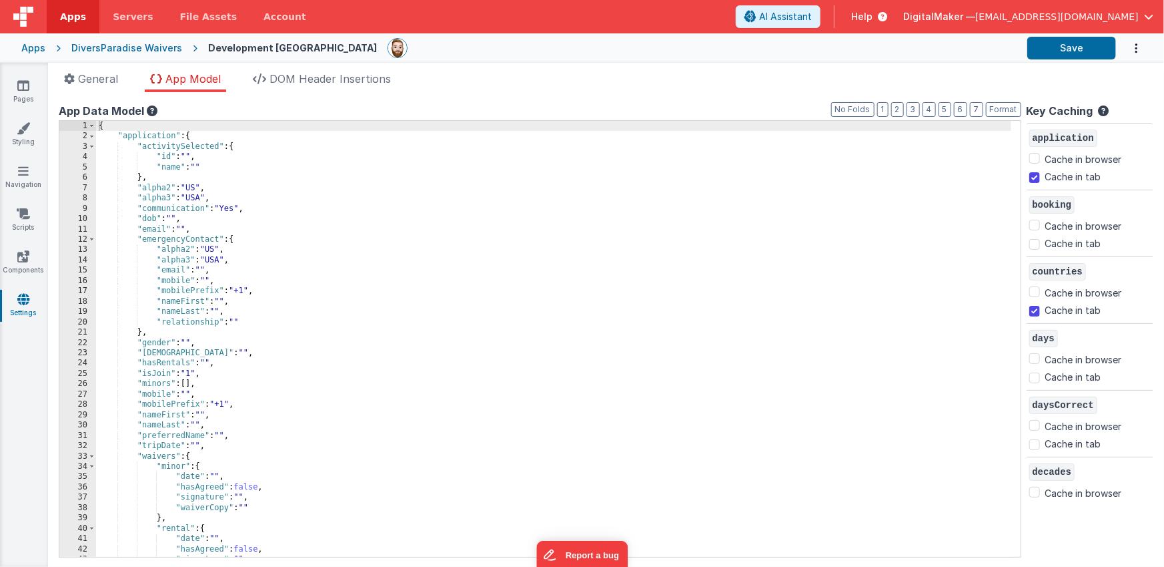
scroll to position [11, 0]
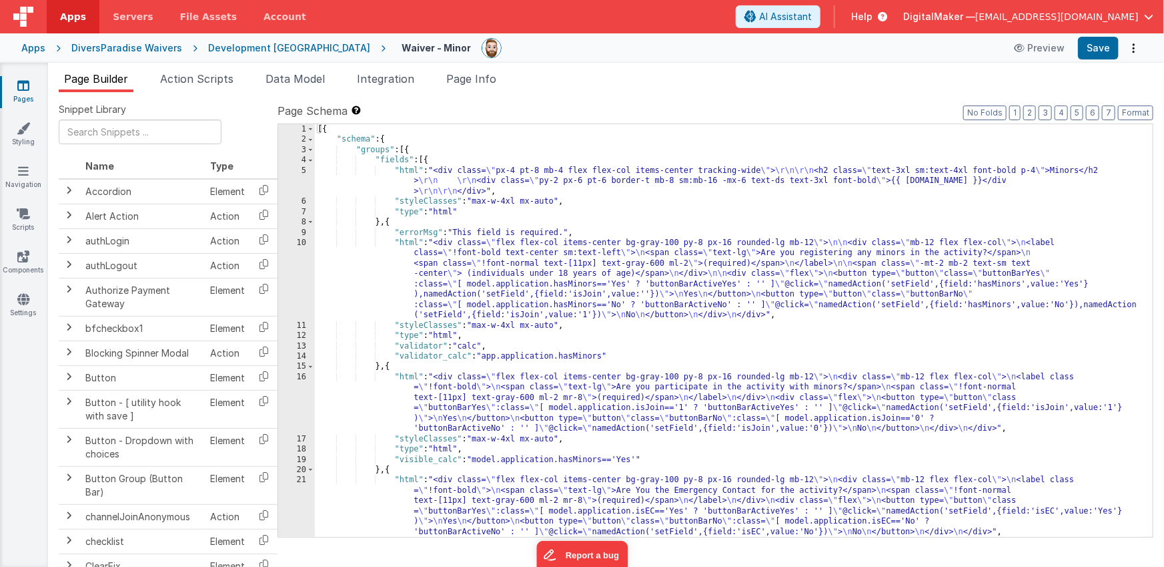
click at [462, 282] on div "[{ "schema" : { "groups" : [{ "fields" : [{ "html" : "<div class= \" px-4 pt-8 …" at bounding box center [729, 340] width 829 height 433
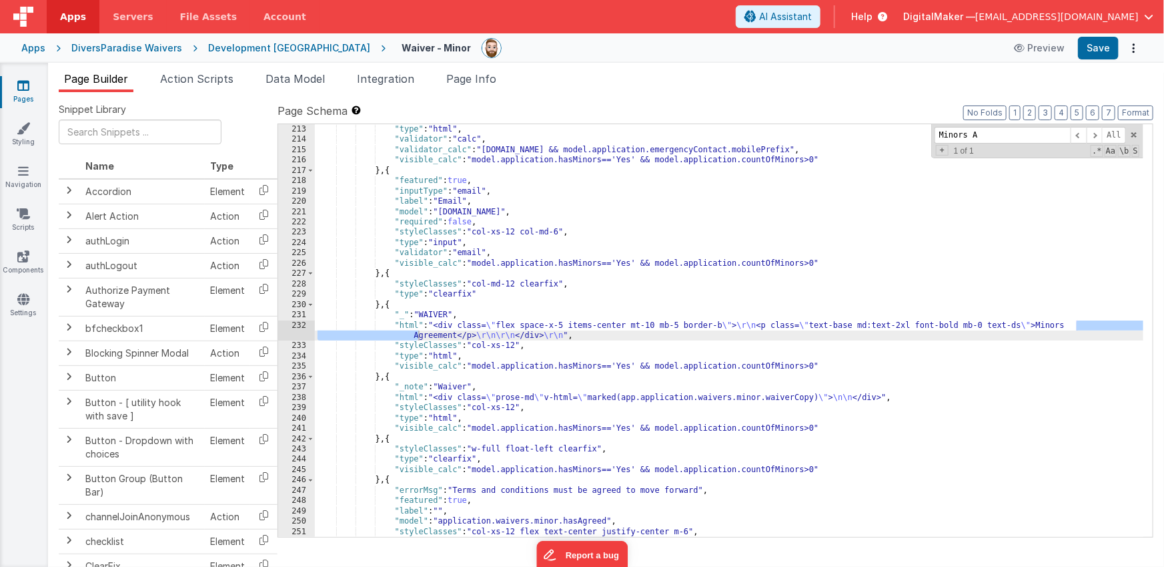
scroll to position [3217, 0]
type input "Minors A"
click at [478, 82] on span "Page Info" at bounding box center [471, 78] width 50 height 13
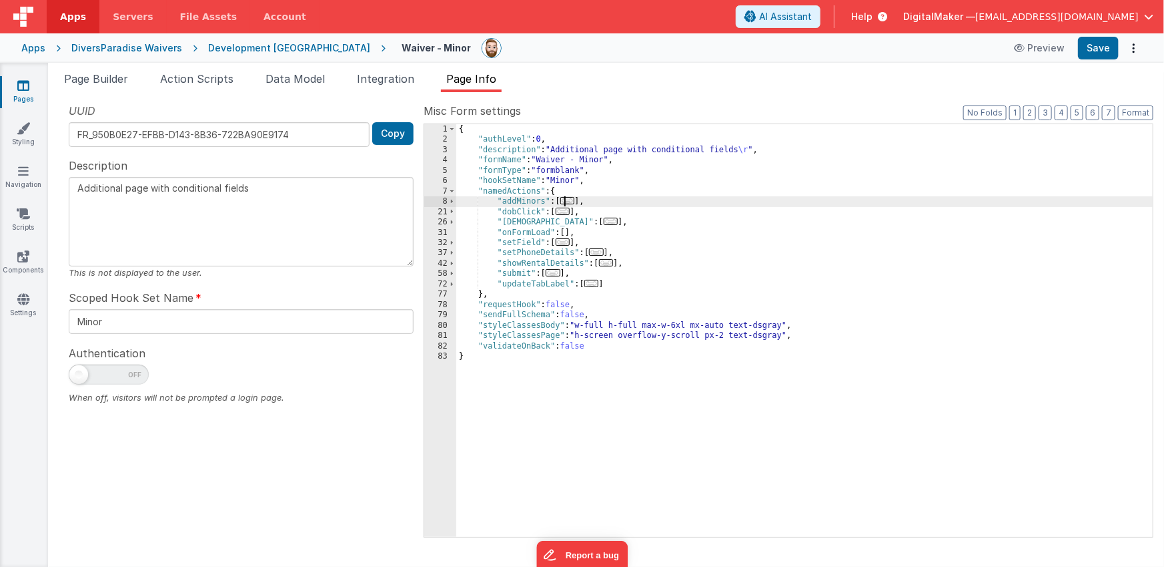
click at [571, 200] on span "..." at bounding box center [568, 200] width 15 height 7
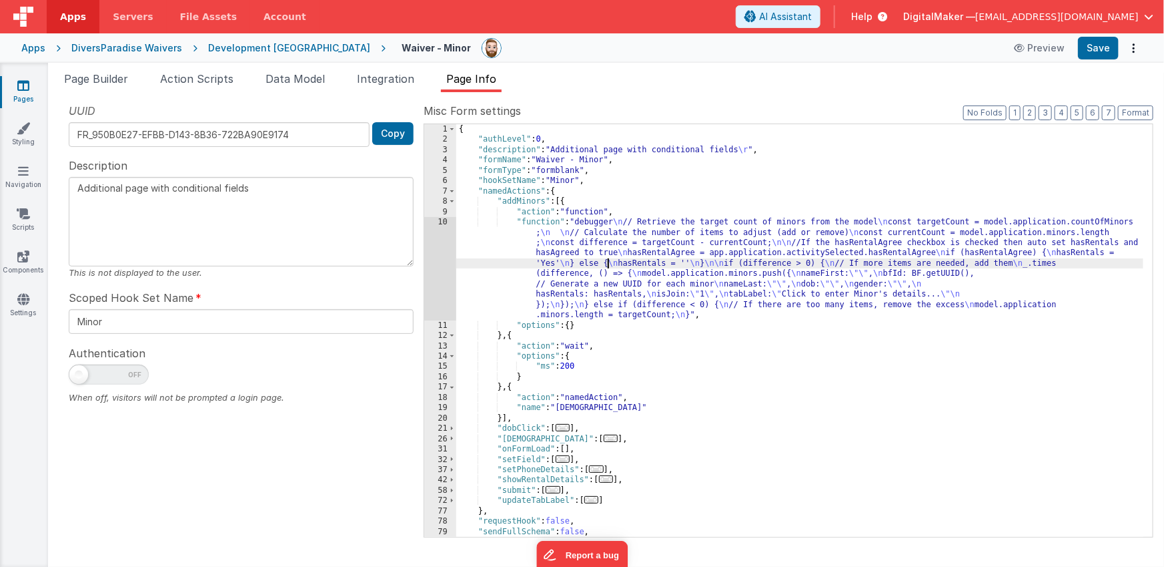
click at [608, 266] on div "{ "authLevel" : 0 , "description" : "Additional page with conditional fields \r…" at bounding box center [800, 340] width 688 height 433
click at [734, 363] on div "{ "authLevel" : 0 , "description" : "Additional page with conditional fields \r…" at bounding box center [800, 340] width 688 height 433
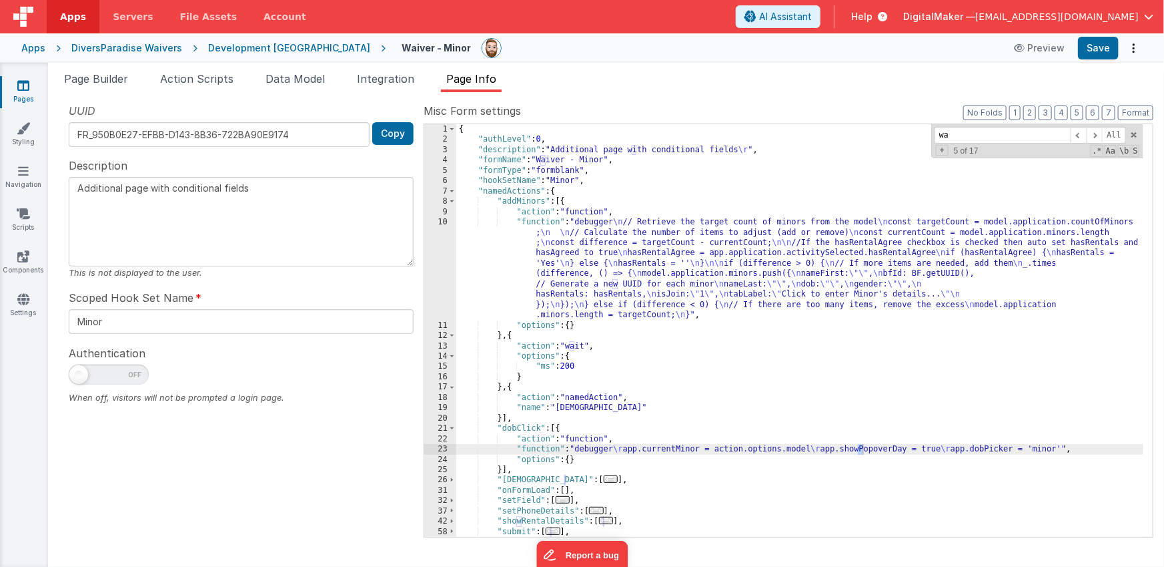
scroll to position [247, 0]
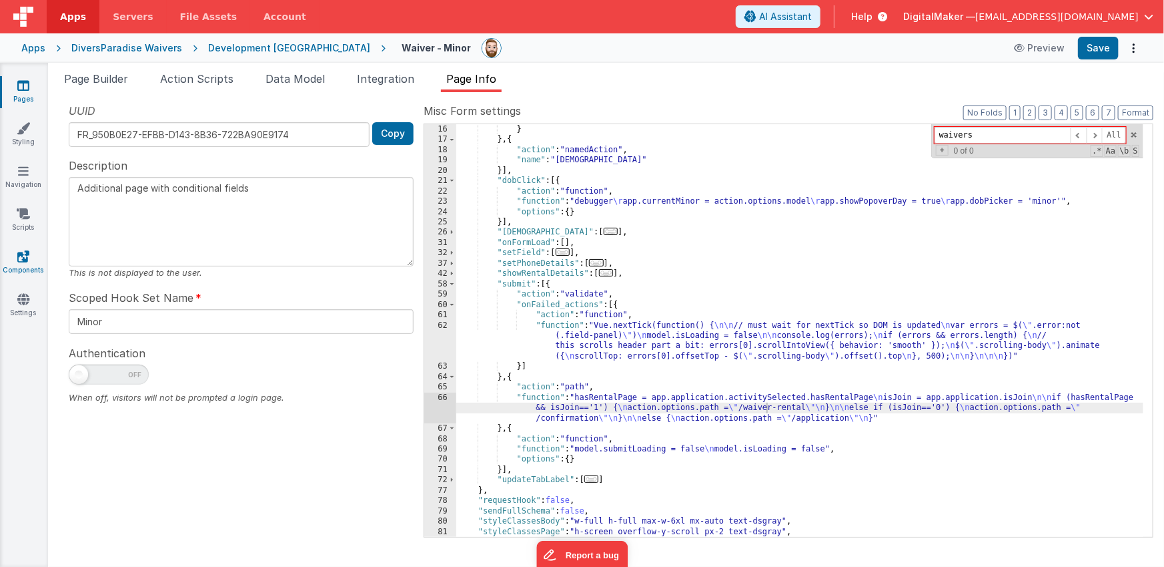
type input "waivers"
click at [17, 92] on link "Pages" at bounding box center [23, 92] width 48 height 27
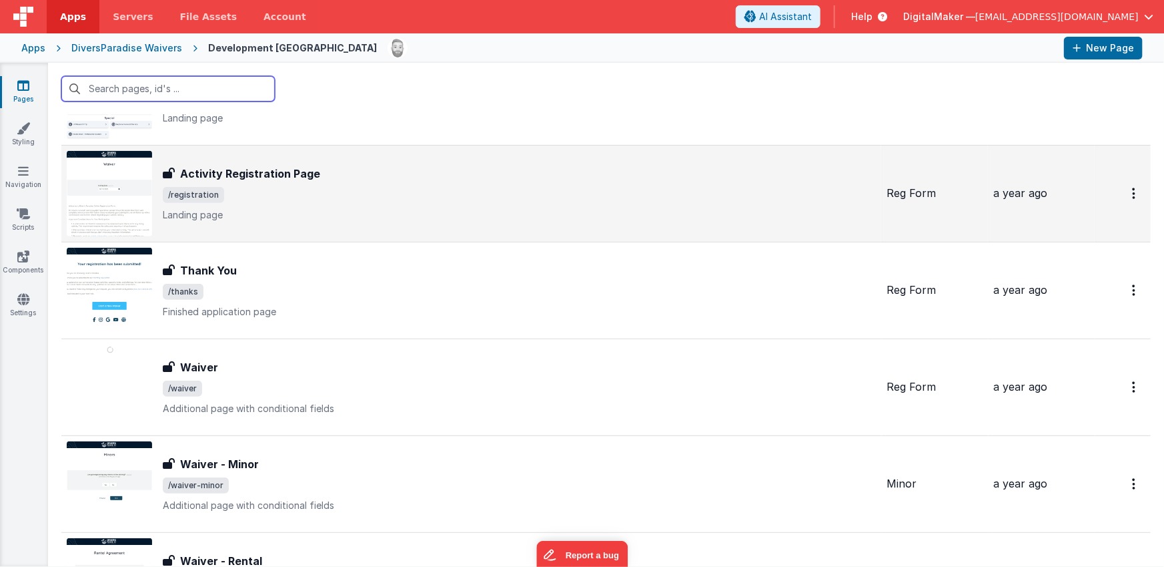
scroll to position [259, 0]
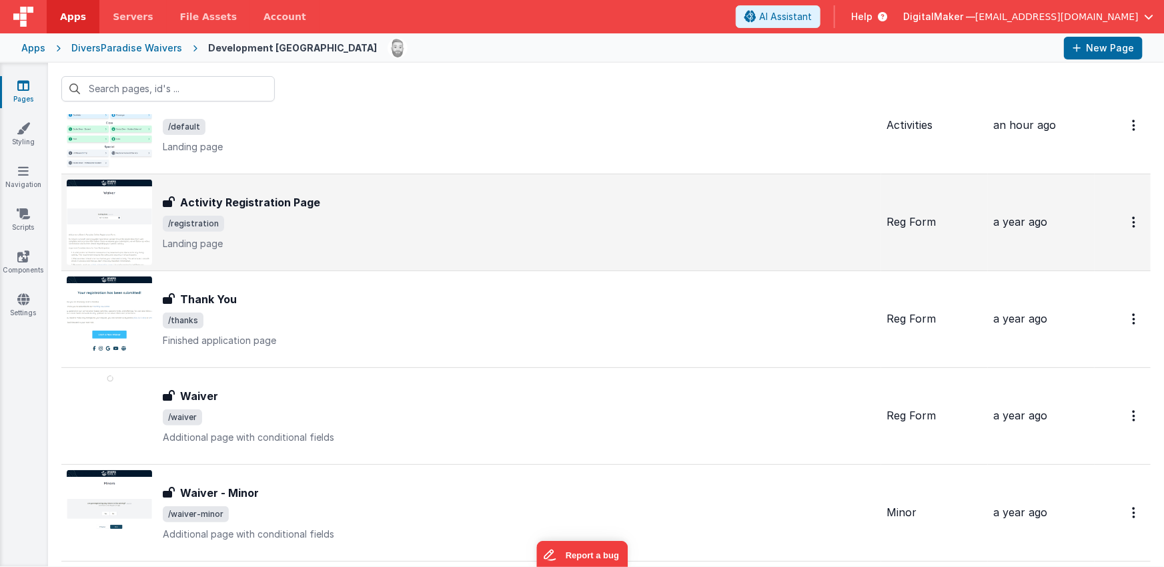
click at [273, 222] on span "/registration" at bounding box center [519, 224] width 713 height 16
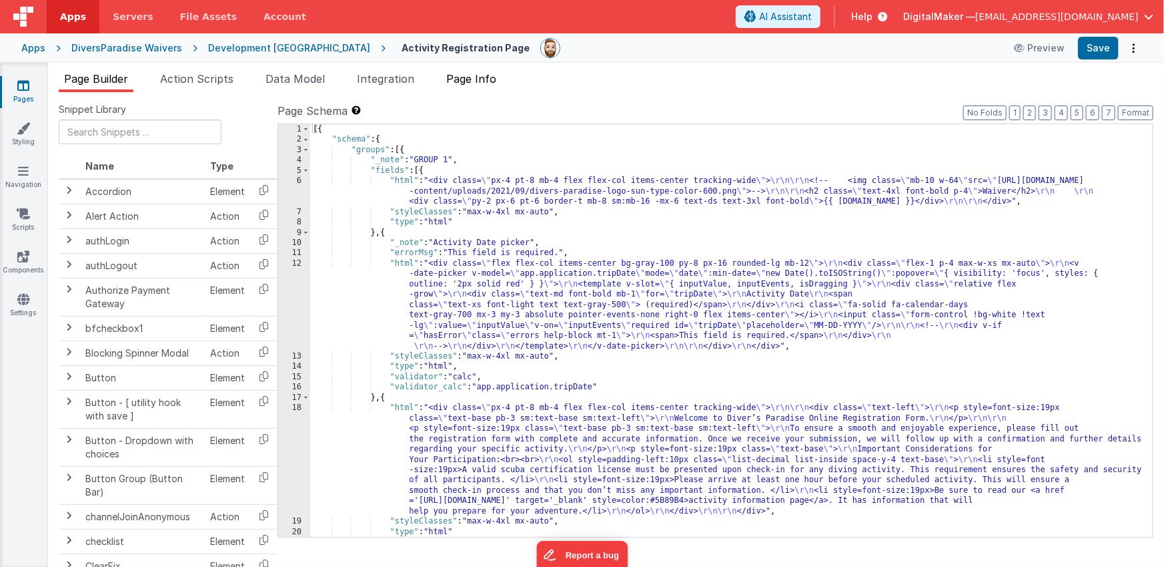
click at [479, 90] on li "Page Info" at bounding box center [471, 81] width 61 height 21
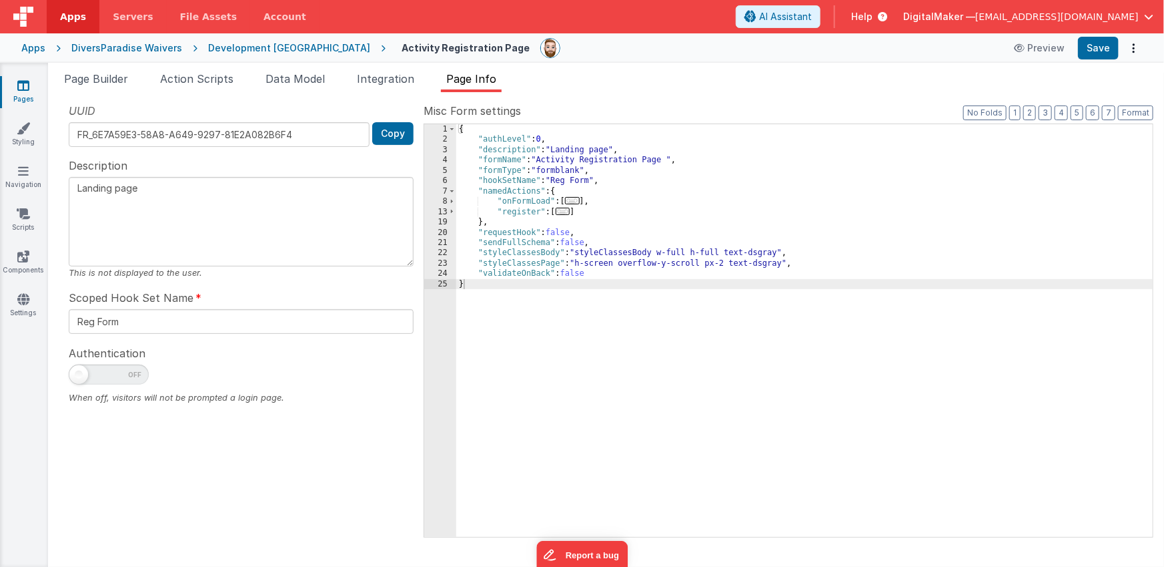
click at [574, 203] on span "..." at bounding box center [572, 200] width 15 height 7
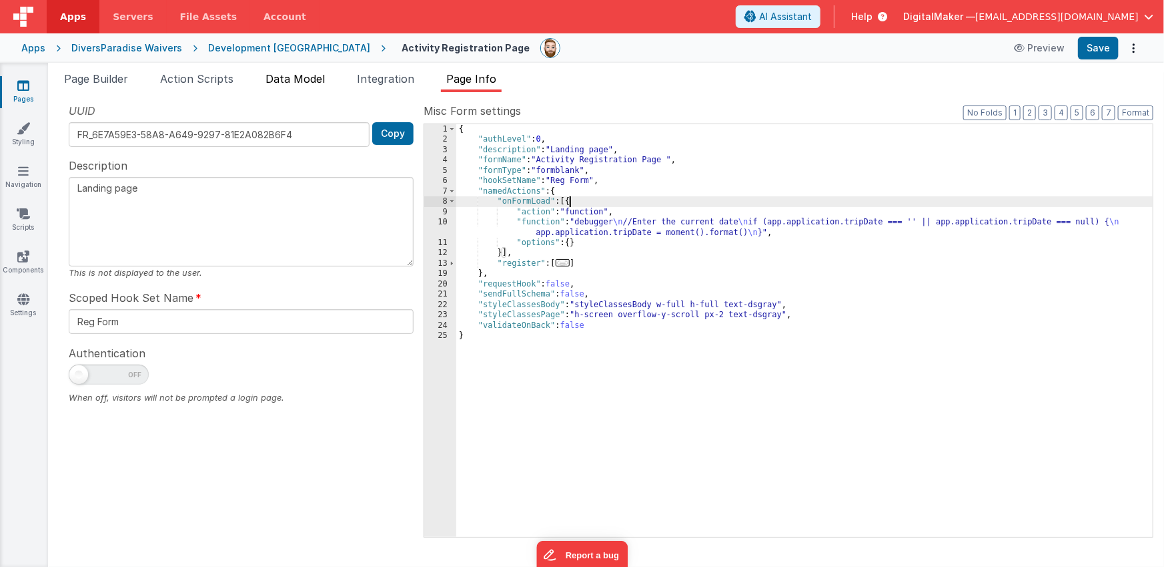
click at [288, 76] on span "Data Model" at bounding box center [295, 78] width 59 height 13
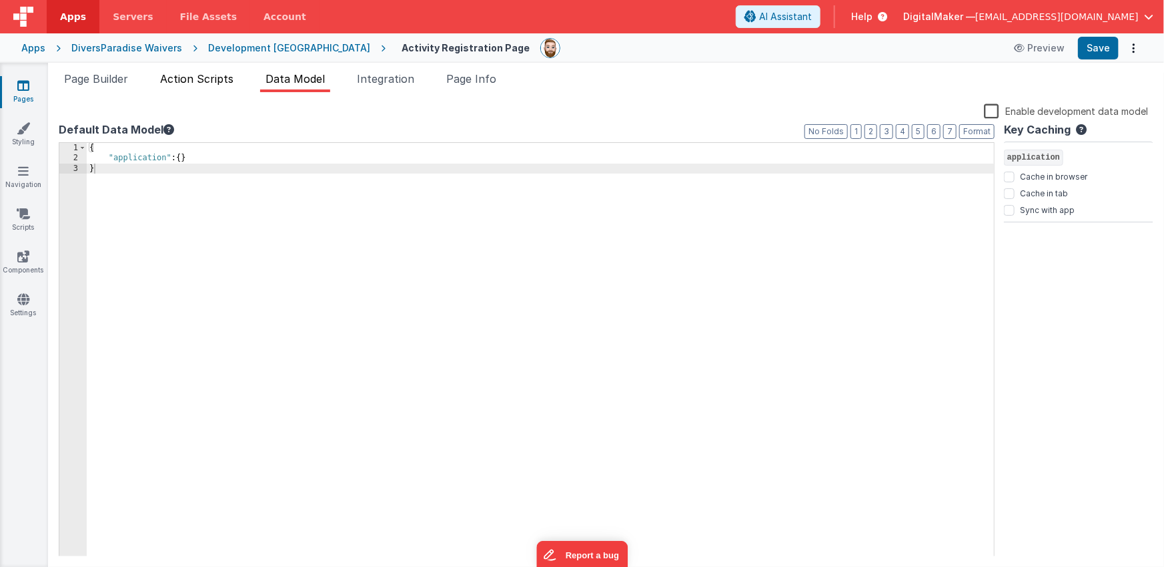
click at [225, 81] on span "Action Scripts" at bounding box center [196, 78] width 73 height 13
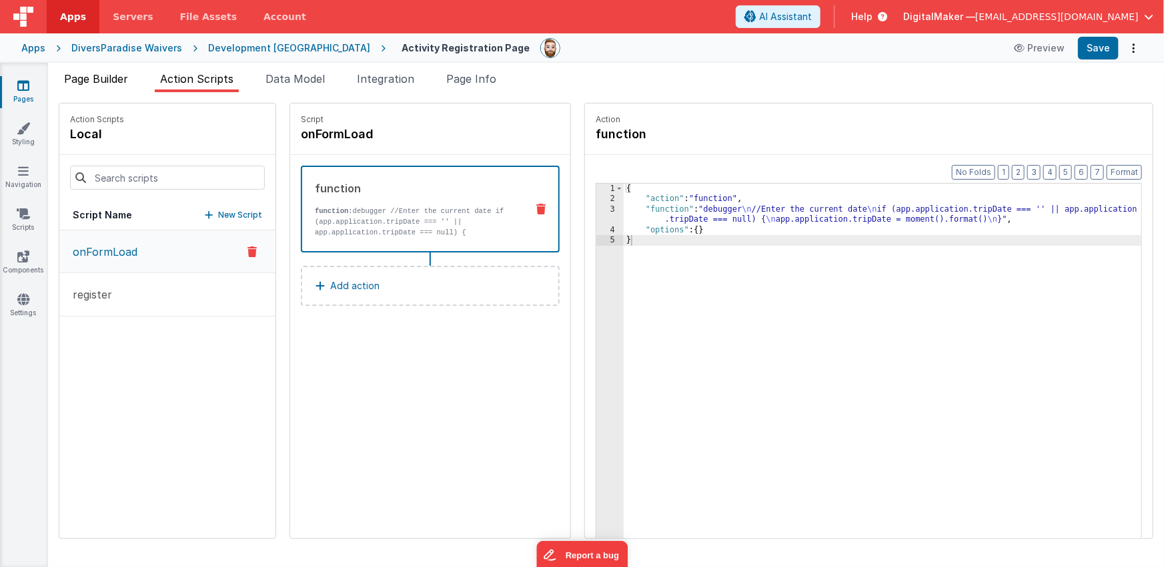
click at [107, 80] on span "Page Builder" at bounding box center [96, 78] width 64 height 13
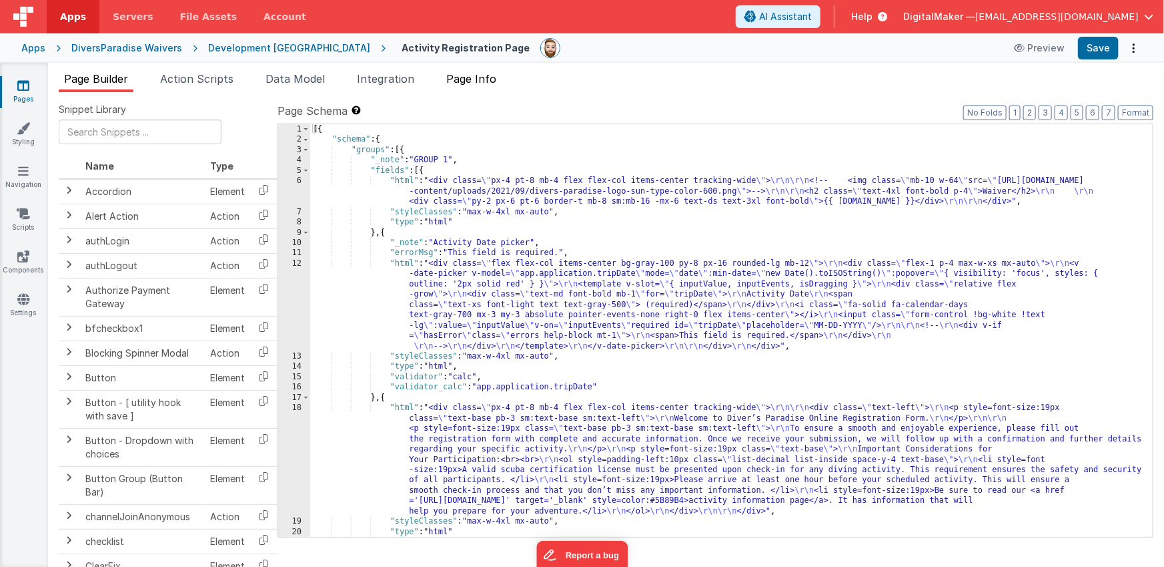
click at [462, 83] on span "Page Info" at bounding box center [471, 78] width 50 height 13
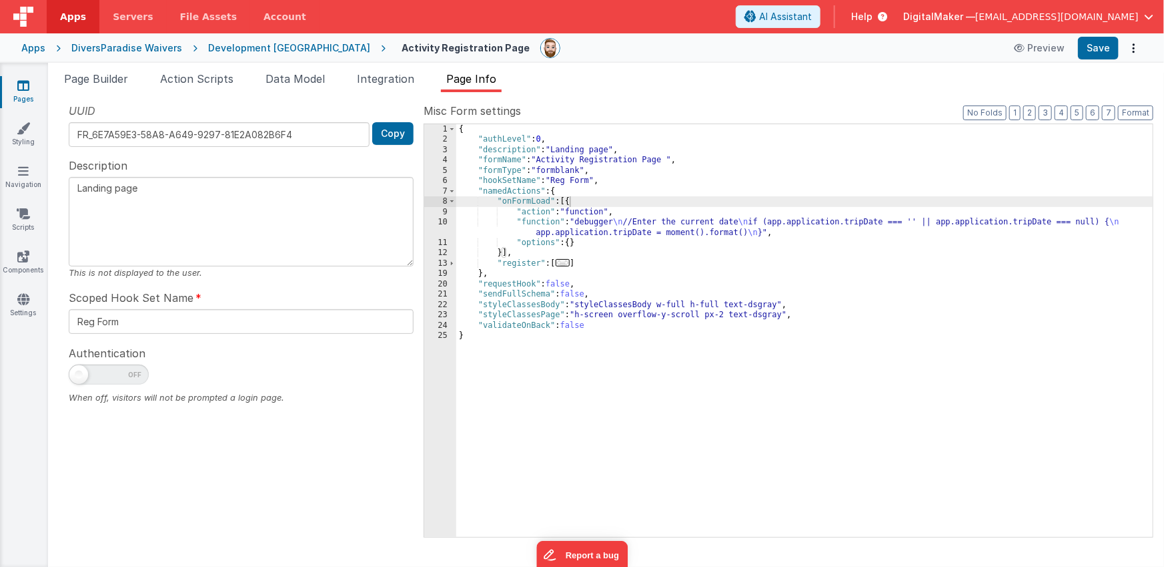
click at [563, 264] on span "..." at bounding box center [563, 262] width 15 height 7
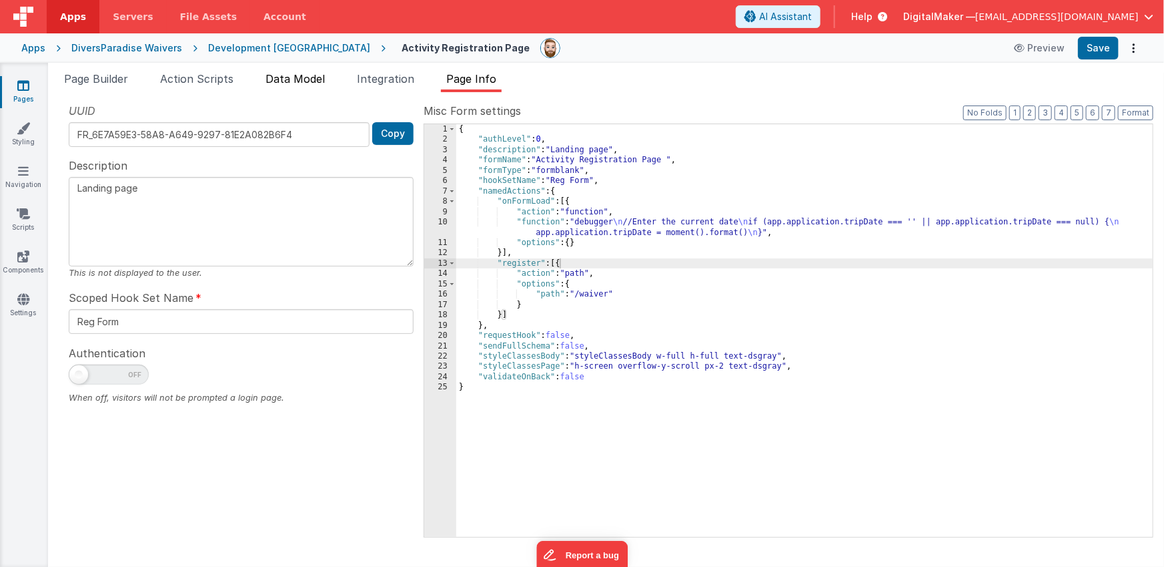
click at [322, 76] on span "Data Model" at bounding box center [295, 78] width 59 height 13
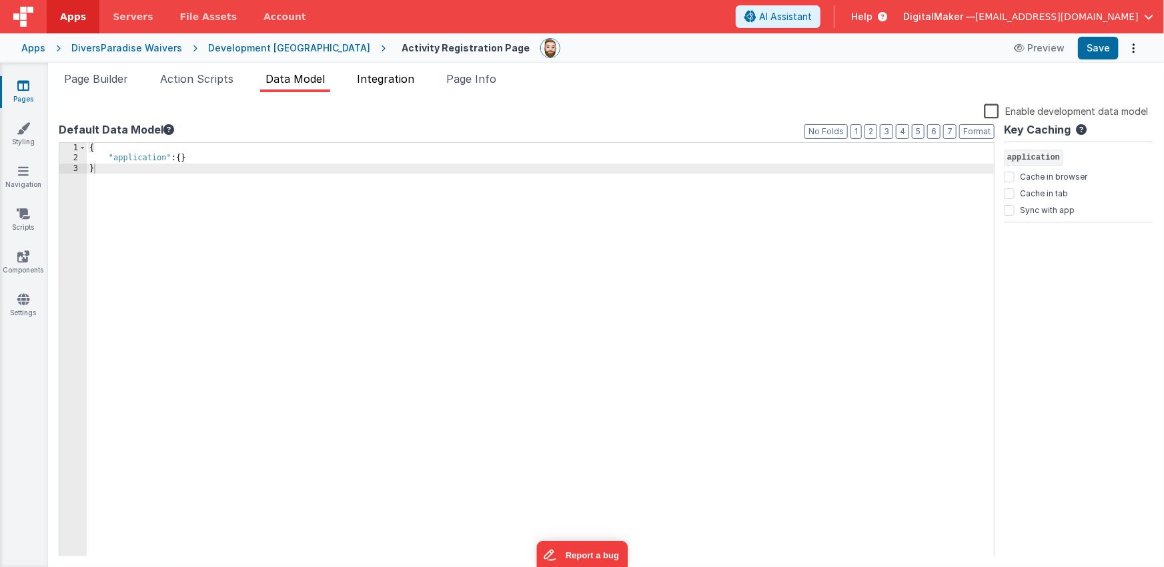
click at [388, 73] on span "Integration" at bounding box center [385, 78] width 57 height 13
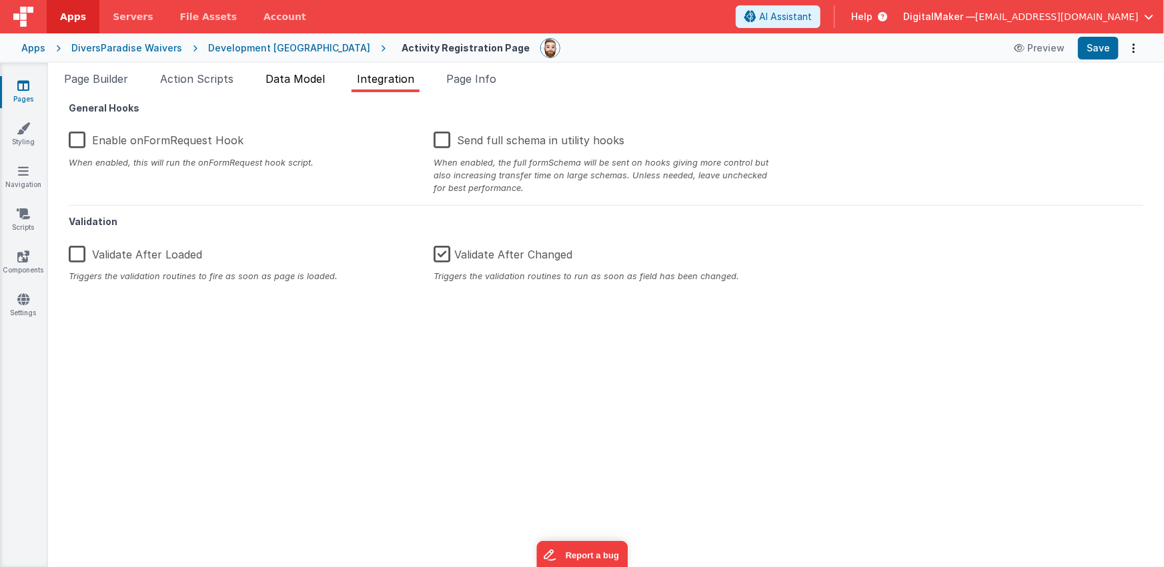
click at [278, 80] on span "Data Model" at bounding box center [295, 78] width 59 height 13
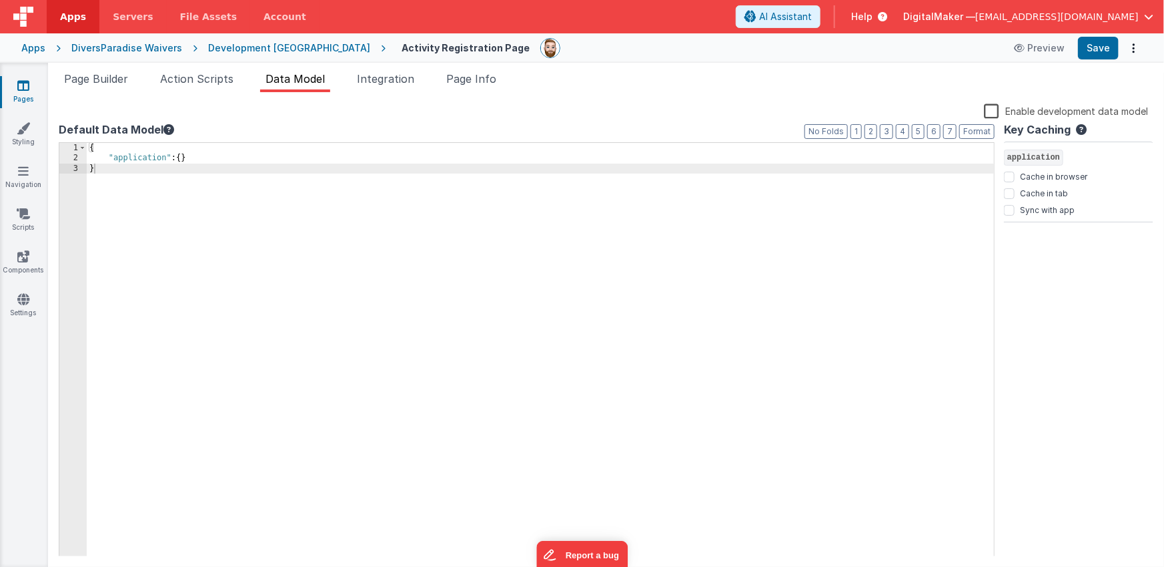
click at [27, 89] on icon at bounding box center [23, 85] width 12 height 13
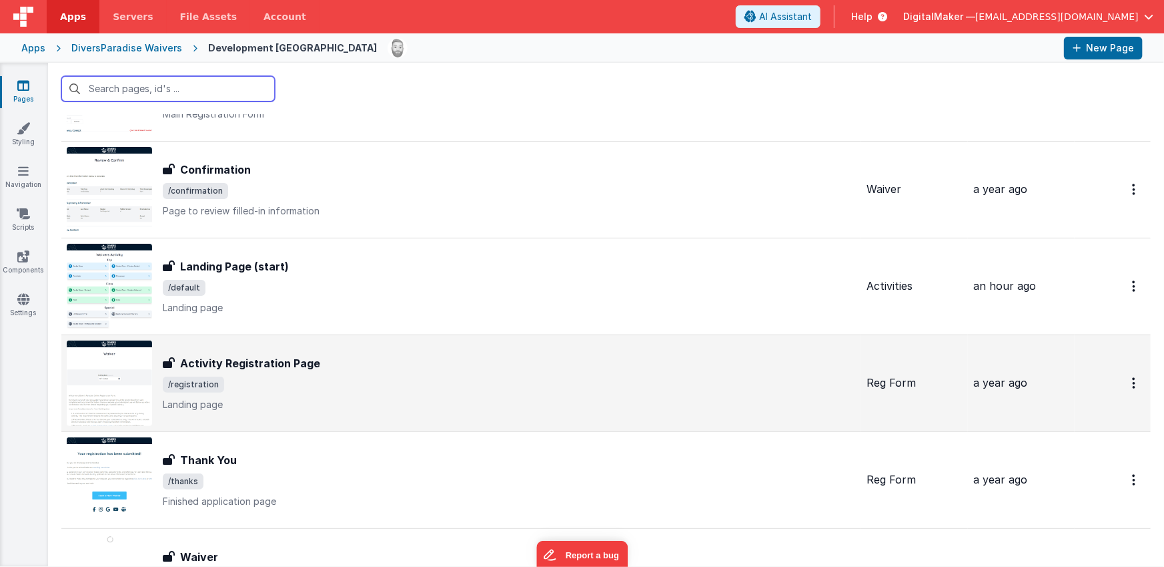
scroll to position [69, 0]
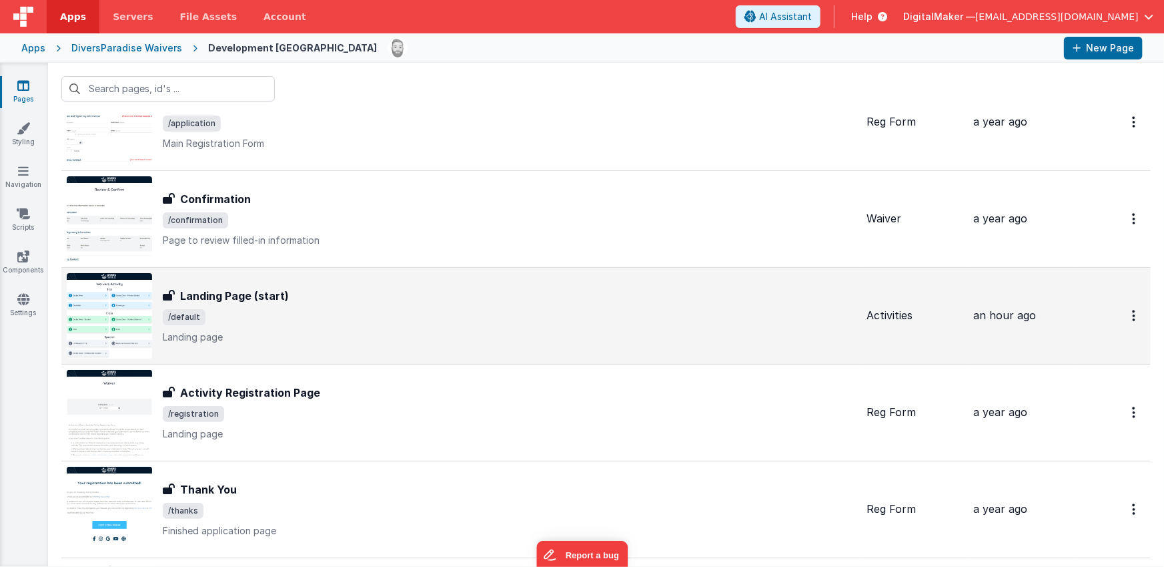
click at [308, 322] on span "/default" at bounding box center [509, 317] width 693 height 16
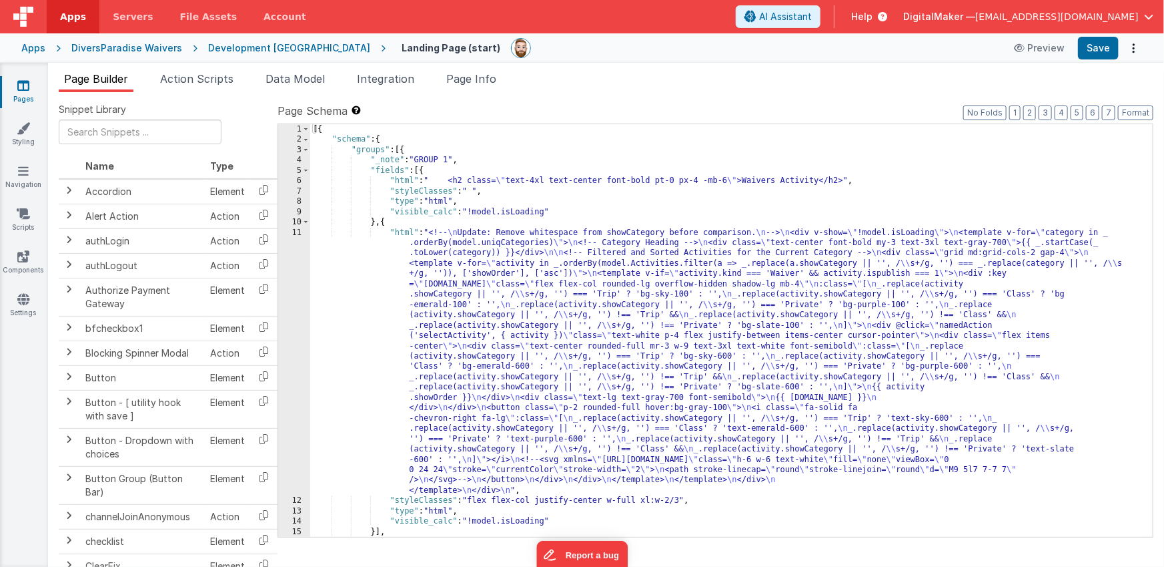
drag, startPoint x: 474, startPoint y: 80, endPoint x: 479, endPoint y: 92, distance: 12.9
click at [475, 80] on span "Page Info" at bounding box center [471, 78] width 50 height 13
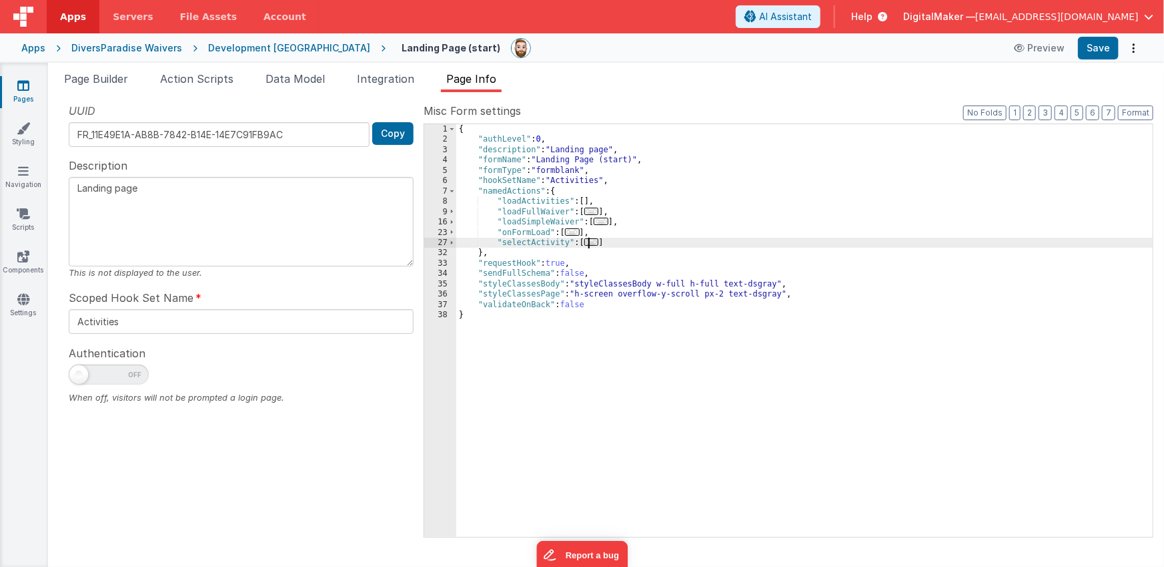
click at [597, 244] on span "..." at bounding box center [592, 241] width 15 height 7
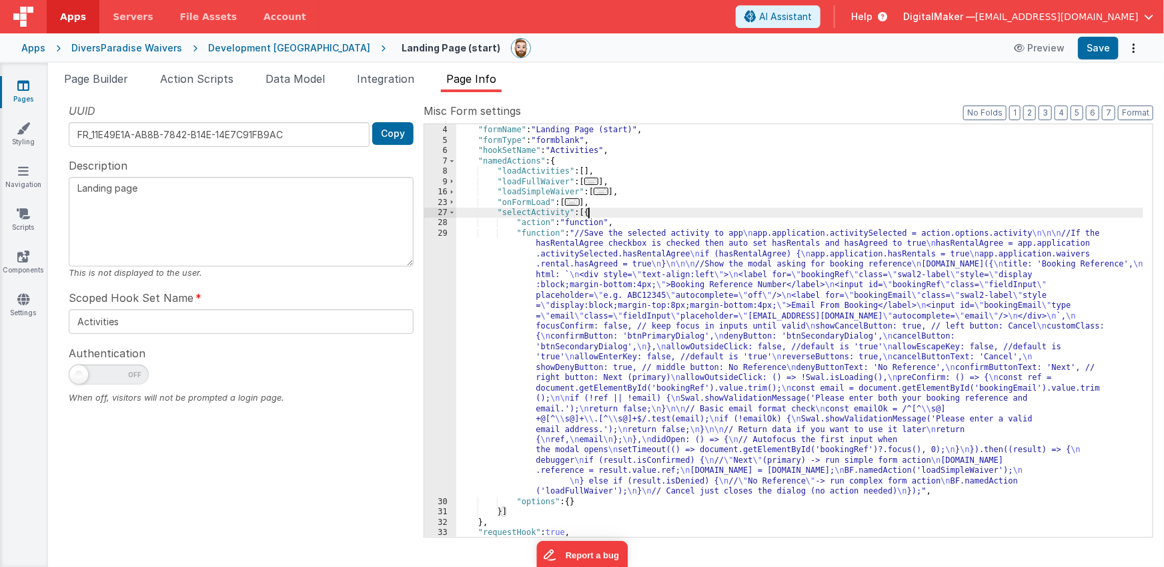
scroll to position [82, 0]
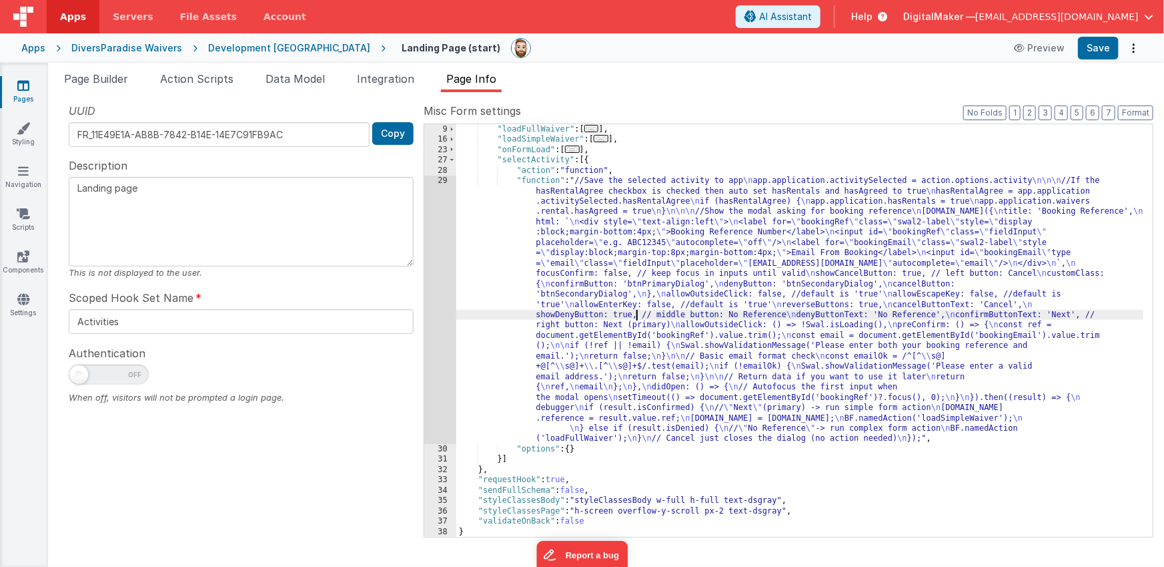
click at [637, 310] on div ""loadFullWaiver" : [ ... ] , "loadSimpleWaiver" : [ ... ] , "onFormLoad" : [ ..…" at bounding box center [800, 340] width 688 height 433
click at [440, 303] on div "29" at bounding box center [440, 310] width 32 height 268
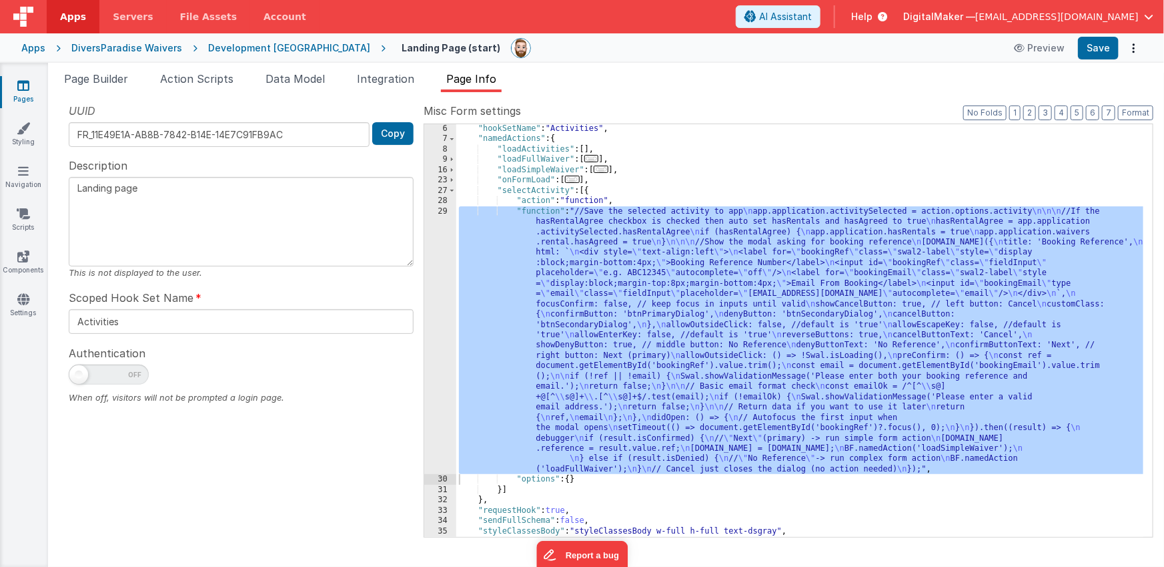
scroll to position [52, 0]
click at [369, 77] on span "Integration" at bounding box center [385, 78] width 57 height 13
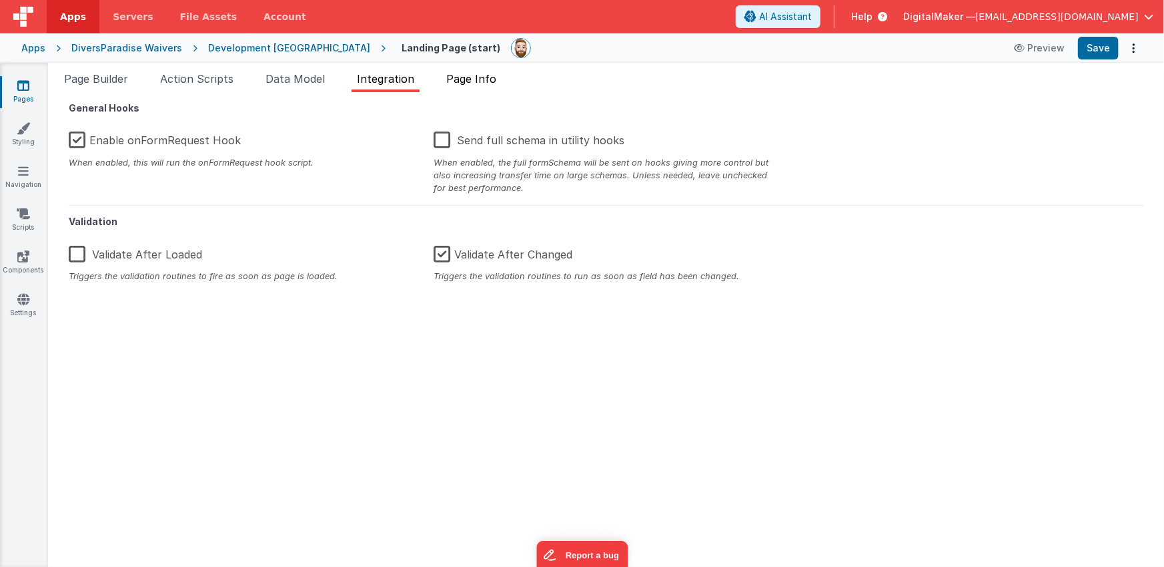
click at [472, 77] on span "Page Info" at bounding box center [471, 78] width 50 height 13
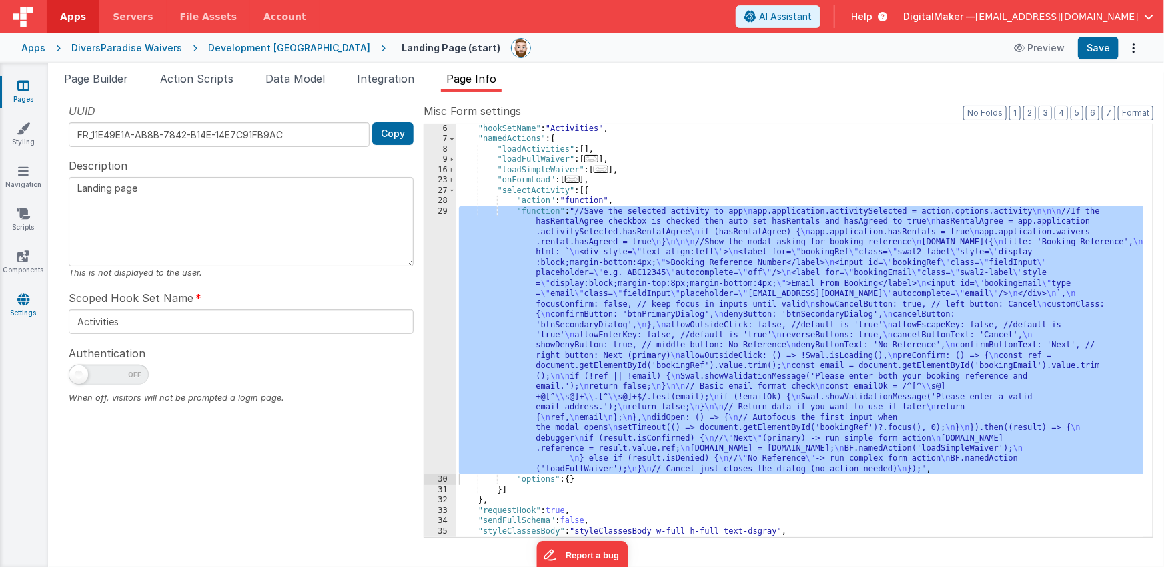
click at [25, 304] on link "Settings" at bounding box center [23, 305] width 48 height 27
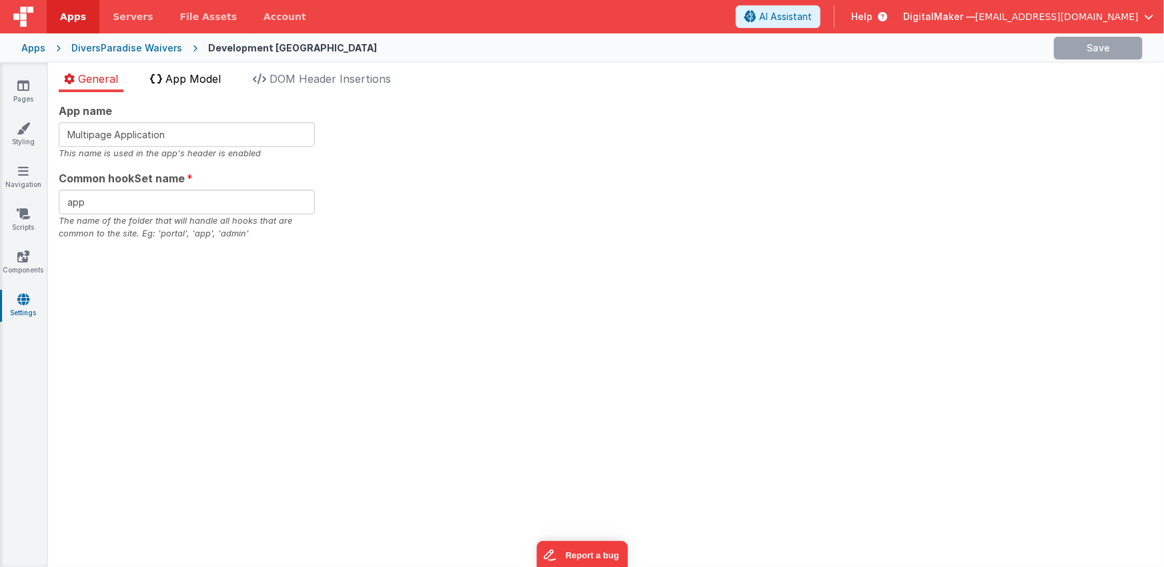
click at [204, 83] on span "App Model" at bounding box center [192, 78] width 55 height 13
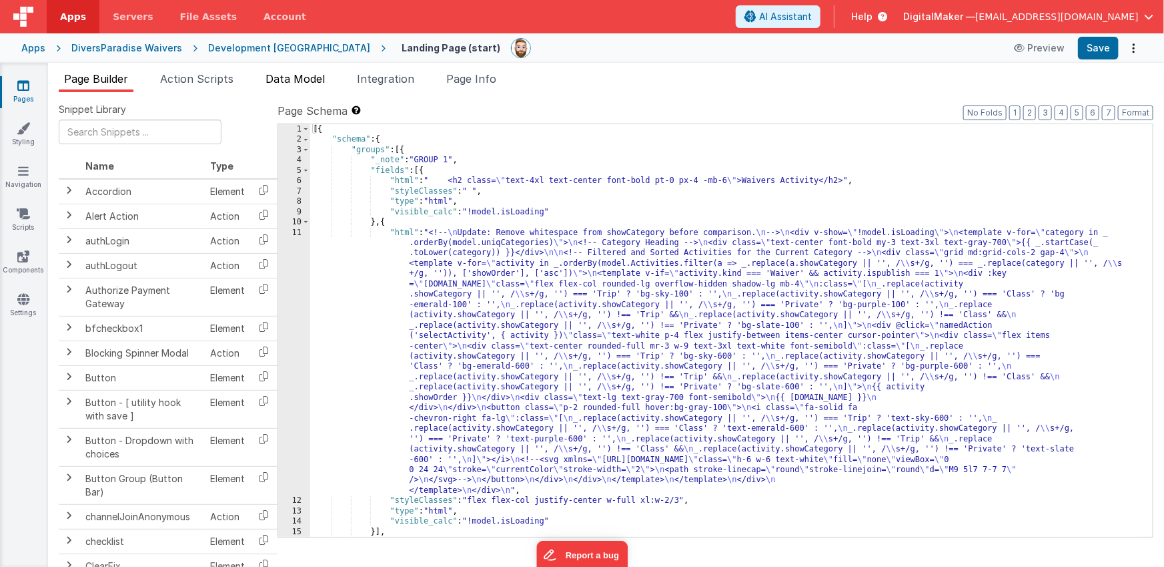
click at [290, 80] on span "Data Model" at bounding box center [295, 78] width 59 height 13
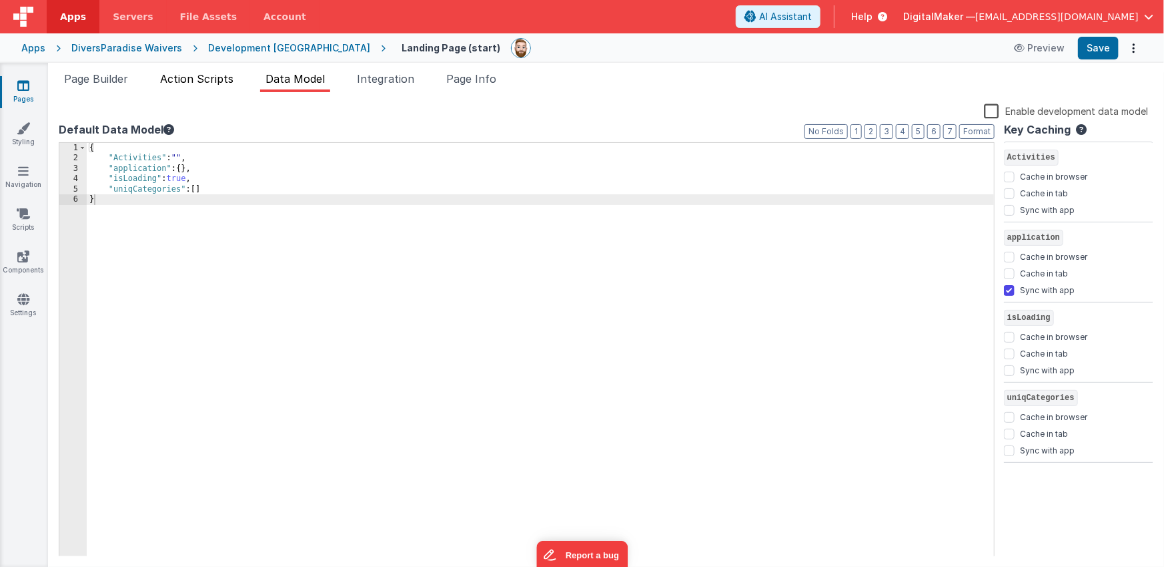
click at [210, 85] on li "Action Scripts" at bounding box center [197, 81] width 84 height 21
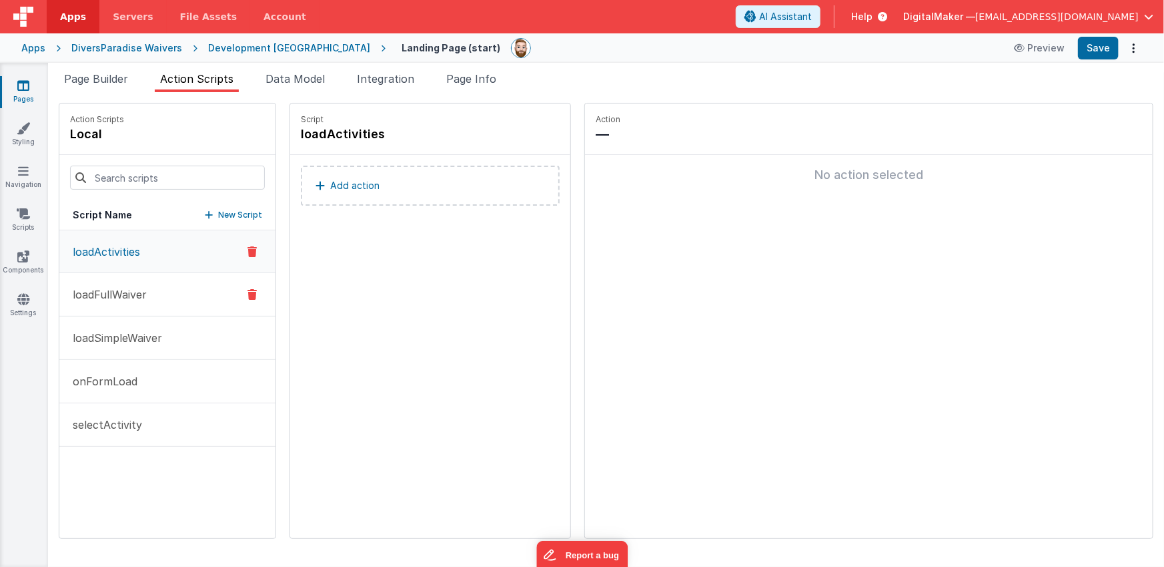
click at [154, 292] on button "loadFullWaiver" at bounding box center [167, 294] width 216 height 43
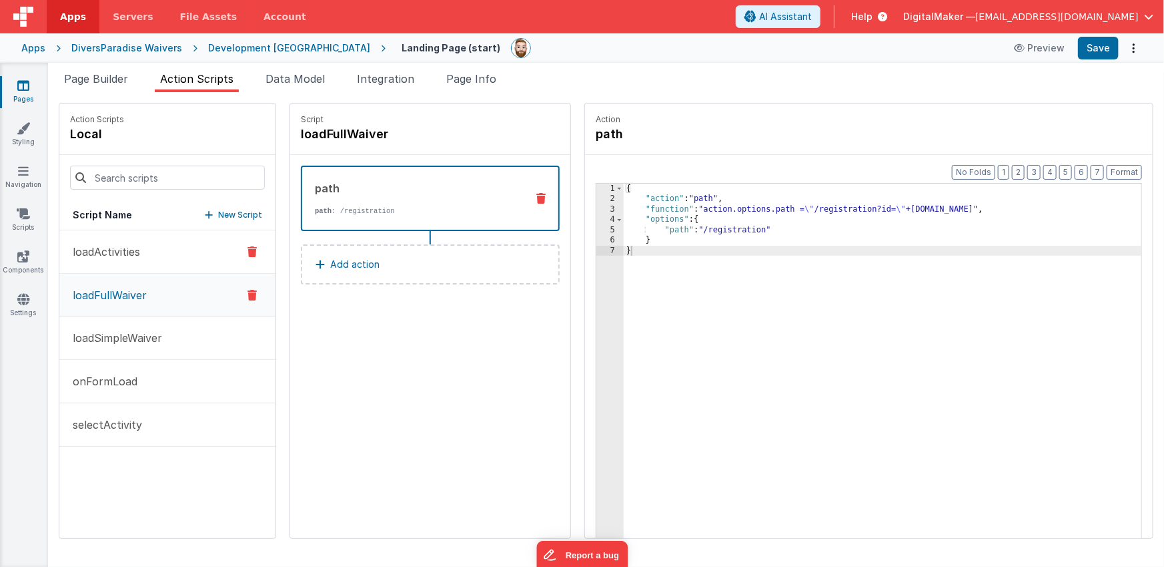
click at [143, 252] on button "loadActivities" at bounding box center [167, 251] width 216 height 43
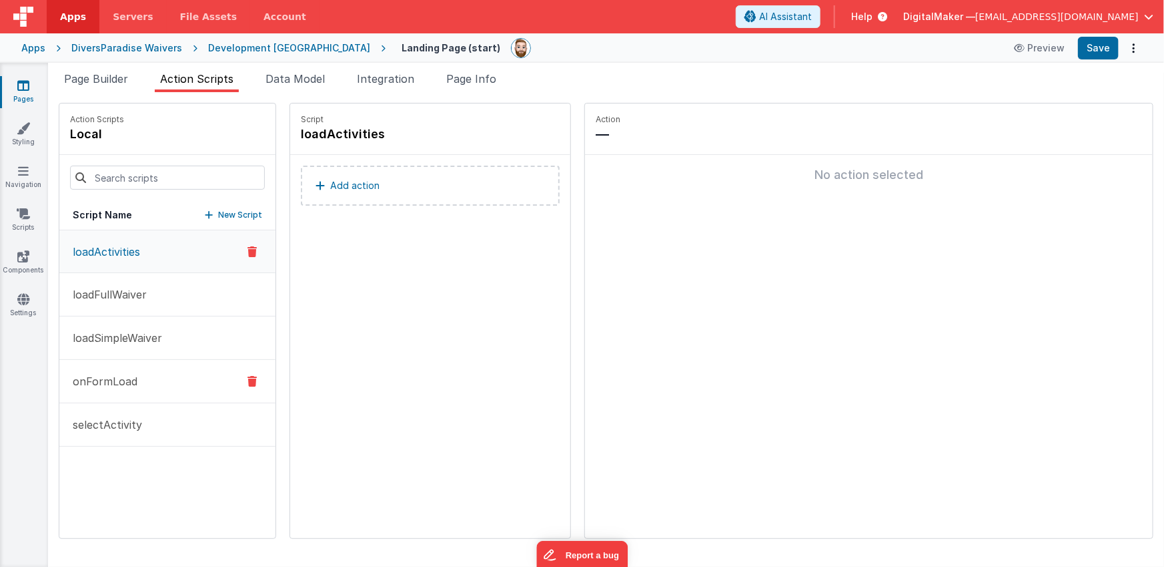
click at [130, 378] on p "onFormLoad" at bounding box center [101, 381] width 73 height 16
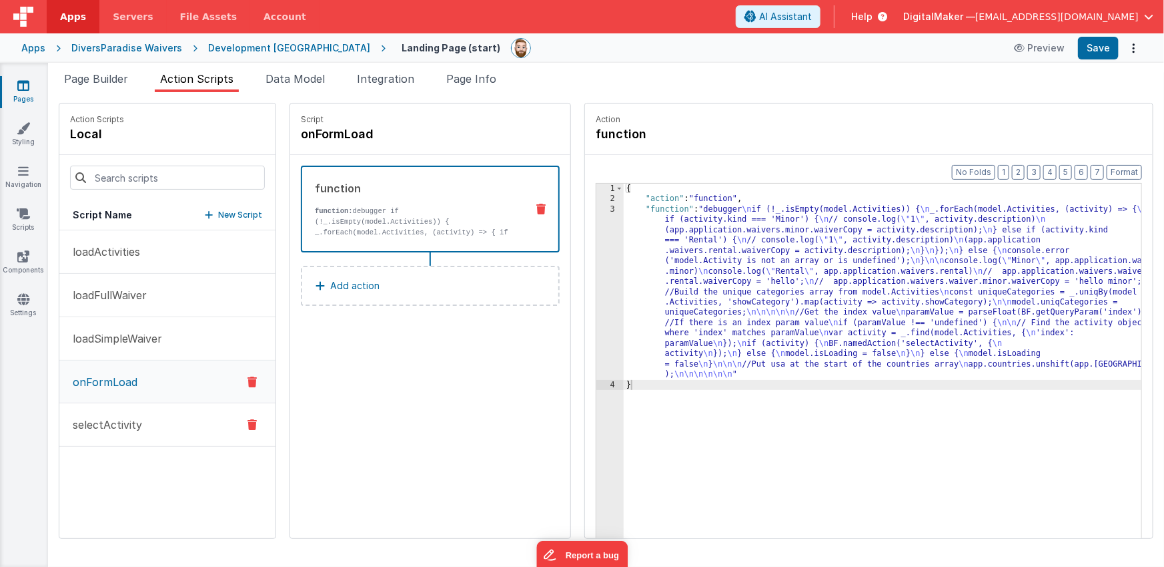
click at [138, 419] on p "selectActivity" at bounding box center [103, 424] width 77 height 16
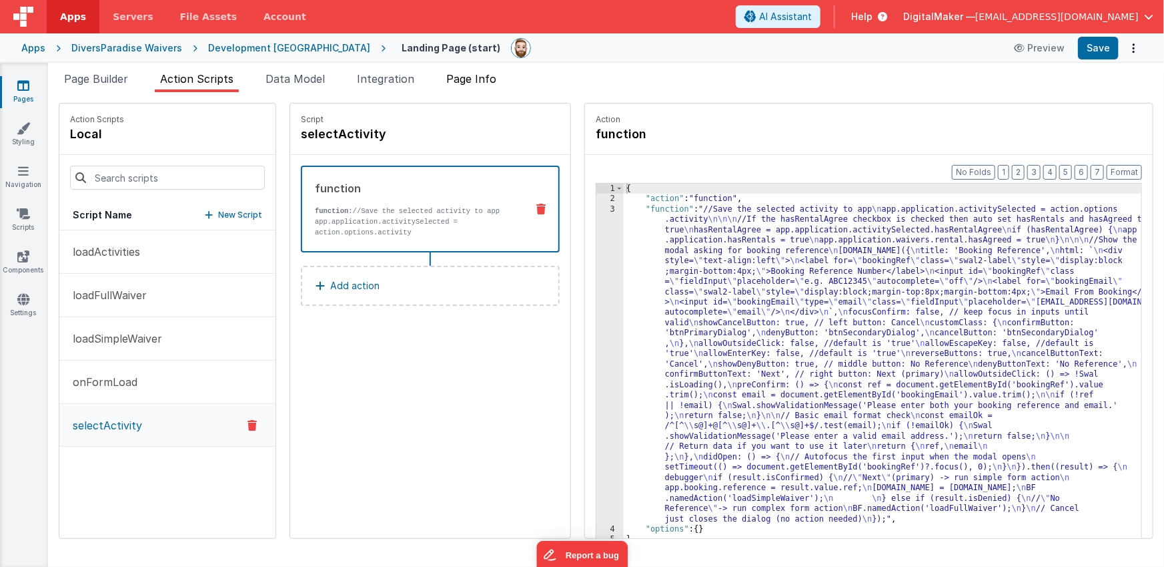
click at [466, 77] on span "Page Info" at bounding box center [471, 78] width 50 height 13
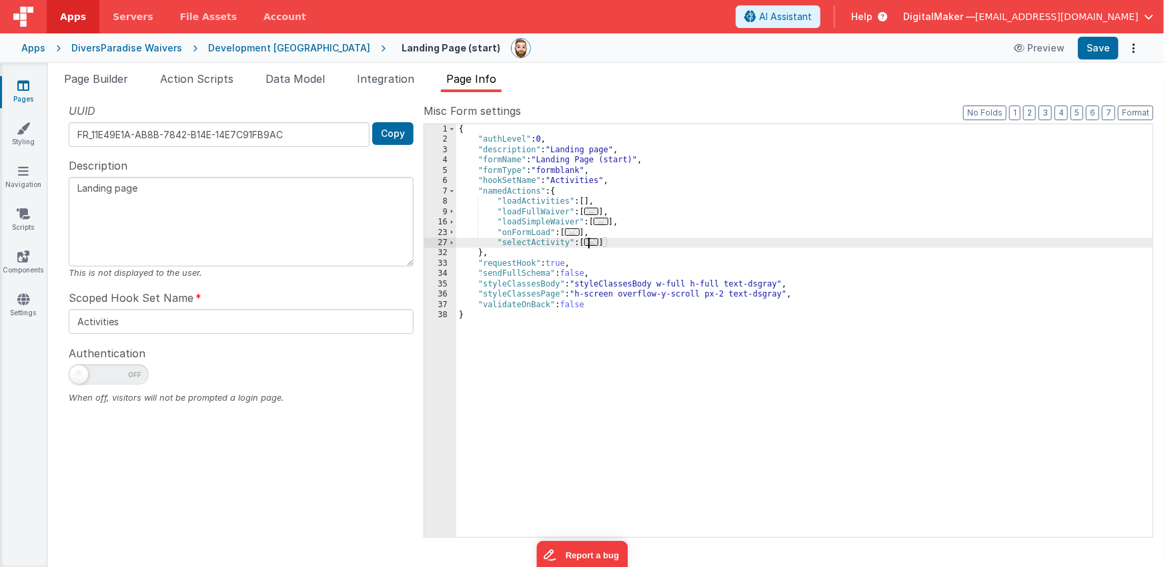
click at [595, 243] on span "..." at bounding box center [592, 241] width 15 height 7
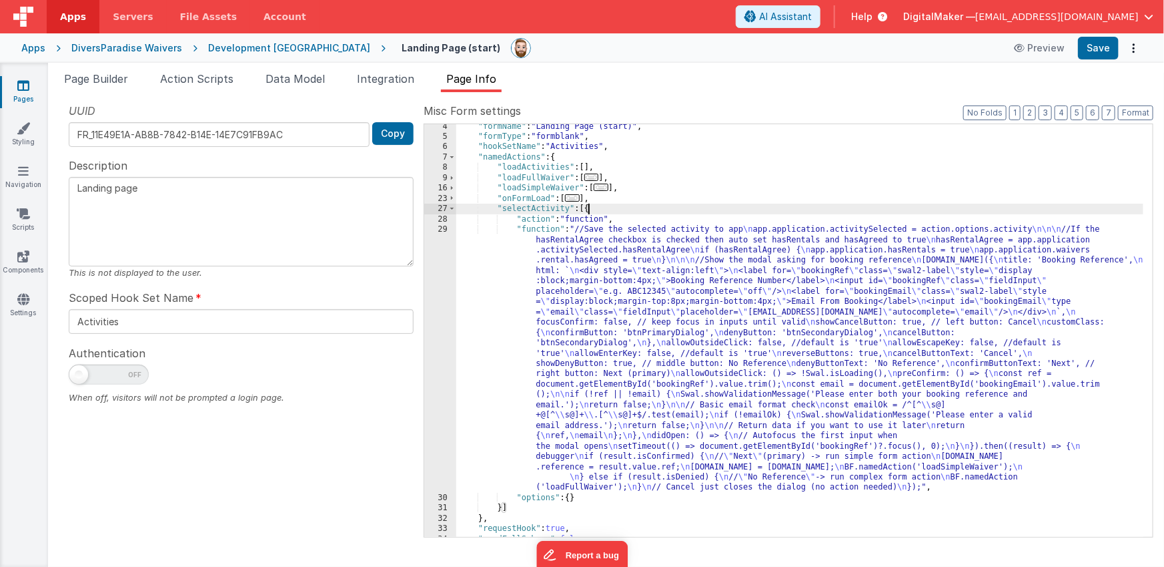
scroll to position [33, 0]
click at [579, 198] on span "..." at bounding box center [572, 197] width 15 height 7
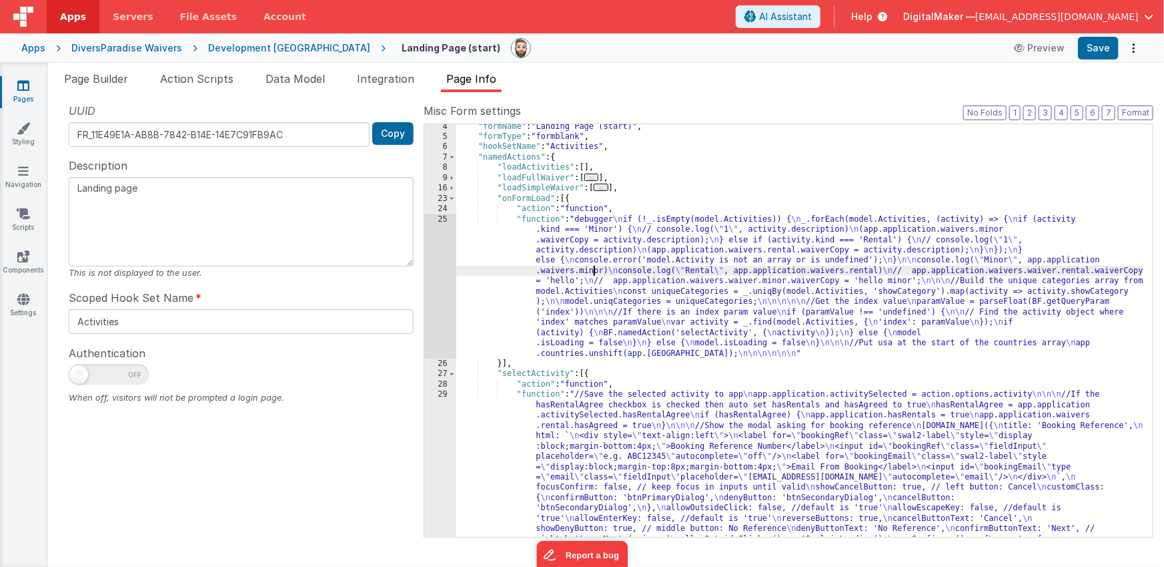
click at [595, 266] on div ""formName" : "Landing Page (start)" , "formType" : "formblank" , "hookSetName" …" at bounding box center [800, 466] width 688 height 691
click at [440, 278] on div "25" at bounding box center [440, 286] width 32 height 144
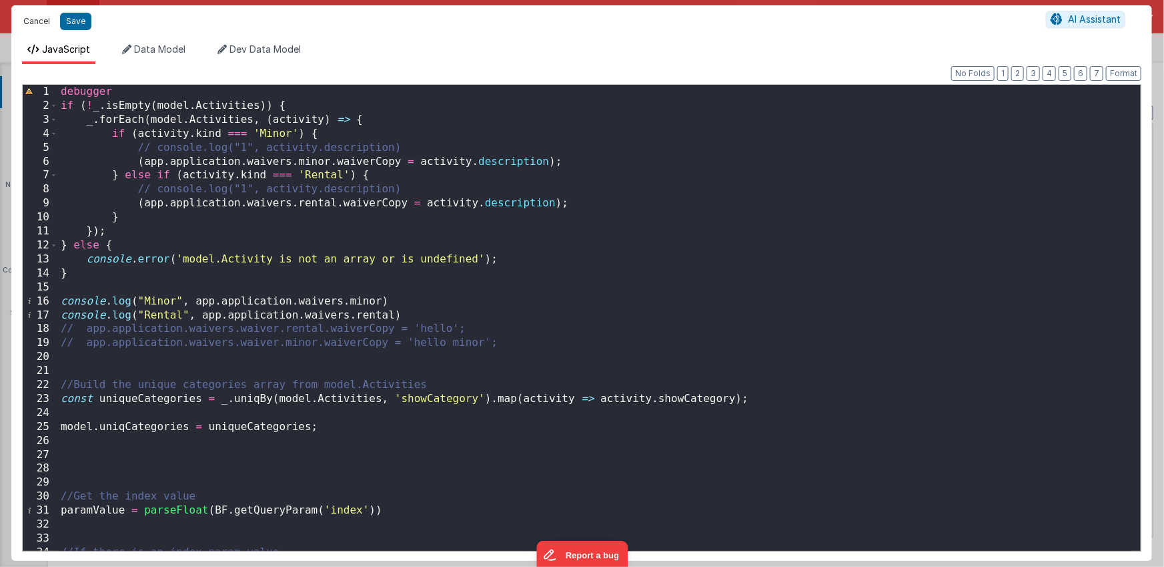
click at [34, 21] on button "Cancel" at bounding box center [37, 21] width 40 height 19
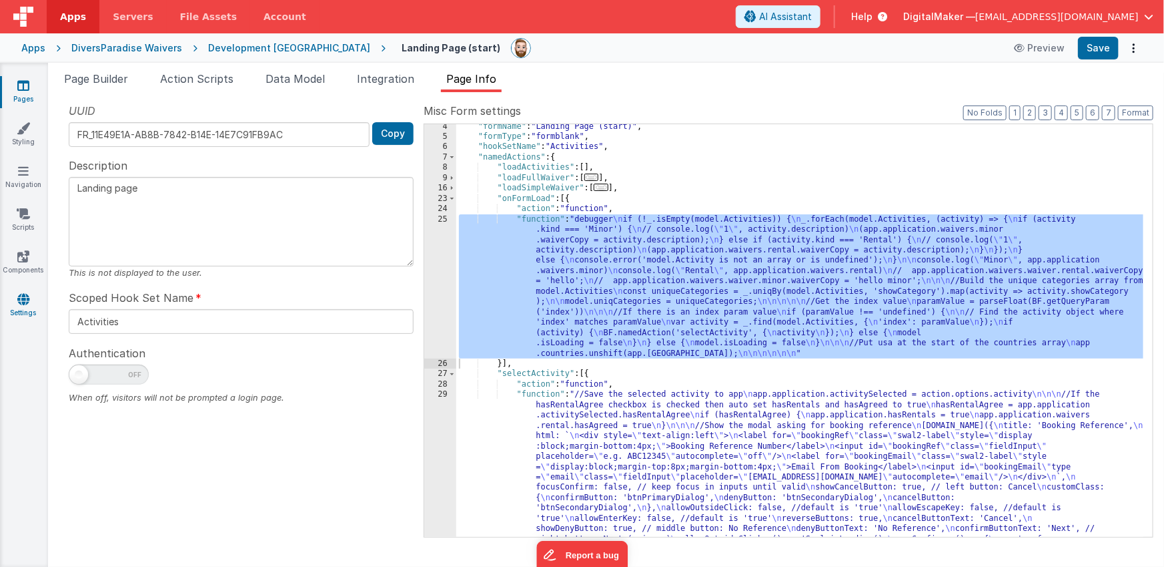
click at [24, 302] on icon at bounding box center [23, 298] width 12 height 13
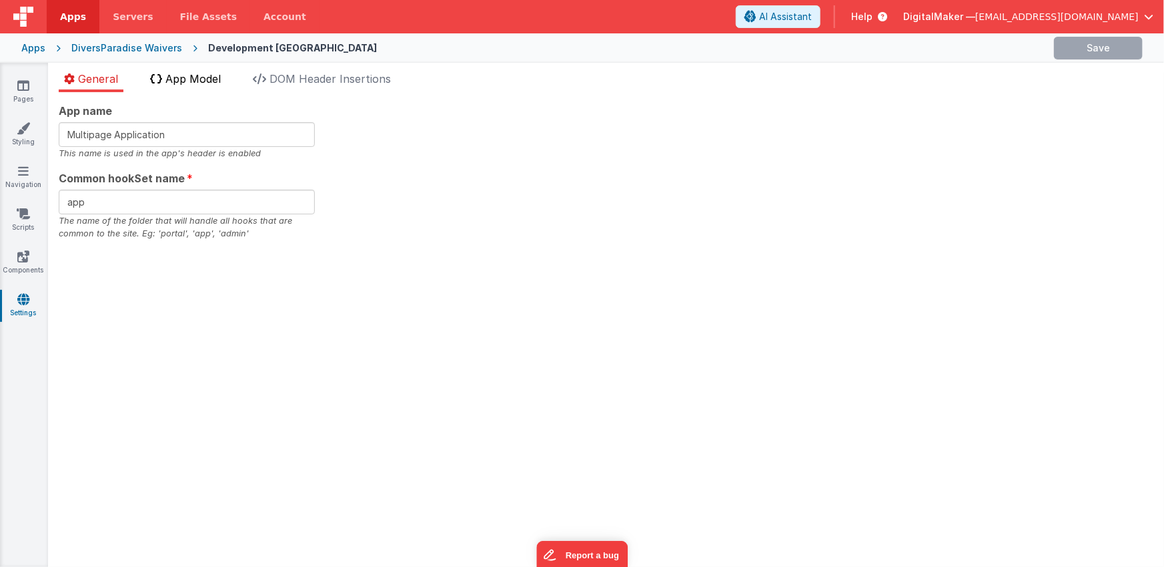
click at [196, 73] on span "App Model" at bounding box center [192, 78] width 55 height 13
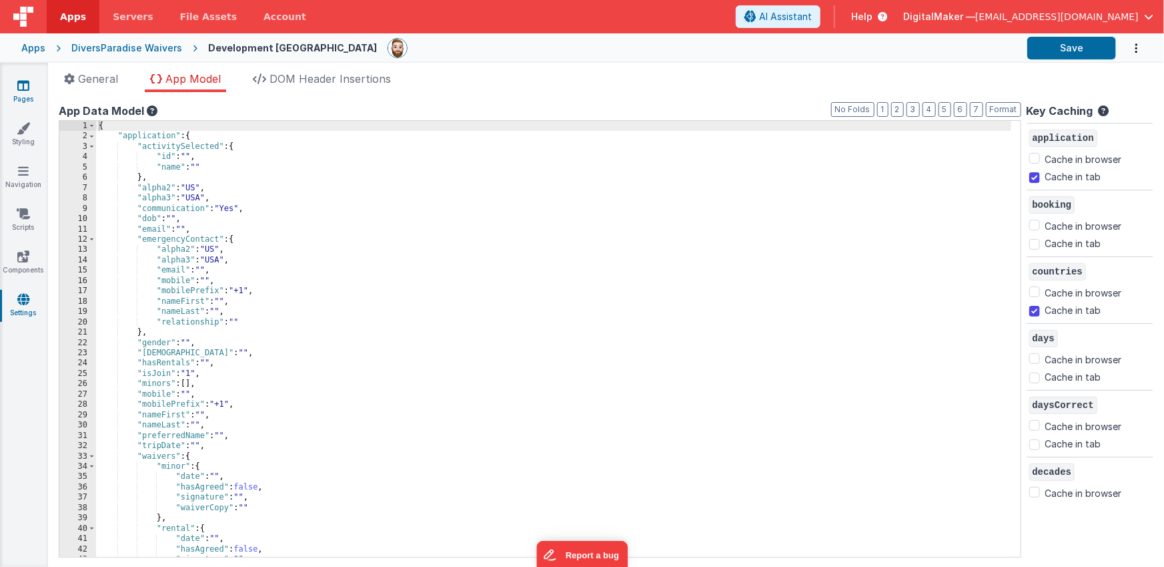
click at [23, 89] on icon at bounding box center [23, 85] width 12 height 13
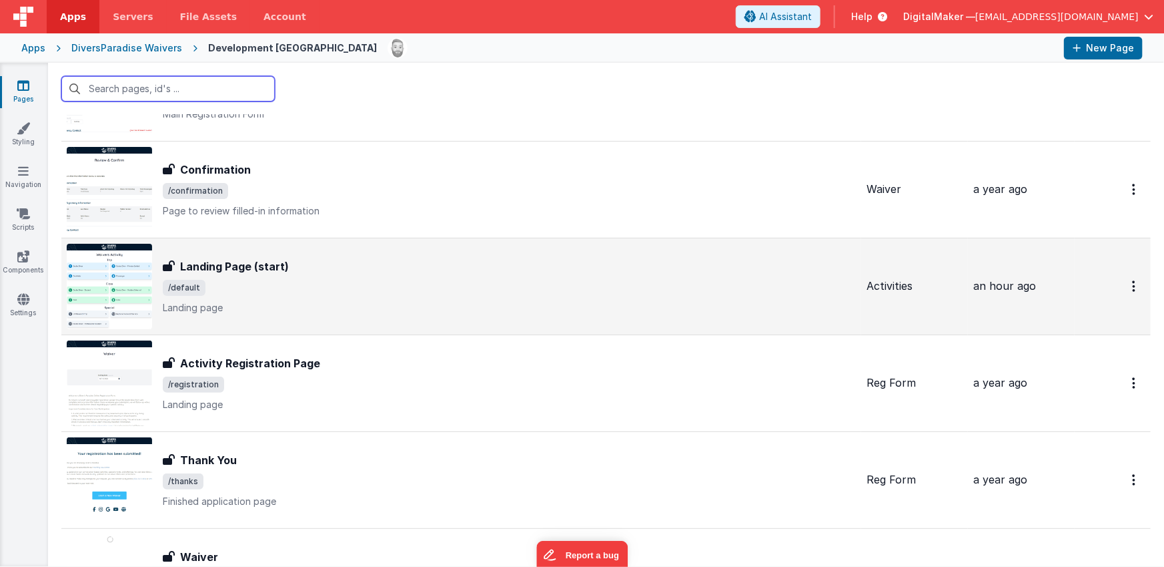
scroll to position [142, 0]
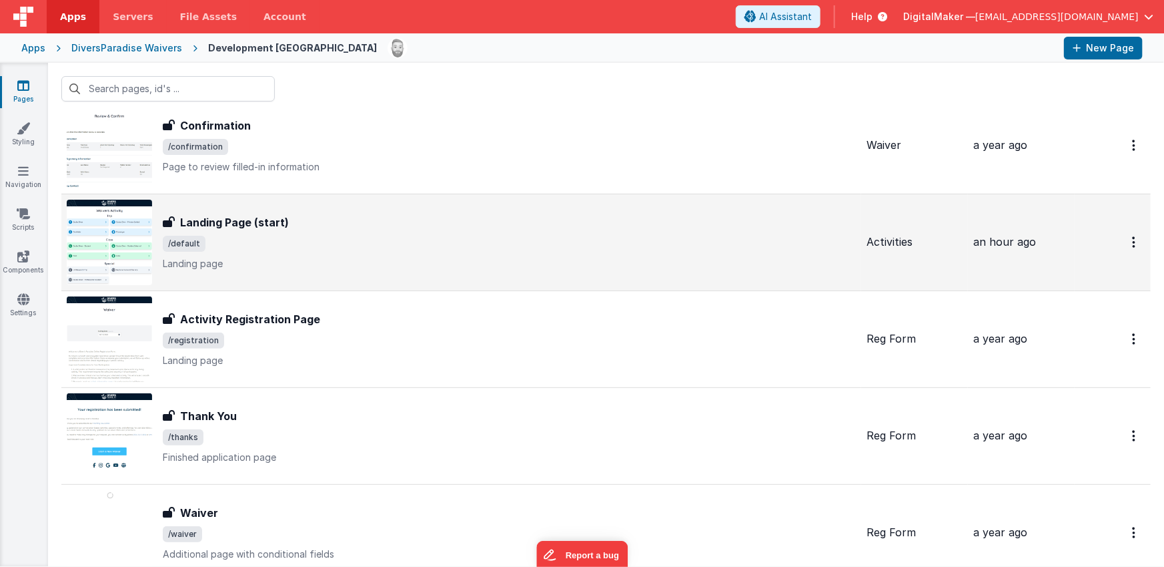
click at [319, 268] on p "Landing page" at bounding box center [509, 263] width 693 height 13
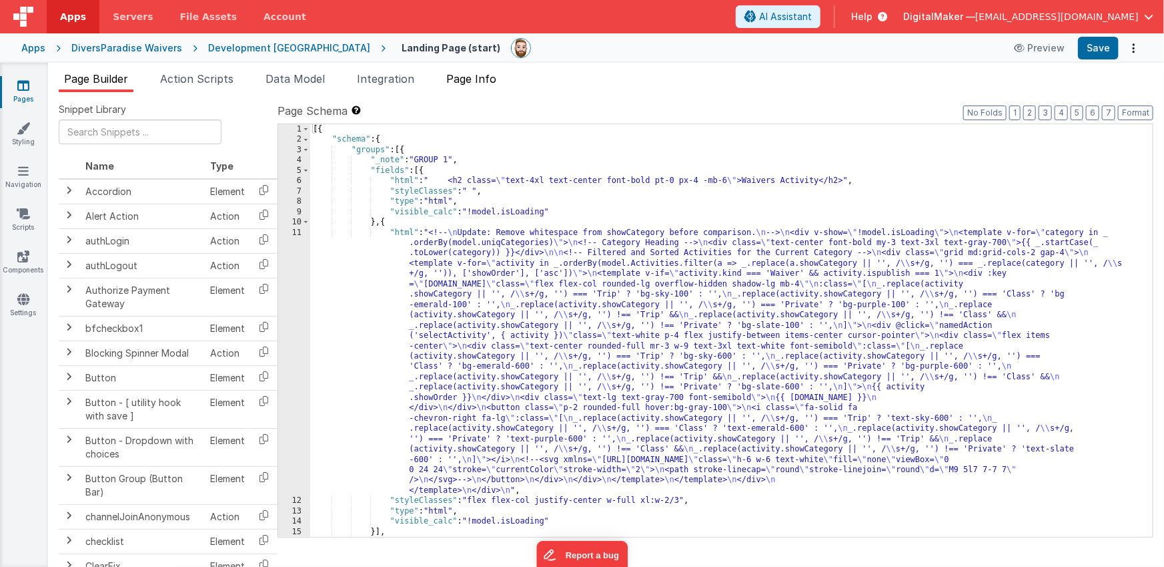
click at [496, 81] on span "Page Info" at bounding box center [471, 78] width 50 height 13
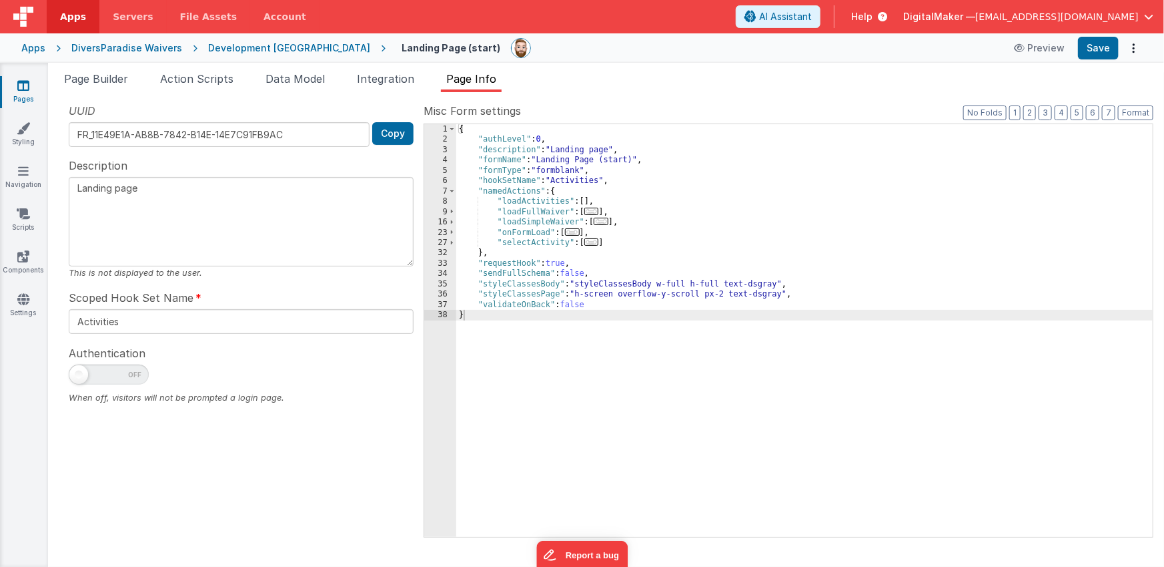
click at [597, 242] on span "..." at bounding box center [592, 241] width 15 height 7
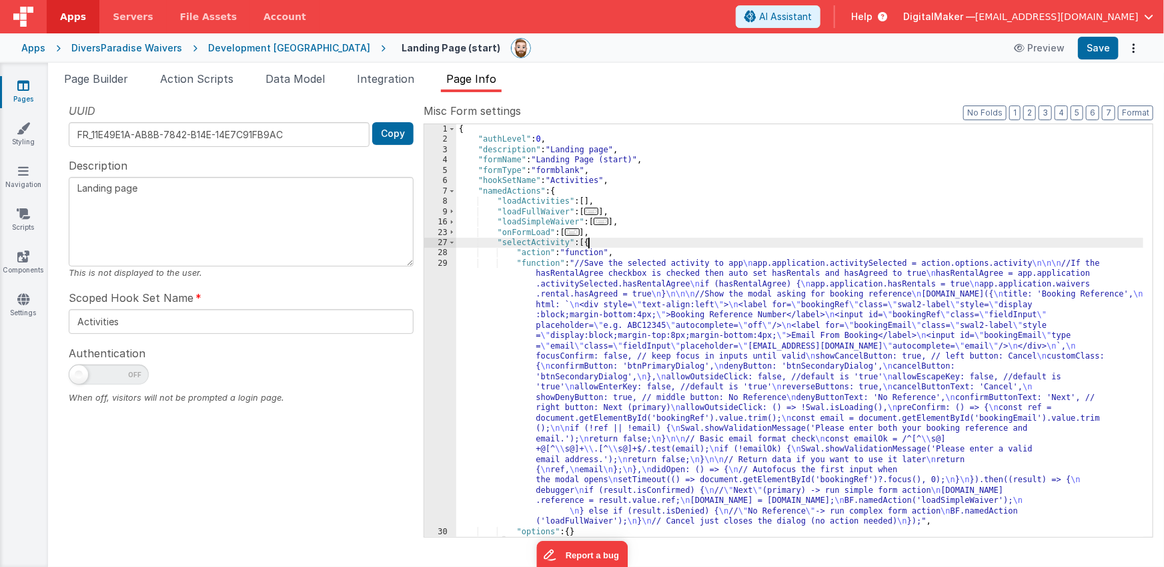
drag, startPoint x: 635, startPoint y: 298, endPoint x: 603, endPoint y: 299, distance: 31.4
click at [635, 298] on div "{ "authLevel" : 0 , "description" : "Landing page" , "formName" : "Landing Page…" at bounding box center [800, 340] width 688 height 433
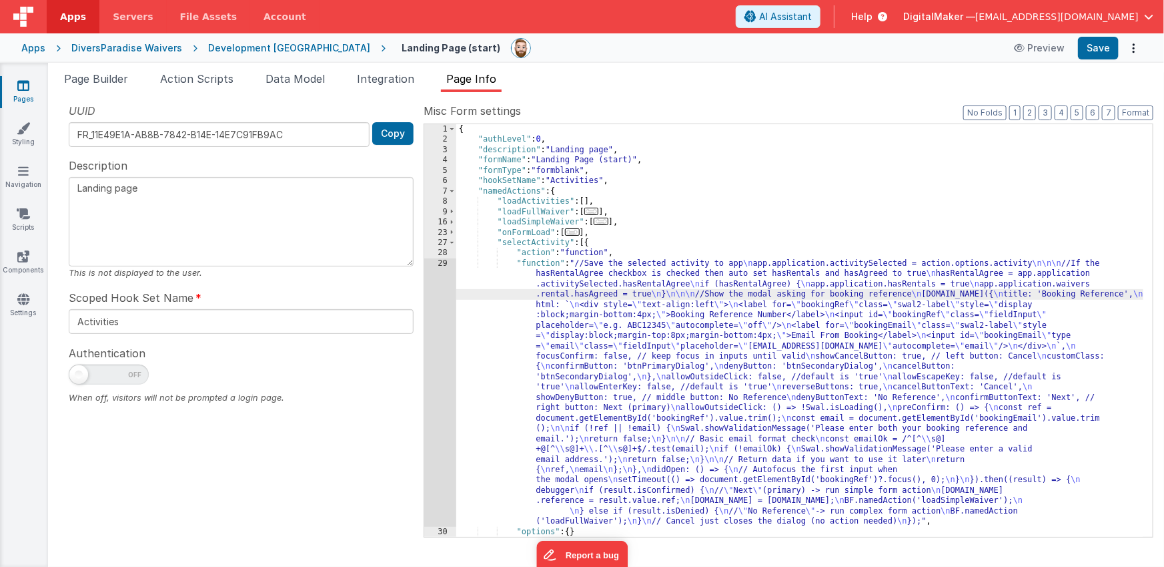
click at [439, 308] on div "29" at bounding box center [440, 392] width 32 height 268
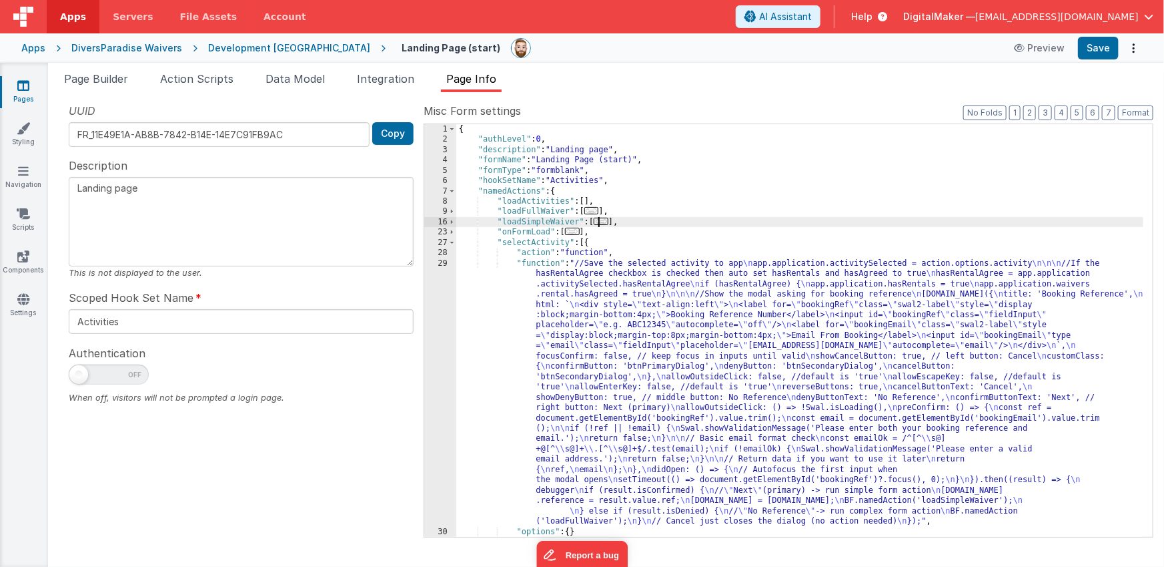
click at [605, 218] on span "..." at bounding box center [601, 221] width 15 height 7
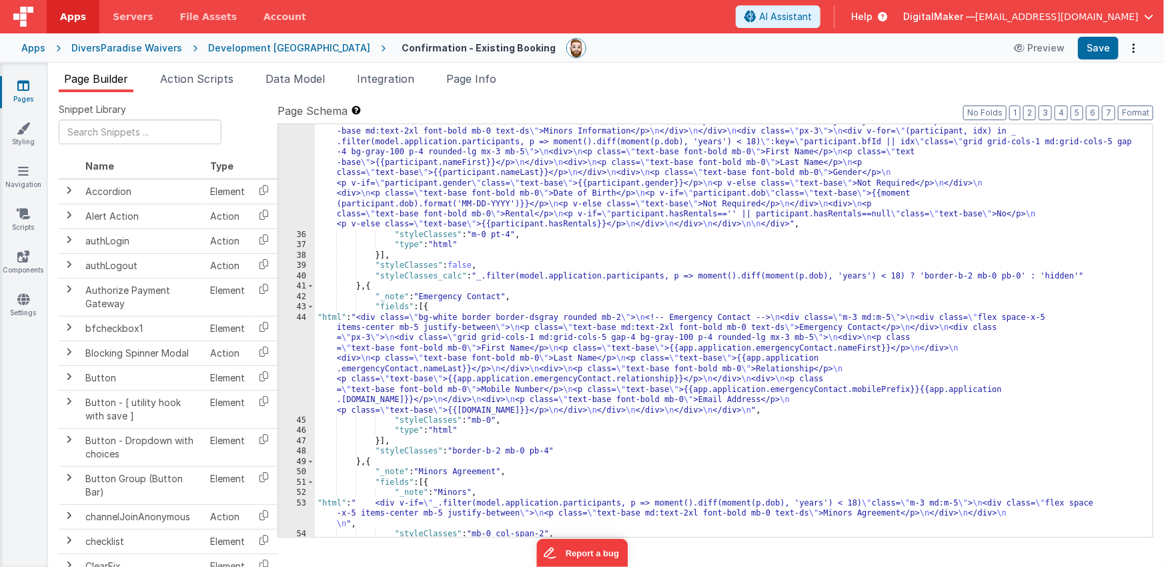
scroll to position [719, 0]
